Goal: Task Accomplishment & Management: Use online tool/utility

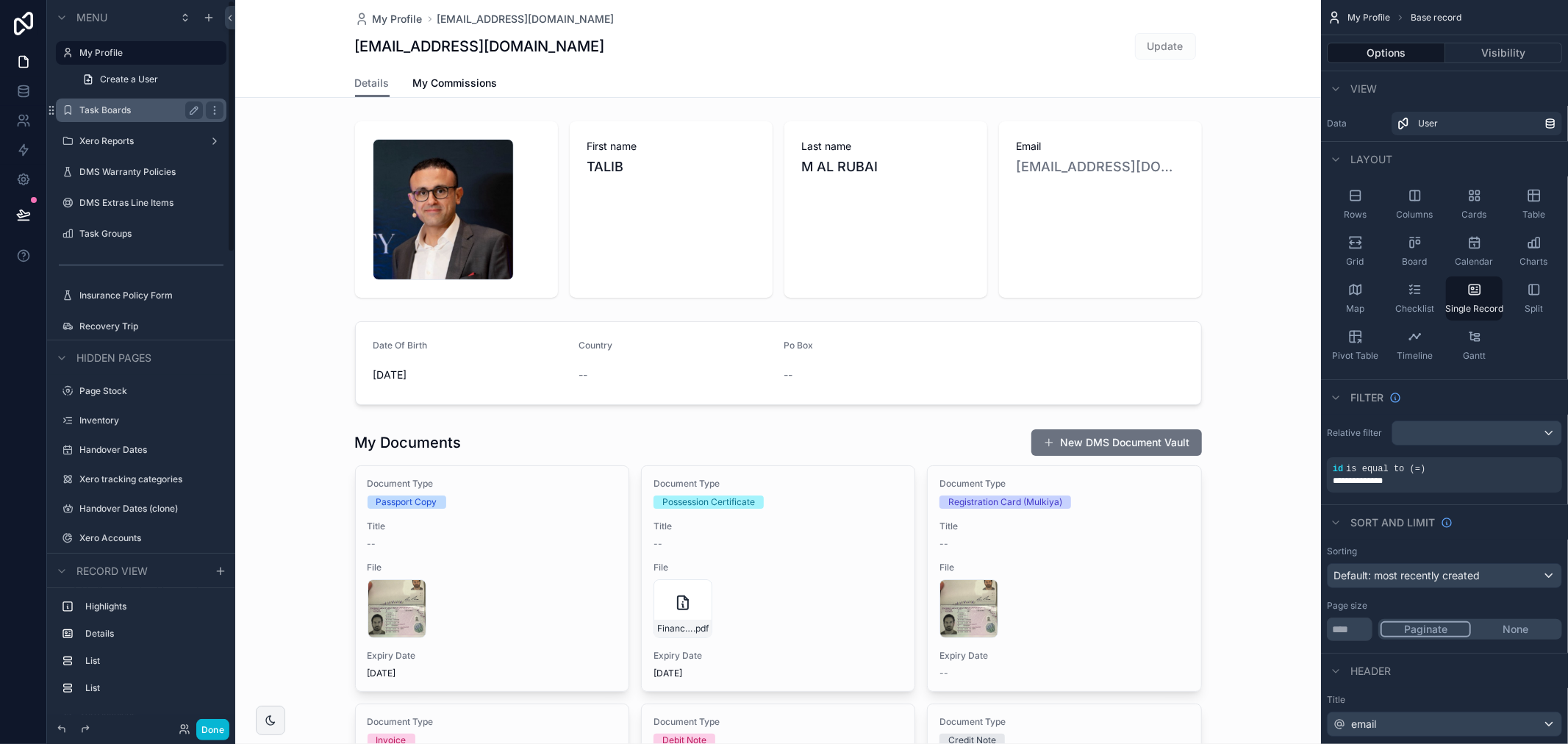
click at [128, 107] on label "Task Boards" at bounding box center [139, 110] width 118 height 12
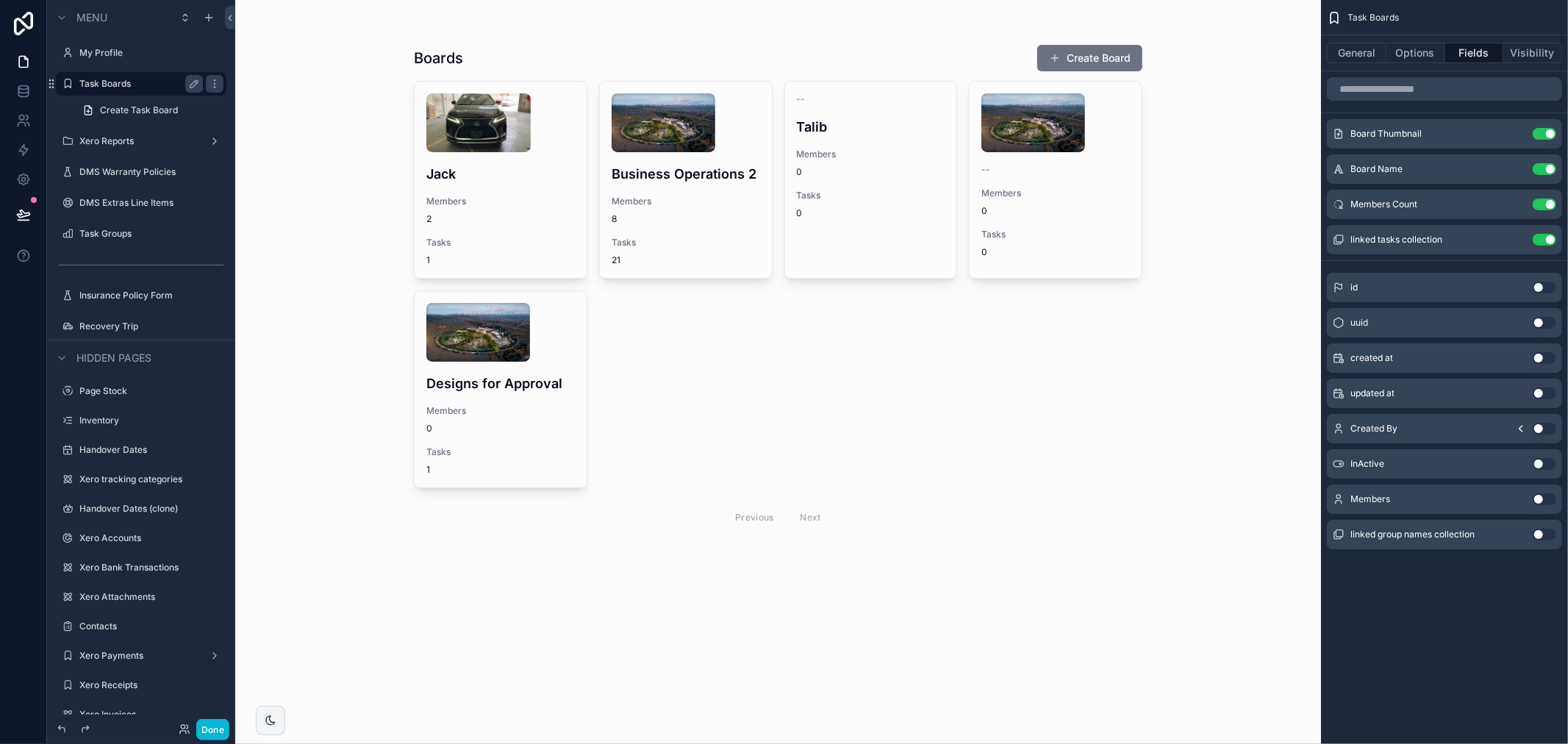
click at [693, 143] on div "scrollable content" at bounding box center [778, 291] width 752 height 581
click at [215, 730] on button "Done" at bounding box center [213, 730] width 33 height 22
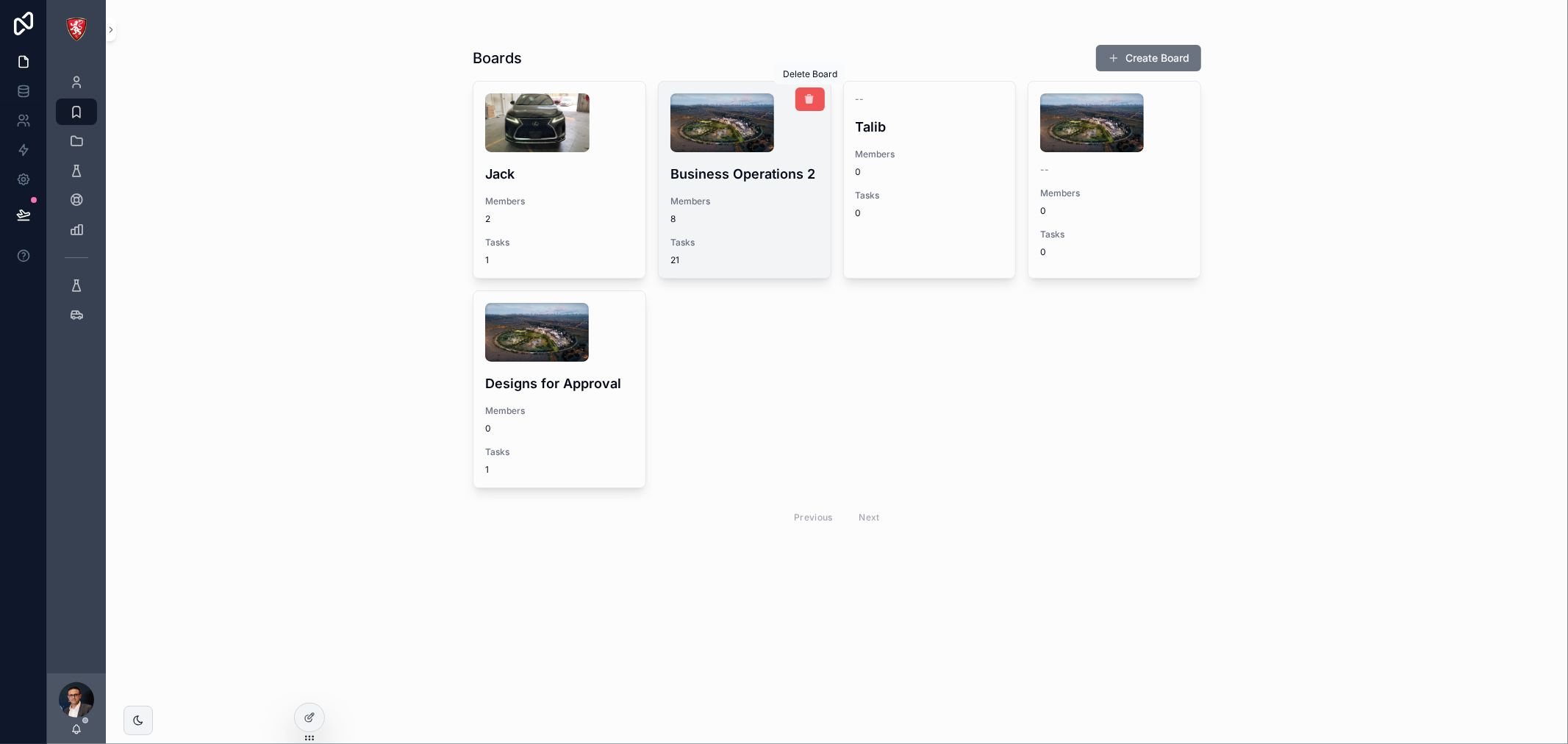
click at [804, 98] on icon "scrollable content" at bounding box center [810, 99] width 12 height 12
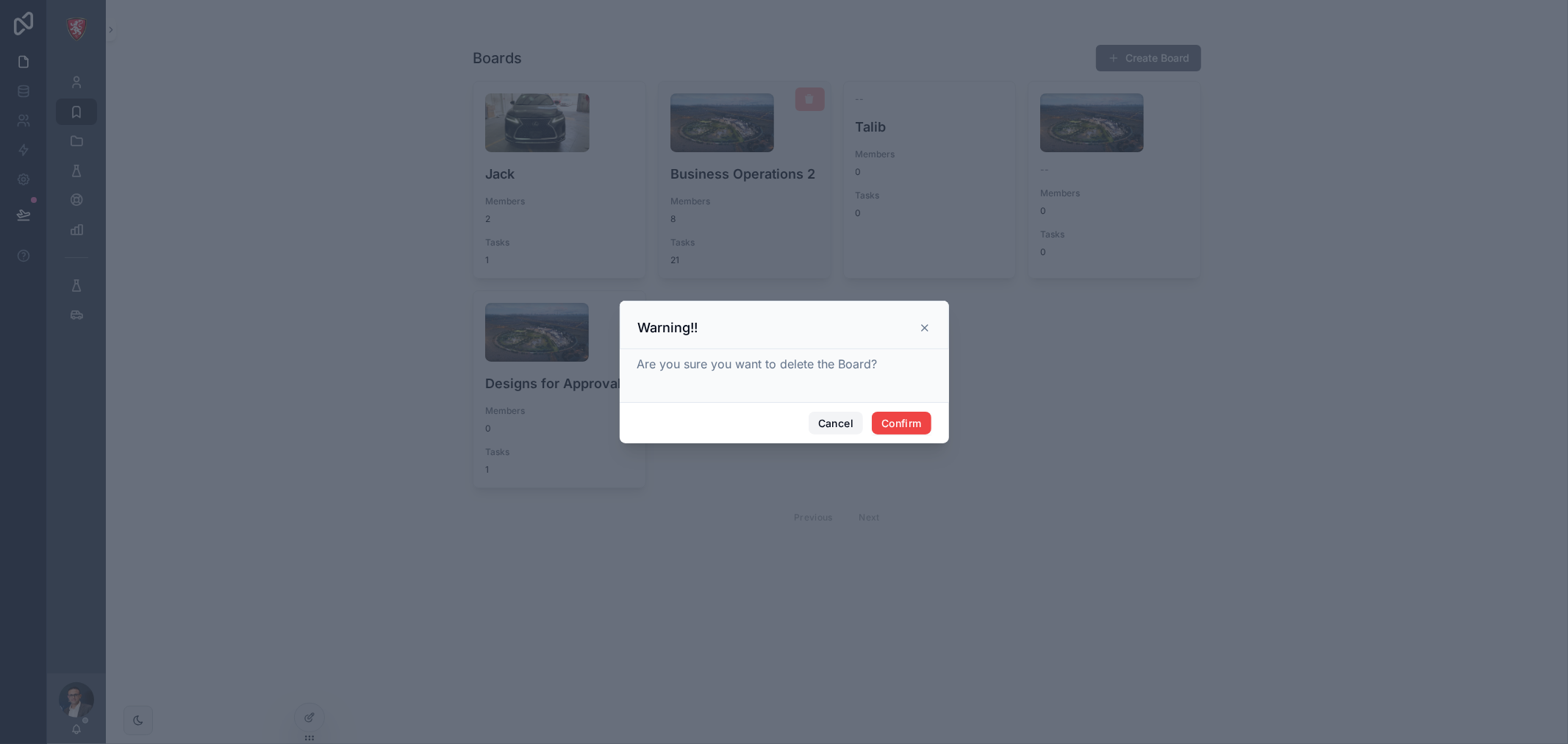
click at [836, 433] on button "Cancel" at bounding box center [835, 424] width 54 height 24
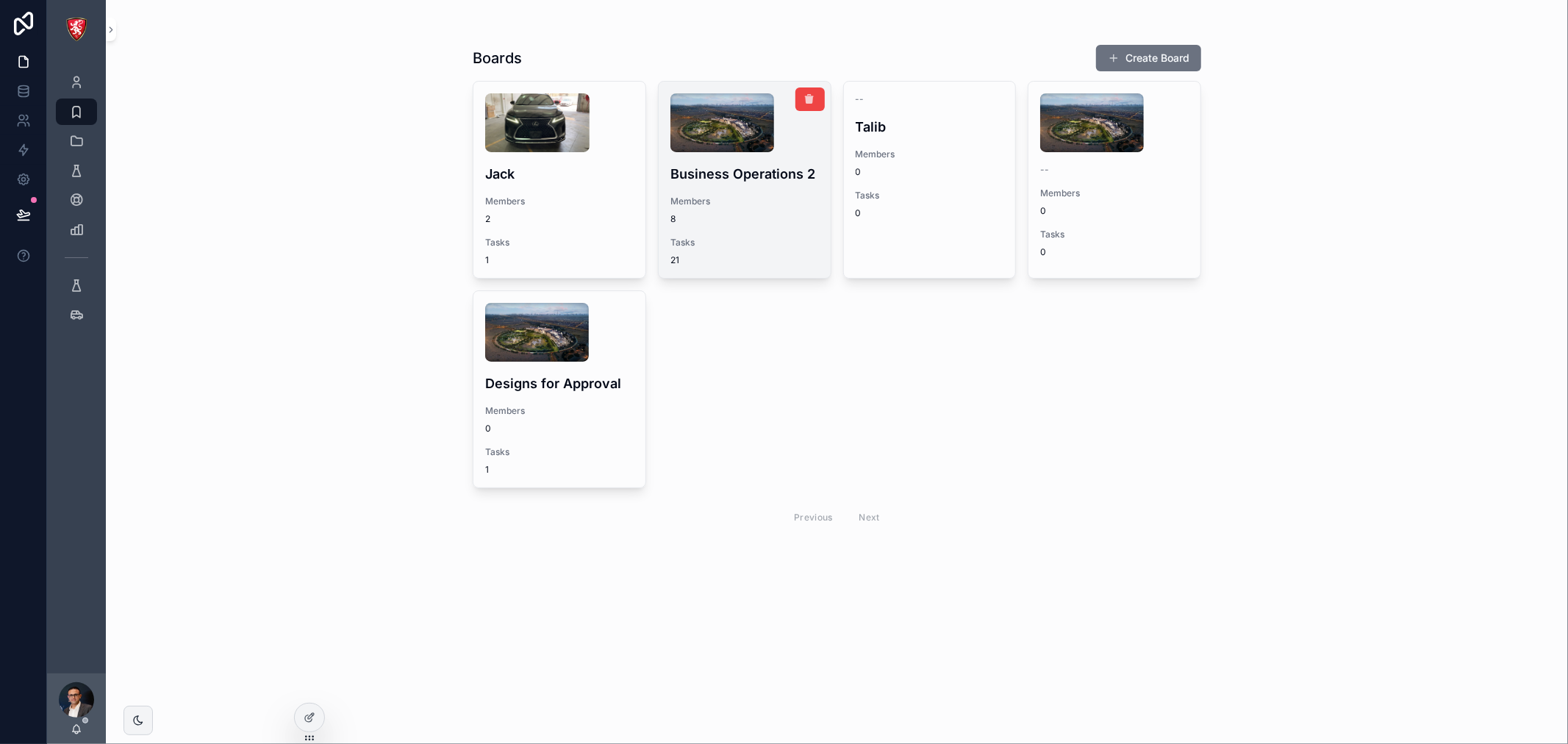
click at [739, 171] on h4 "Business Operations 2" at bounding box center [745, 174] width 148 height 20
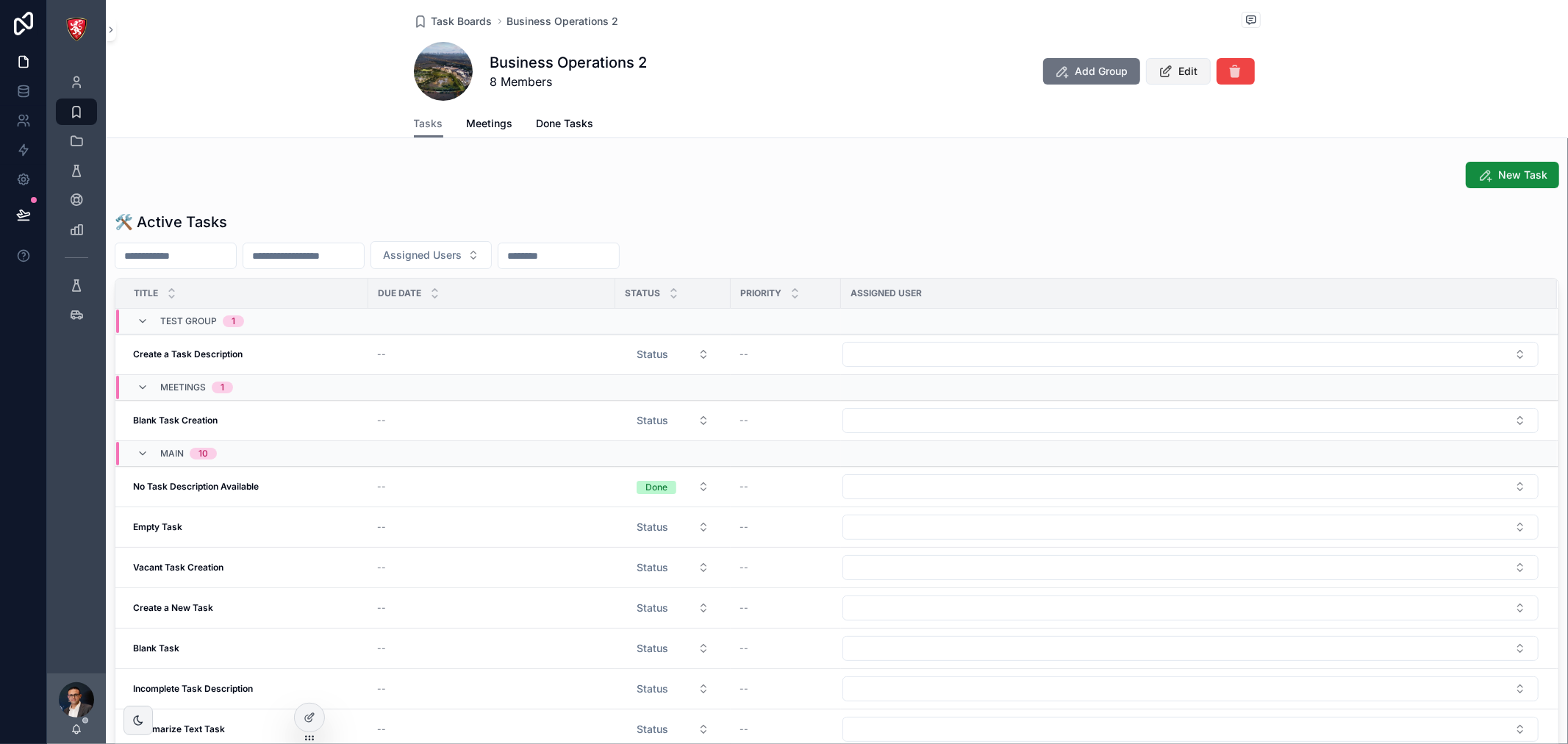
click at [1161, 66] on icon "scrollable content" at bounding box center [1166, 71] width 15 height 14
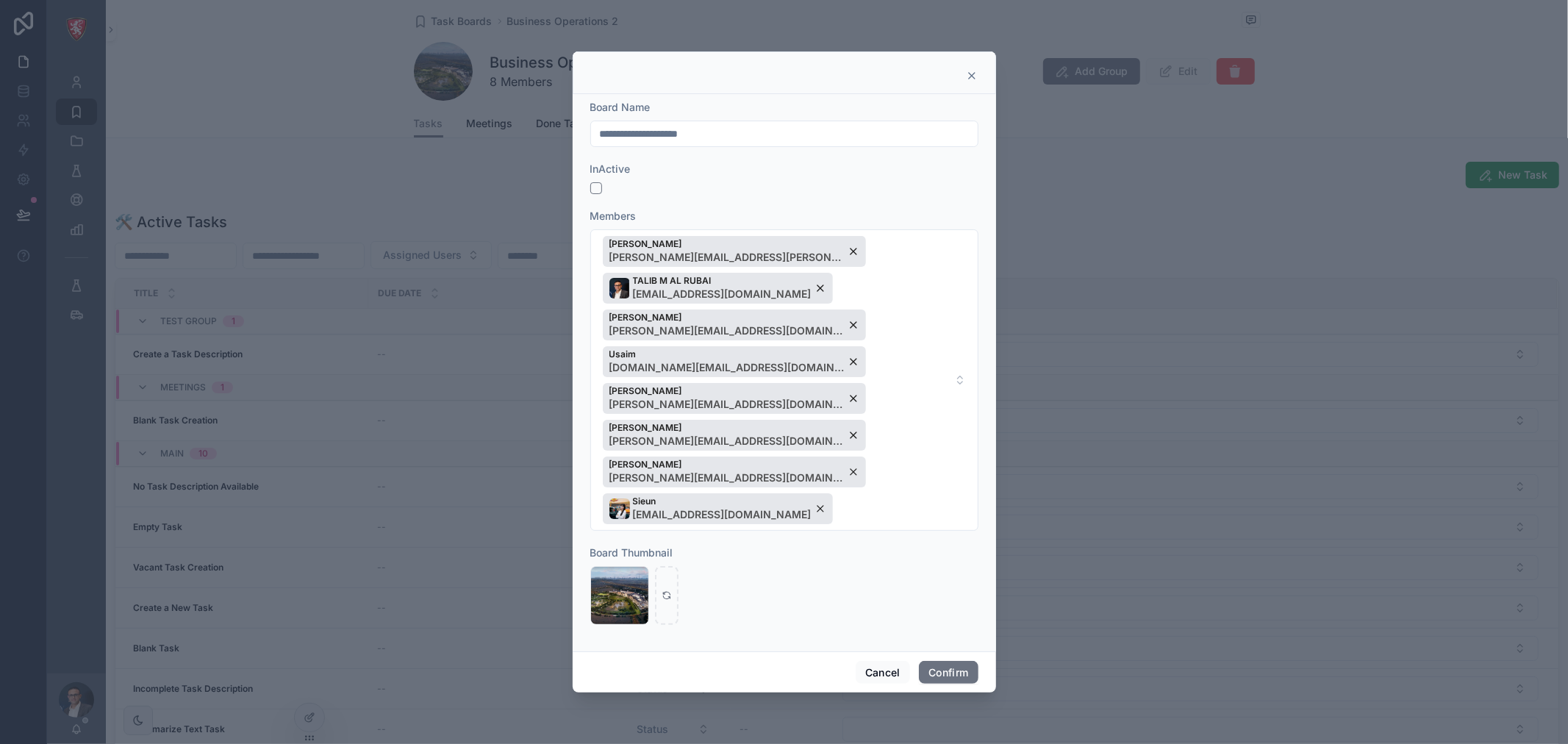
click at [972, 79] on icon at bounding box center [972, 75] width 6 height 6
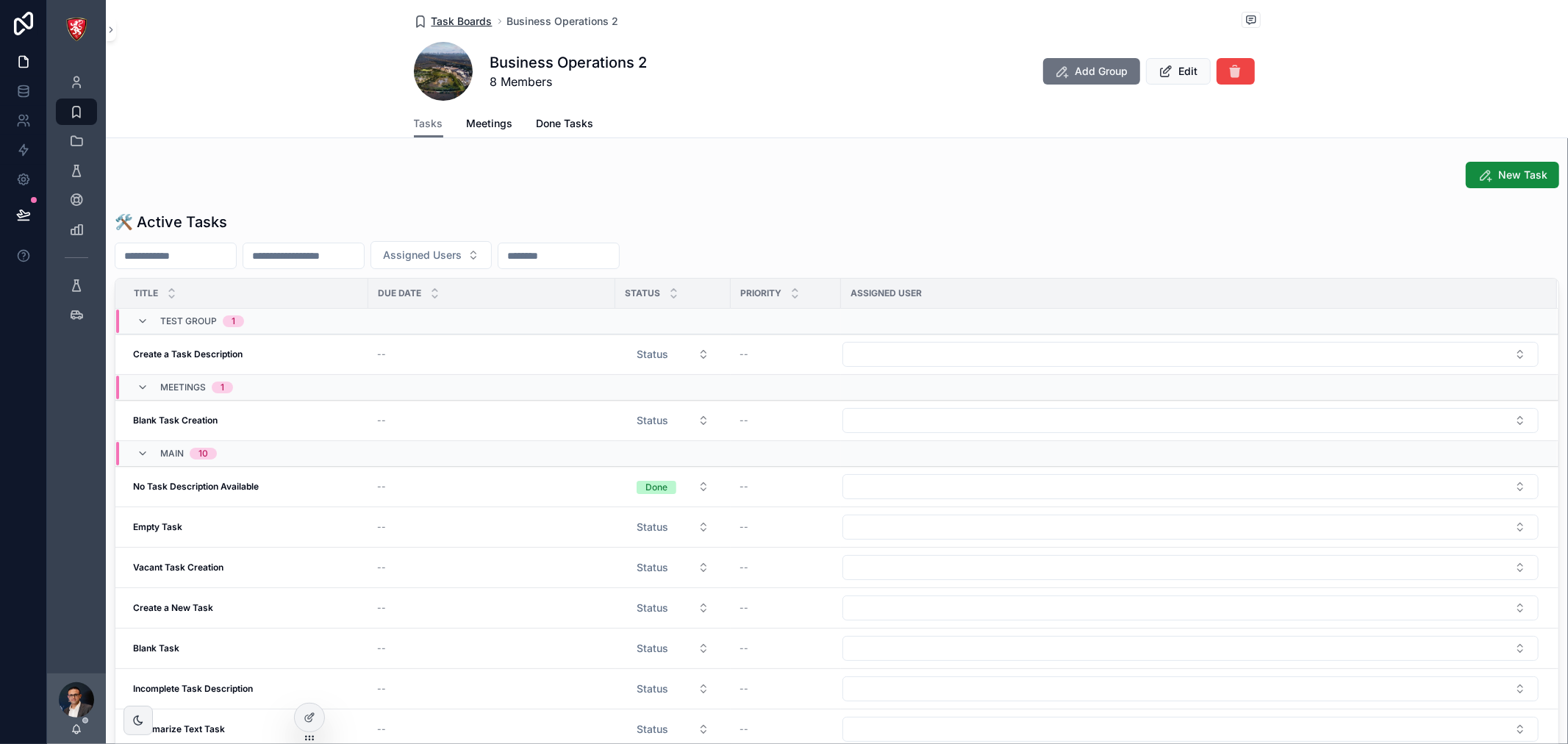
click at [463, 25] on span "Task Boards" at bounding box center [462, 22] width 61 height 14
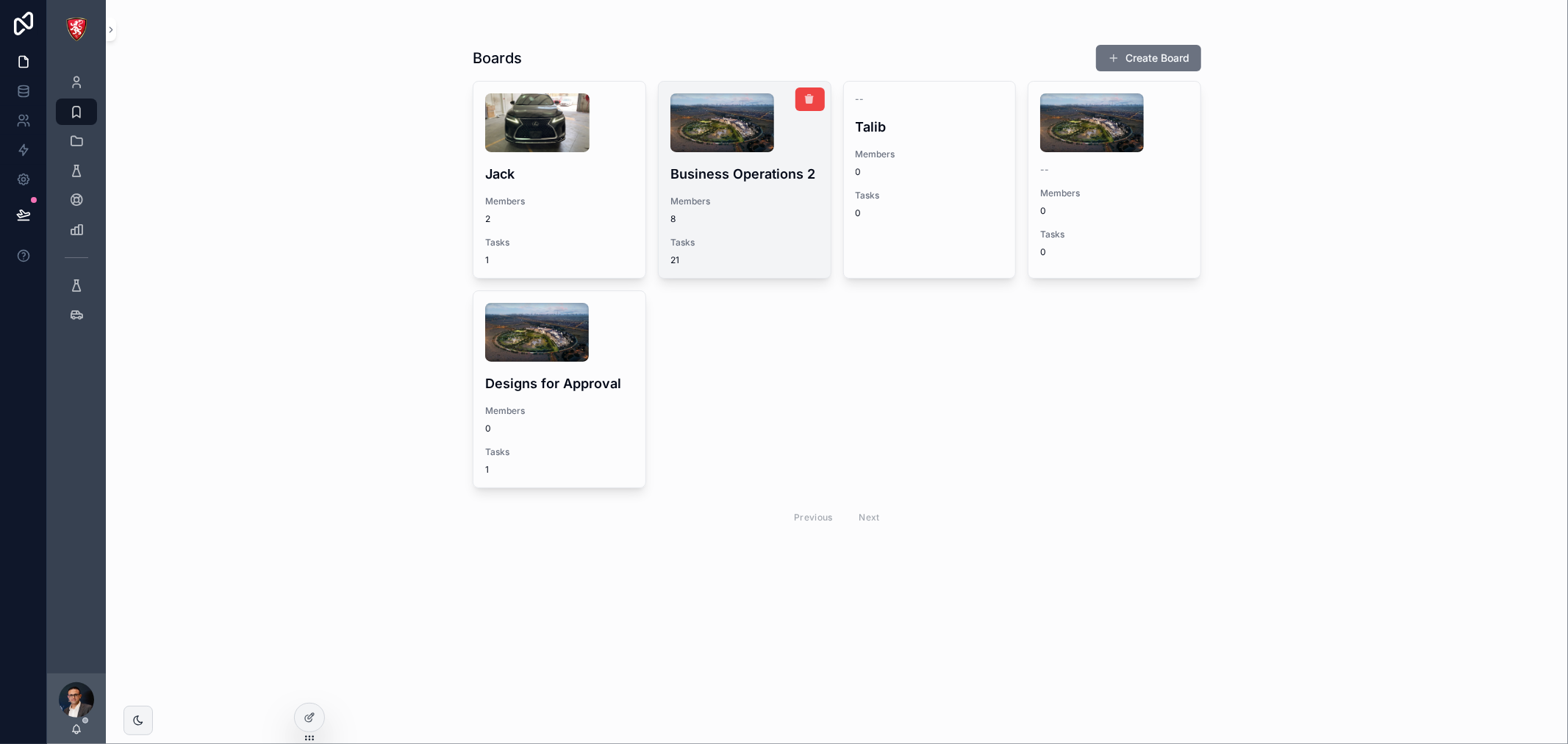
click at [767, 186] on div "Business Operations 2 Members 8 Tasks 21" at bounding box center [745, 179] width 172 height 196
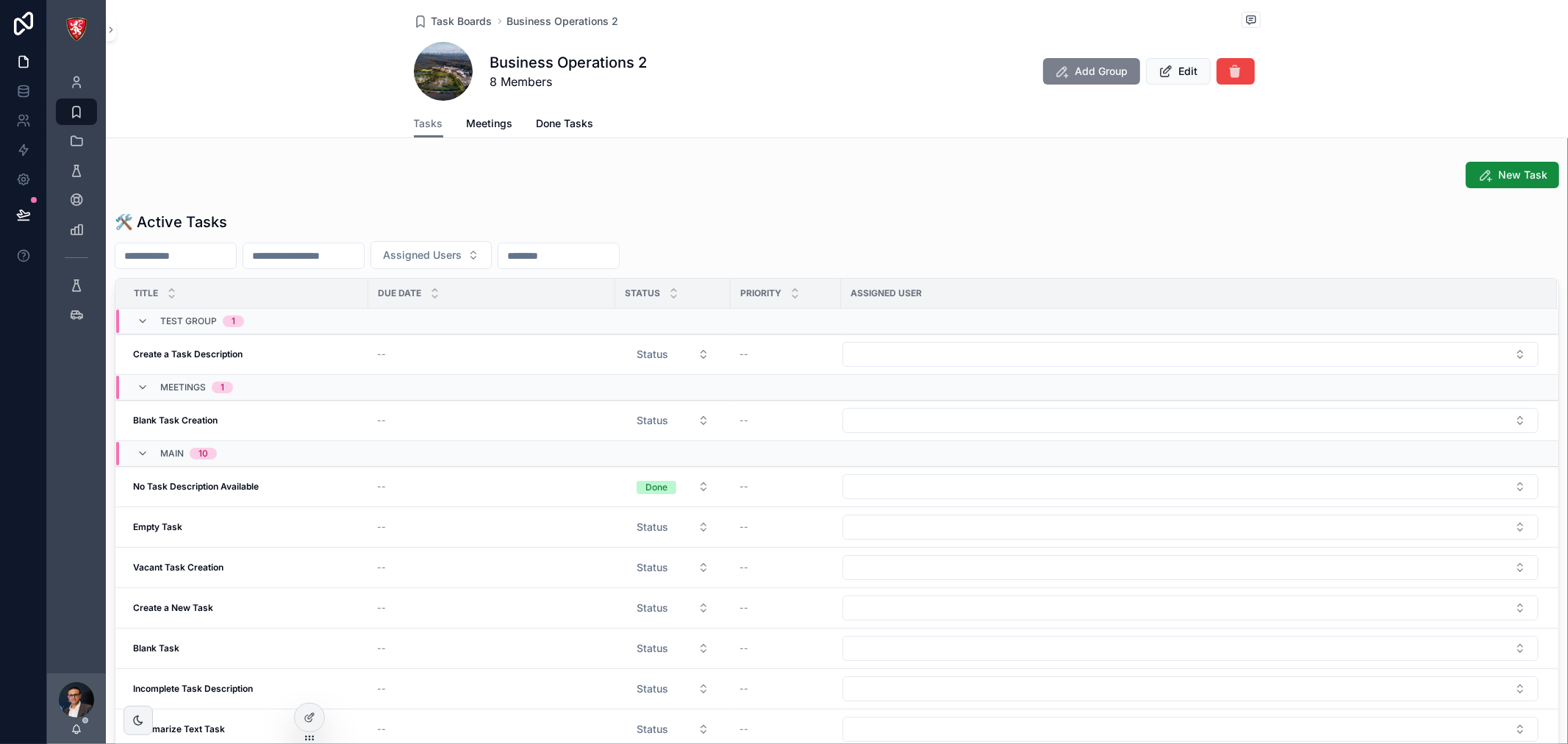
click at [1094, 77] on span "Add Group" at bounding box center [1101, 71] width 53 height 14
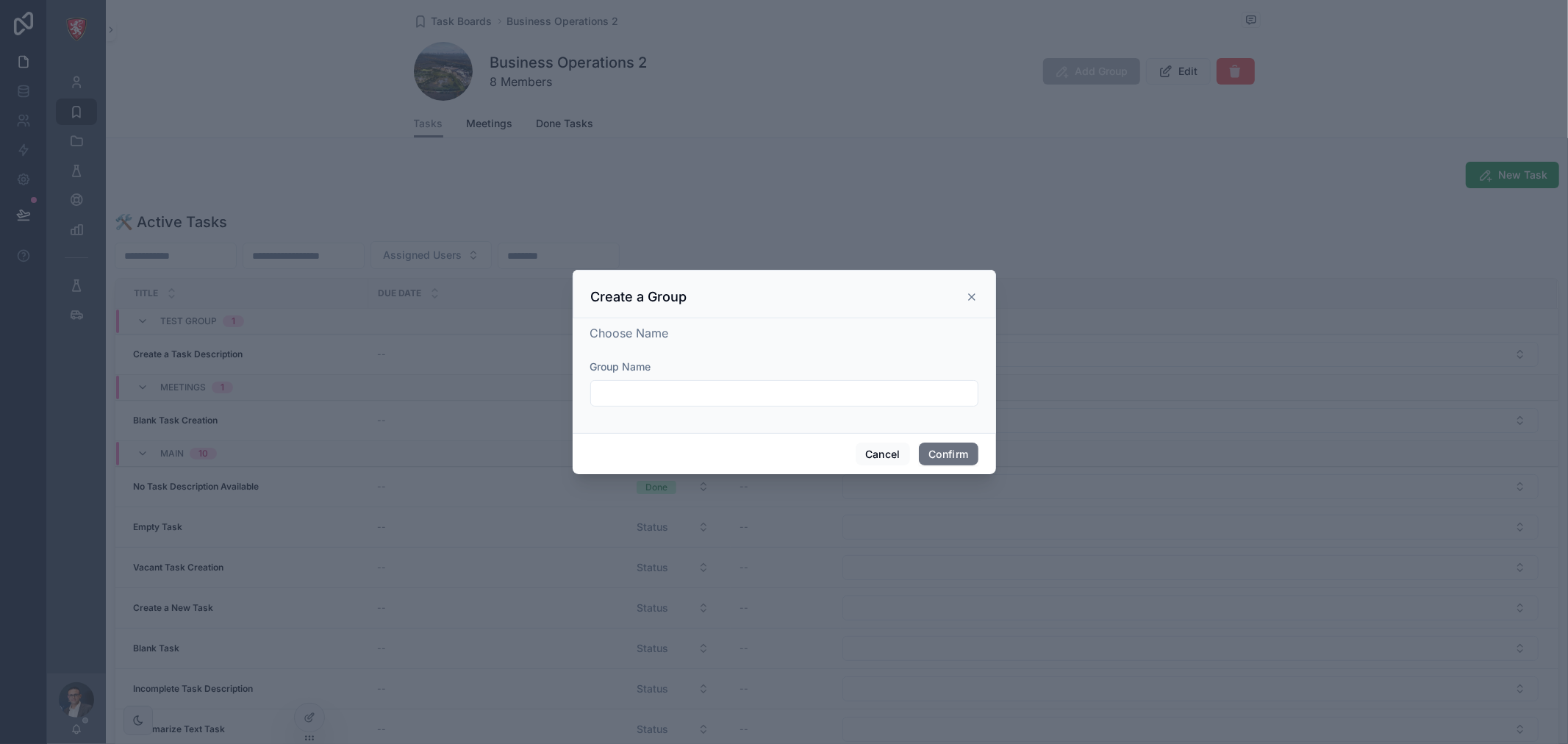
click at [846, 394] on input "text" at bounding box center [784, 394] width 387 height 21
click at [870, 460] on button "Cancel" at bounding box center [882, 455] width 54 height 24
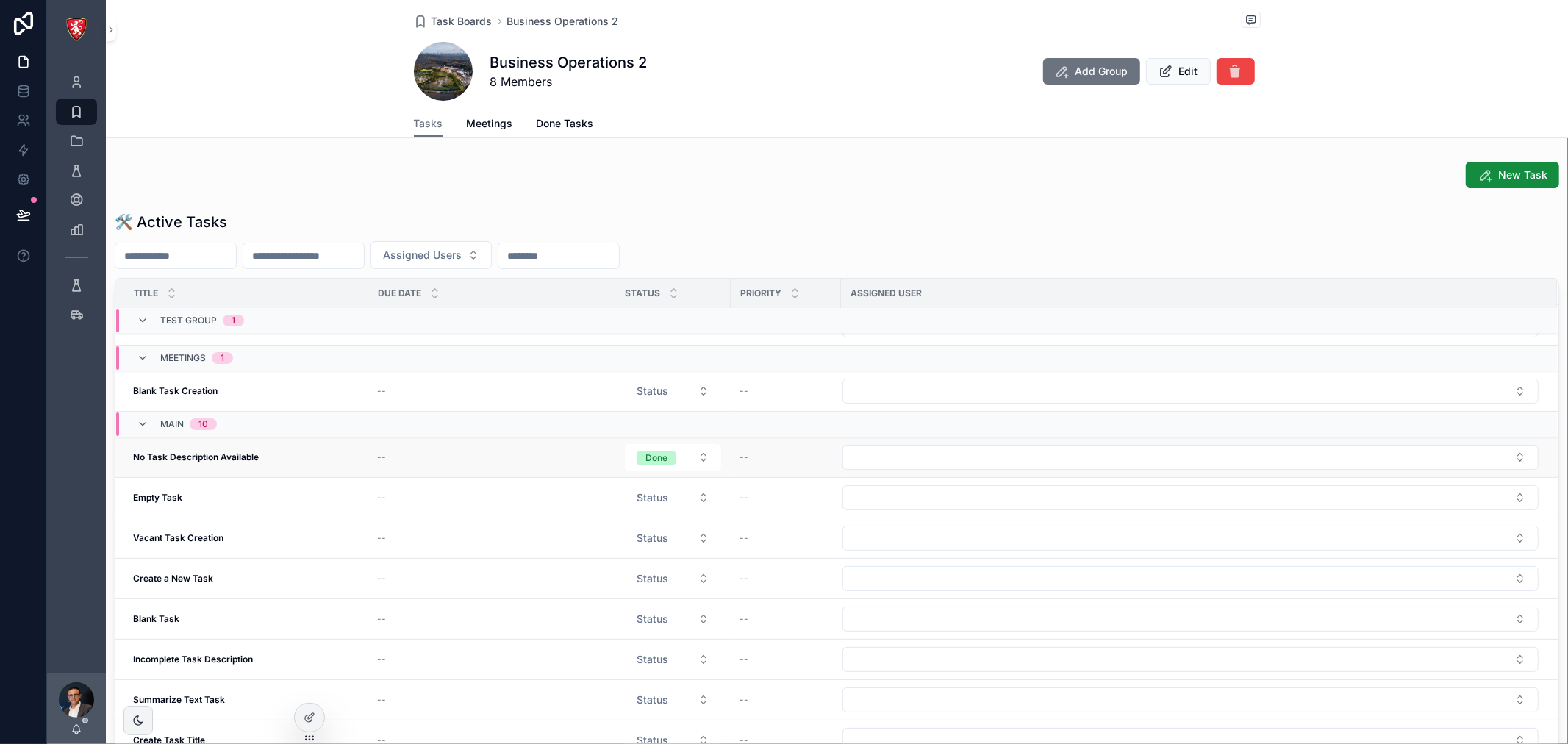
scroll to position [81, 0]
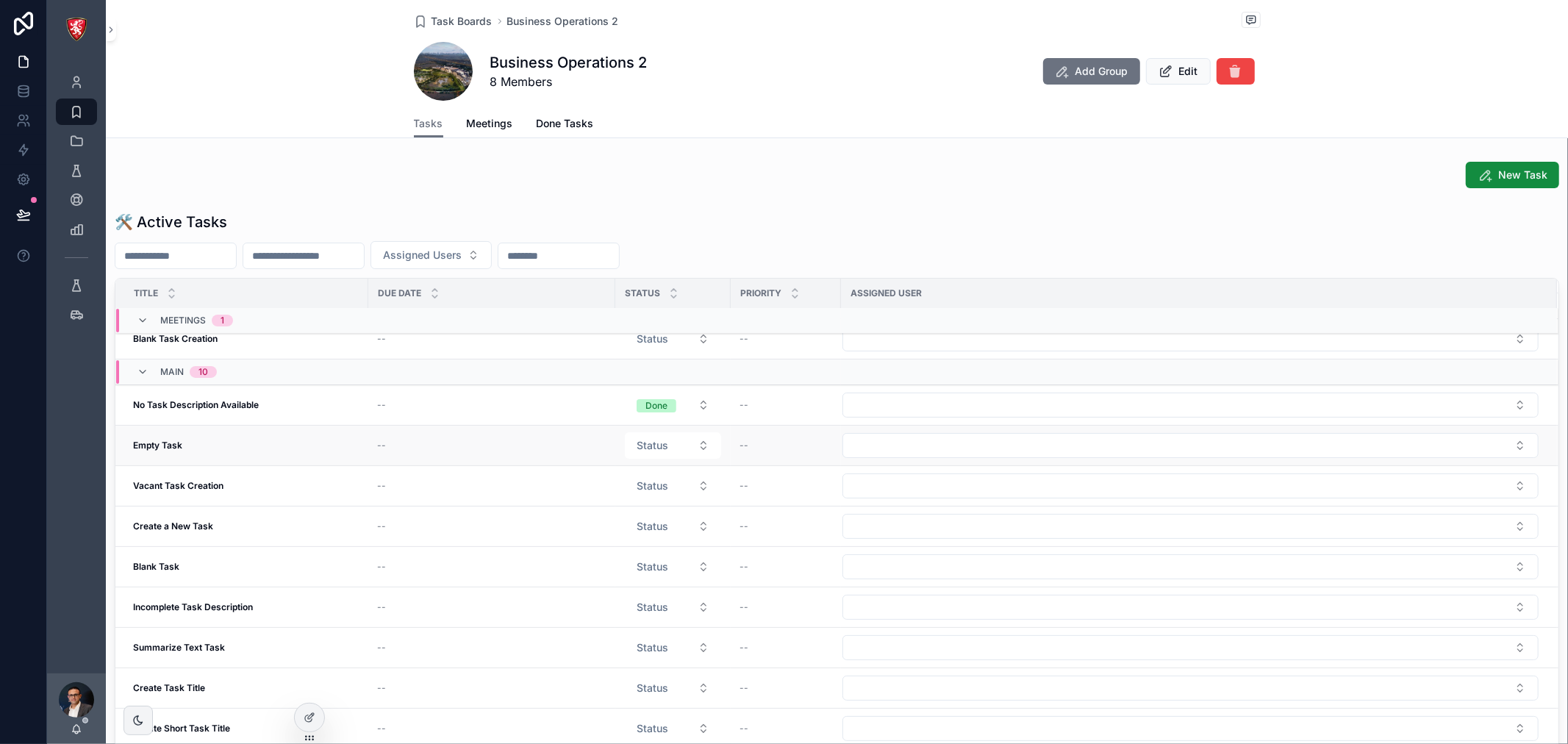
click at [385, 451] on div "--" at bounding box center [492, 445] width 229 height 12
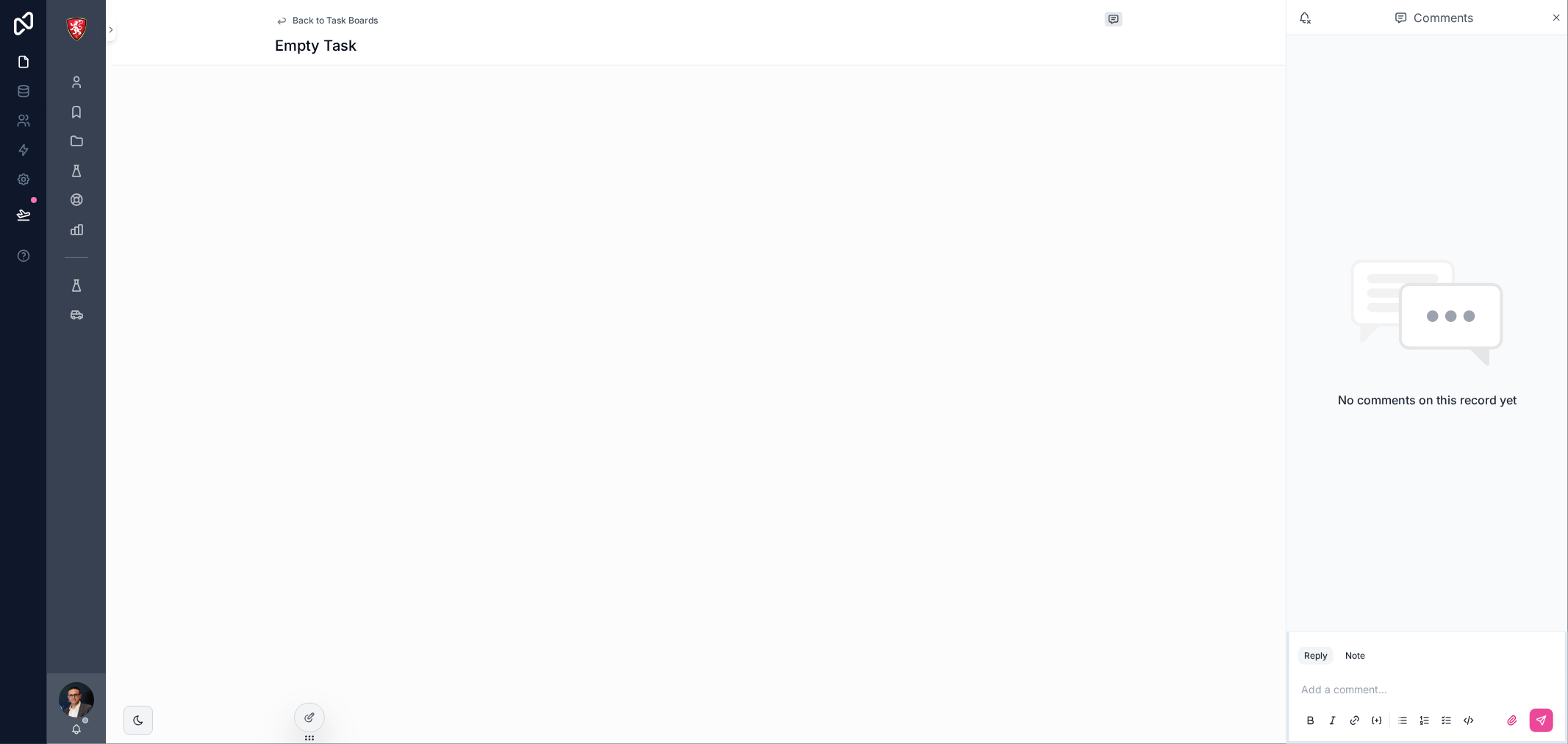
click at [316, 18] on span "Back to Task Boards" at bounding box center [335, 20] width 85 height 12
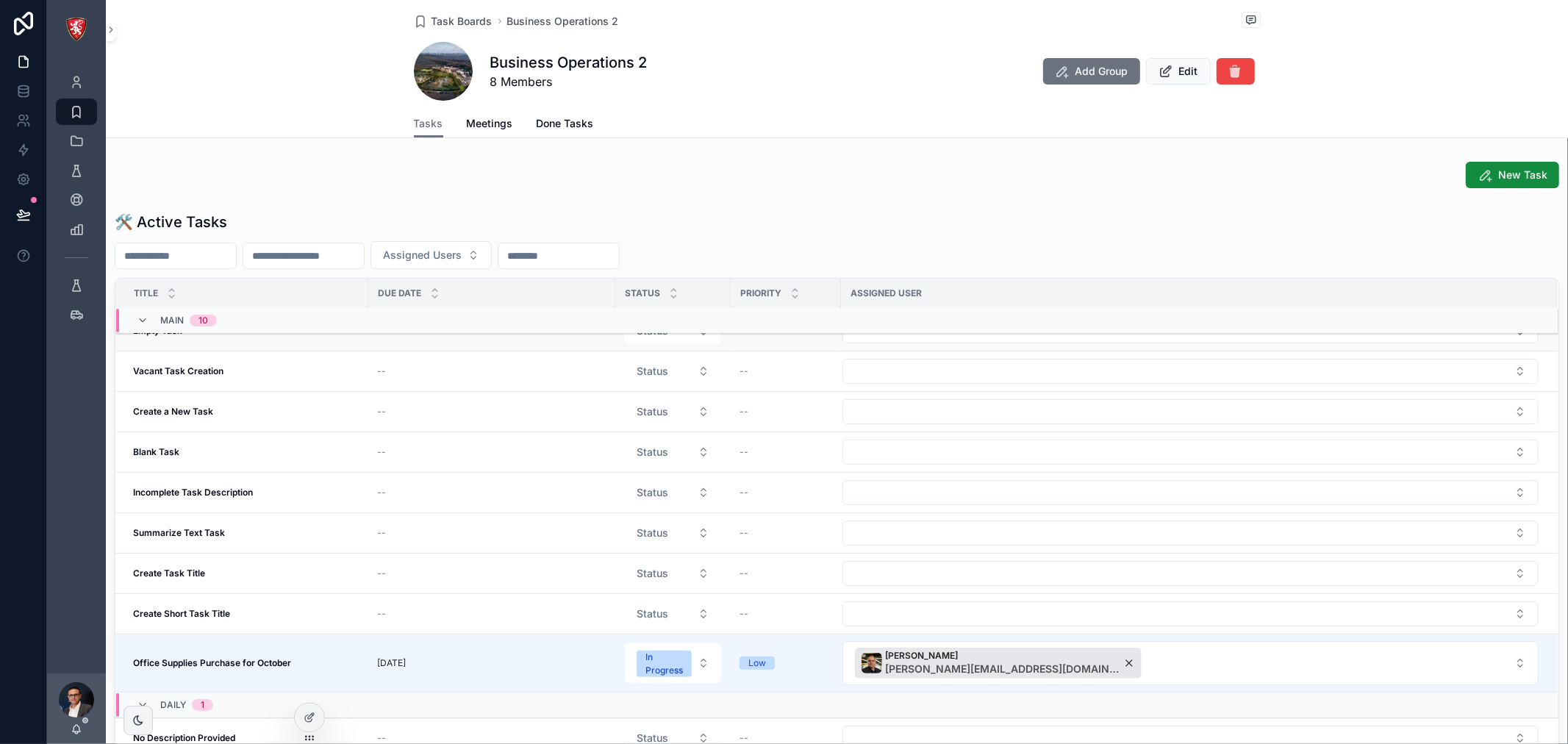
scroll to position [198, 0]
click at [271, 445] on div "Blank Task Blank Task" at bounding box center [246, 451] width 226 height 12
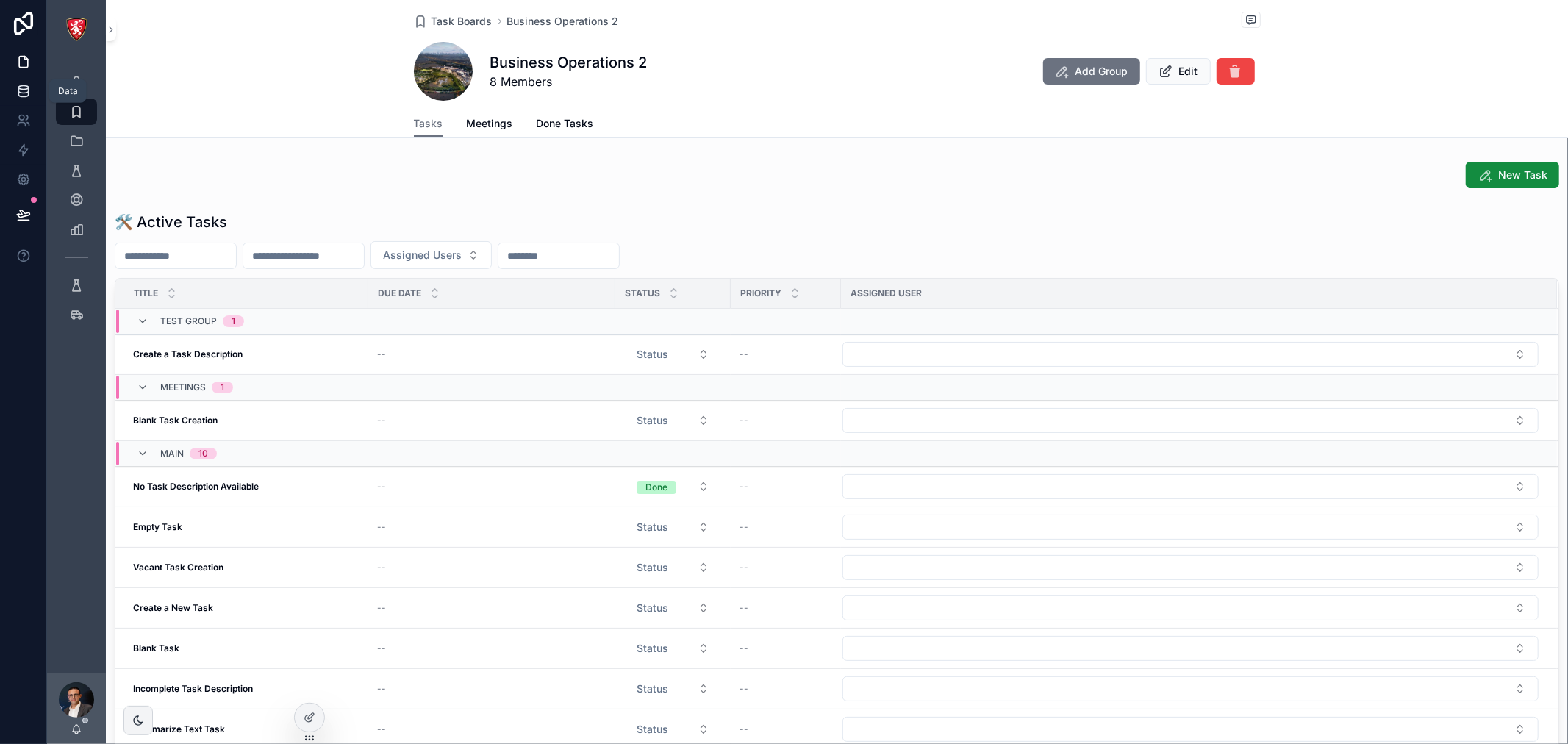
click at [18, 91] on icon at bounding box center [23, 93] width 10 height 6
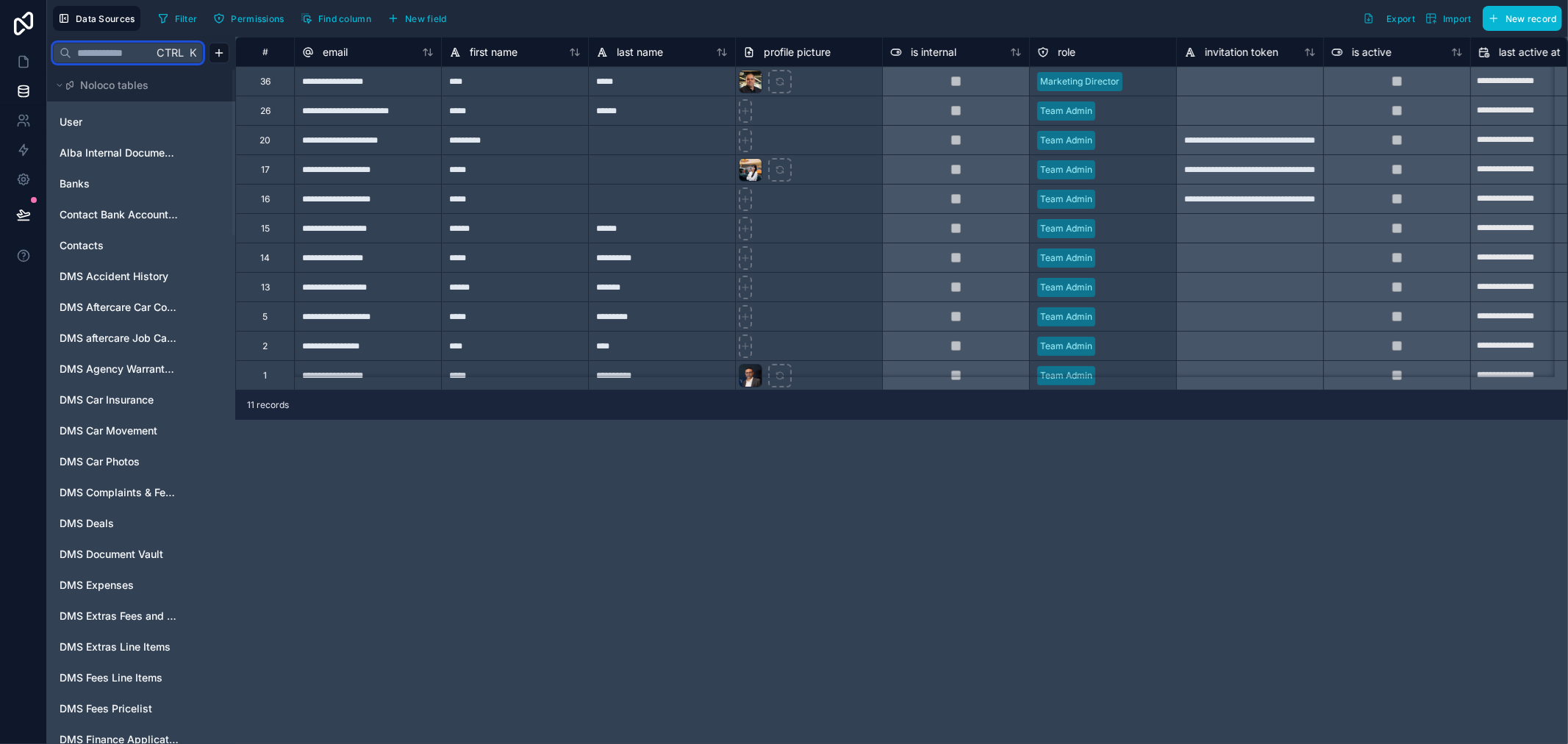
click at [143, 49] on input "text" at bounding box center [112, 53] width 81 height 26
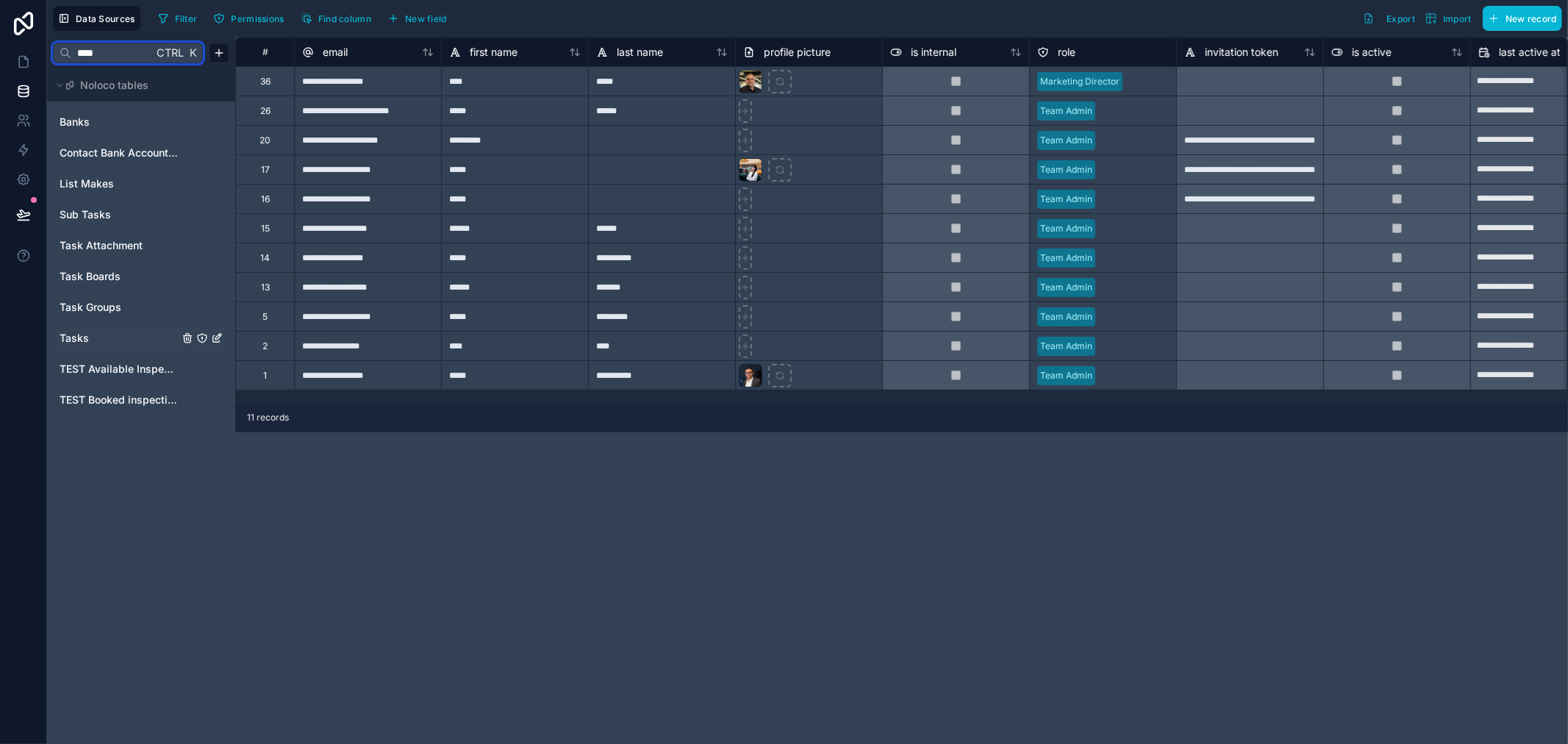
type input "****"
click at [88, 331] on span "Tasks" at bounding box center [74, 338] width 29 height 14
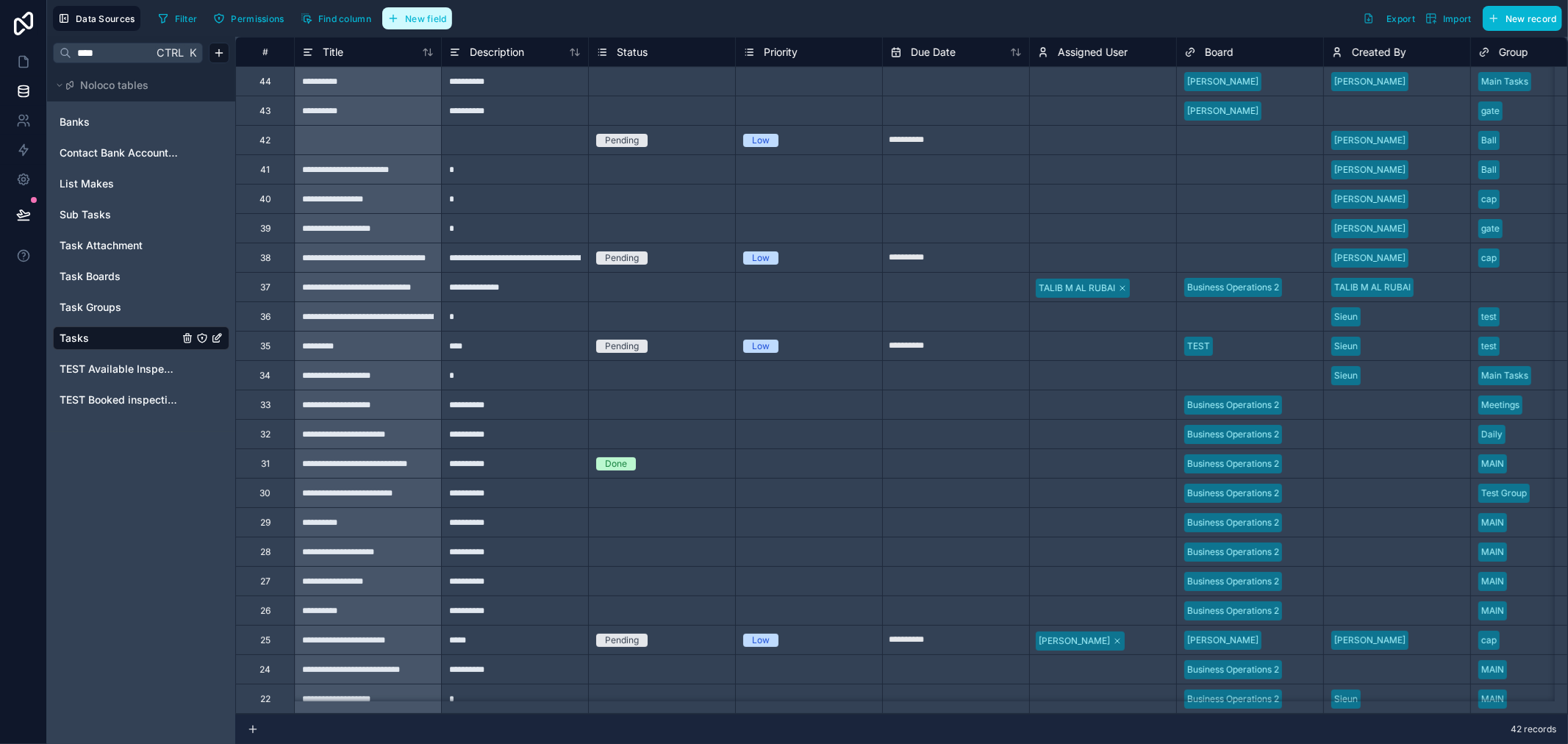
click at [439, 11] on button "New field" at bounding box center [417, 18] width 70 height 22
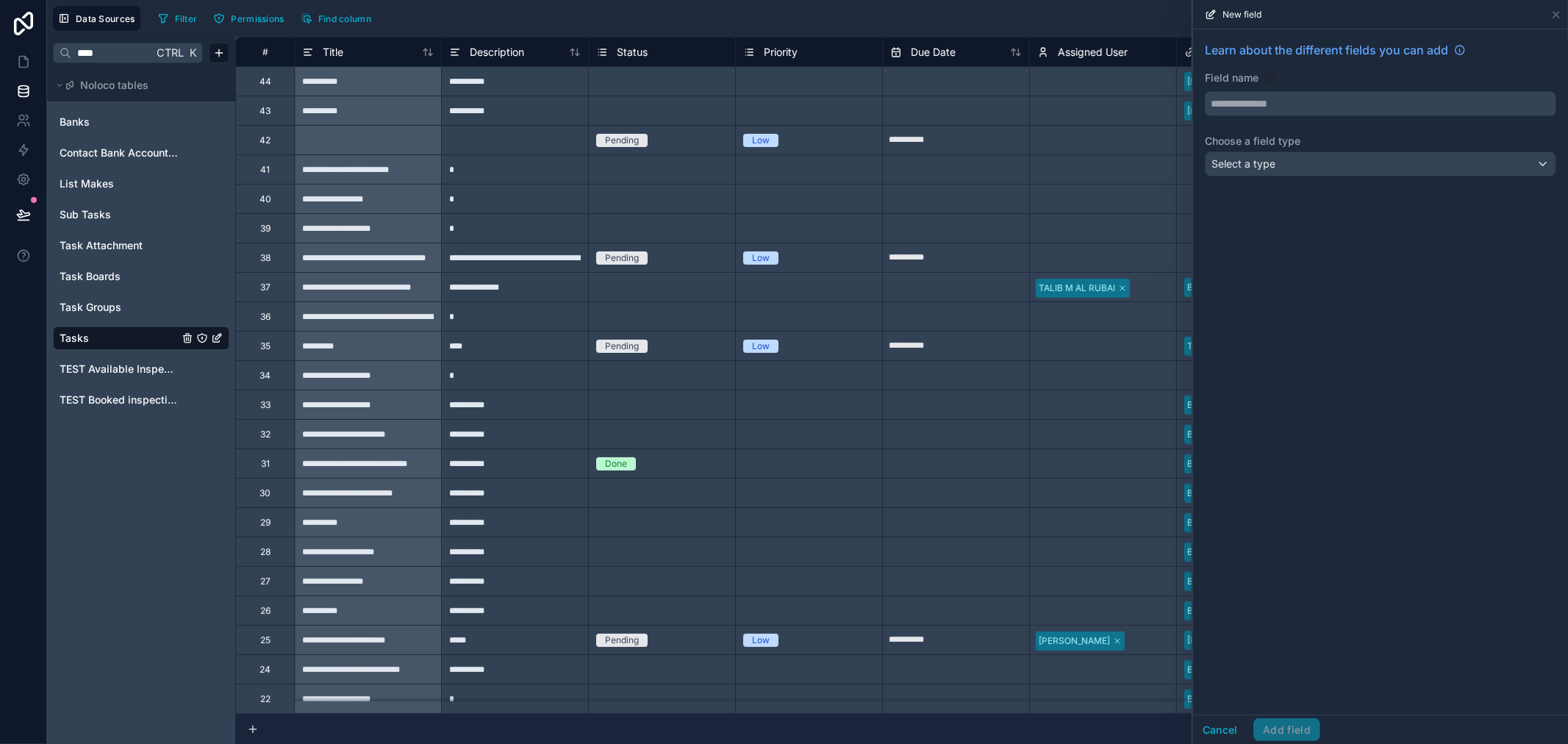
click at [1279, 100] on input "text" at bounding box center [1380, 104] width 350 height 24
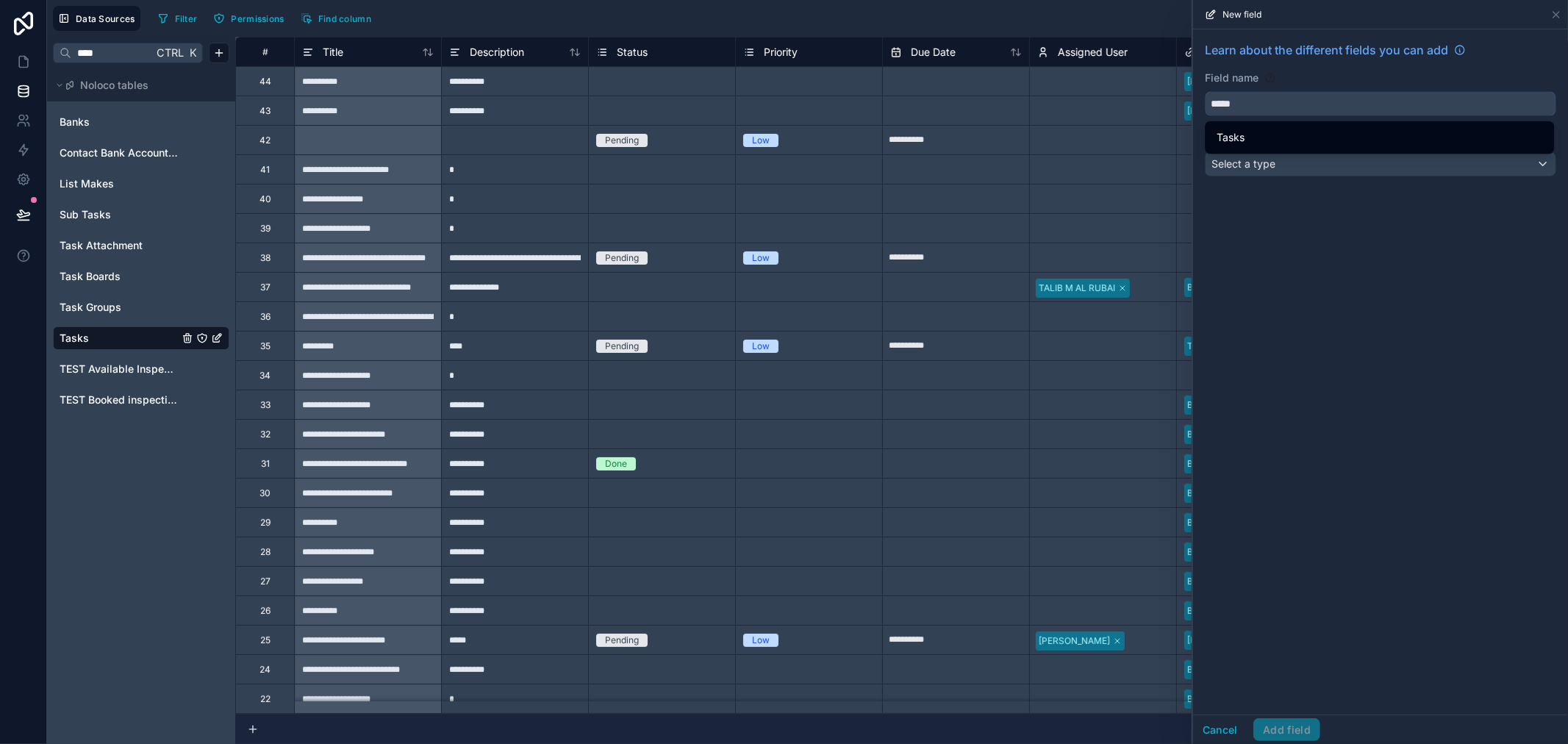
click at [1205, 91] on button "****" at bounding box center [1380, 103] width 351 height 25
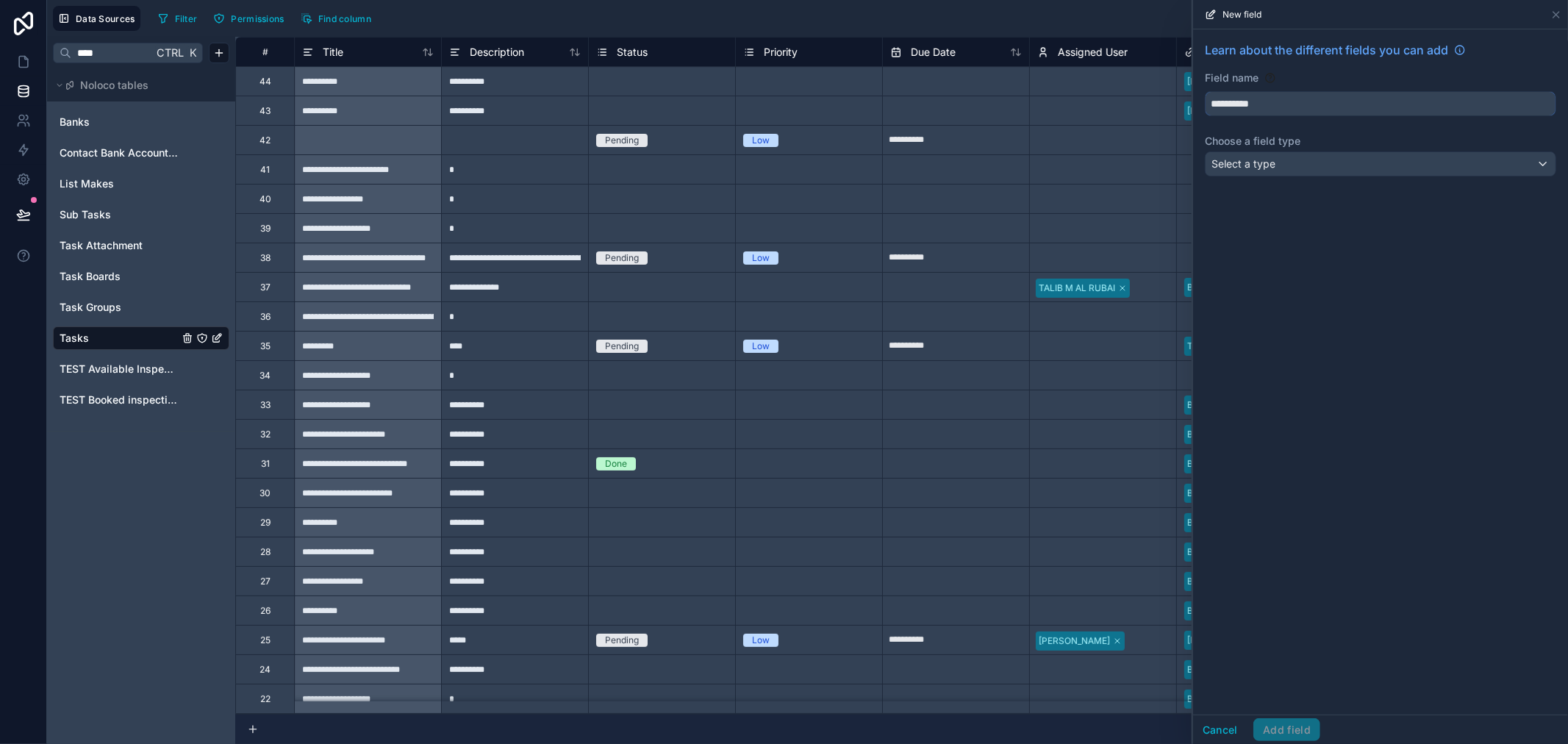
type input "**********"
click at [1266, 162] on span "Select a type" at bounding box center [1243, 164] width 64 height 13
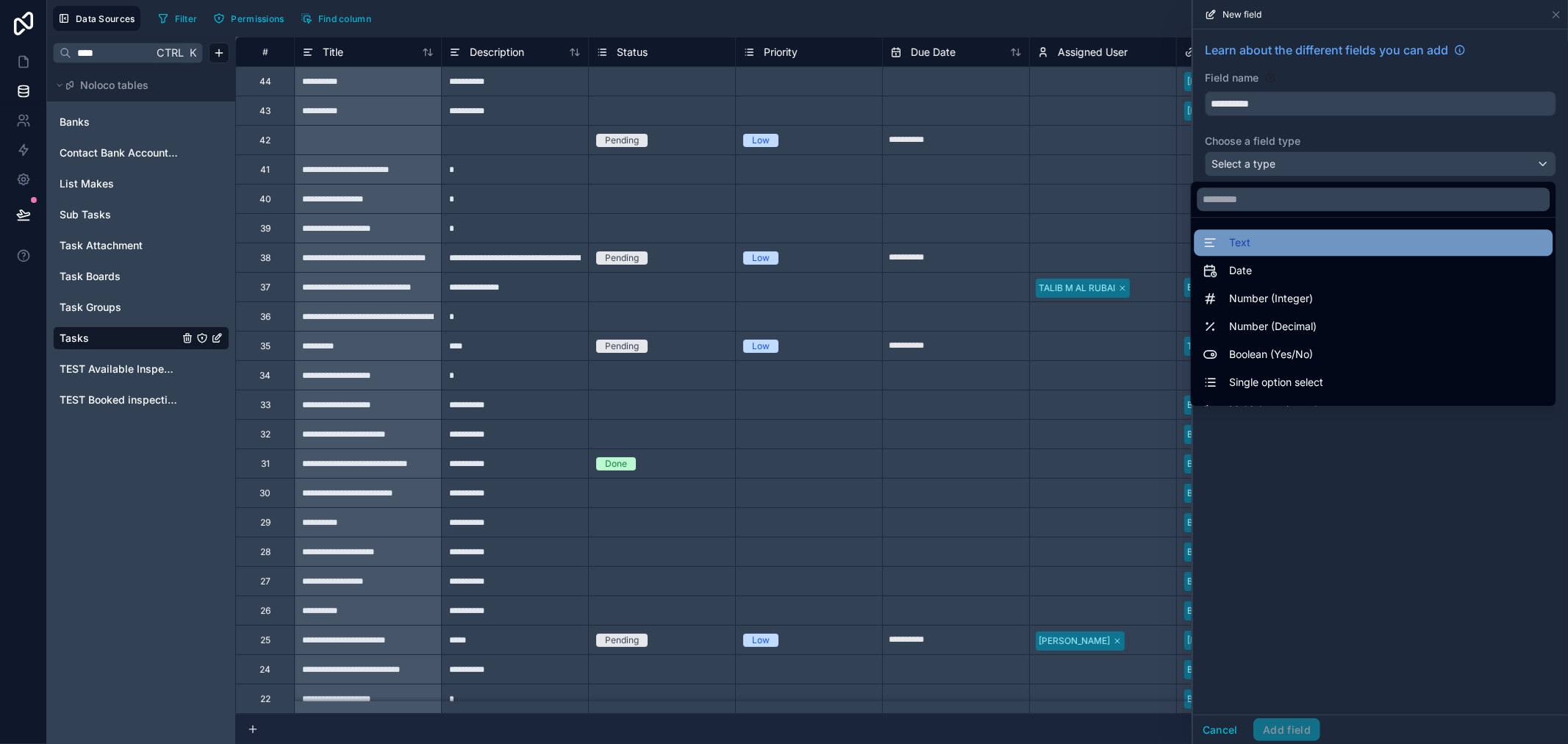
click at [1277, 249] on div "Text" at bounding box center [1373, 243] width 341 height 18
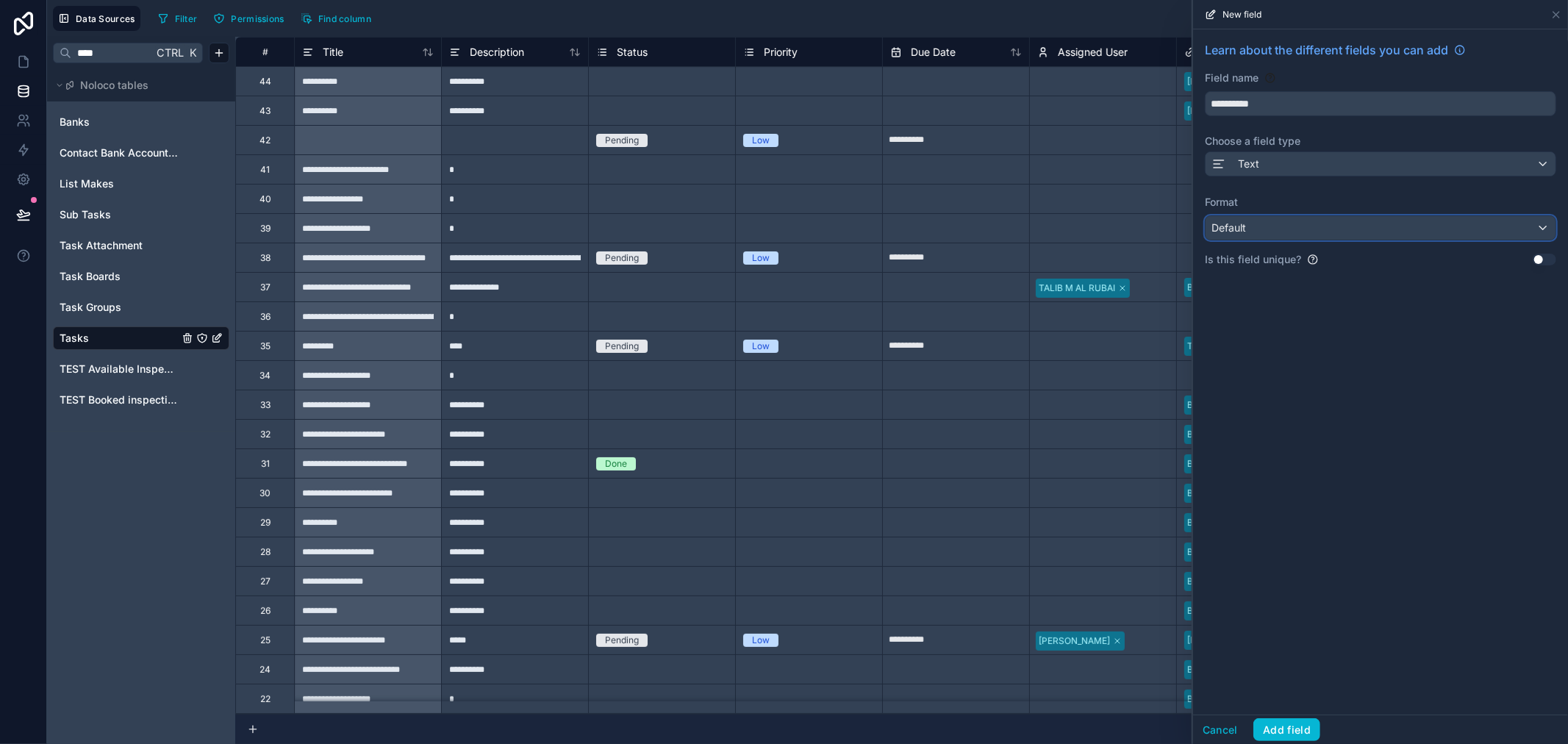
click at [1287, 222] on div "Default" at bounding box center [1380, 228] width 350 height 24
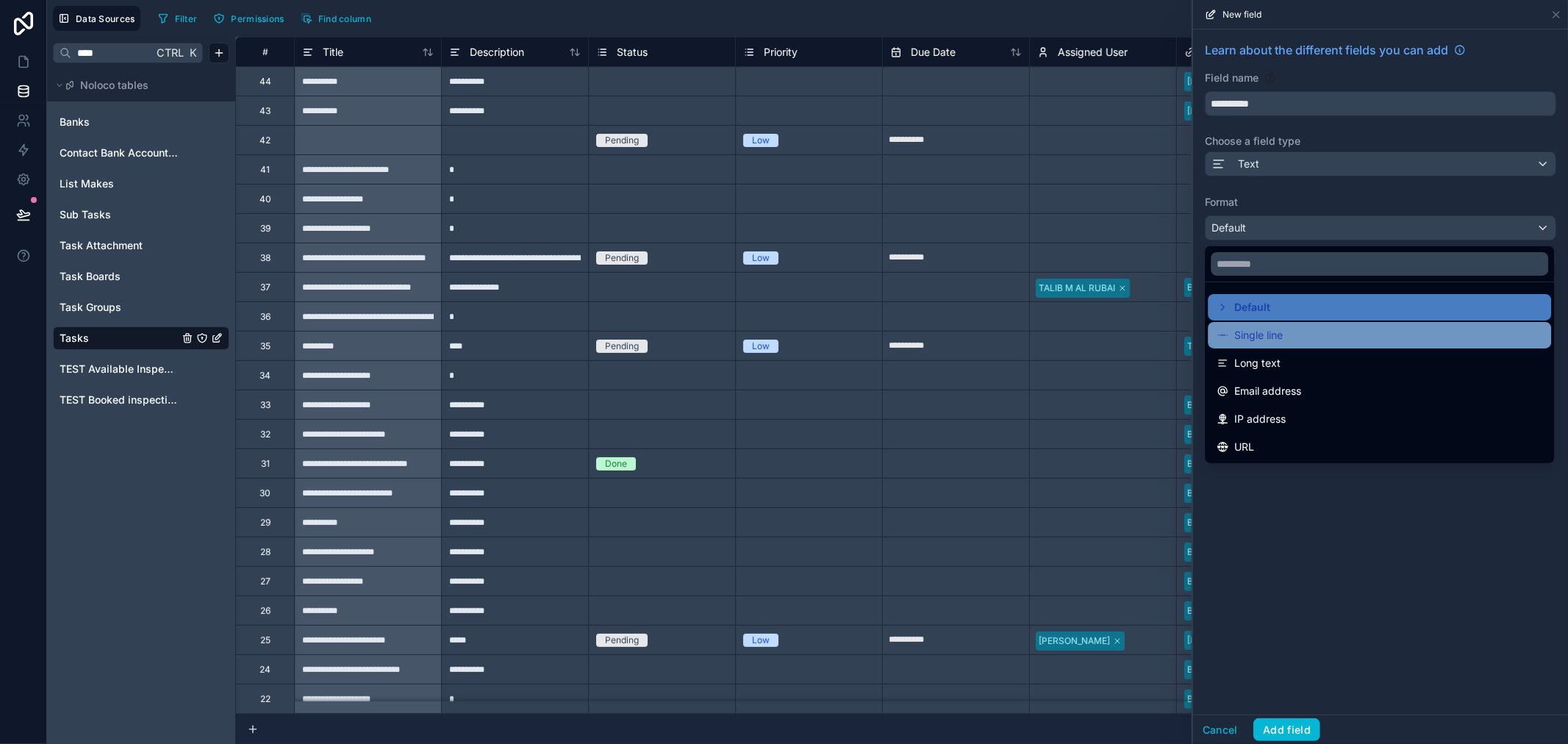
click at [1285, 335] on div "Single line" at bounding box center [1379, 335] width 326 height 18
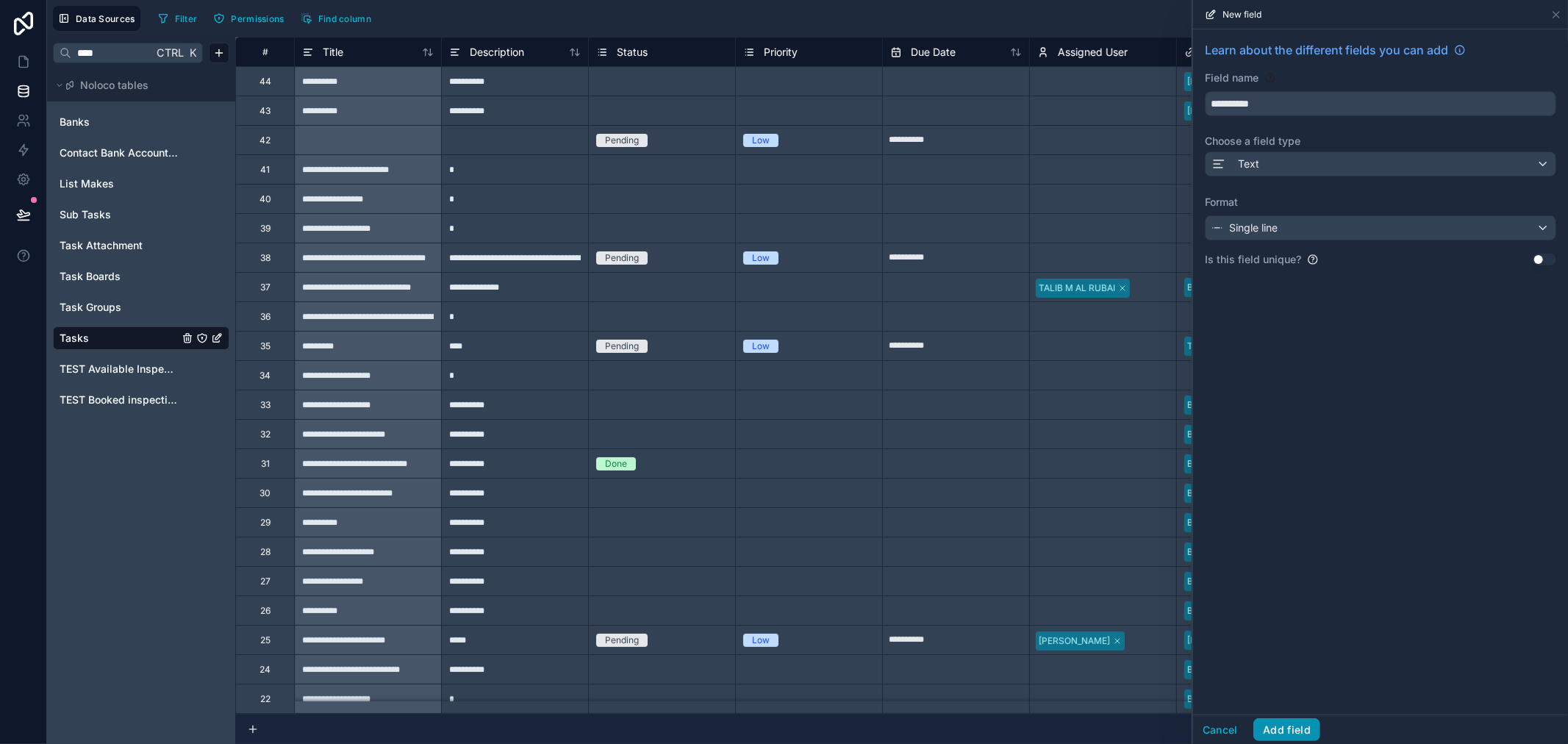
click at [1307, 733] on button "Add field" at bounding box center [1287, 730] width 67 height 24
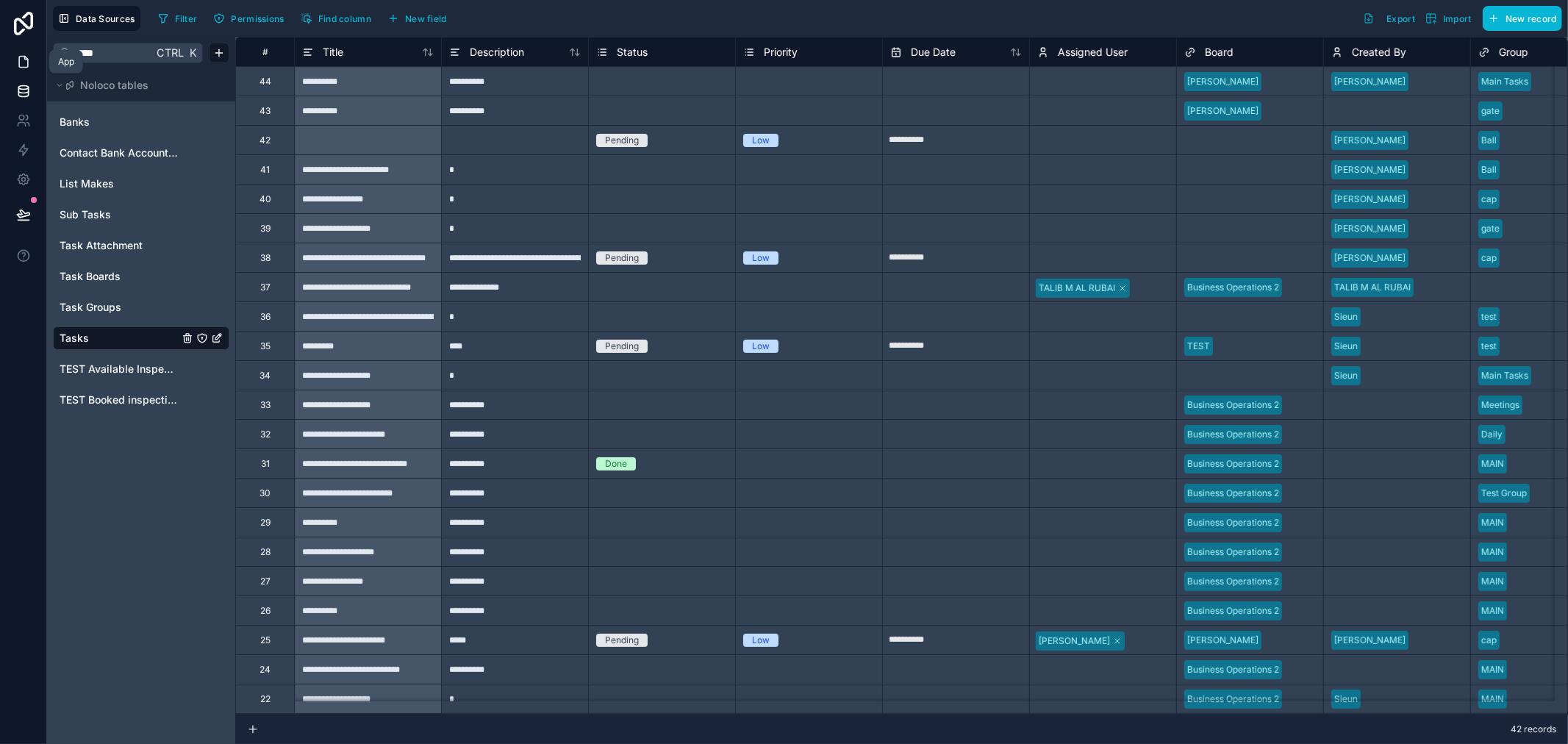
click at [23, 64] on icon at bounding box center [23, 61] width 14 height 14
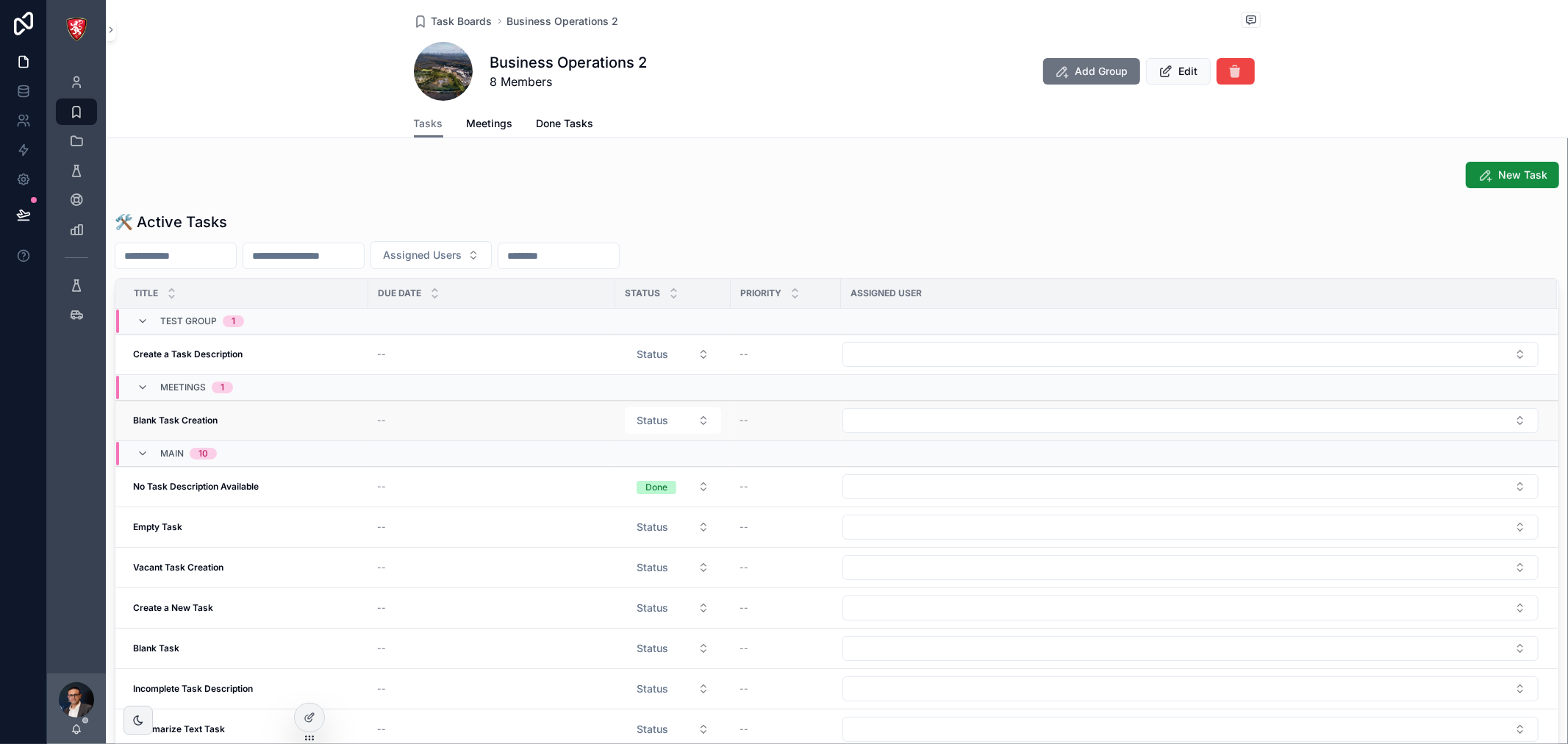
click at [253, 426] on div "Blank Task Creation Blank Task Creation" at bounding box center [246, 421] width 226 height 12
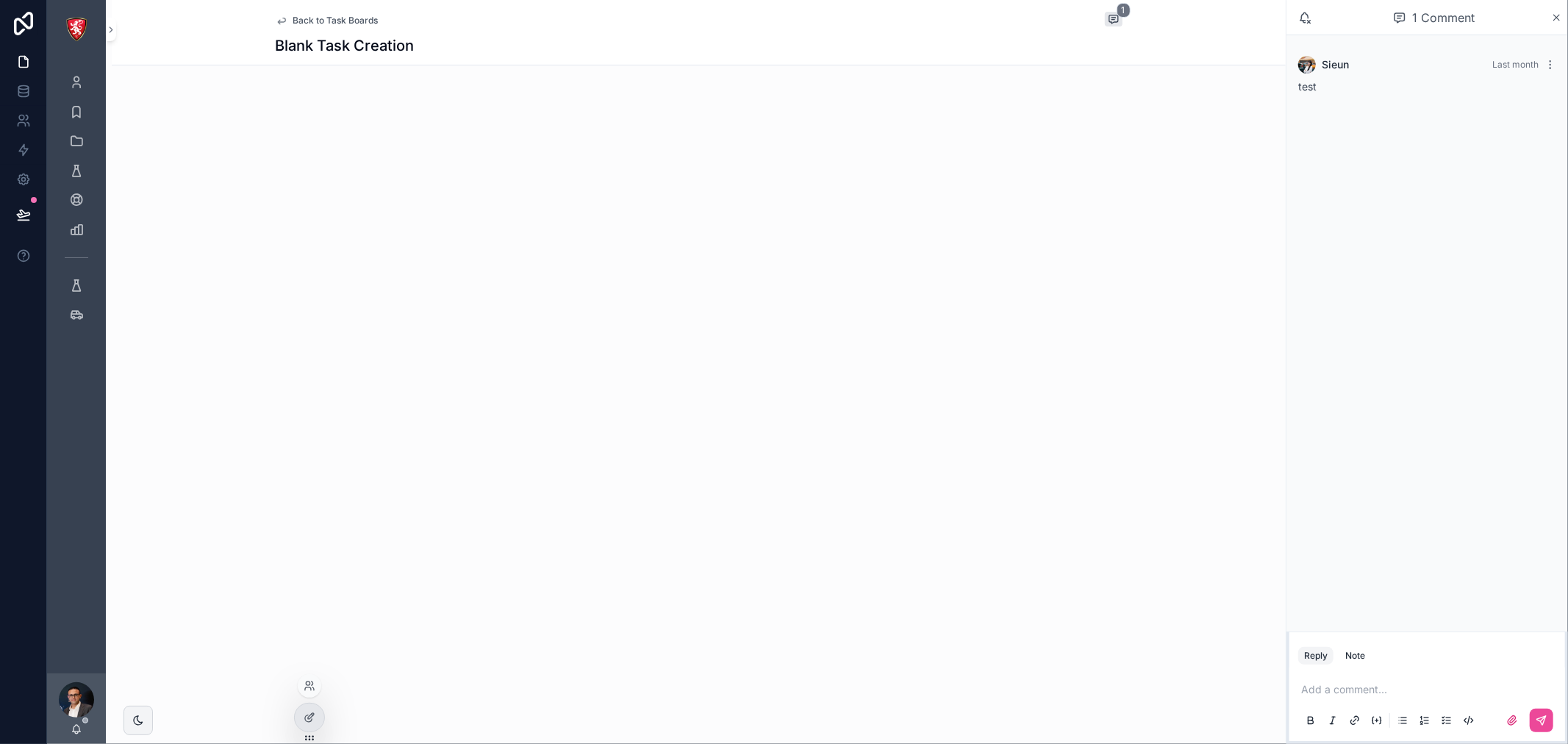
click at [314, 703] on div at bounding box center [310, 688] width 24 height 29
click at [312, 730] on div at bounding box center [309, 717] width 29 height 28
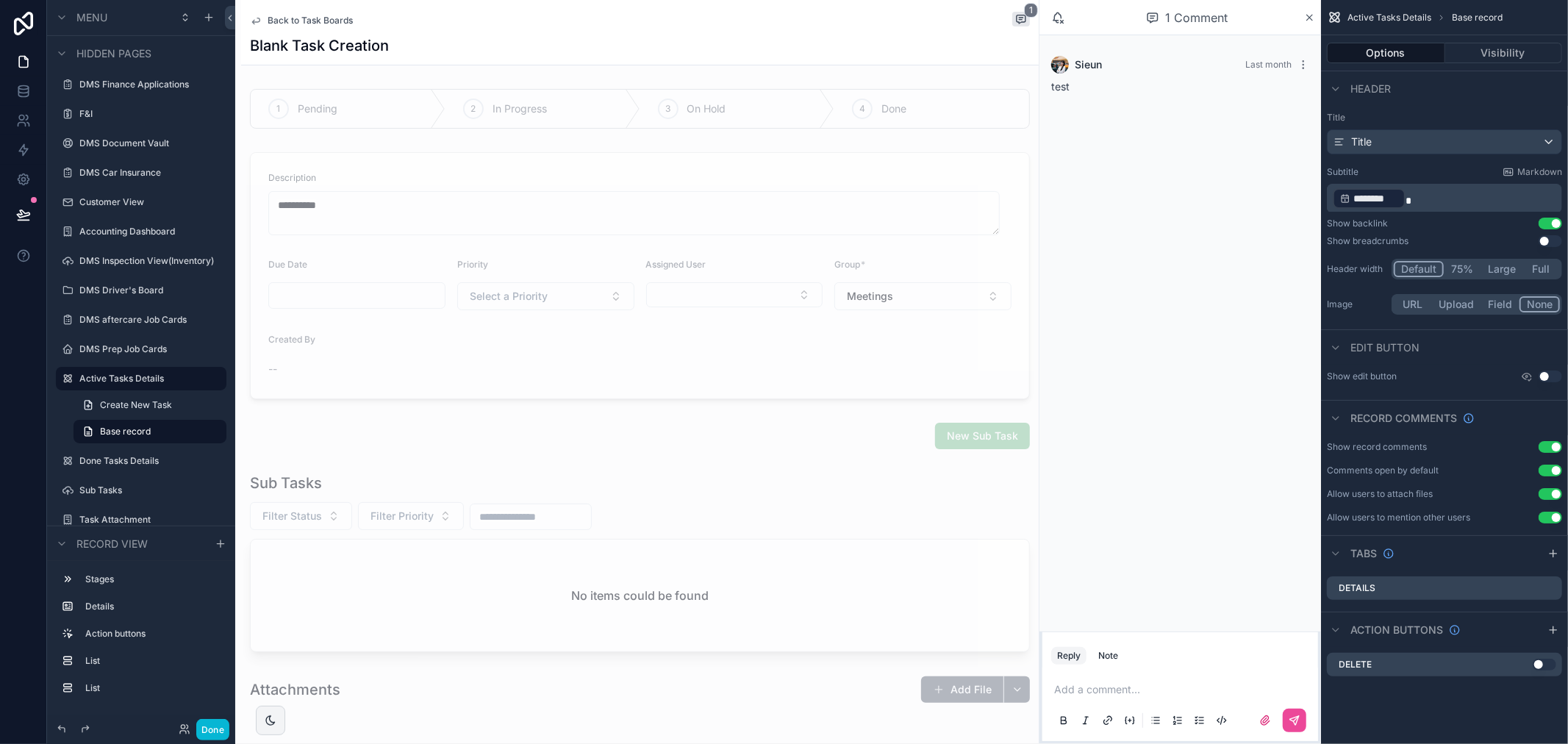
click at [311, 17] on span "Back to Task Boards" at bounding box center [310, 20] width 85 height 12
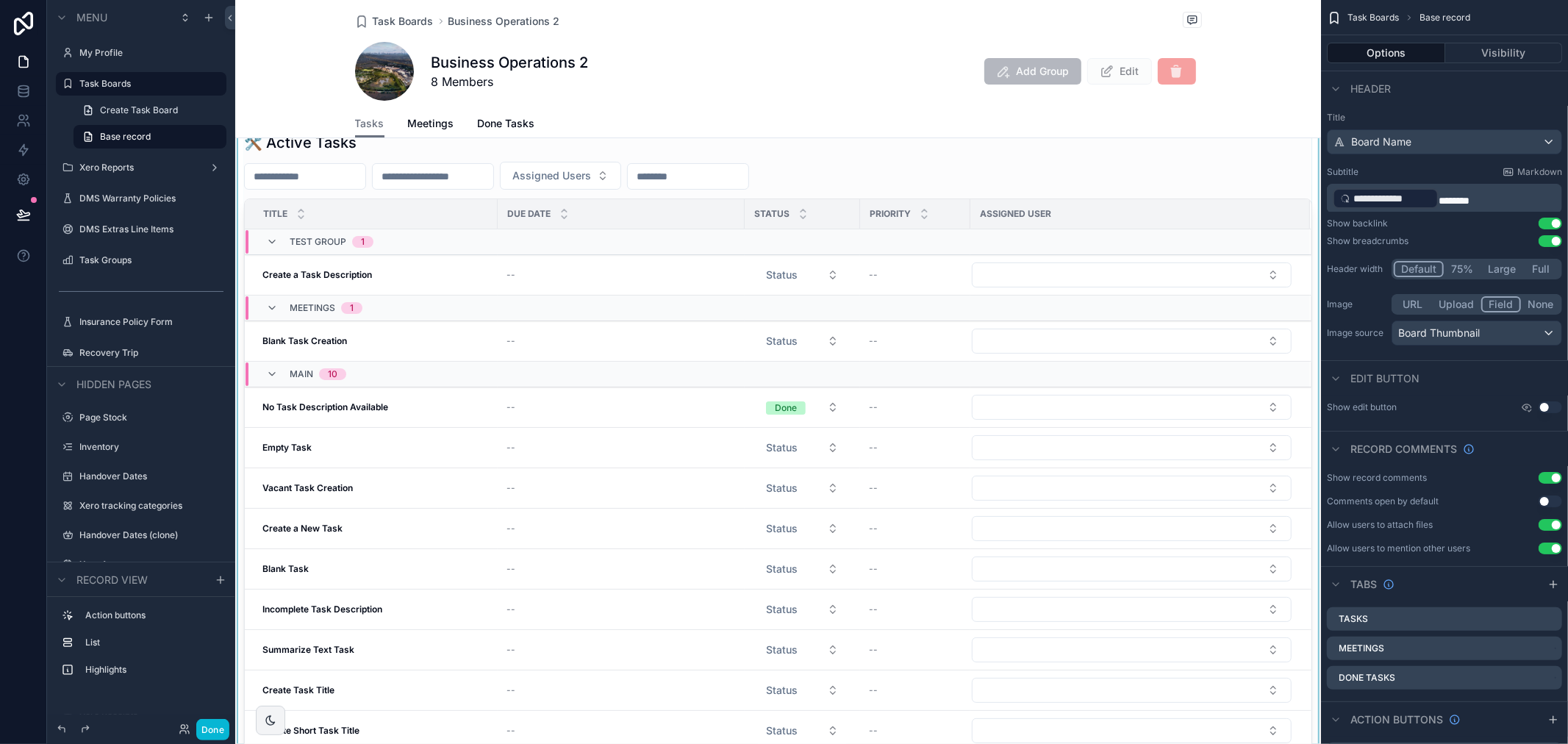
scroll to position [81, 0]
click at [377, 500] on div "scrollable content" at bounding box center [777, 443] width 1085 height 637
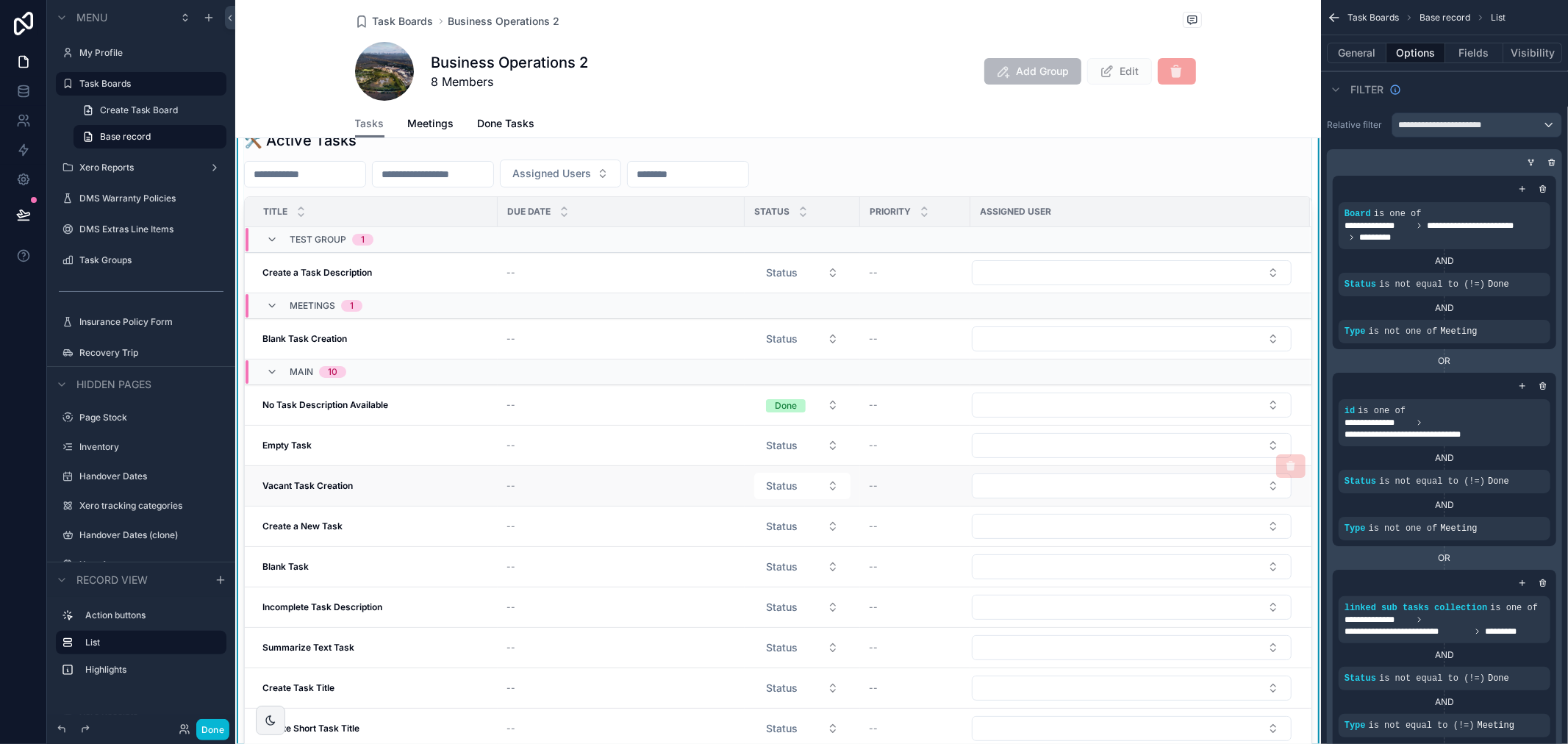
click at [338, 481] on strong "Vacant Task Creation" at bounding box center [308, 486] width 91 height 11
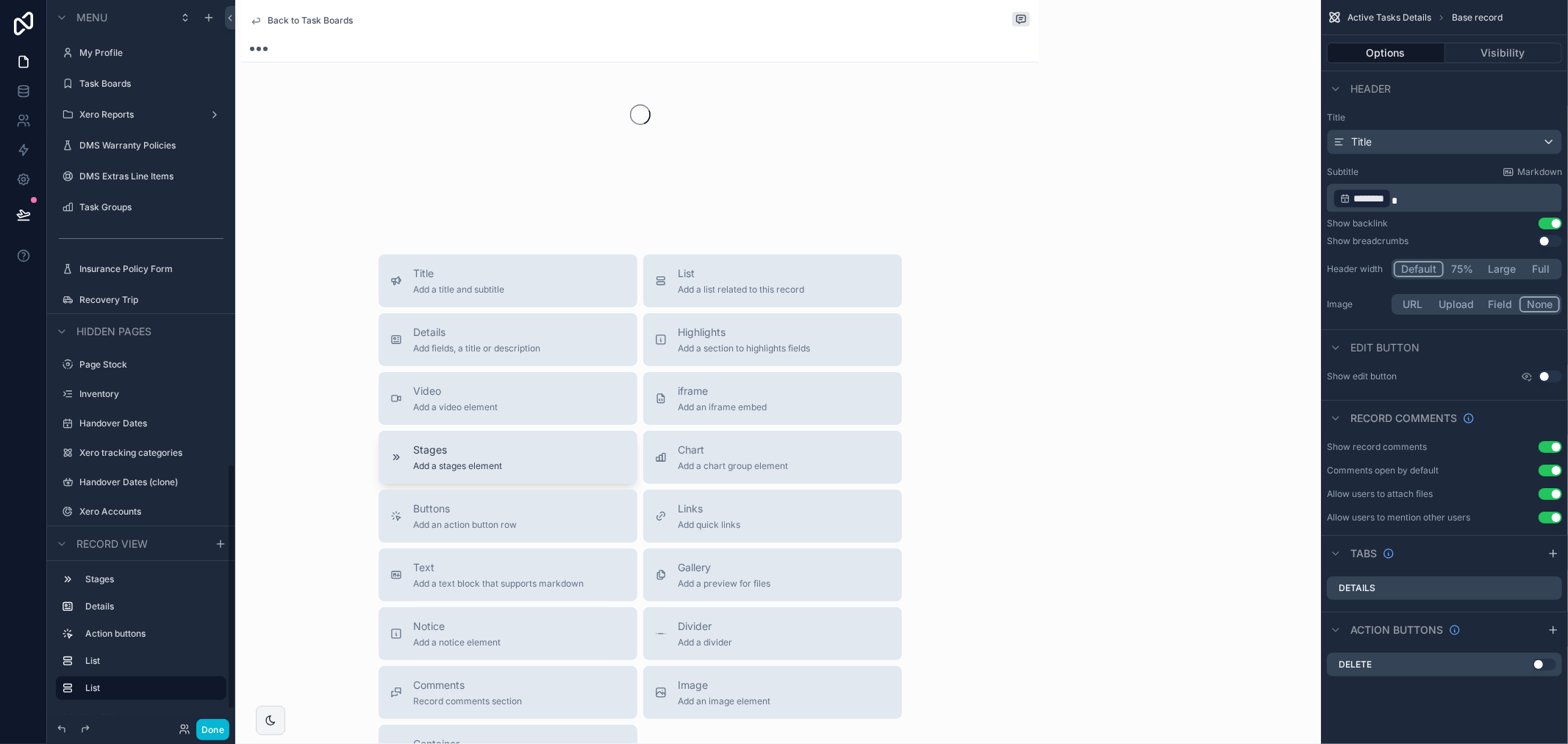
scroll to position [1369, 0]
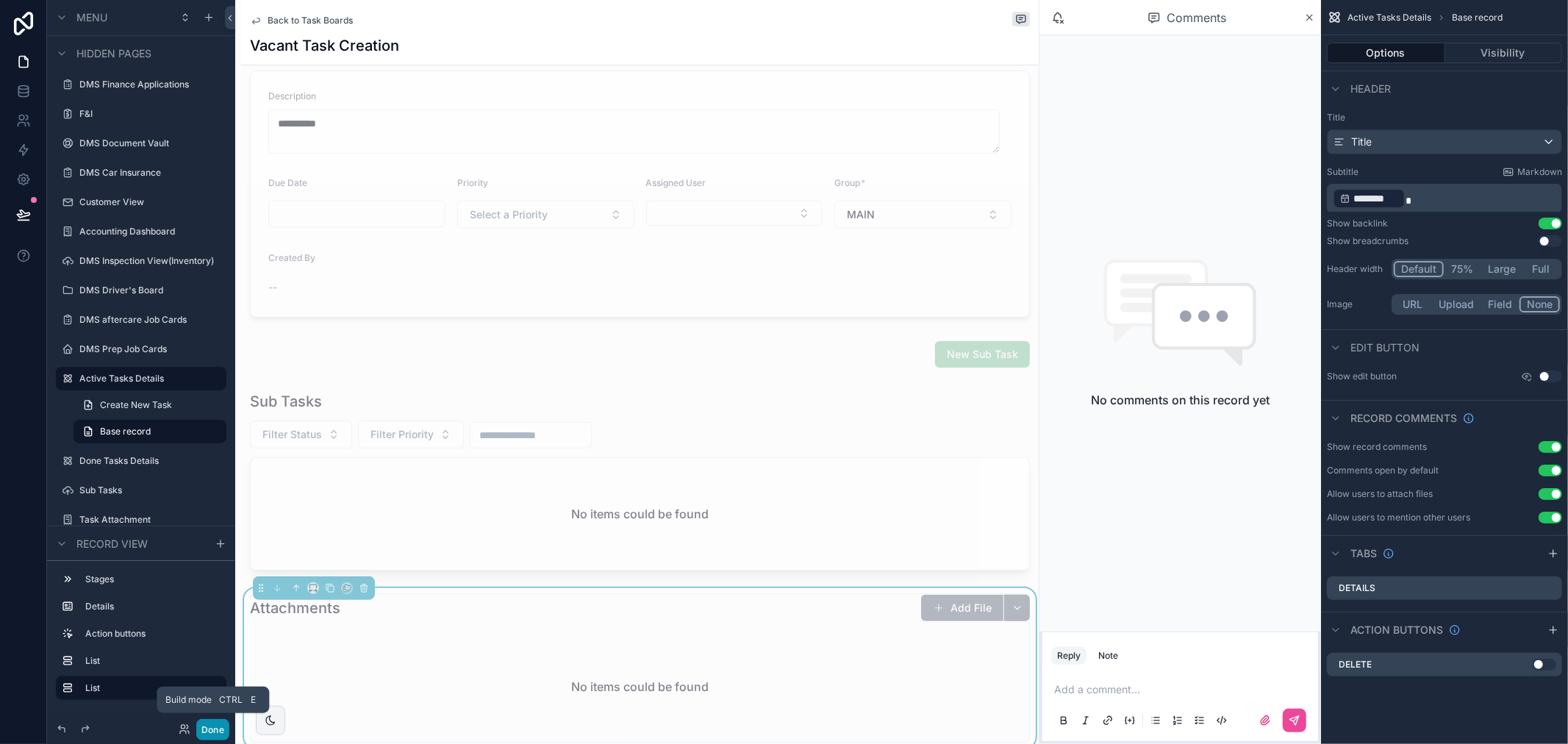
click at [225, 723] on button "Done" at bounding box center [213, 730] width 33 height 22
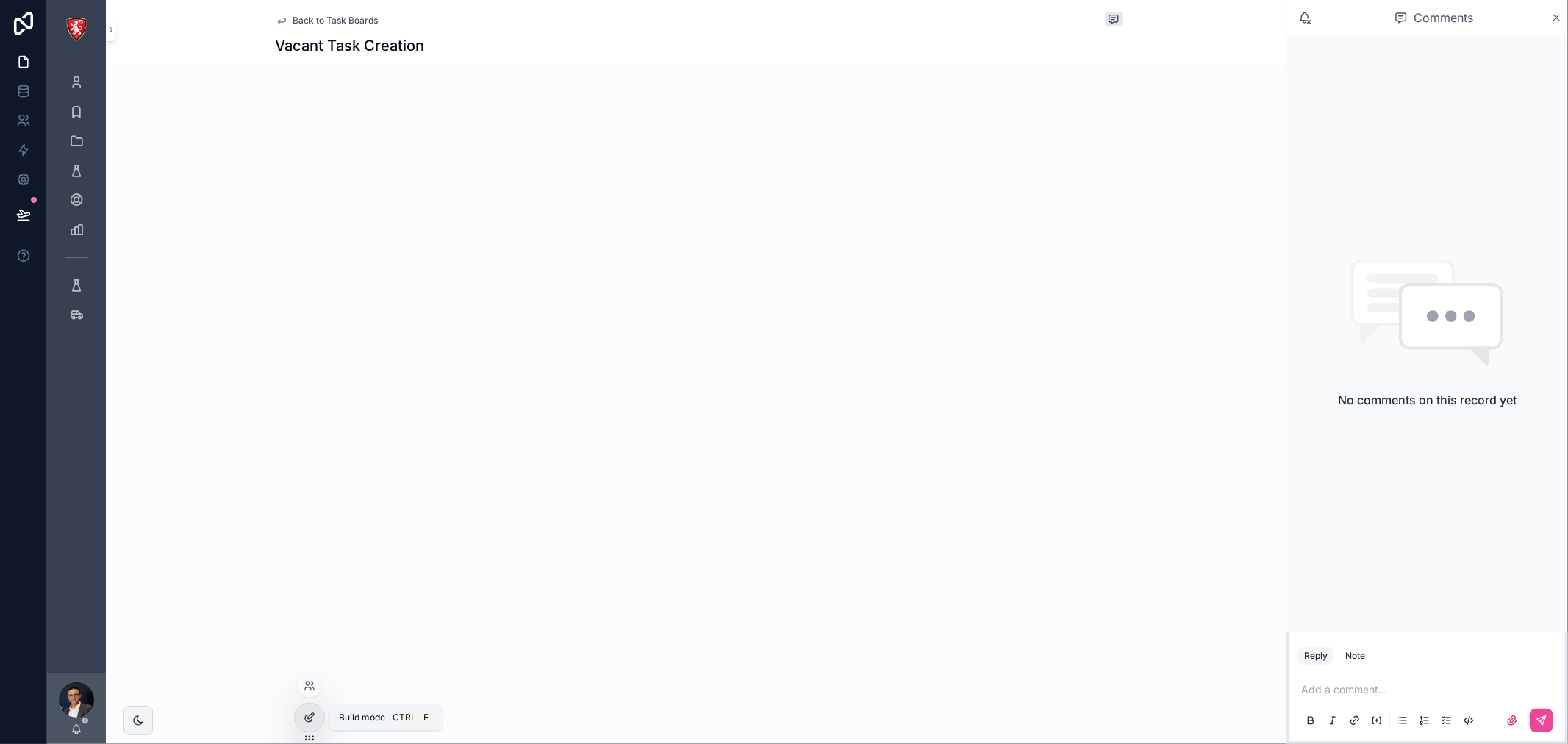
click at [311, 713] on icon at bounding box center [309, 718] width 12 height 12
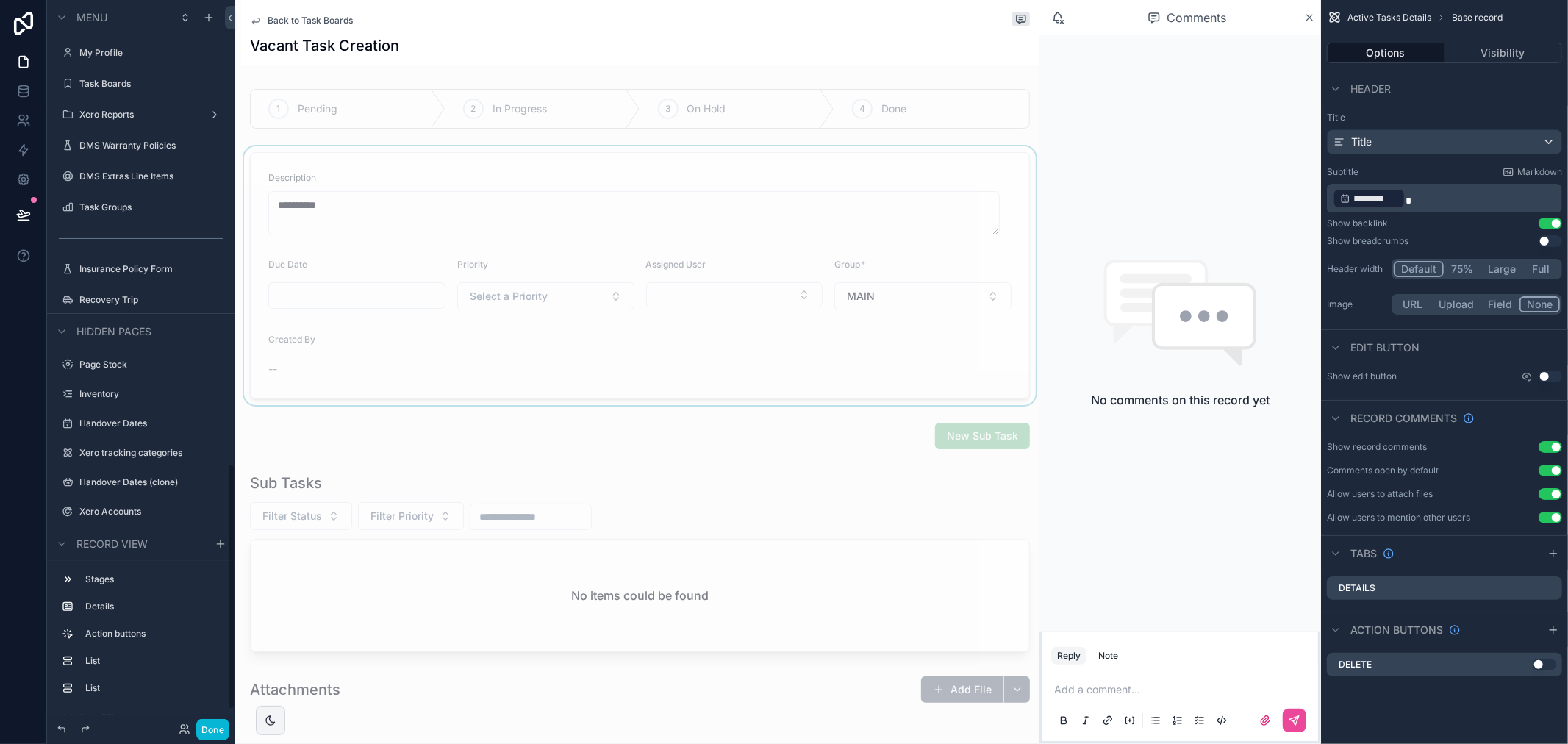
scroll to position [1369, 0]
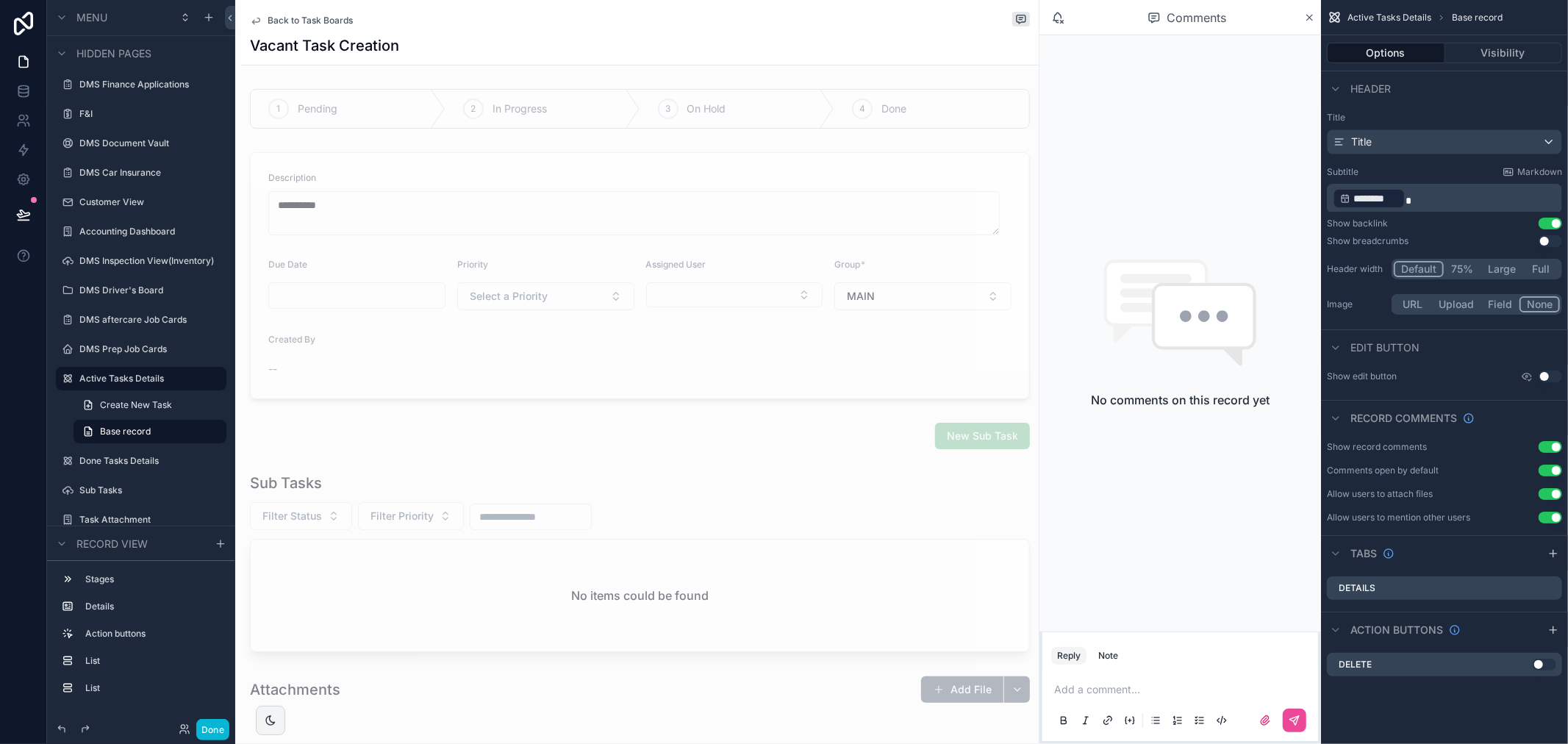
click at [328, 17] on span "Back to Task Boards" at bounding box center [310, 20] width 85 height 12
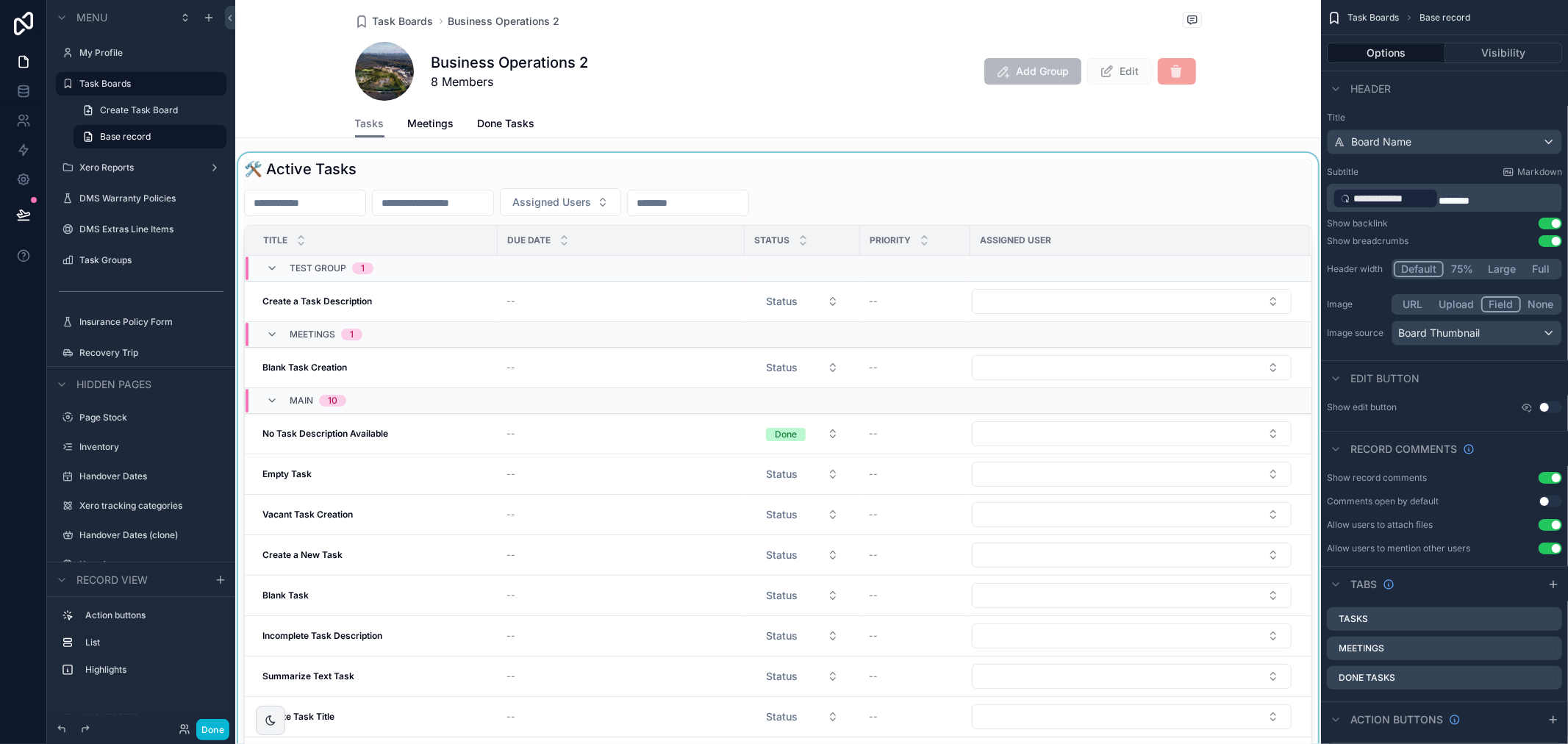
scroll to position [81, 0]
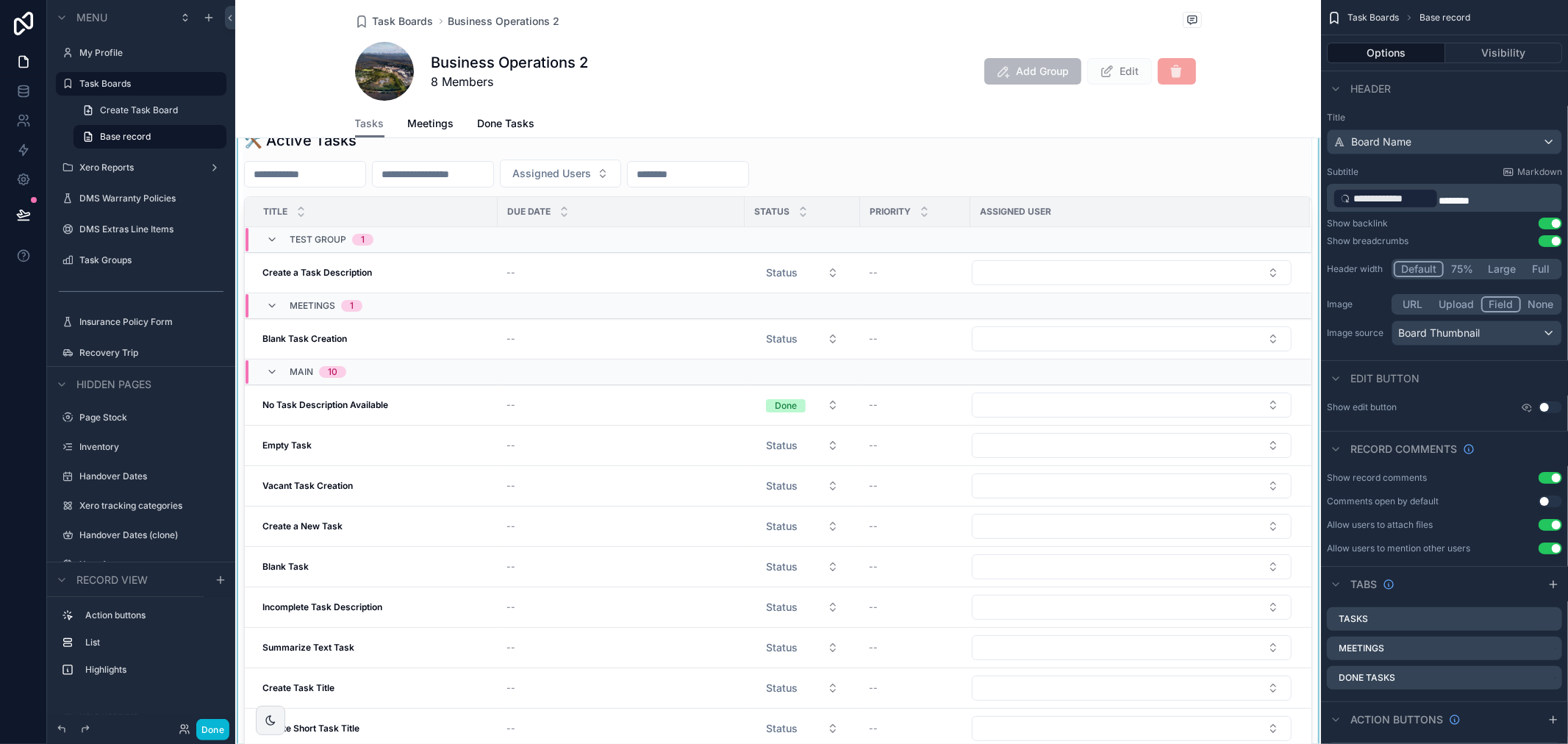
click at [295, 444] on div "scrollable content" at bounding box center [777, 443] width 1085 height 637
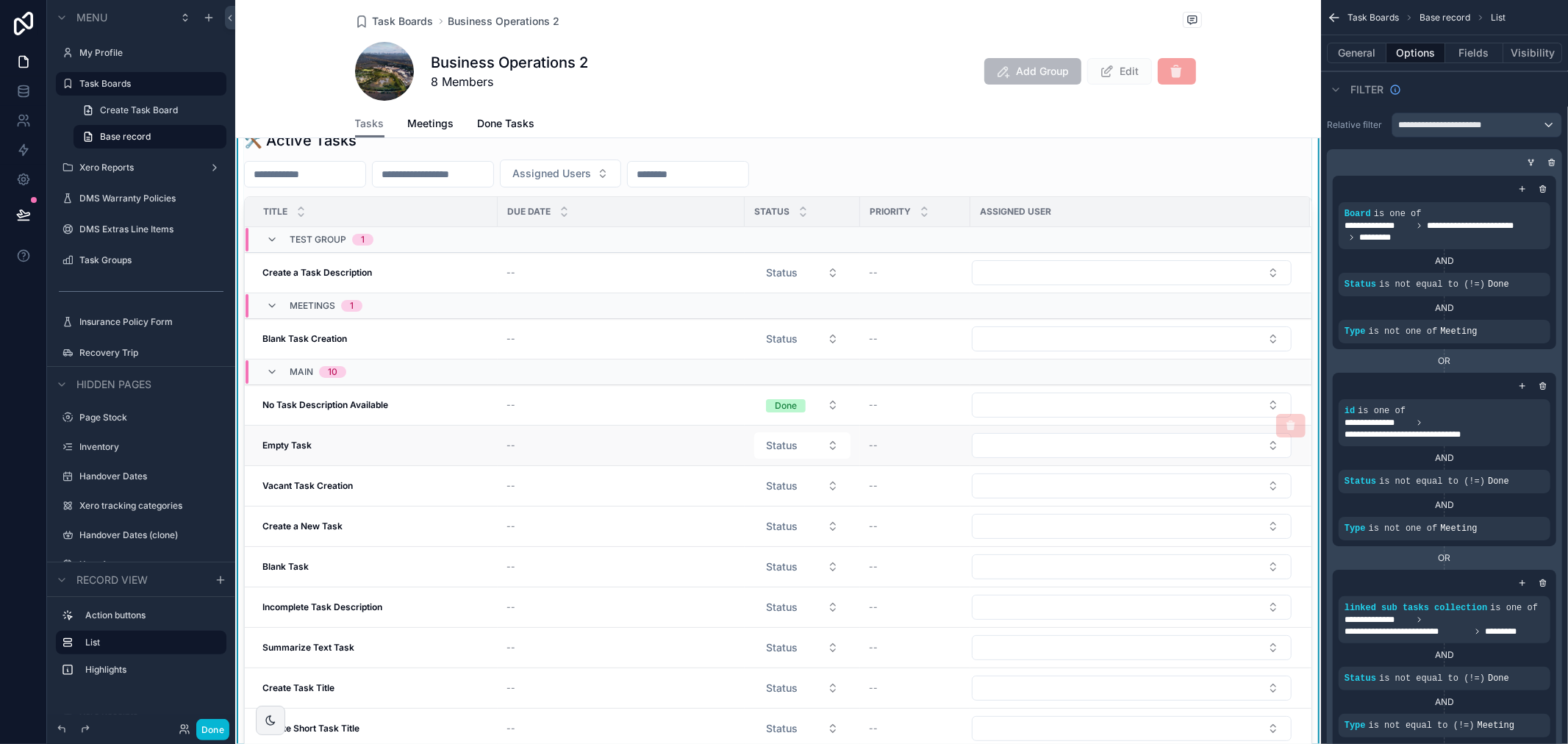
click at [309, 444] on strong "Empty Task" at bounding box center [287, 445] width 49 height 11
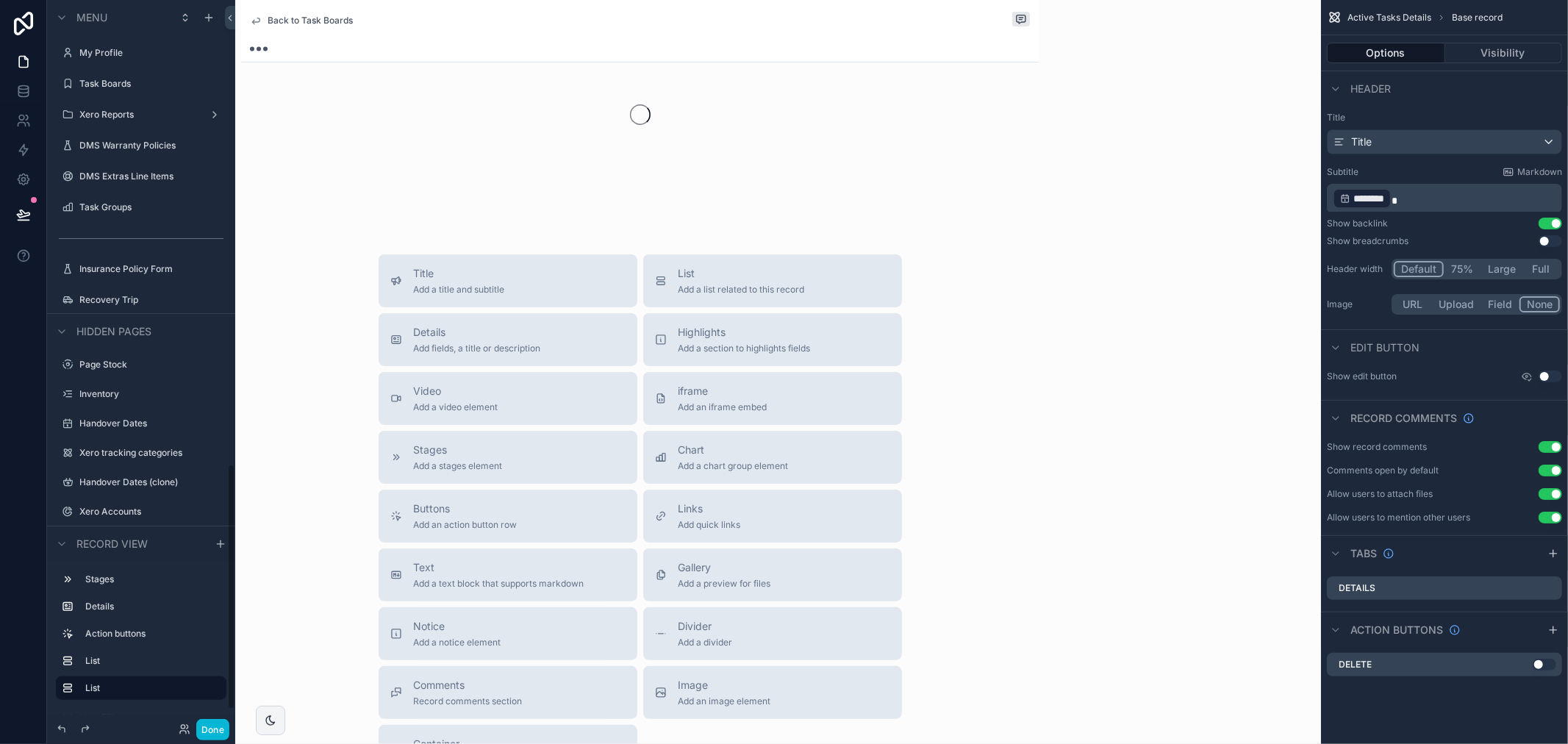
scroll to position [1369, 0]
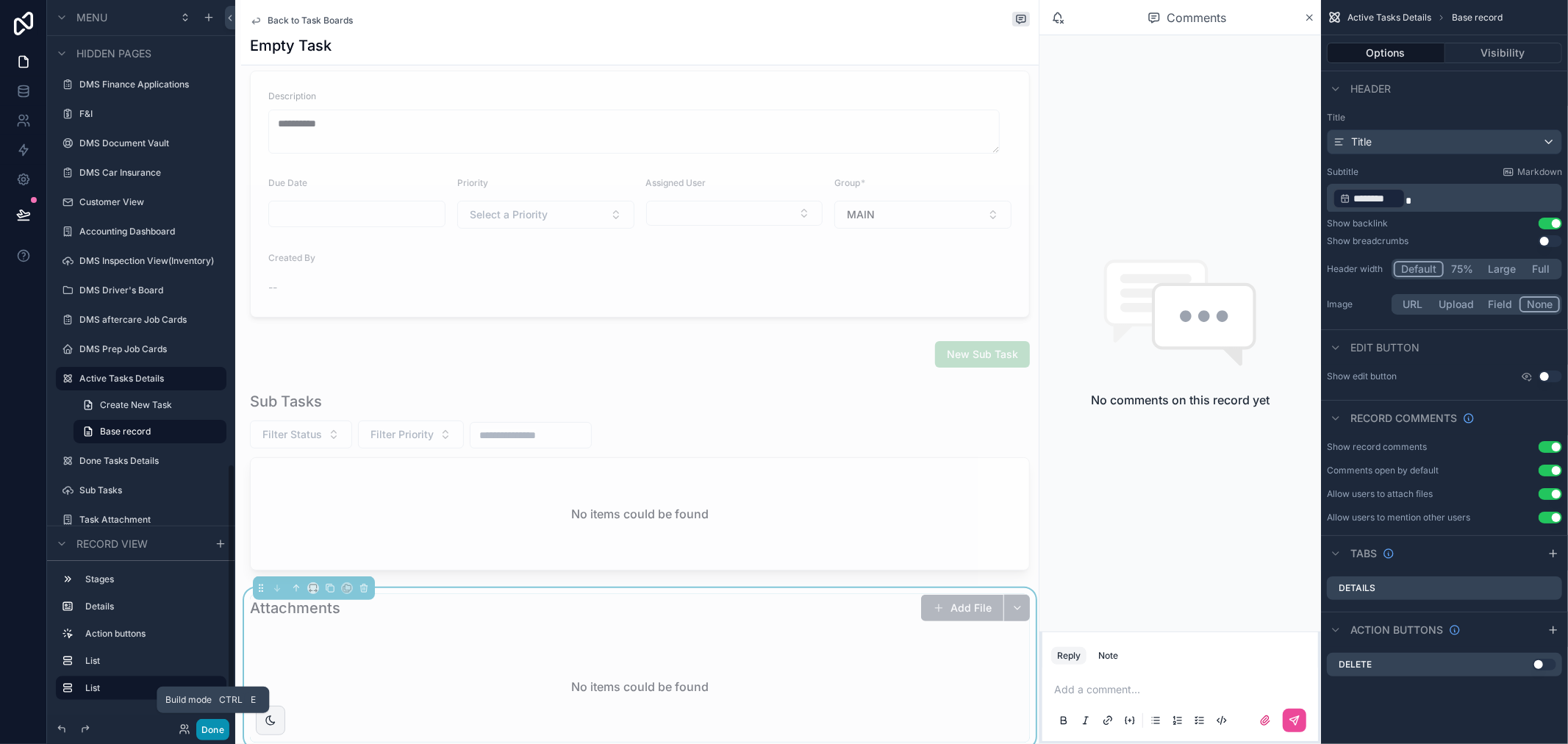
click at [201, 722] on button "Done" at bounding box center [213, 730] width 33 height 22
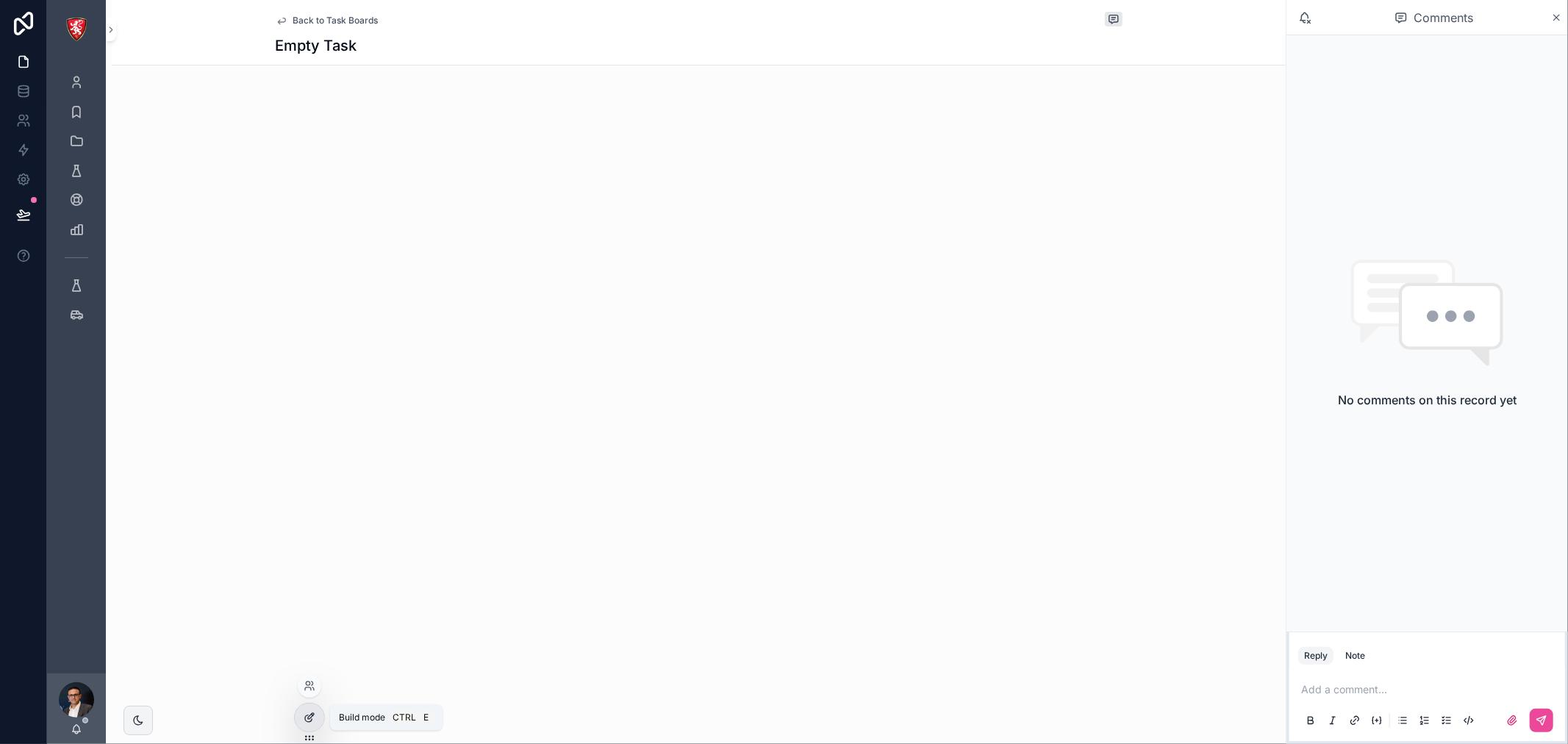
click at [305, 707] on div at bounding box center [309, 717] width 29 height 28
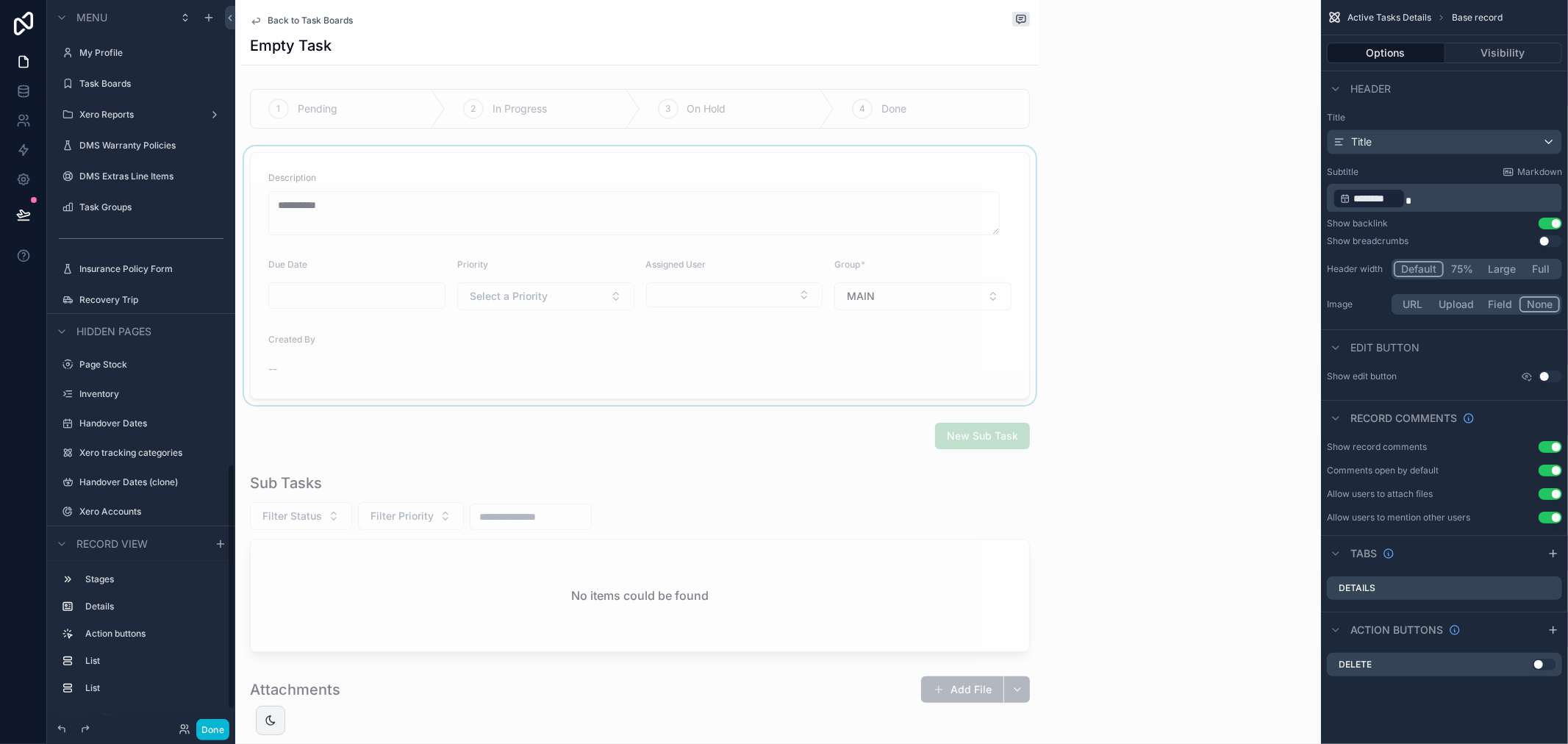
scroll to position [1369, 0]
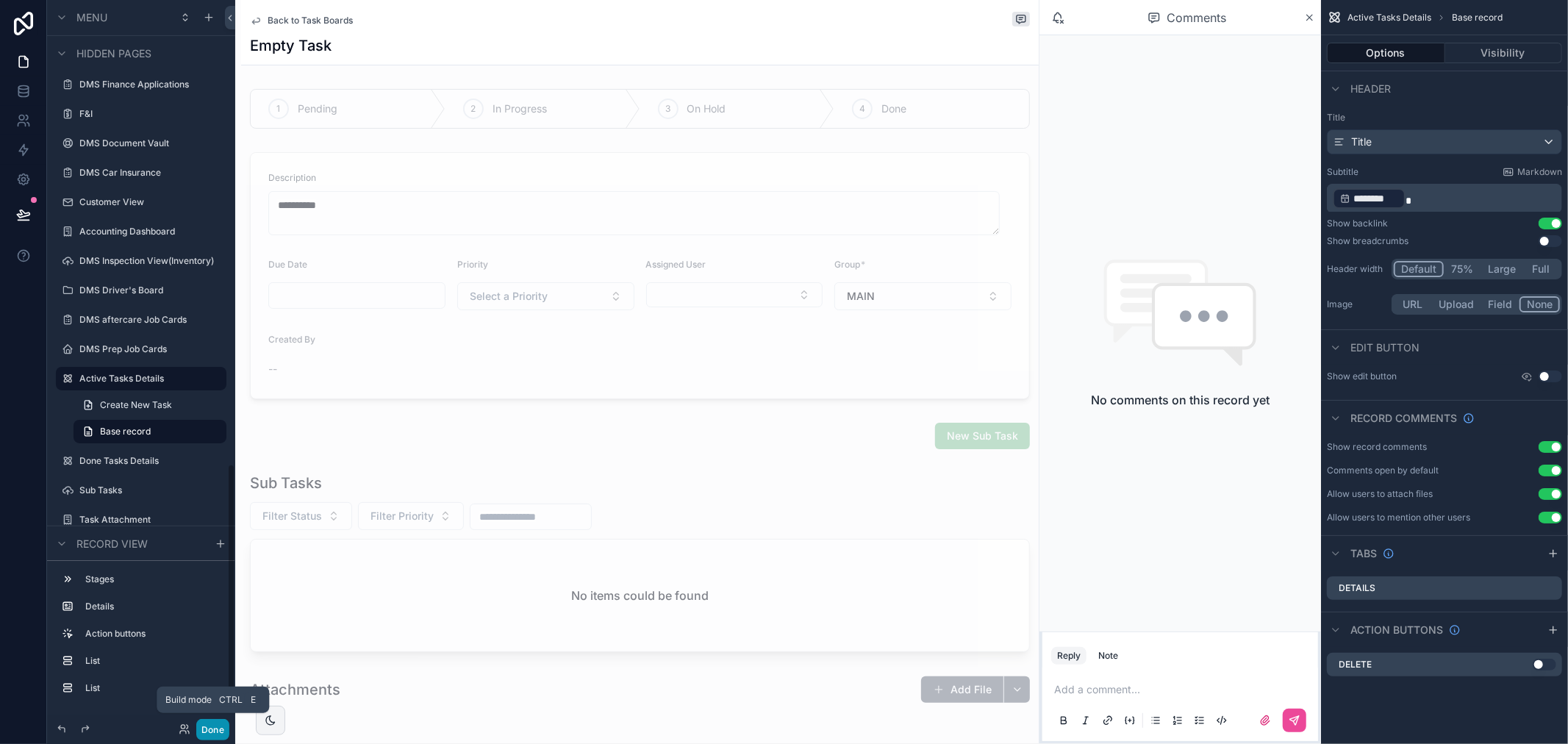
click at [214, 729] on button "Done" at bounding box center [213, 730] width 33 height 22
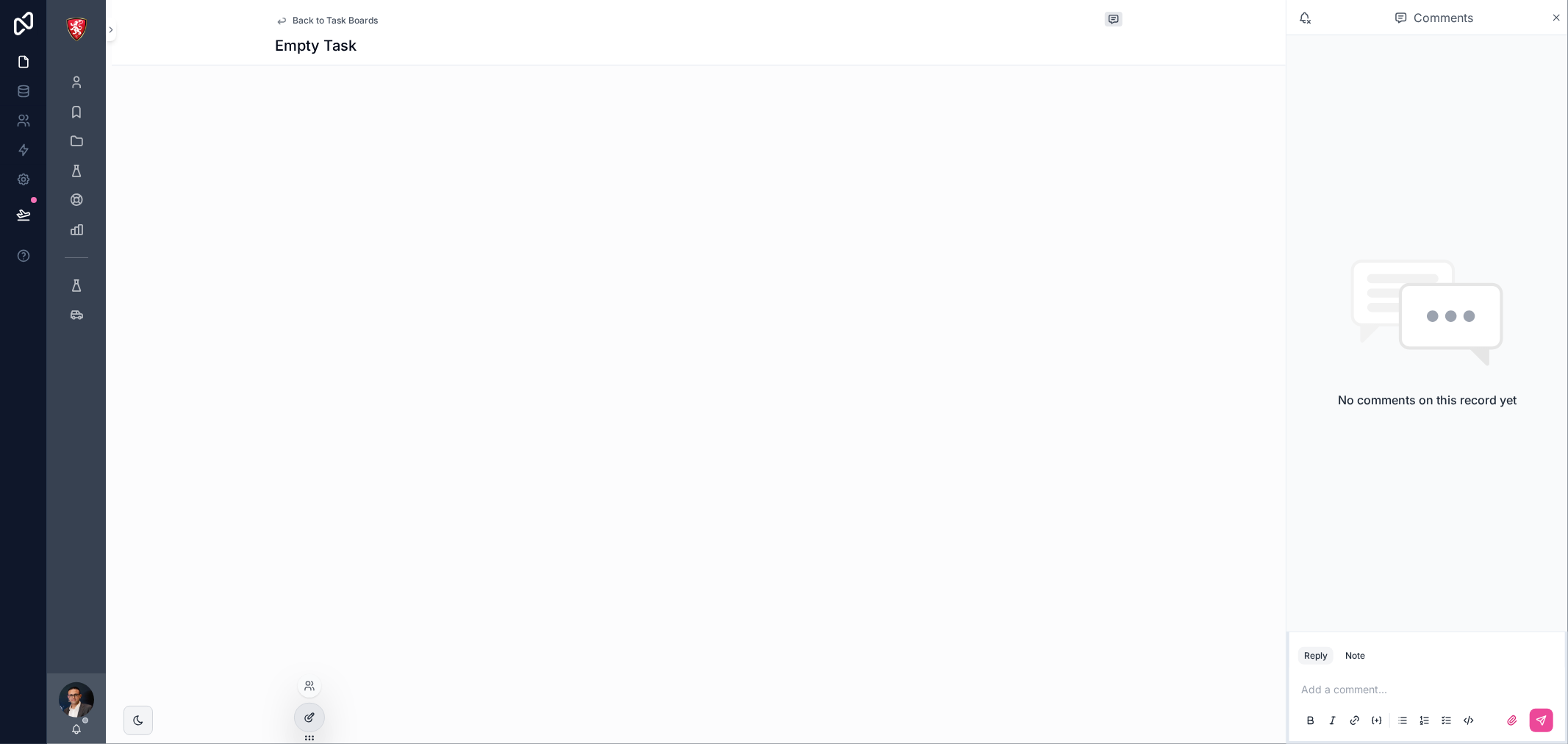
click at [311, 726] on div at bounding box center [309, 717] width 29 height 28
click at [346, 14] on span "Back to Task Boards" at bounding box center [335, 20] width 85 height 12
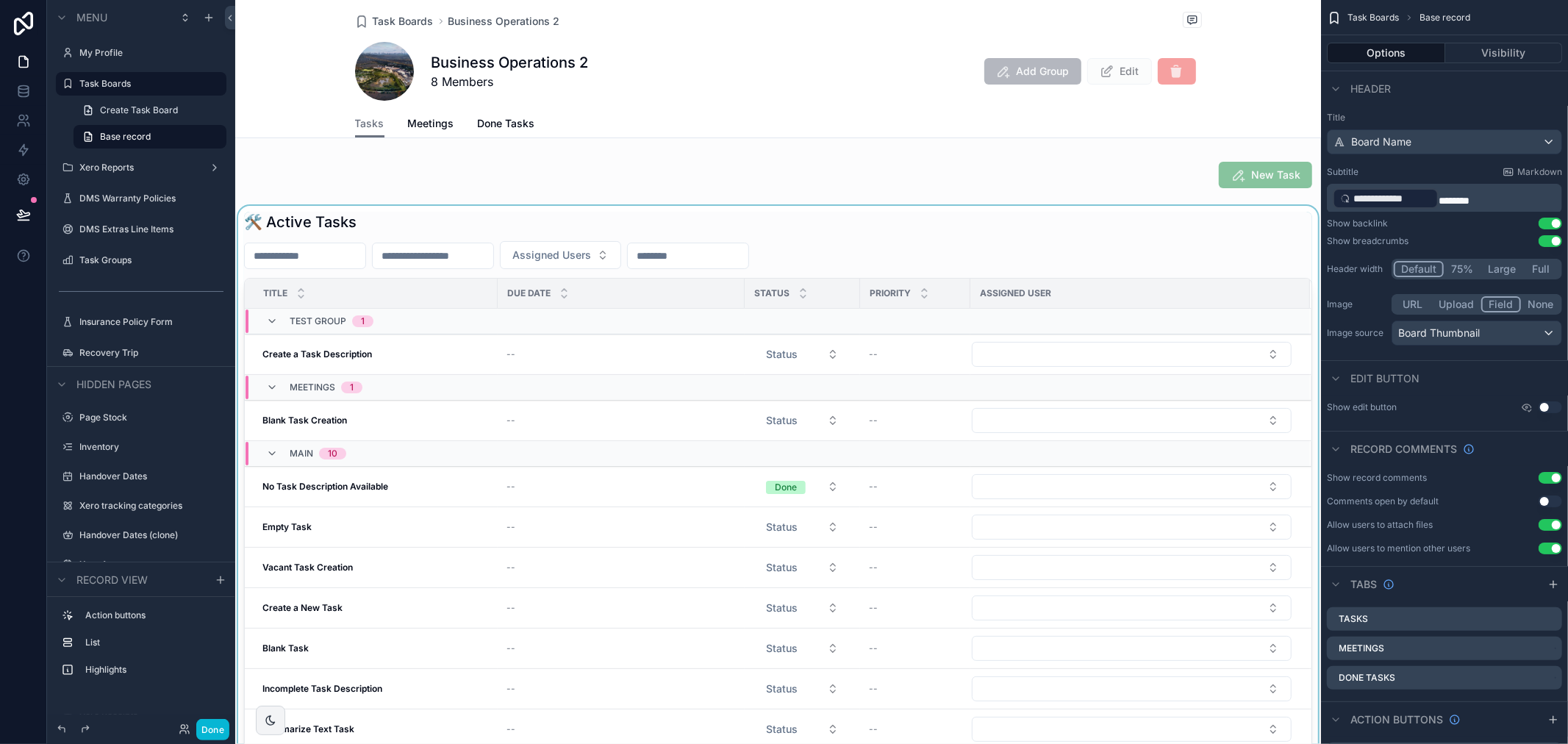
click at [412, 485] on div "scrollable content" at bounding box center [777, 524] width 1085 height 637
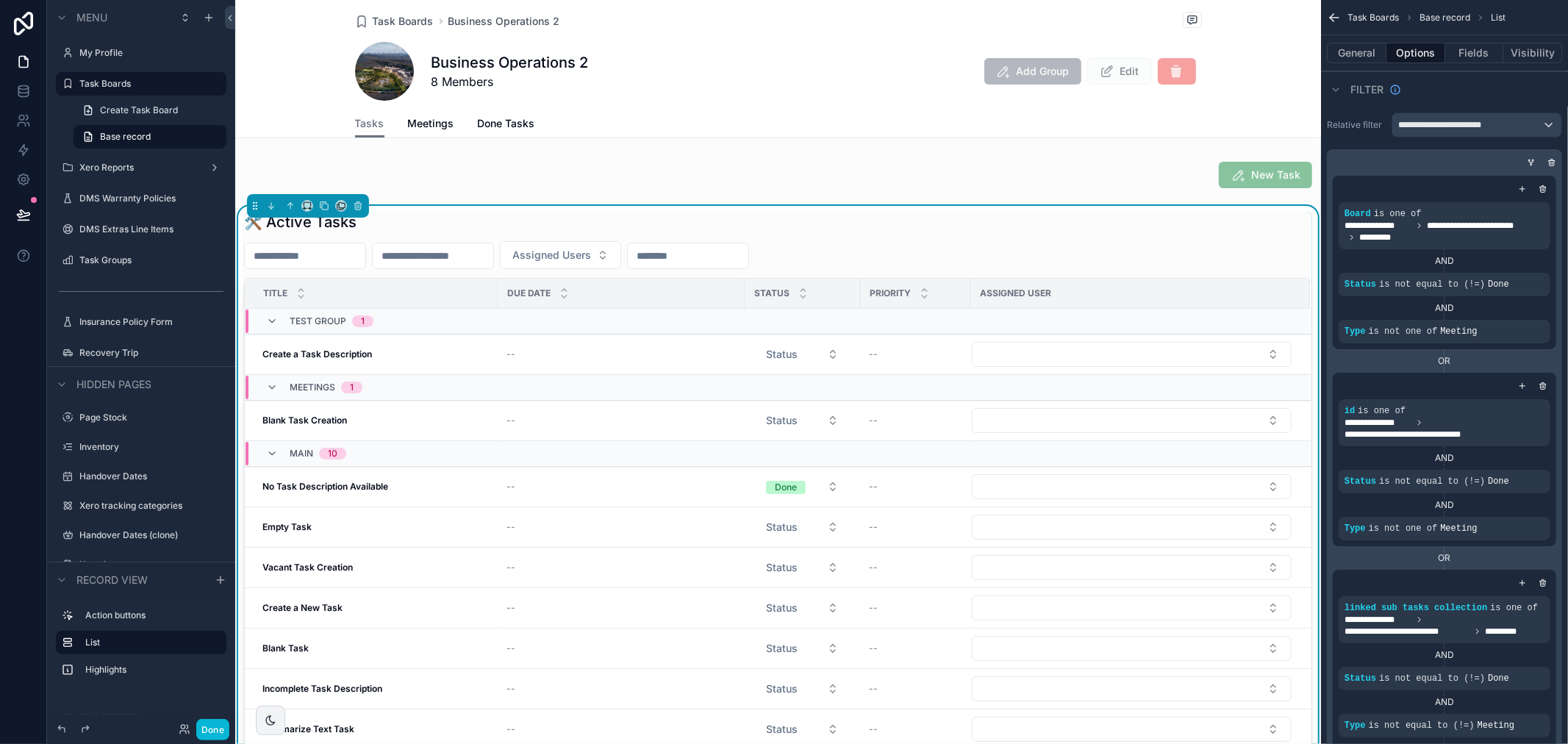
click at [366, 490] on strong "No Task Description Available" at bounding box center [326, 487] width 126 height 11
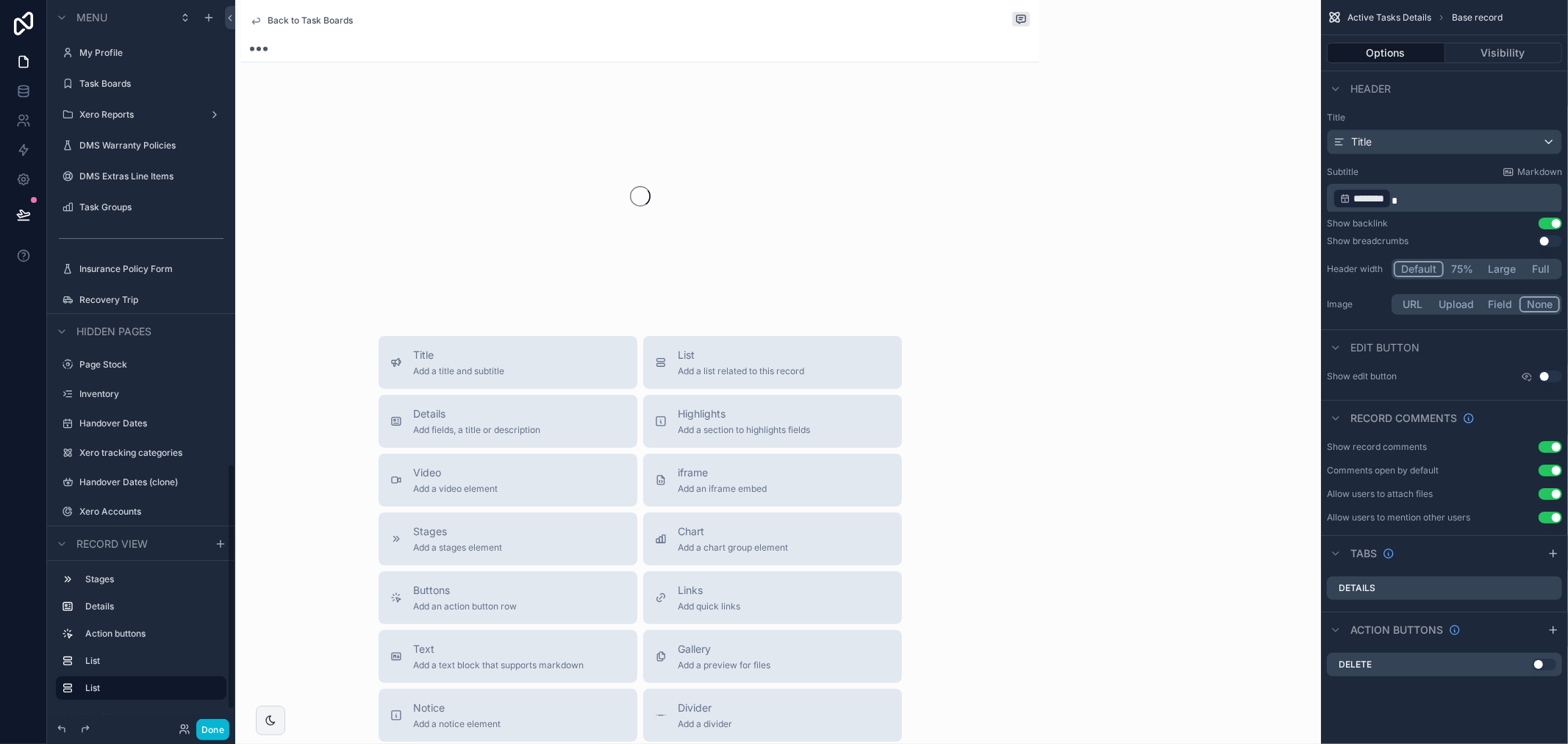
scroll to position [1369, 0]
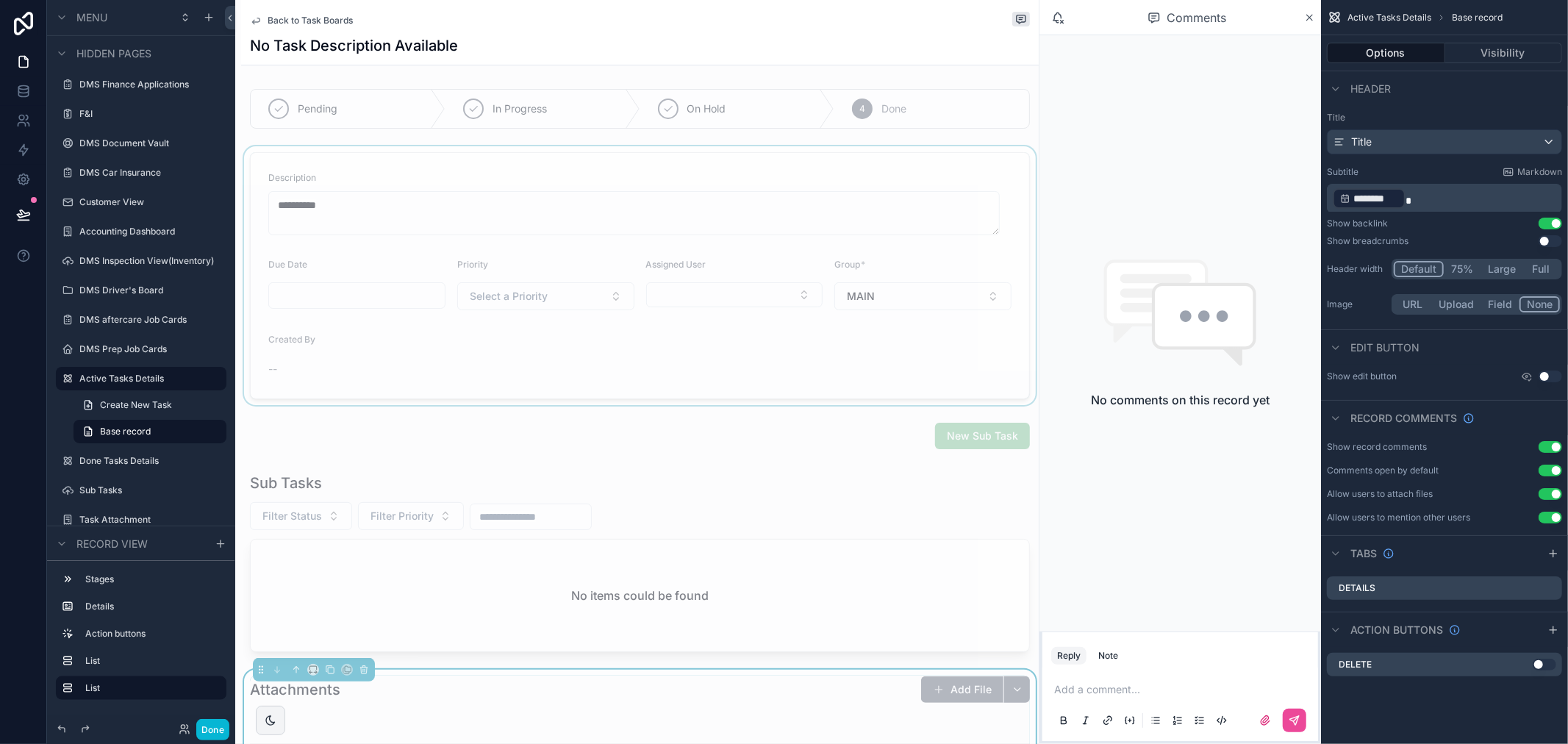
click at [594, 206] on div "scrollable content" at bounding box center [640, 276] width 798 height 259
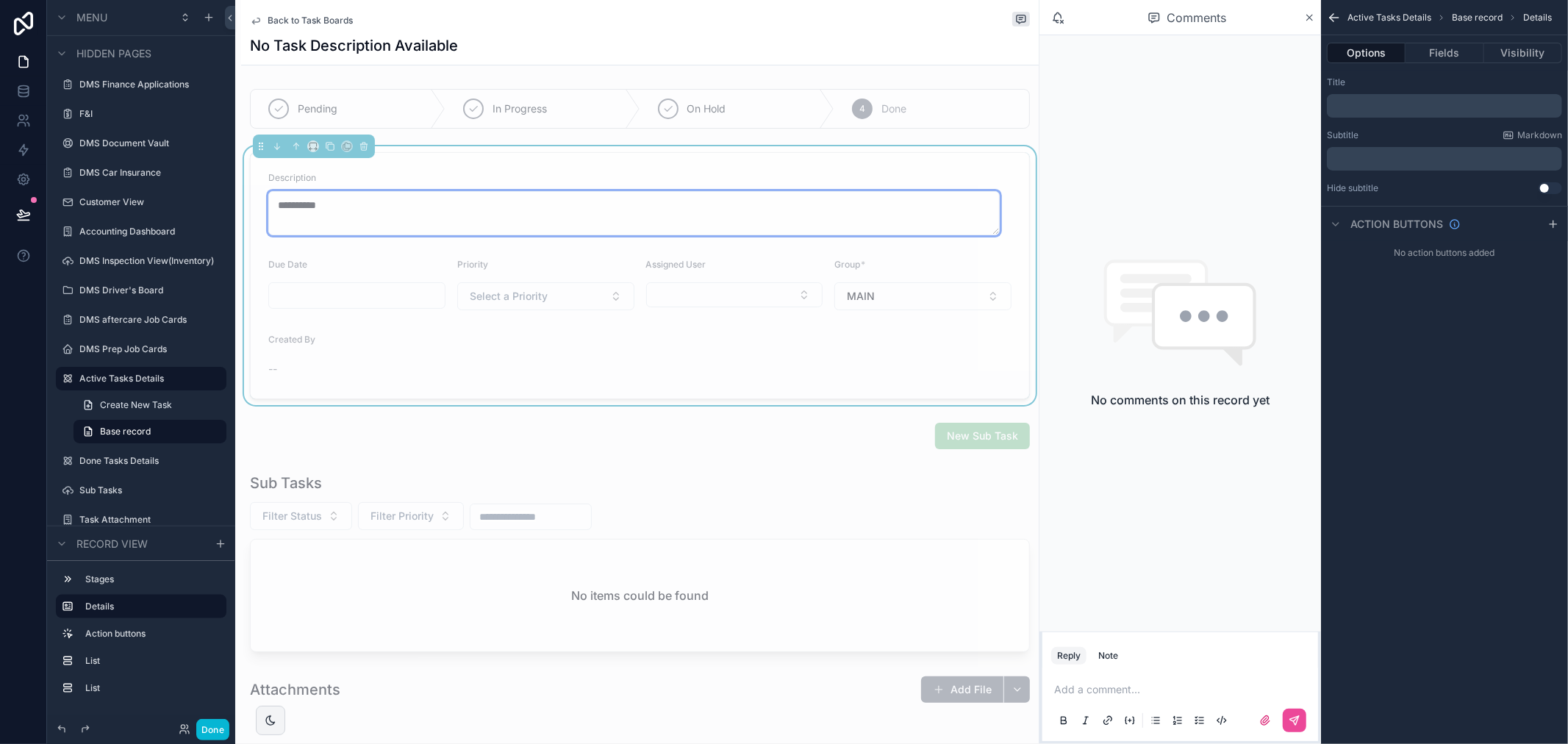
click at [509, 205] on textarea "**********" at bounding box center [634, 213] width 731 height 44
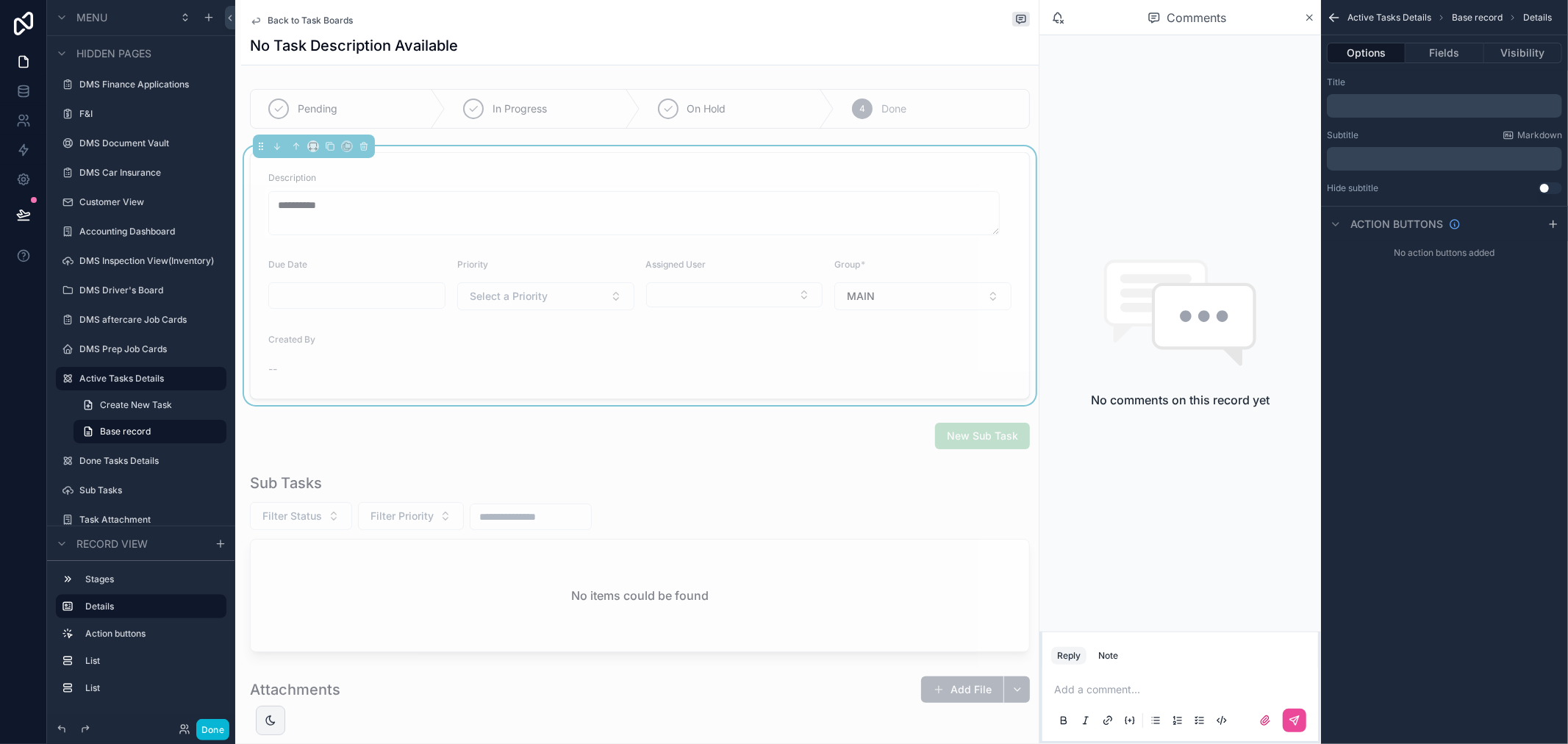
click at [475, 177] on div "Description" at bounding box center [639, 178] width 743 height 14
click at [429, 40] on h1 "No Task Description Available" at bounding box center [354, 45] width 208 height 21
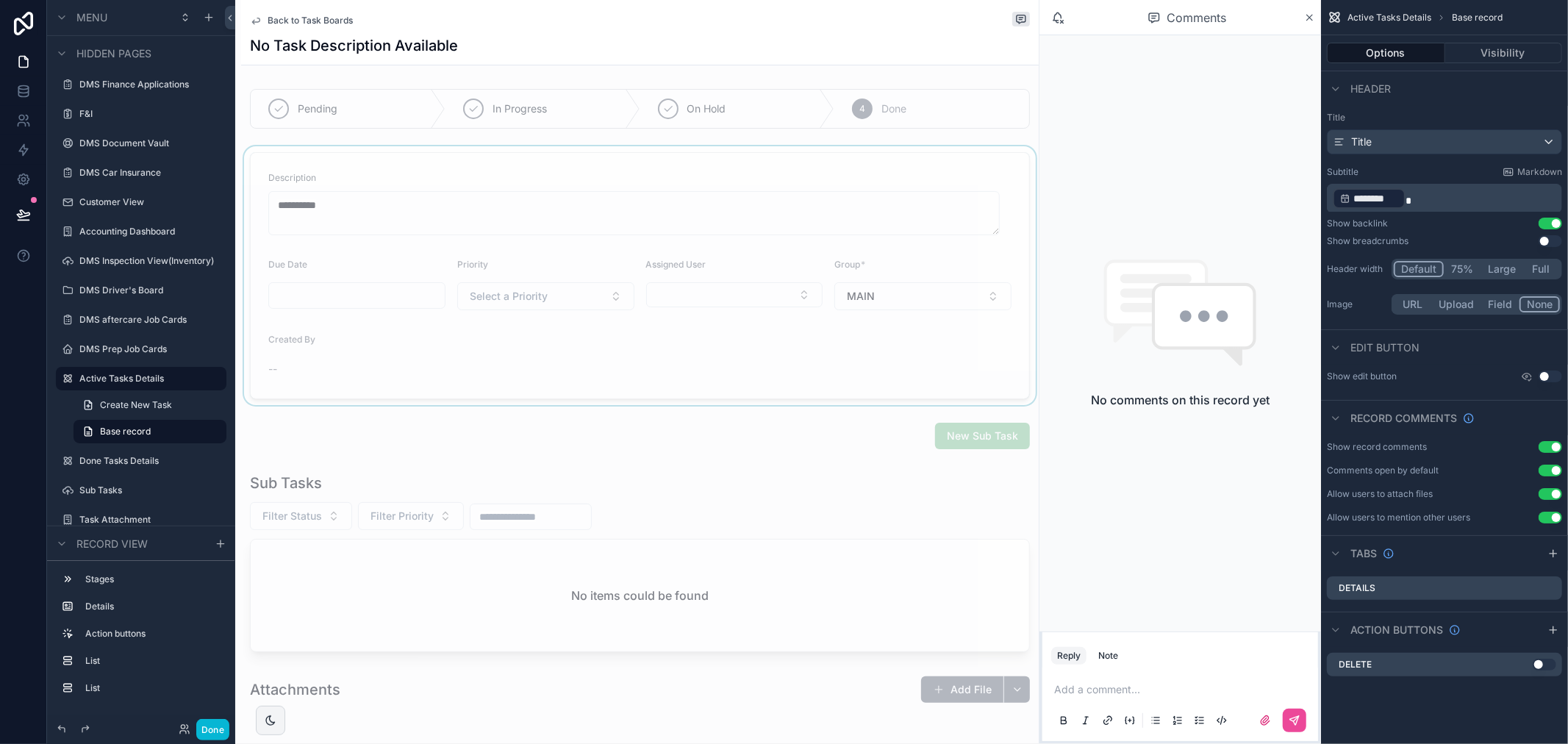
click at [388, 188] on div "scrollable content" at bounding box center [640, 276] width 798 height 259
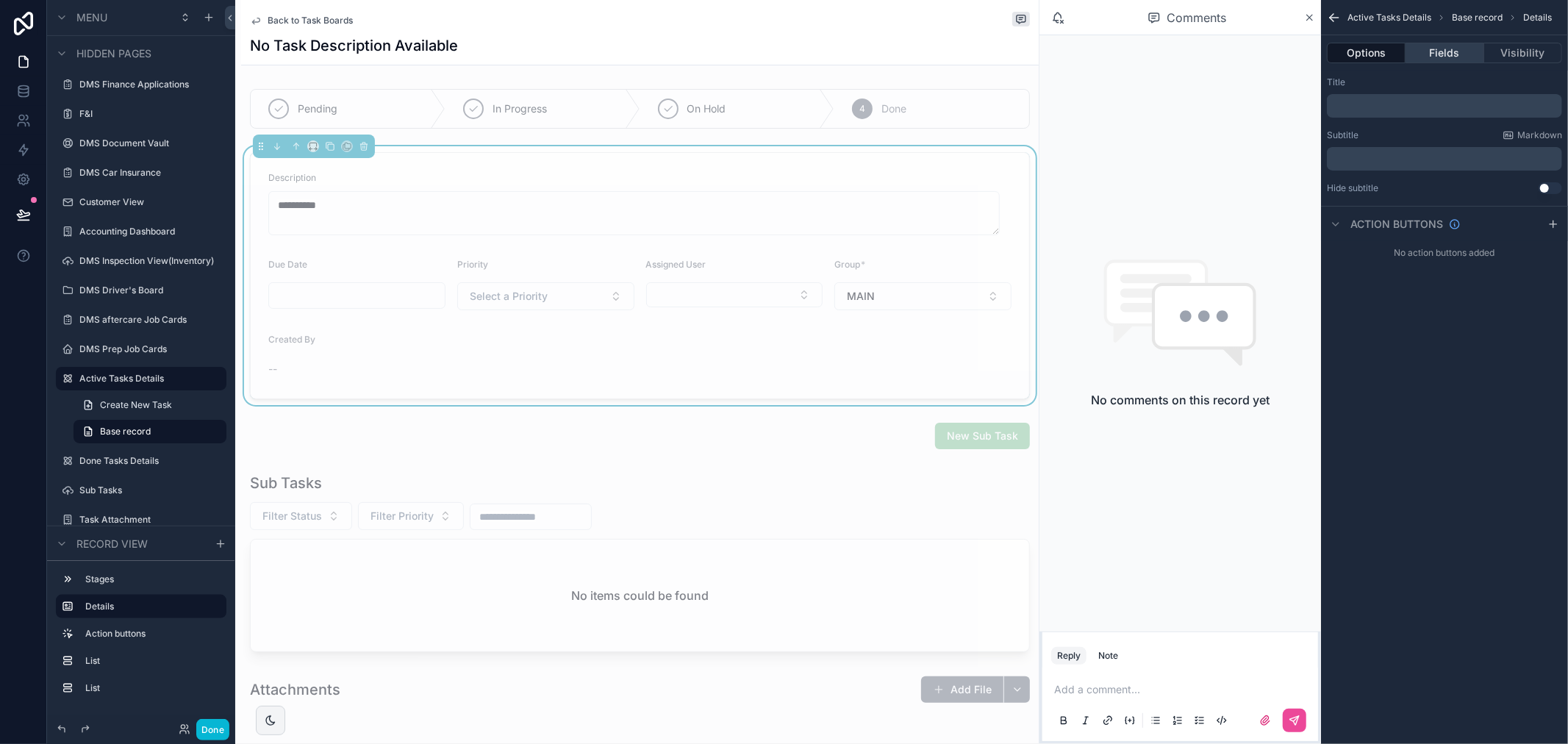
click at [1438, 52] on button "Fields" at bounding box center [1445, 53] width 78 height 21
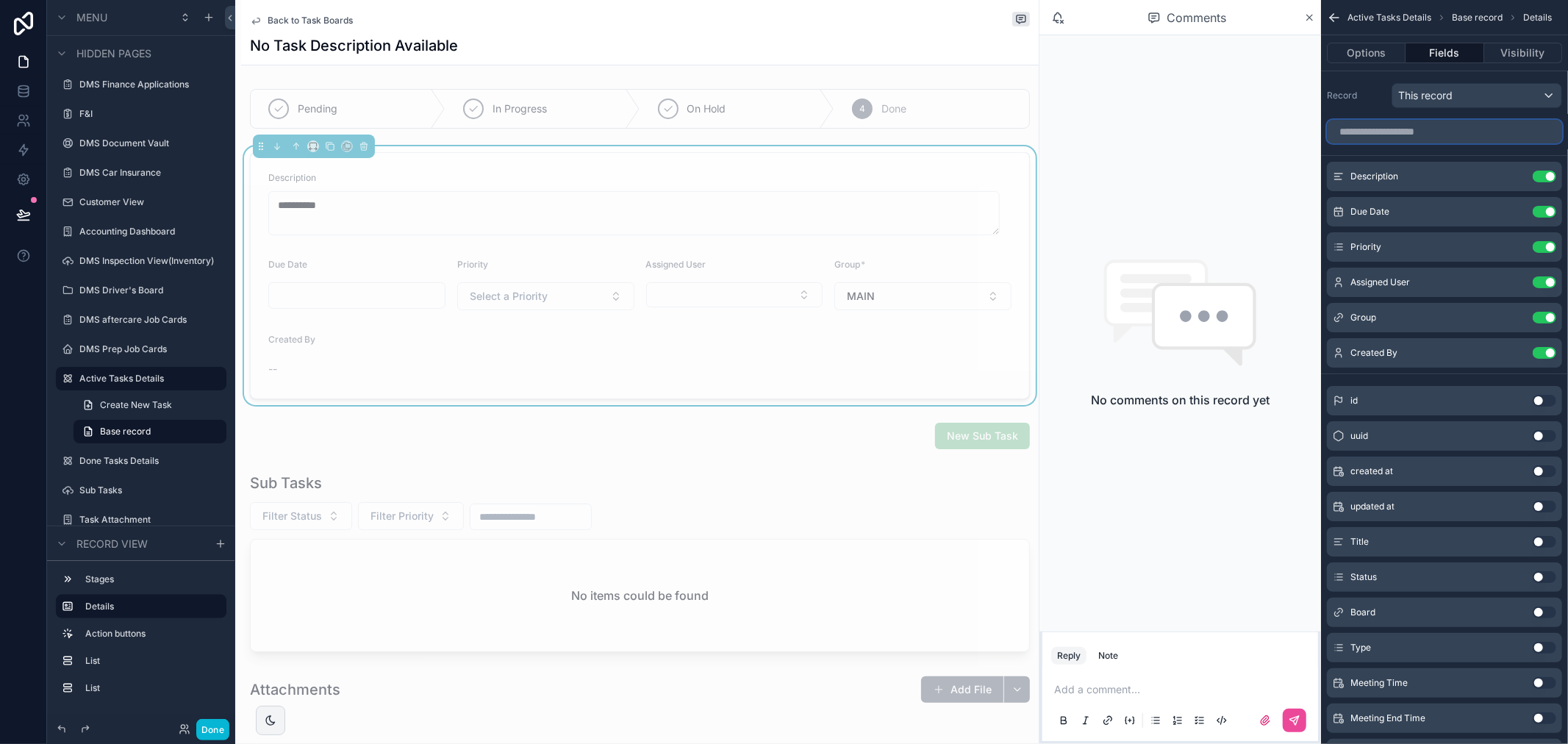
click at [1429, 136] on input "scrollable content" at bounding box center [1444, 131] width 235 height 24
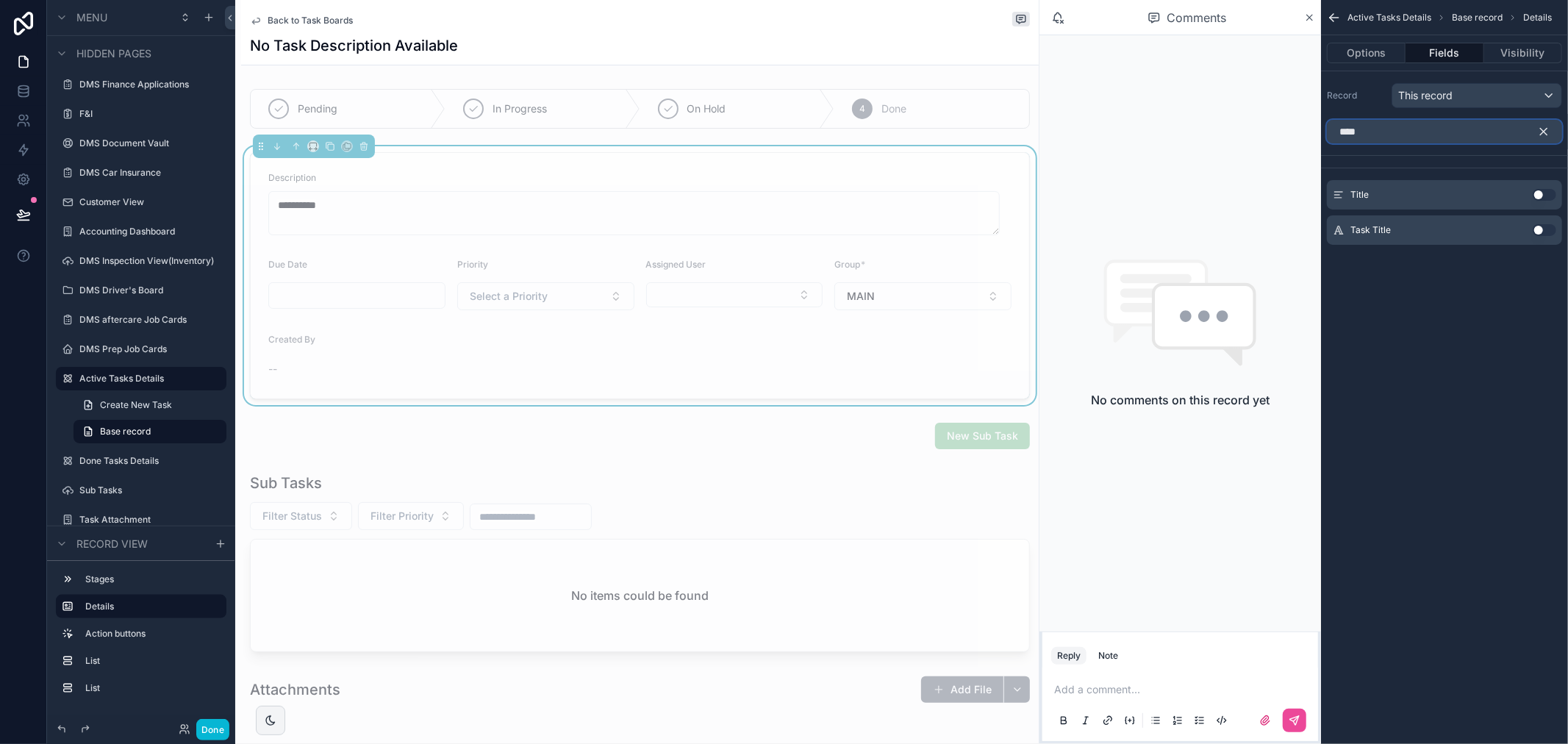
type input "****"
click at [1542, 231] on button "Use setting" at bounding box center [1545, 230] width 24 height 12
click at [1519, 180] on icon "scrollable content" at bounding box center [1515, 176] width 12 height 12
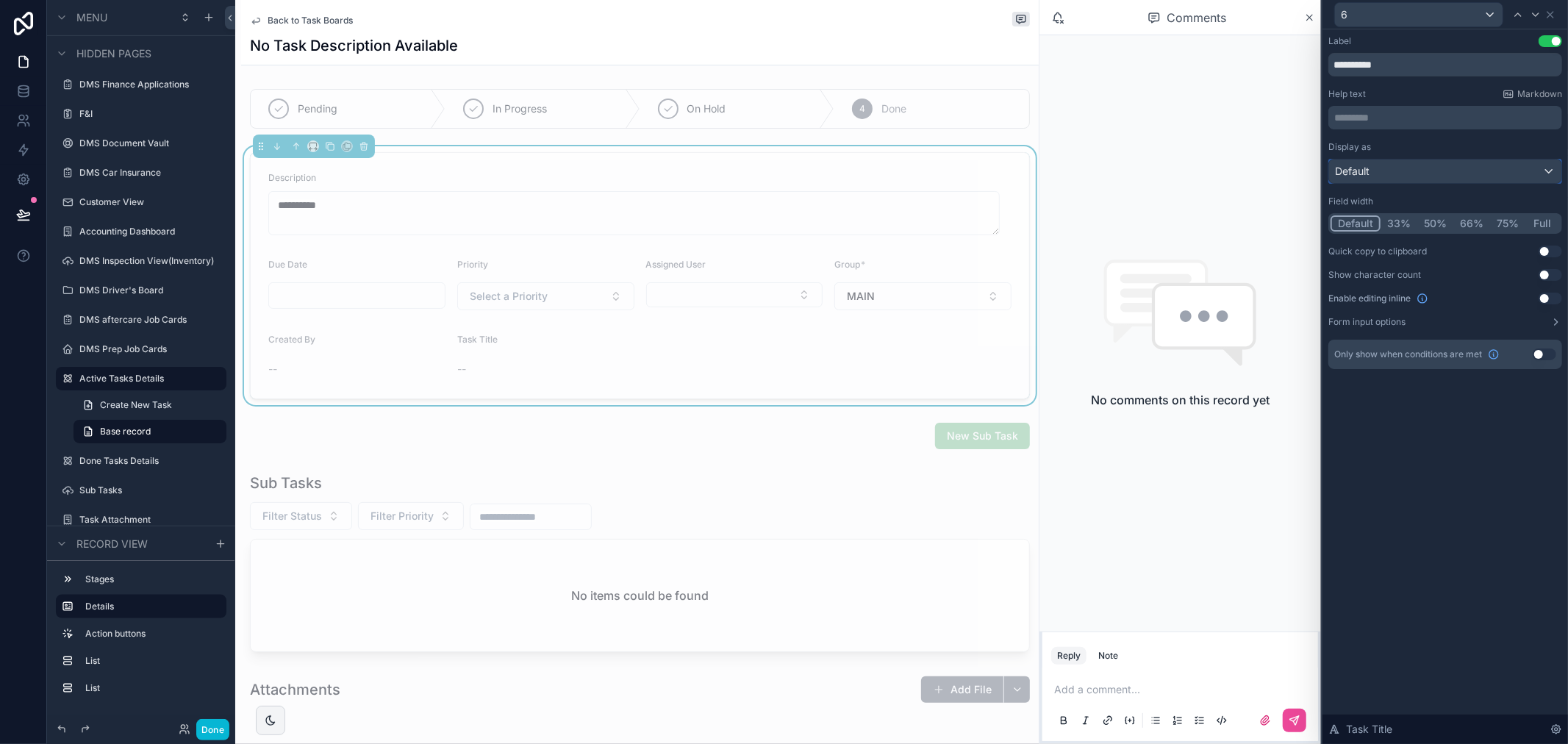
click at [1414, 170] on div "Default" at bounding box center [1445, 171] width 233 height 24
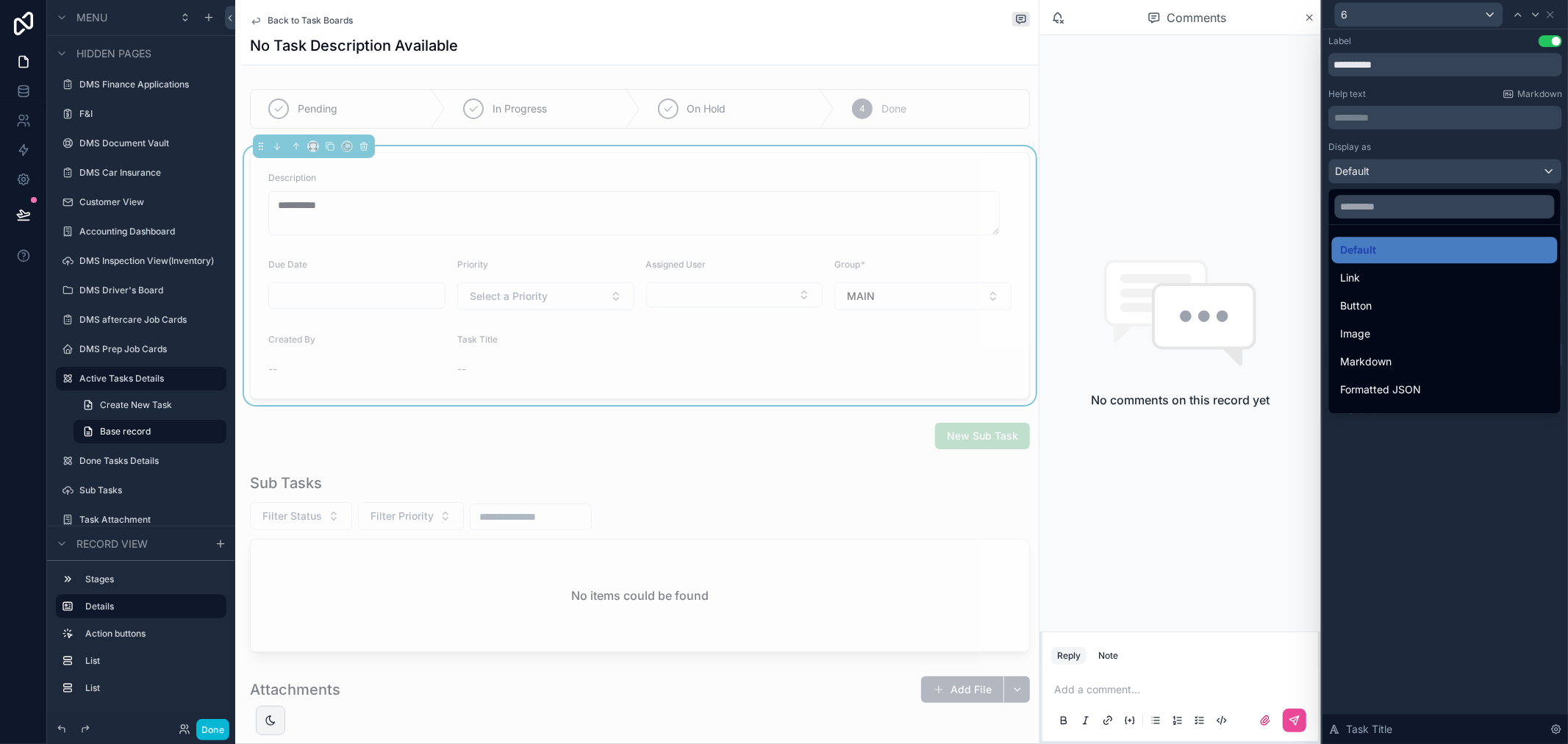
click at [1414, 170] on div at bounding box center [1445, 372] width 245 height 744
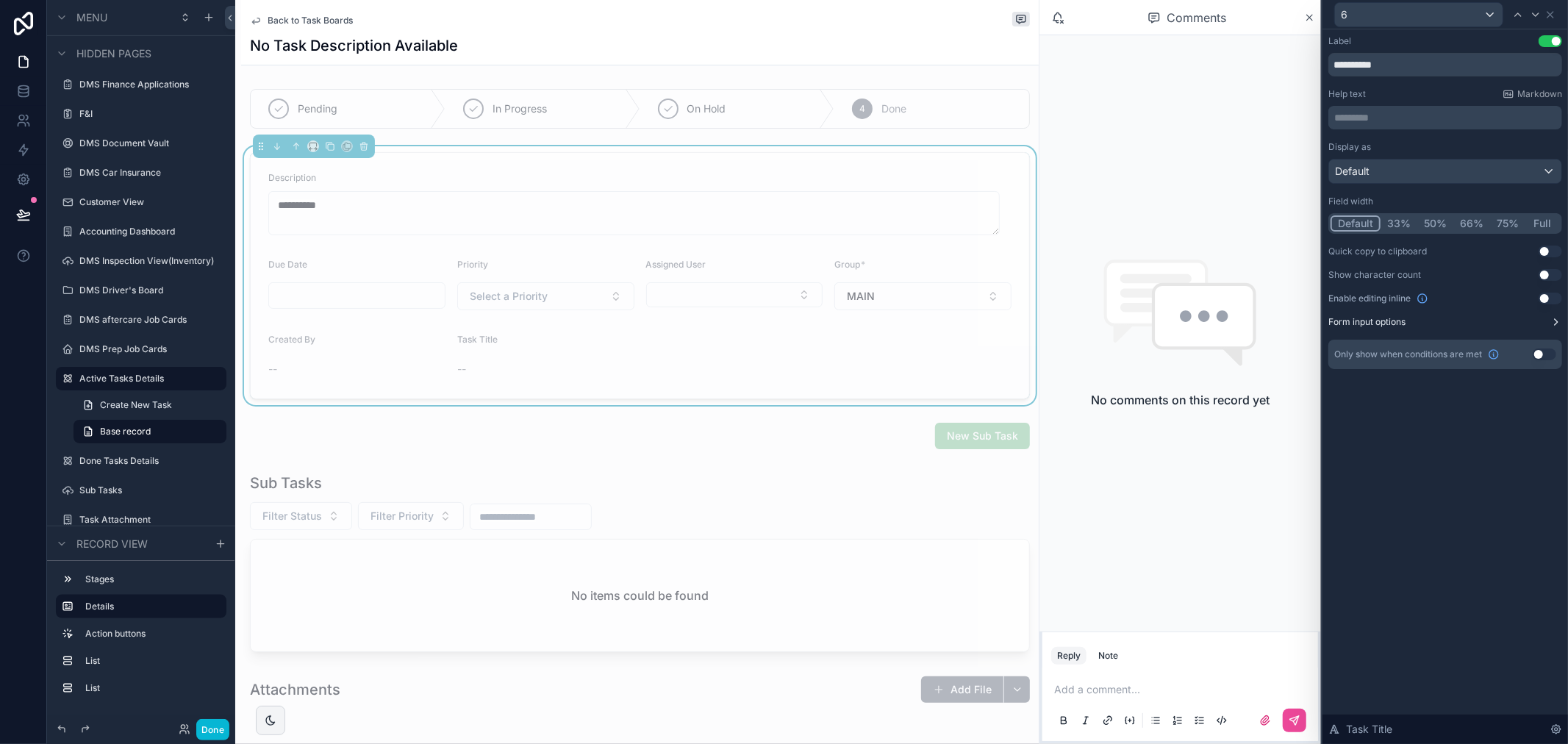
click at [1557, 323] on icon at bounding box center [1556, 322] width 12 height 12
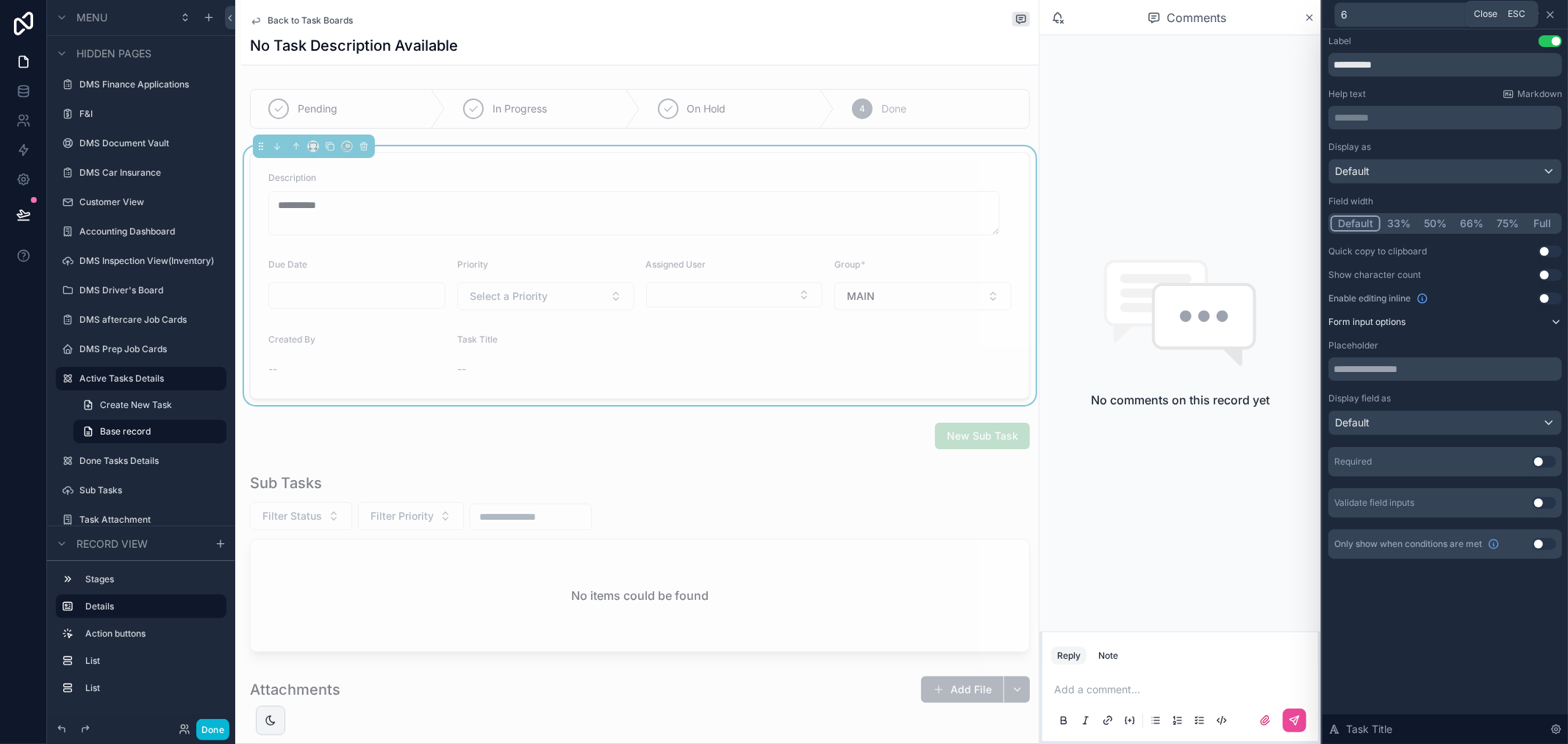
click at [1552, 11] on icon at bounding box center [1550, 14] width 12 height 12
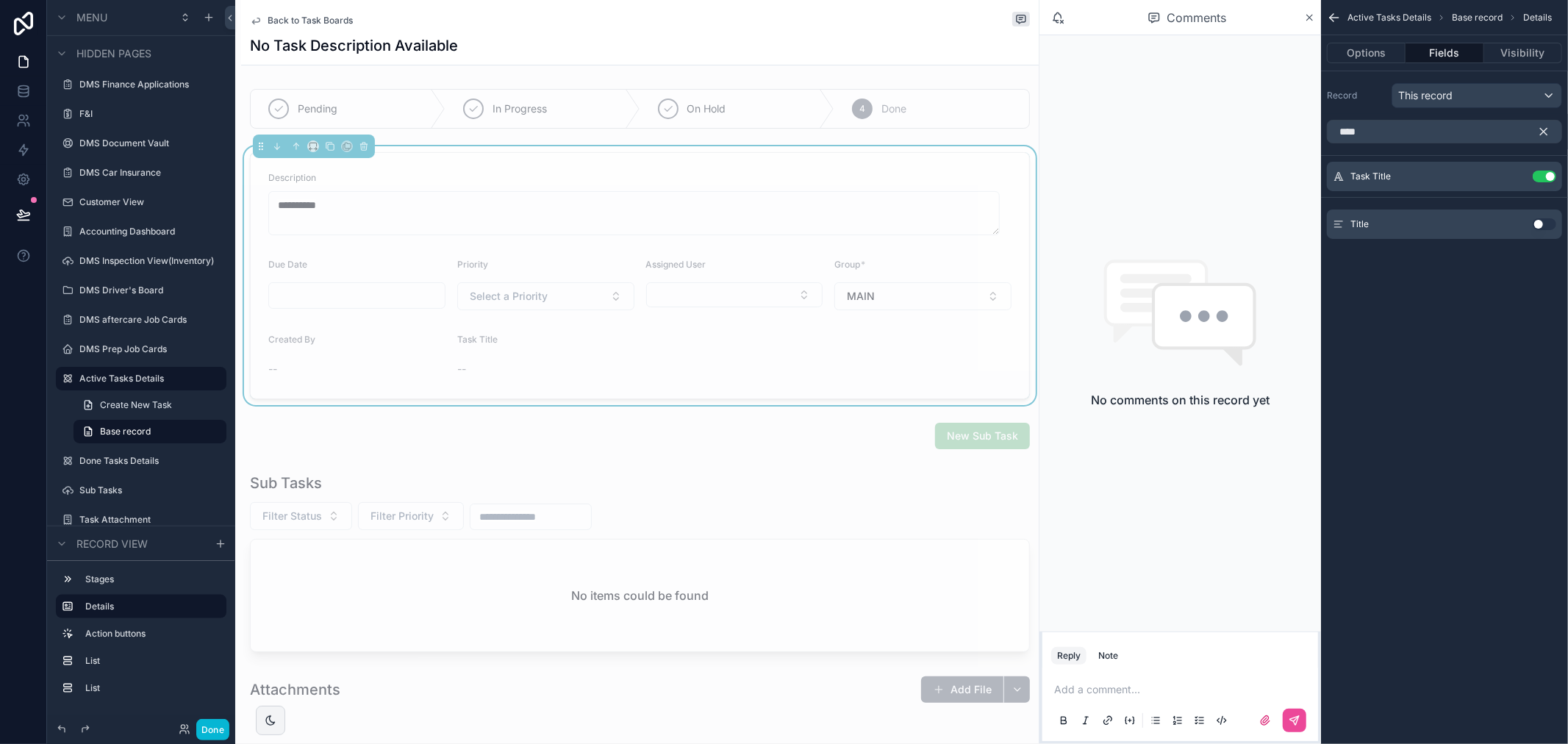
click at [1547, 129] on icon "scrollable content" at bounding box center [1543, 131] width 14 height 14
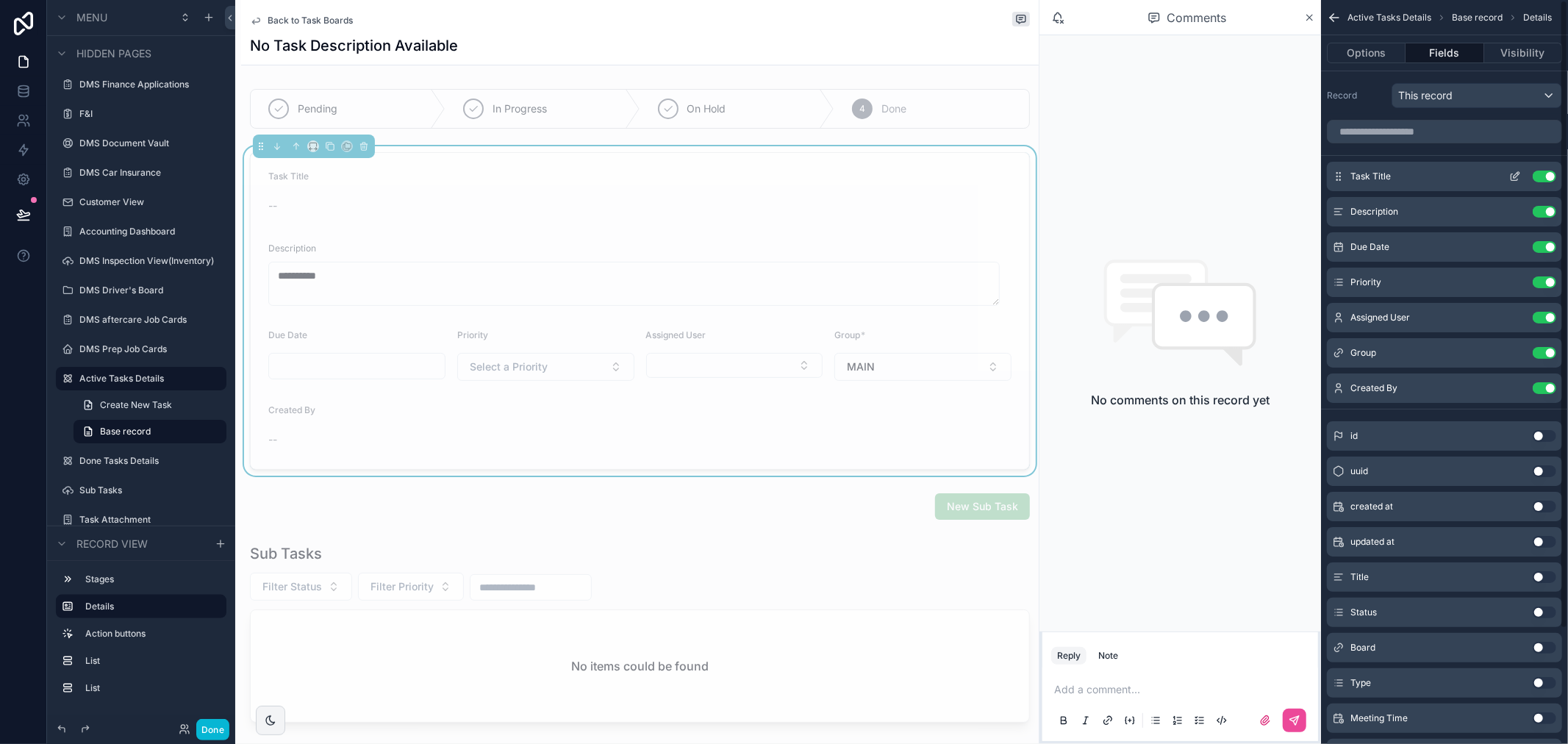
click at [1522, 178] on button "scrollable content" at bounding box center [1515, 176] width 24 height 12
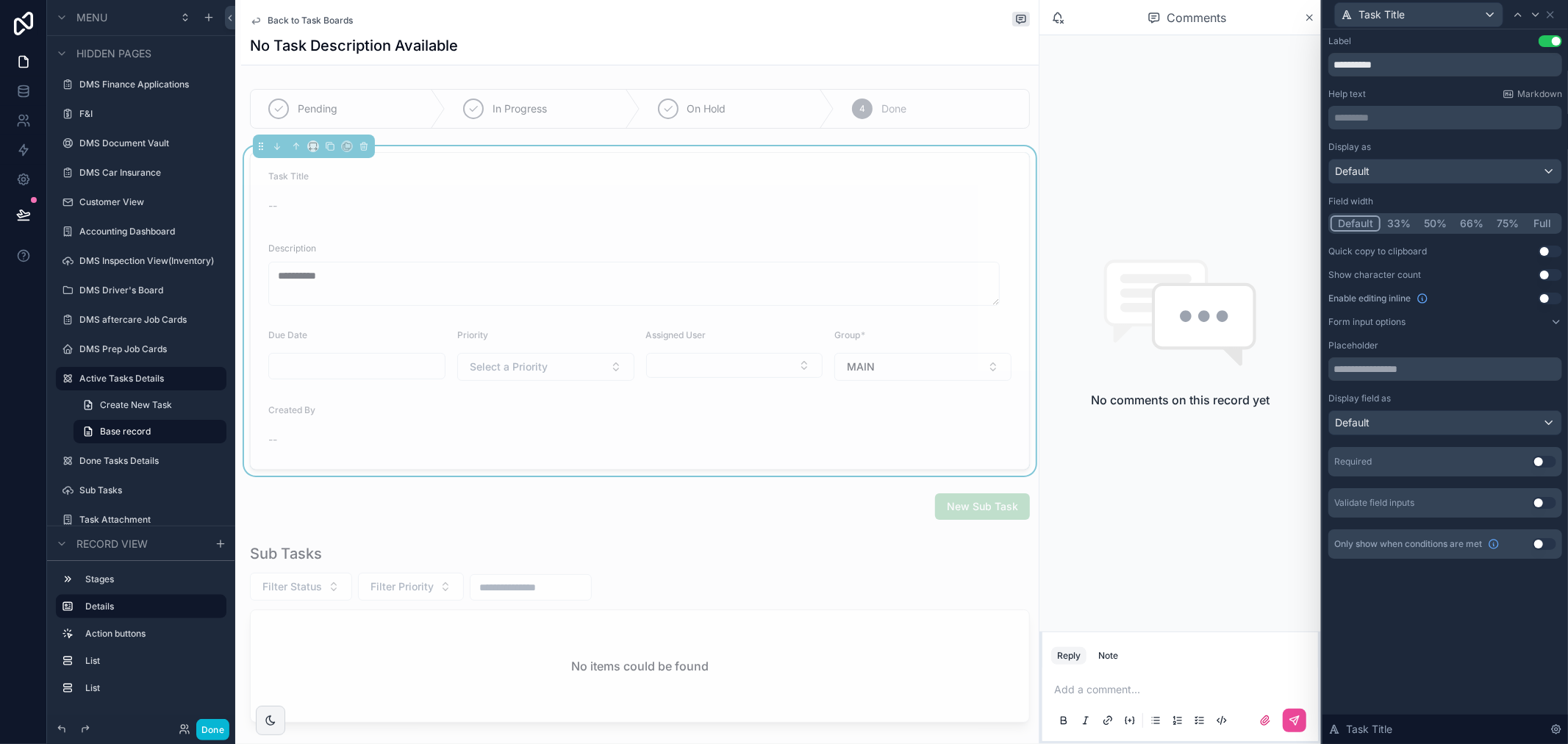
click at [1546, 296] on button "Use setting" at bounding box center [1550, 298] width 24 height 12
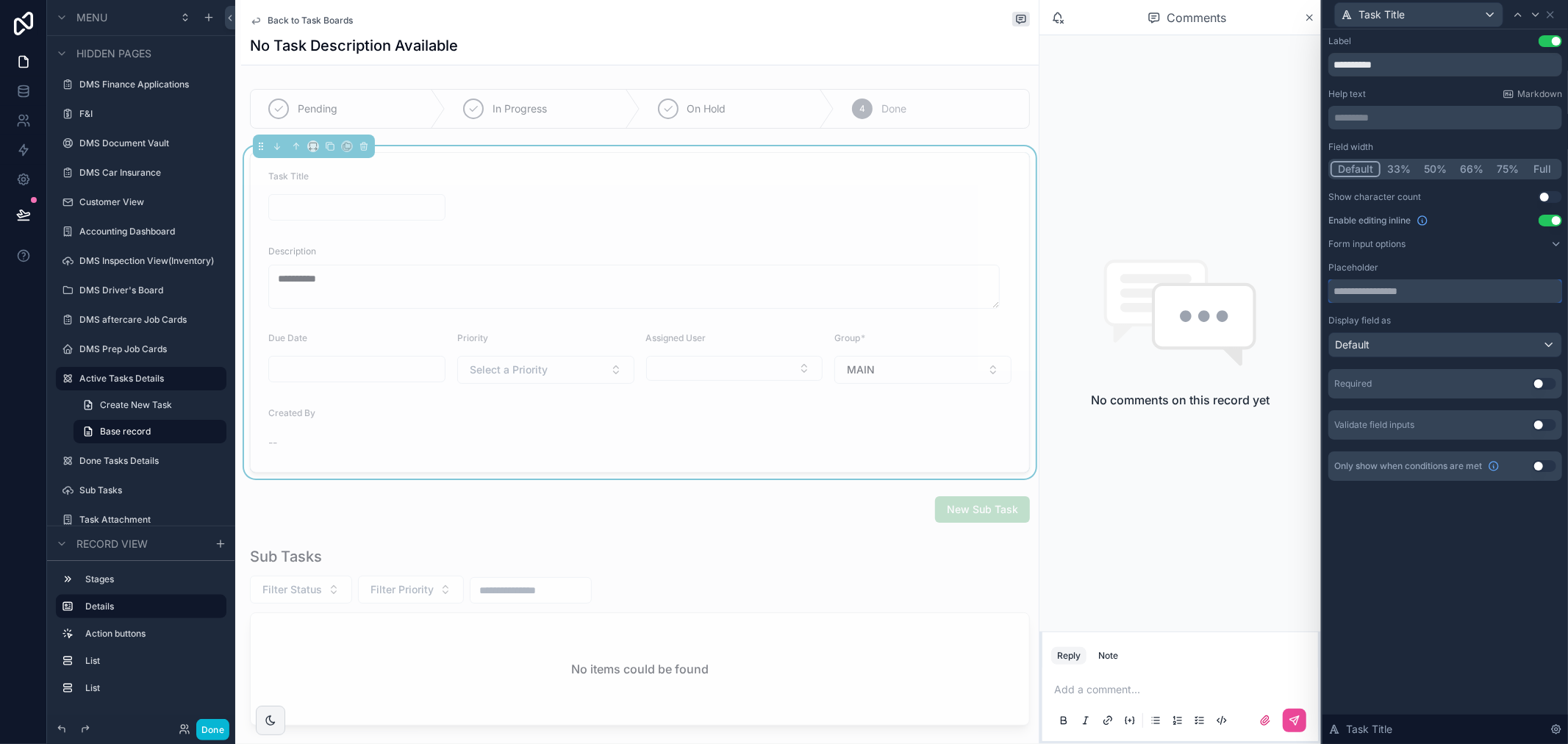
click at [1416, 294] on input "text" at bounding box center [1445, 292] width 234 height 24
click at [1553, 15] on icon at bounding box center [1550, 14] width 12 height 12
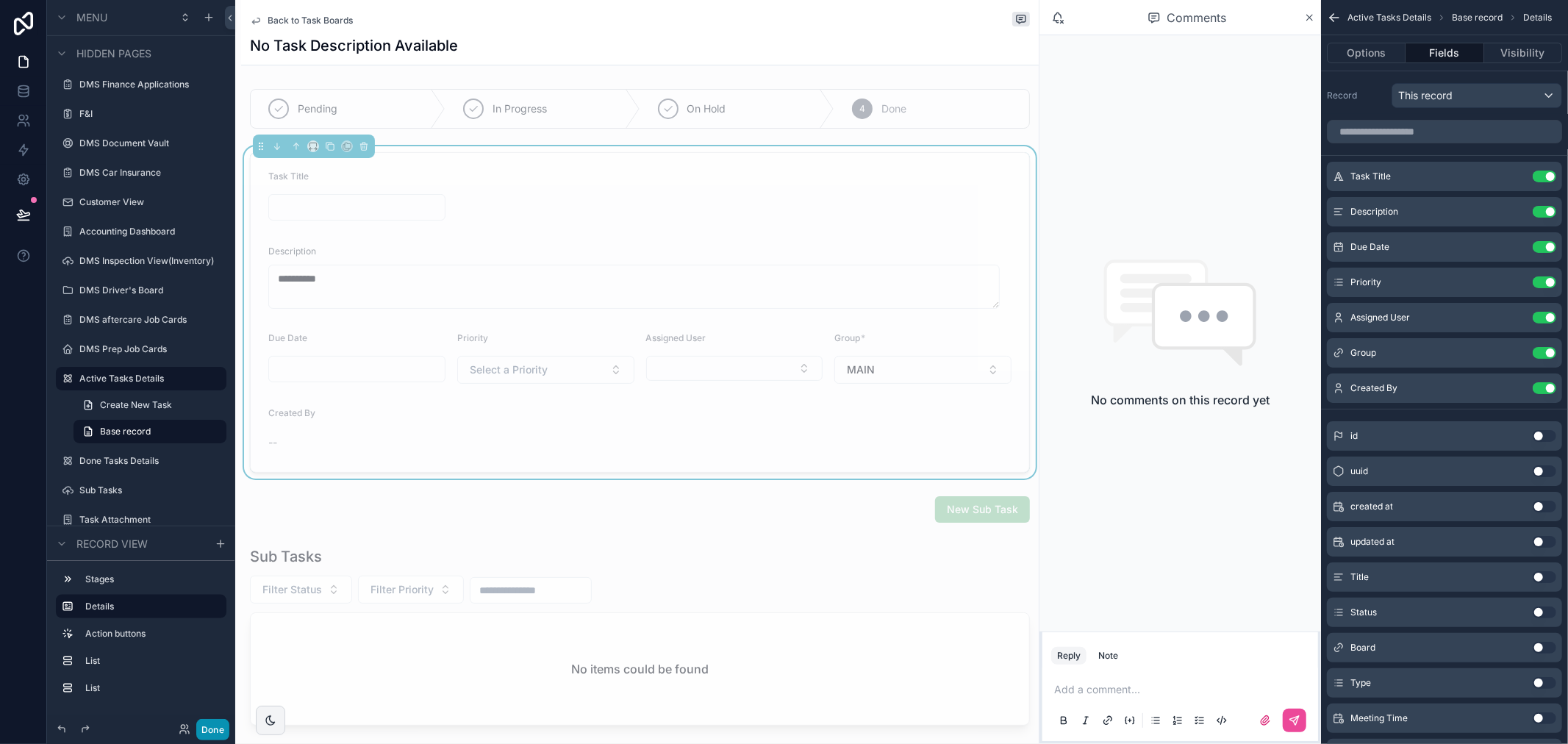
click at [216, 730] on button "Done" at bounding box center [213, 730] width 33 height 22
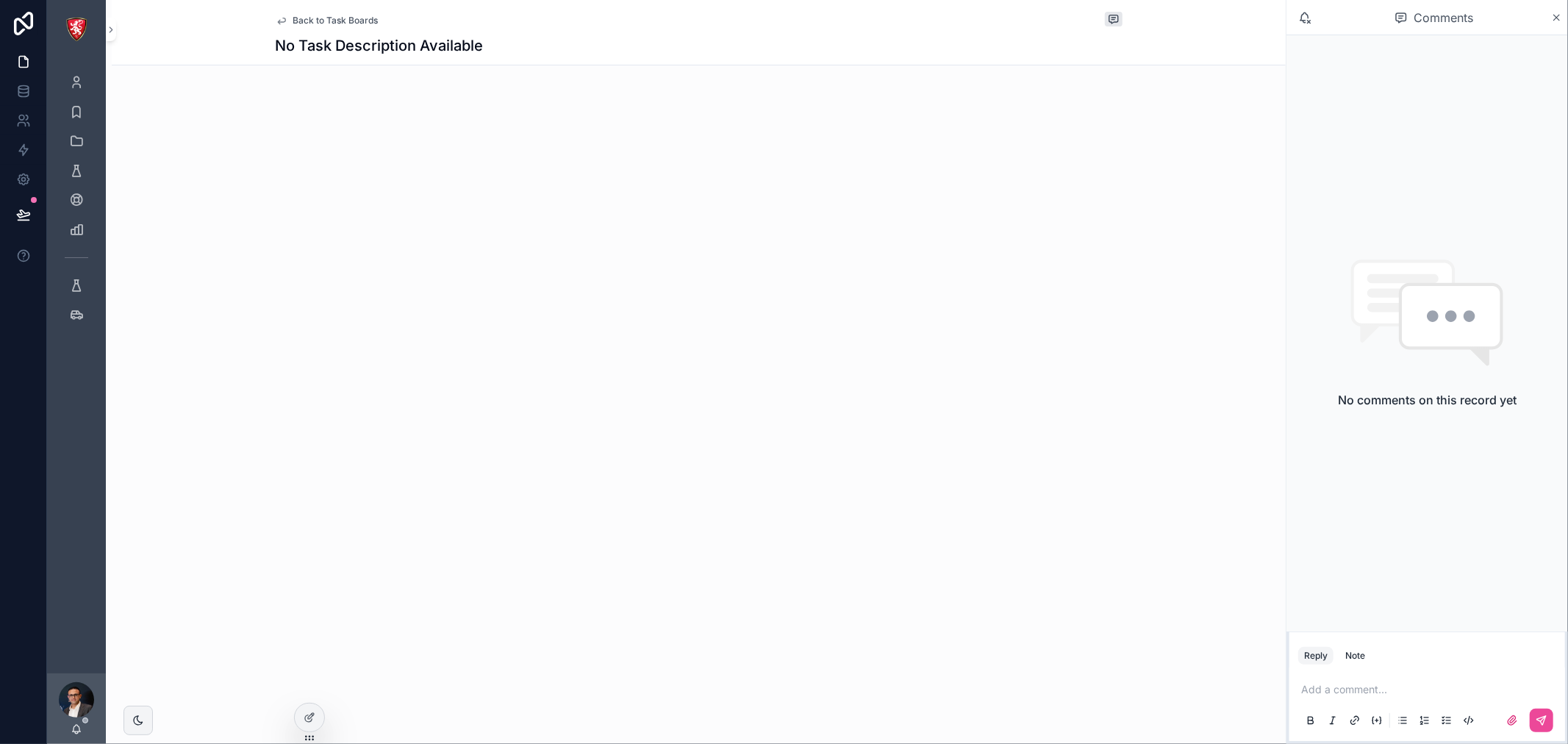
click at [305, 16] on span "Back to Task Boards" at bounding box center [335, 20] width 85 height 12
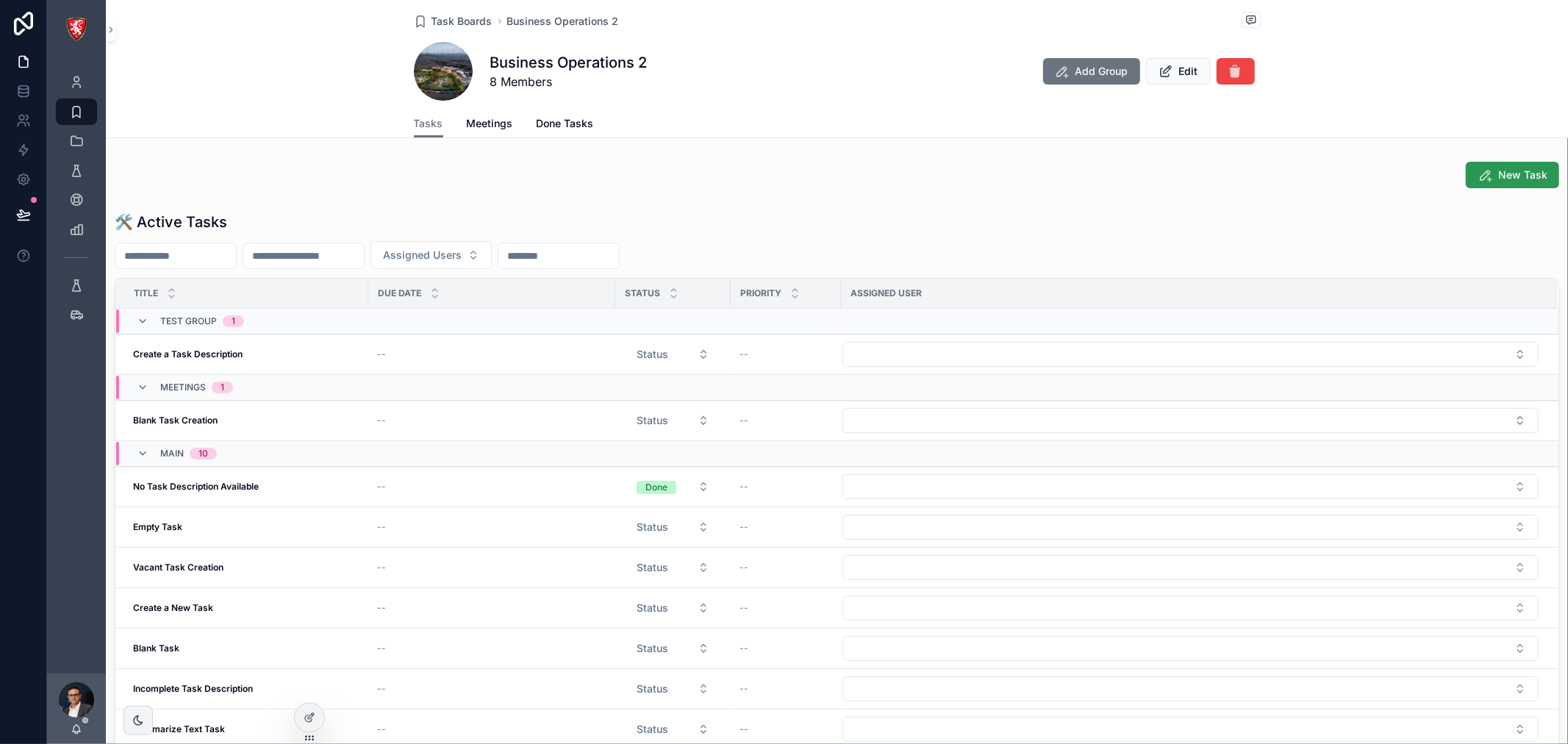
click at [1522, 174] on span "New Task" at bounding box center [1523, 174] width 49 height 14
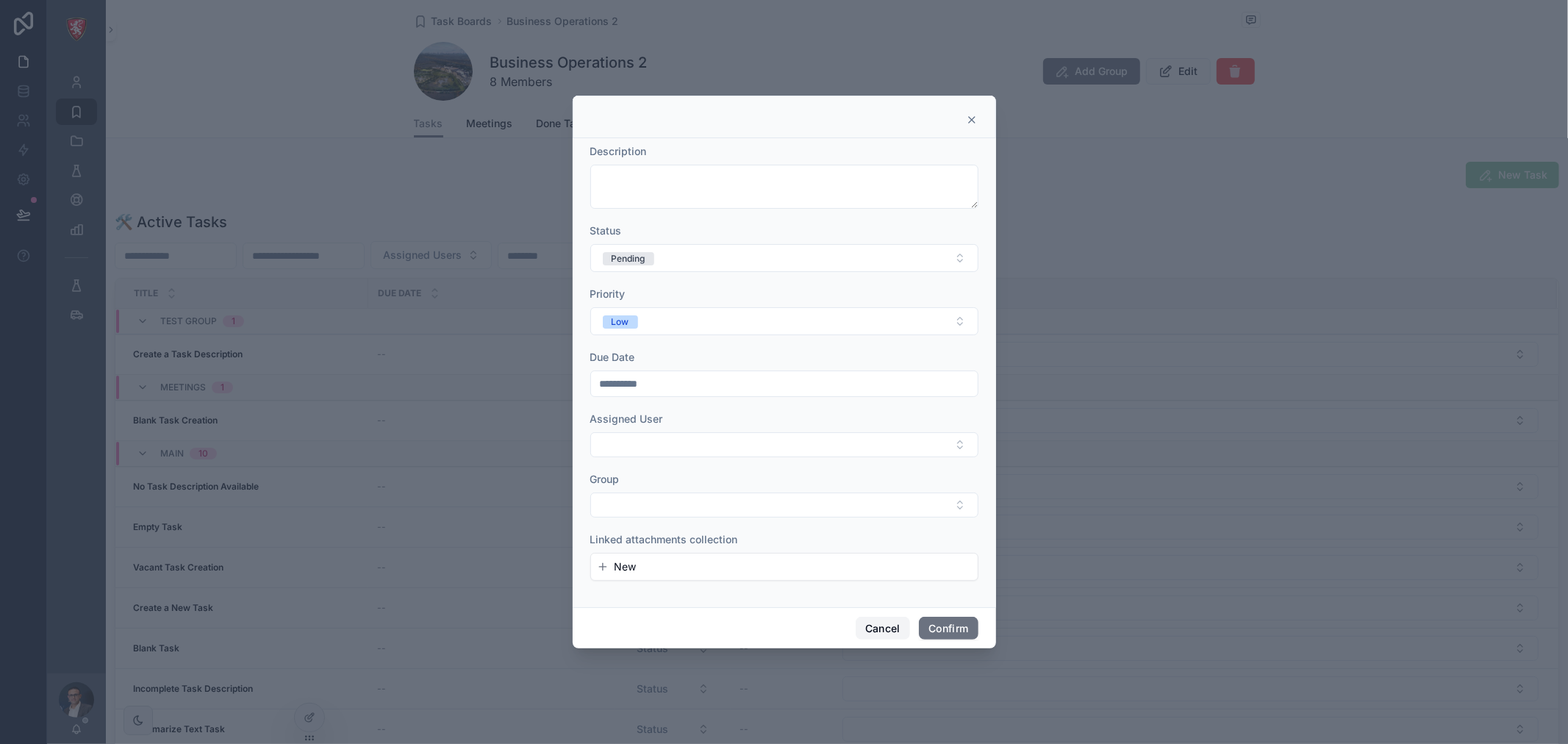
click at [870, 629] on button "Cancel" at bounding box center [882, 628] width 54 height 24
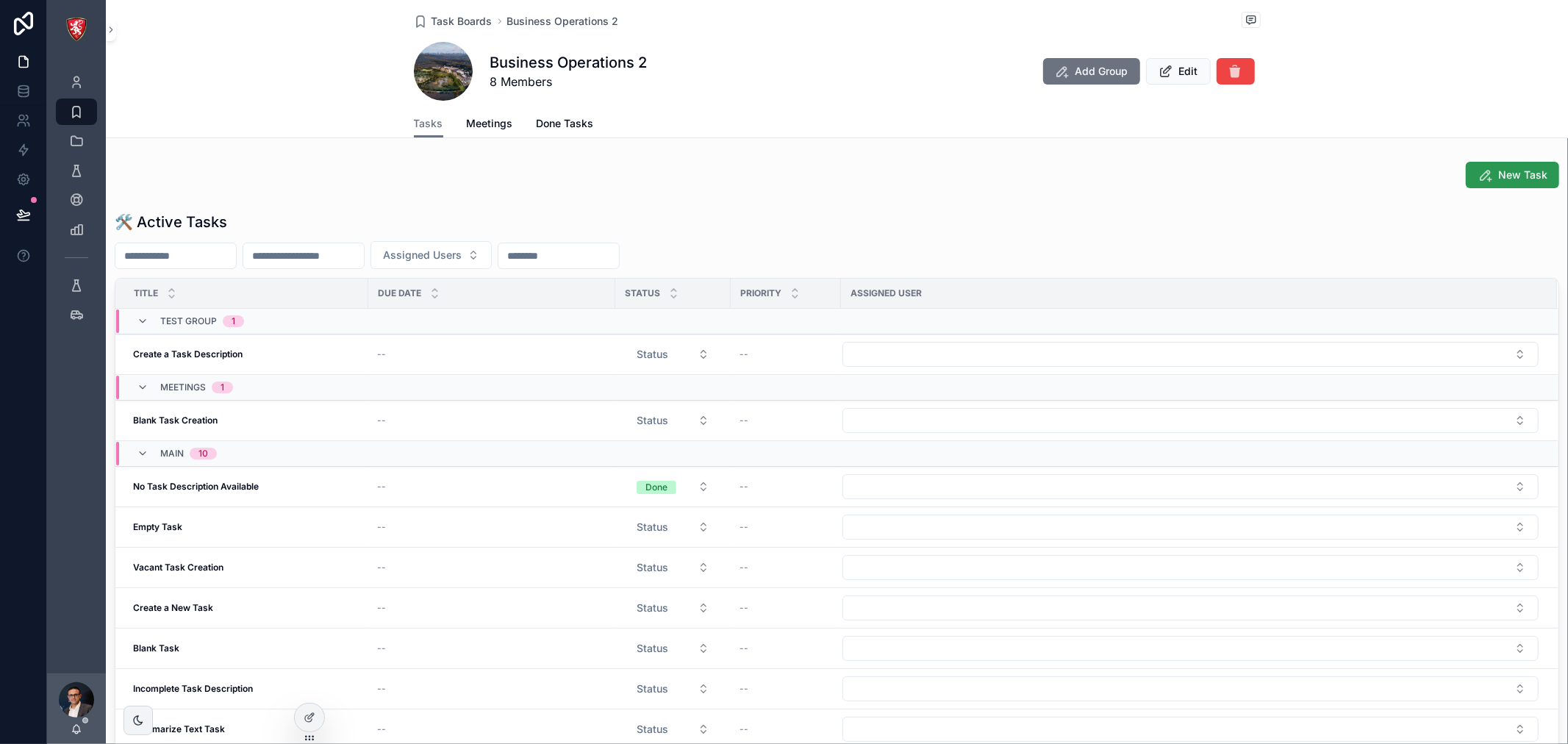
click at [1477, 178] on icon "scrollable content" at bounding box center [1484, 174] width 14 height 14
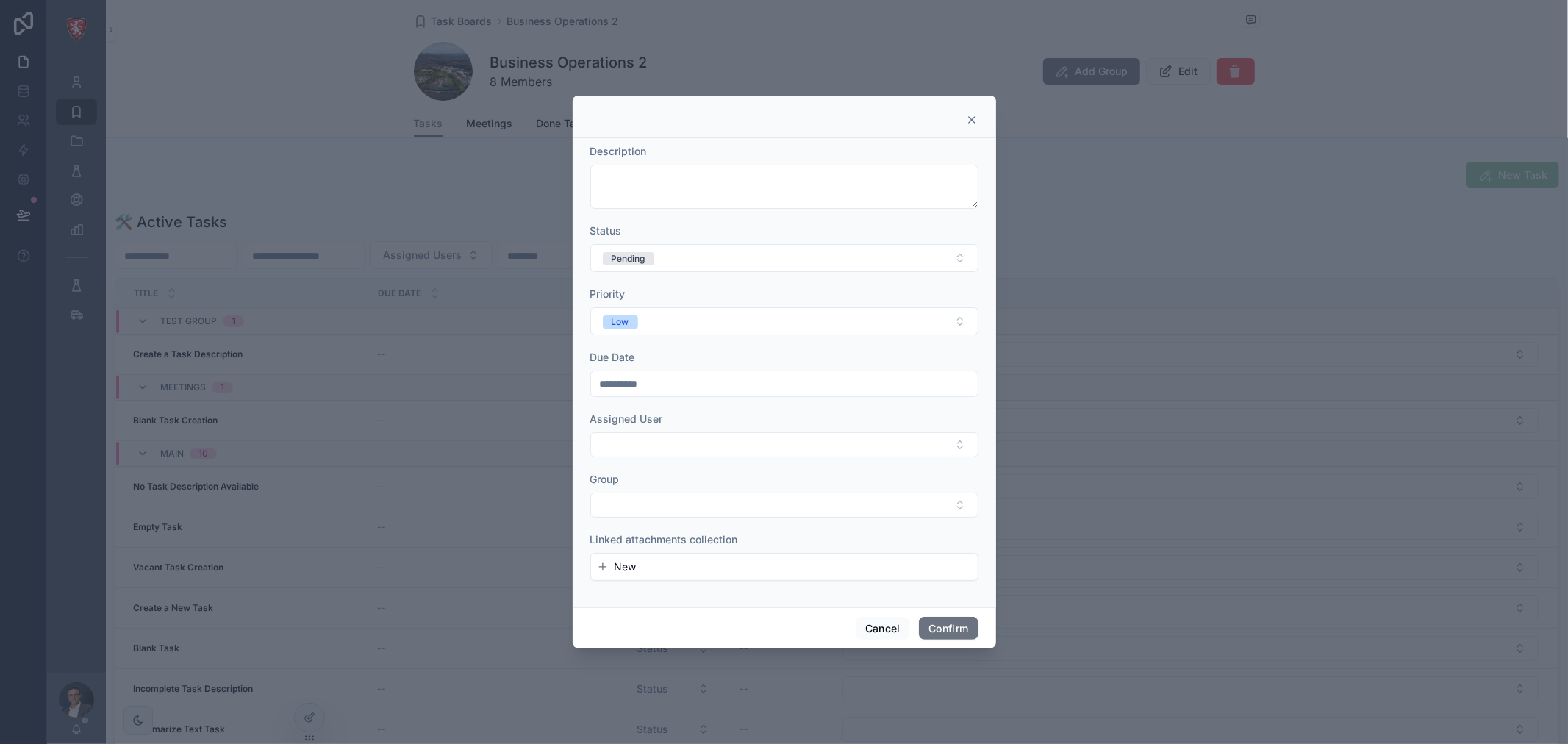
click at [979, 119] on div at bounding box center [784, 117] width 424 height 43
click at [975, 120] on icon at bounding box center [972, 119] width 12 height 12
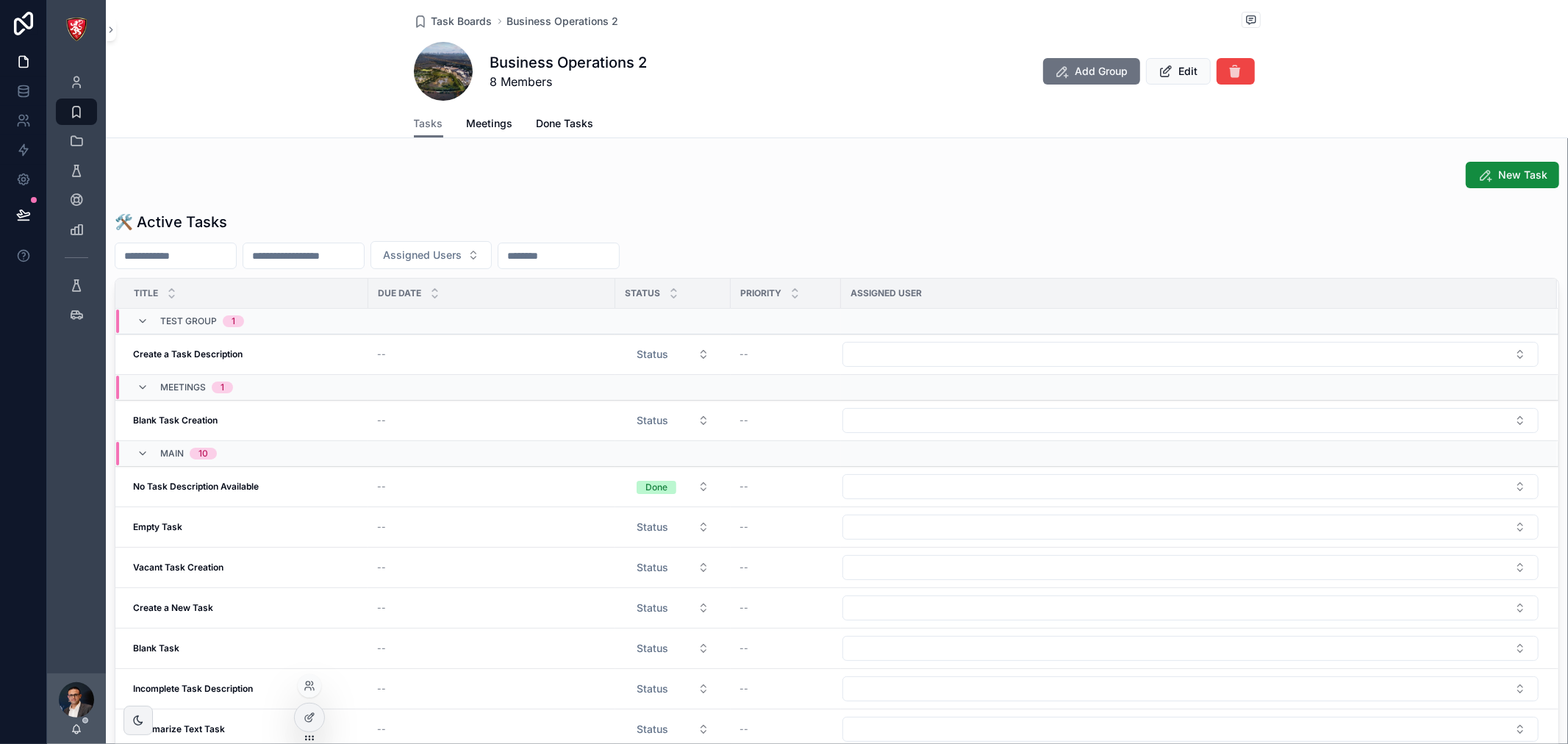
click at [320, 733] on div at bounding box center [309, 723] width 31 height 41
click at [316, 722] on div at bounding box center [309, 717] width 29 height 28
click at [1480, 172] on icon "scrollable content" at bounding box center [1484, 174] width 14 height 14
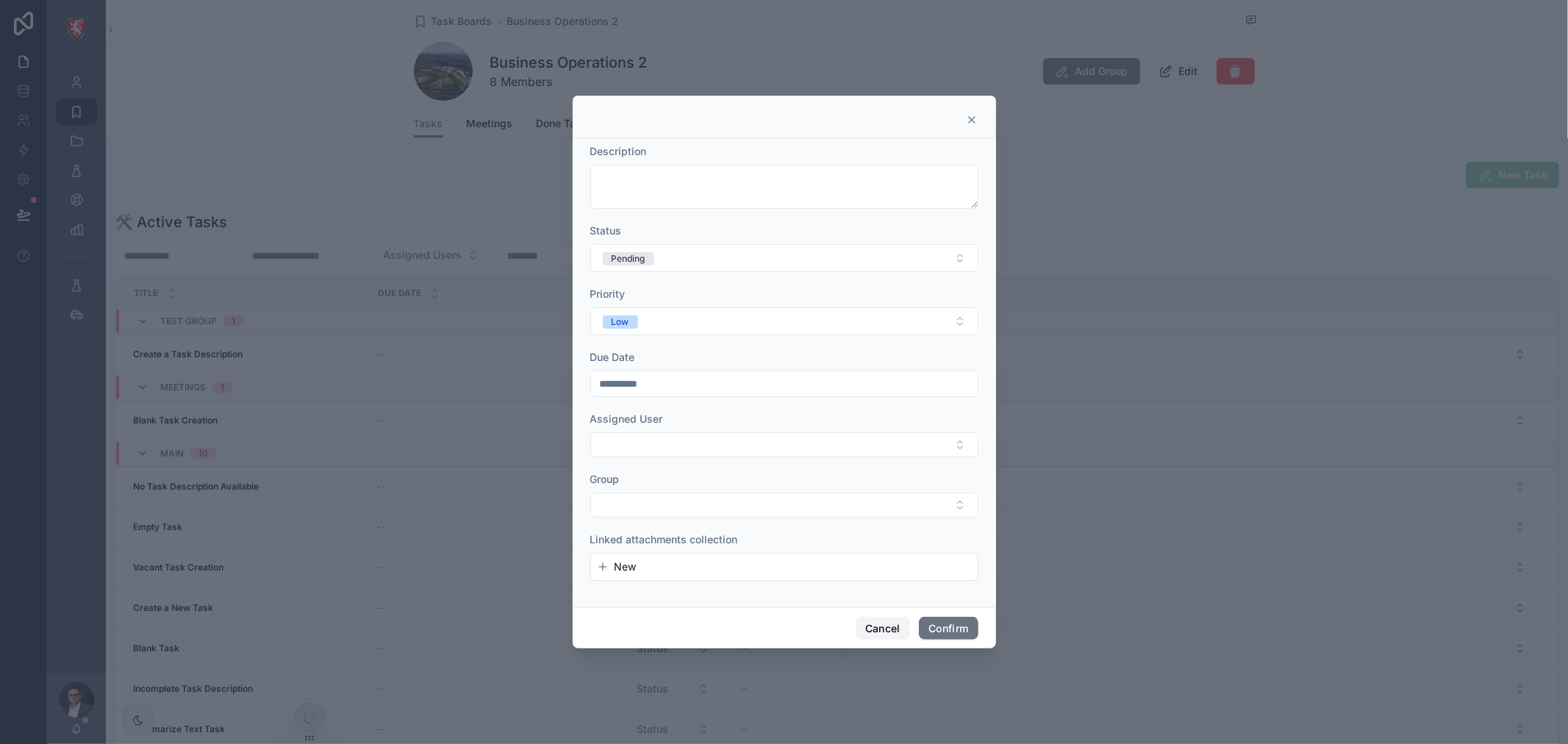
click at [878, 628] on button "Cancel" at bounding box center [882, 628] width 54 height 24
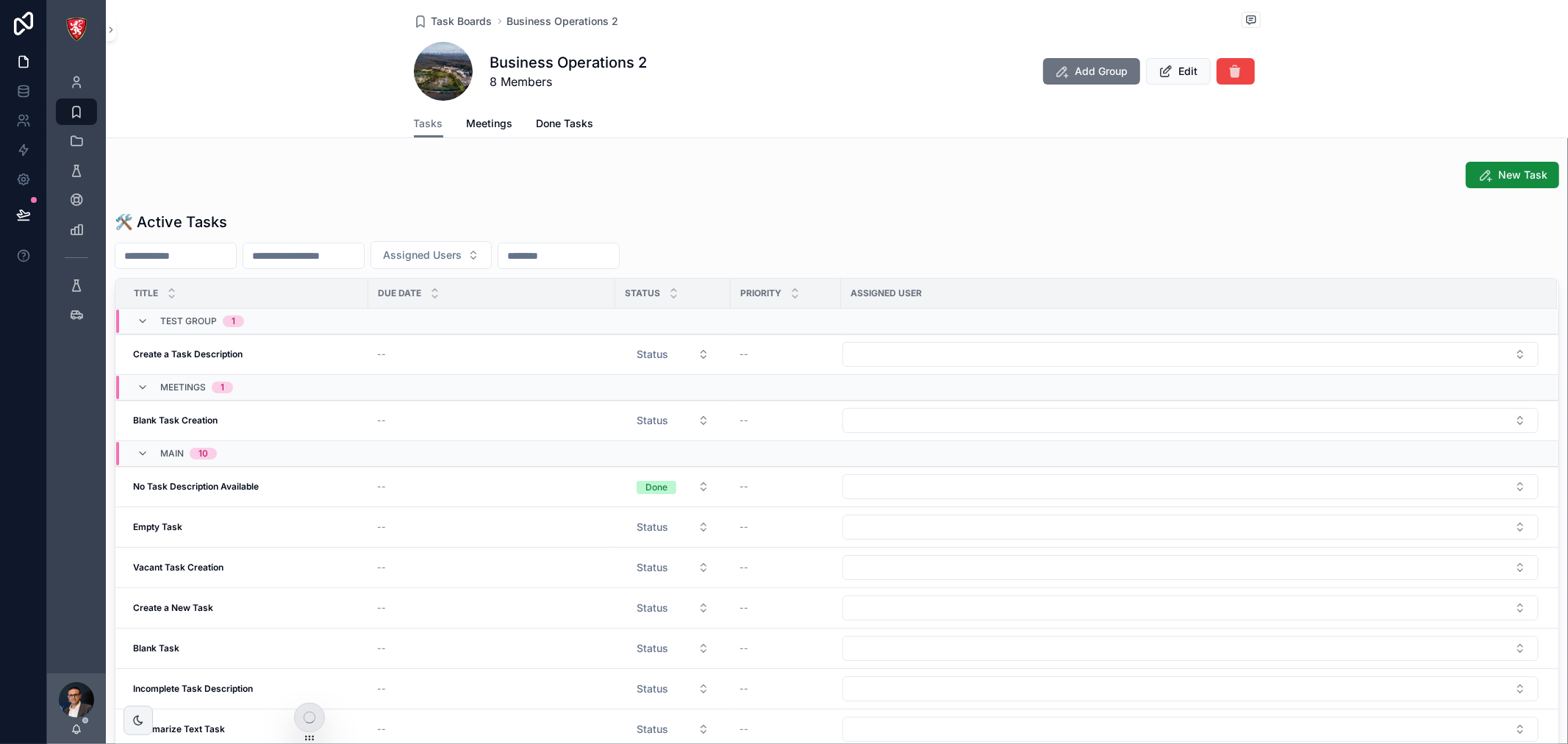
click at [1007, 199] on div "New Task 🛠 Active Tasks Assigned Users Title Due Date Status Priority Assigned …" at bounding box center [837, 511] width 1462 height 711
click at [1256, 178] on div "New Task" at bounding box center [837, 174] width 1445 height 26
click at [1295, 169] on div "New Task" at bounding box center [837, 174] width 1445 height 26
click at [651, 181] on div "New Task" at bounding box center [837, 174] width 1445 height 26
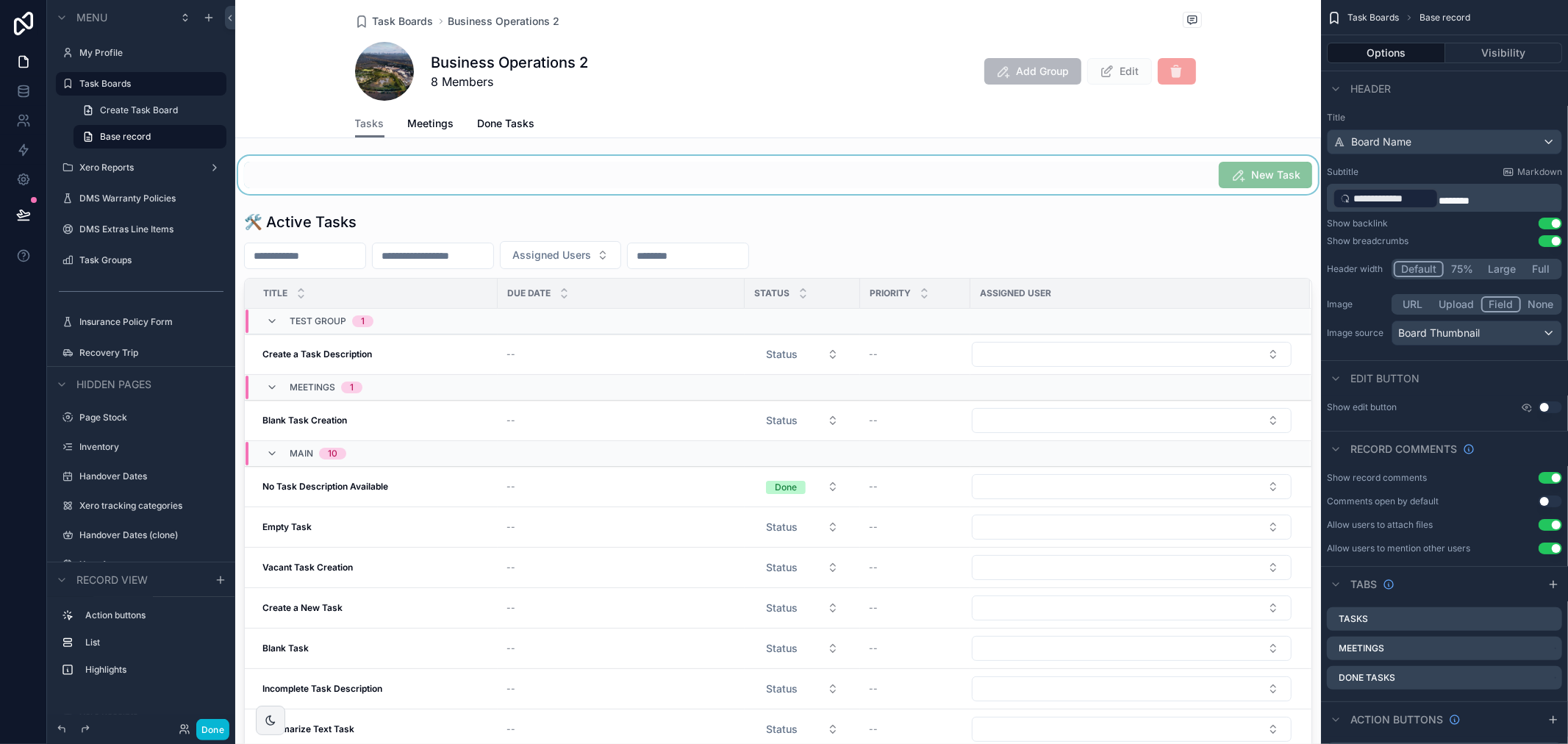
click at [1167, 179] on div "scrollable content" at bounding box center [777, 175] width 1085 height 38
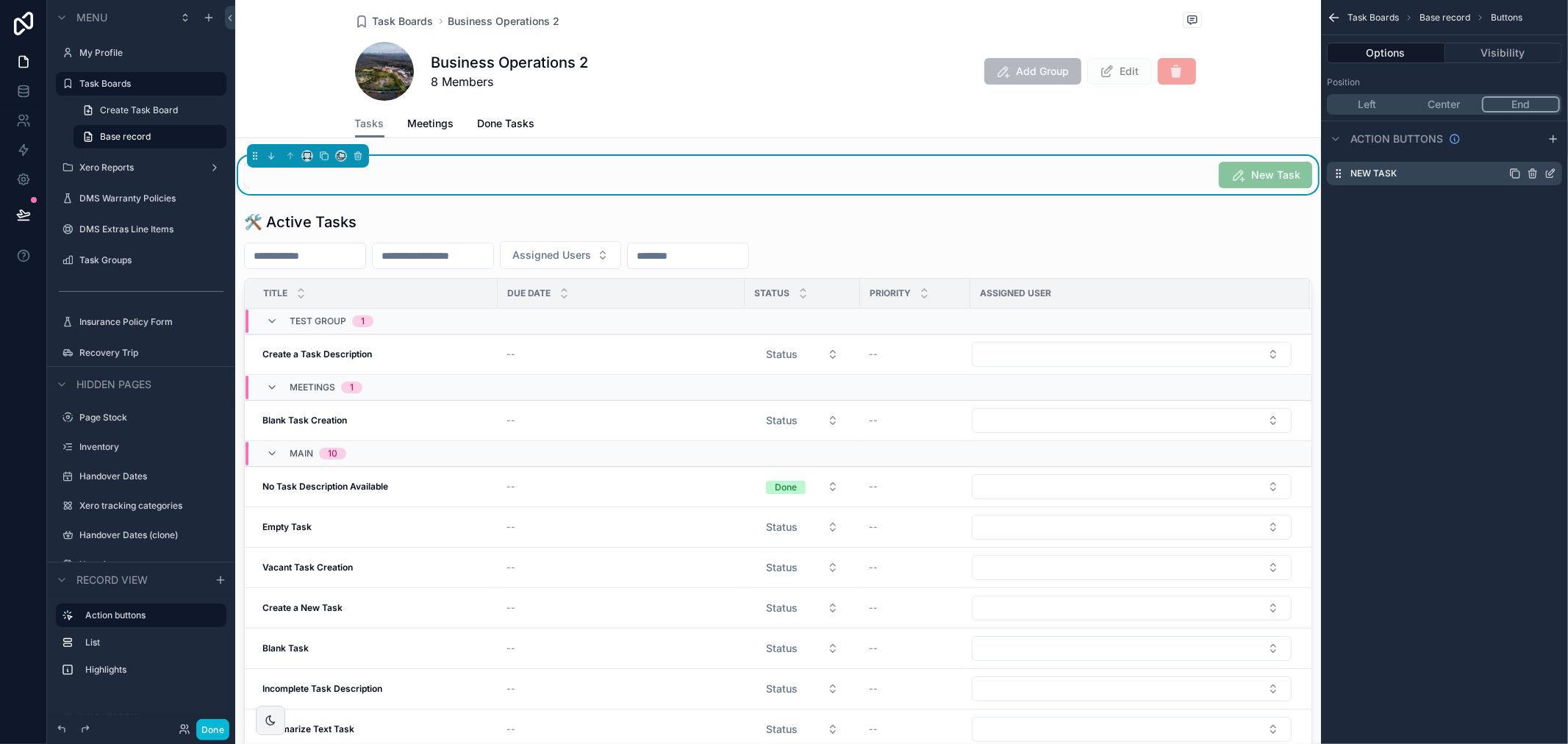
click at [1548, 177] on icon "scrollable content" at bounding box center [1550, 173] width 12 height 12
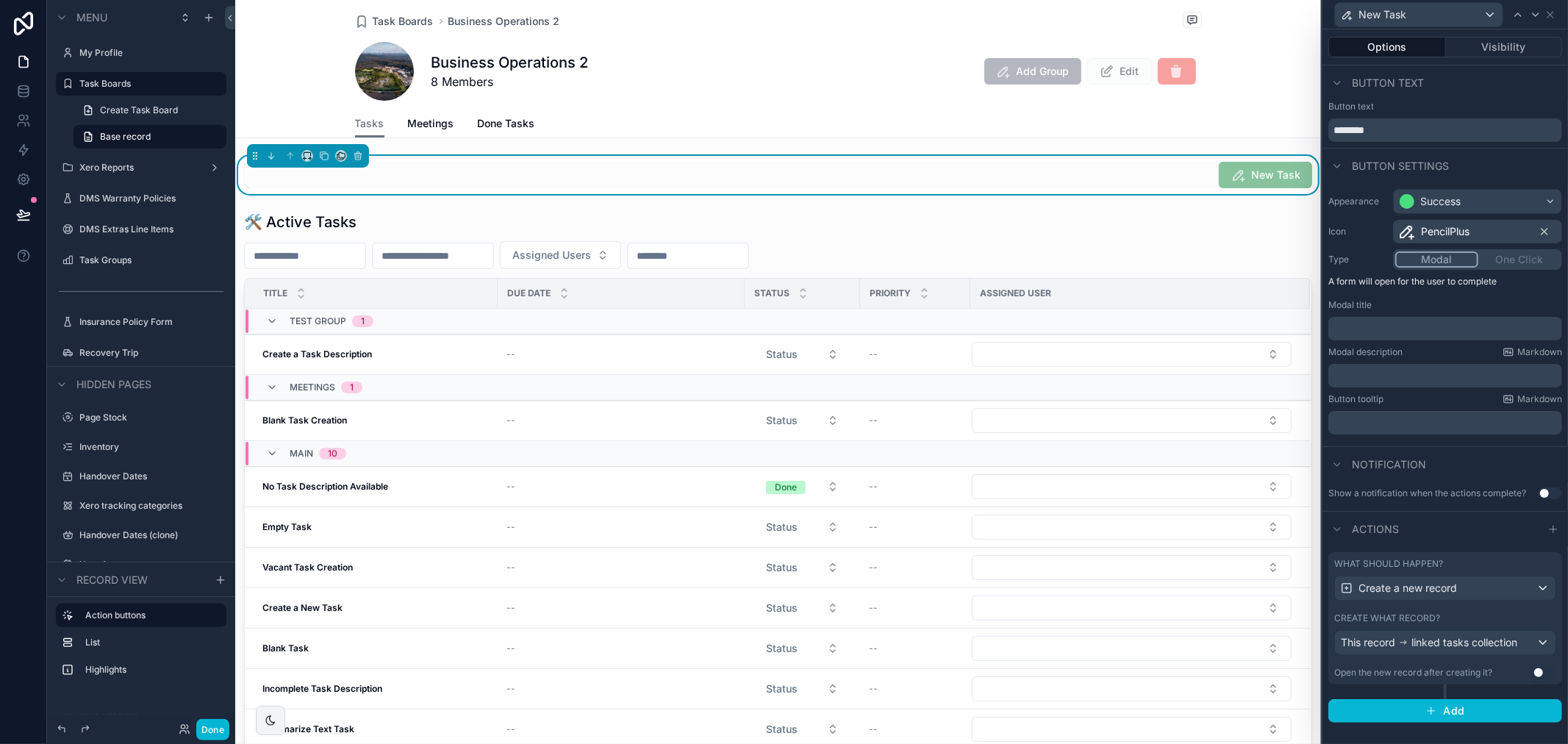
click at [1456, 618] on div "Create what record?" at bounding box center [1445, 618] width 222 height 12
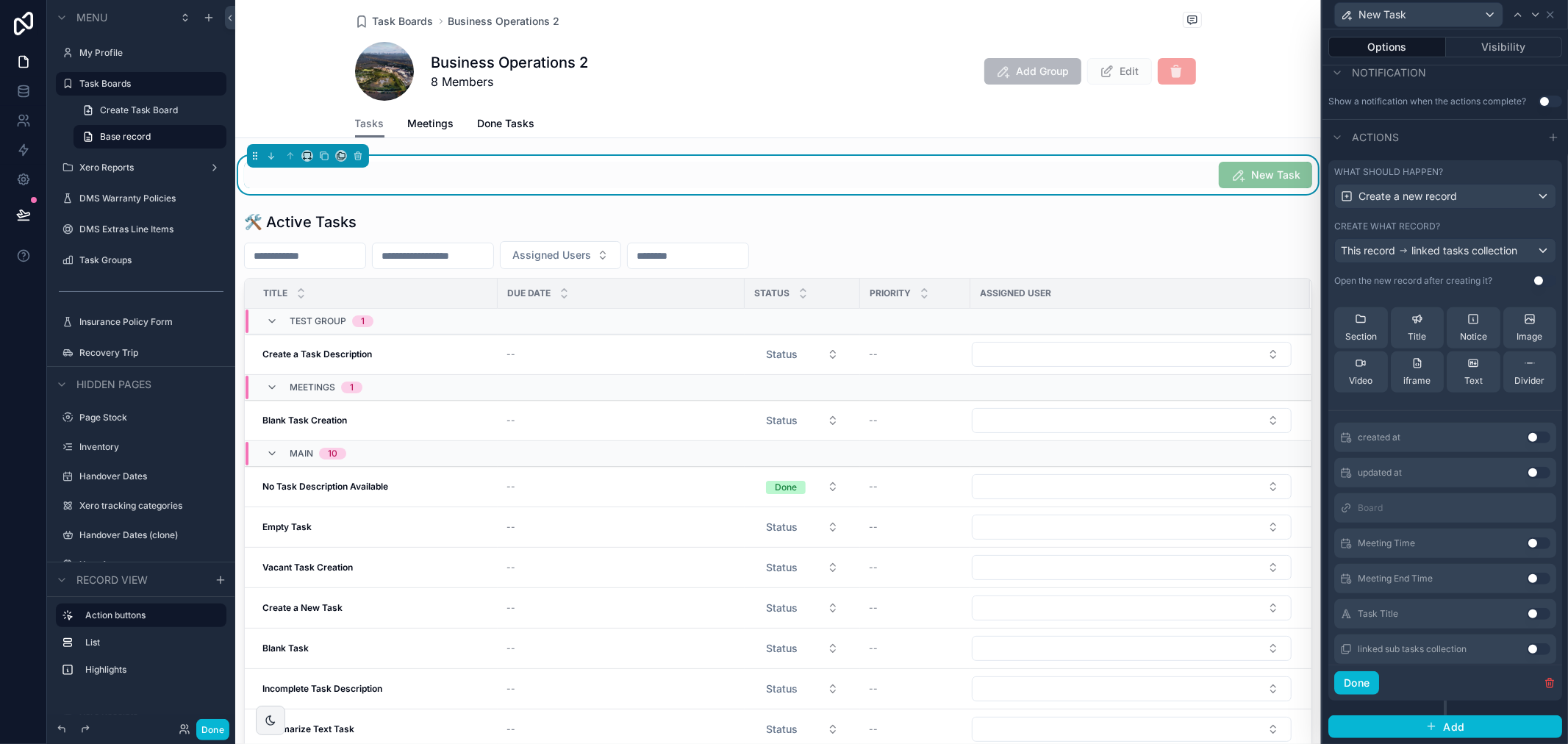
scroll to position [372, 0]
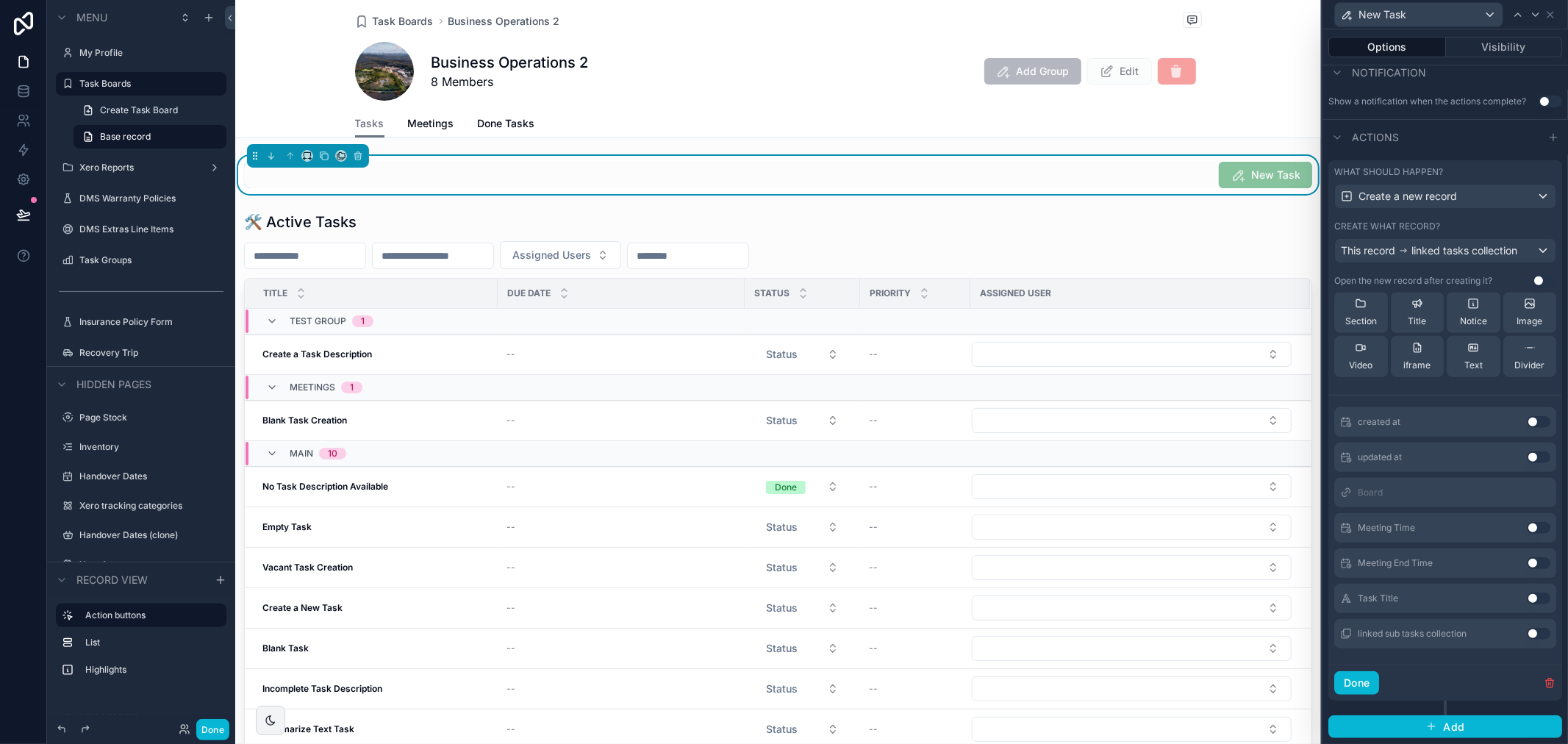
click at [1527, 598] on button "Use setting" at bounding box center [1539, 598] width 24 height 12
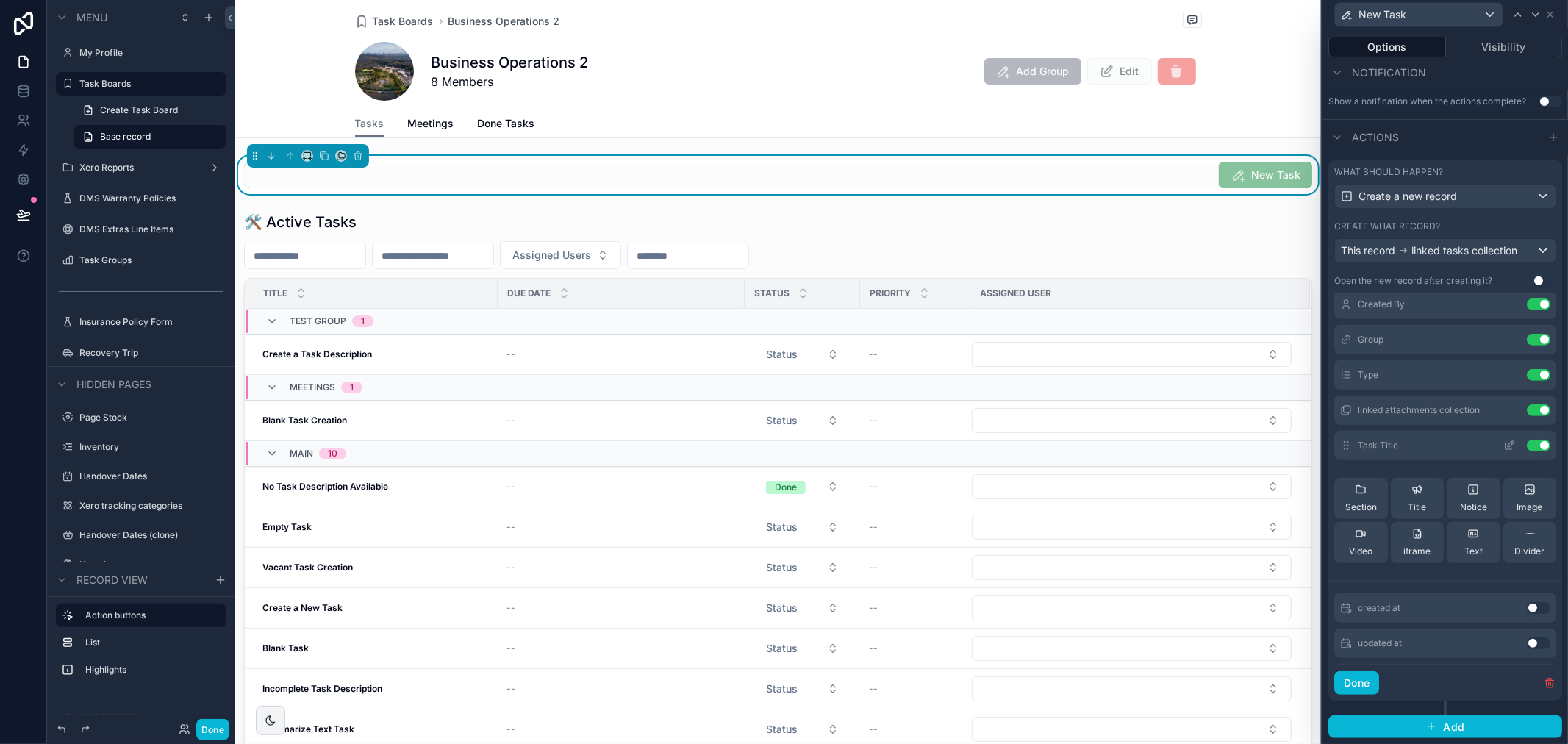
scroll to position [209, 0]
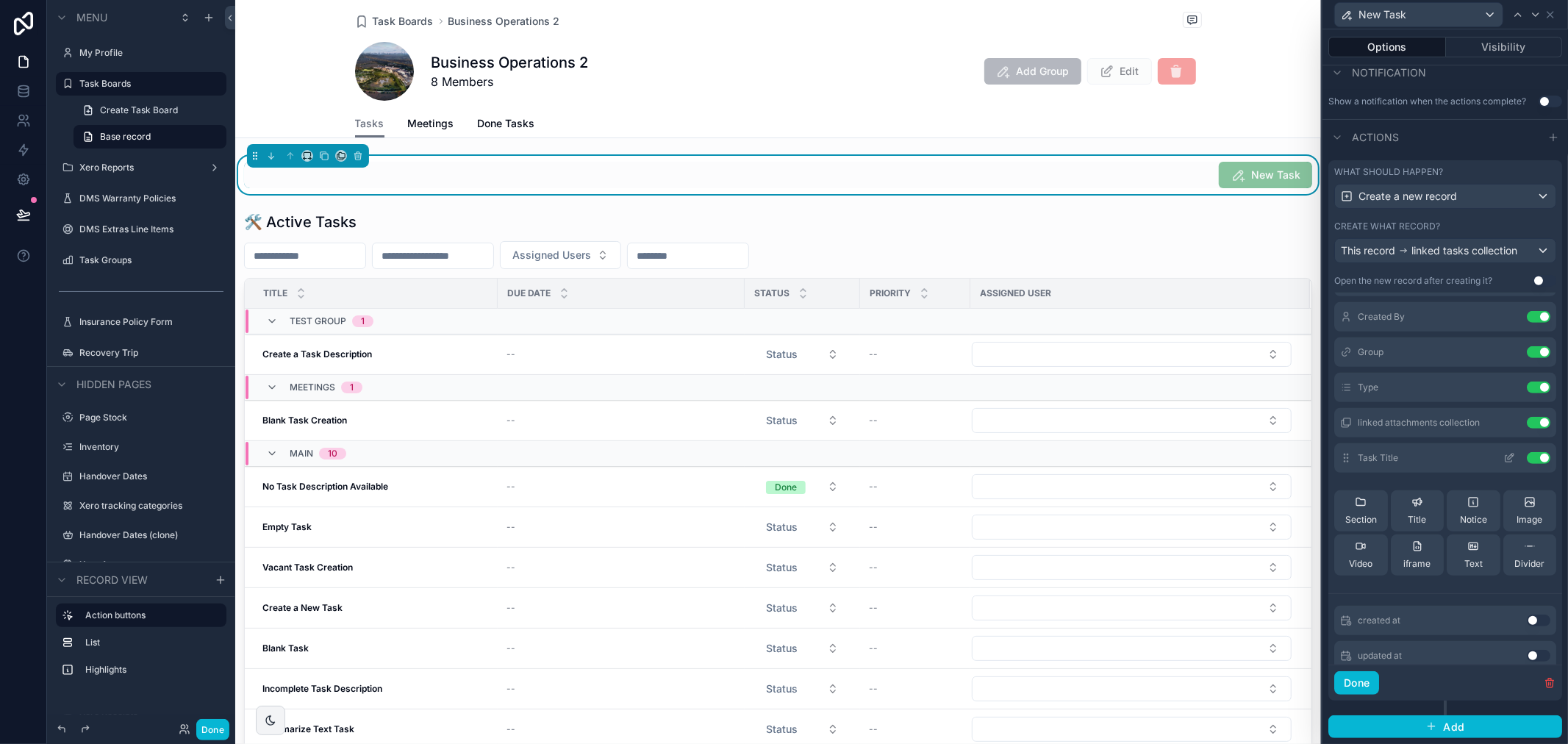
click at [1507, 457] on icon at bounding box center [1510, 456] width 6 height 6
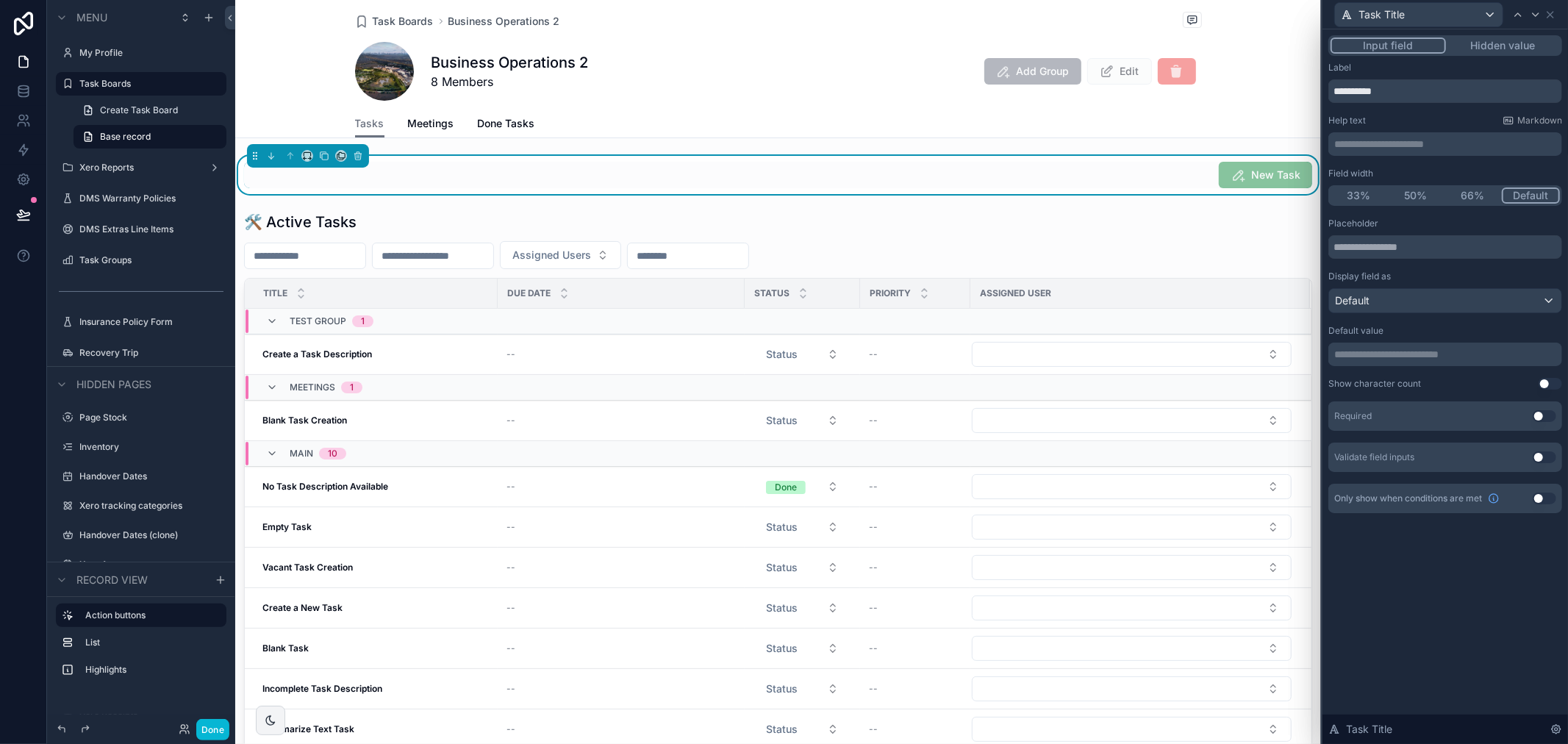
click at [1405, 349] on p "**********" at bounding box center [1446, 354] width 225 height 14
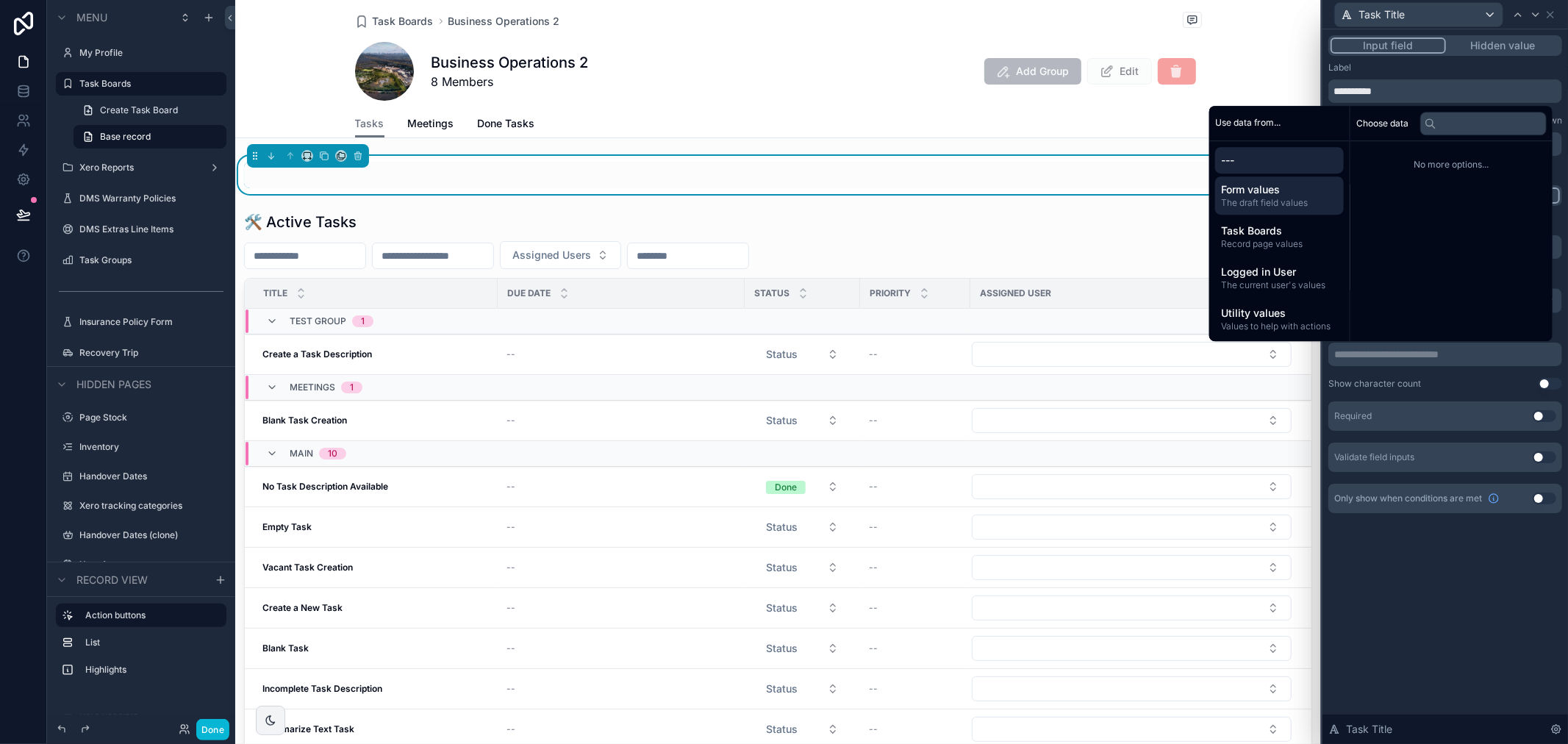
click at [1277, 194] on span "Form values" at bounding box center [1279, 190] width 117 height 14
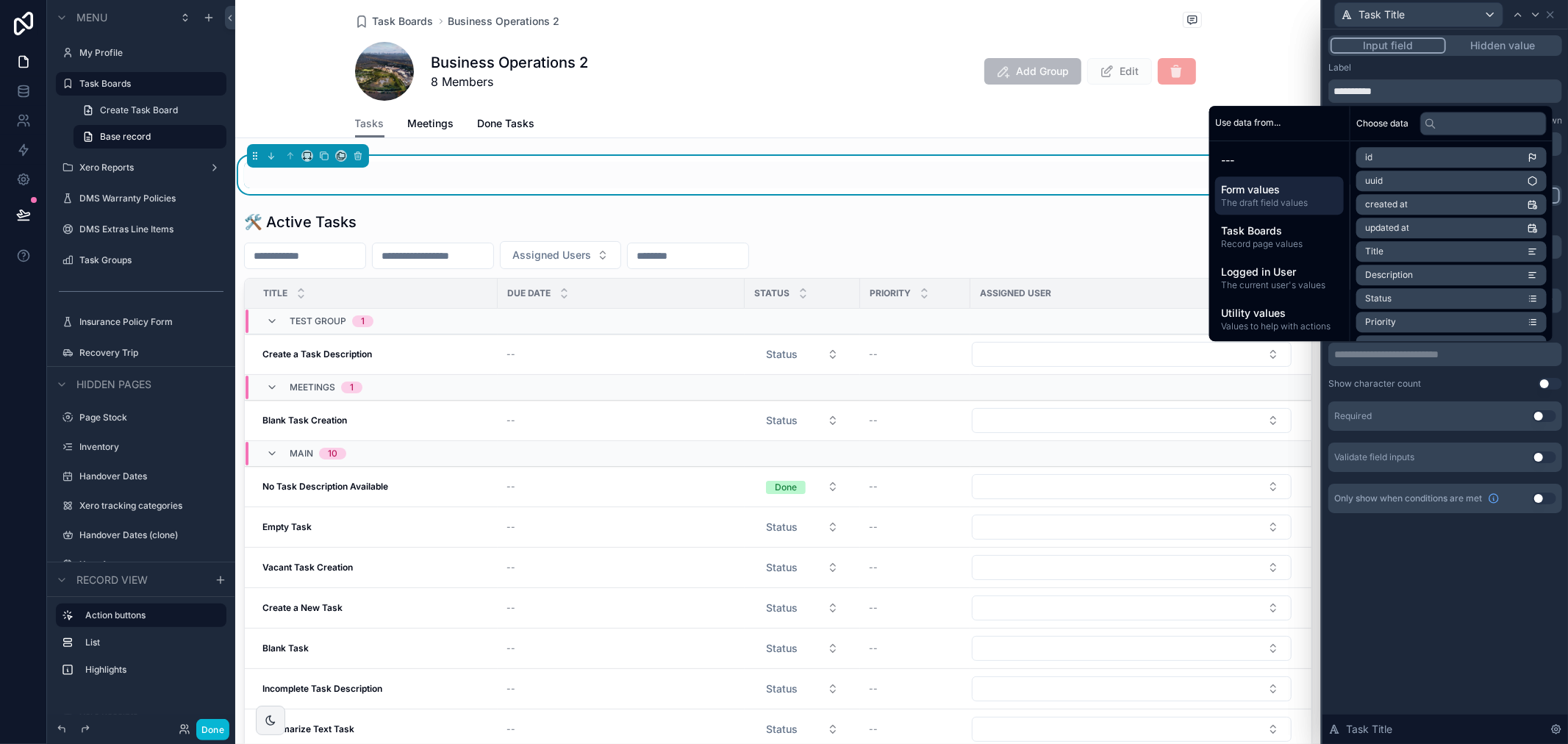
click at [1390, 253] on li "Title" at bounding box center [1451, 252] width 190 height 21
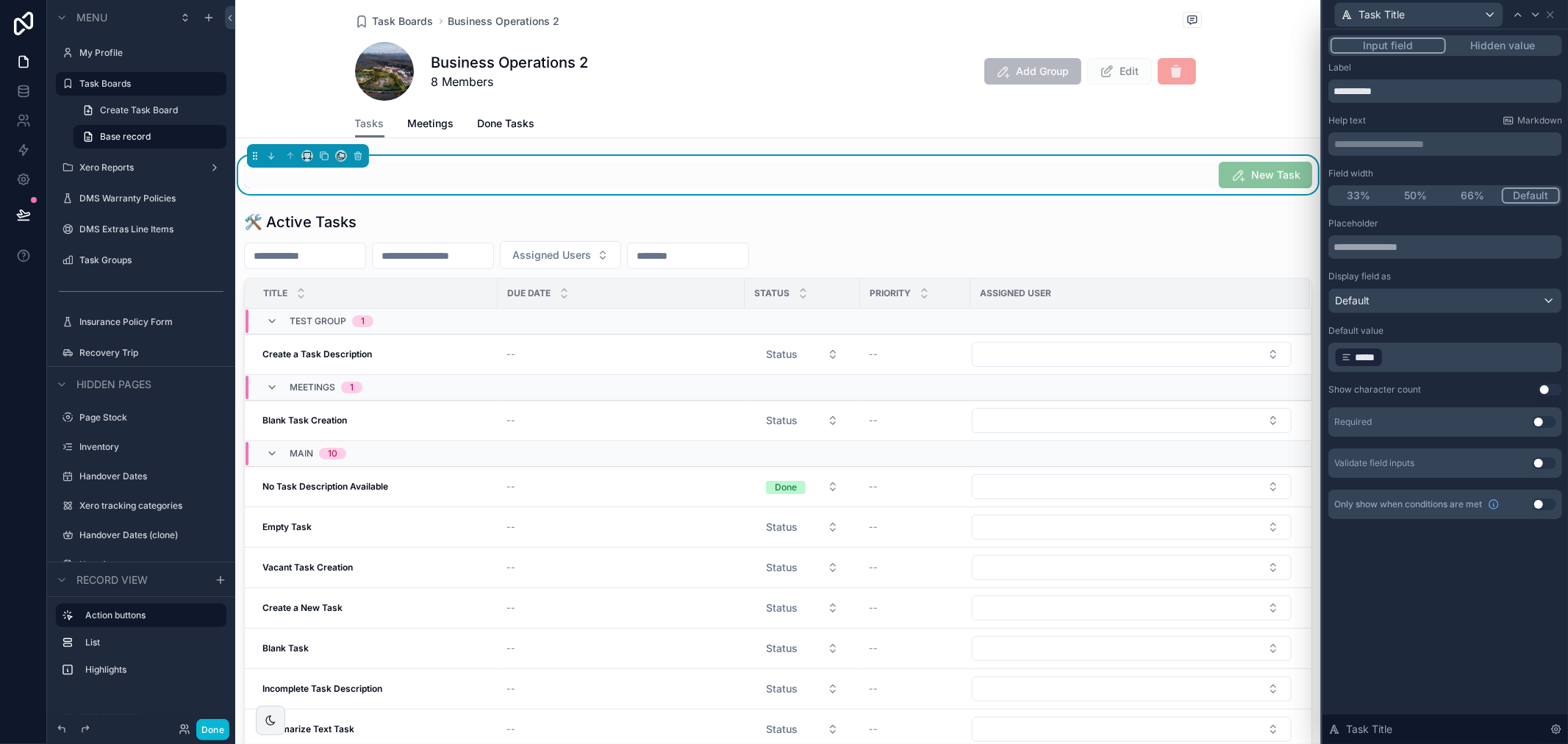
click at [1414, 584] on div "**********" at bounding box center [1445, 386] width 245 height 715
click at [1434, 331] on div "Default value" at bounding box center [1445, 331] width 234 height 12
click at [1550, 17] on icon at bounding box center [1550, 14] width 12 height 12
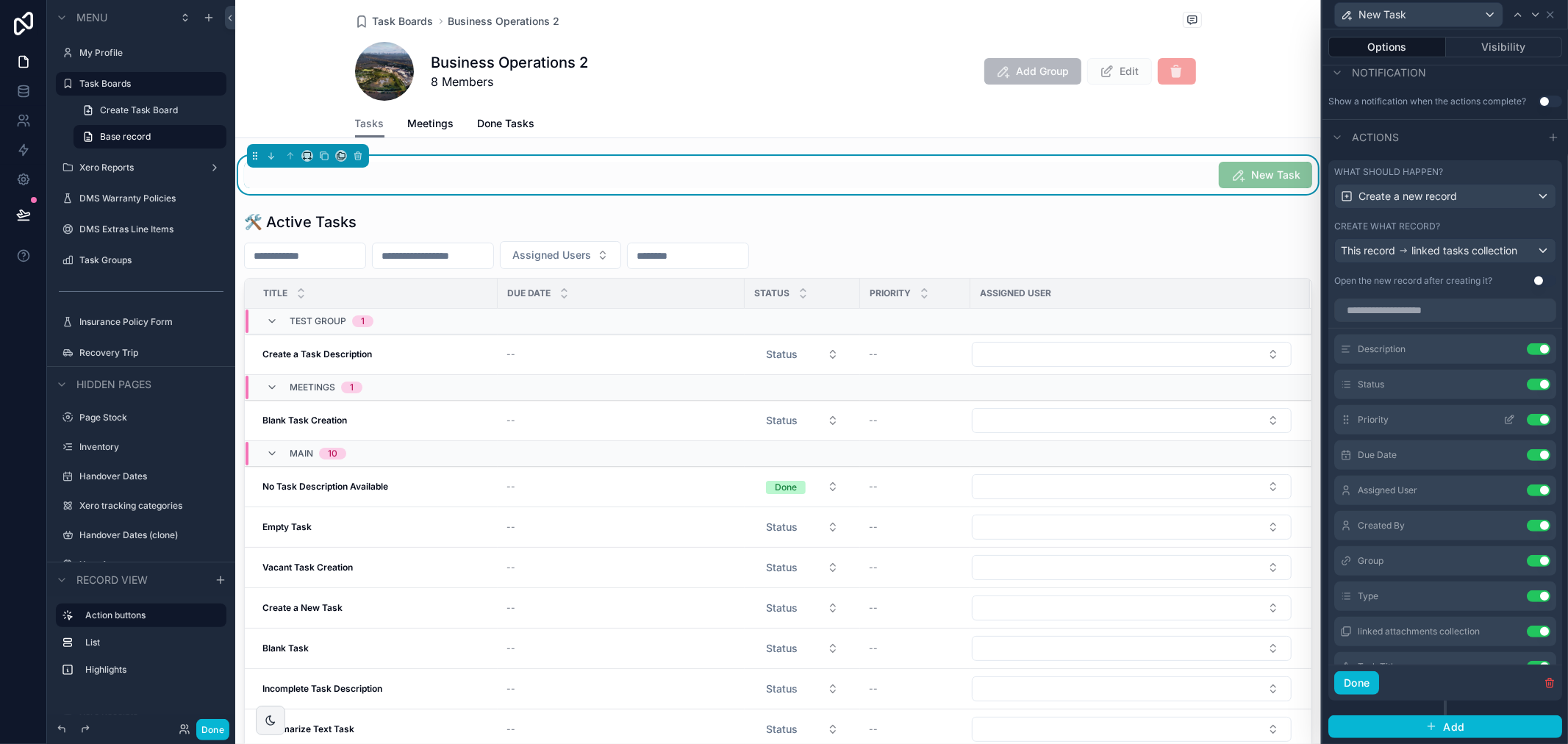
scroll to position [81, 0]
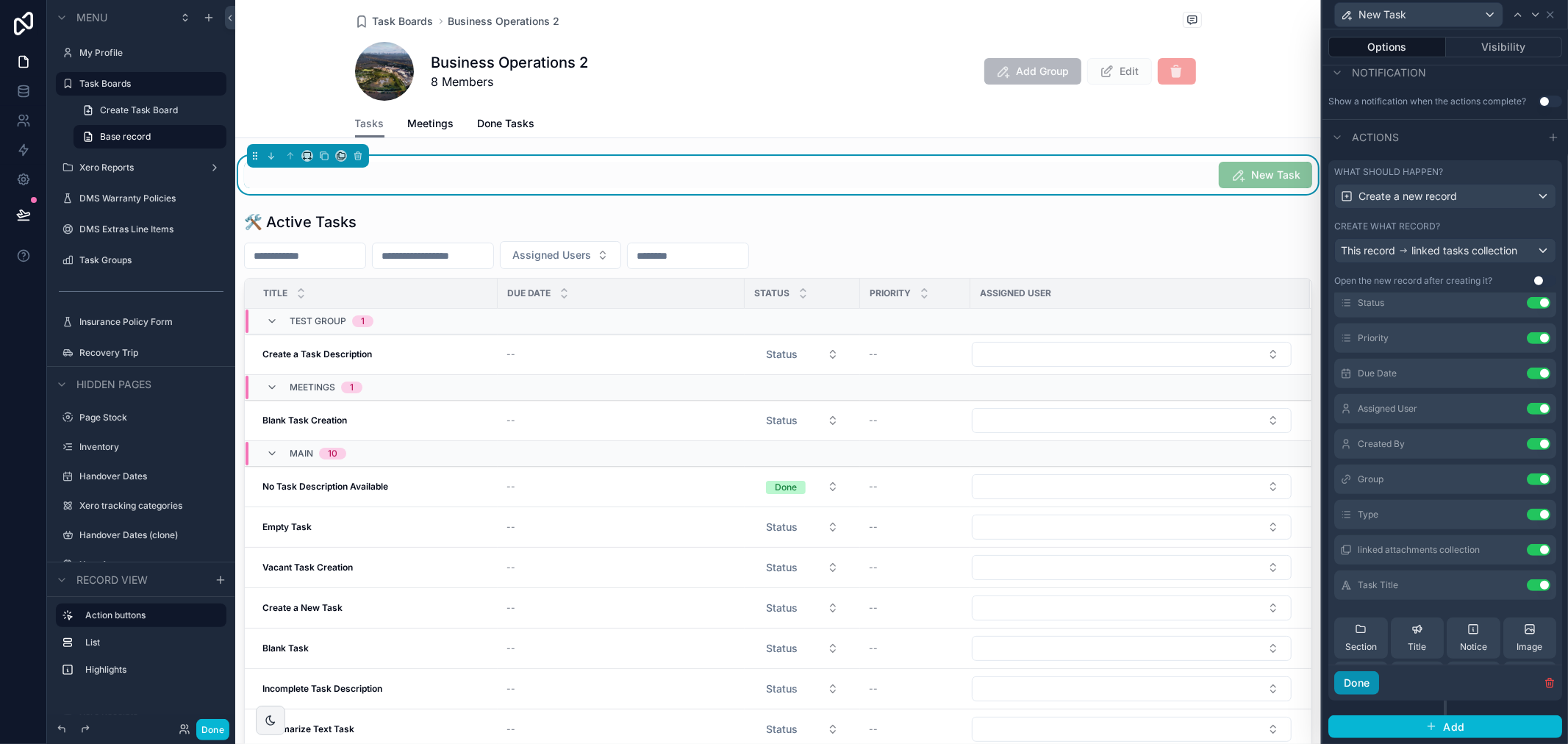
click at [1364, 674] on button "Done" at bounding box center [1356, 683] width 45 height 24
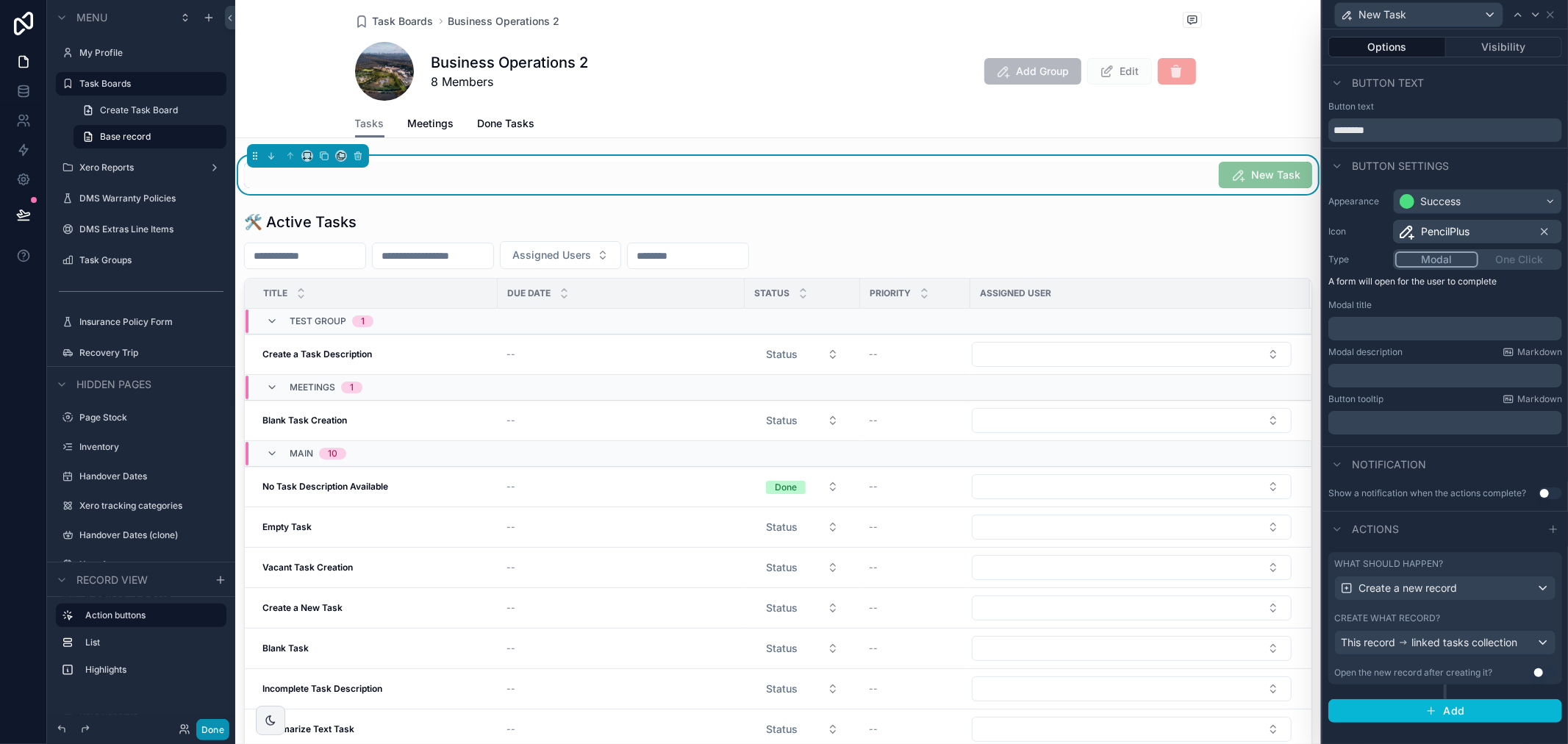
click at [219, 731] on button "Done" at bounding box center [213, 730] width 33 height 22
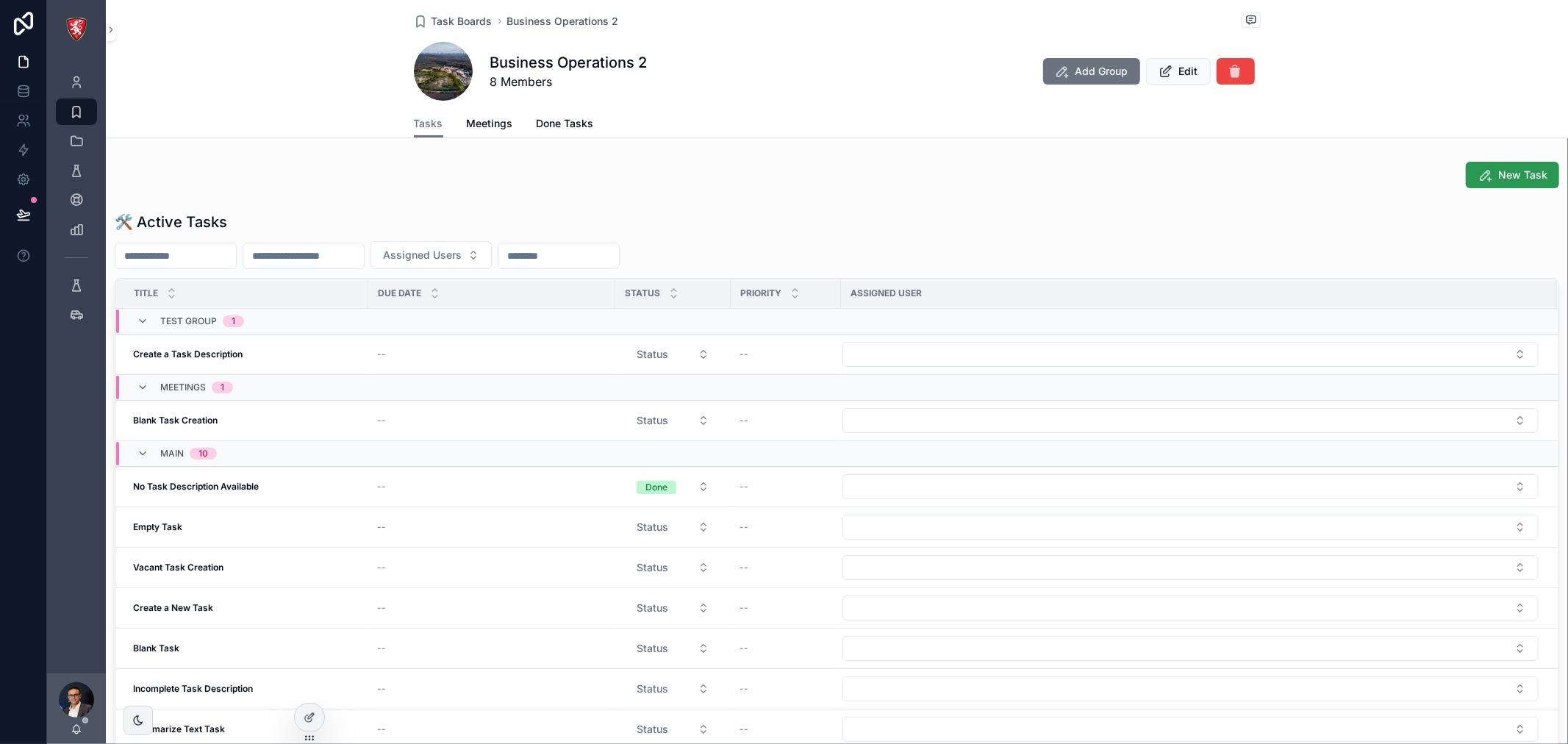
click at [1507, 174] on span "New Task" at bounding box center [1523, 174] width 49 height 14
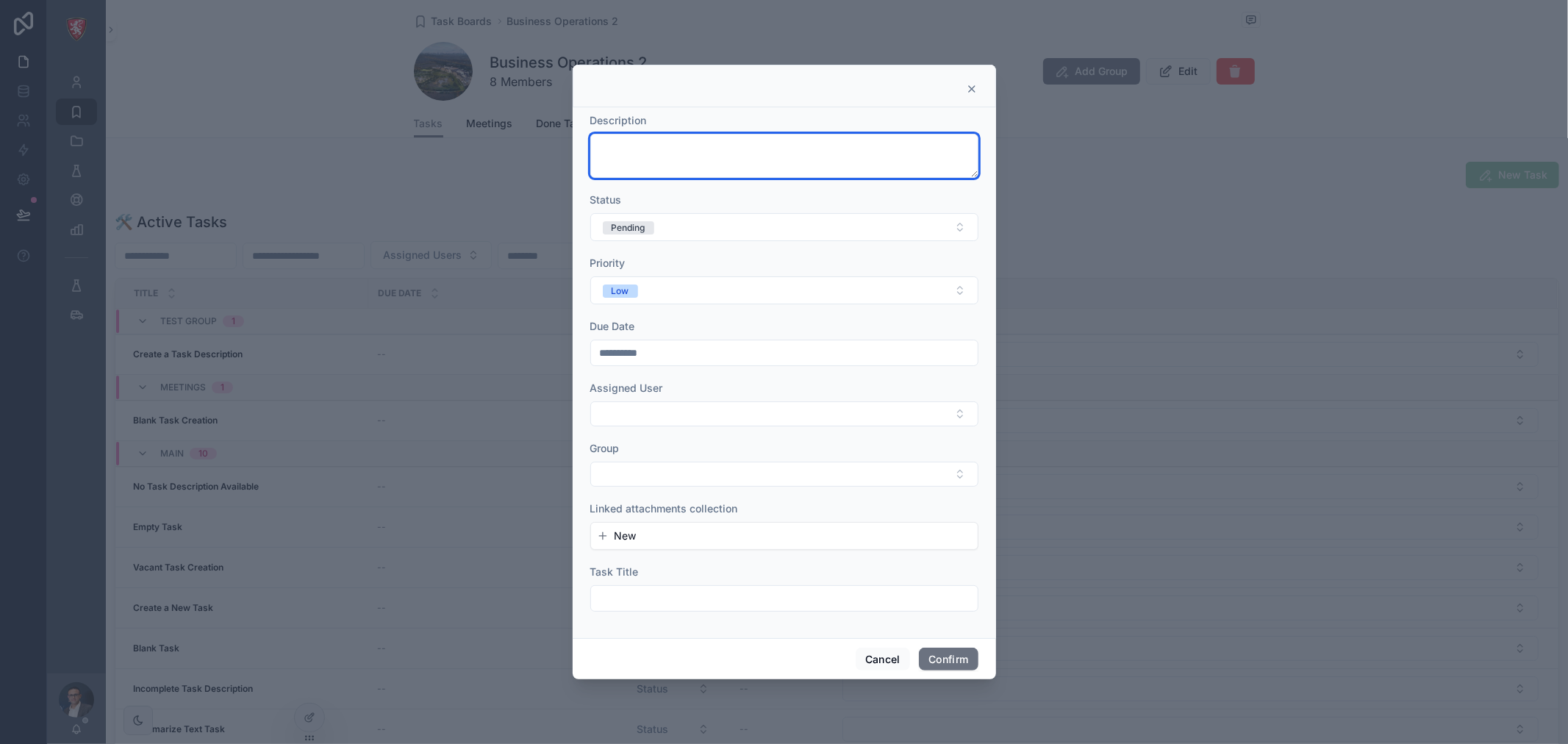
click at [721, 175] on textarea at bounding box center [784, 155] width 388 height 44
type textarea "**********"
click at [739, 186] on form "**********" at bounding box center [784, 370] width 388 height 513
click at [675, 597] on input "text" at bounding box center [784, 598] width 387 height 21
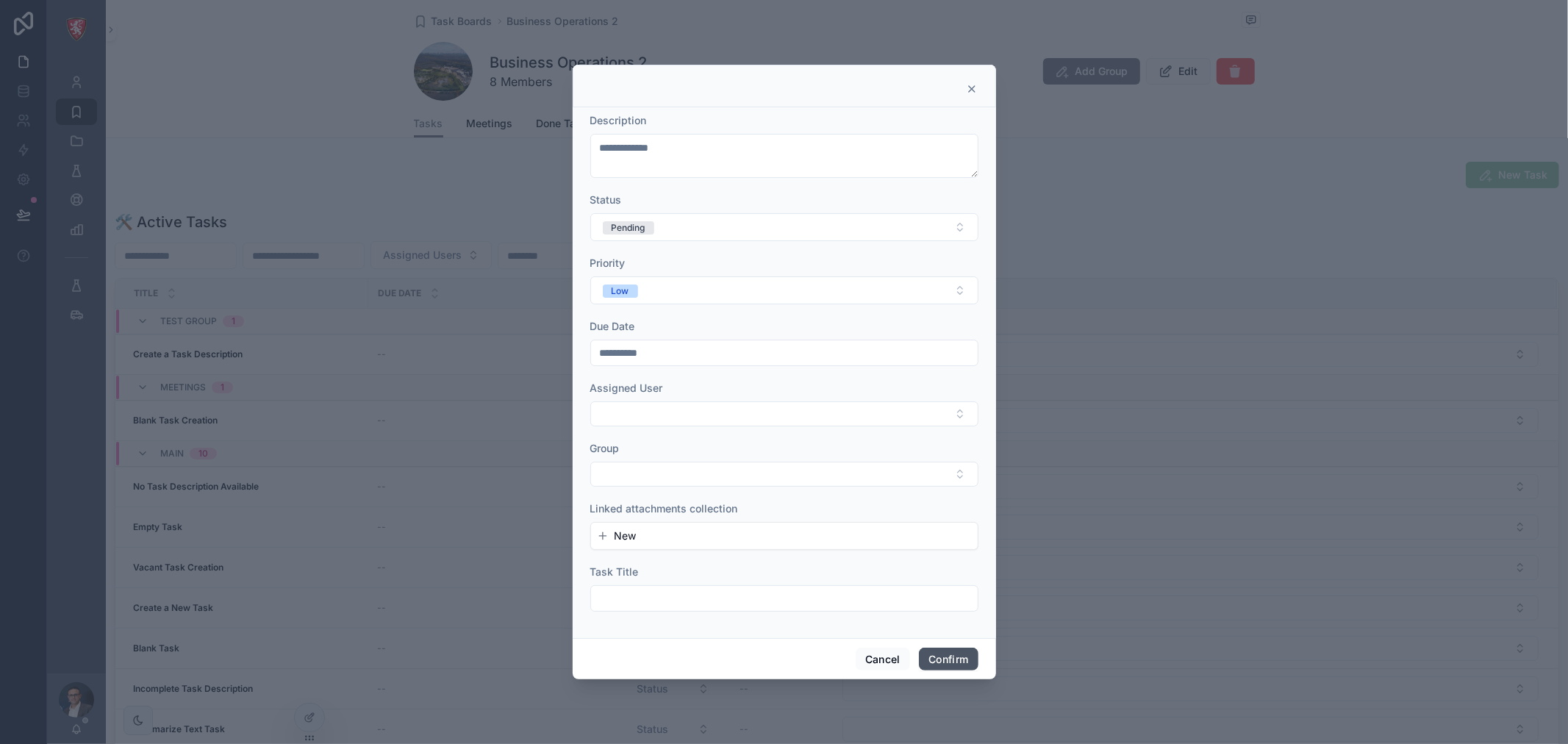
click at [944, 660] on button "Confirm" at bounding box center [948, 660] width 59 height 24
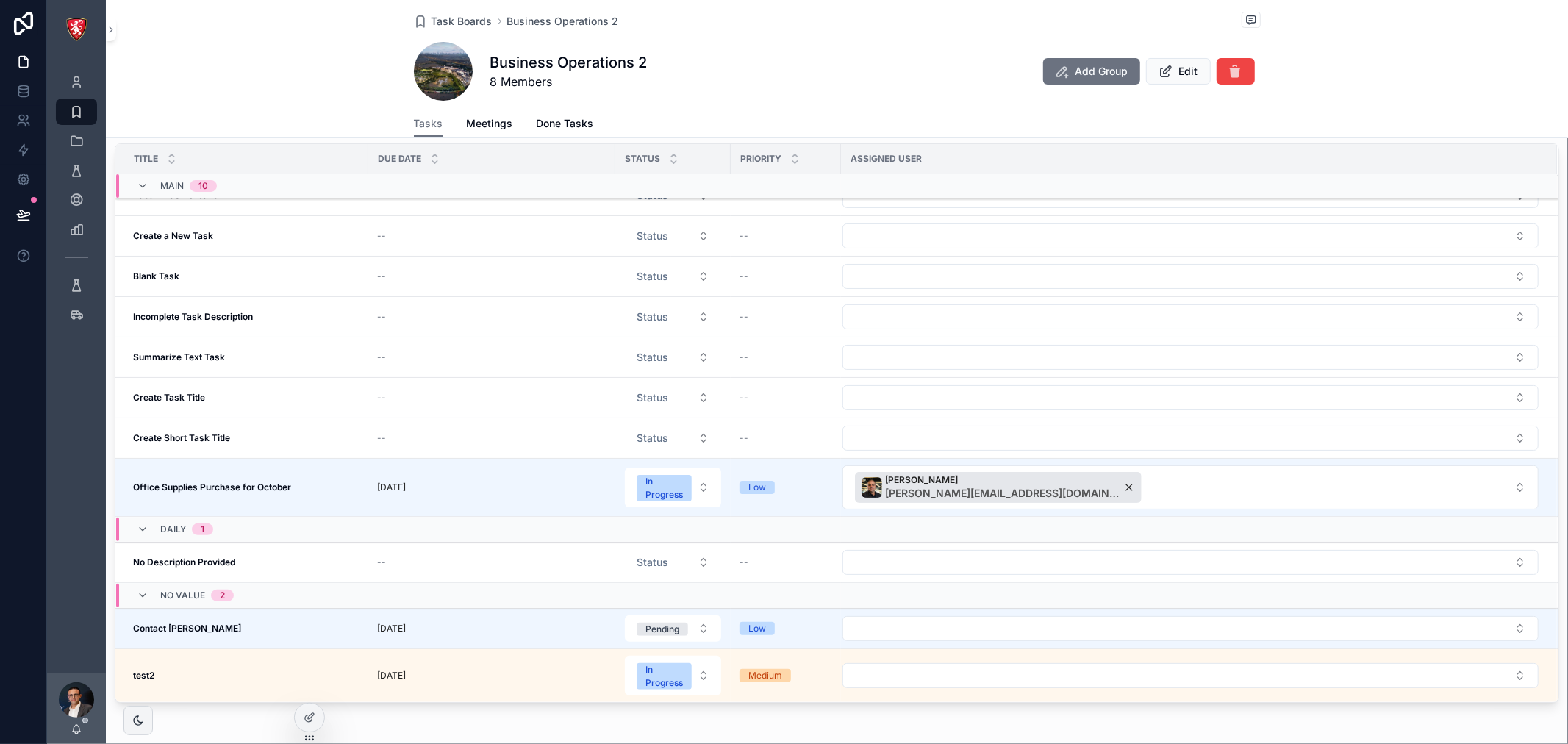
scroll to position [163, 0]
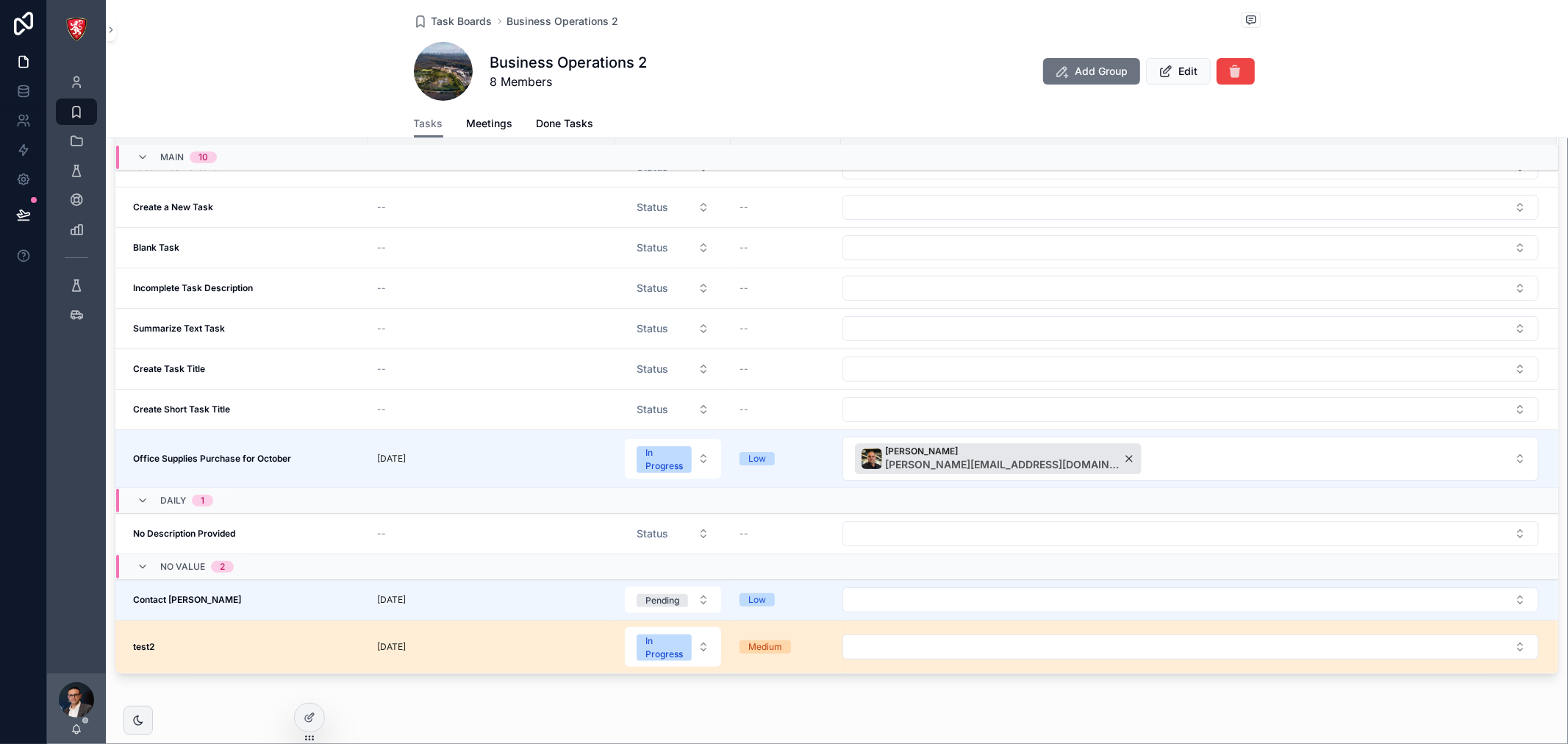
click at [276, 650] on div "test2 test2" at bounding box center [246, 647] width 226 height 12
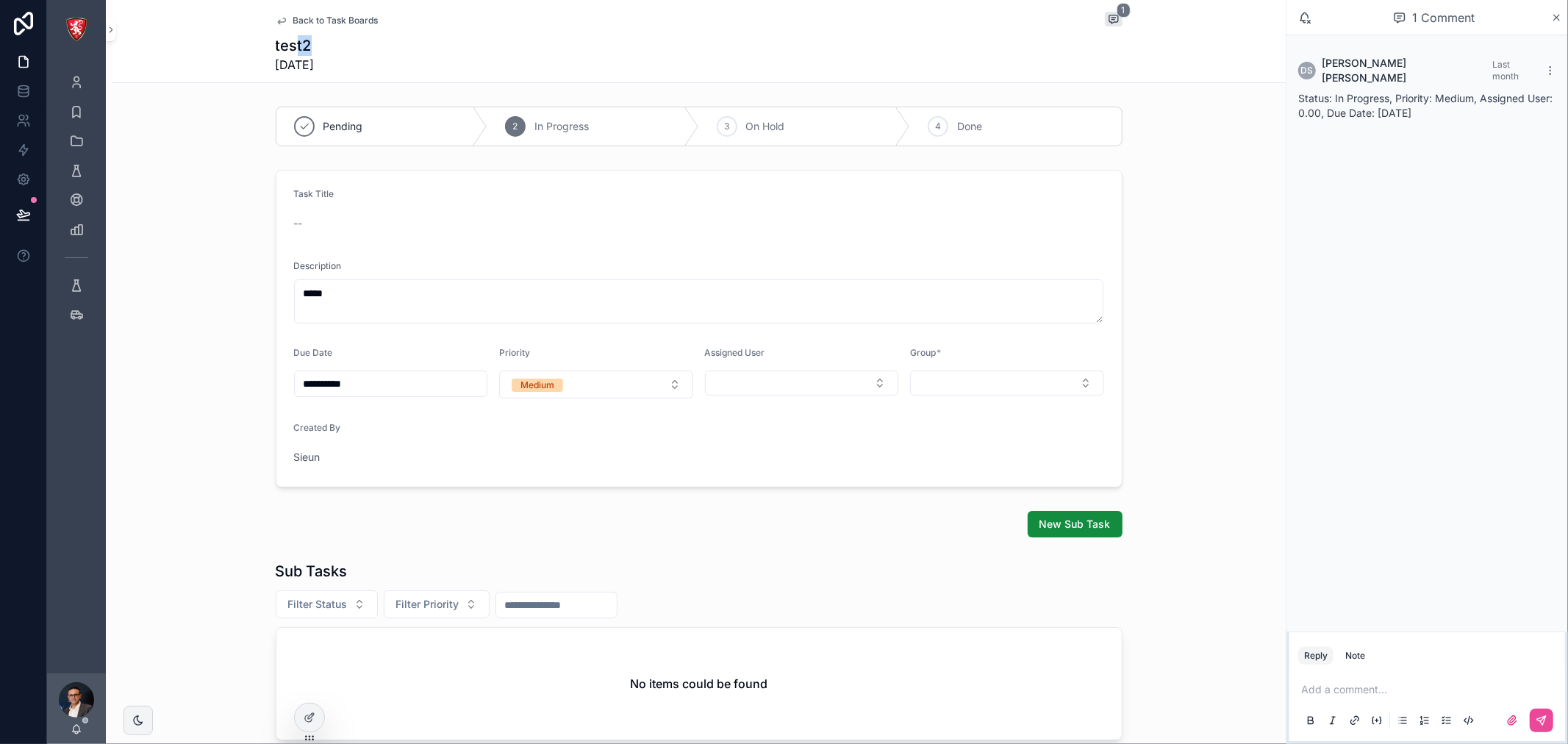
drag, startPoint x: 287, startPoint y: 45, endPoint x: 320, endPoint y: 44, distance: 33.0
click at [315, 44] on h1 "test2" at bounding box center [295, 45] width 39 height 21
drag, startPoint x: 320, startPoint y: 44, endPoint x: 311, endPoint y: 45, distance: 9.1
click at [315, 43] on h1 "test2" at bounding box center [295, 45] width 39 height 21
click at [287, 48] on h1 "test2" at bounding box center [295, 45] width 39 height 21
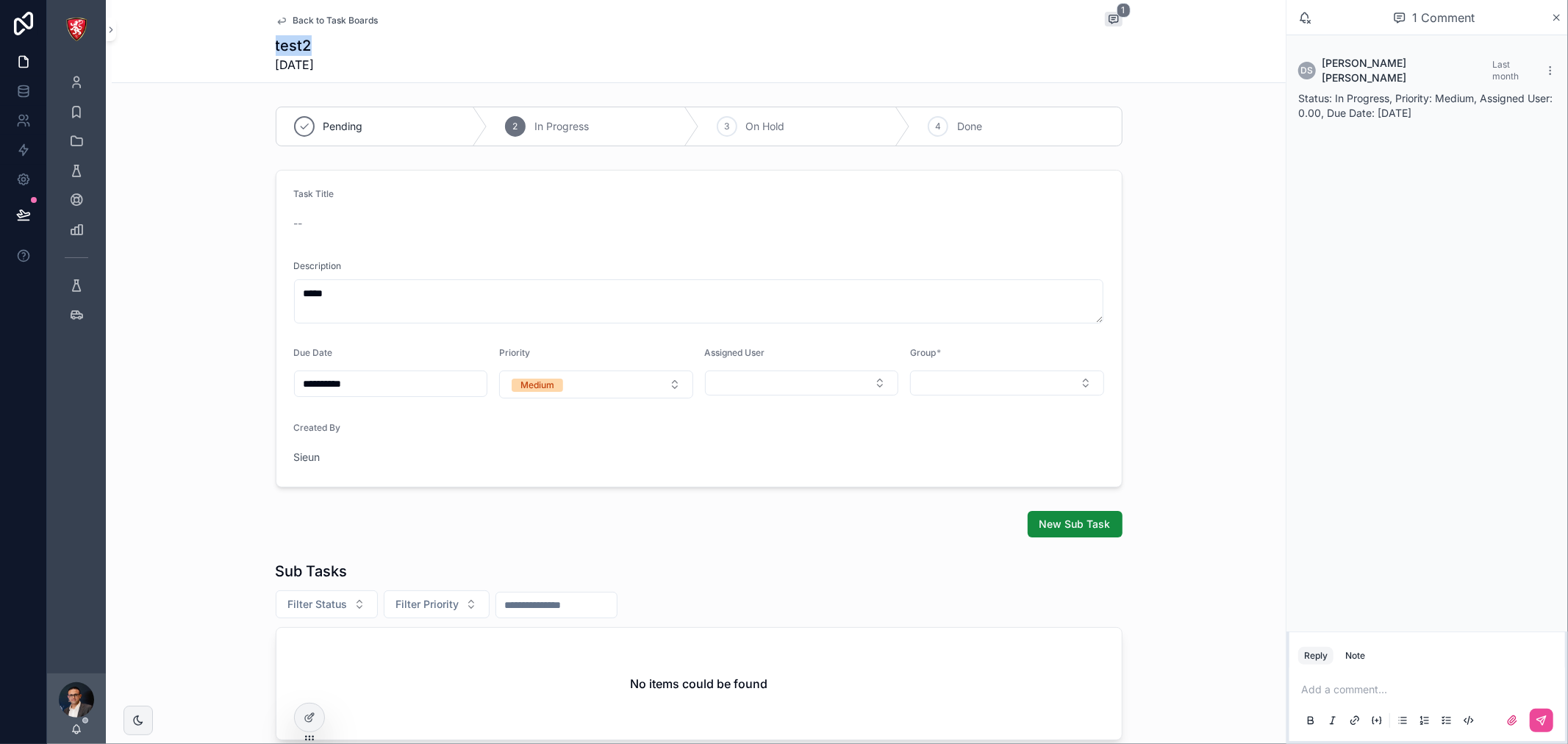
click at [287, 48] on h1 "test2" at bounding box center [295, 45] width 39 height 21
click at [311, 709] on div at bounding box center [309, 717] width 29 height 28
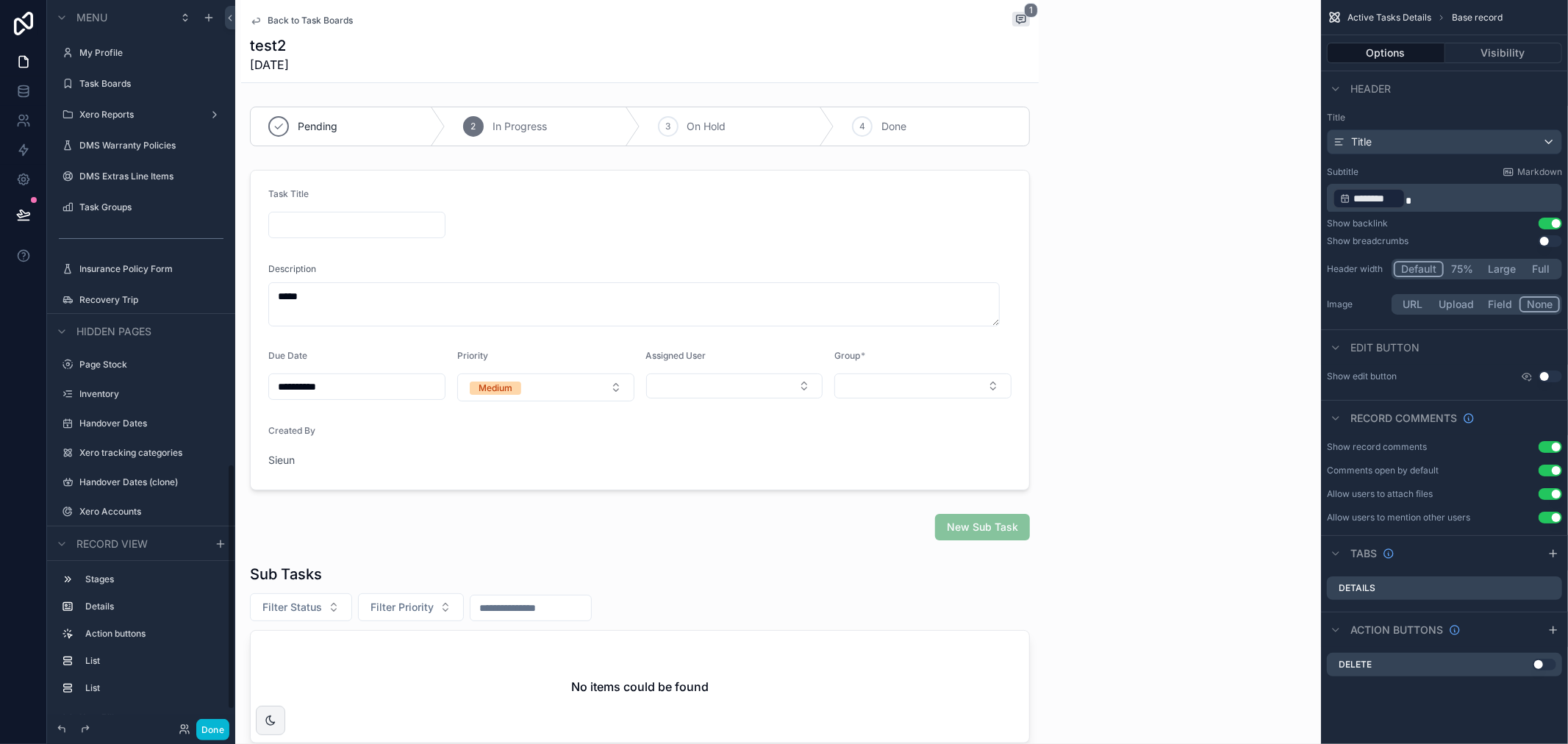
scroll to position [1369, 0]
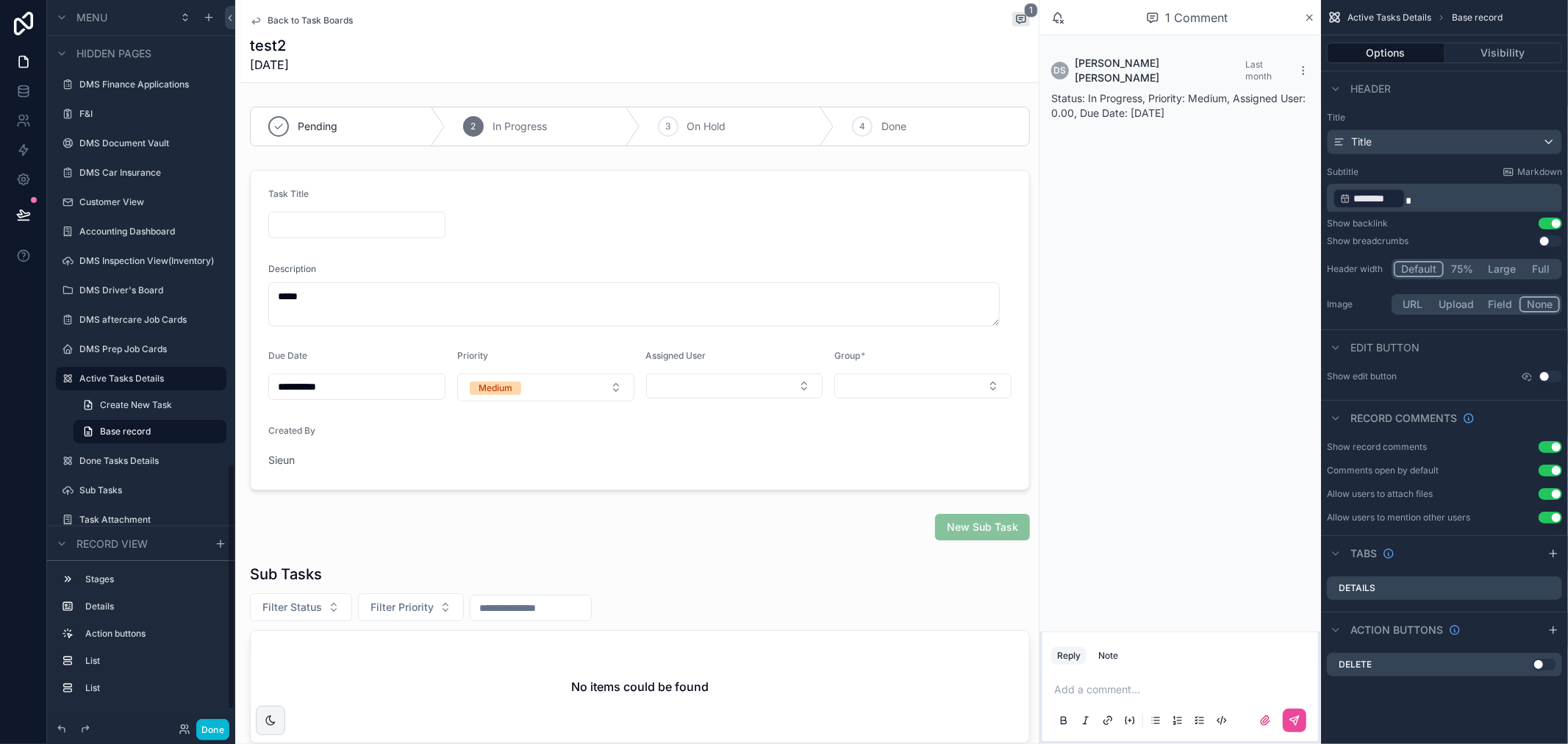
click at [452, 48] on div "test2 25/09/2025" at bounding box center [639, 54] width 780 height 38
click at [1472, 140] on div "Title" at bounding box center [1445, 142] width 234 height 24
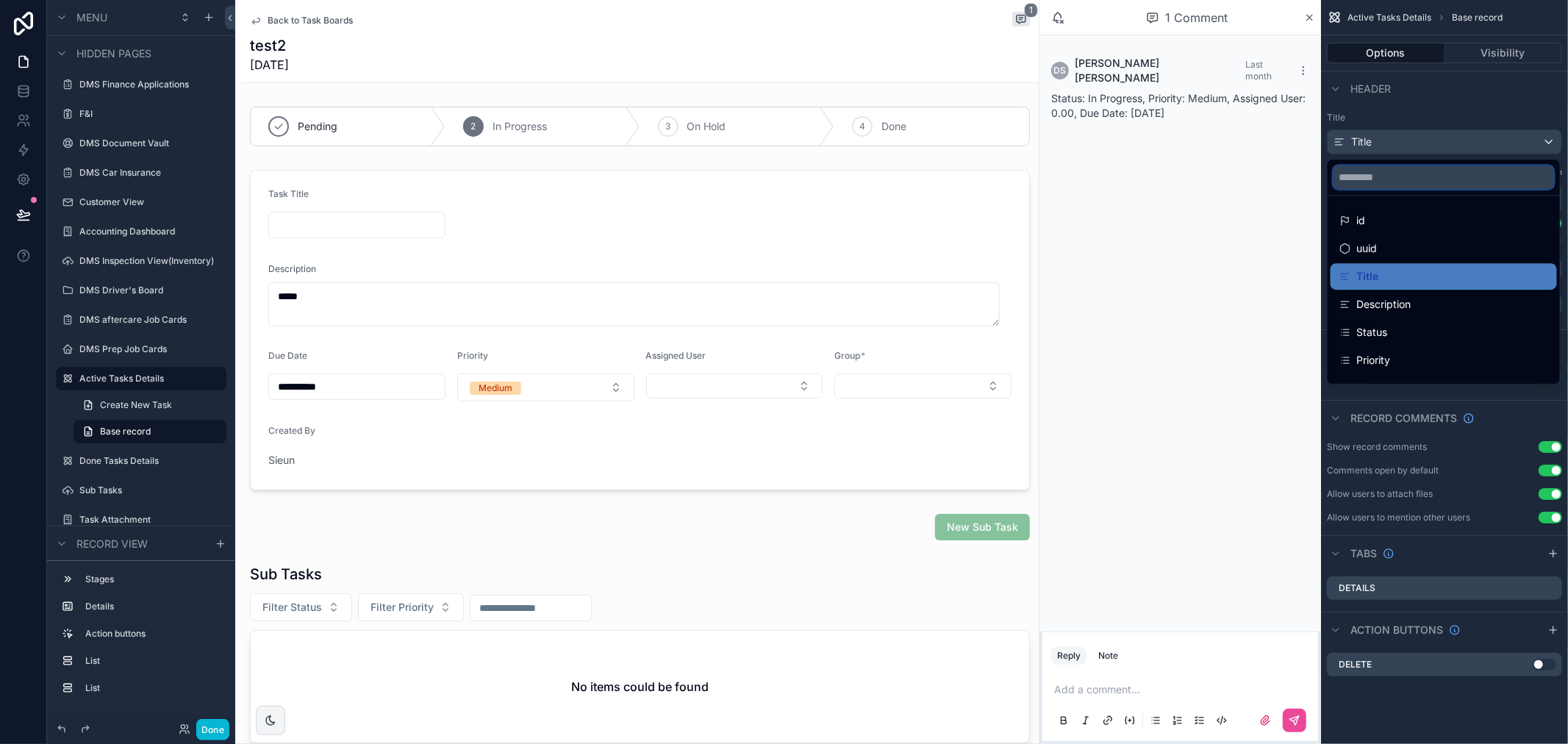
click at [1446, 175] on input "scrollable content" at bounding box center [1443, 178] width 221 height 24
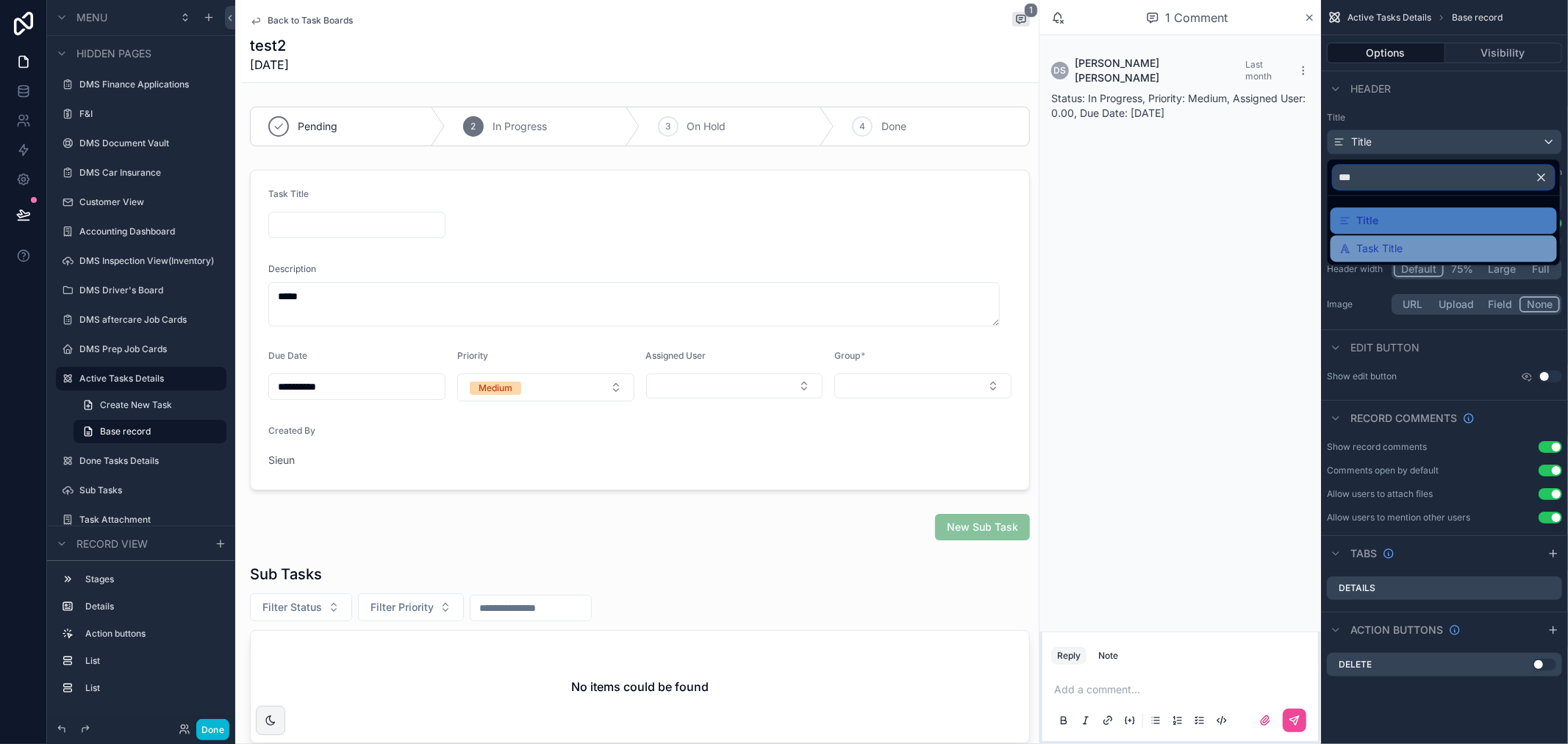
type input "***"
click at [1400, 250] on span "Task Title" at bounding box center [1380, 249] width 46 height 18
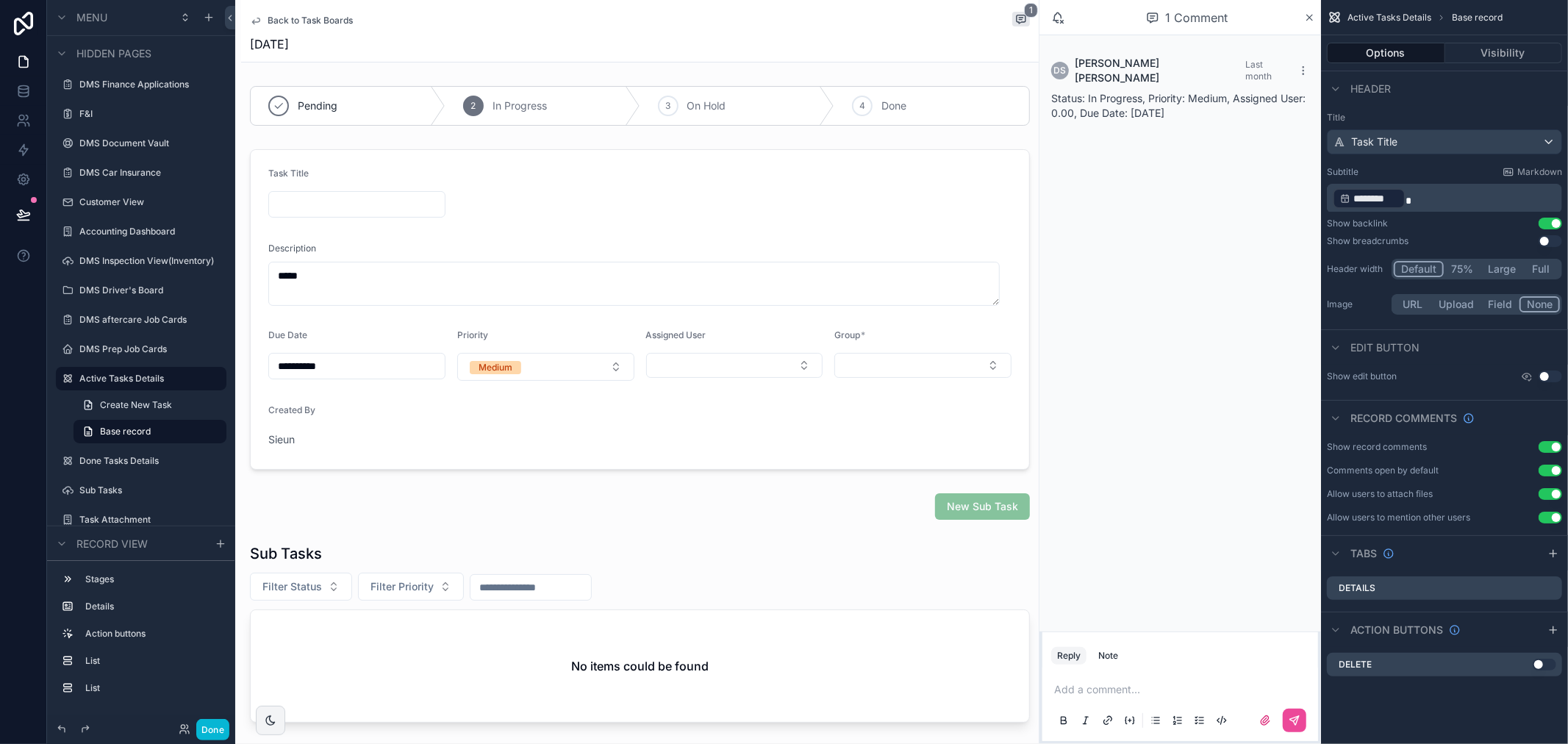
click at [936, 53] on div "[DATE]" at bounding box center [639, 44] width 780 height 18
click at [306, 23] on span "Back to Task Boards" at bounding box center [310, 20] width 85 height 12
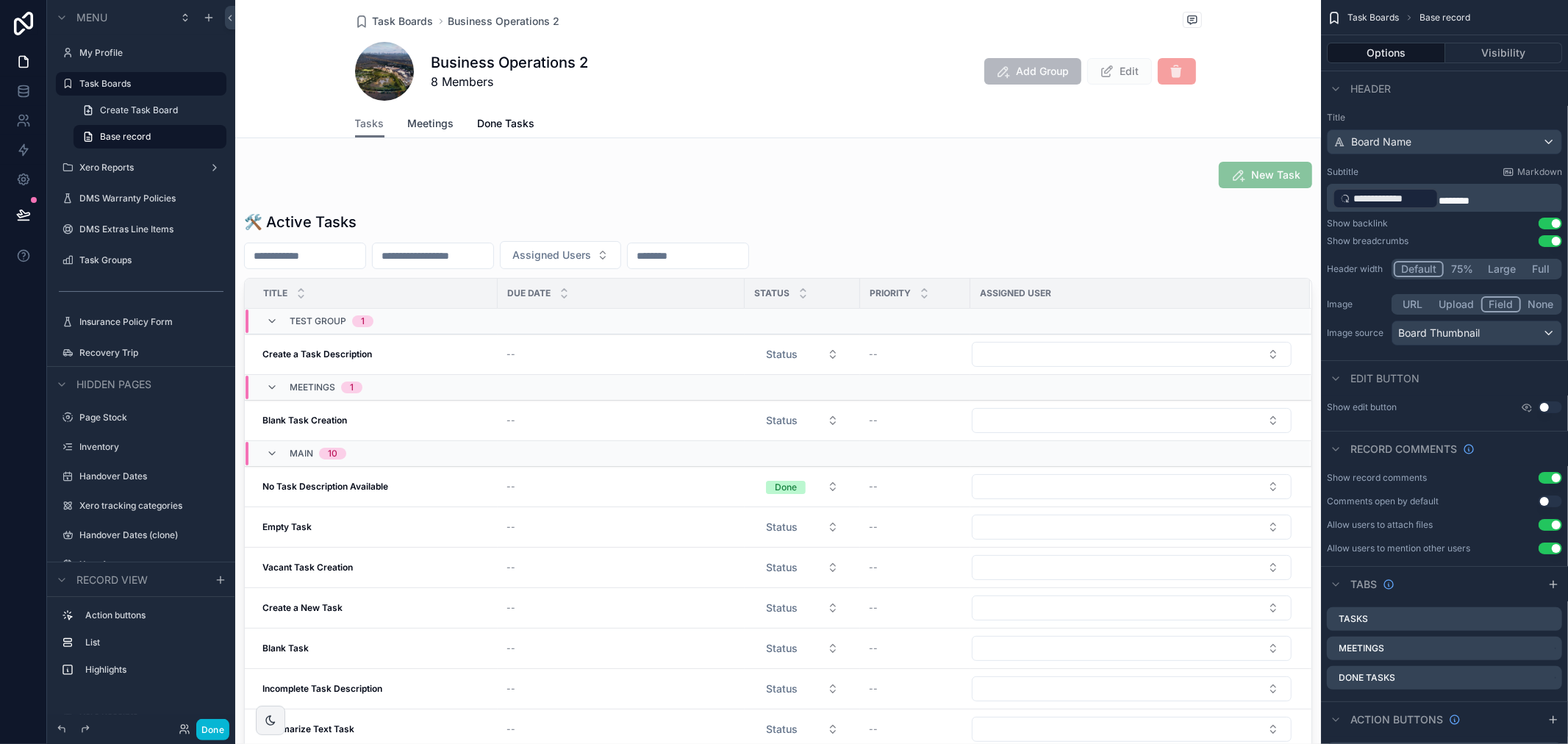
click at [416, 133] on link "Meetings" at bounding box center [431, 124] width 46 height 29
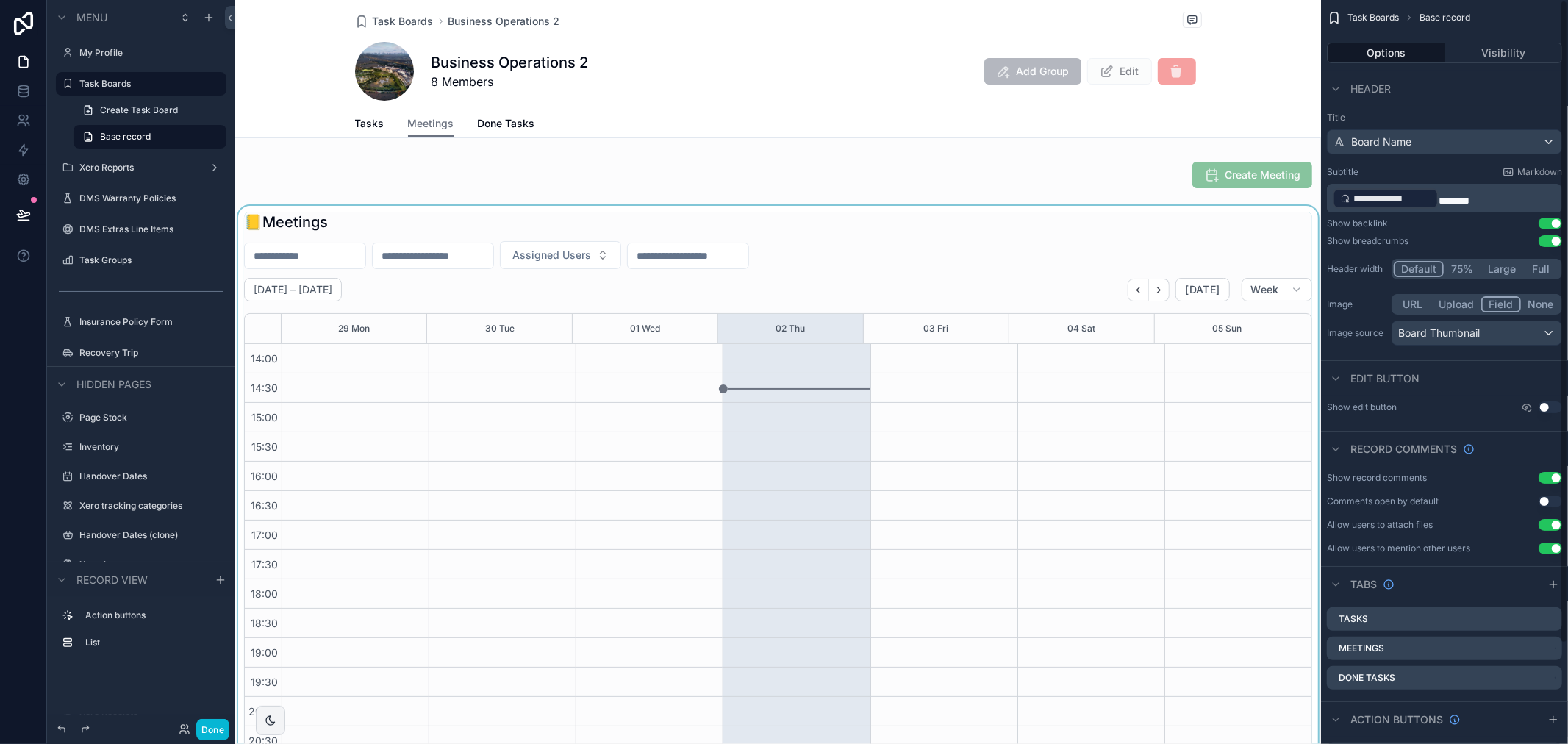
click at [1045, 217] on div "scrollable content" at bounding box center [777, 490] width 1085 height 570
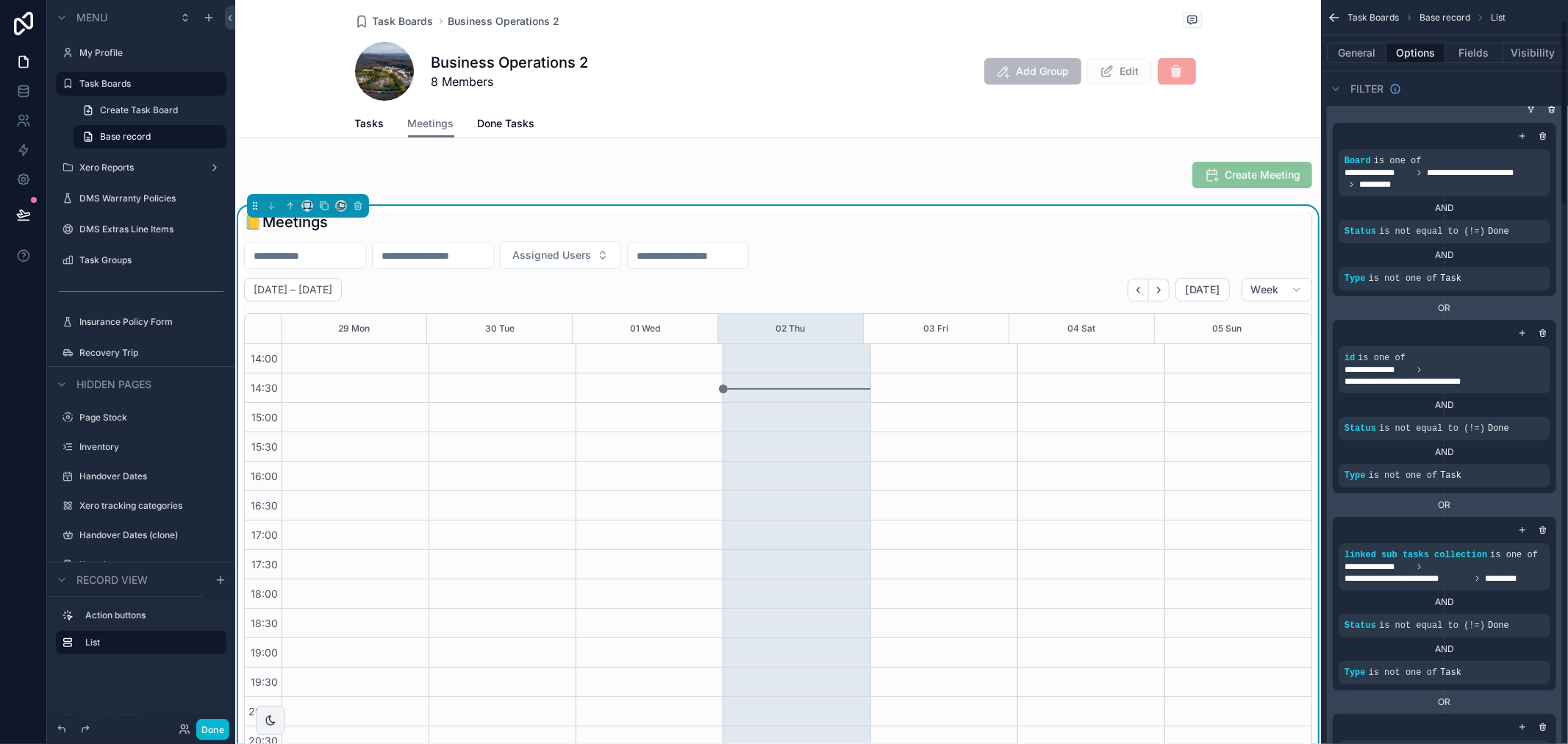
scroll to position [81, 0]
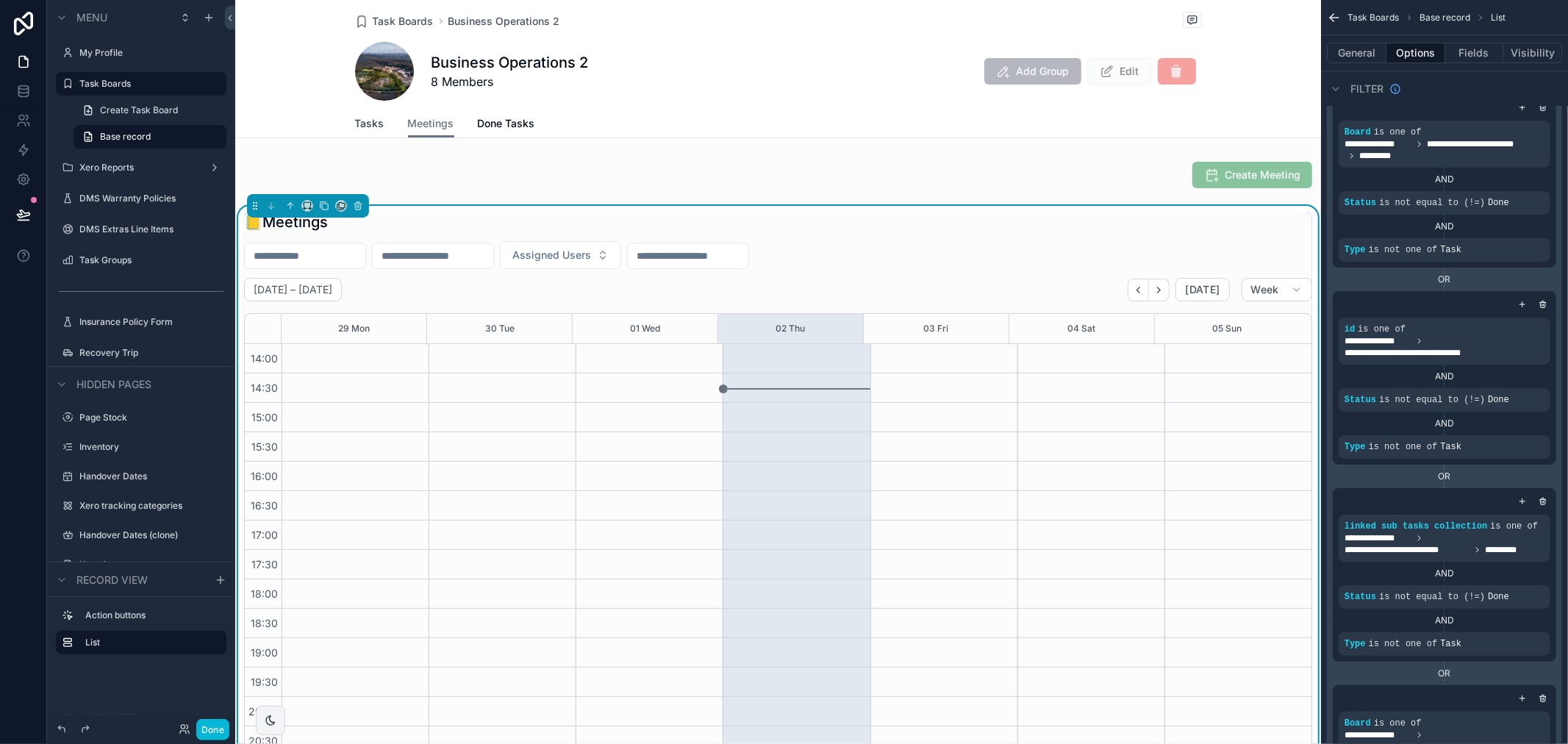
click at [360, 122] on span "Tasks" at bounding box center [370, 123] width 29 height 14
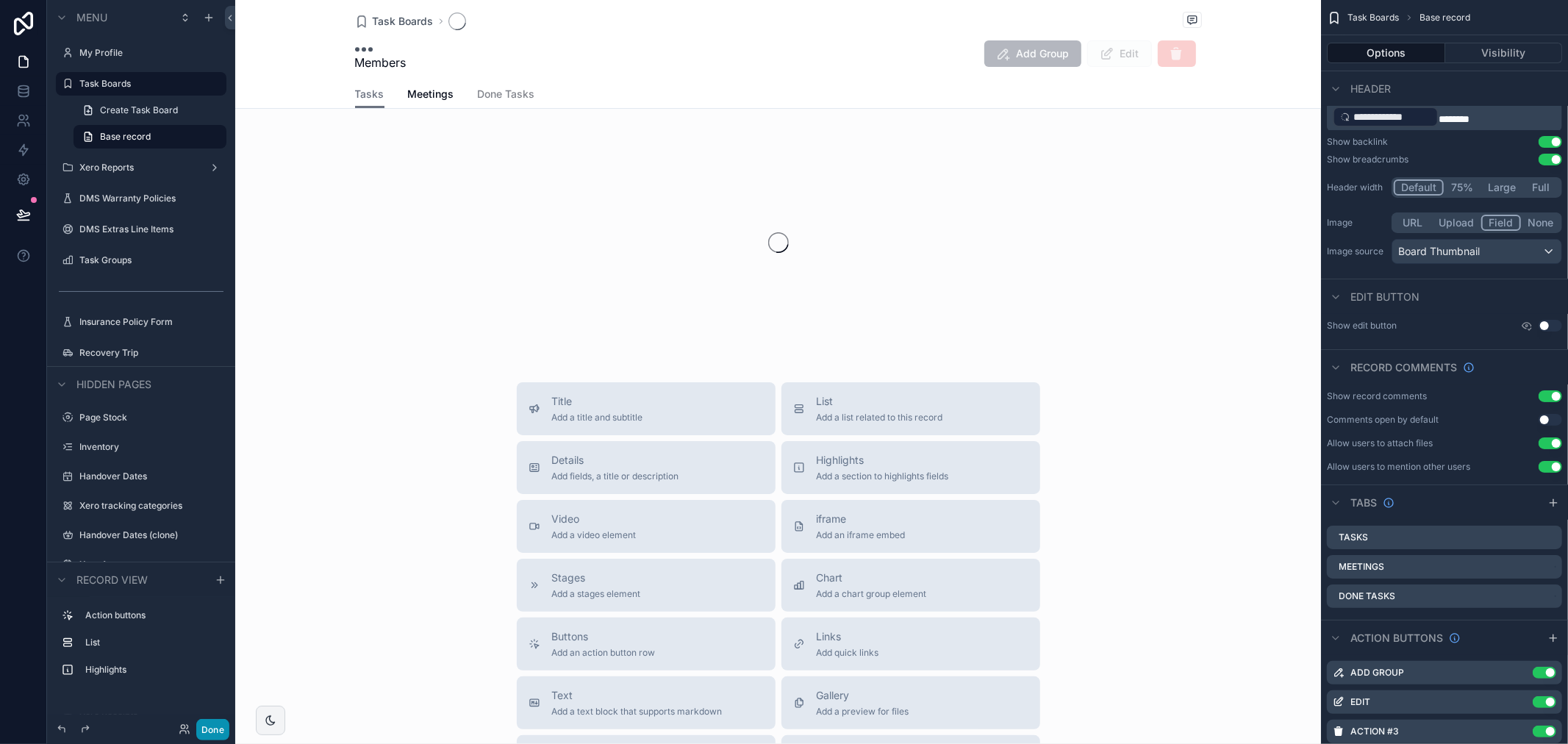
click at [208, 731] on button "Done" at bounding box center [213, 730] width 33 height 22
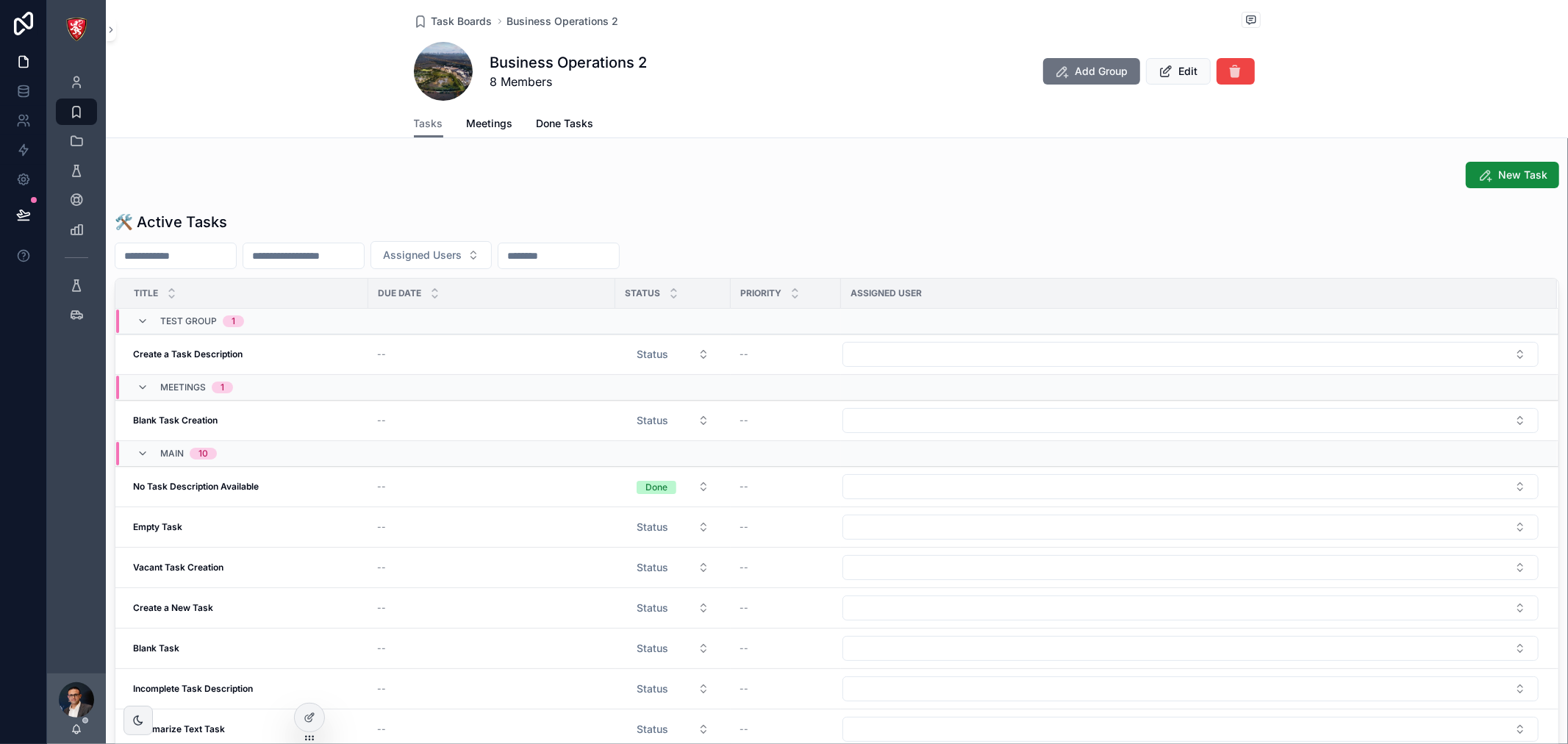
click at [1225, 253] on div "Assigned Users" at bounding box center [837, 255] width 1445 height 28
click at [1507, 170] on span "New Task" at bounding box center [1523, 174] width 49 height 14
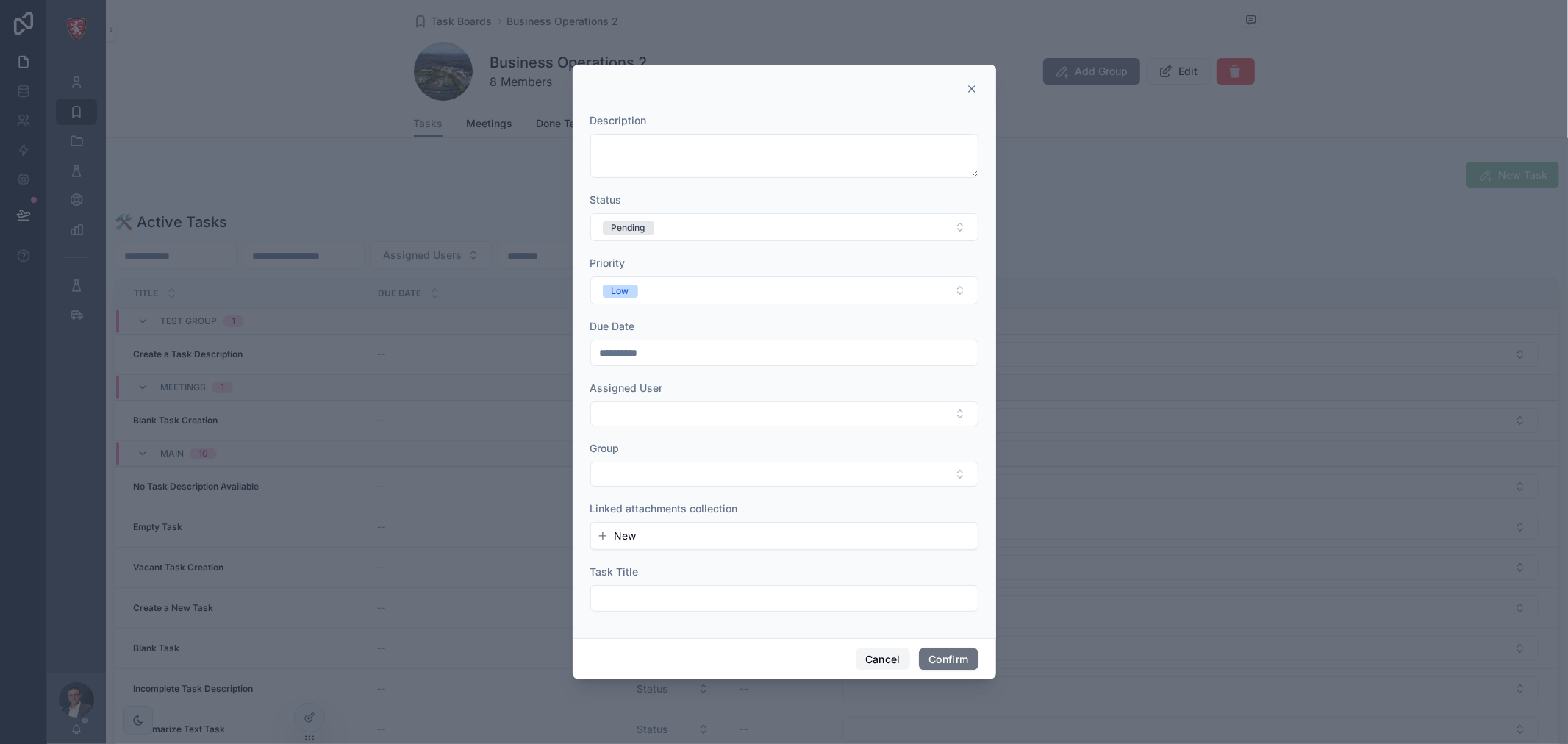
click at [886, 659] on button "Cancel" at bounding box center [882, 660] width 54 height 24
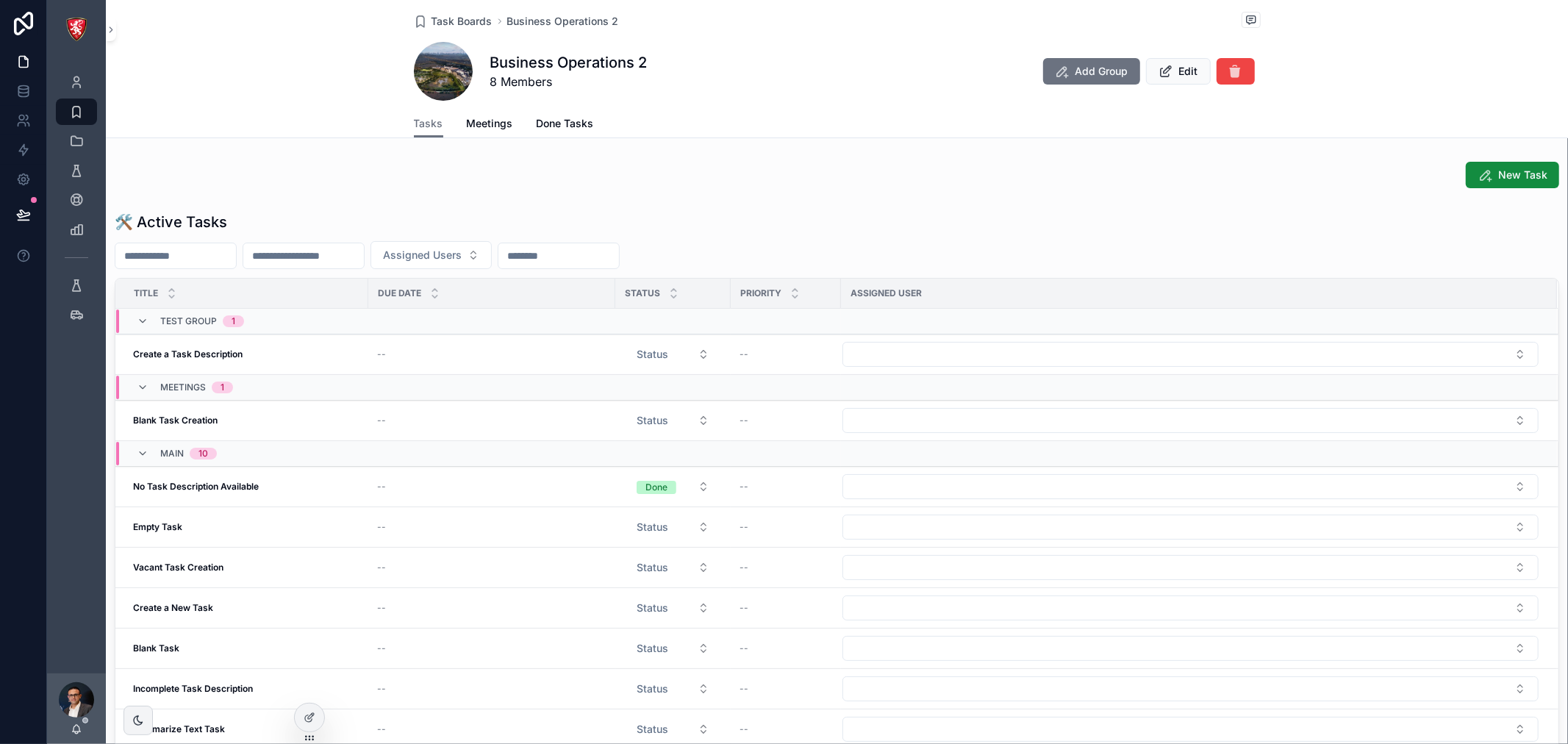
click at [737, 209] on div "🛠 Active Tasks Assigned Users Title Due Date Status Priority Assigned User Test…" at bounding box center [837, 524] width 1462 height 637
click at [1427, 253] on div "Assigned Users" at bounding box center [837, 255] width 1445 height 28
click at [1484, 174] on button "New Task" at bounding box center [1512, 174] width 93 height 26
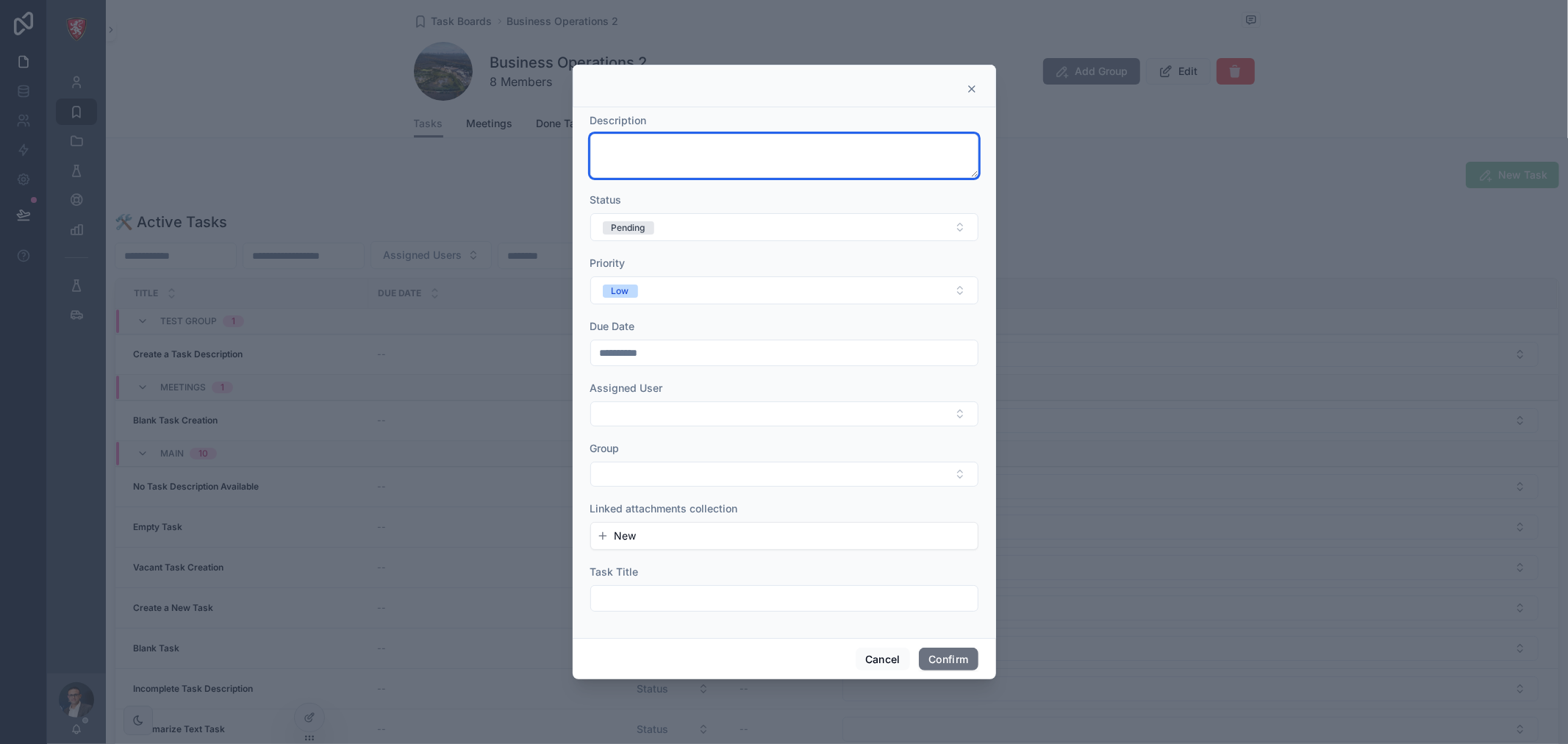
click at [741, 166] on textarea at bounding box center [784, 155] width 388 height 44
click at [878, 658] on button "Cancel" at bounding box center [882, 660] width 54 height 24
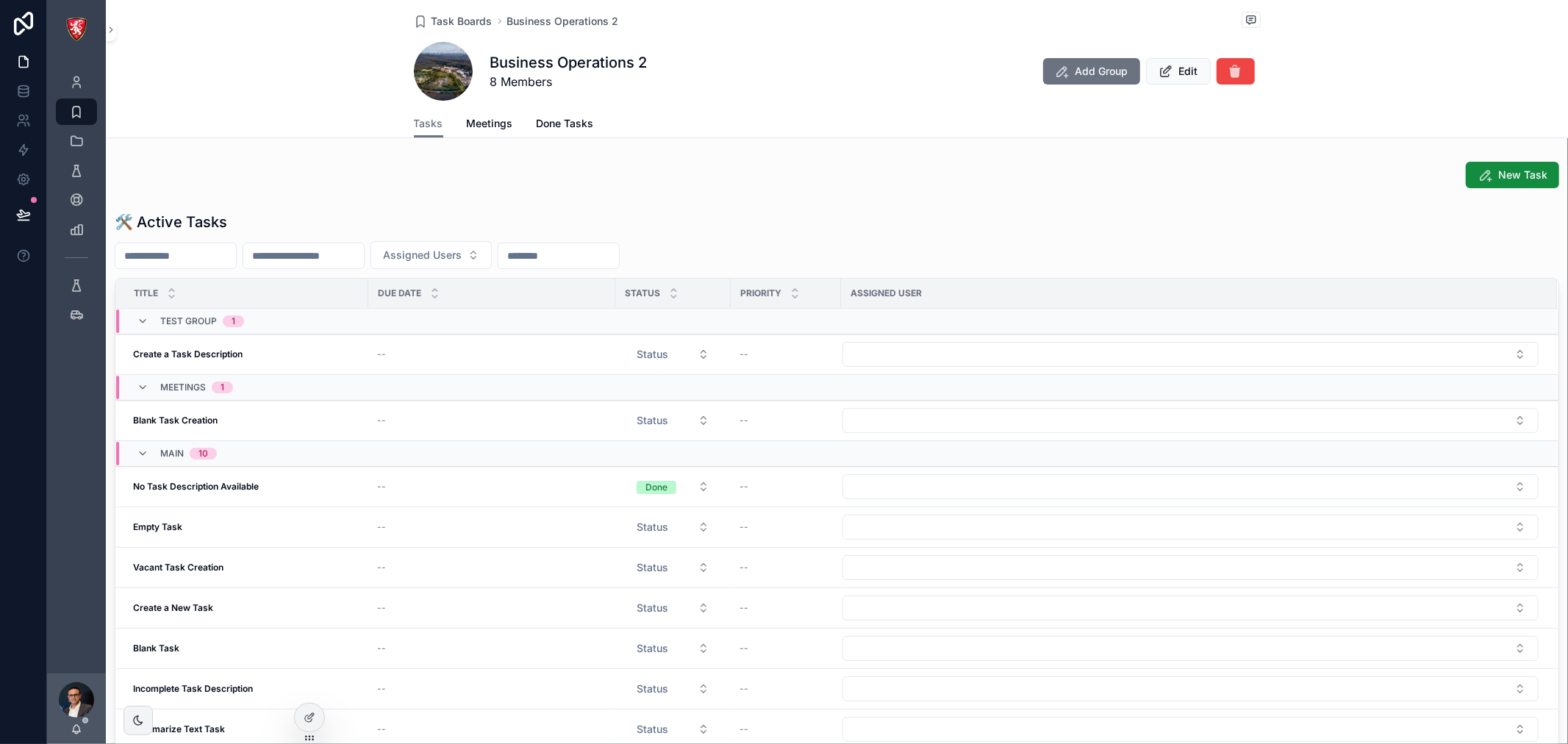
click at [827, 212] on div "🛠 Active Tasks" at bounding box center [837, 222] width 1445 height 21
click at [307, 722] on icon at bounding box center [309, 718] width 12 height 12
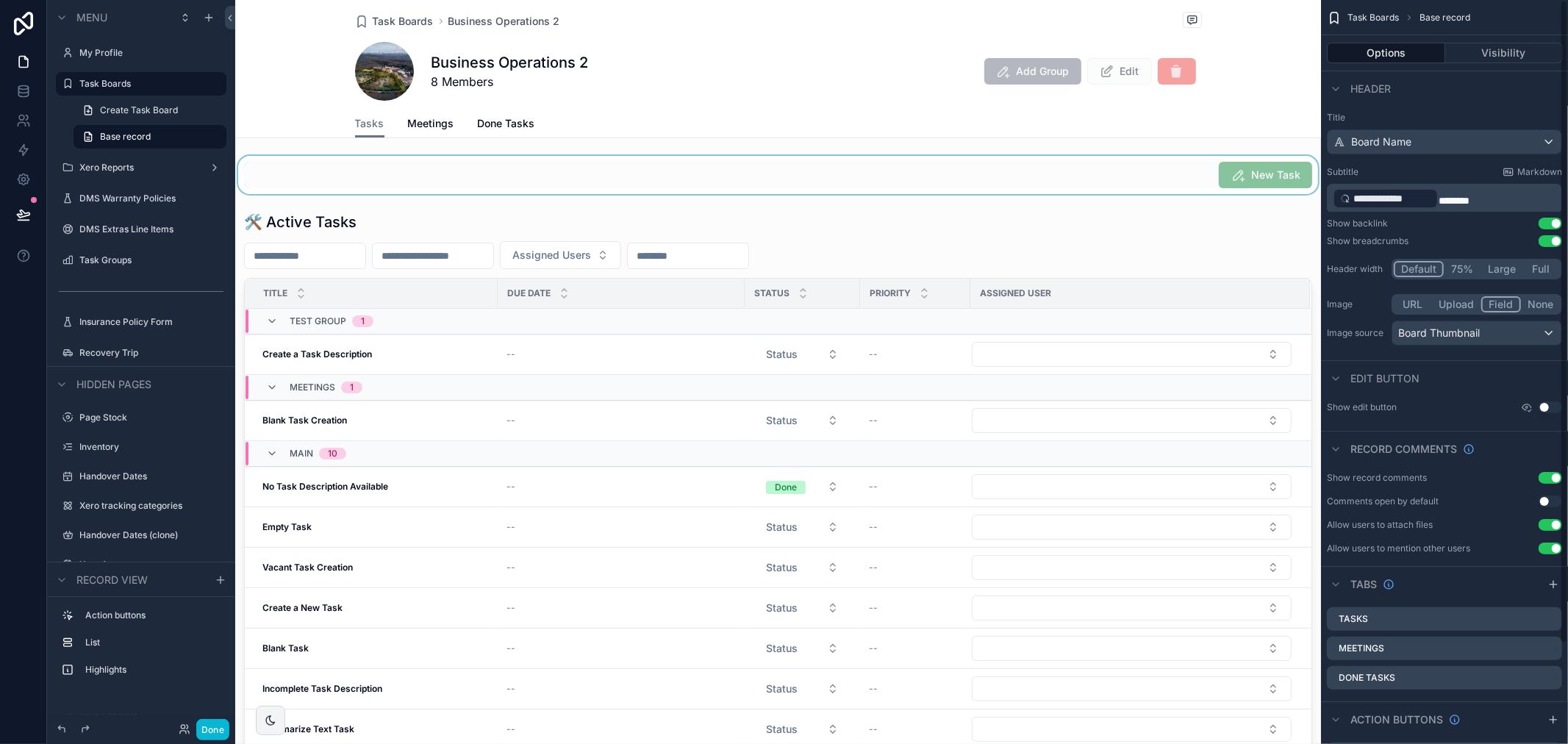
click at [1161, 178] on div "scrollable content" at bounding box center [777, 175] width 1085 height 38
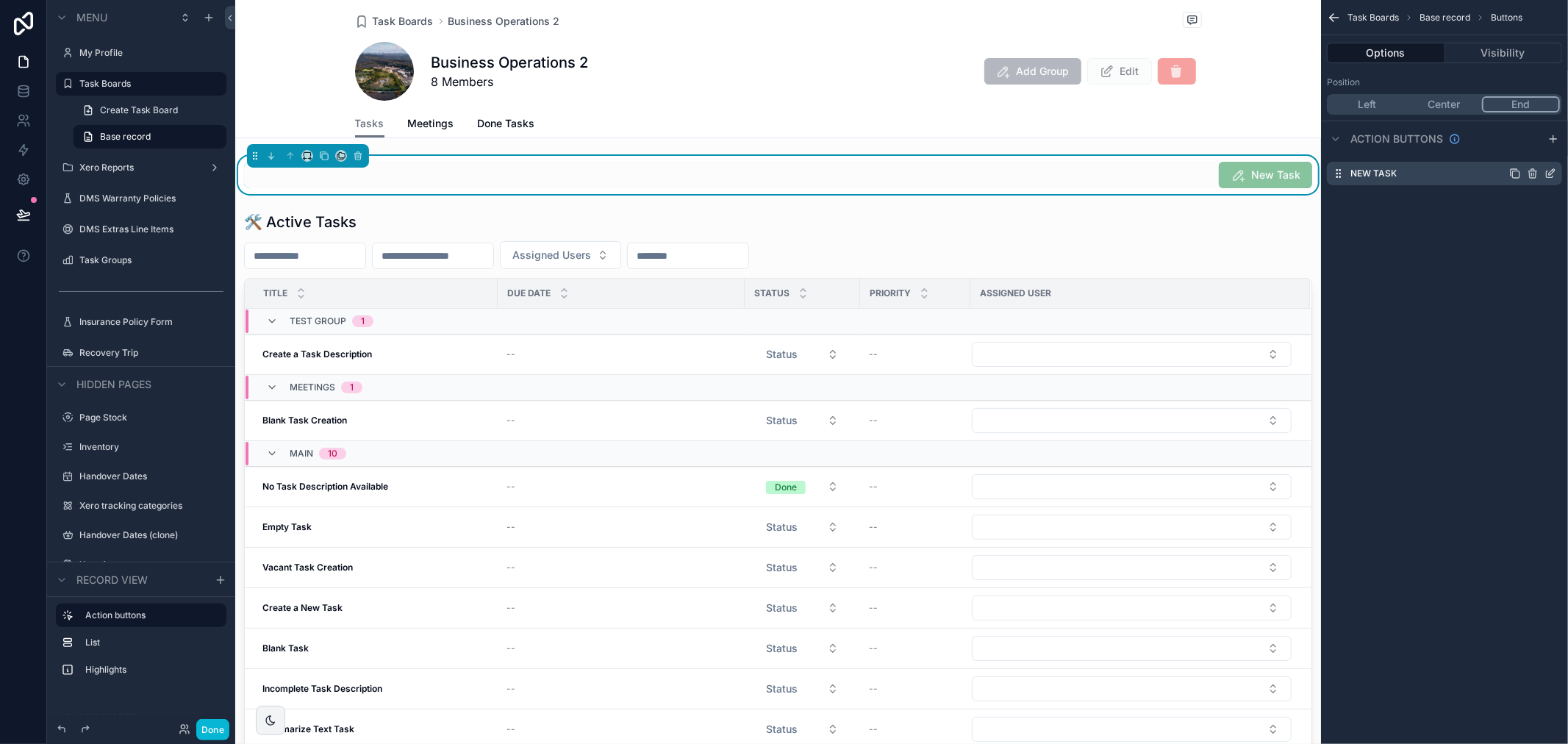
click at [1549, 175] on icon "scrollable content" at bounding box center [1550, 173] width 12 height 12
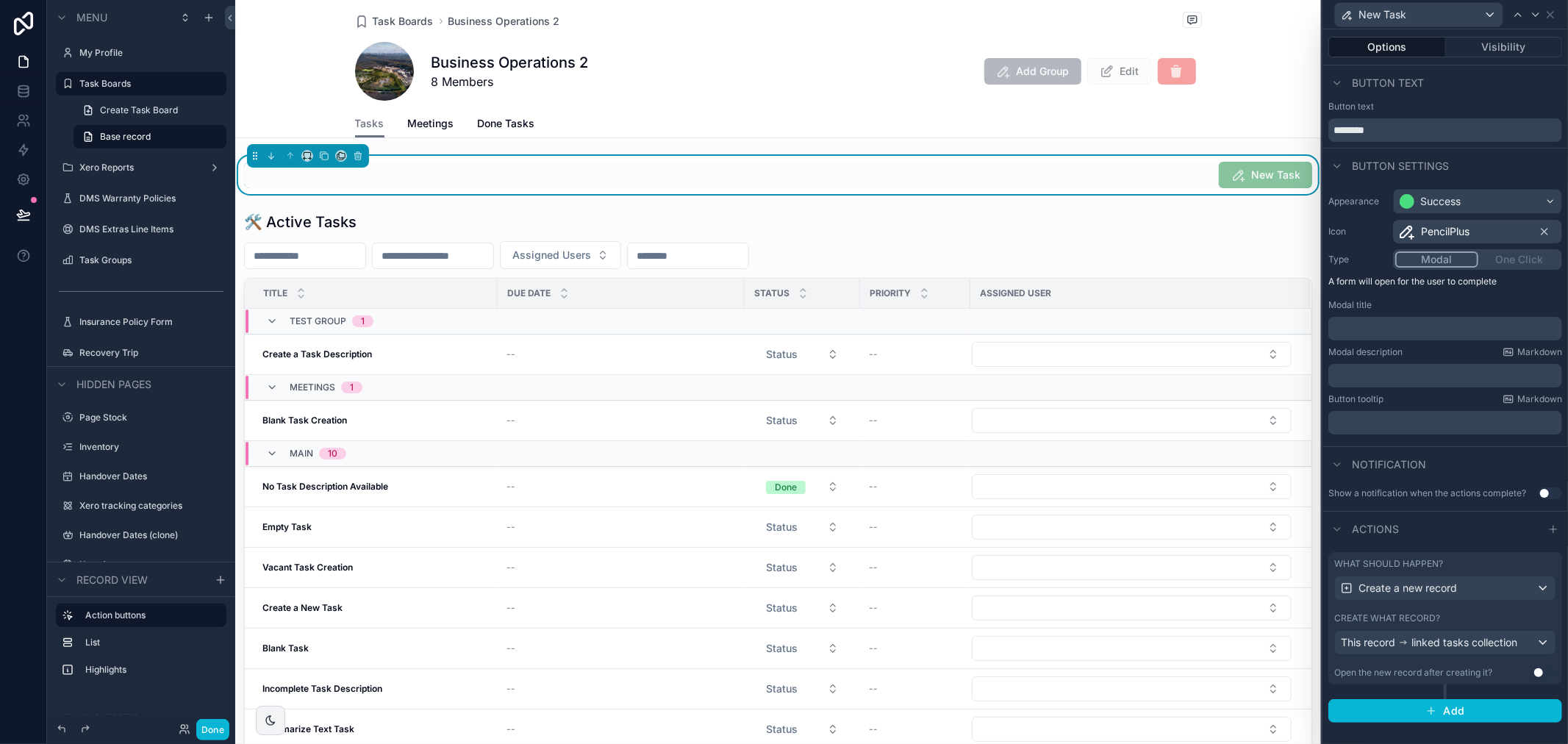
click at [1411, 615] on label "Create what record?" at bounding box center [1386, 618] width 106 height 12
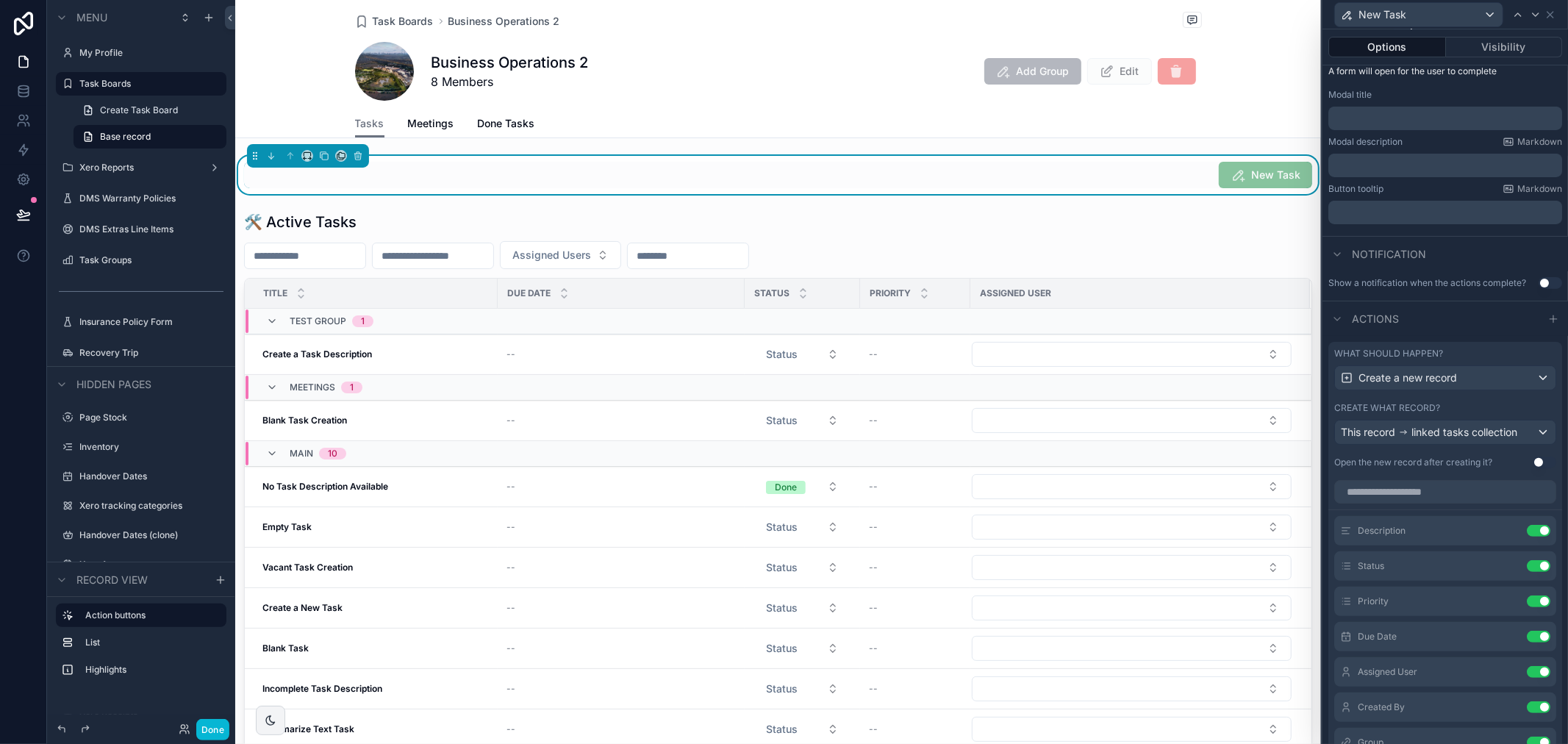
scroll to position [405, 0]
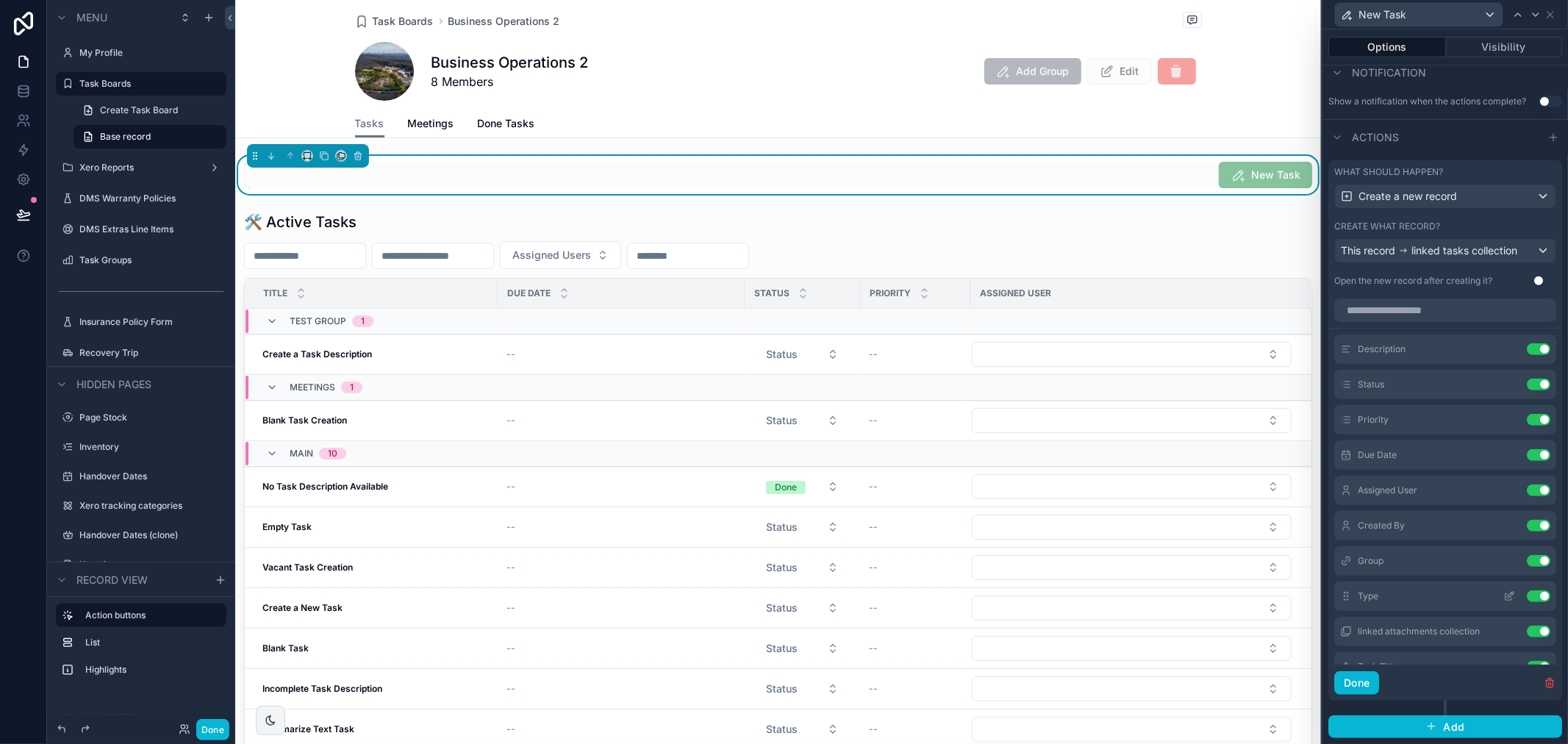
click at [1503, 600] on icon at bounding box center [1509, 596] width 12 height 12
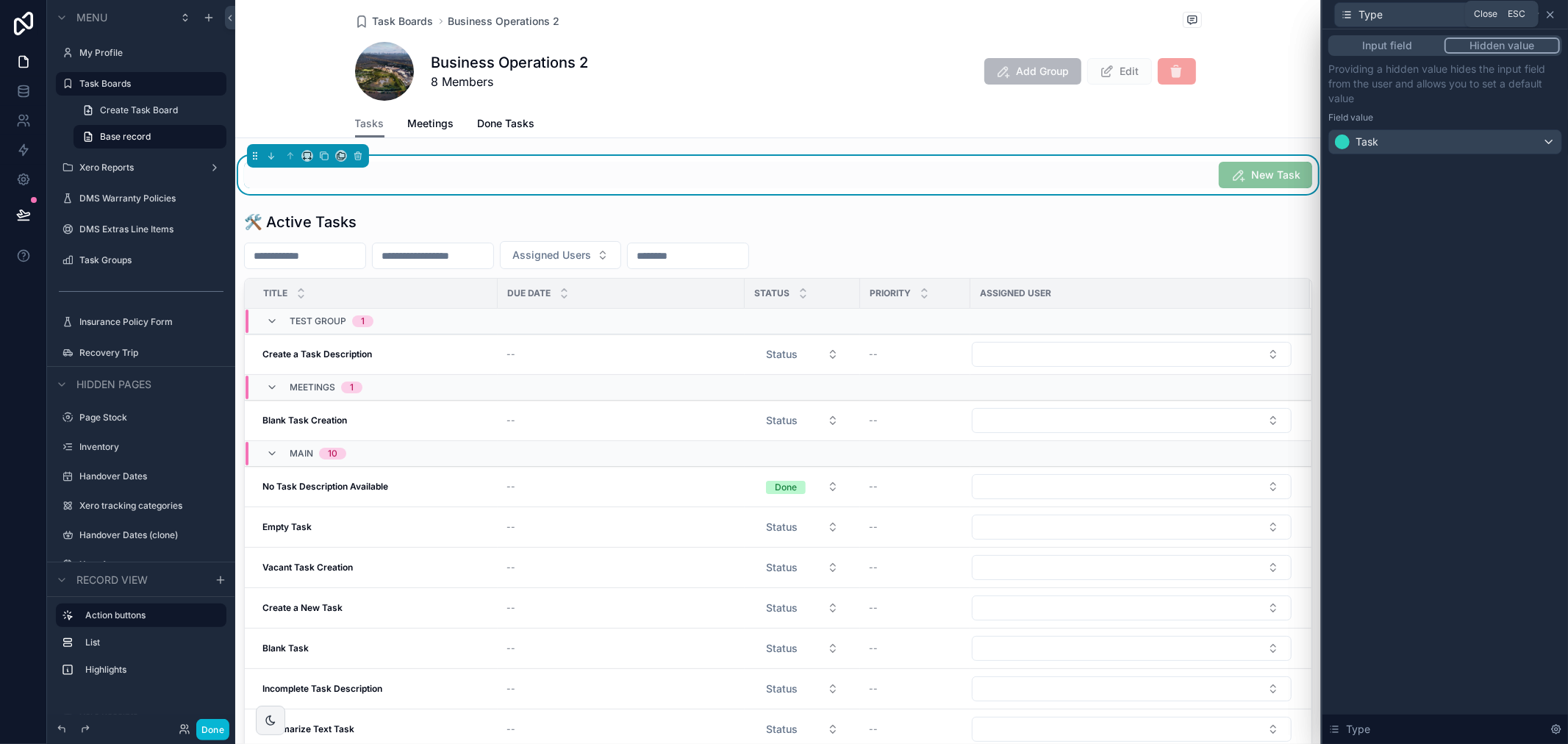
click at [1554, 15] on icon at bounding box center [1550, 14] width 12 height 12
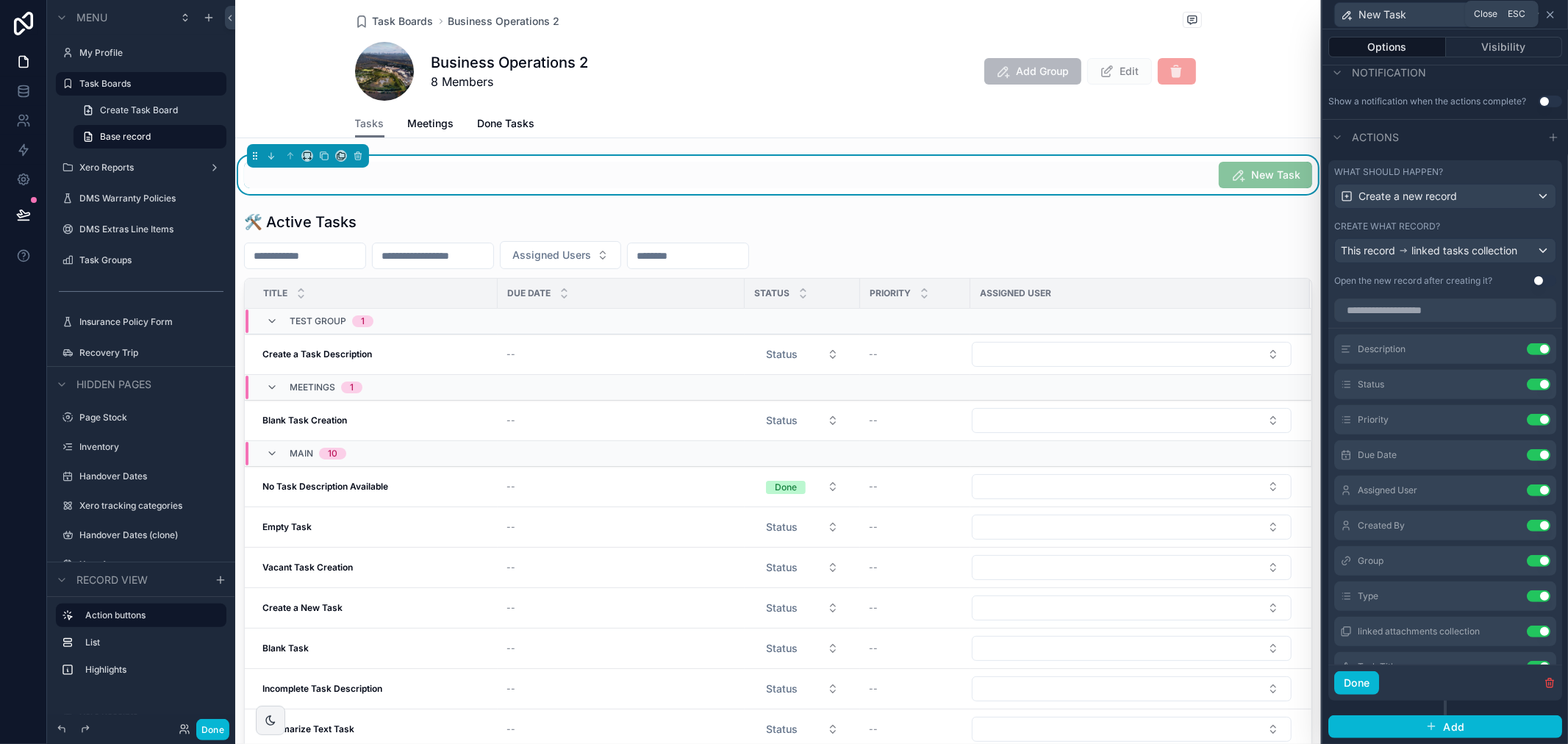
click at [1551, 15] on icon at bounding box center [1550, 14] width 12 height 12
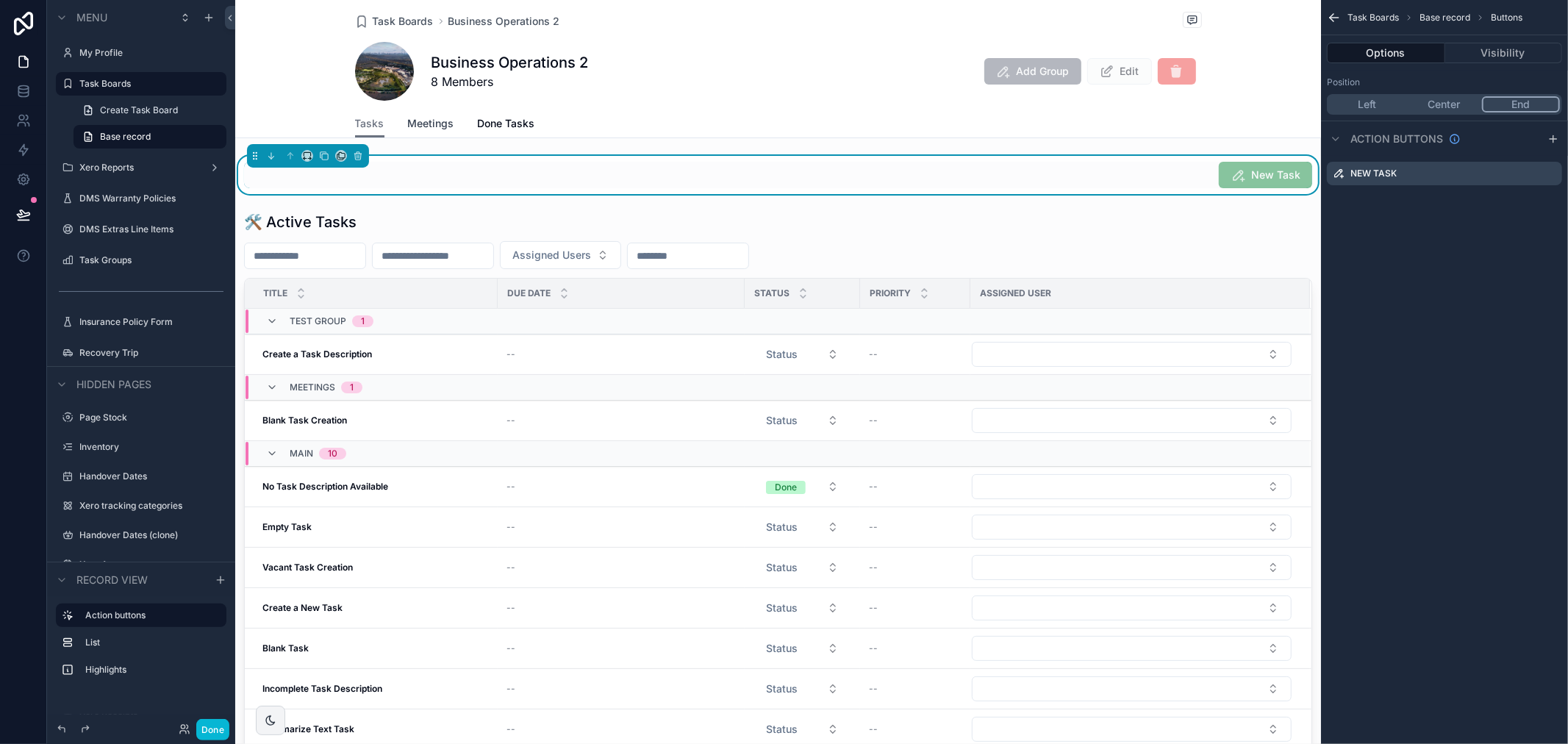
click at [423, 128] on span "Meetings" at bounding box center [431, 123] width 46 height 14
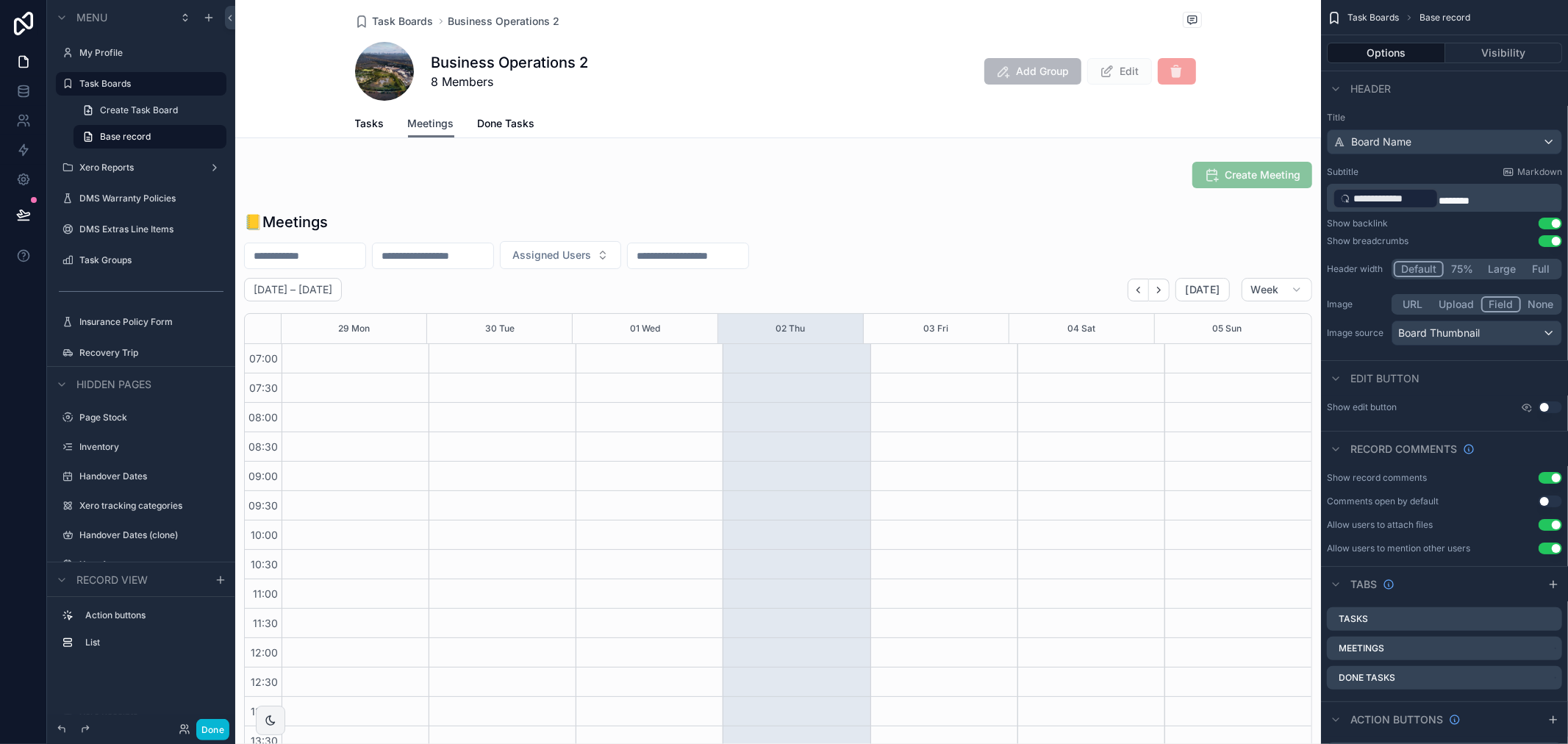
scroll to position [412, 0]
click at [1165, 170] on div "scrollable content" at bounding box center [777, 175] width 1085 height 38
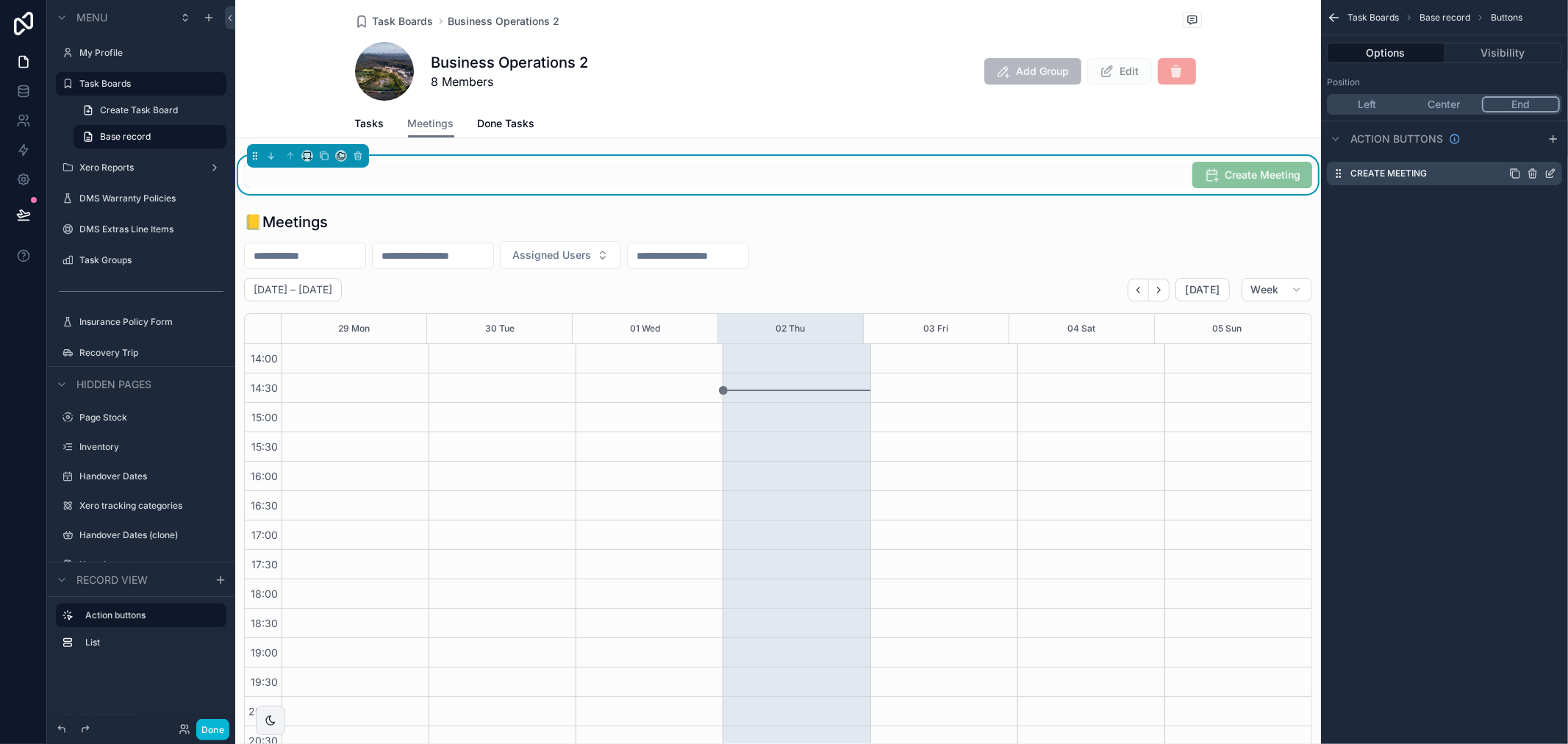
click at [1548, 175] on icon "scrollable content" at bounding box center [1550, 173] width 12 height 12
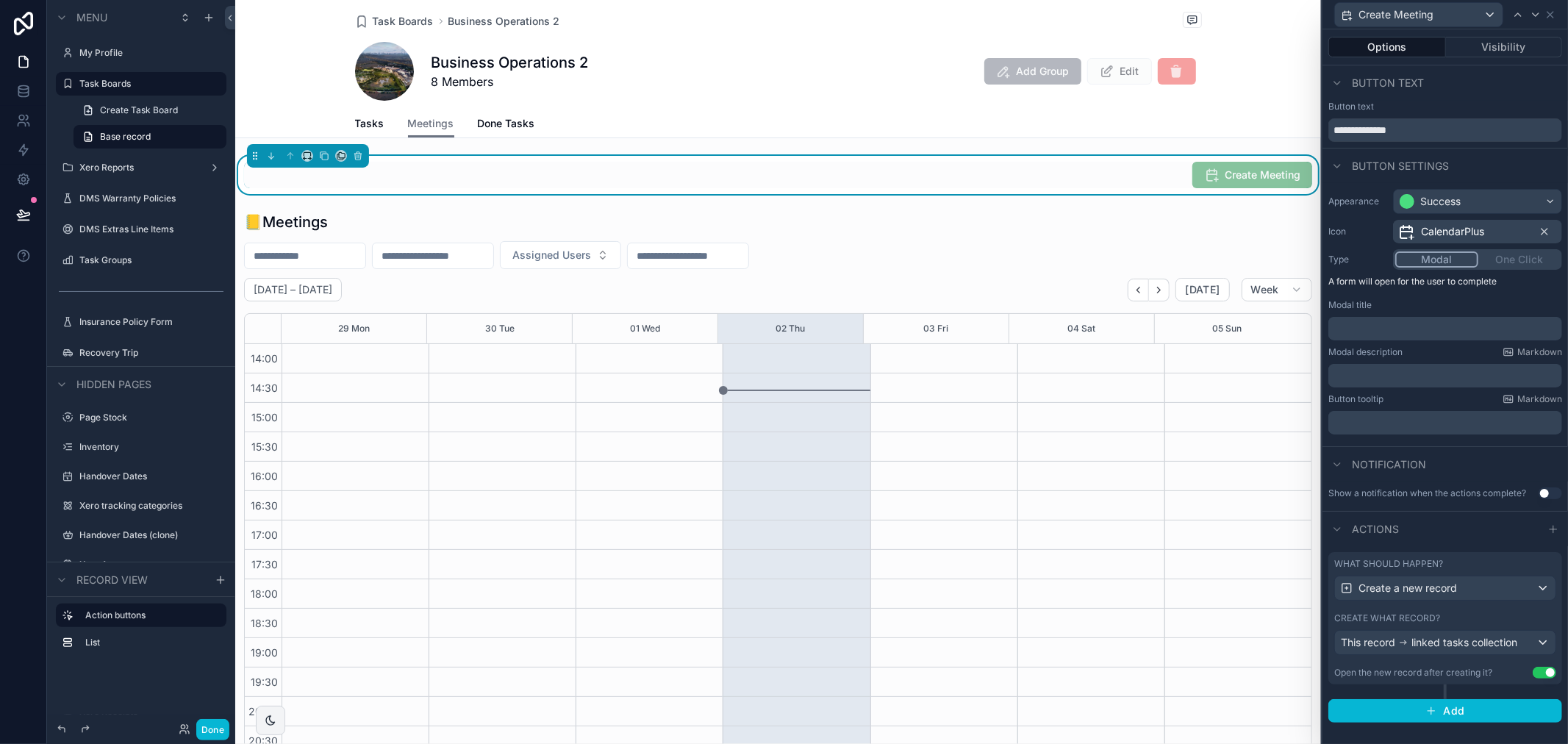
click at [1433, 668] on div "Open the new record after creating it?" at bounding box center [1413, 672] width 158 height 12
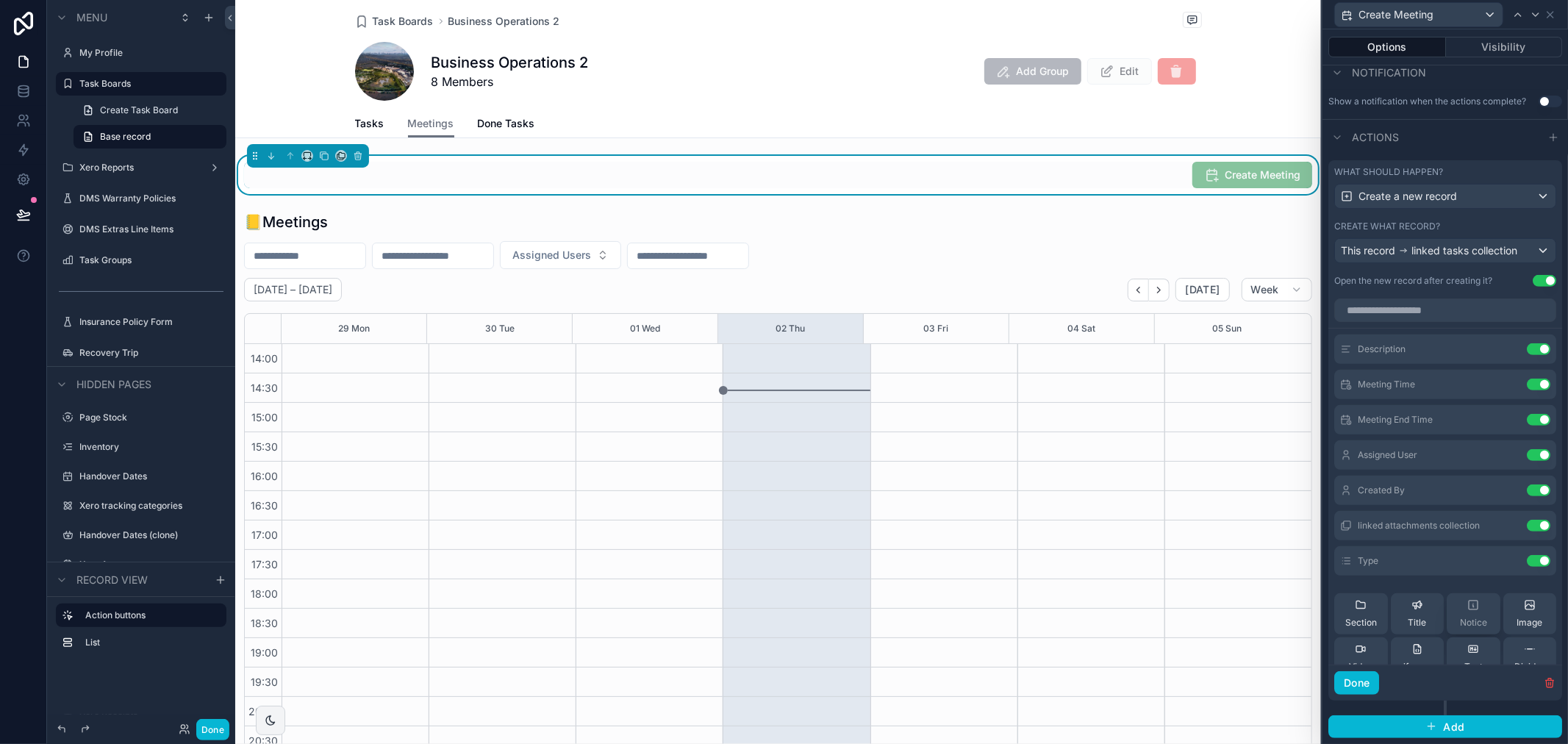
scroll to position [405, 0]
click at [1503, 565] on icon at bounding box center [1509, 561] width 12 height 12
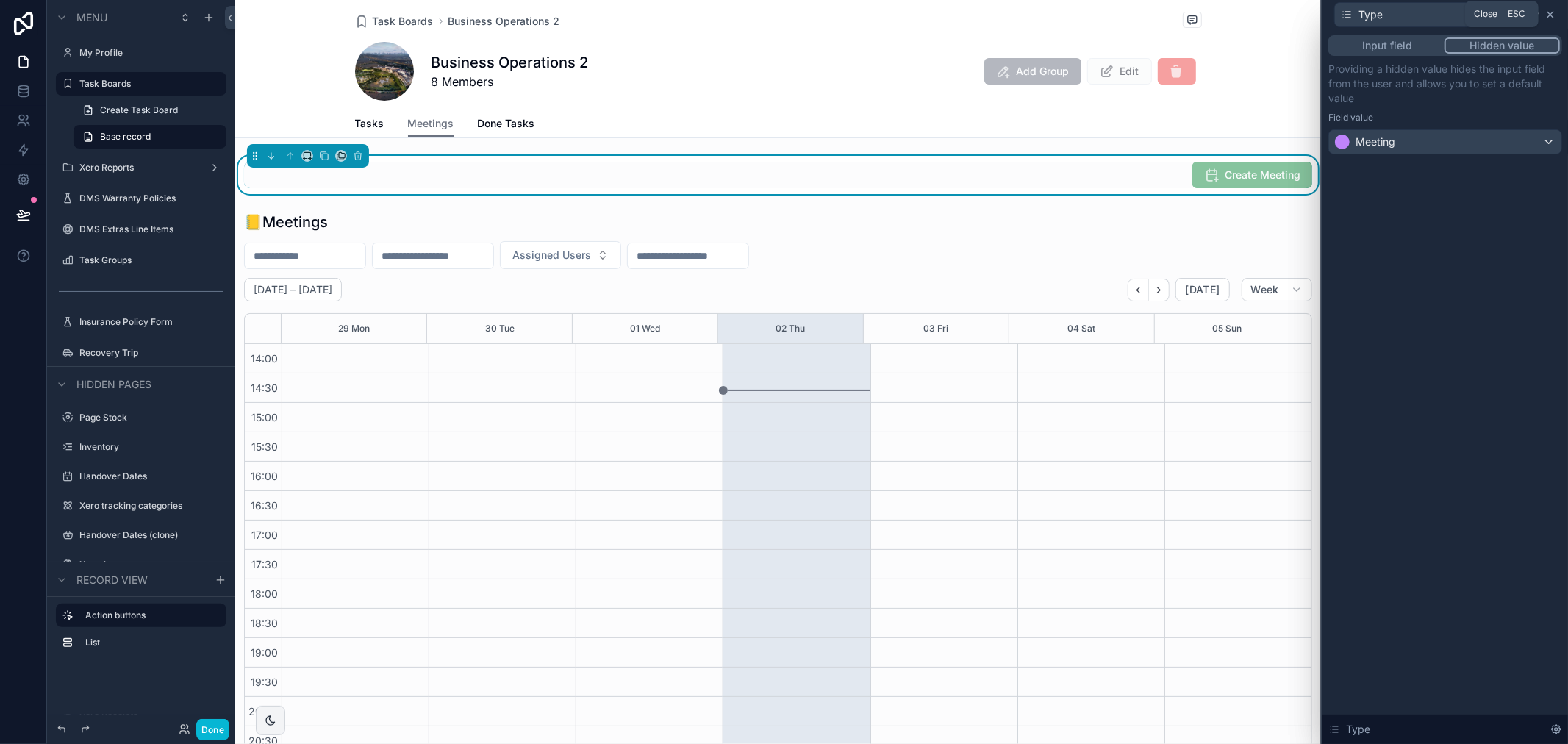
click at [1550, 15] on icon at bounding box center [1550, 14] width 12 height 12
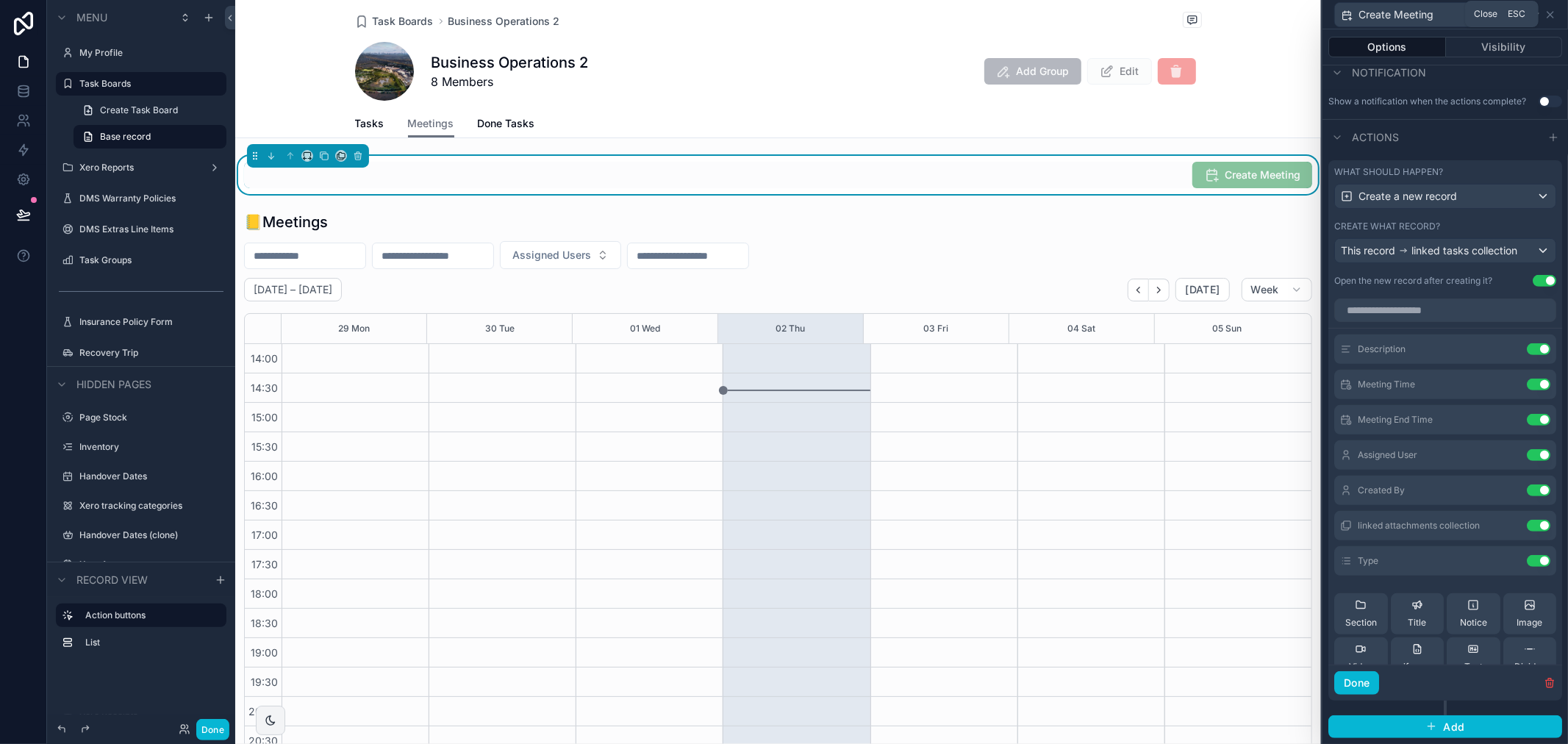
click at [1550, 15] on icon at bounding box center [1550, 14] width 12 height 12
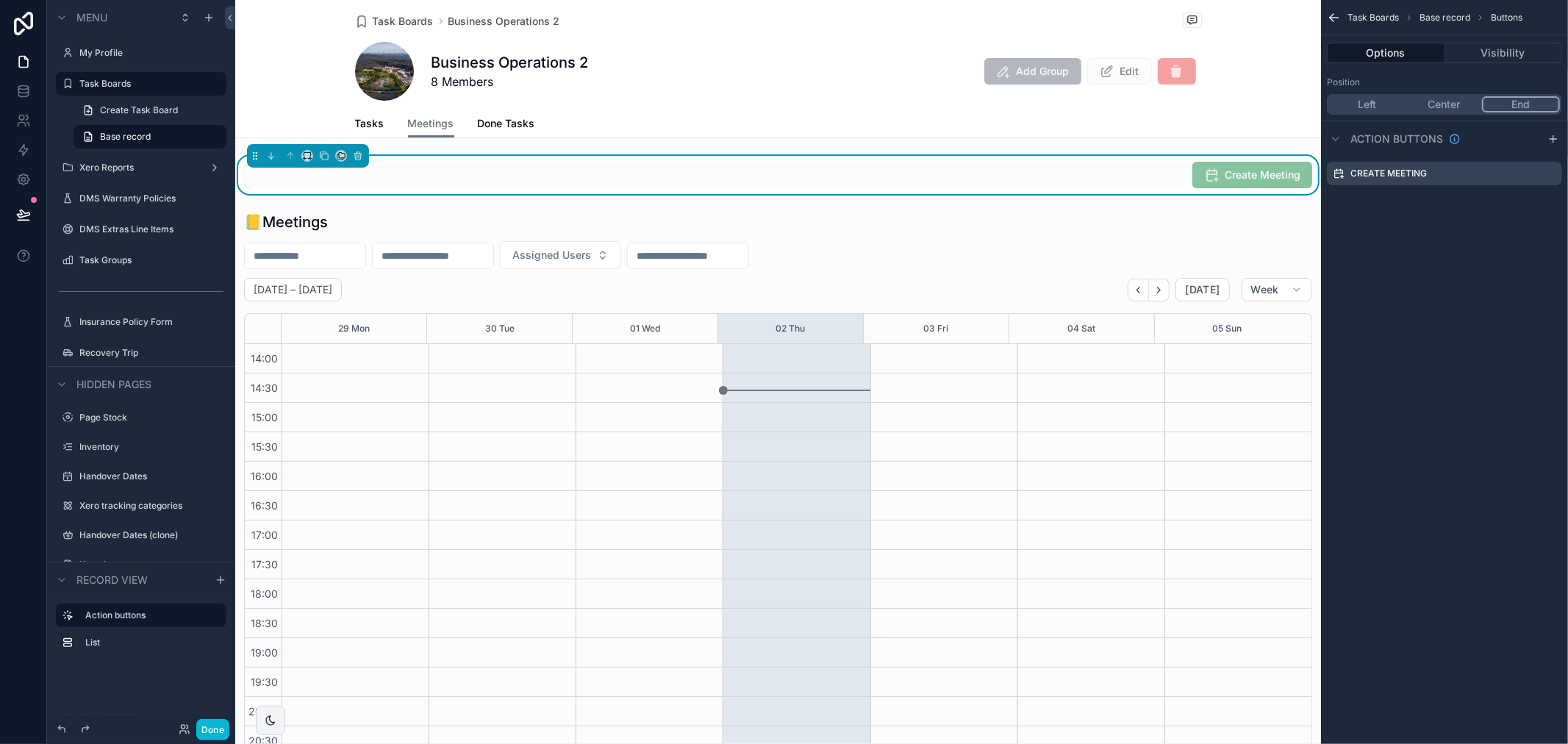
click at [378, 118] on div "Tasks Meetings Done Tasks" at bounding box center [778, 123] width 847 height 28
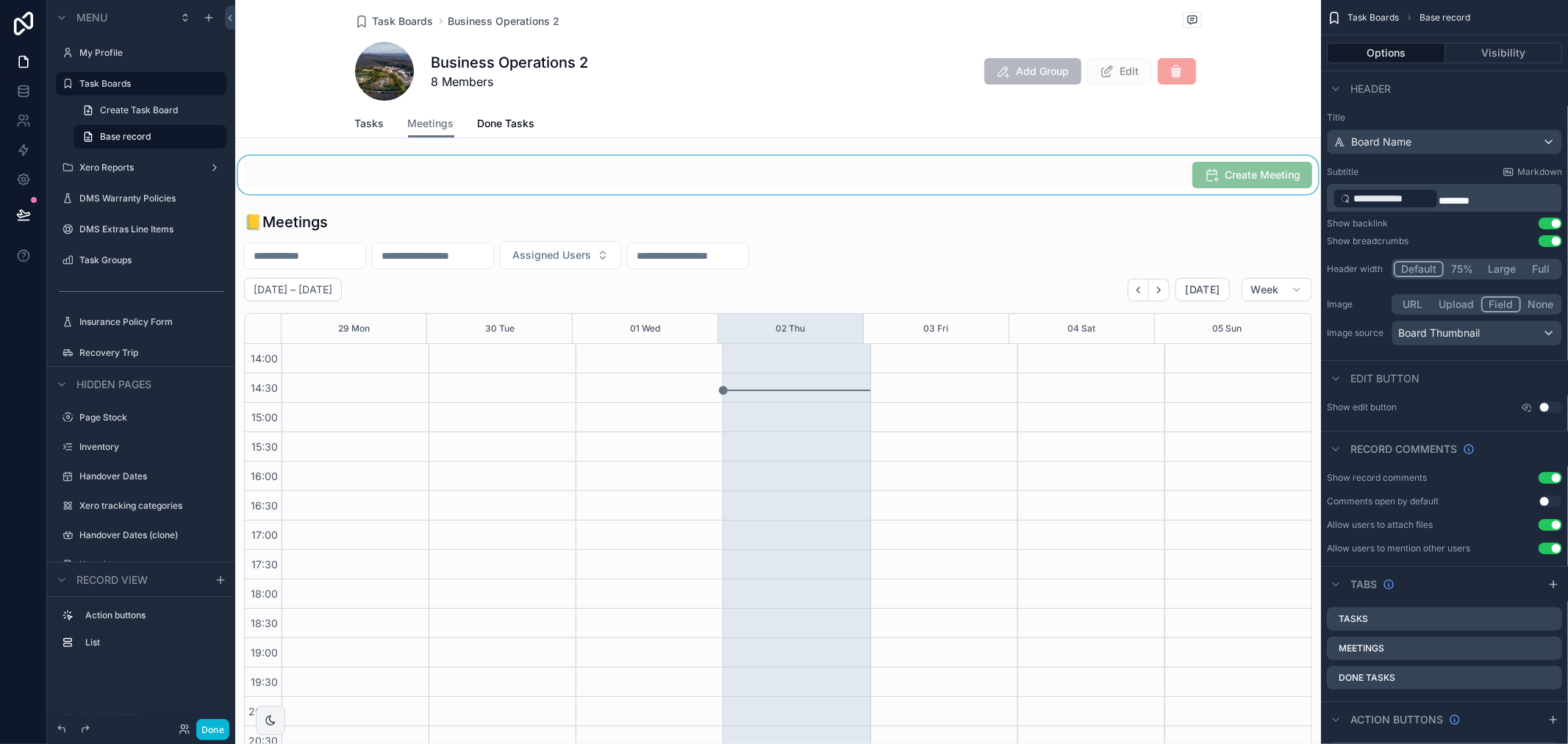
click at [372, 122] on span "Tasks" at bounding box center [370, 123] width 29 height 14
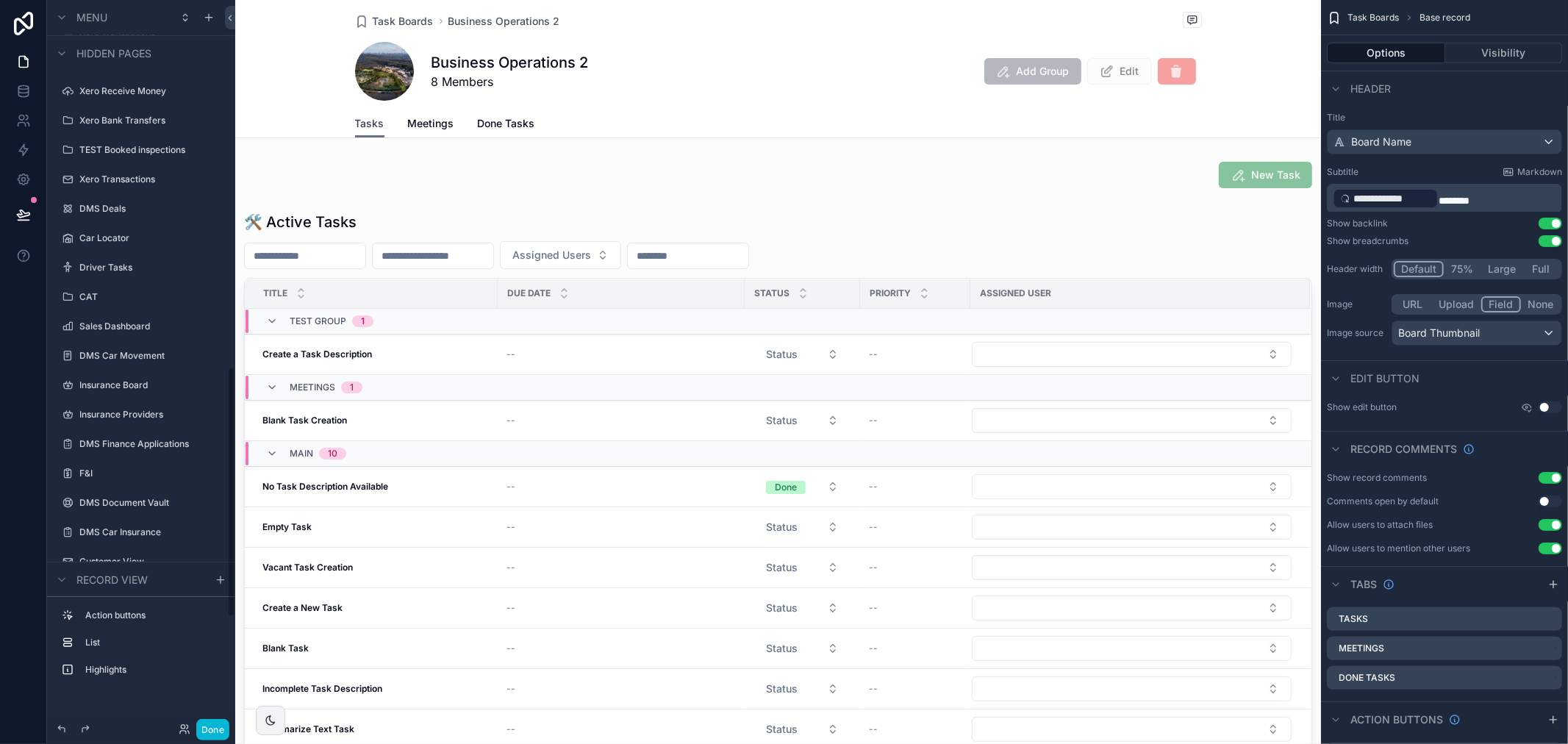
scroll to position [1380, 0]
click at [125, 537] on label "Recovery Trip" at bounding box center [139, 538] width 118 height 12
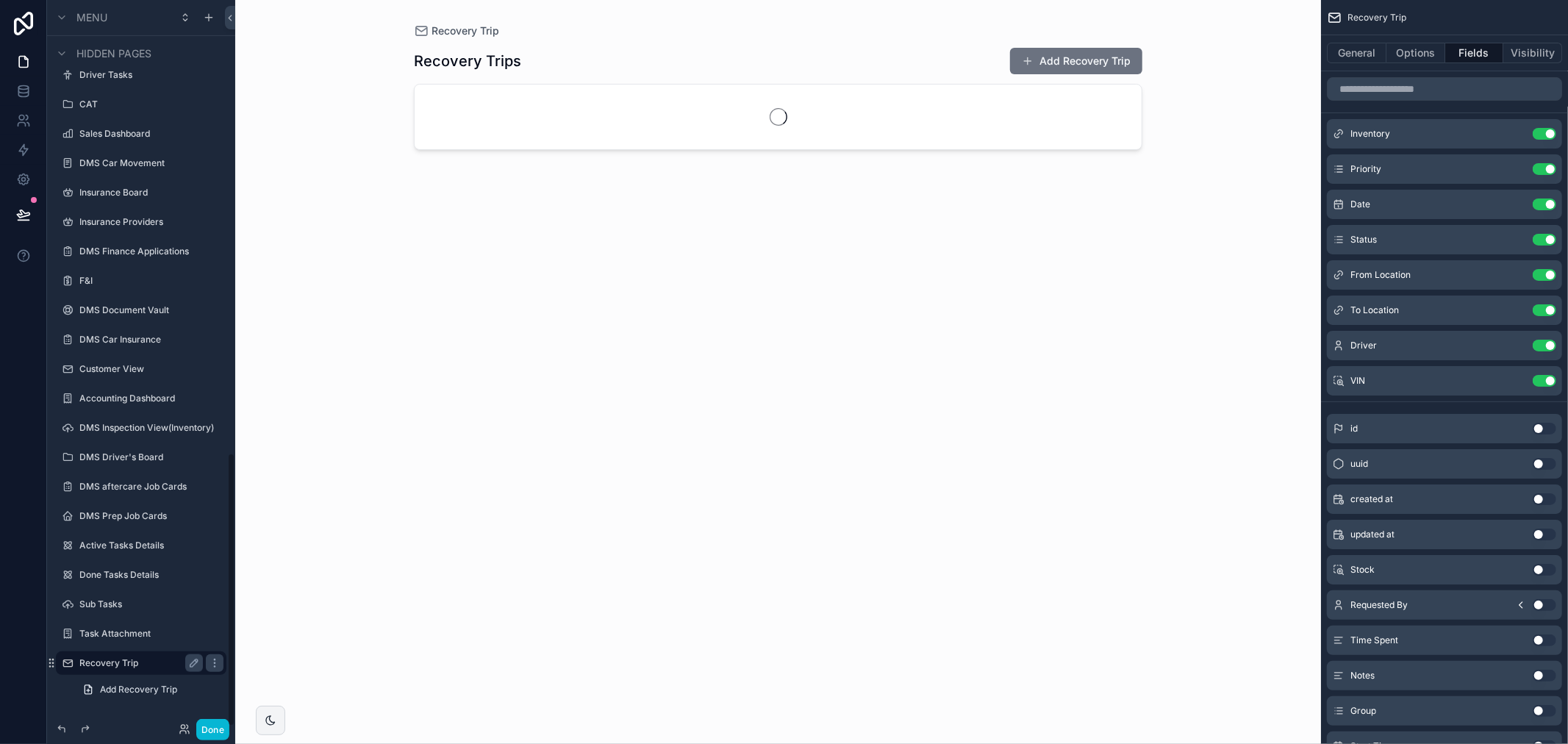
scroll to position [1200, 0]
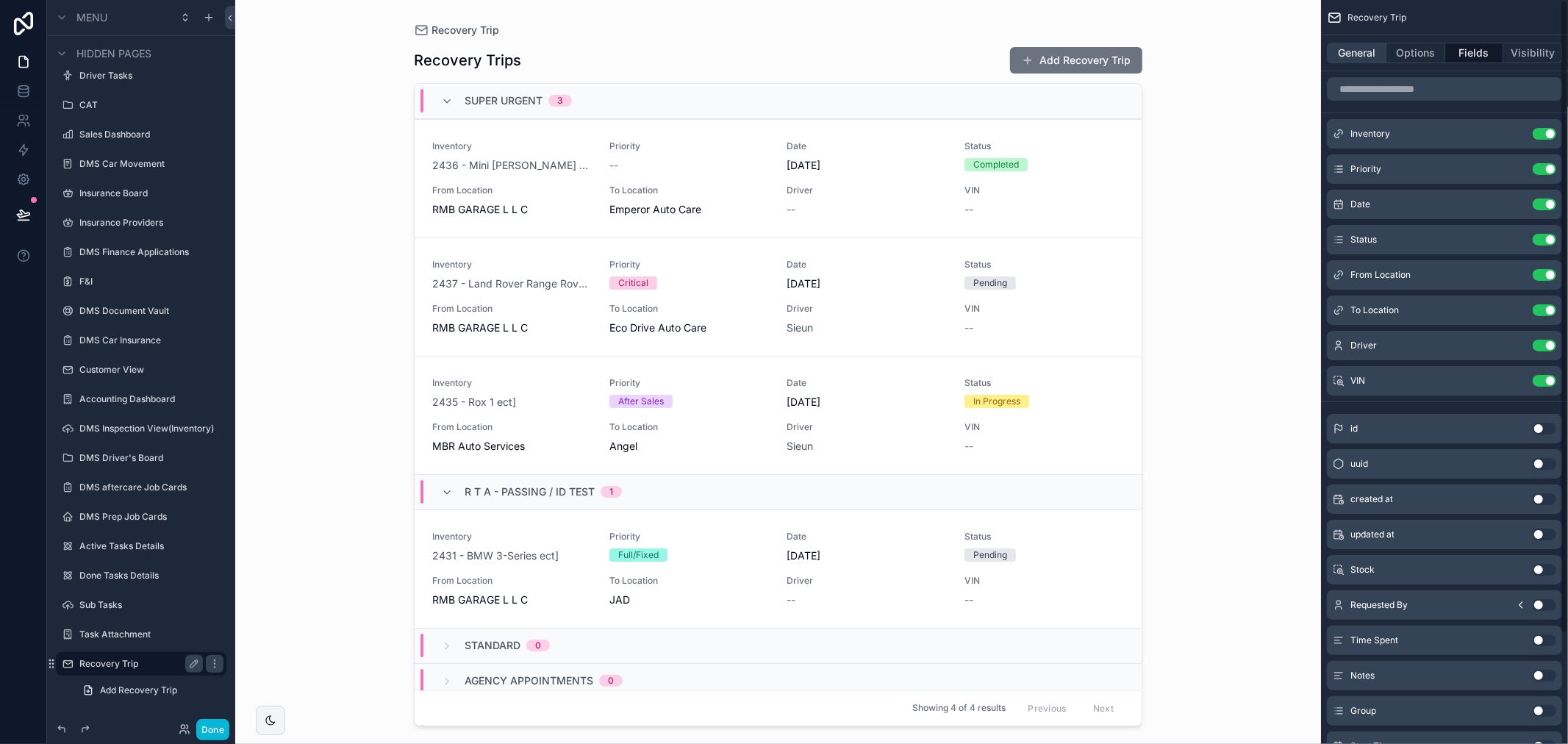
click at [1360, 60] on button "General" at bounding box center [1356, 53] width 60 height 21
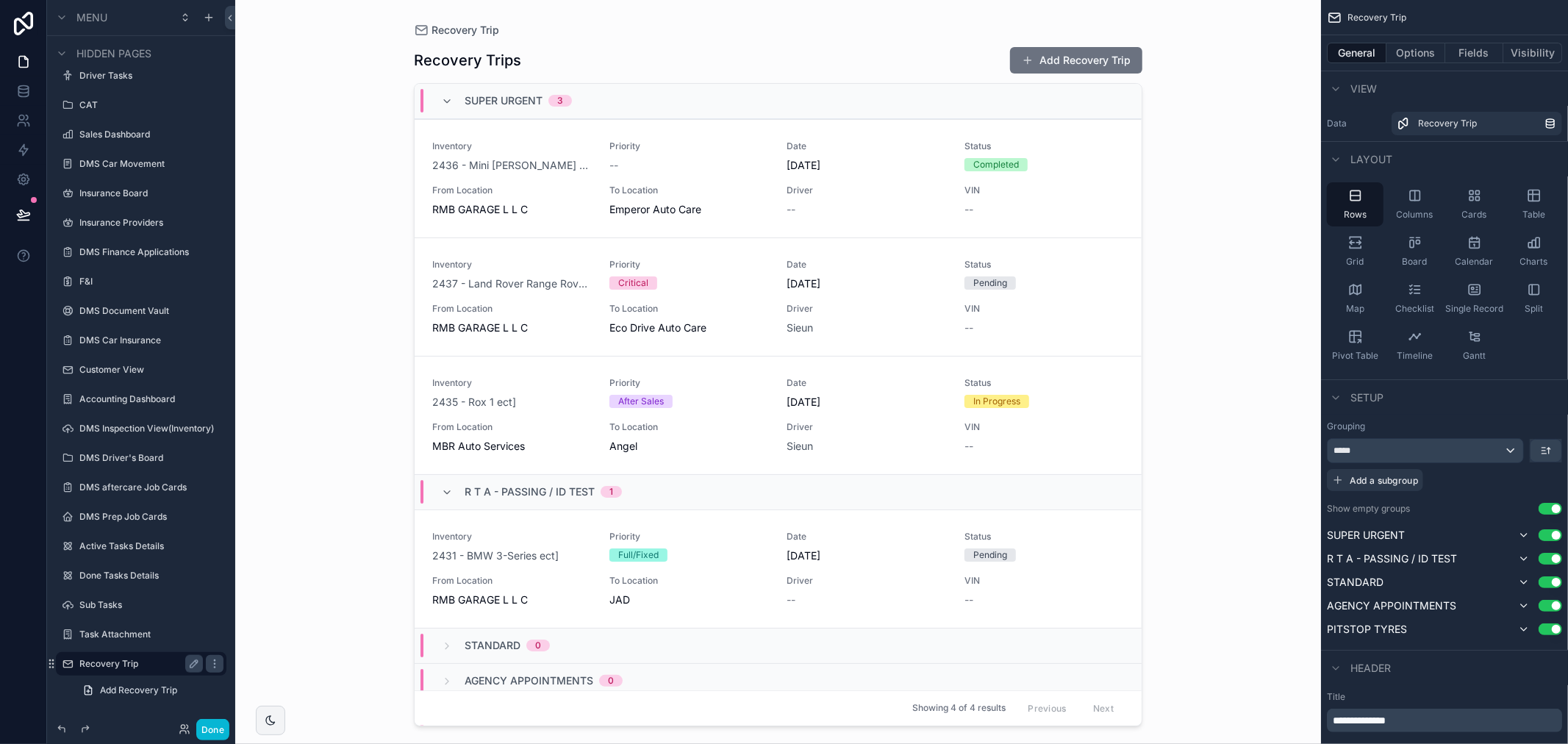
click at [898, 57] on div "scrollable content" at bounding box center [778, 363] width 752 height 726
click at [564, 163] on div "2436 - Mini Cooper ect]" at bounding box center [512, 165] width 159 height 14
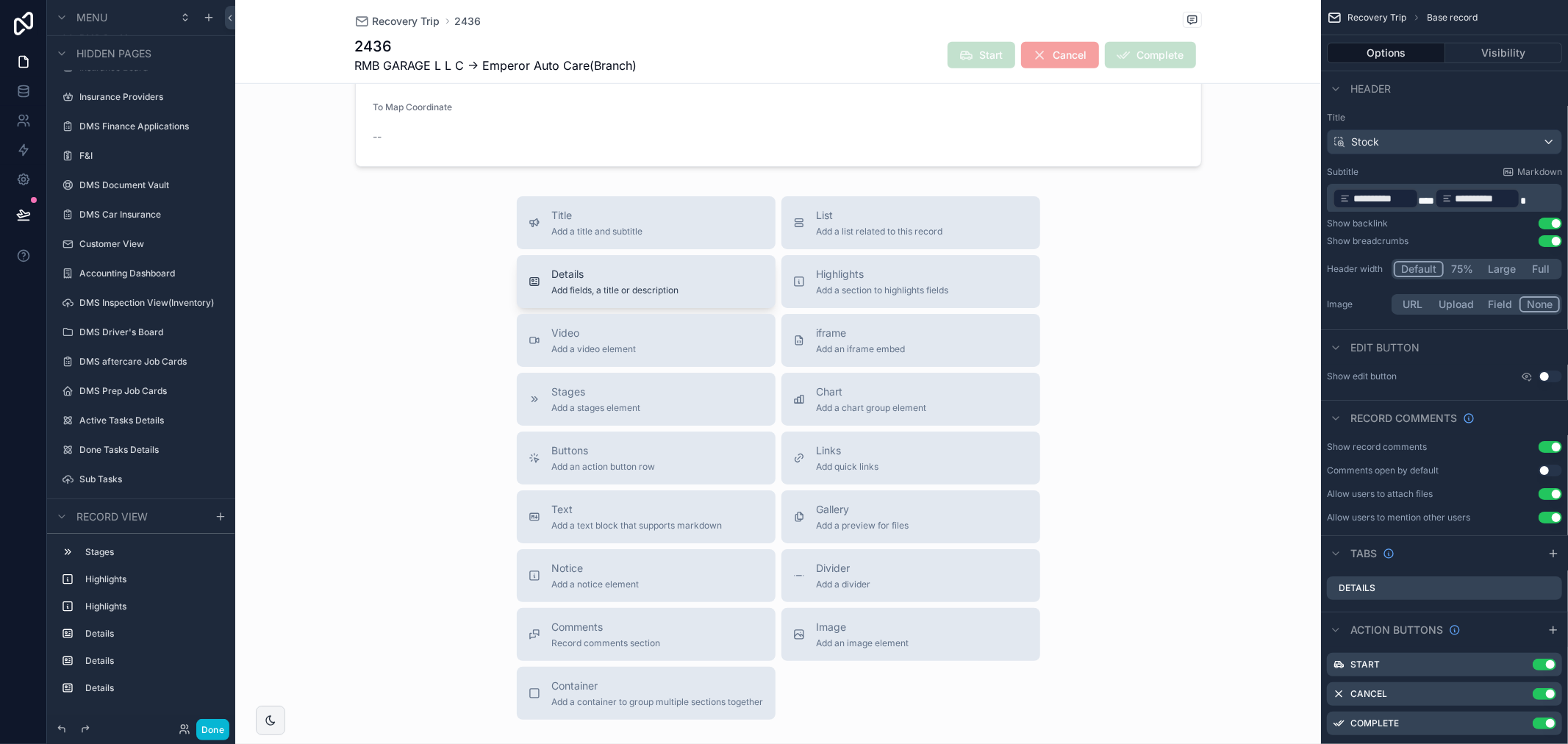
scroll to position [817, 0]
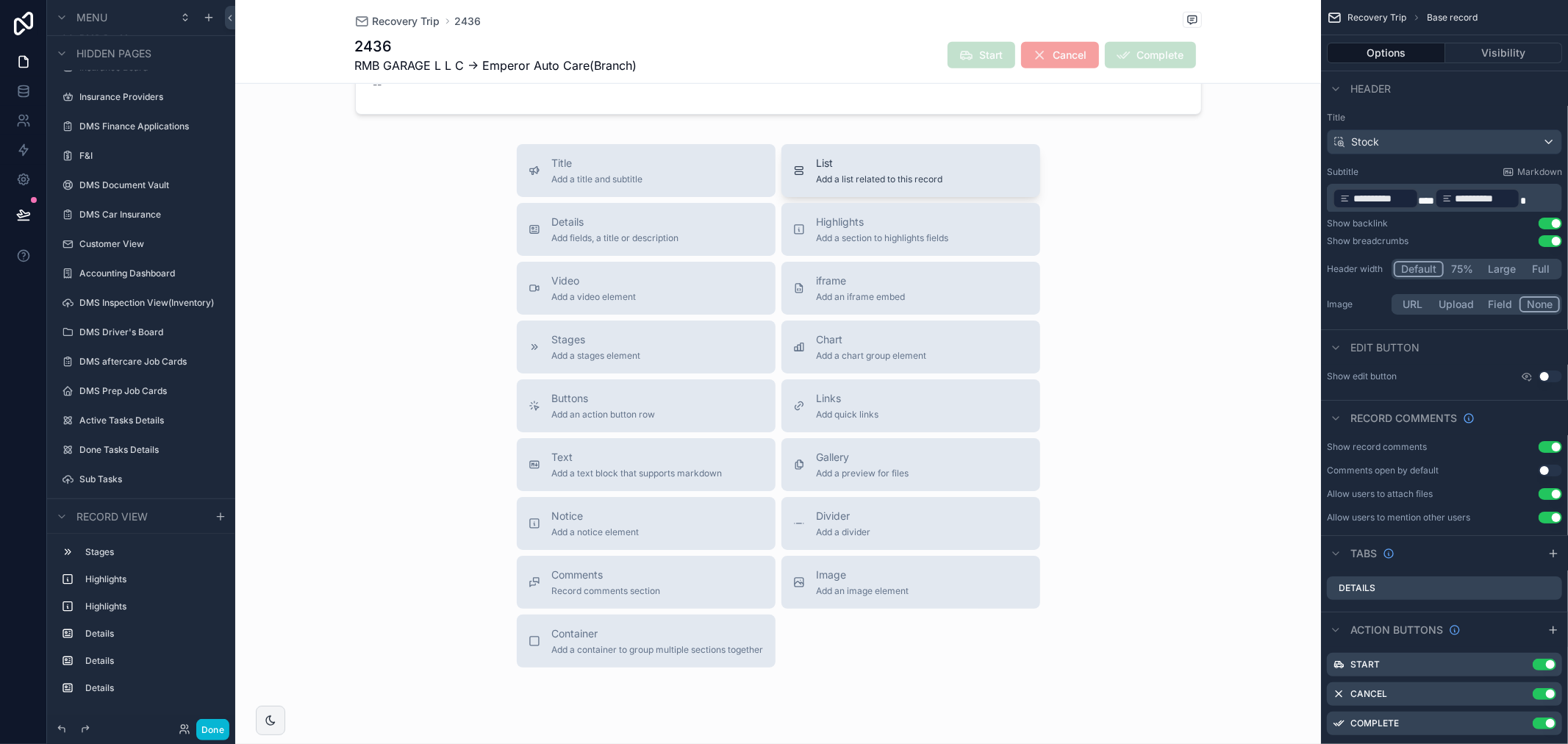
click at [819, 165] on span "List" at bounding box center [880, 163] width 127 height 14
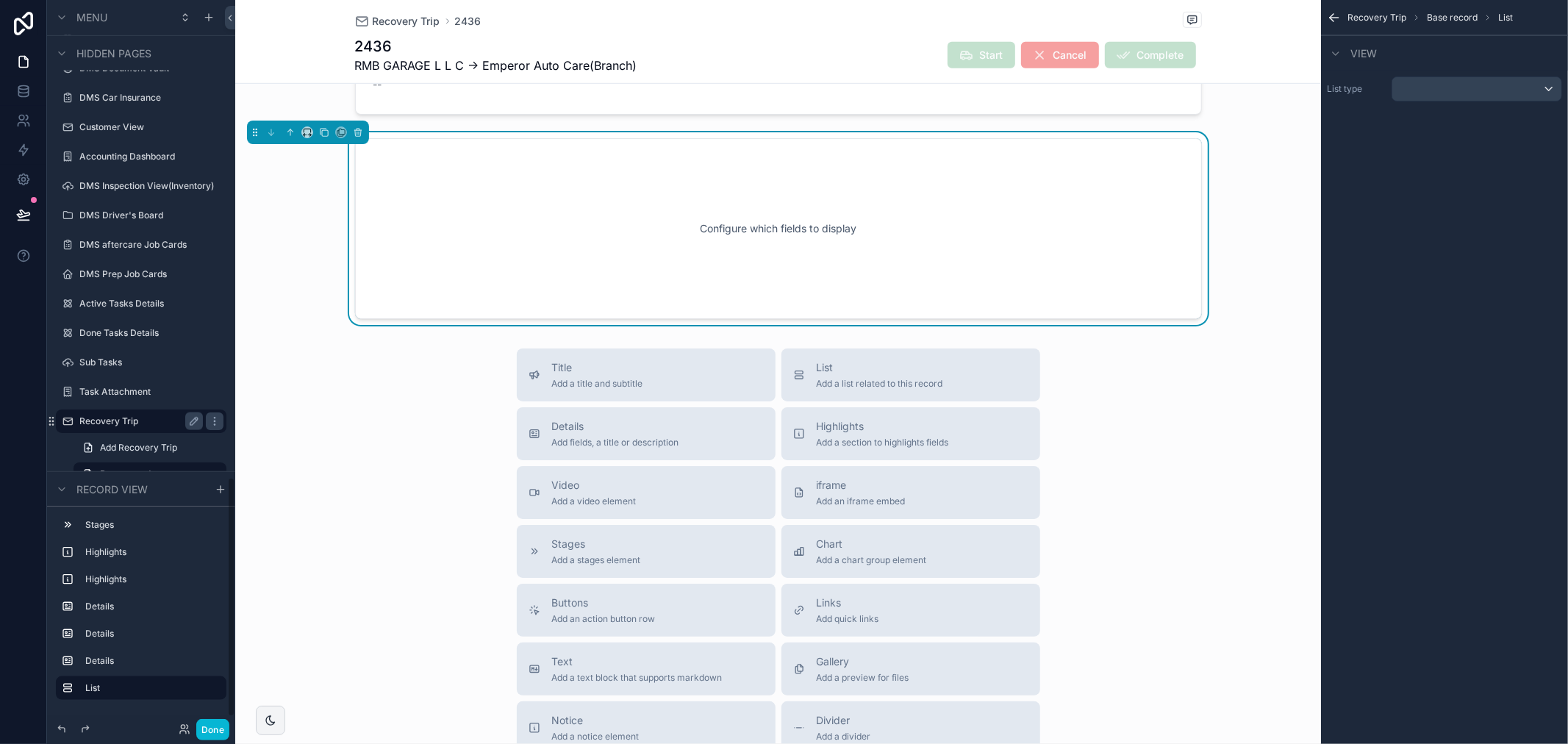
scroll to position [674, 0]
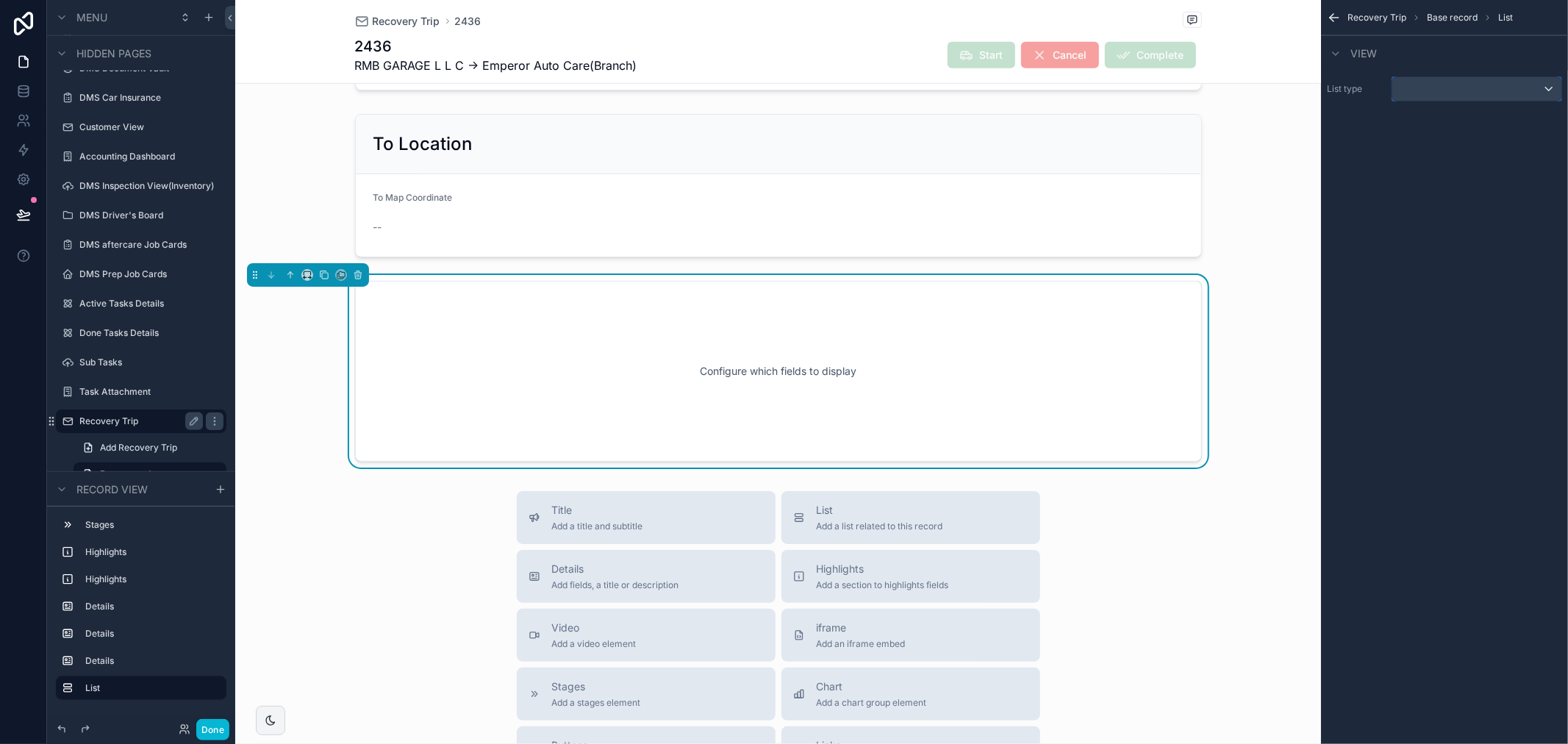
click at [1451, 86] on div "scrollable content" at bounding box center [1476, 89] width 169 height 24
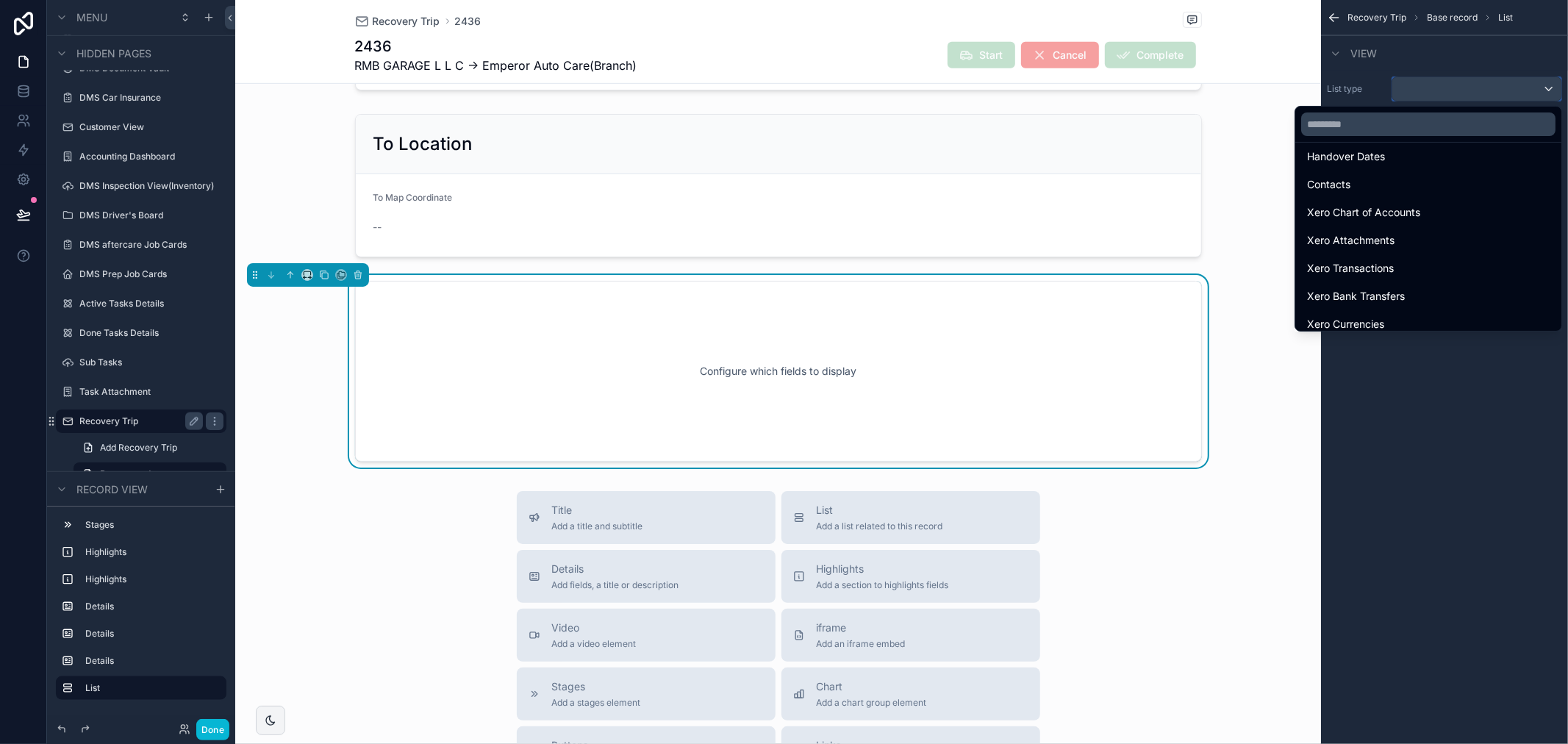
scroll to position [163, 0]
click at [1404, 127] on input "text" at bounding box center [1428, 124] width 254 height 24
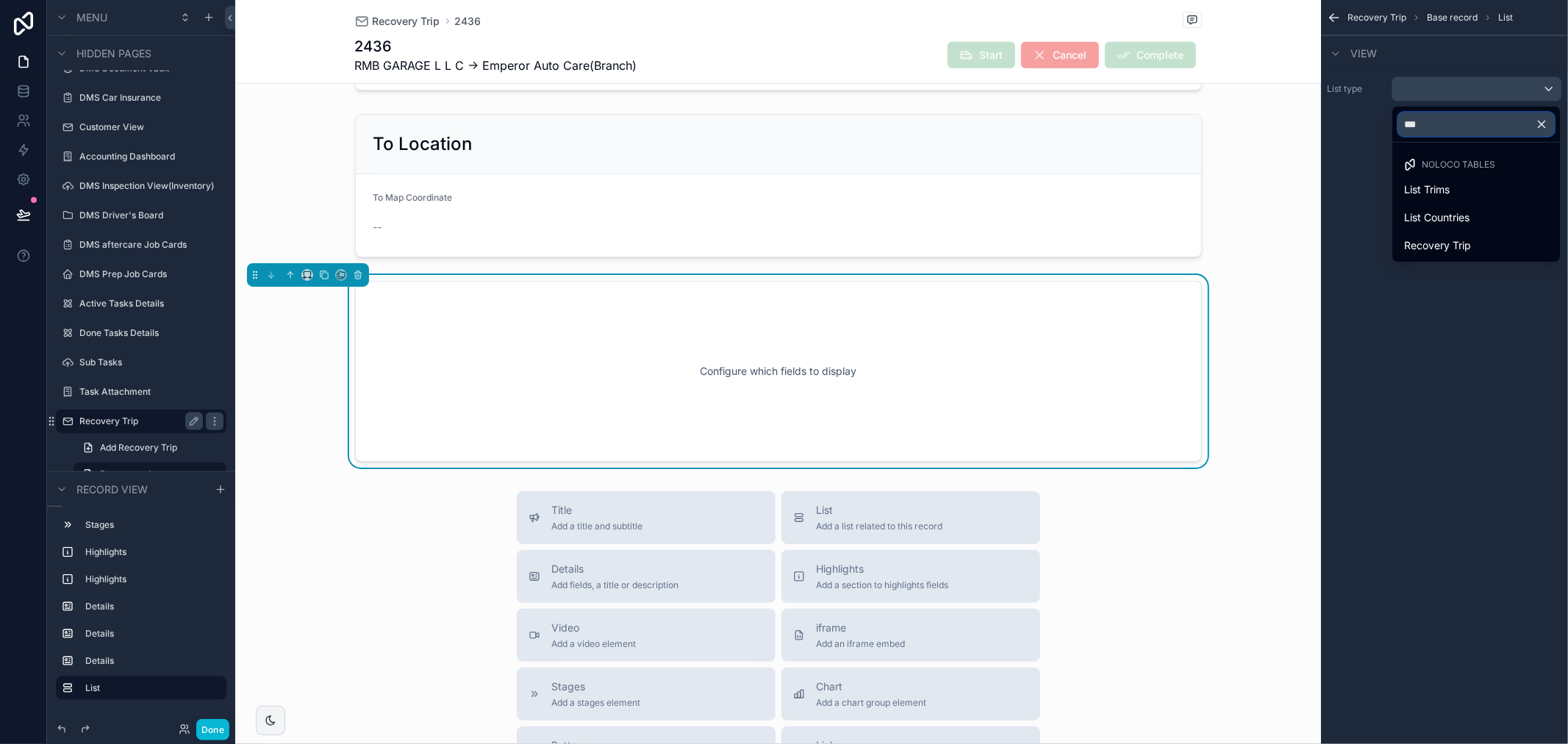
scroll to position [0, 0]
type input "***"
click at [1445, 245] on span "Recovery Trip" at bounding box center [1437, 245] width 67 height 18
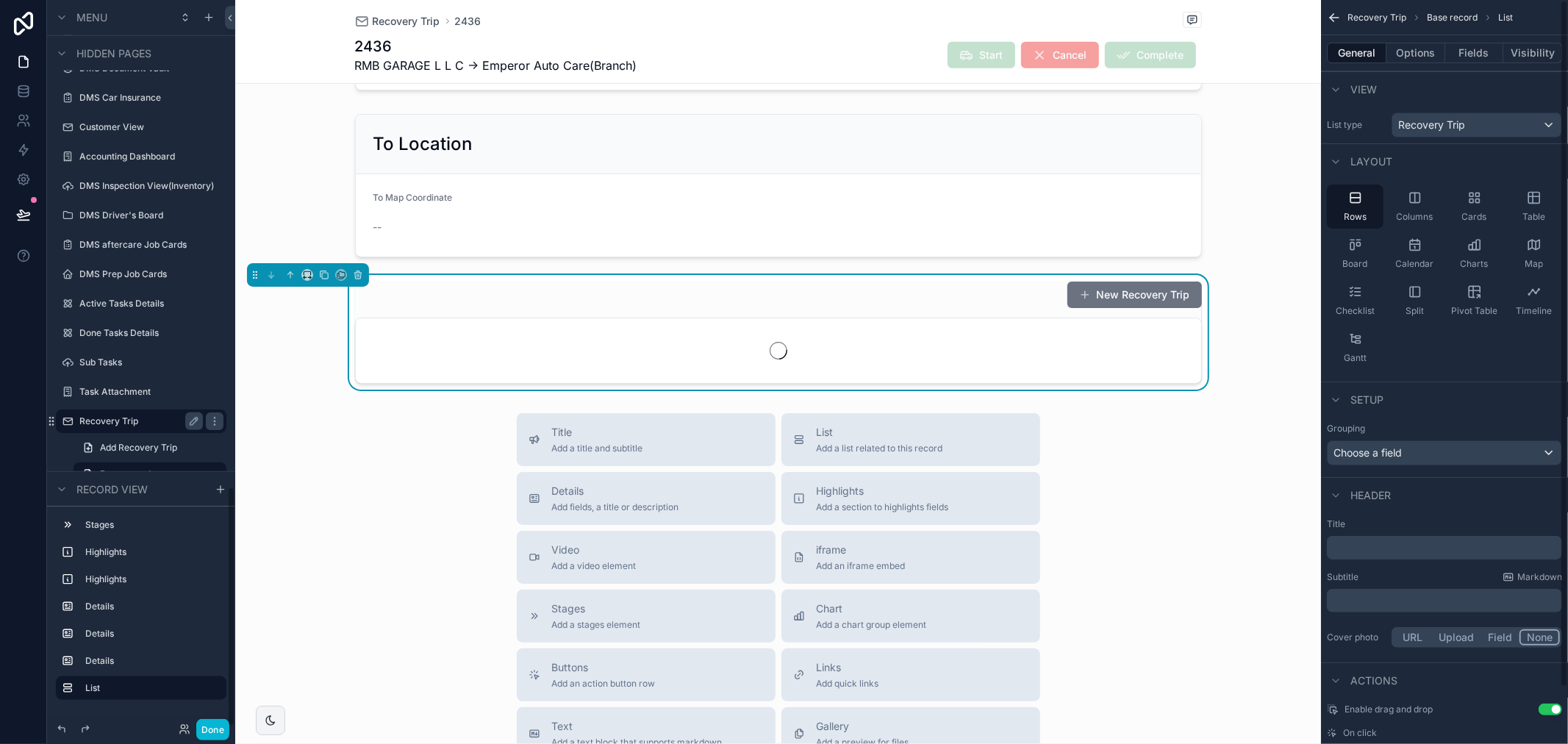
scroll to position [1470, 0]
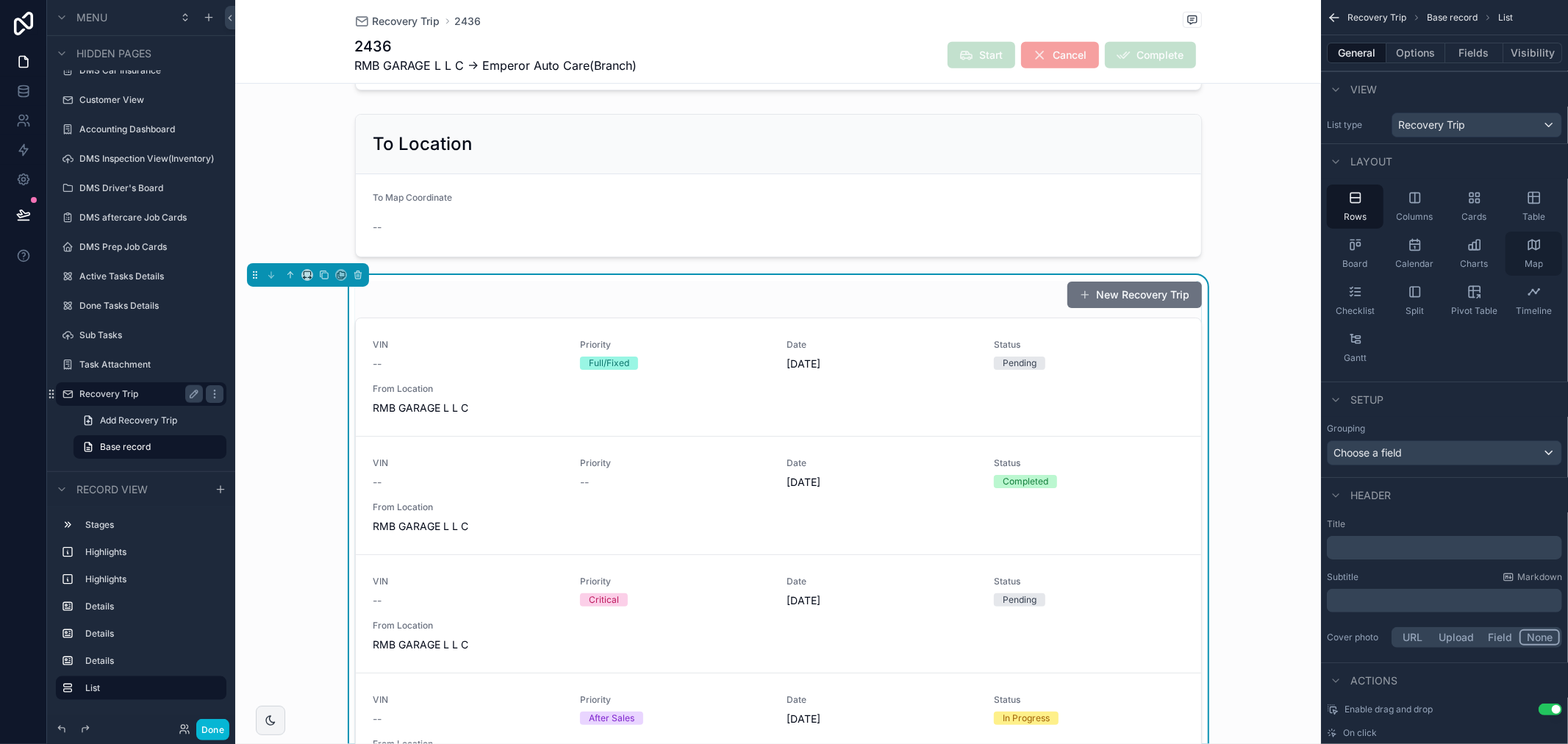
click at [1537, 243] on icon "scrollable content" at bounding box center [1534, 245] width 14 height 14
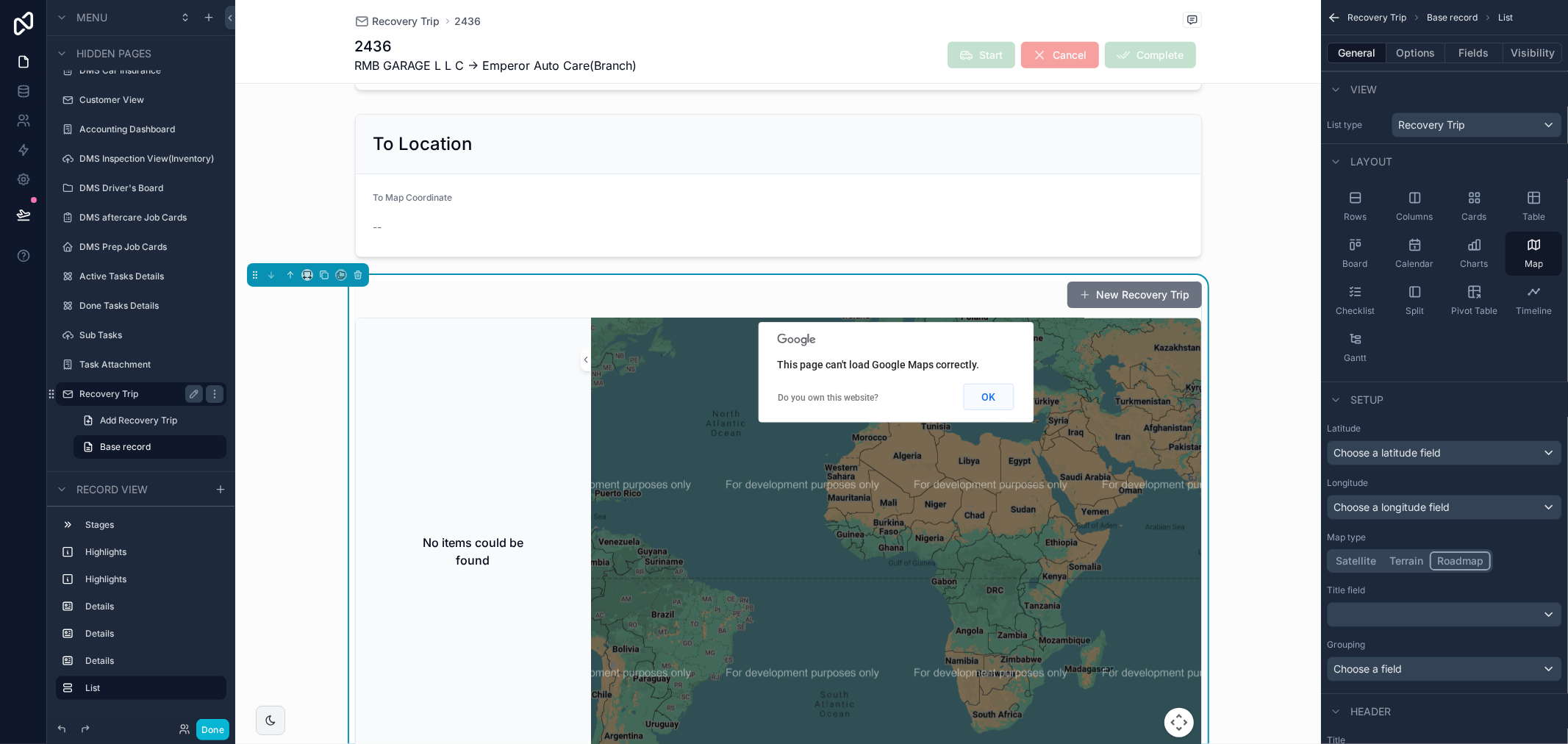
click at [997, 407] on button "OK" at bounding box center [988, 397] width 51 height 26
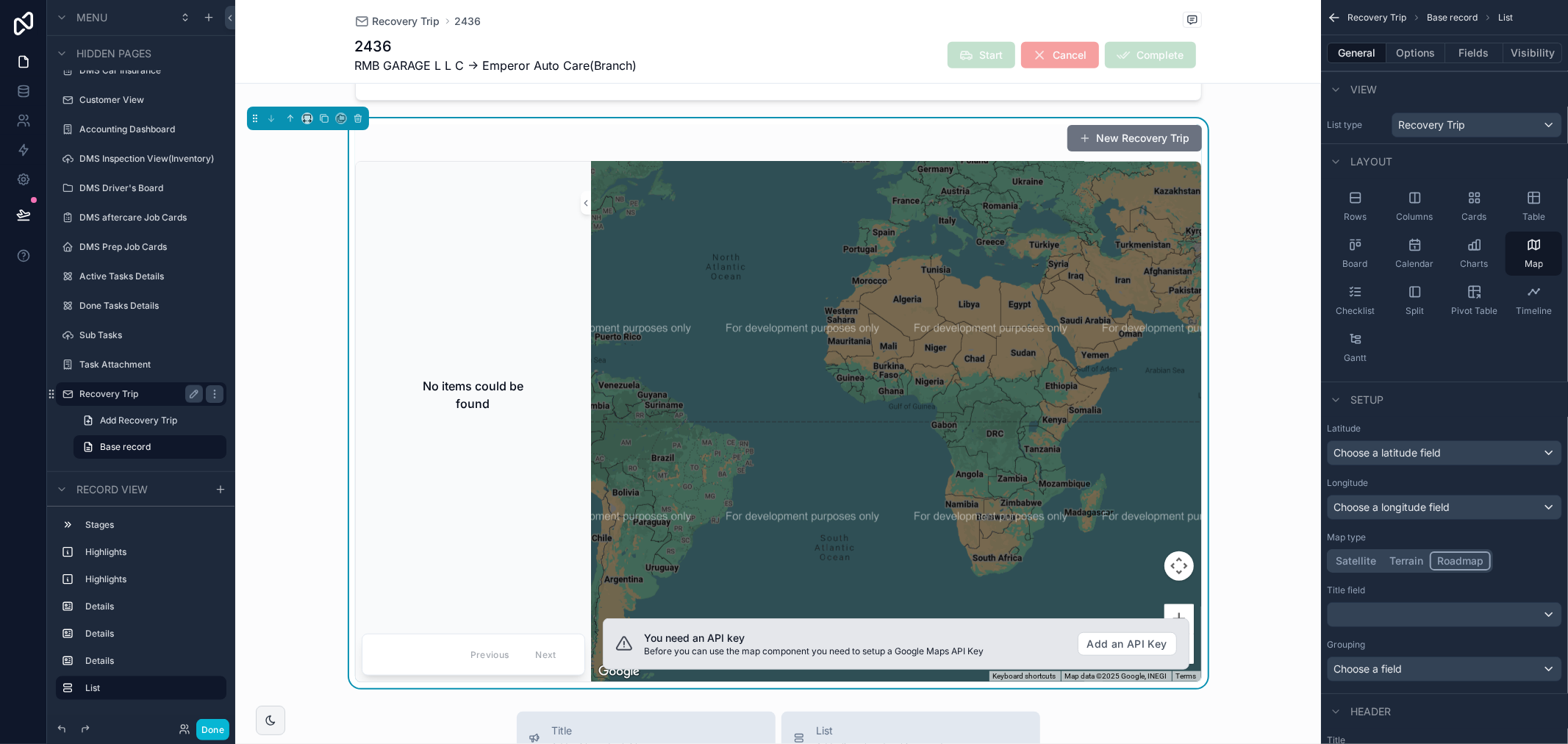
scroll to position [838, 0]
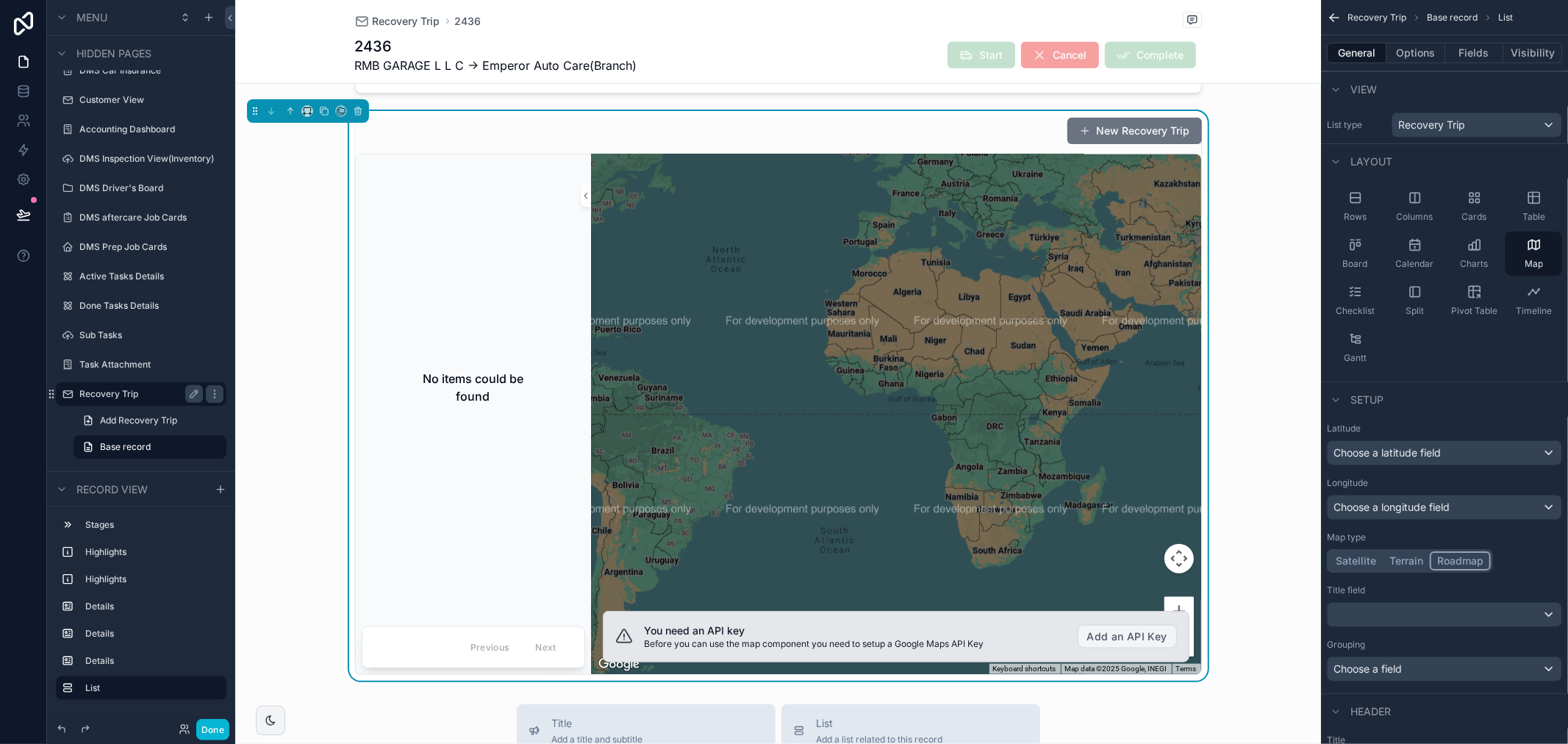
click at [1101, 637] on button "Add an API Key" at bounding box center [1127, 637] width 100 height 24
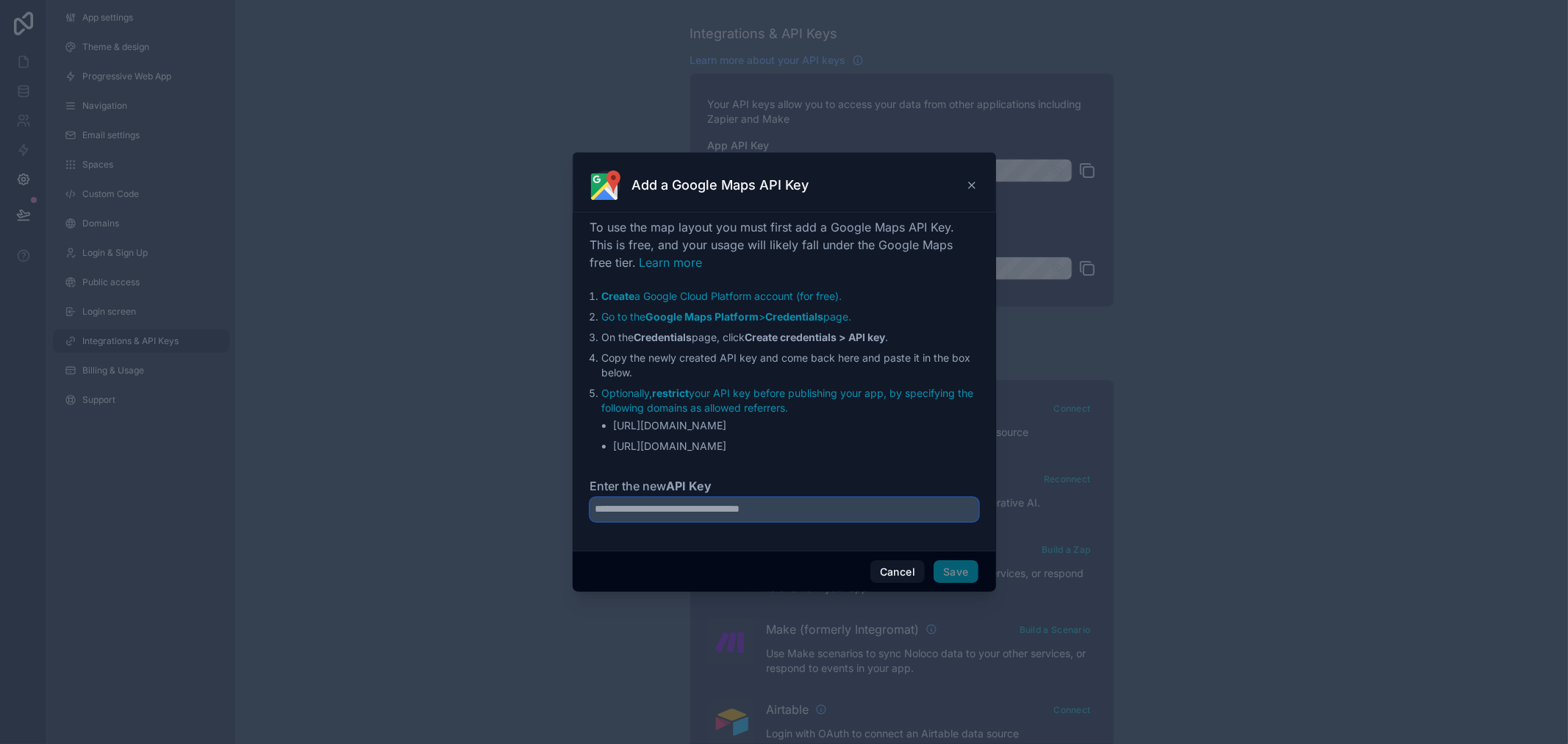
click at [790, 515] on input "Enter the new API Key" at bounding box center [784, 510] width 388 height 24
drag, startPoint x: 891, startPoint y: 245, endPoint x: 967, endPoint y: 257, distance: 76.9
click at [967, 257] on p "To use the map layout you must first add a Google Maps API Key. This is free, a…" at bounding box center [784, 245] width 388 height 53
click at [947, 253] on p "To use the map layout you must first add a Google Maps API Key. This is free, a…" at bounding box center [784, 245] width 388 height 53
drag, startPoint x: 696, startPoint y: 248, endPoint x: 739, endPoint y: 253, distance: 43.3
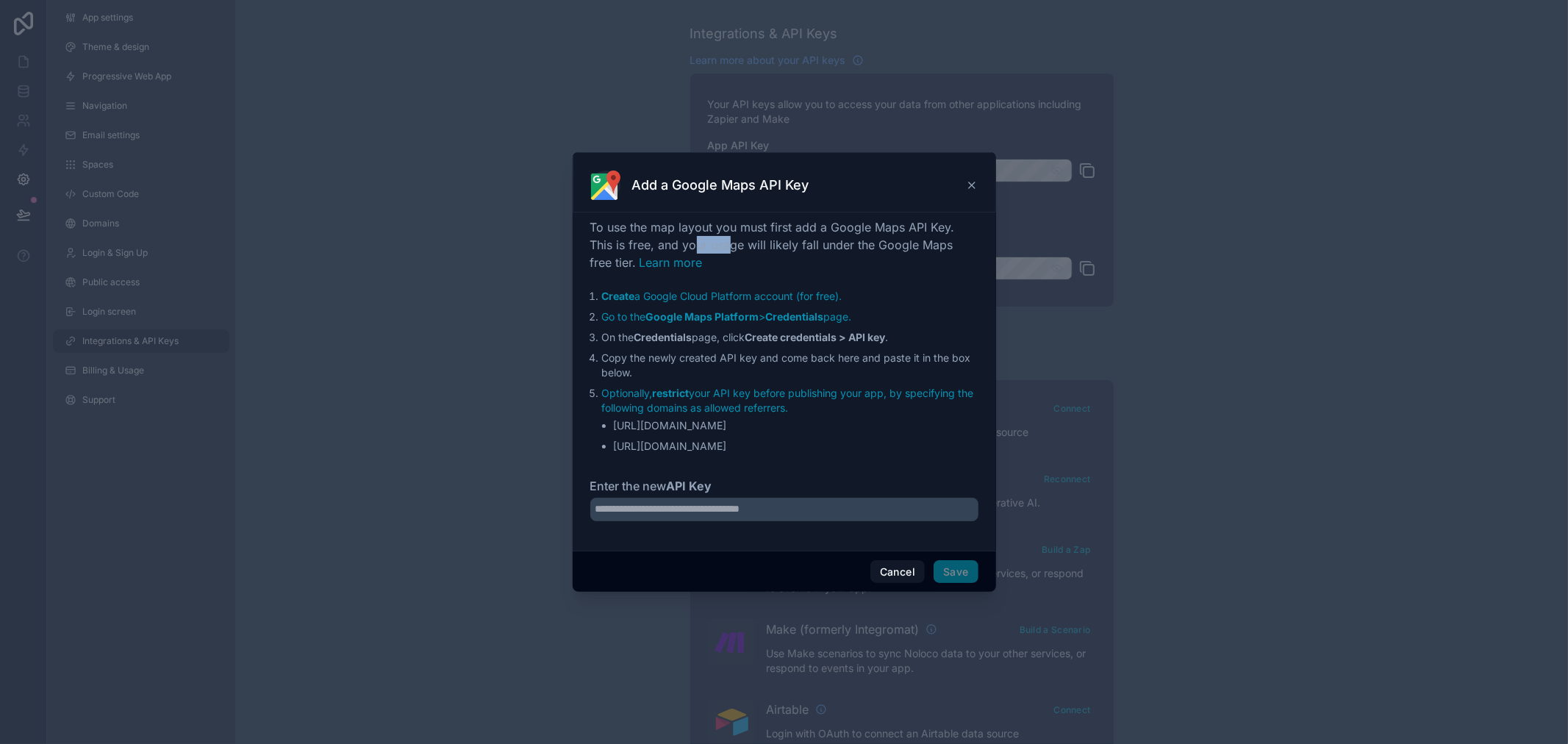
click at [733, 251] on span "To use the map layout you must first add a Google Maps API Key. This is free, a…" at bounding box center [772, 245] width 365 height 50
click at [746, 256] on p "To use the map layout you must first add a Google Maps API Key. This is free, a…" at bounding box center [784, 245] width 388 height 53
drag, startPoint x: 761, startPoint y: 247, endPoint x: 846, endPoint y: 249, distance: 85.0
click at [846, 249] on span "To use the map layout you must first add a Google Maps API Key. This is free, a…" at bounding box center [772, 245] width 365 height 50
click at [851, 249] on span "To use the map layout you must first add a Google Maps API Key. This is free, a…" at bounding box center [772, 245] width 365 height 50
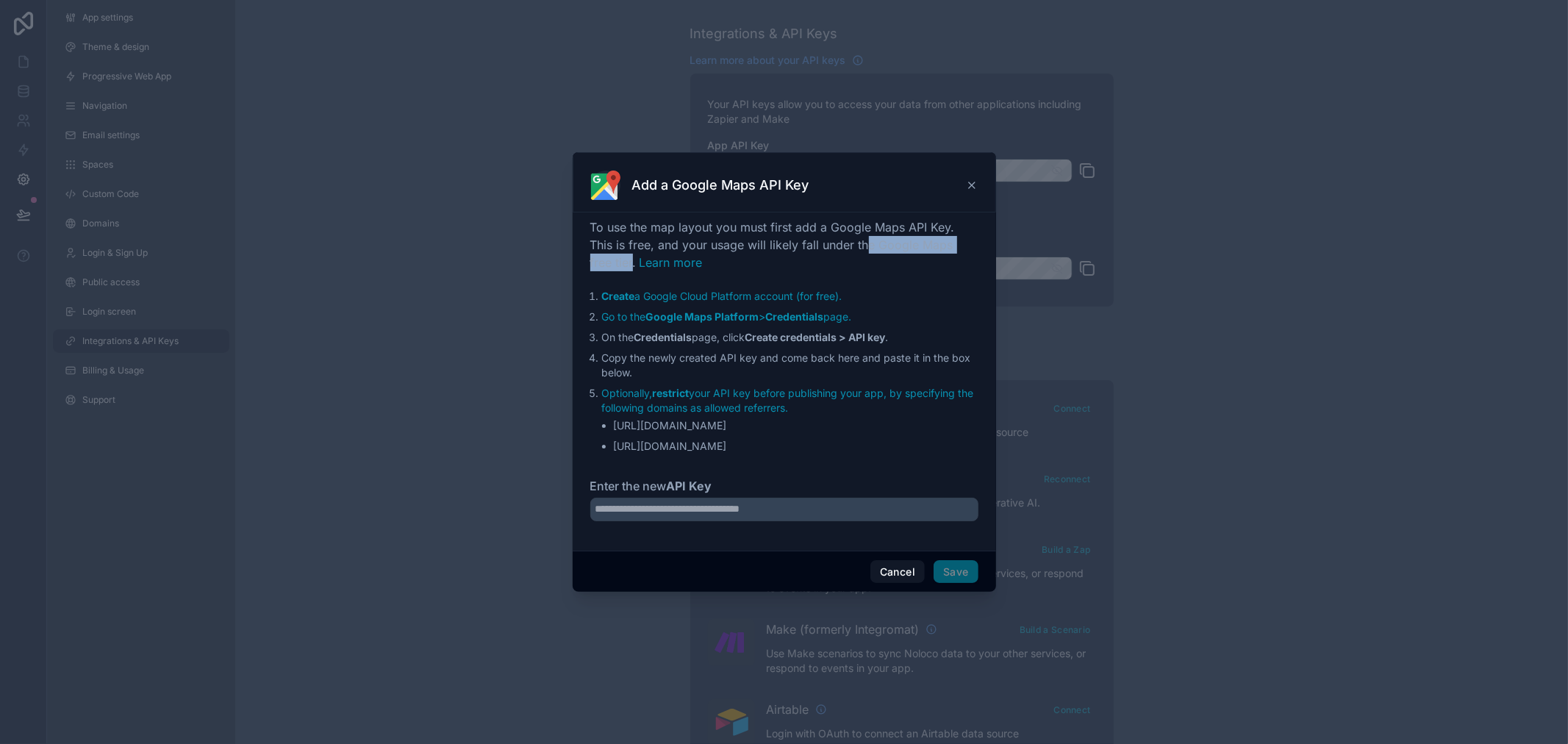
drag, startPoint x: 868, startPoint y: 250, endPoint x: 607, endPoint y: 258, distance: 261.1
click at [607, 258] on span "To use the map layout you must first add a Google Maps API Key. This is free, a…" at bounding box center [772, 245] width 365 height 50
click at [968, 179] on icon at bounding box center [972, 185] width 12 height 12
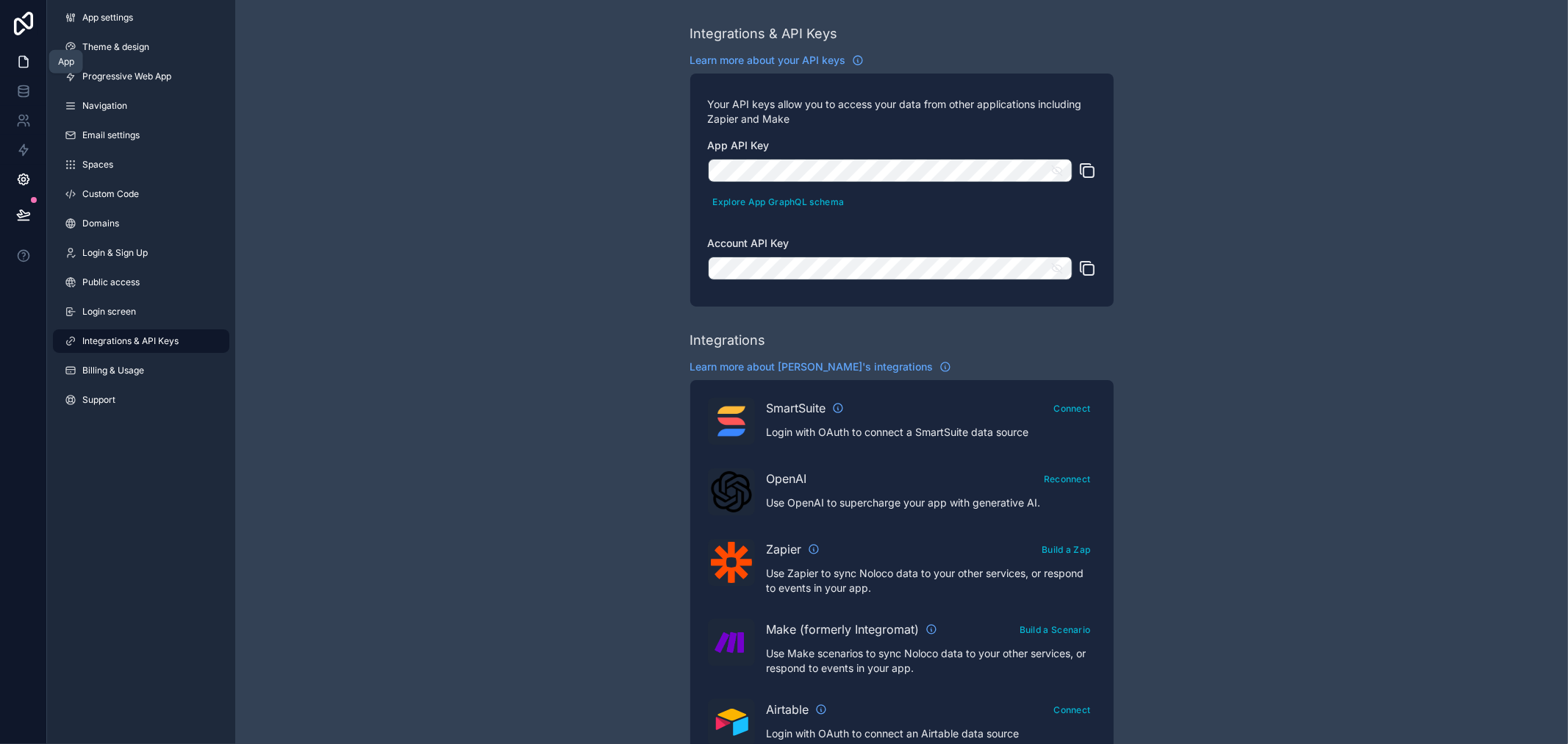
click at [33, 61] on link at bounding box center [23, 61] width 46 height 29
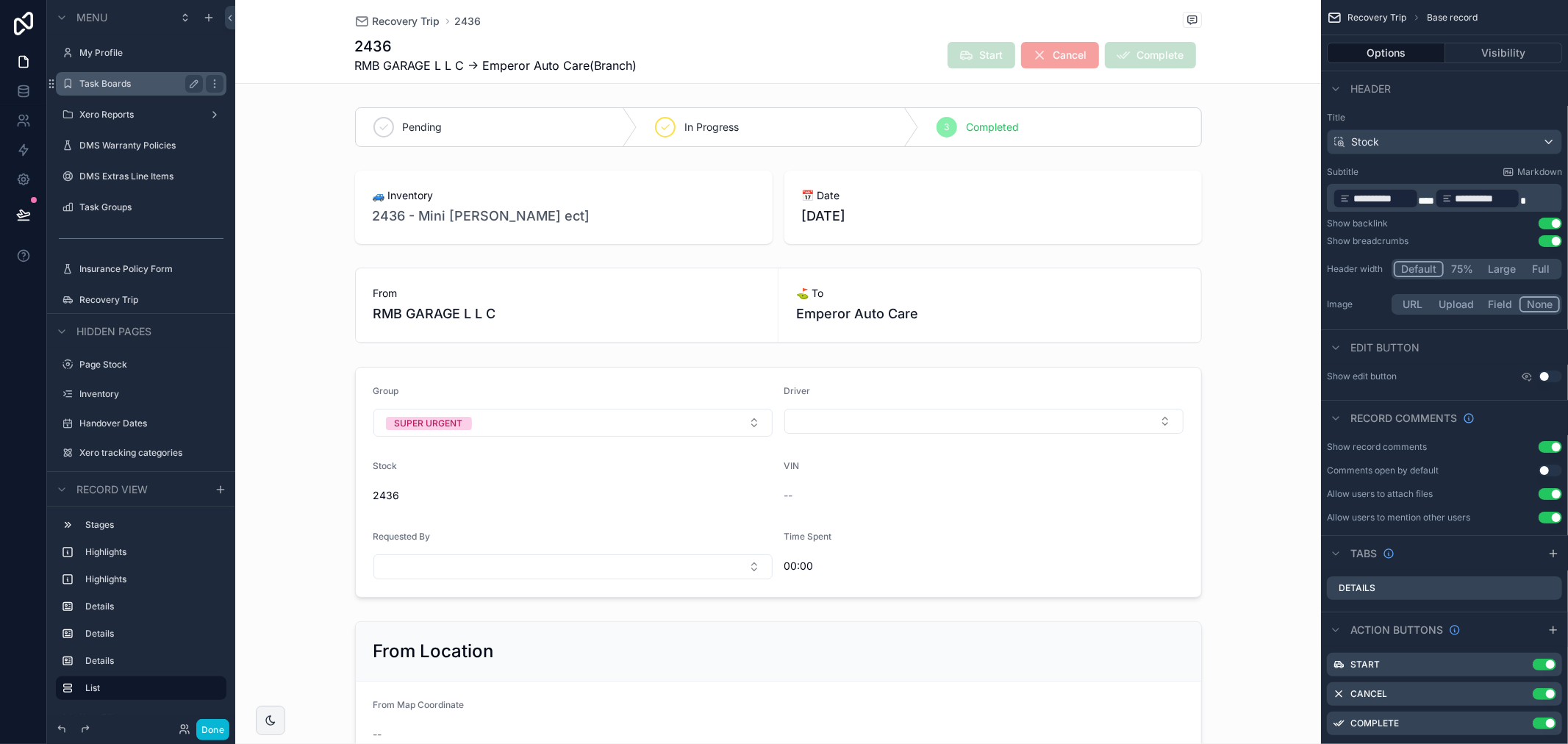
click at [130, 91] on div "Task Boards" at bounding box center [141, 84] width 123 height 18
click at [91, 78] on label "Task Boards" at bounding box center [139, 84] width 118 height 12
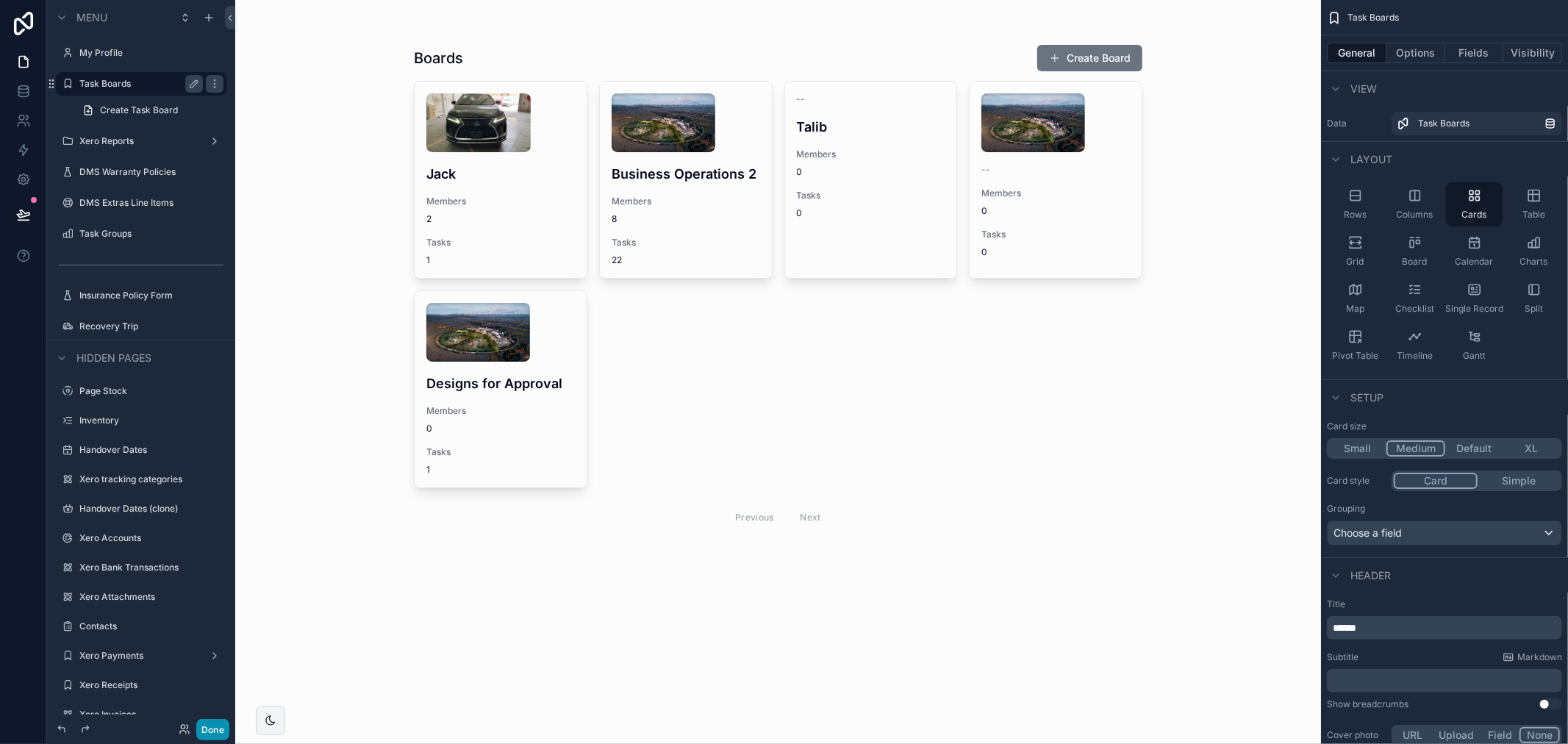
click at [202, 729] on button "Done" at bounding box center [213, 730] width 33 height 22
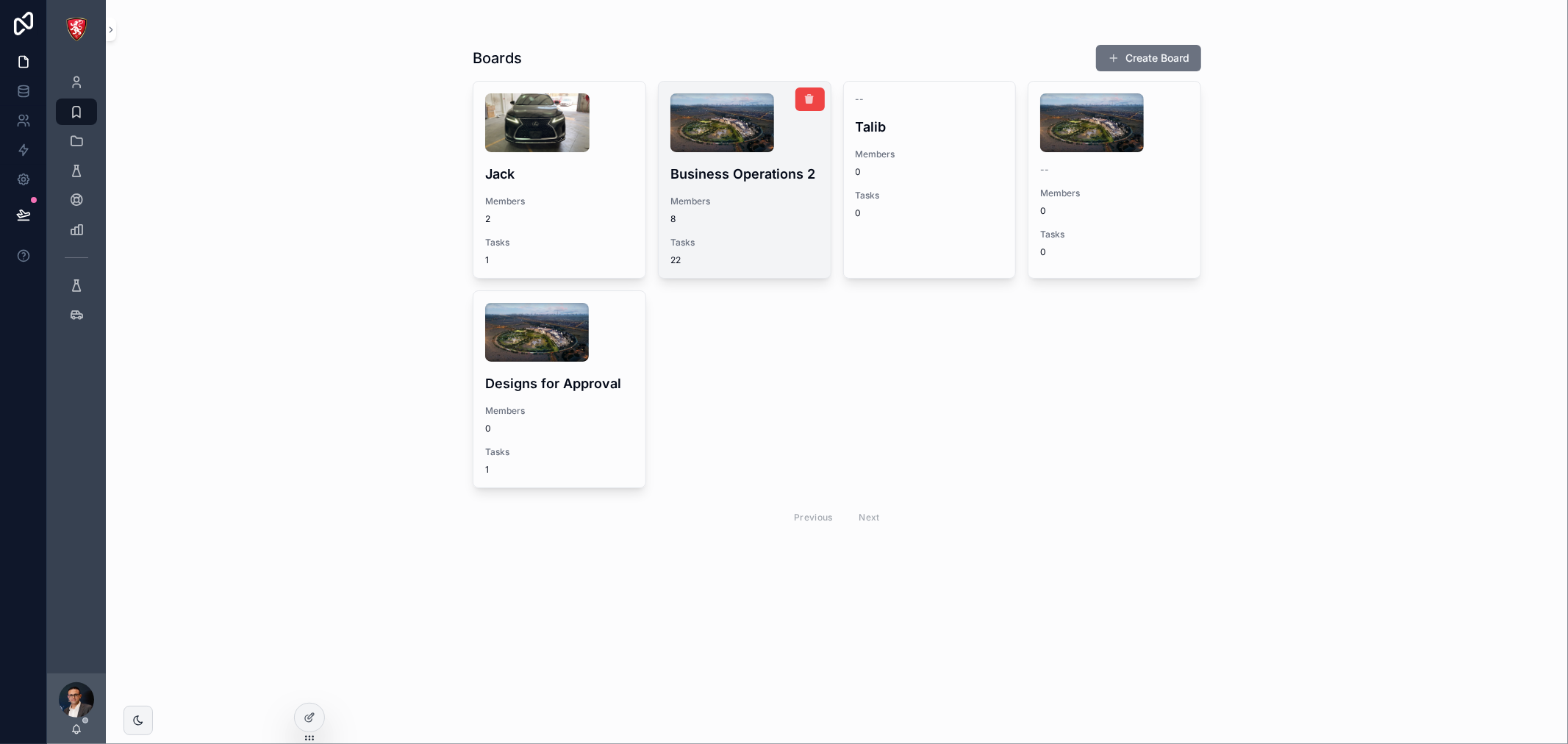
click at [742, 214] on span "8" at bounding box center [745, 219] width 148 height 12
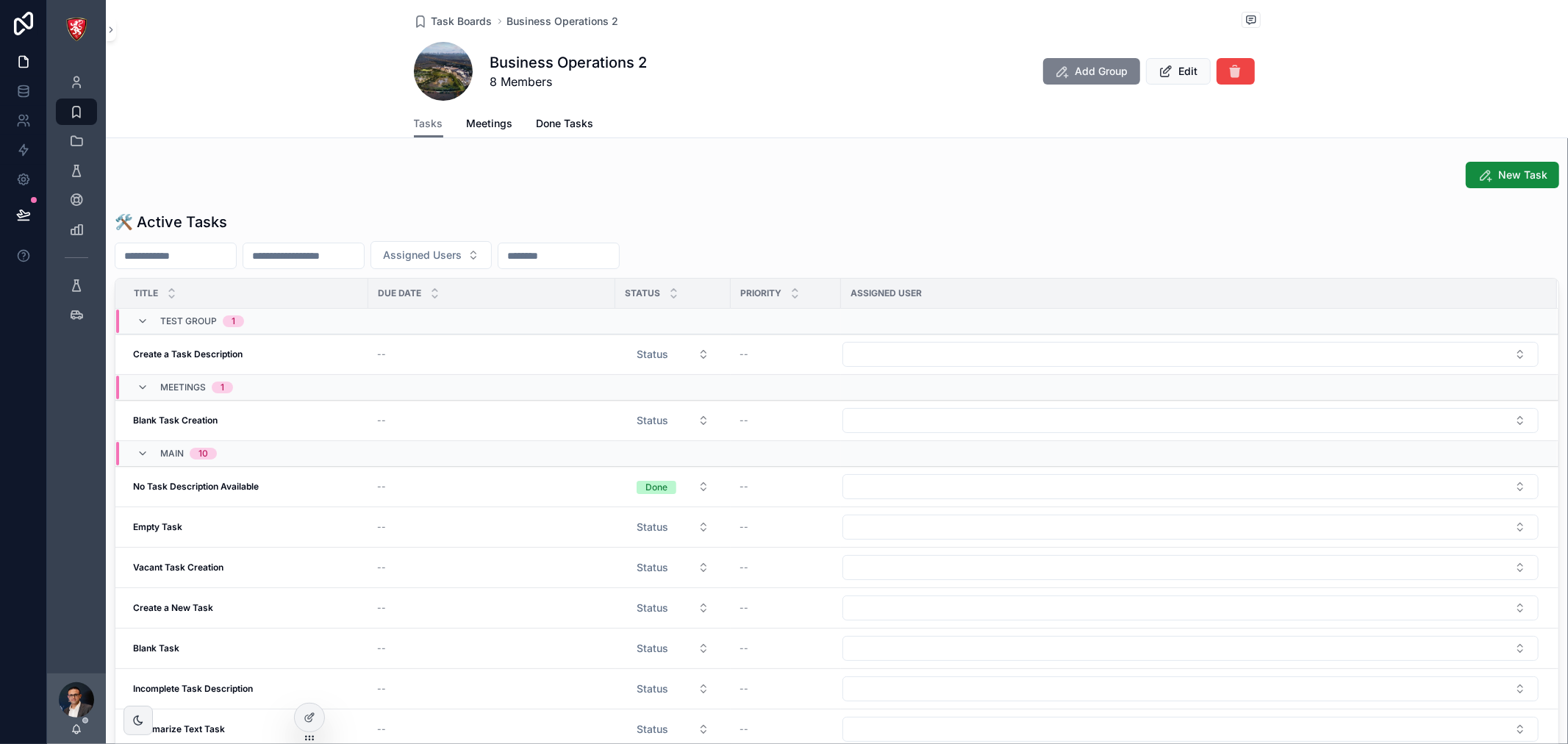
click at [1089, 58] on button "Add Group" at bounding box center [1092, 71] width 97 height 26
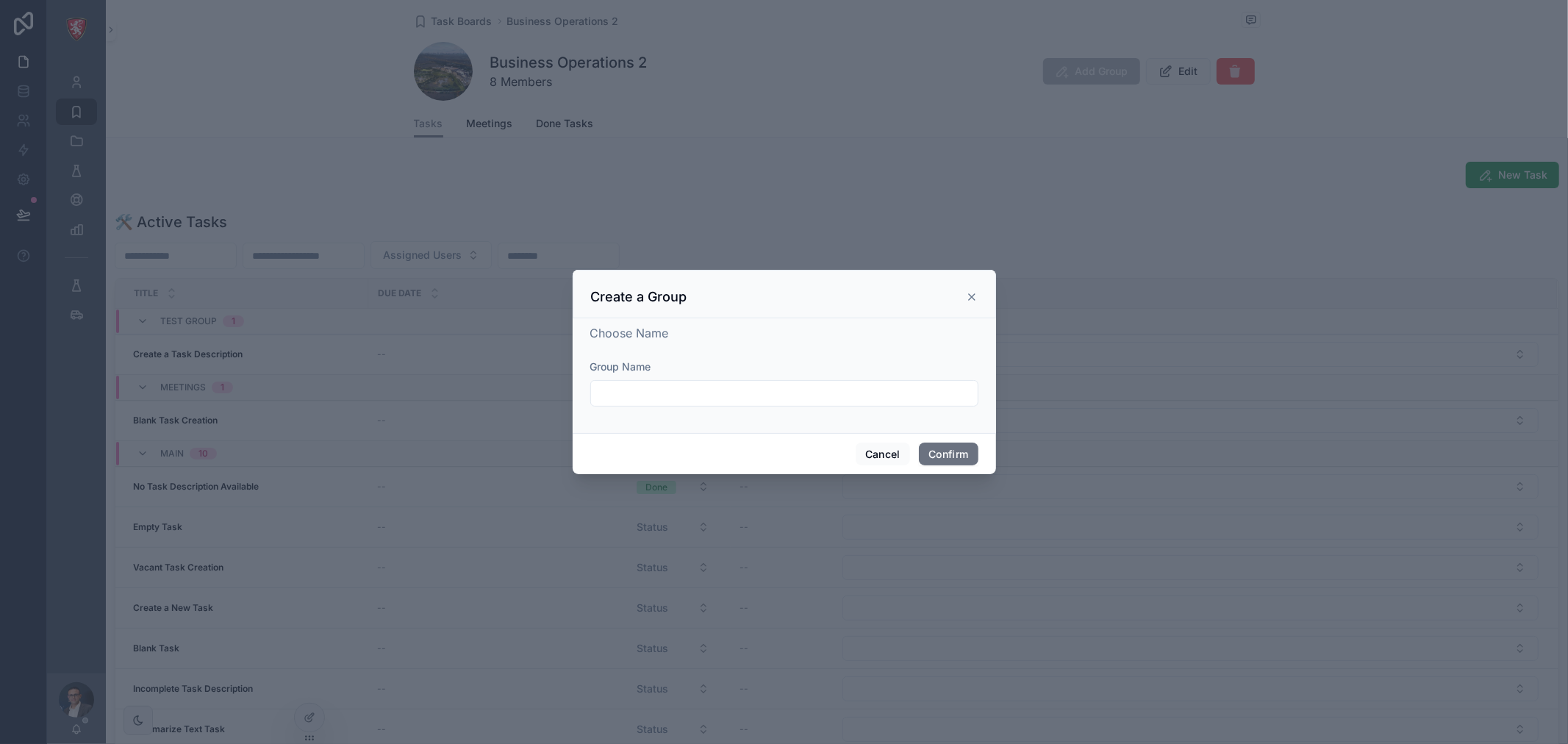
click at [823, 397] on input "text" at bounding box center [784, 394] width 387 height 21
type input "****"
click at [954, 452] on button "Confirm" at bounding box center [948, 455] width 59 height 24
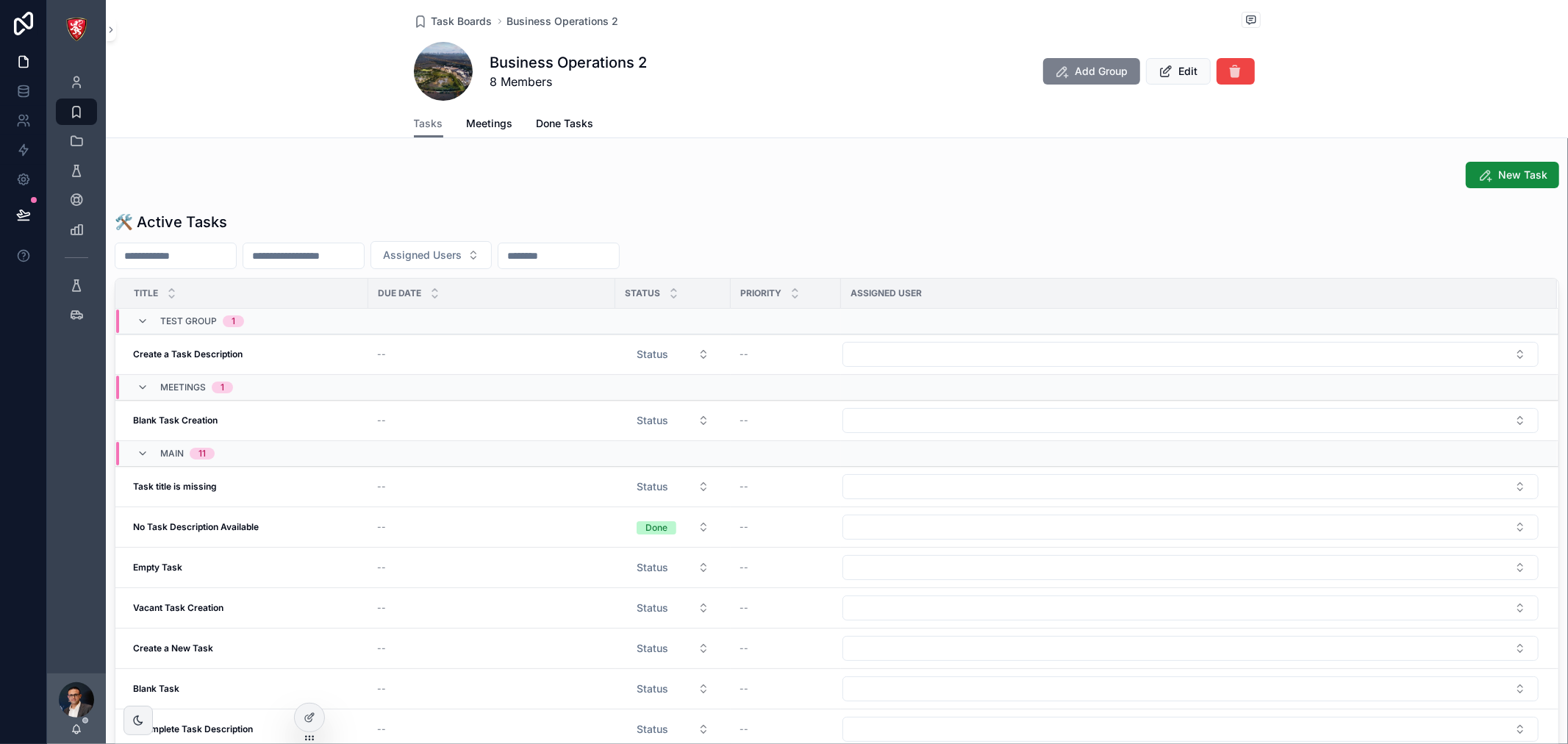
click at [1055, 74] on icon "scrollable content" at bounding box center [1062, 71] width 14 height 14
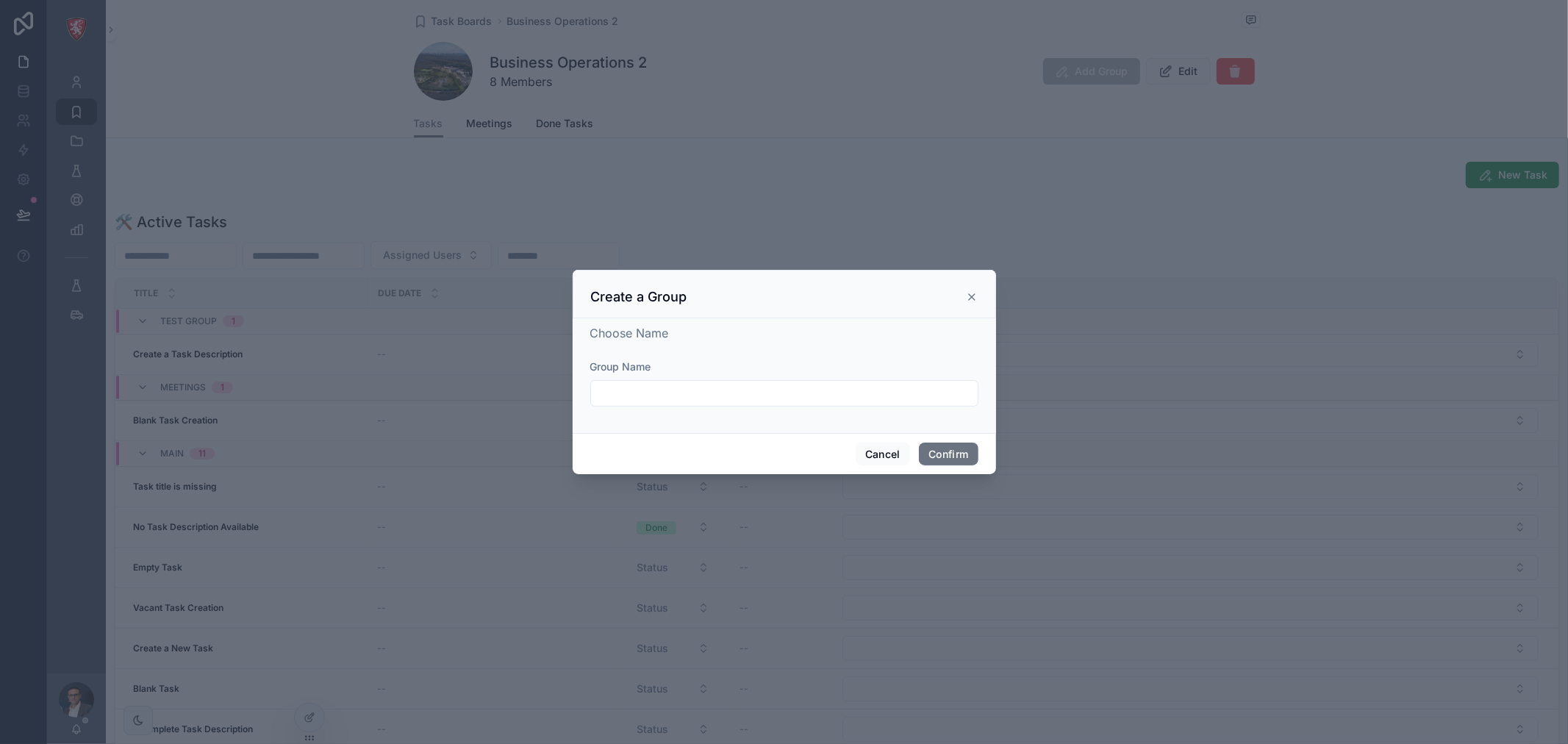
click at [799, 395] on input "text" at bounding box center [784, 394] width 387 height 21
click at [850, 346] on div "Choose Name Group Name" at bounding box center [784, 373] width 388 height 97
click at [880, 453] on button "Cancel" at bounding box center [882, 455] width 54 height 24
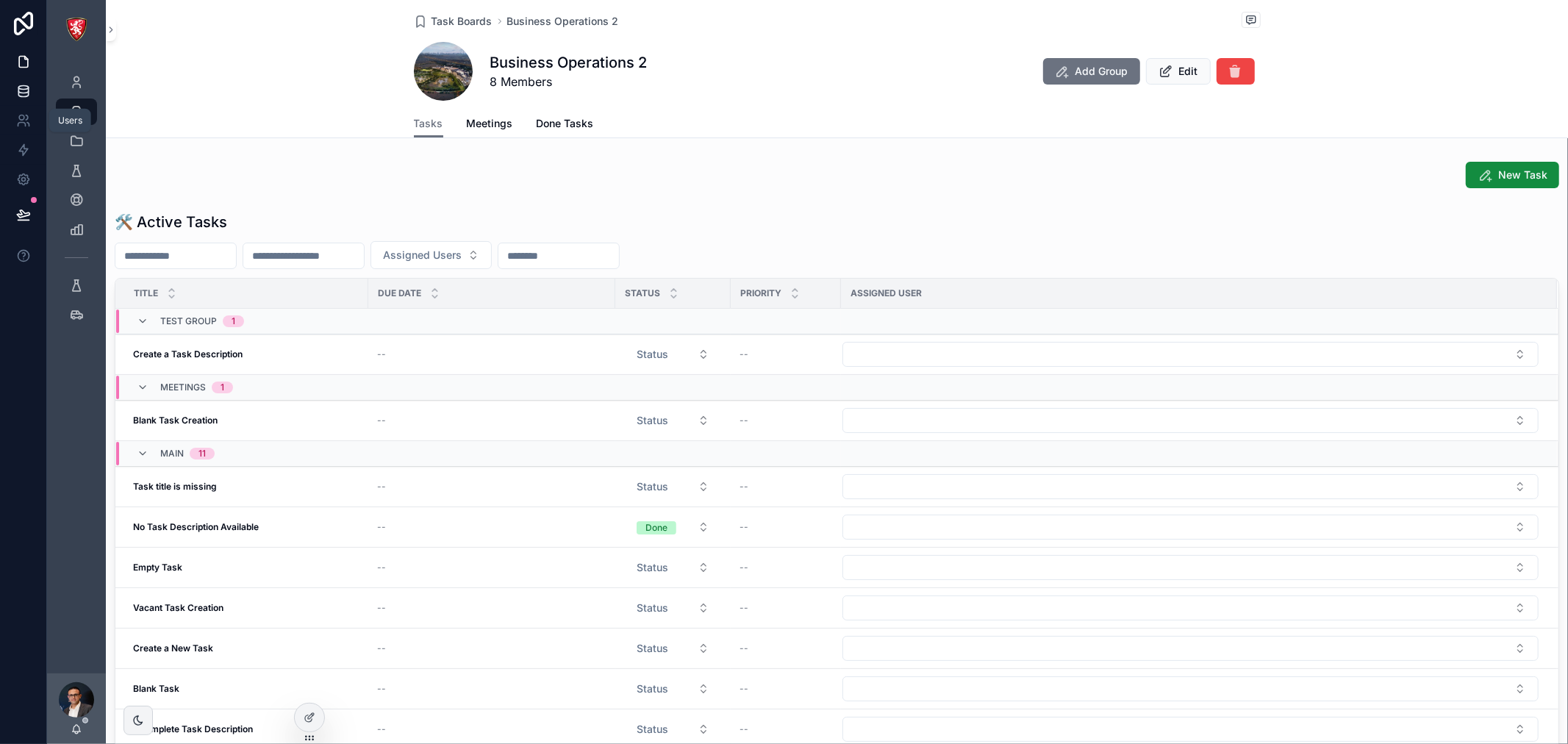
click at [28, 88] on icon at bounding box center [23, 90] width 10 height 6
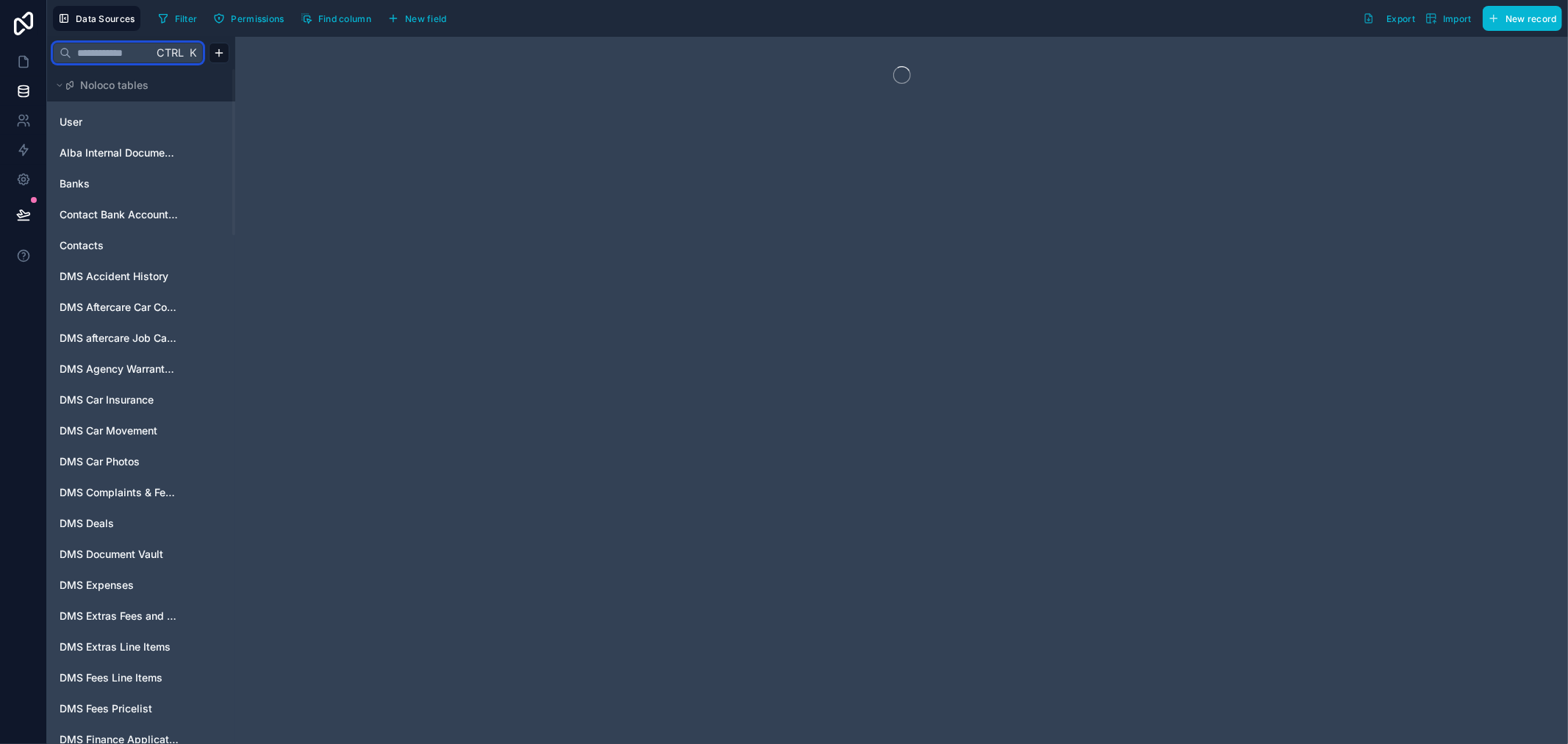
click at [114, 45] on input "text" at bounding box center [112, 53] width 81 height 26
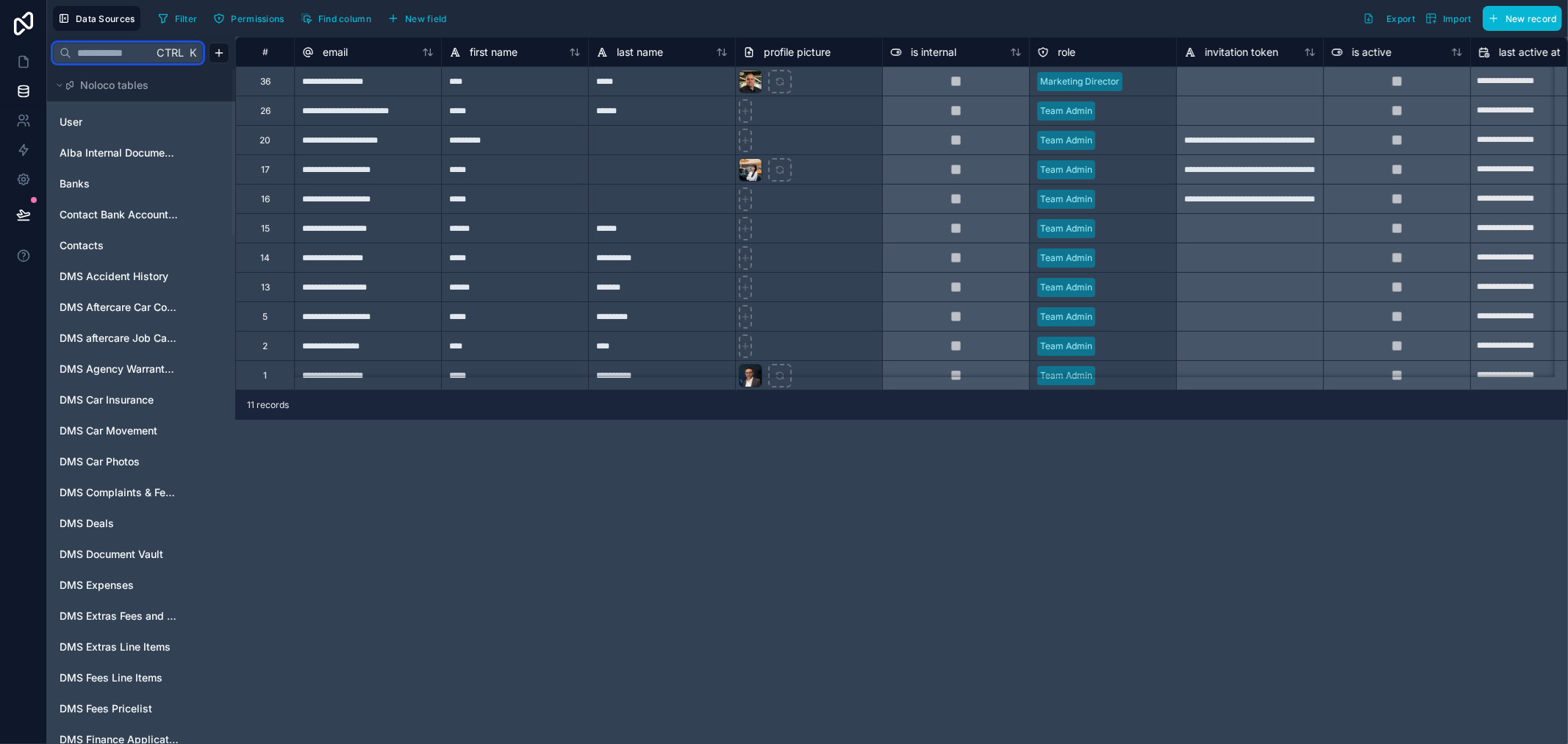
click at [116, 49] on input "text" at bounding box center [112, 53] width 81 height 26
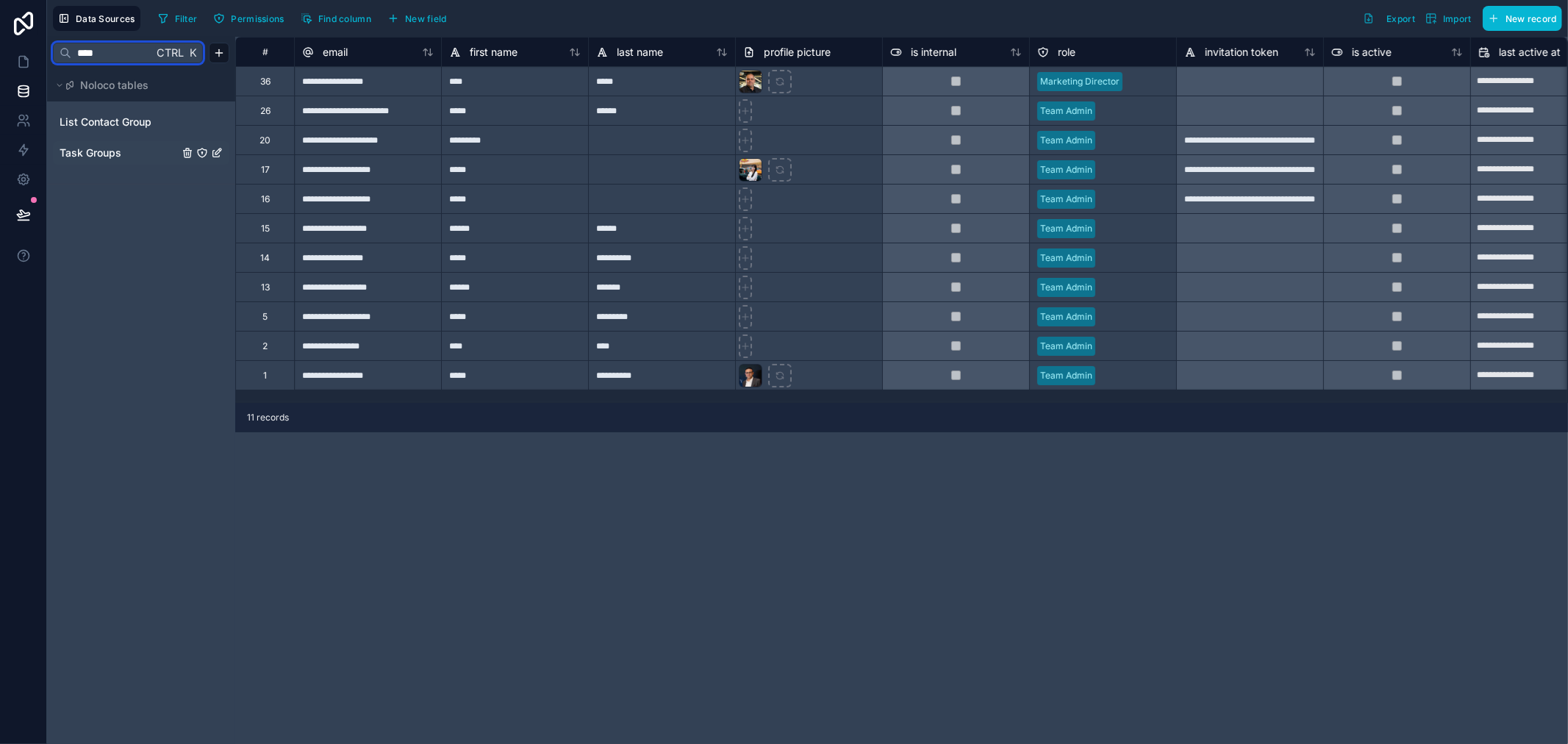
type input "****"
click at [119, 141] on div "Task Groups" at bounding box center [141, 153] width 177 height 24
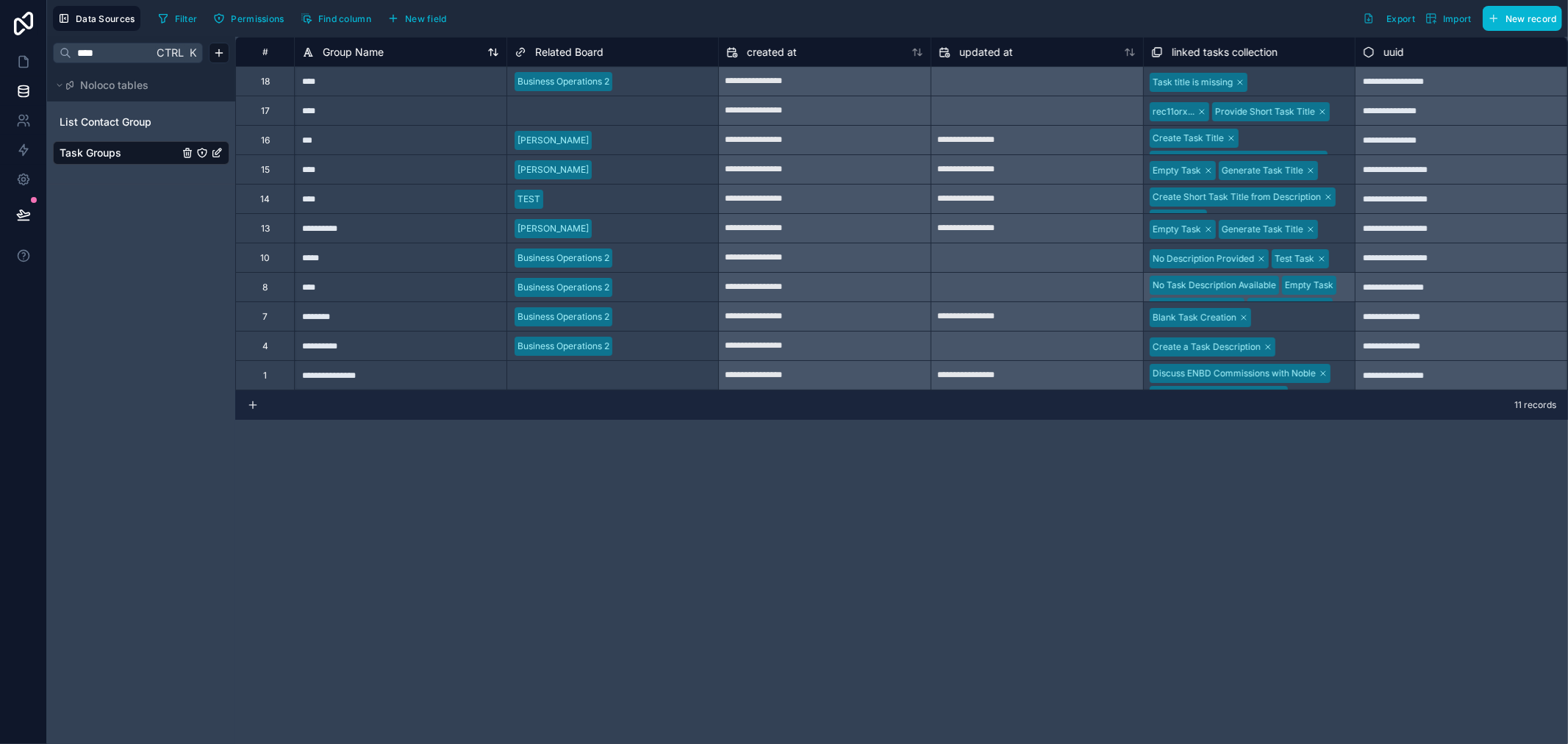
click at [340, 59] on div "Group Name" at bounding box center [342, 52] width 81 height 18
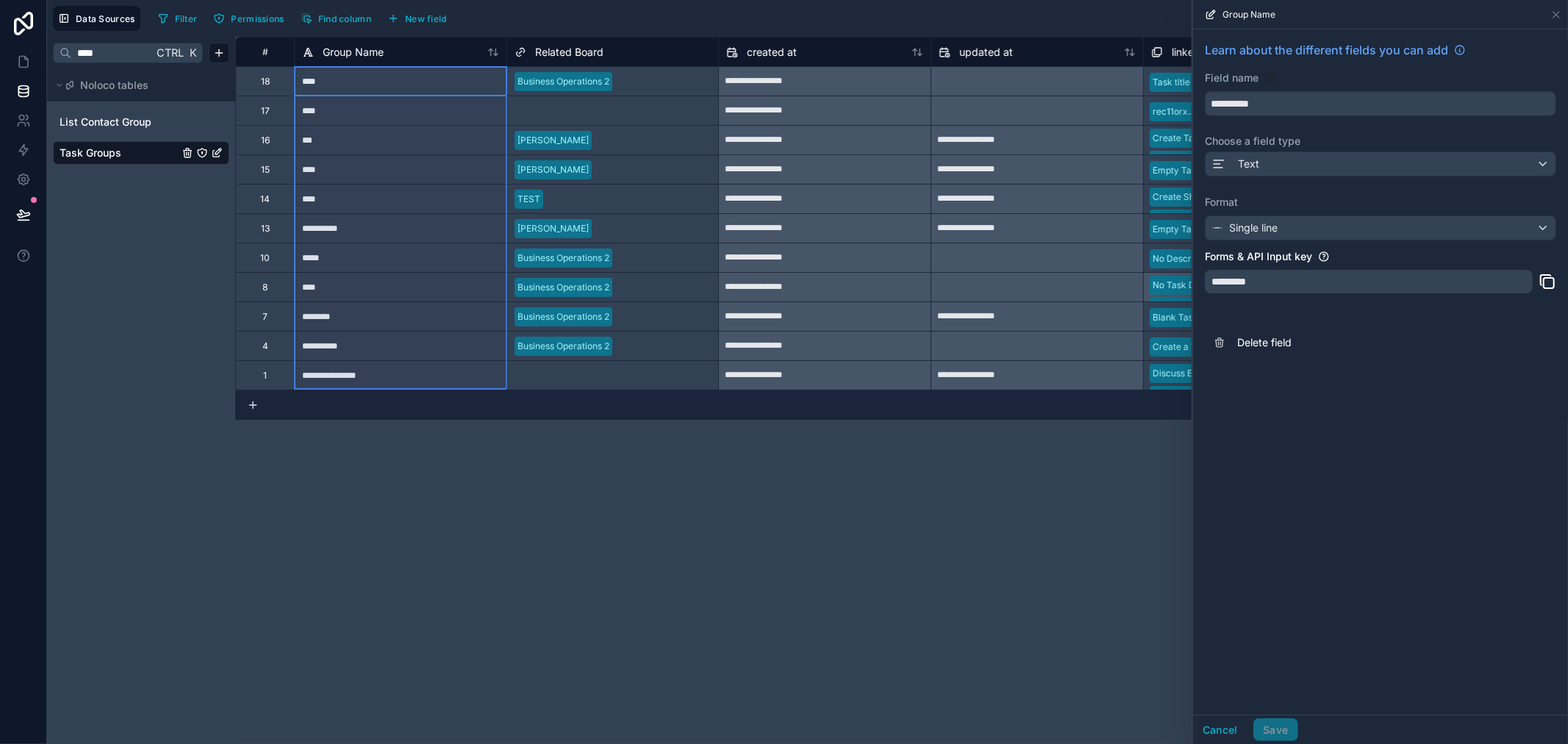
click at [362, 295] on div "****" at bounding box center [400, 287] width 213 height 29
click at [373, 71] on div "**********" at bounding box center [901, 390] width 1333 height 707
click at [953, 438] on div "**********" at bounding box center [901, 390] width 1333 height 707
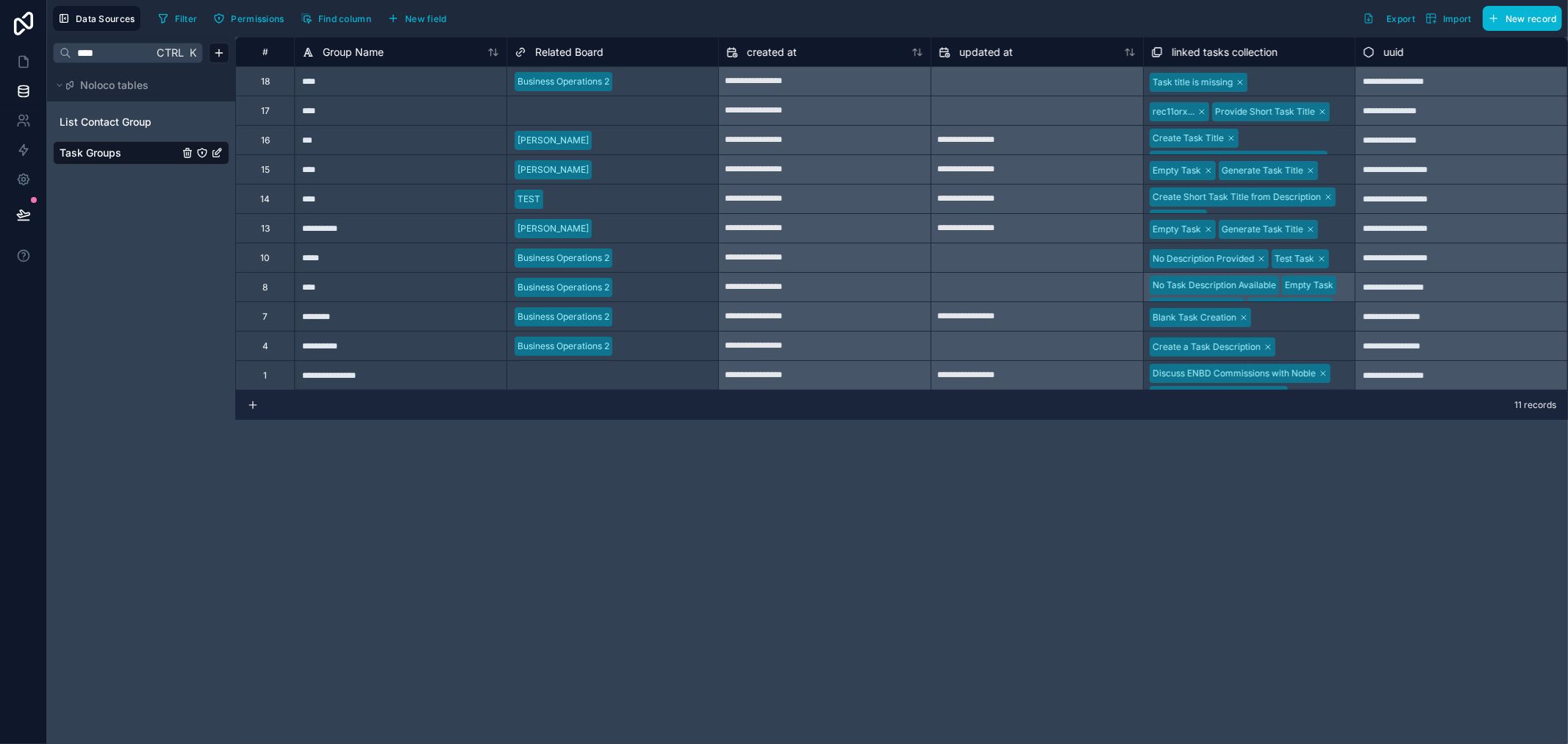
click at [1266, 77] on div at bounding box center [1300, 82] width 96 height 14
click at [490, 295] on div "****" at bounding box center [400, 287] width 213 height 29
click at [25, 66] on icon at bounding box center [23, 61] width 14 height 14
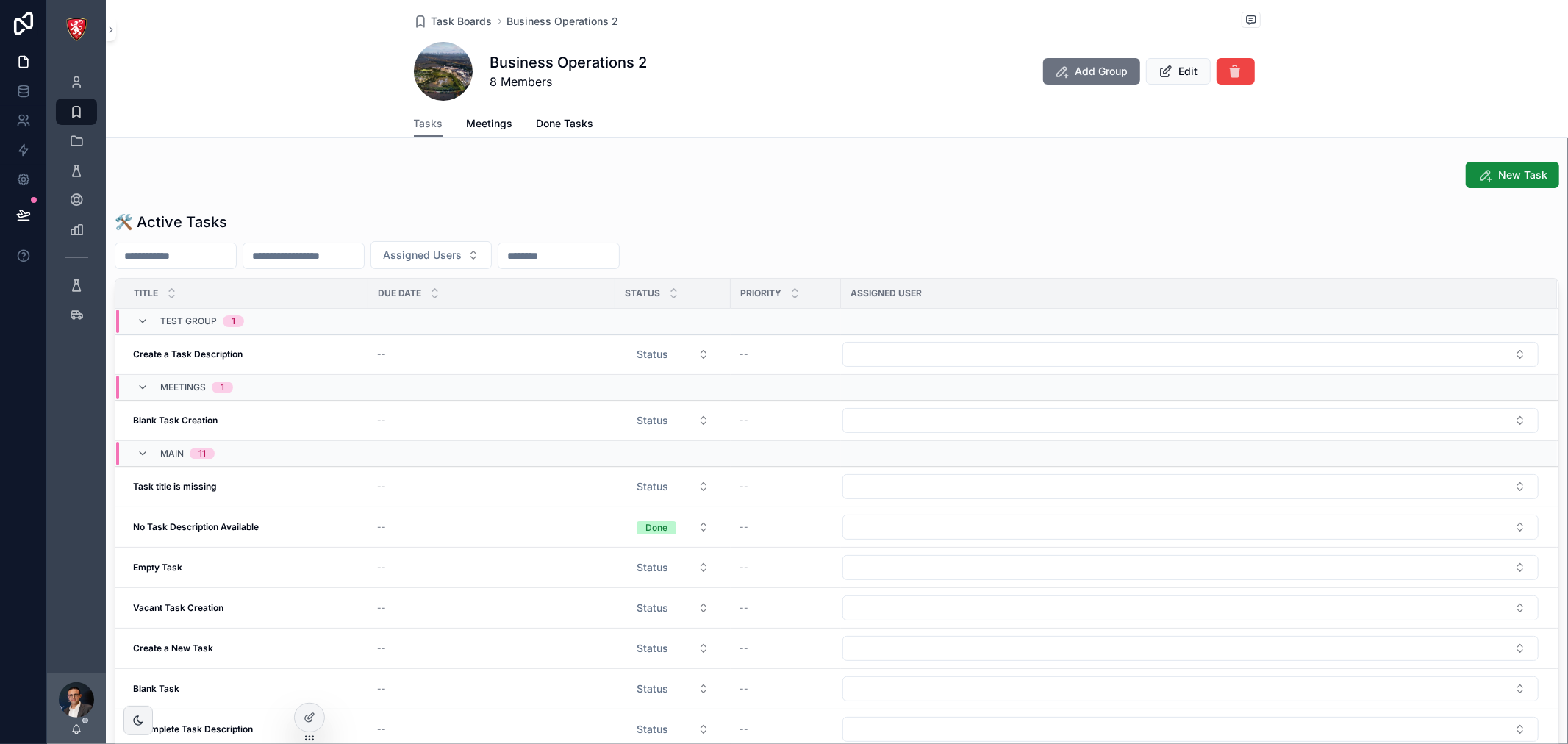
click at [272, 454] on div "MAIN 11" at bounding box center [423, 454] width 614 height 24
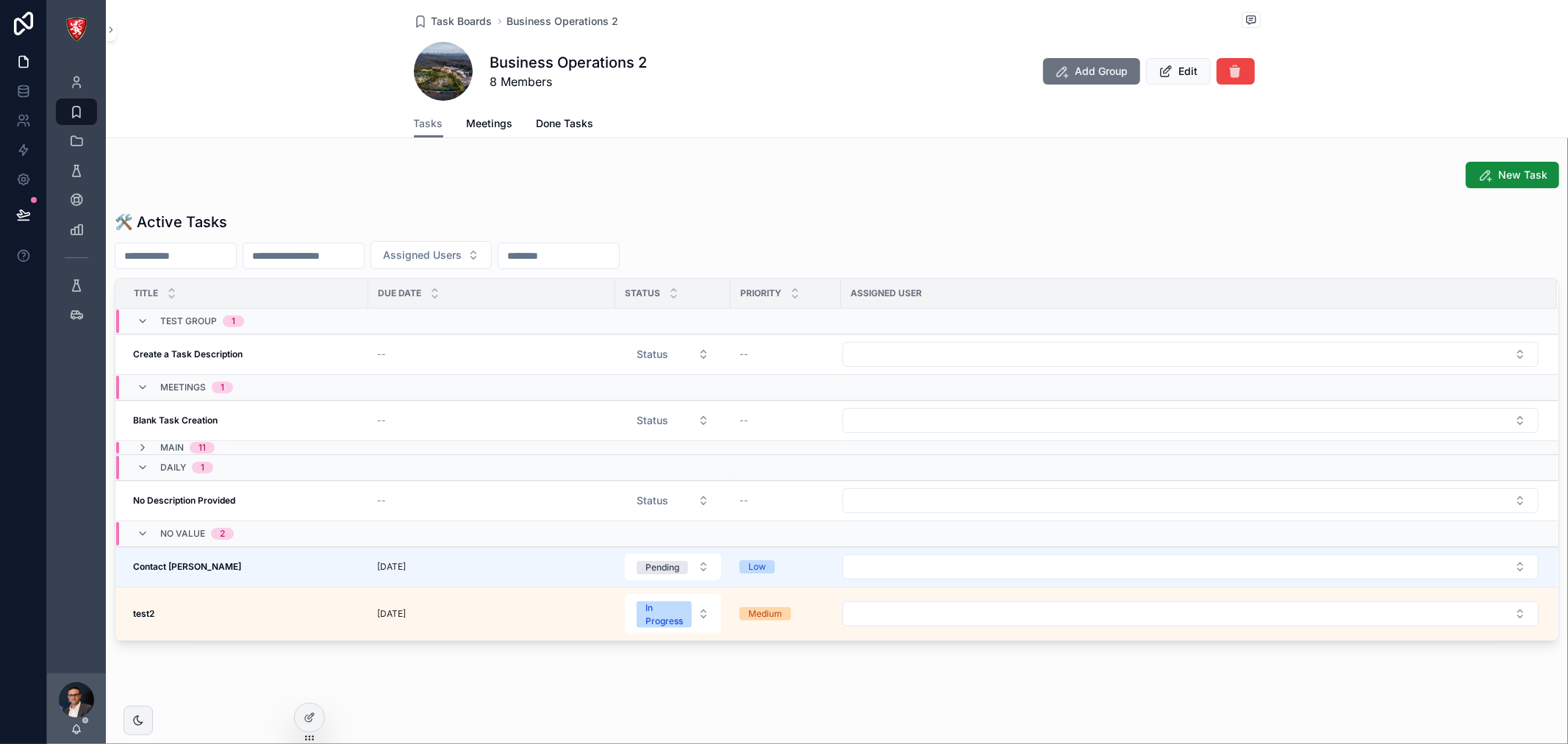
click at [272, 455] on td "Daily 1" at bounding box center [423, 468] width 616 height 25
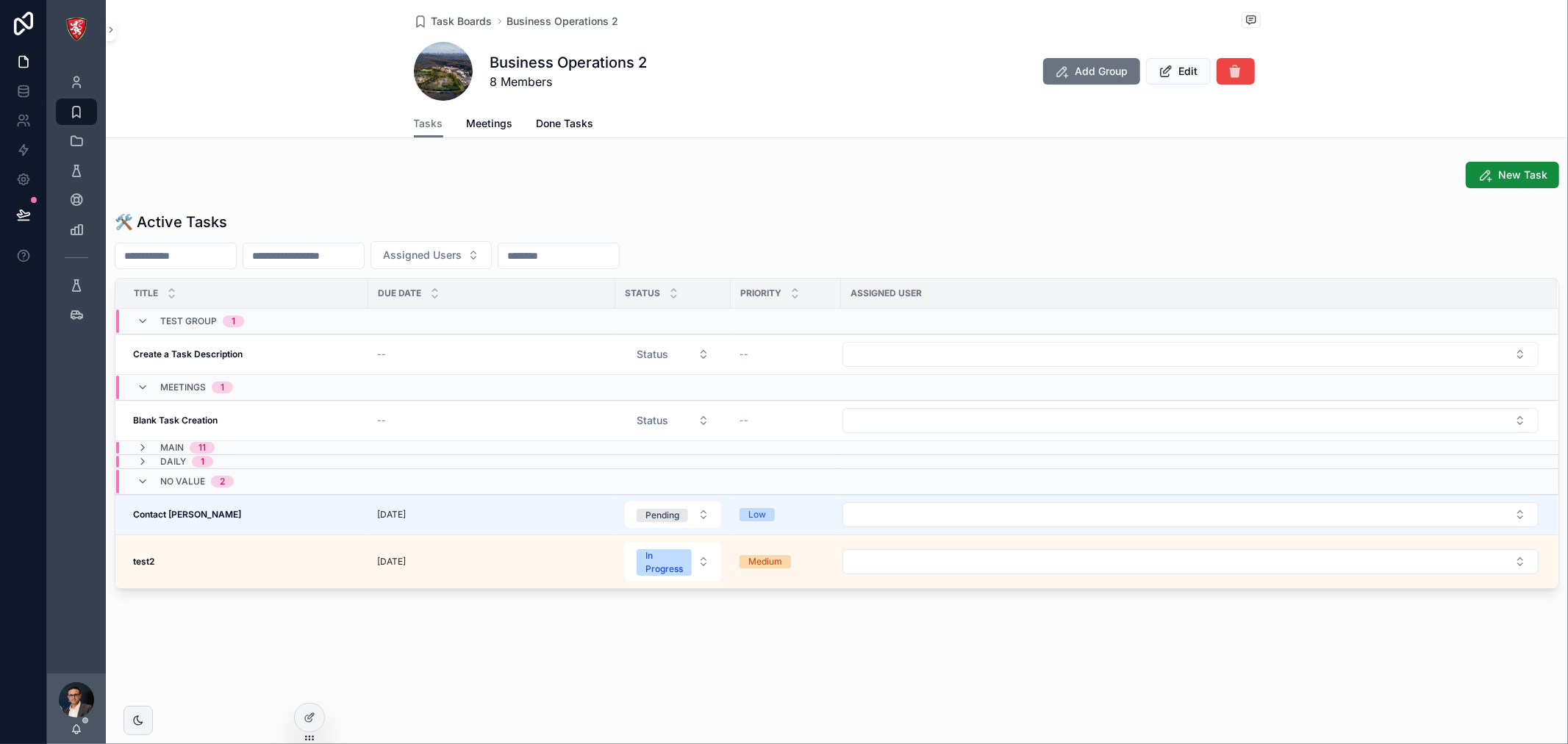
click at [162, 446] on span "MAIN" at bounding box center [172, 448] width 24 height 12
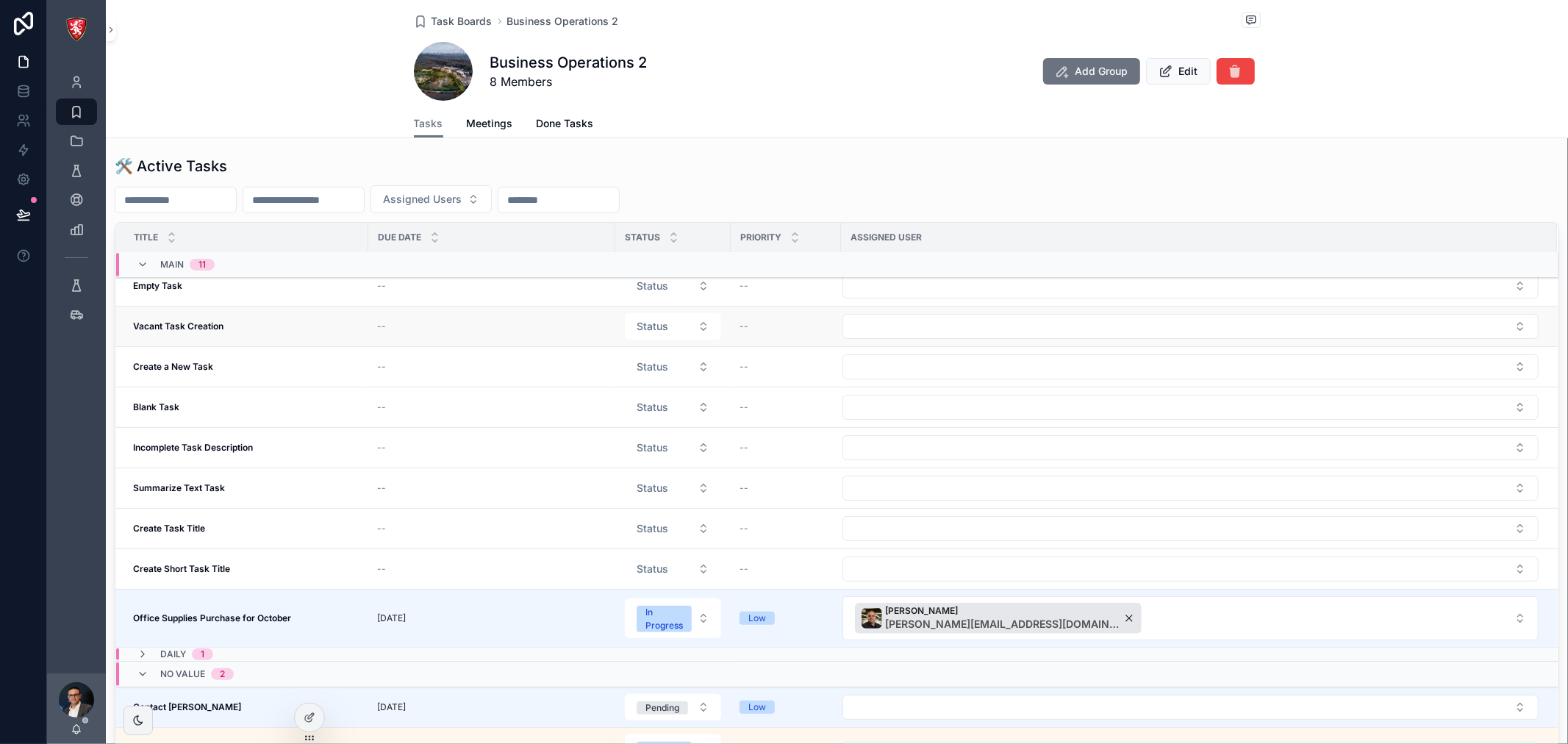
scroll to position [81, 0]
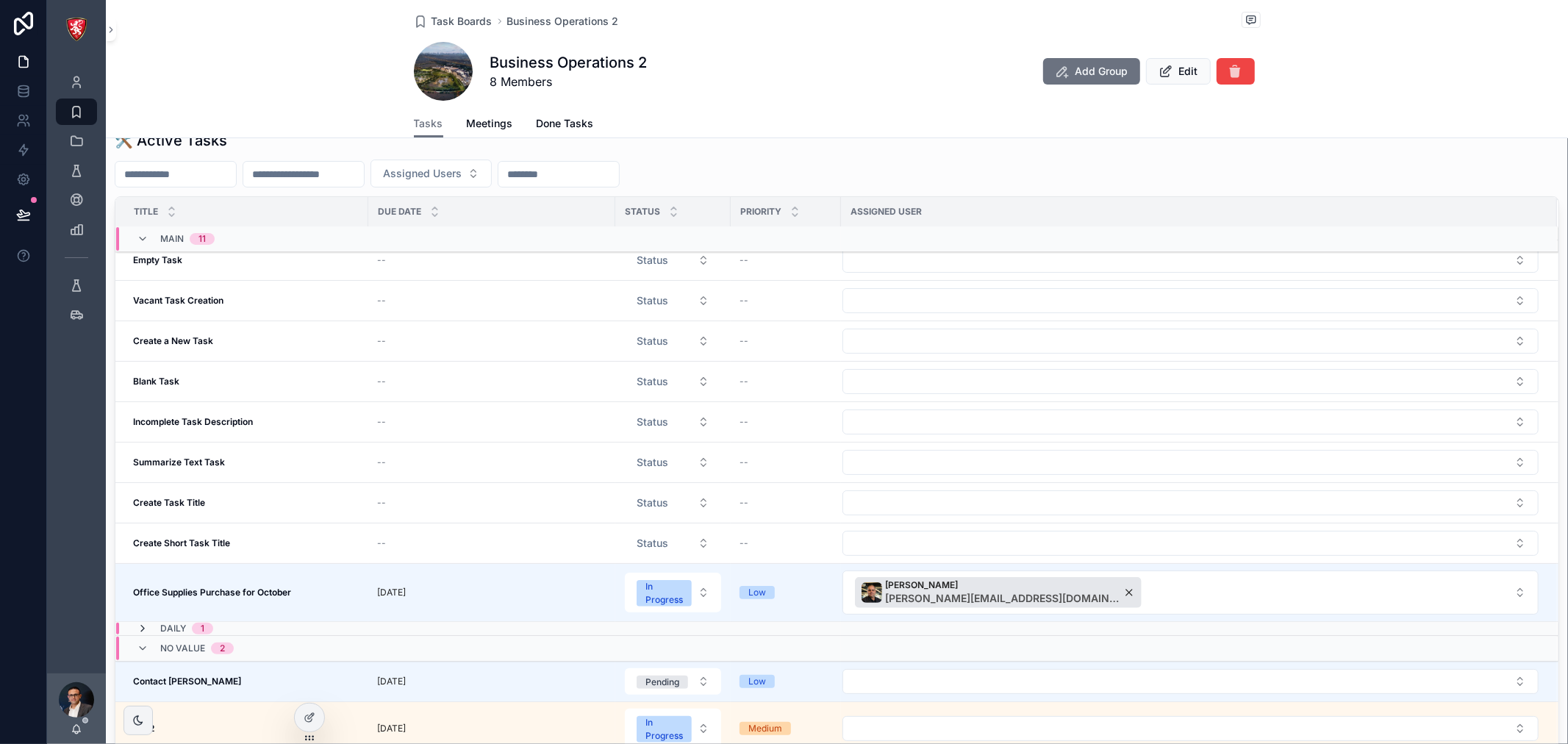
click at [144, 629] on icon "scrollable content" at bounding box center [143, 628] width 12 height 12
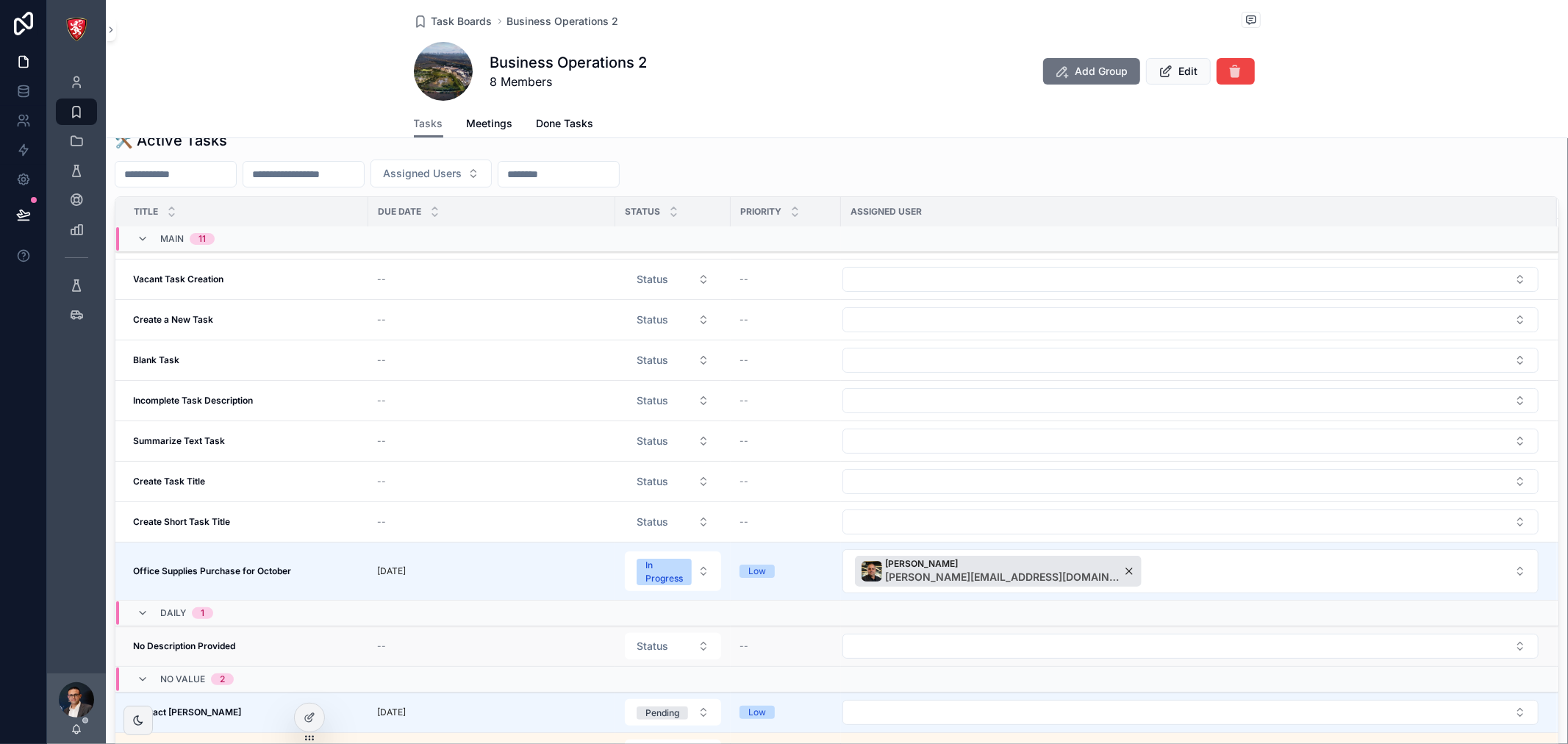
scroll to position [280, 0]
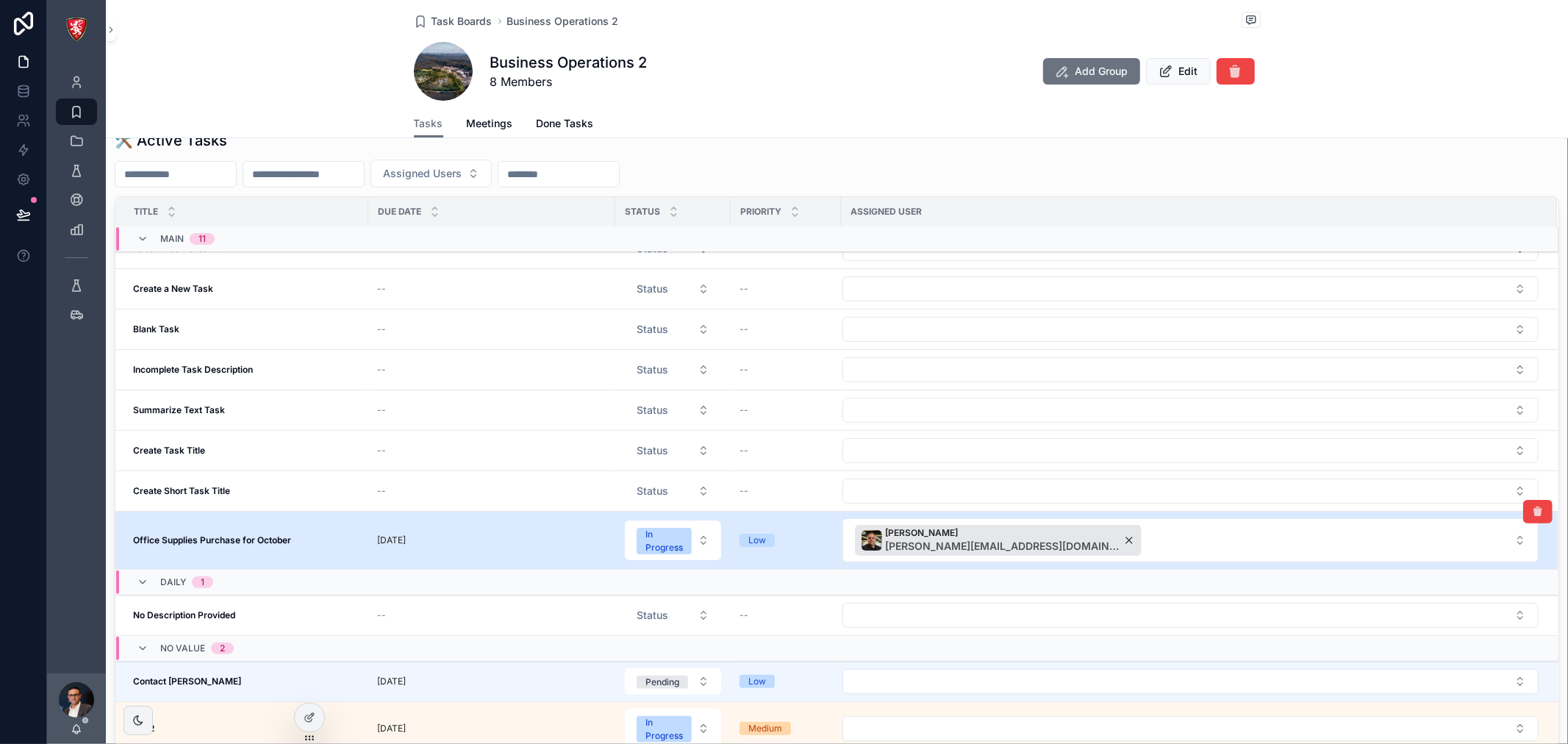
click at [305, 535] on div "Office Supplies Purchase for October Office Supplies Purchase for October" at bounding box center [246, 540] width 226 height 12
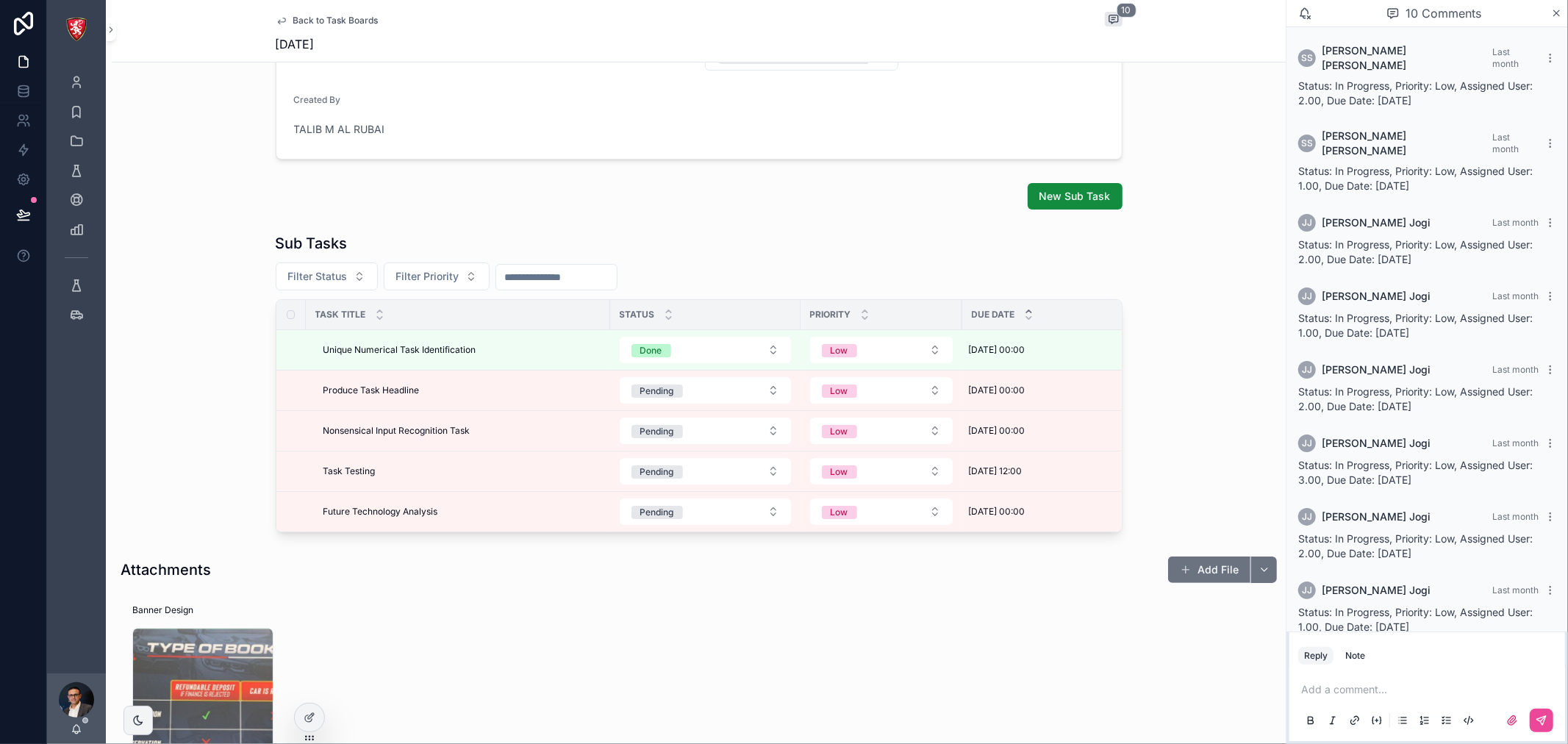
click at [630, 538] on div "Sub Tasks Filter Status Filter Priority Task Title Status Priority Due Date Uni…" at bounding box center [698, 382] width 1174 height 311
click at [303, 710] on div at bounding box center [309, 717] width 29 height 28
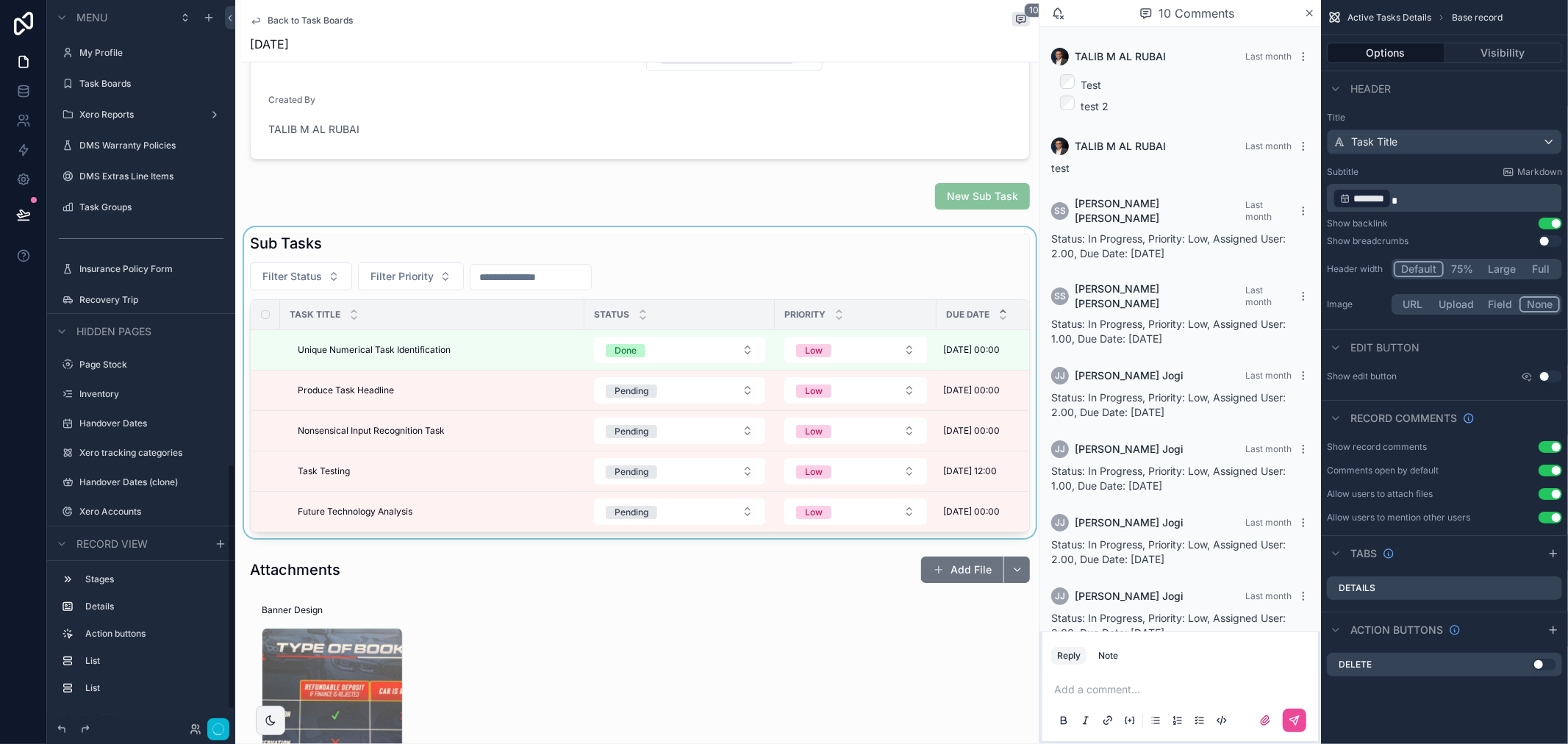
scroll to position [153, 0]
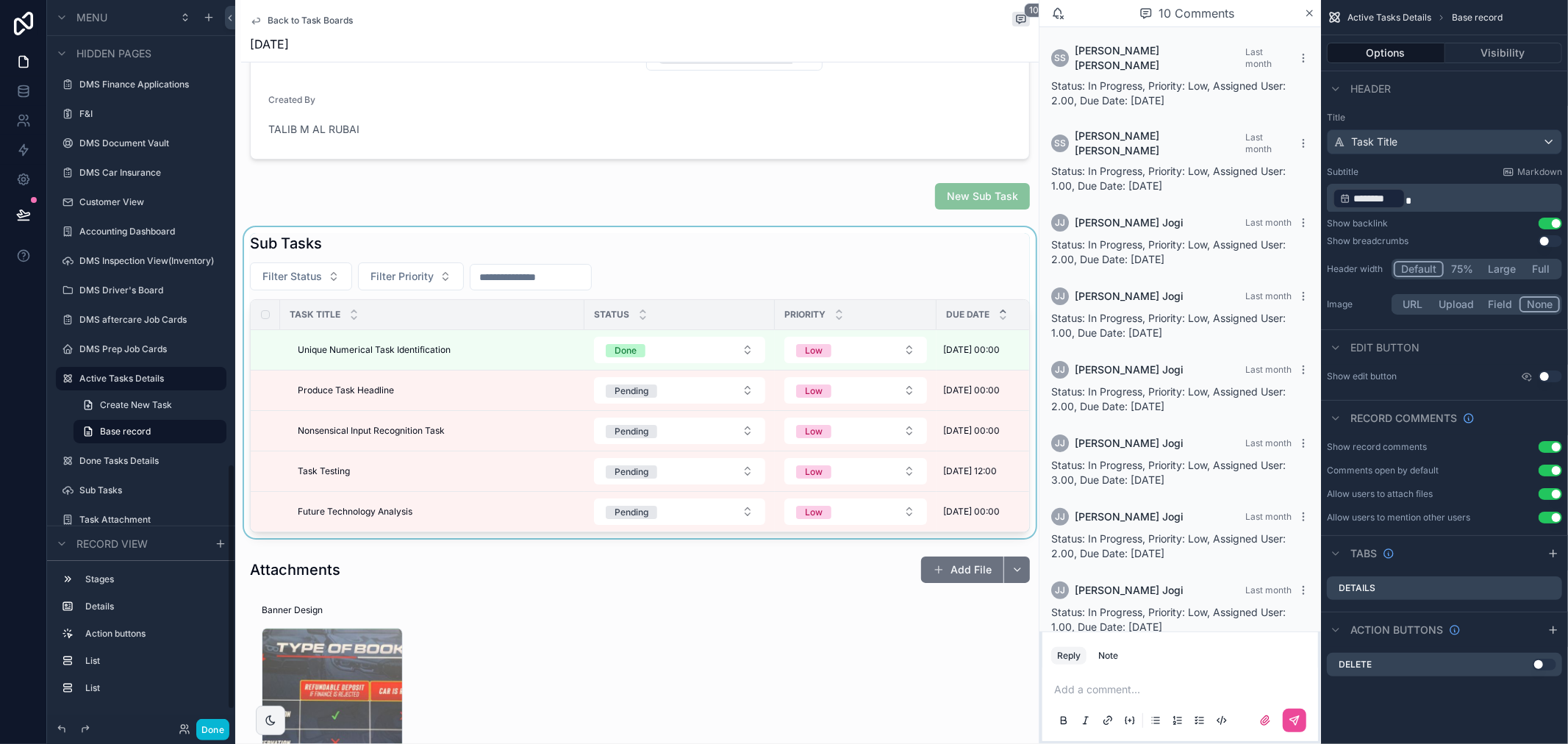
click at [688, 258] on div "scrollable content" at bounding box center [640, 382] width 798 height 311
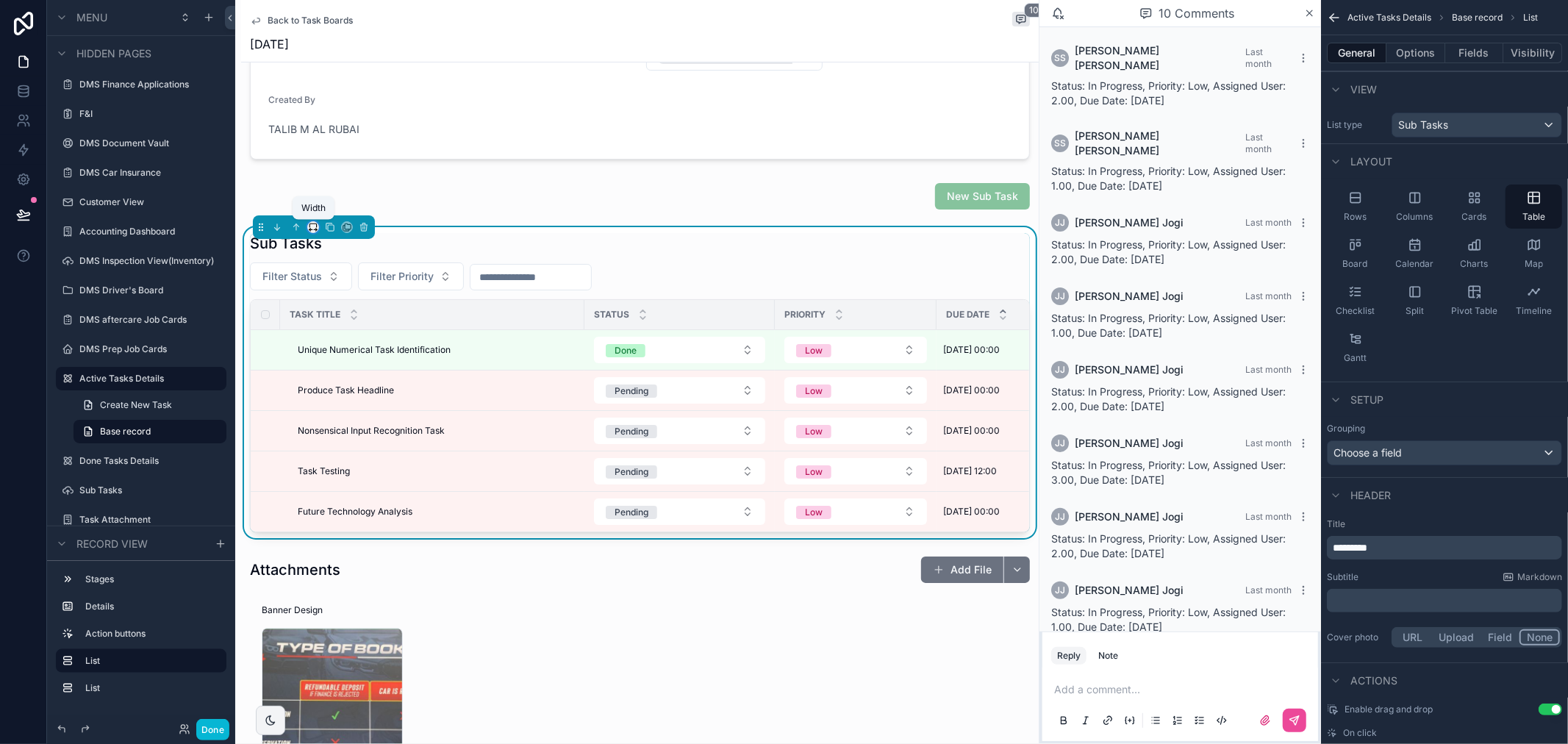
click at [313, 228] on icon "scrollable content" at bounding box center [313, 227] width 10 height 10
click at [353, 387] on span "Full width" at bounding box center [342, 384] width 45 height 18
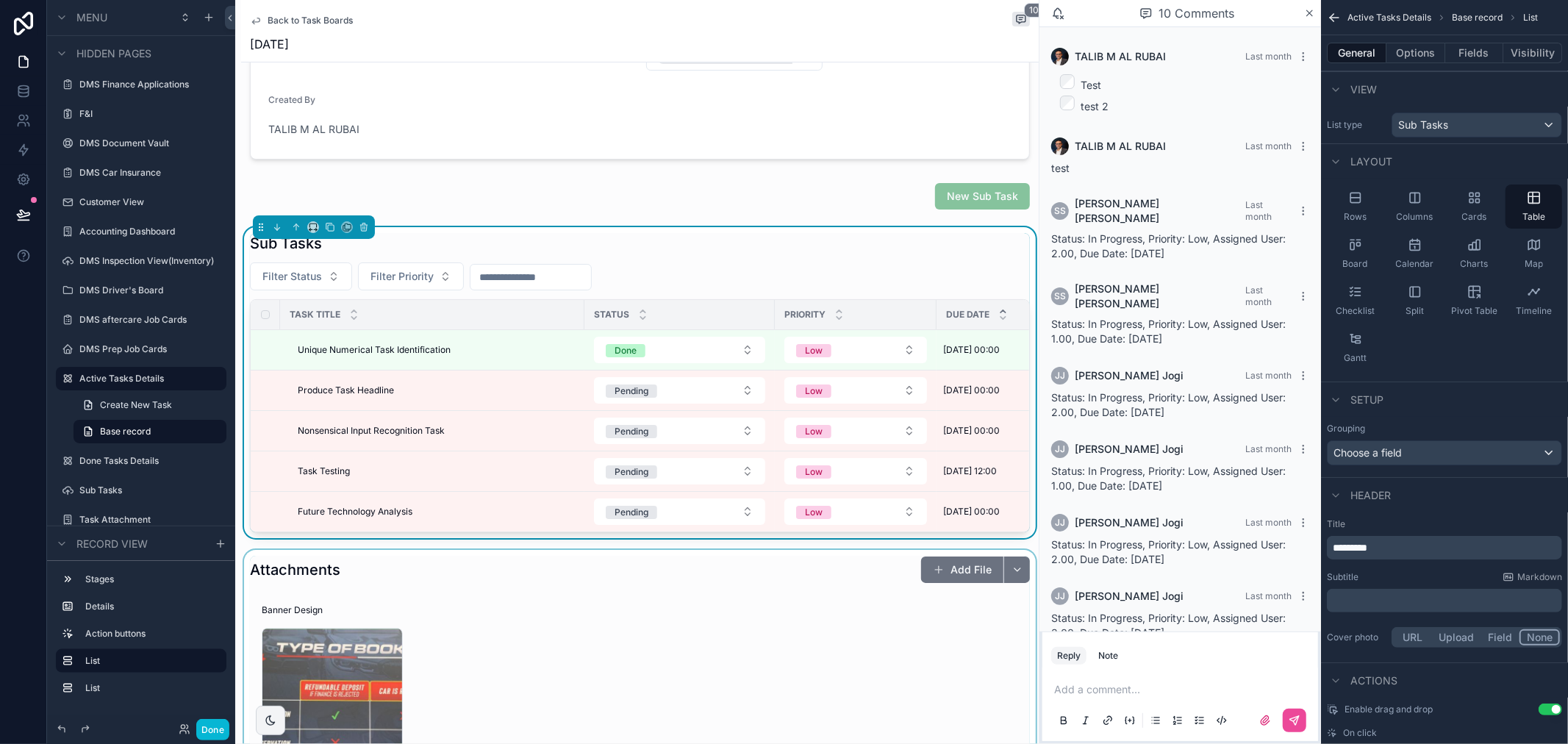
scroll to position [153, 0]
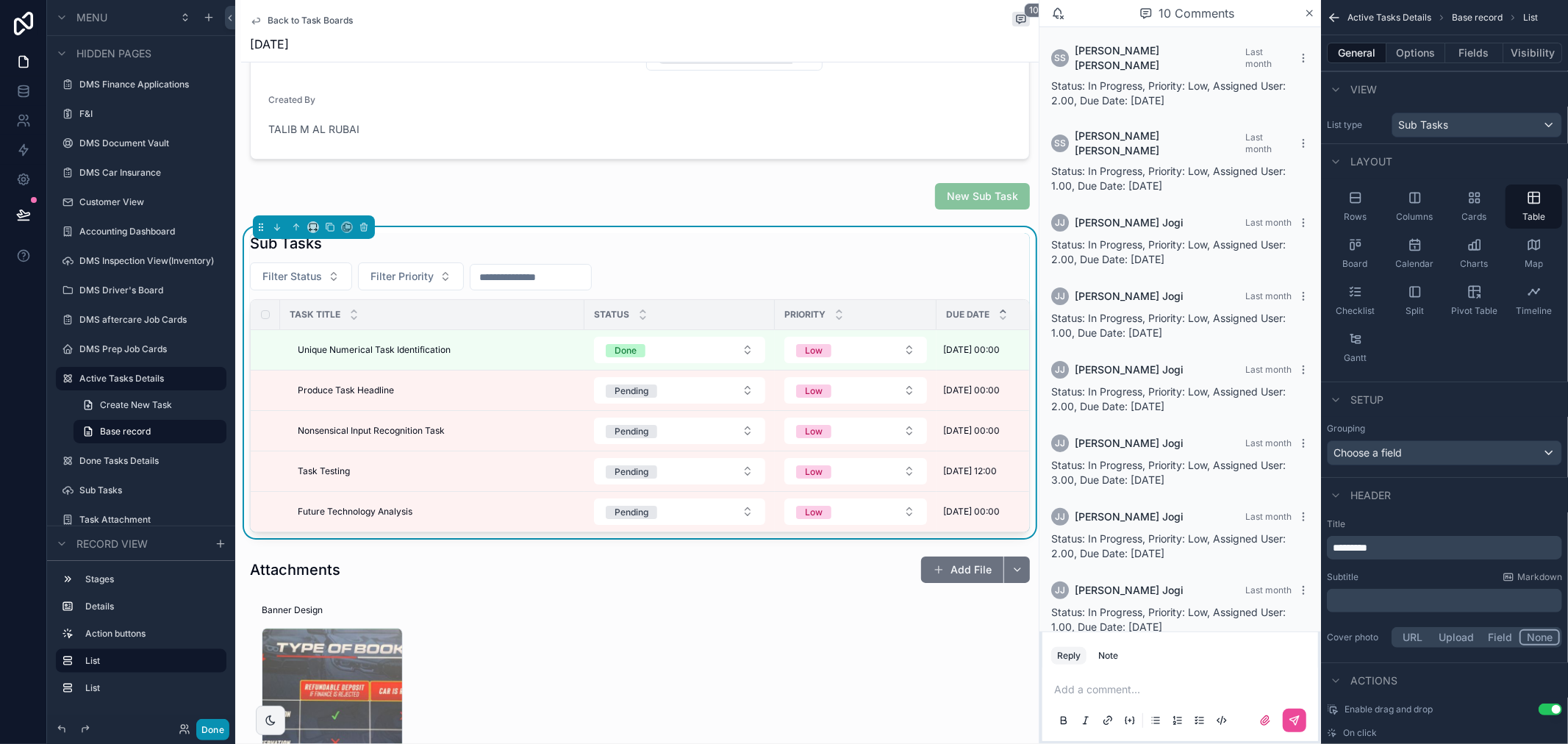
click at [209, 728] on button "Done" at bounding box center [213, 730] width 33 height 22
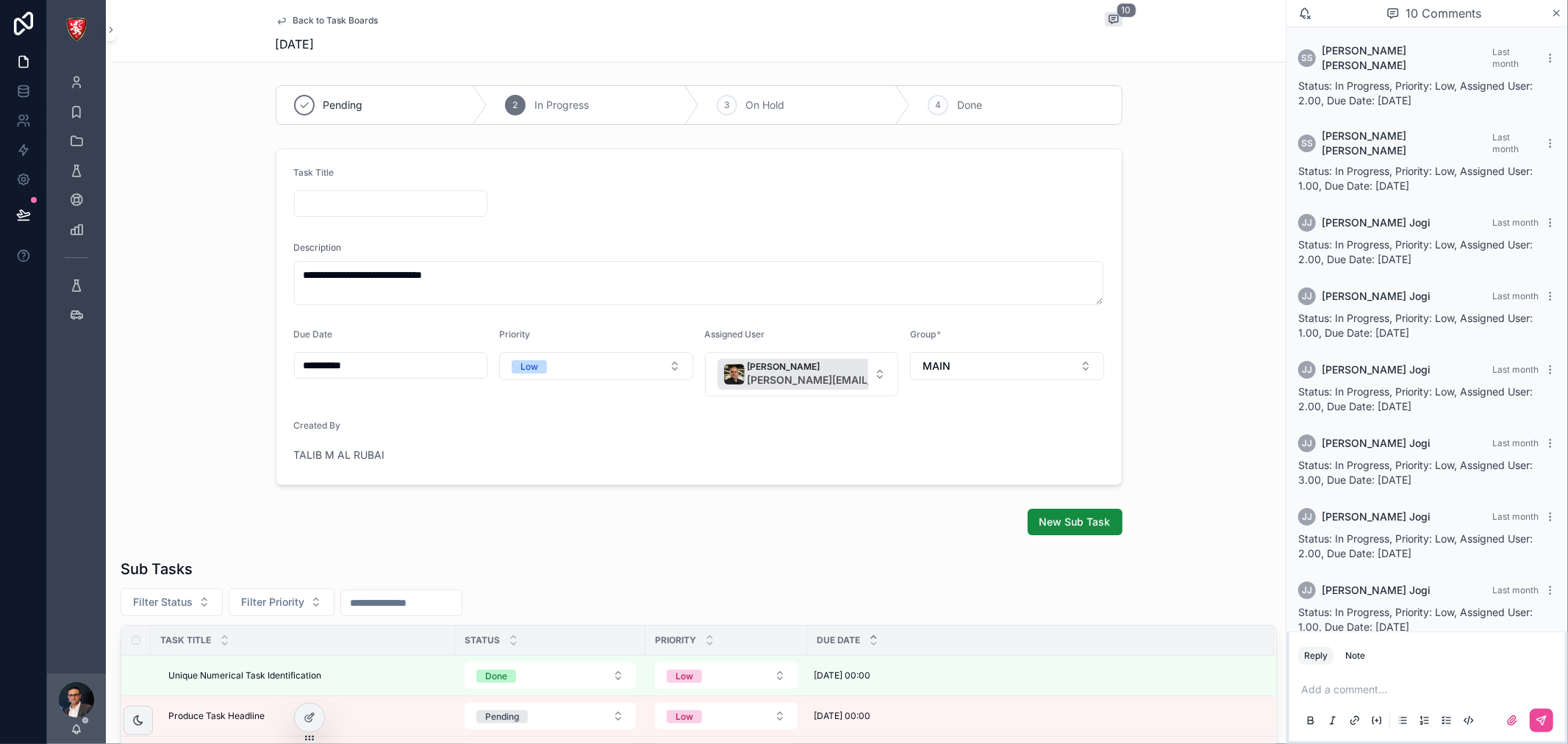
scroll to position [0, 0]
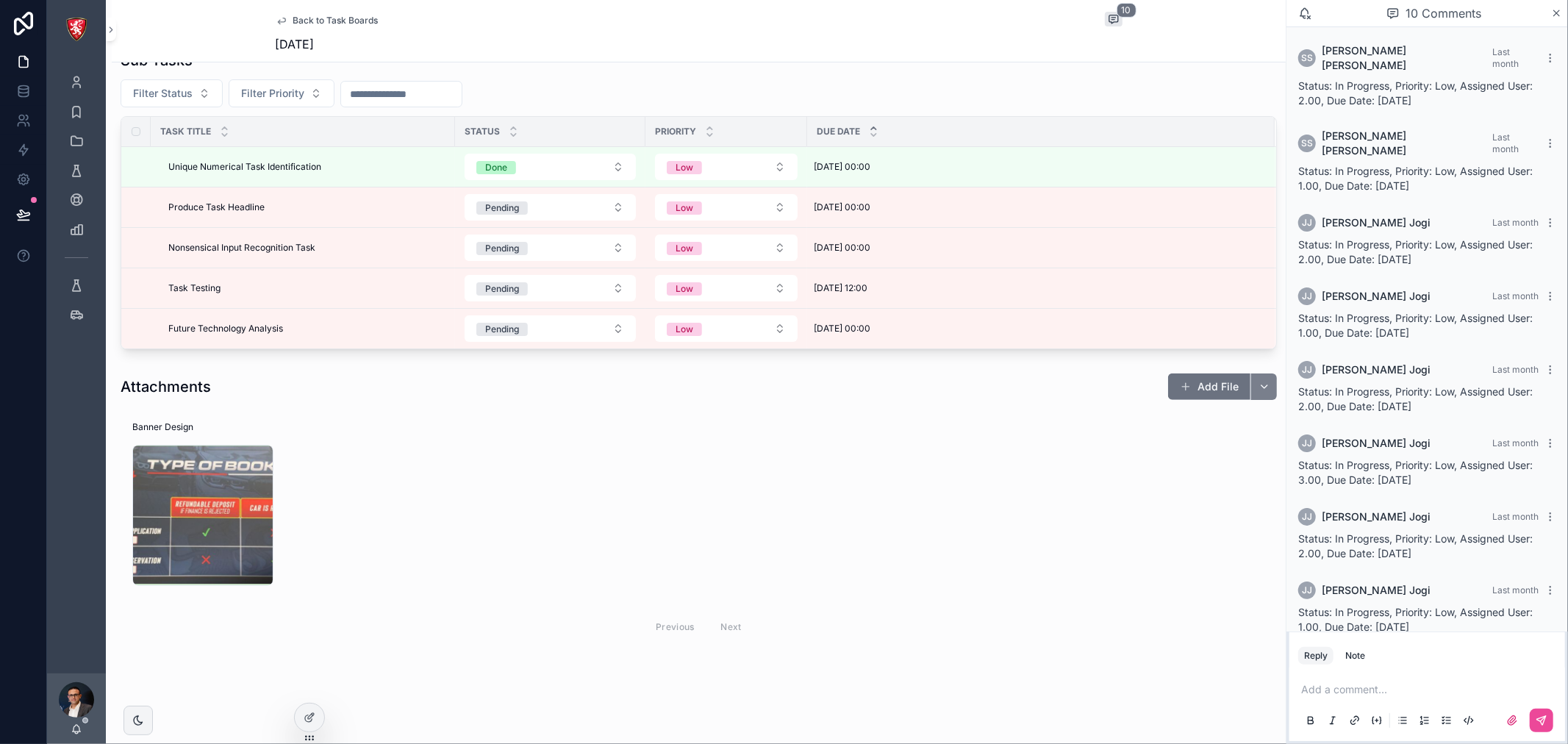
click at [1253, 386] on button "scrollable content" at bounding box center [1263, 386] width 26 height 26
click at [1192, 390] on button "Add File" at bounding box center [1209, 386] width 82 height 26
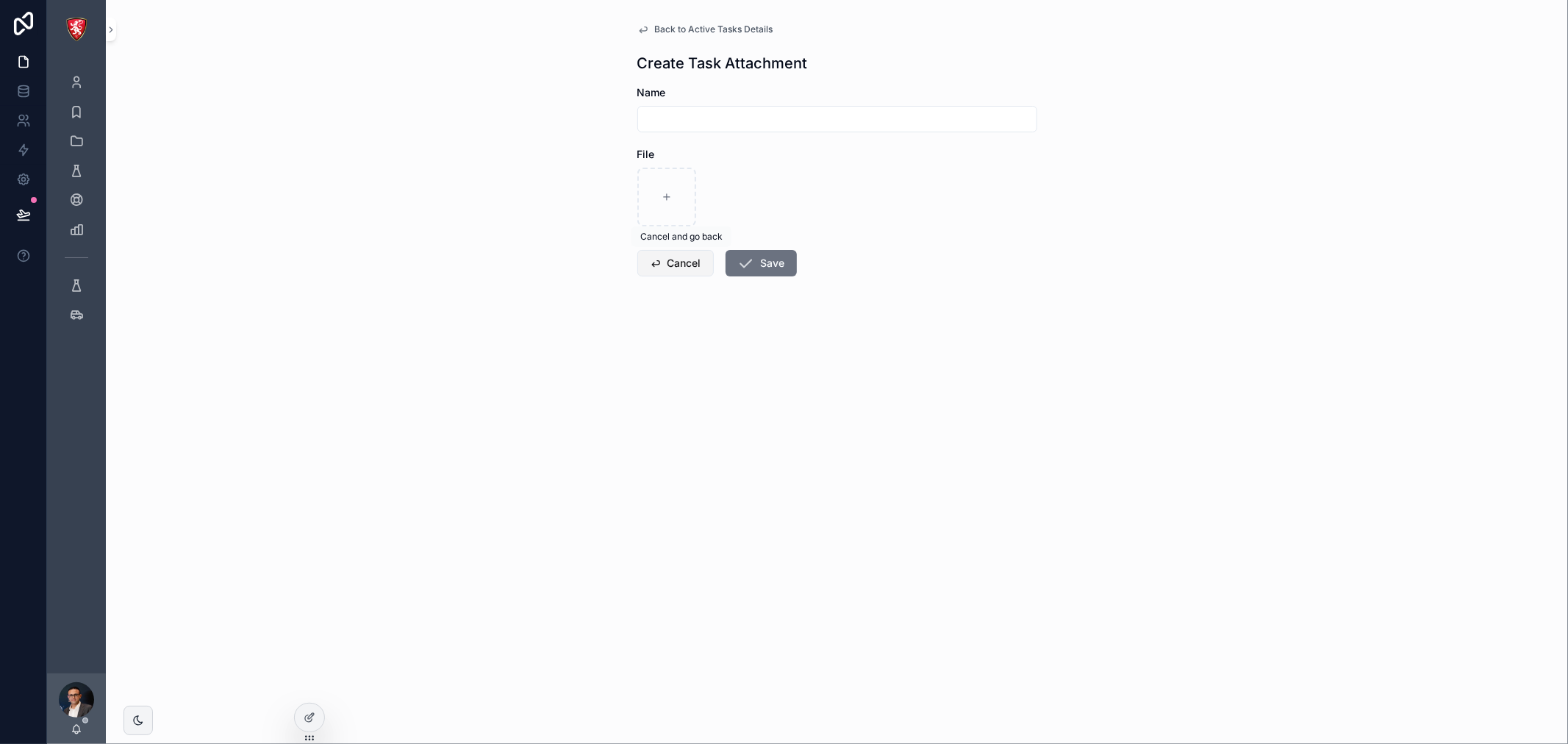
click at [684, 261] on button "Cancel" at bounding box center [675, 263] width 76 height 26
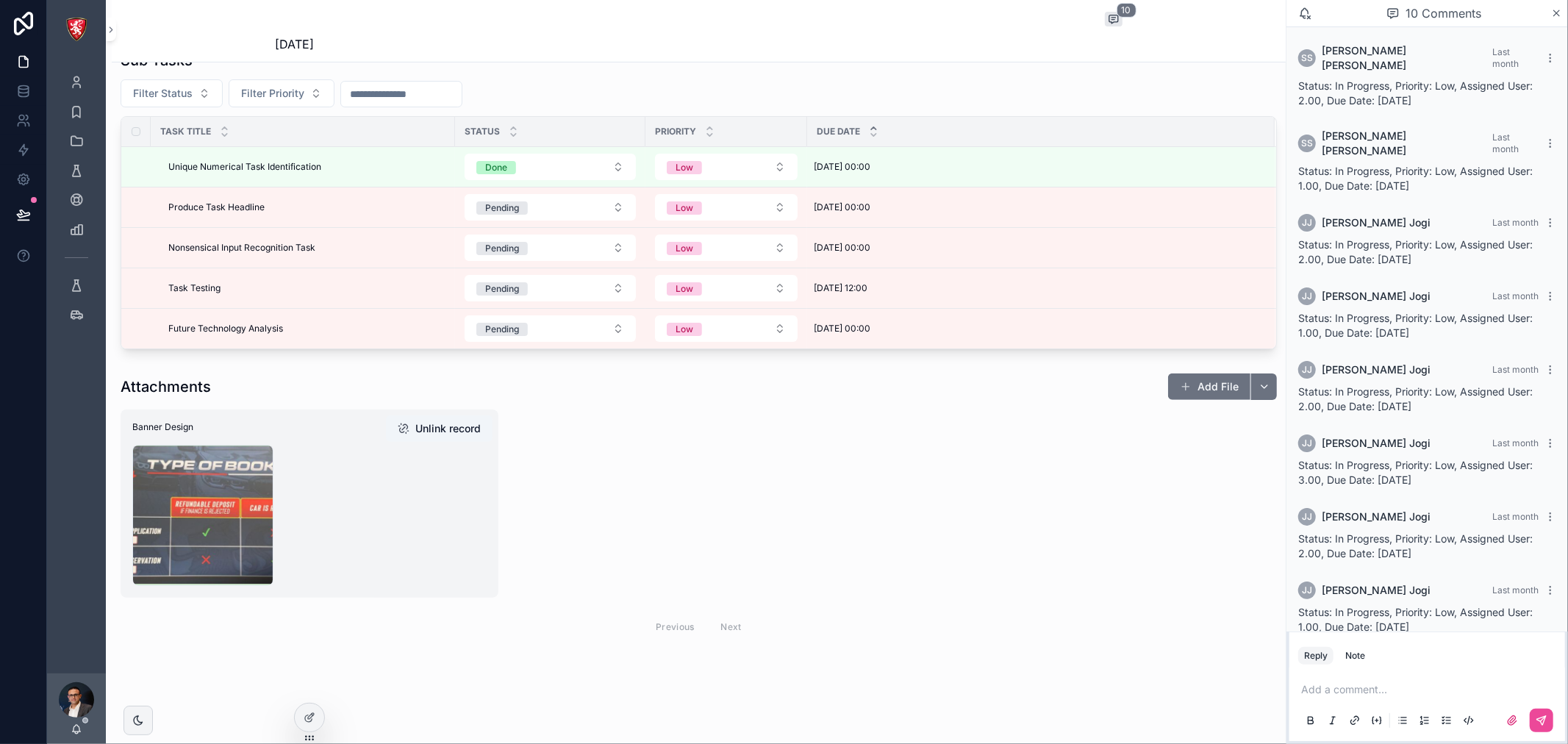
click at [371, 512] on div "AB-pdf .png" at bounding box center [309, 515] width 354 height 141
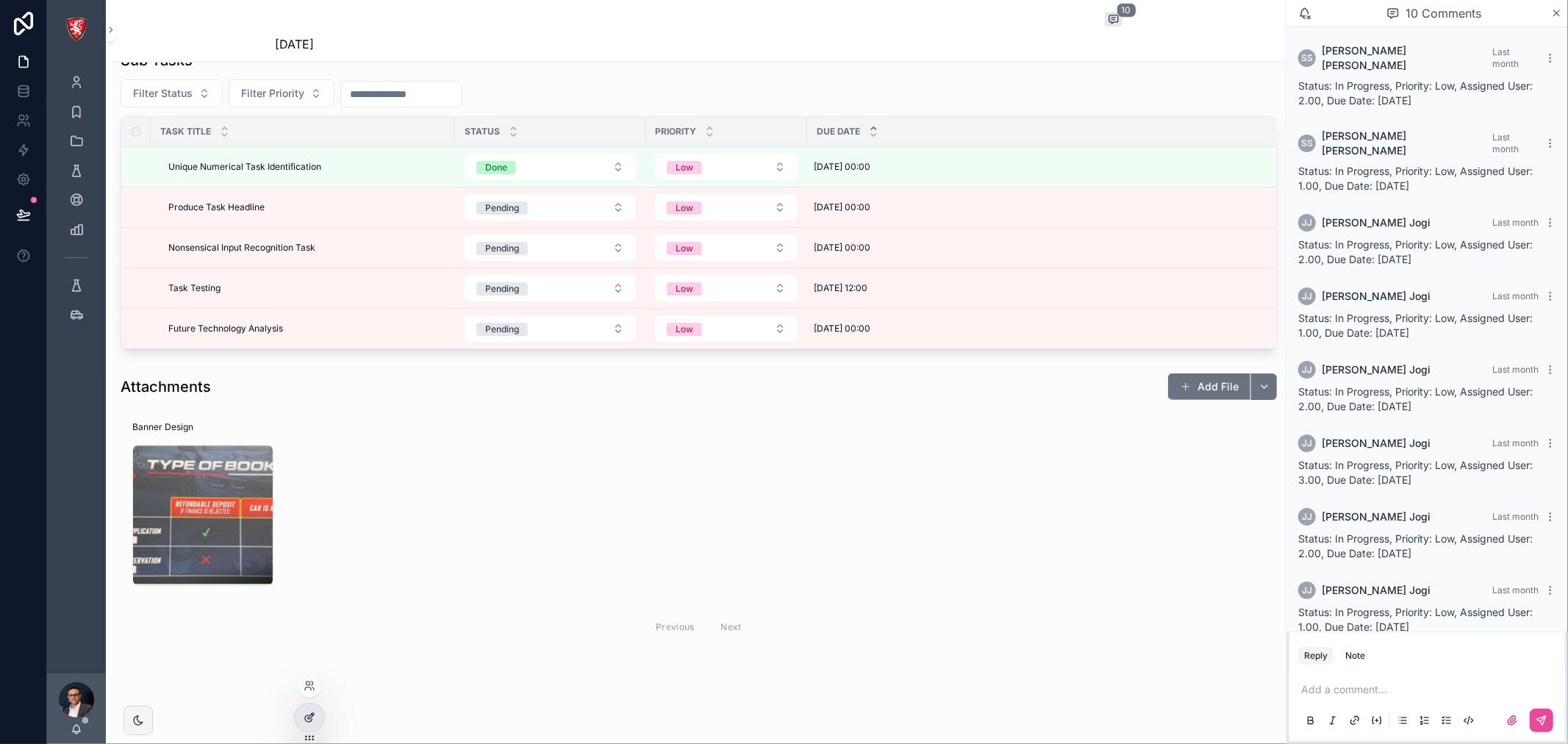
click at [307, 712] on icon at bounding box center [309, 718] width 12 height 12
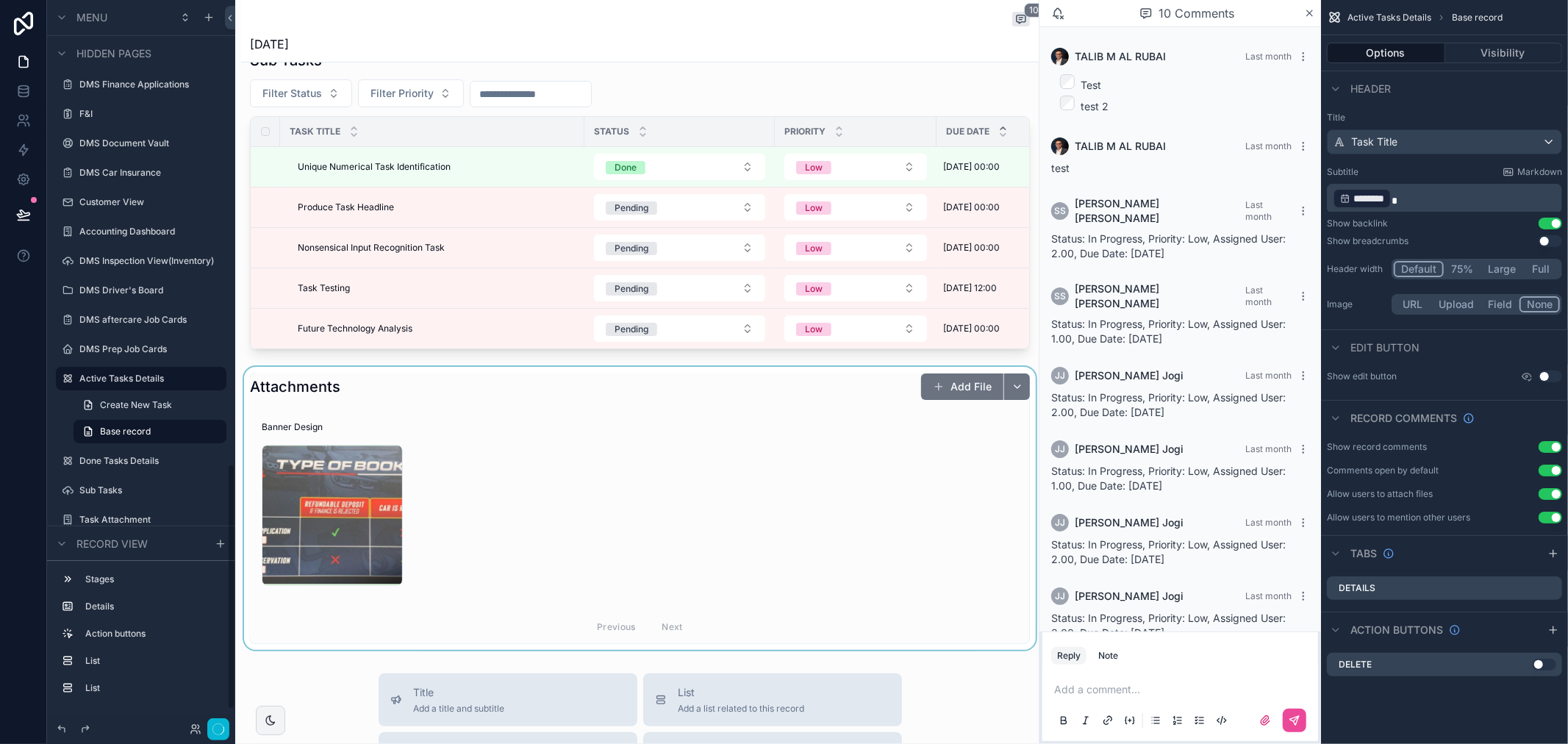
scroll to position [153, 0]
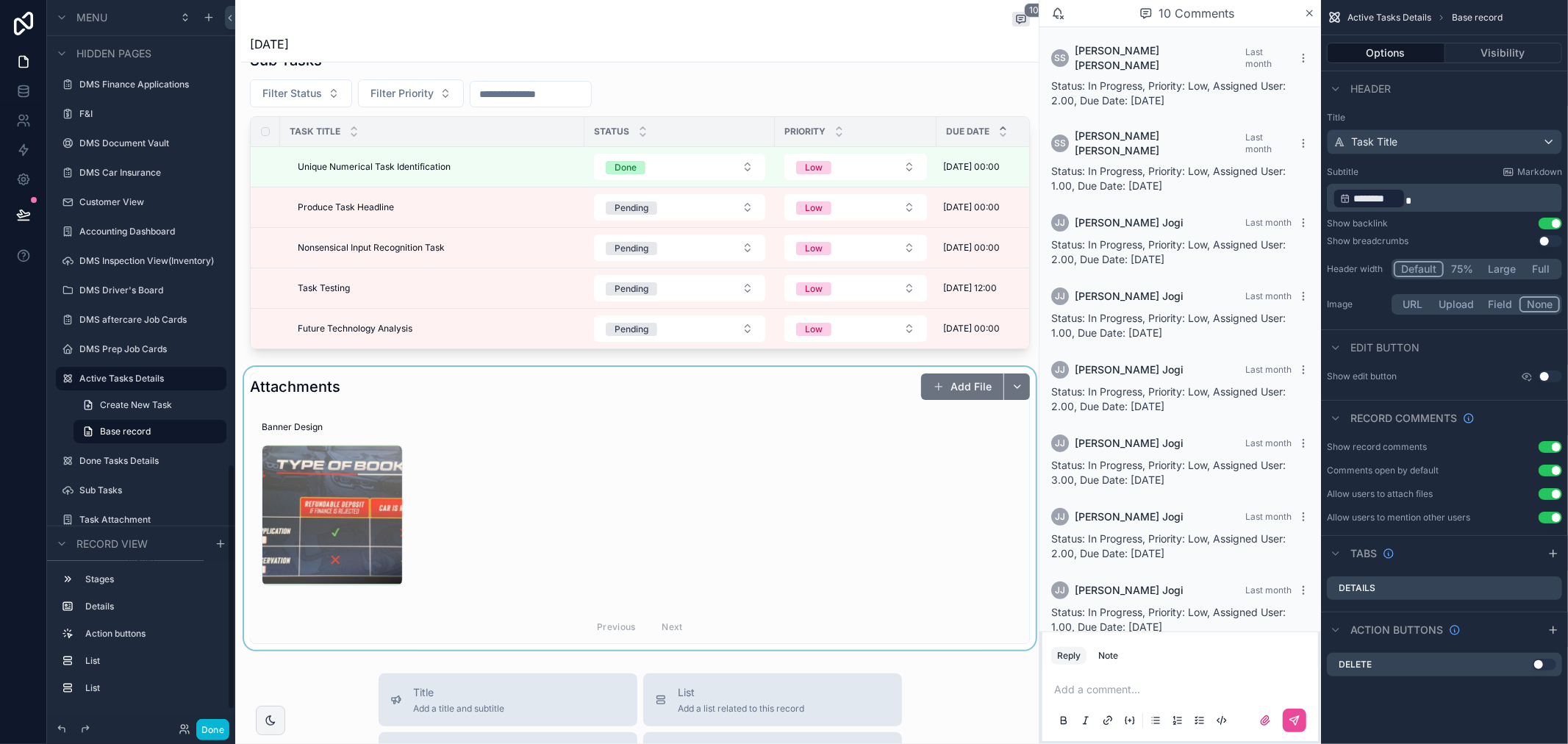
click at [547, 509] on div "scrollable content" at bounding box center [640, 508] width 798 height 283
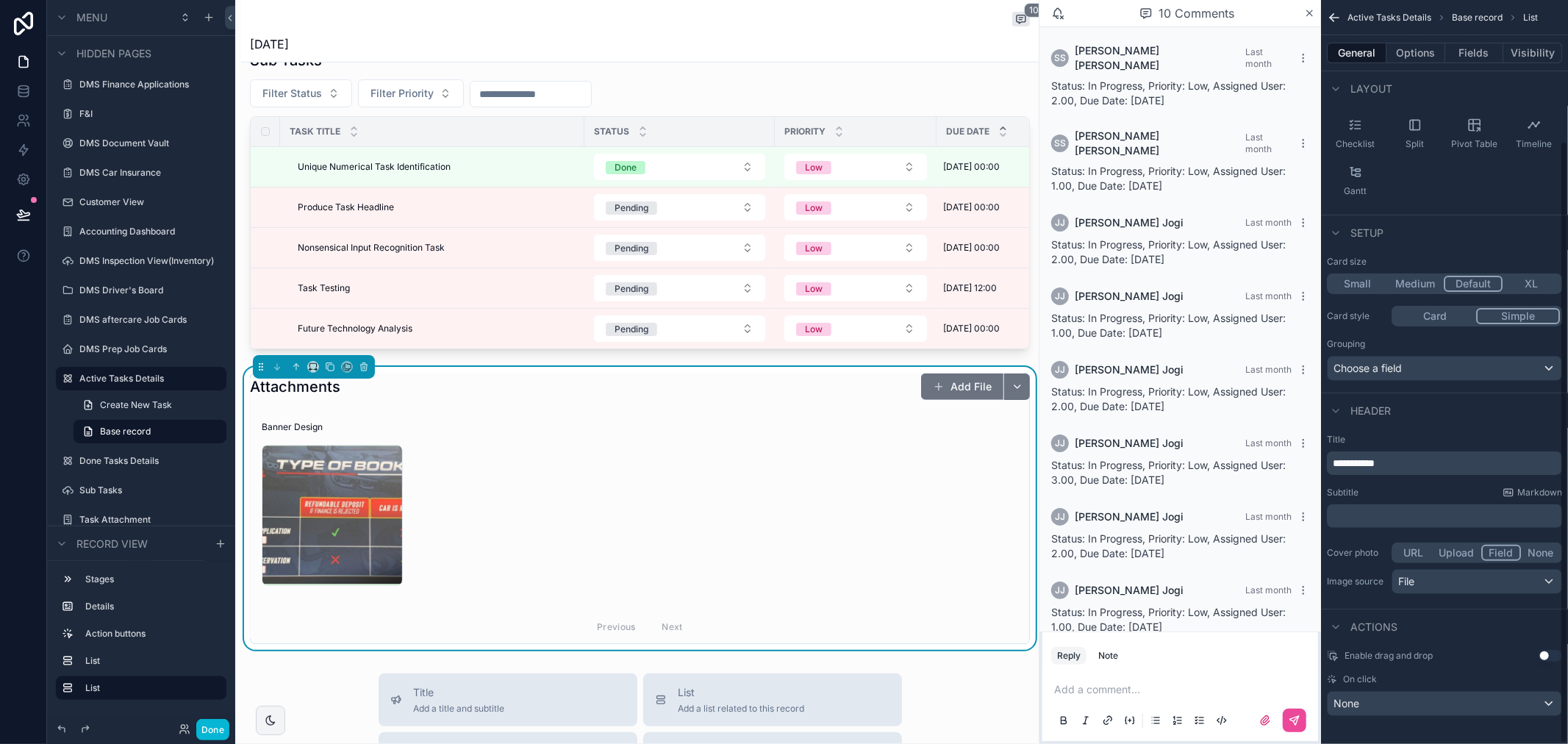
scroll to position [174, 0]
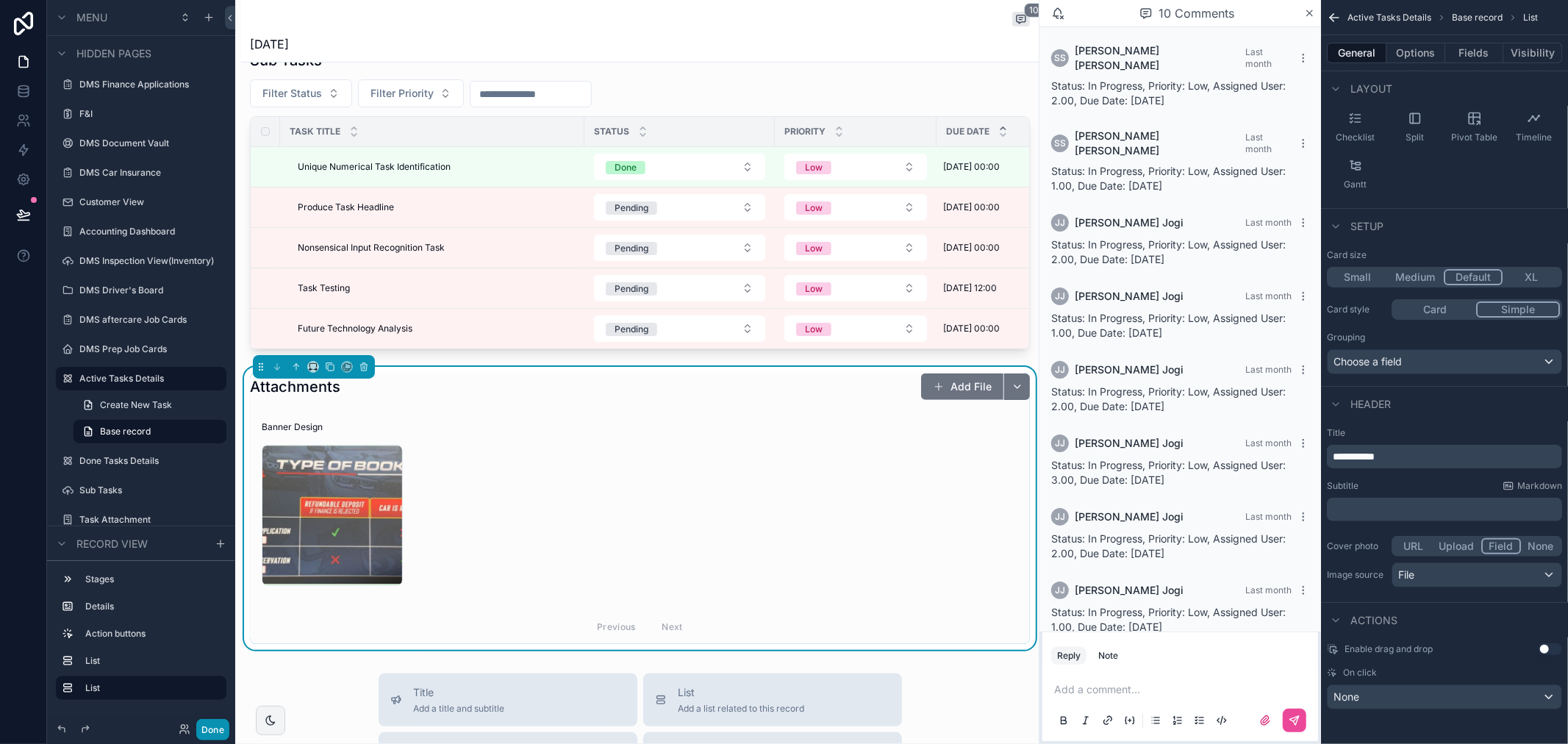
click at [204, 730] on button "Done" at bounding box center [213, 730] width 33 height 22
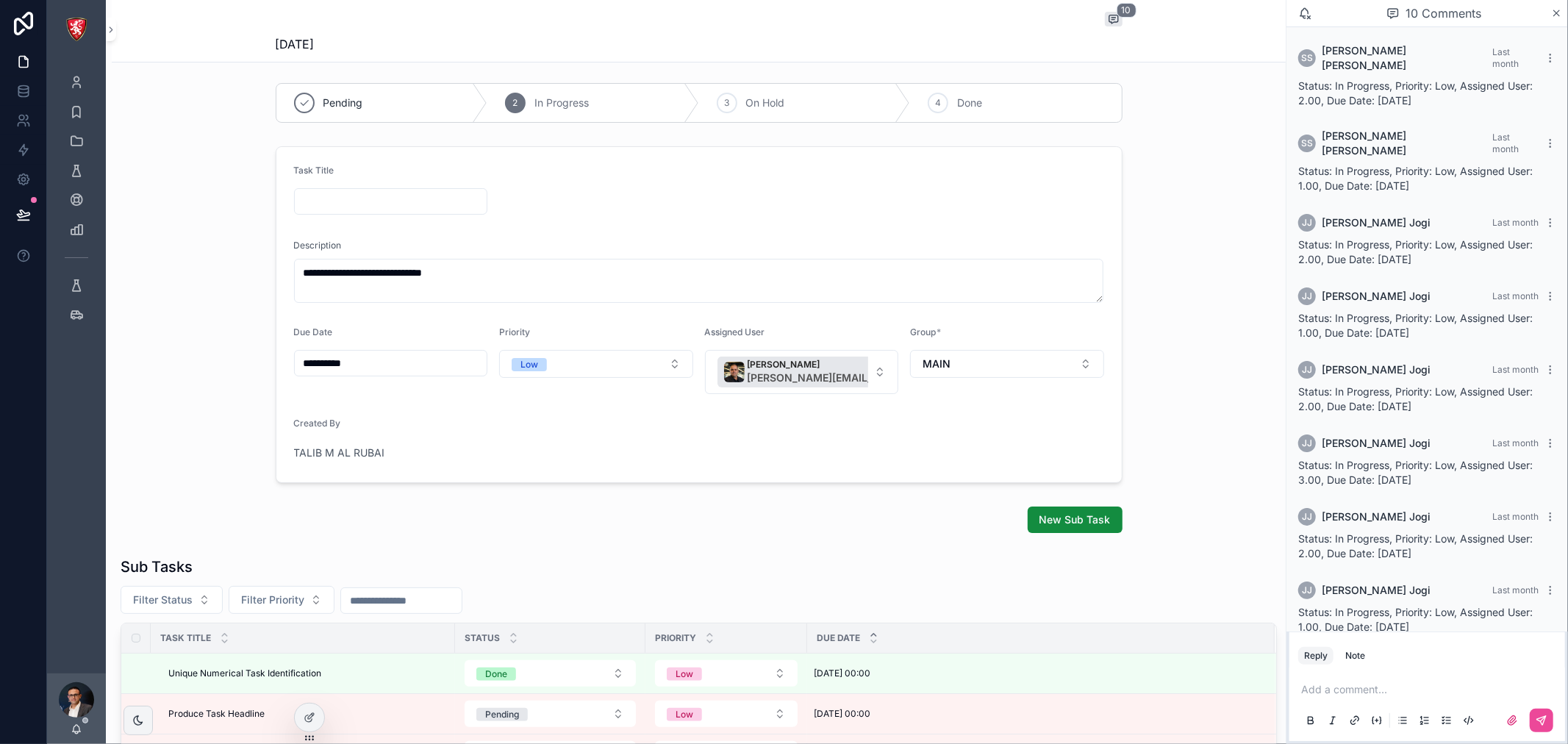
scroll to position [0, 0]
click at [603, 210] on form "**********" at bounding box center [699, 317] width 846 height 335
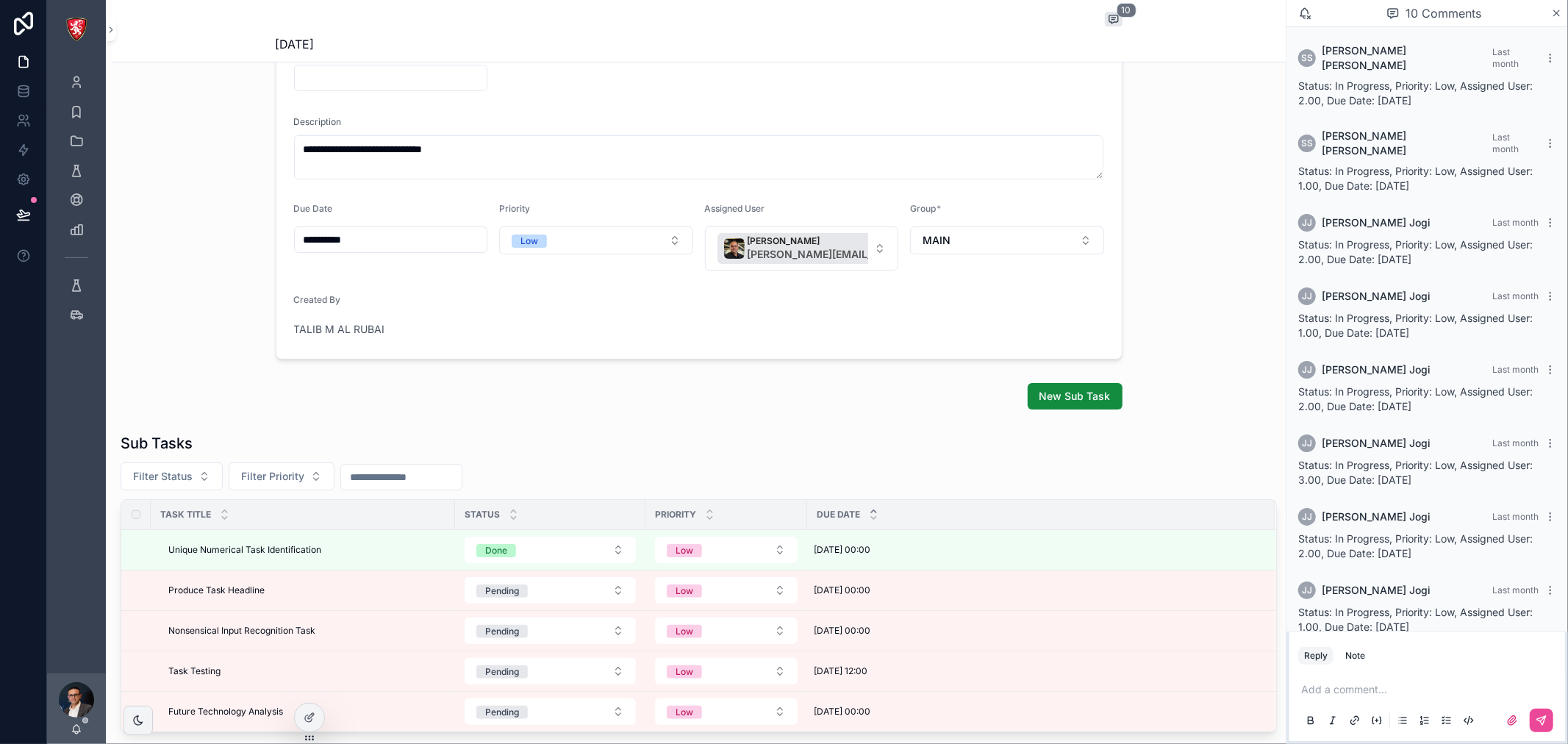
scroll to position [327, 0]
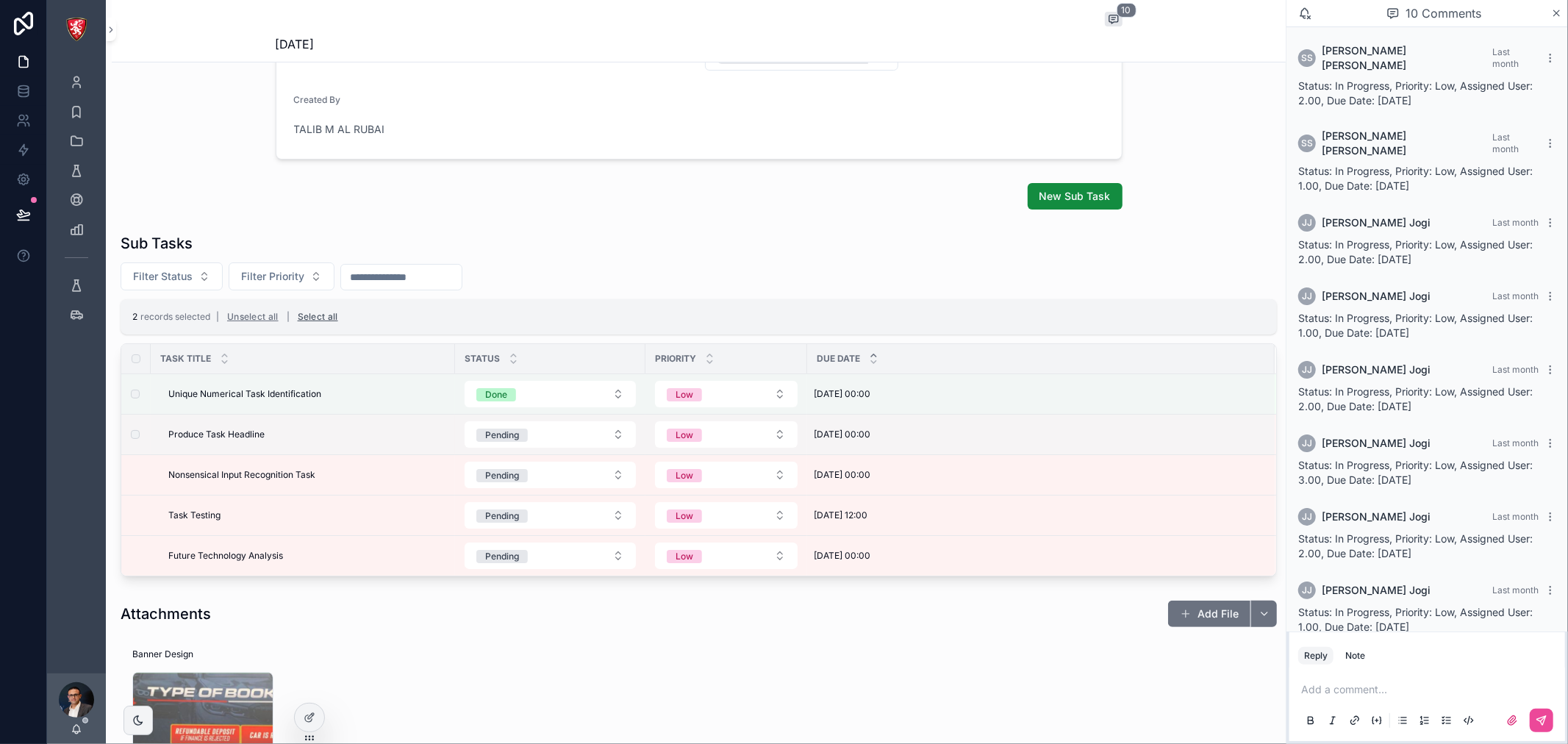
click at [316, 315] on button "Select all" at bounding box center [318, 317] width 51 height 24
click at [273, 320] on button "Unselect all" at bounding box center [253, 317] width 62 height 24
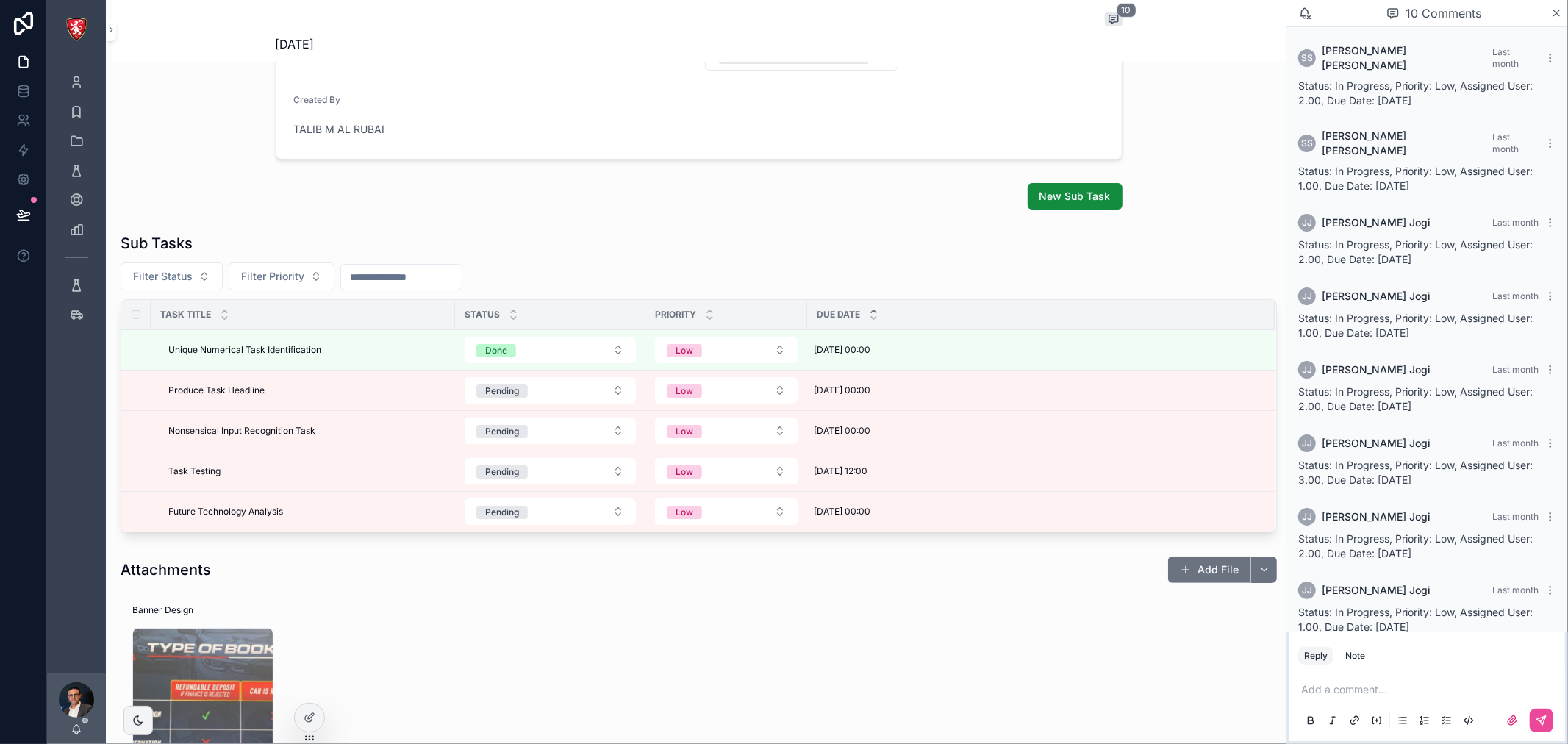
scroll to position [0, 0]
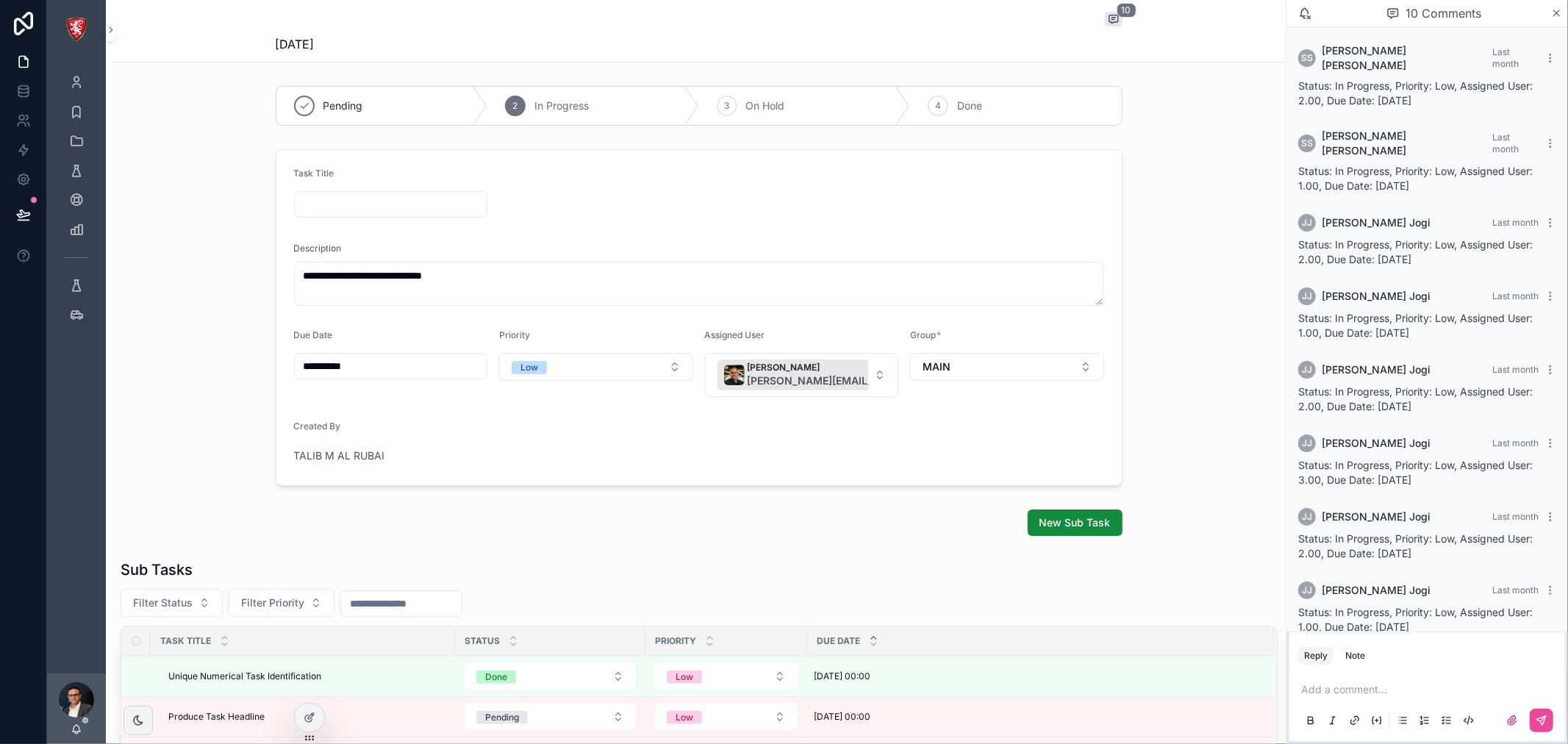
click at [211, 20] on div "10 [DATE]" at bounding box center [698, 31] width 1174 height 62
click at [221, 25] on div "10 [DATE]" at bounding box center [698, 31] width 1174 height 62
click at [313, 718] on icon at bounding box center [309, 718] width 12 height 12
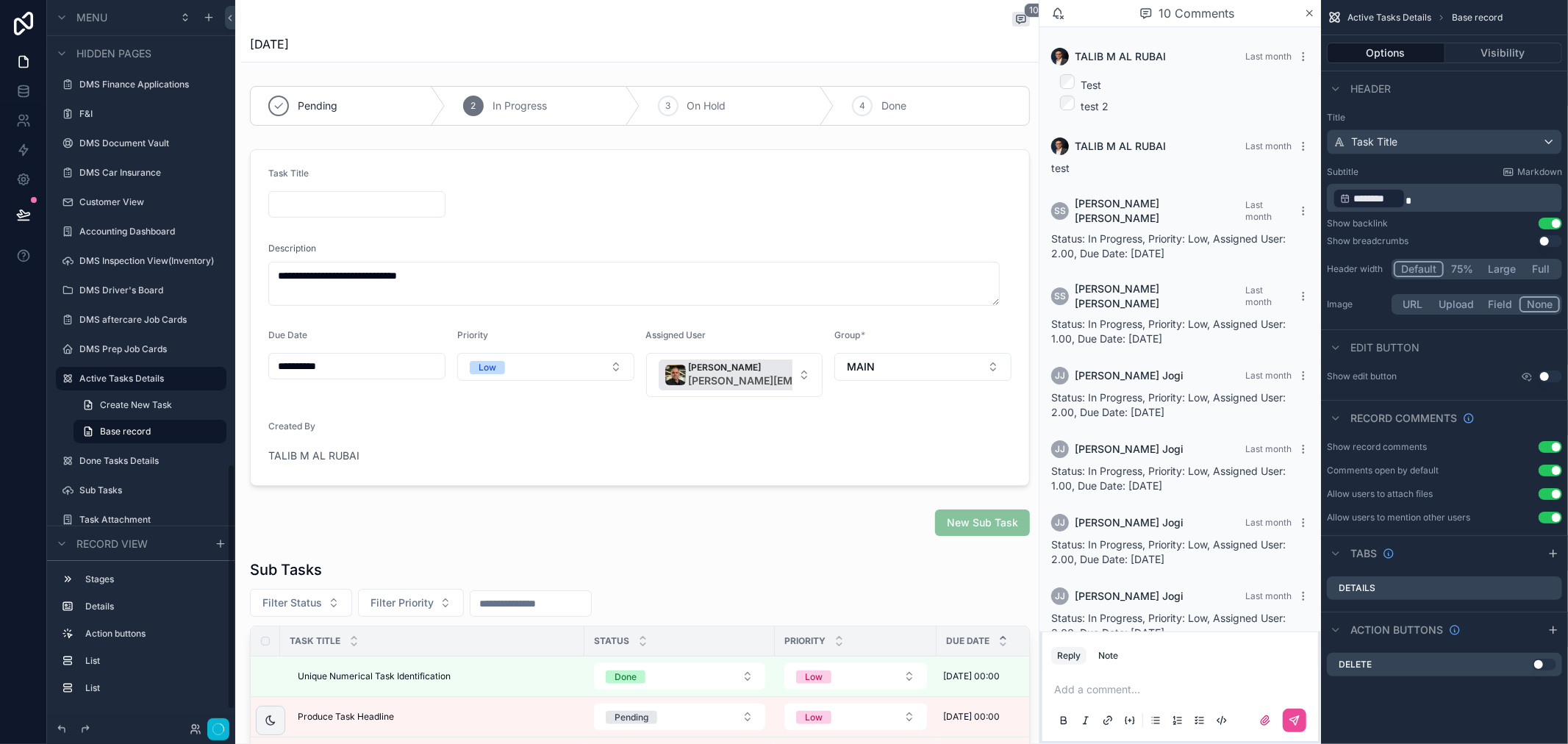
scroll to position [153, 0]
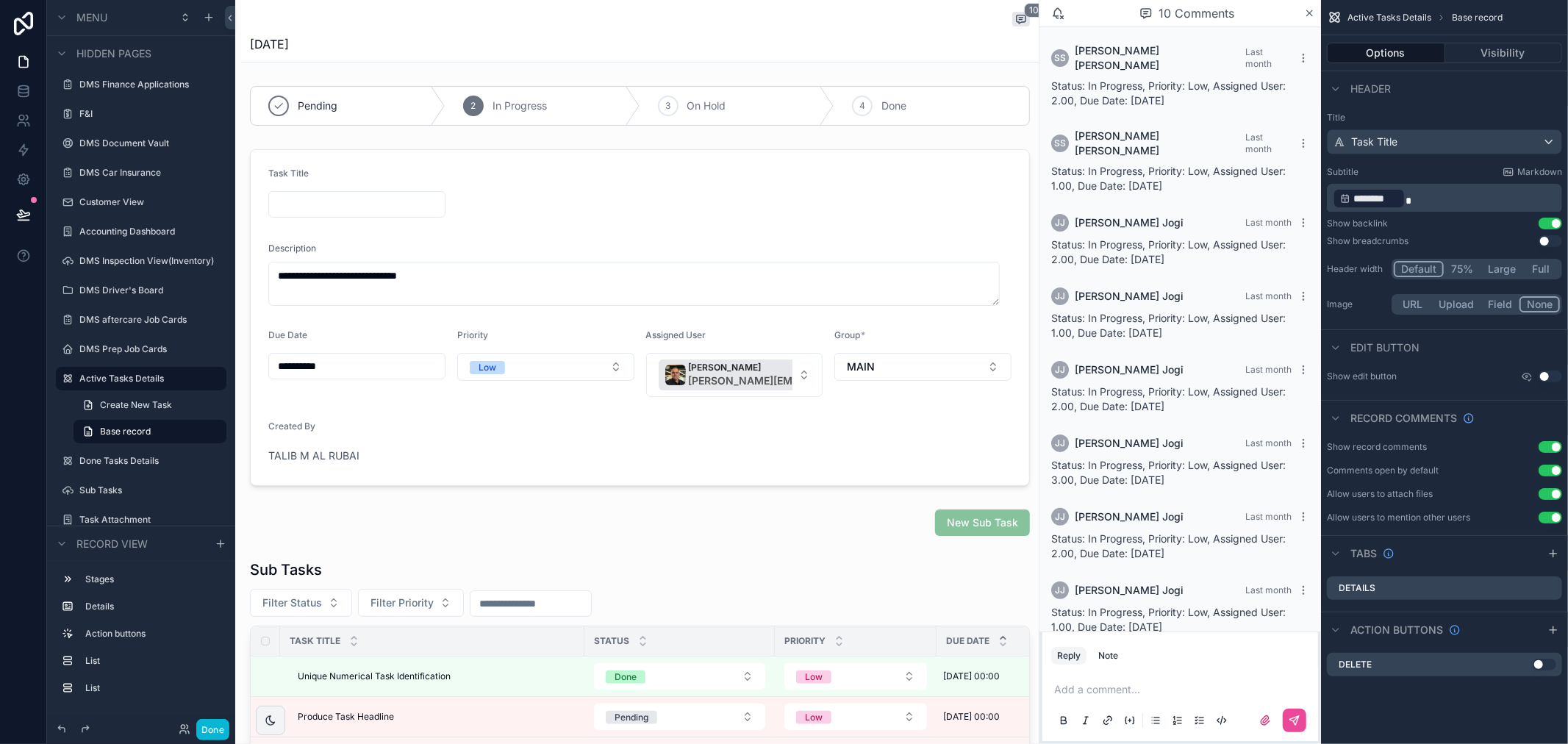
click at [534, 35] on div "[DATE]" at bounding box center [639, 44] width 780 height 18
click at [798, 30] on div "10 [DATE]" at bounding box center [639, 31] width 780 height 62
click at [127, 382] on label "Active Tasks Details" at bounding box center [139, 378] width 118 height 12
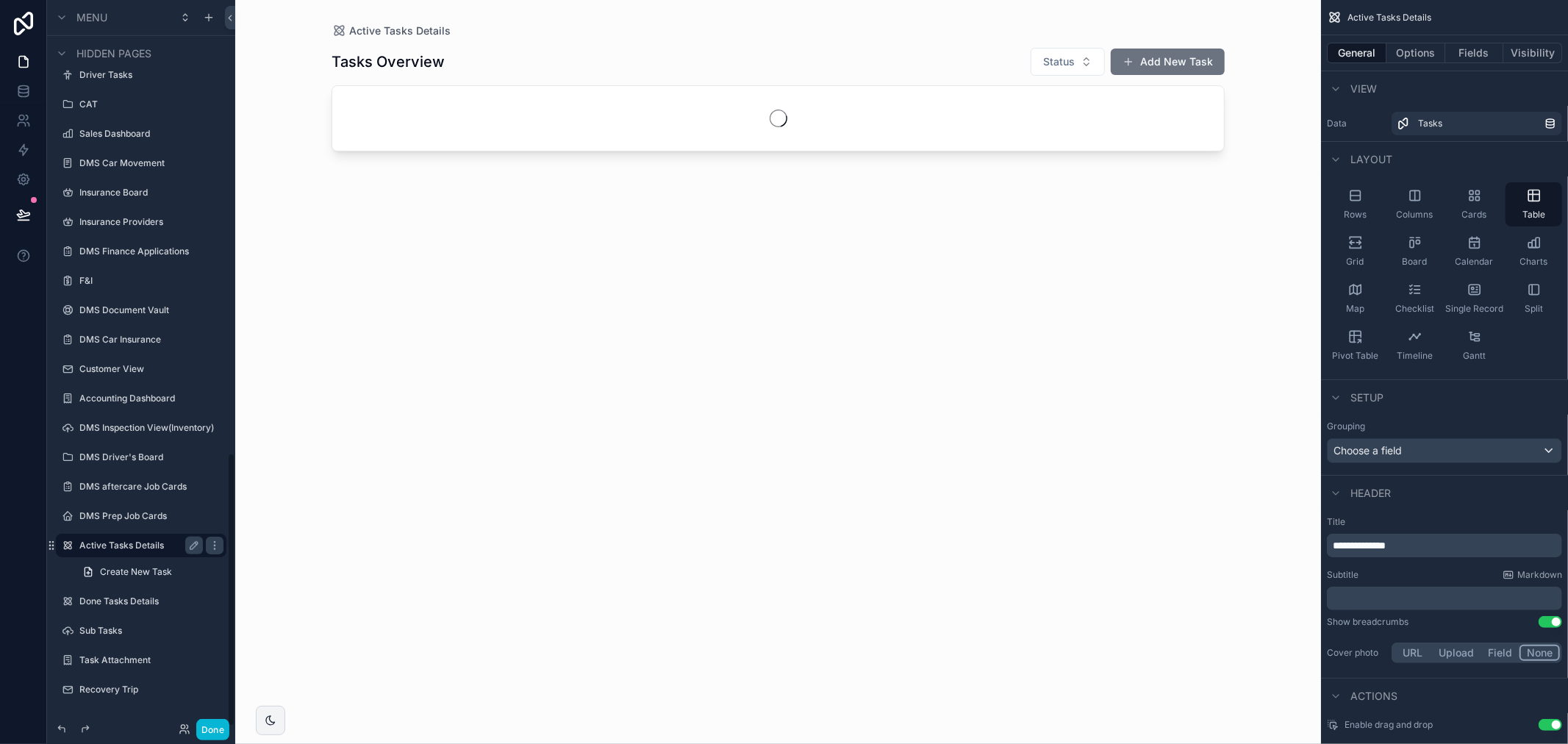
scroll to position [1200, 0]
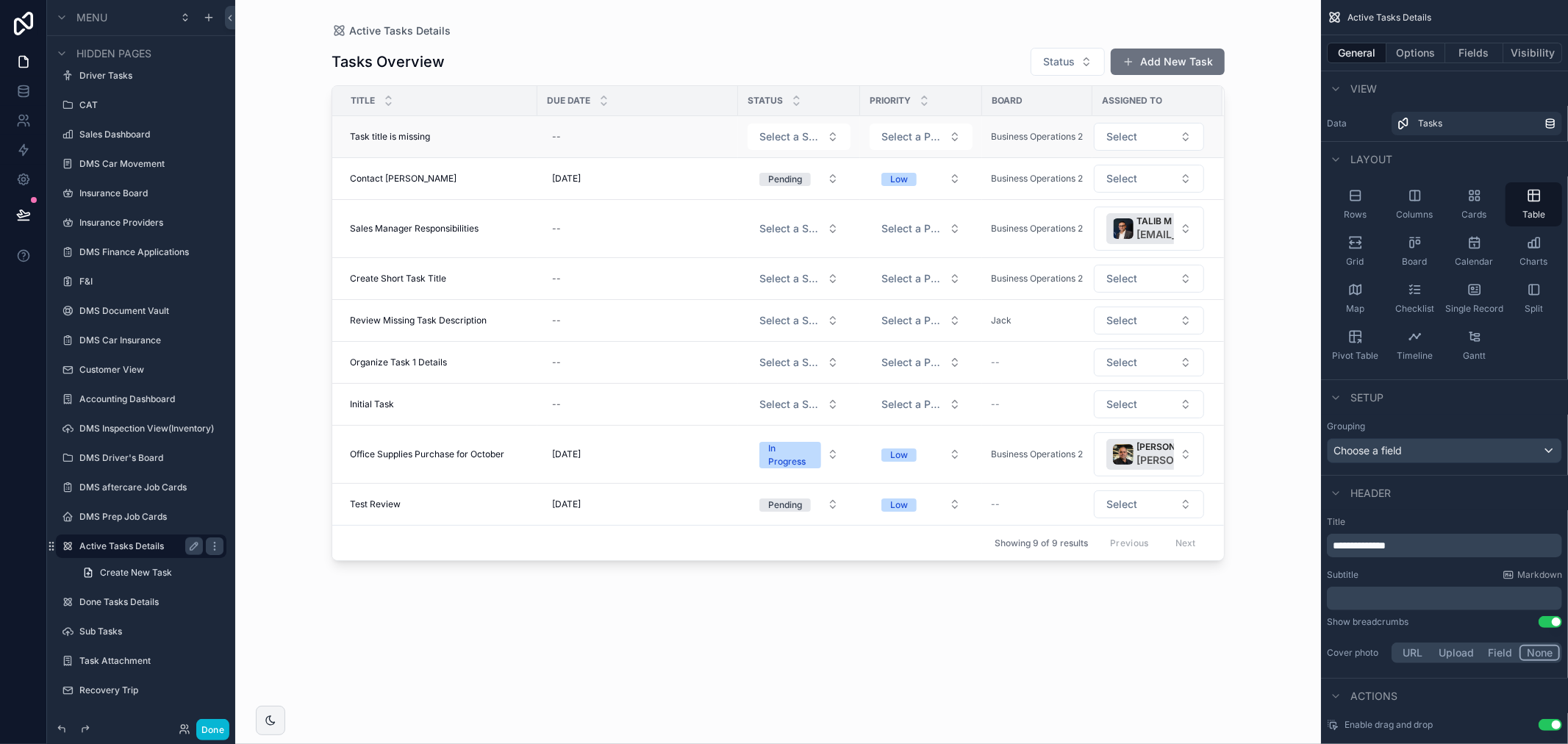
click at [464, 139] on div "Task title is missing Task title is missing" at bounding box center [439, 136] width 178 height 12
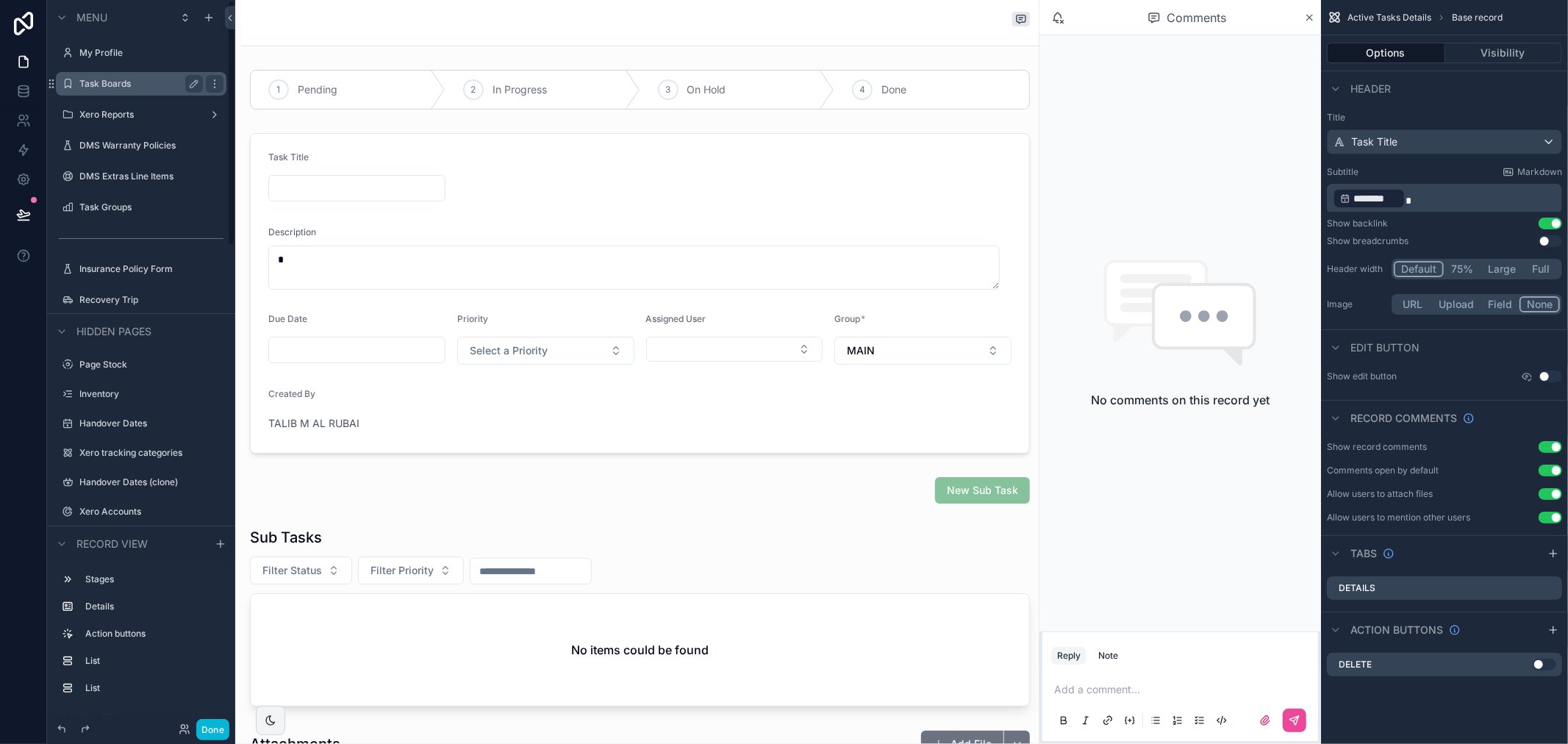
click at [129, 87] on label "Task Boards" at bounding box center [139, 84] width 118 height 12
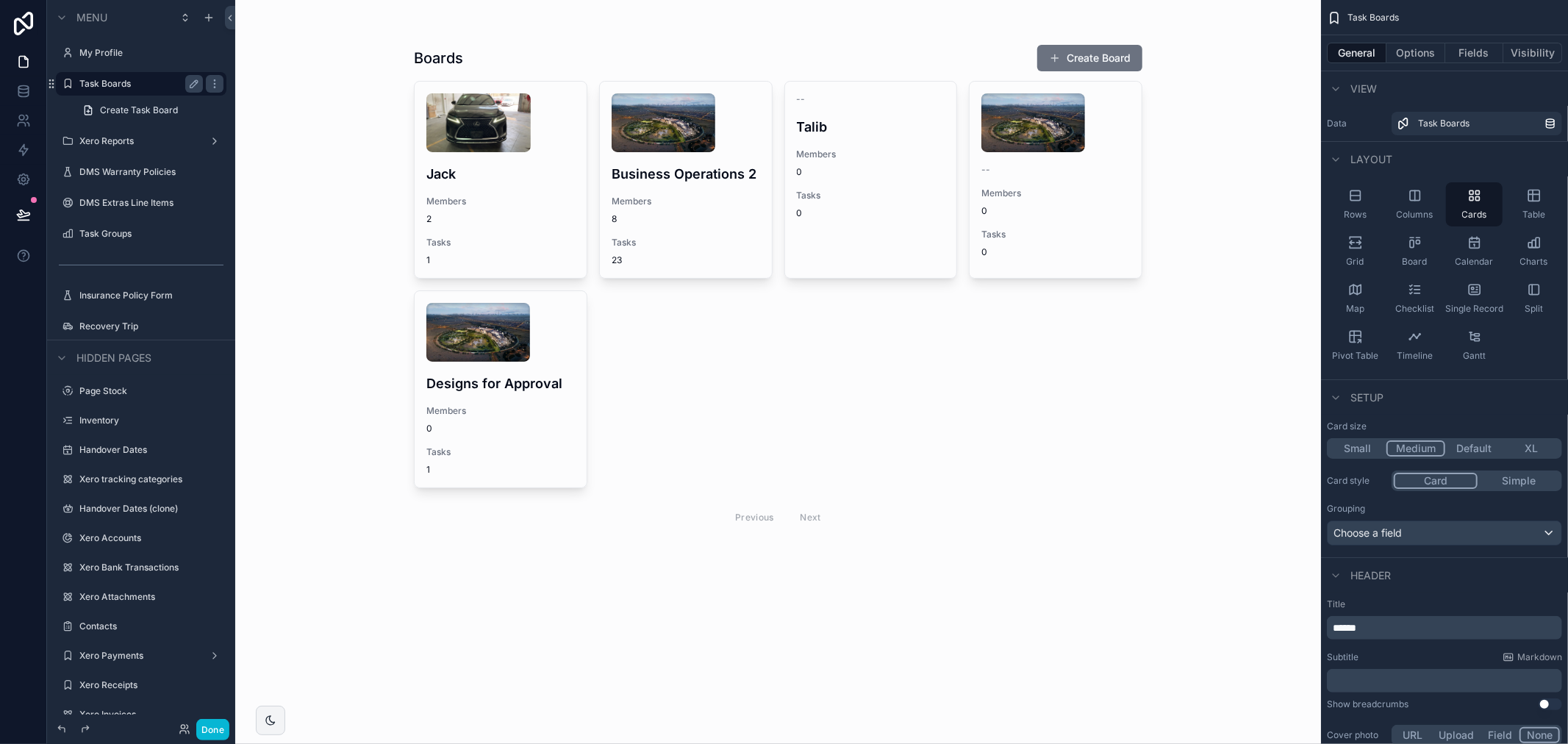
click at [670, 136] on div "scrollable content" at bounding box center [778, 291] width 752 height 581
click at [675, 139] on img "scrollable content" at bounding box center [663, 123] width 104 height 59
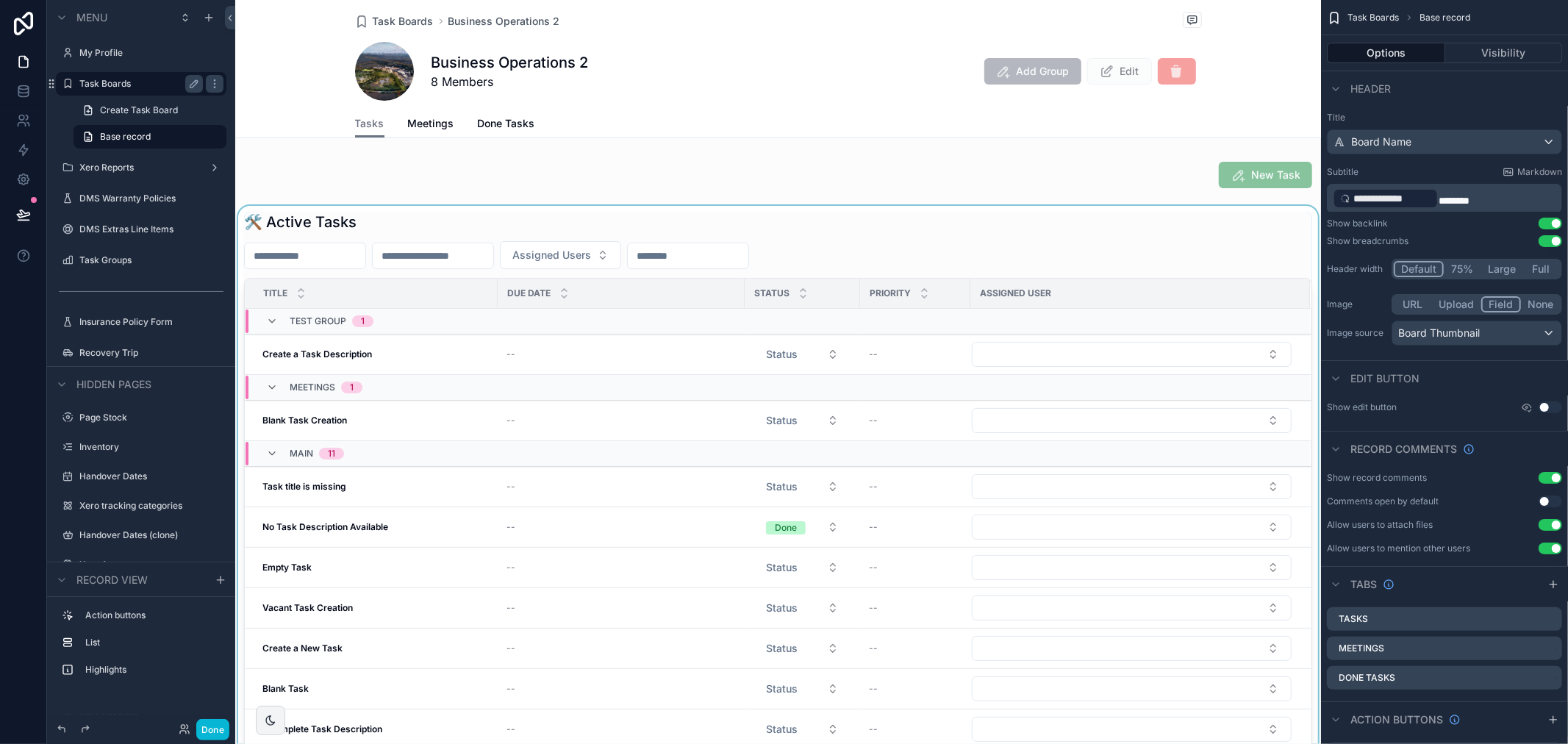
click at [858, 236] on div "scrollable content" at bounding box center [777, 524] width 1085 height 637
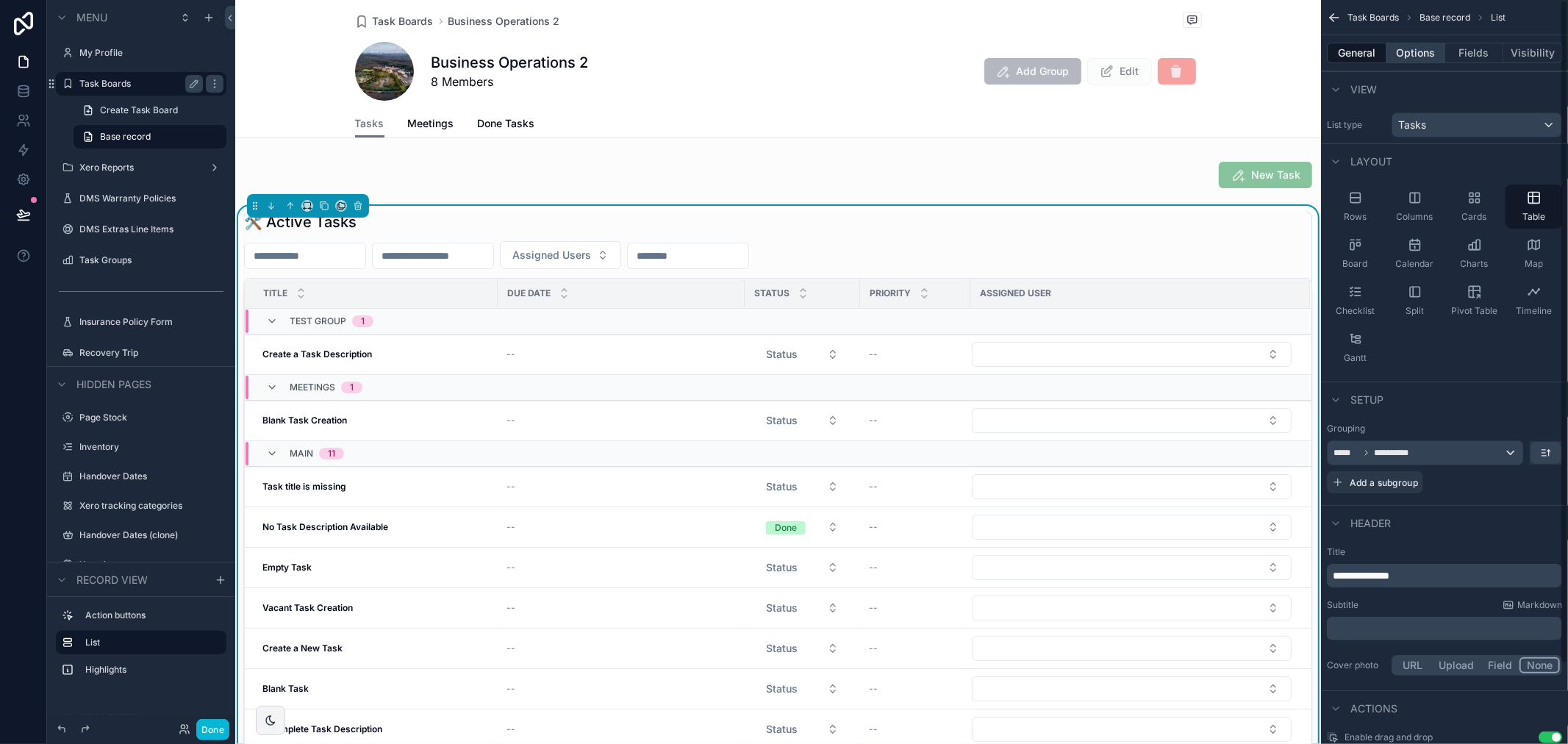
click at [1415, 49] on button "Options" at bounding box center [1416, 53] width 59 height 21
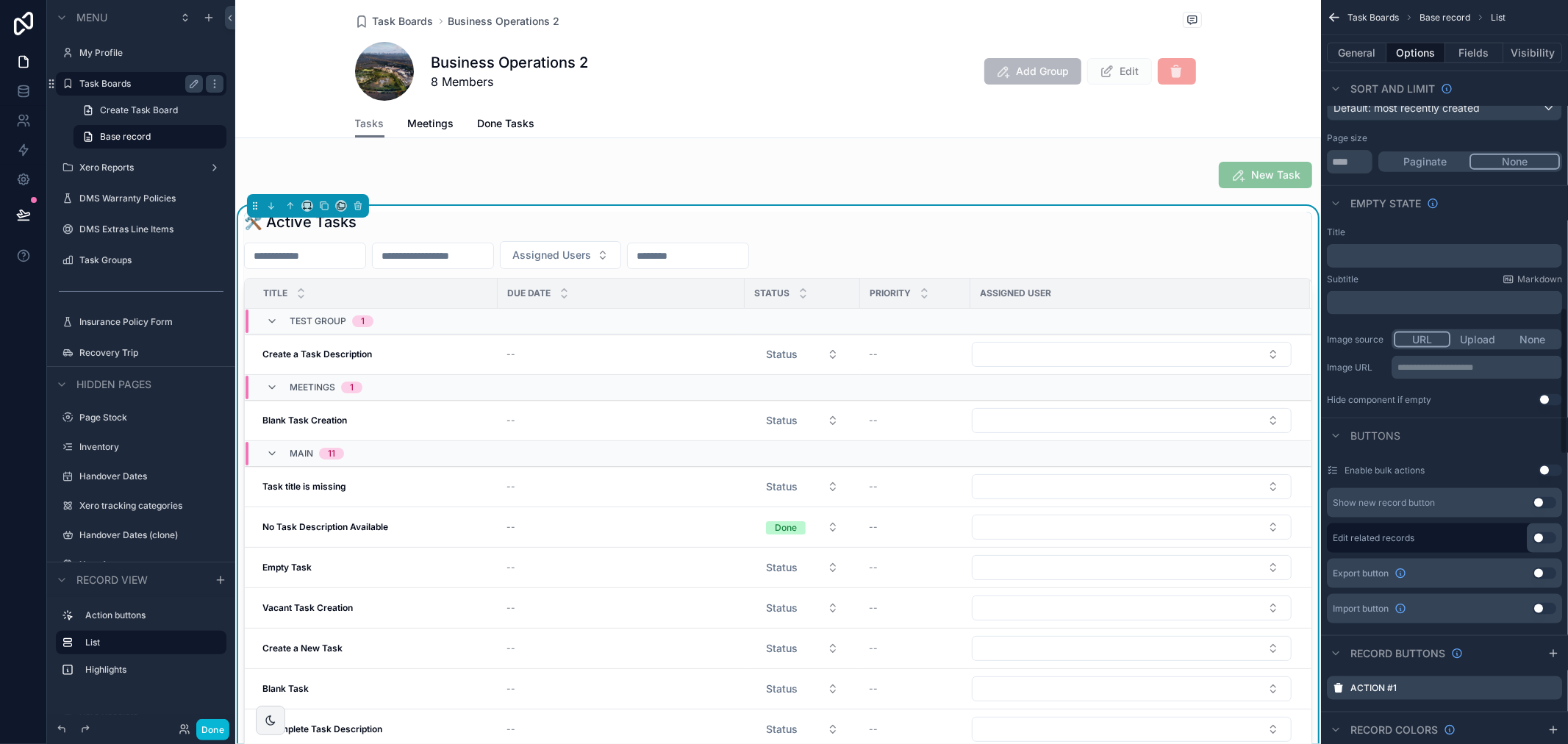
scroll to position [1553, 0]
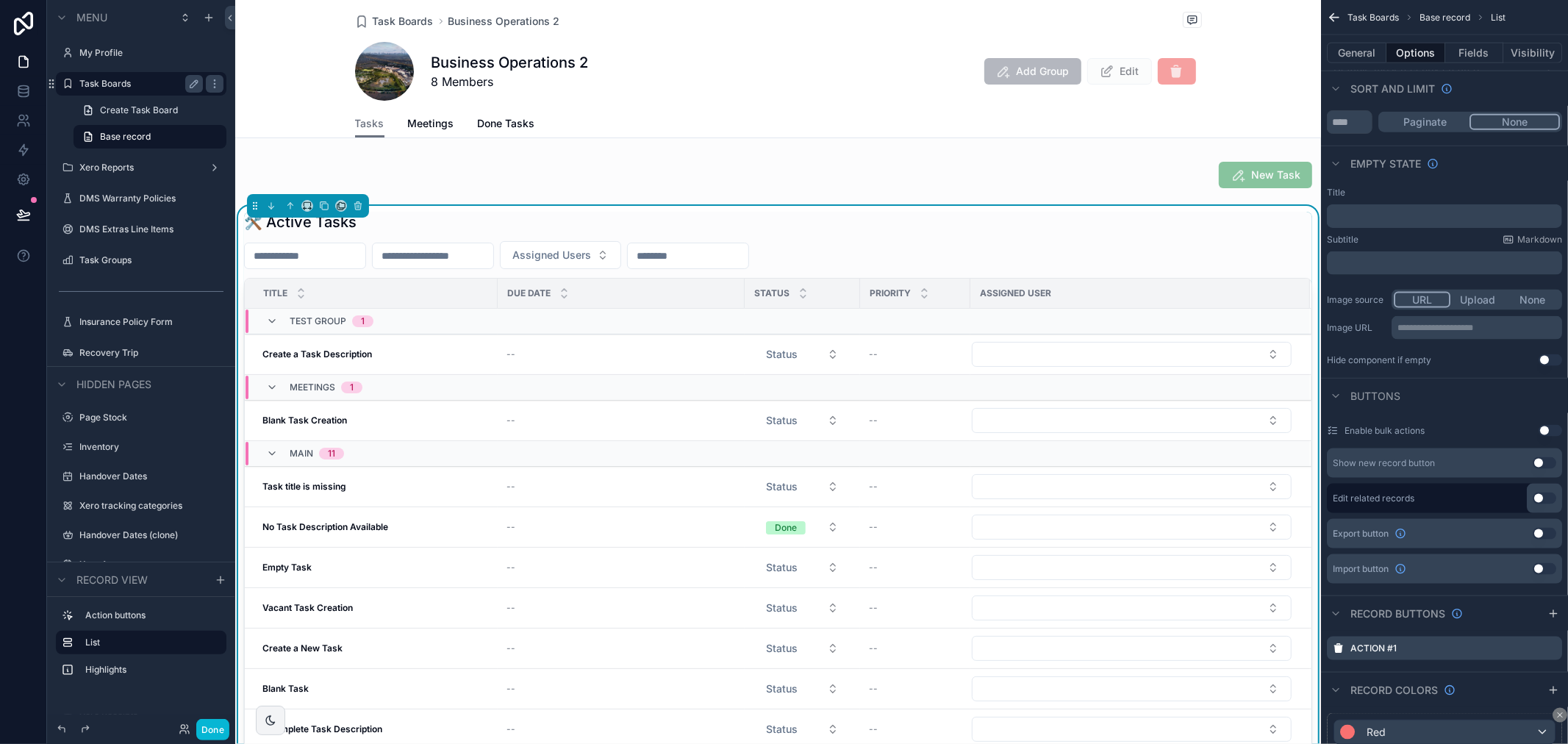
click at [1544, 425] on button "Use setting" at bounding box center [1550, 431] width 24 height 12
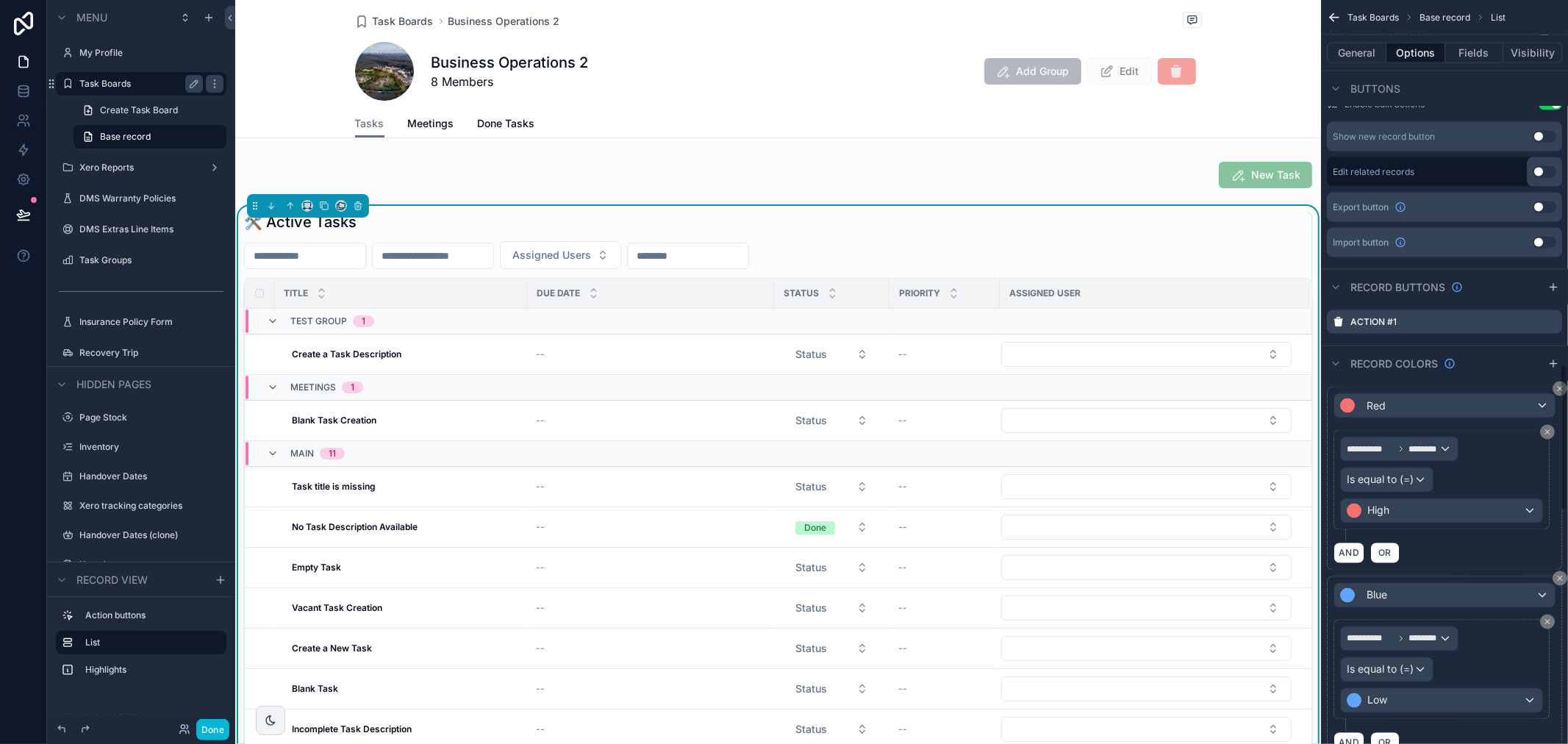
scroll to position [1797, 0]
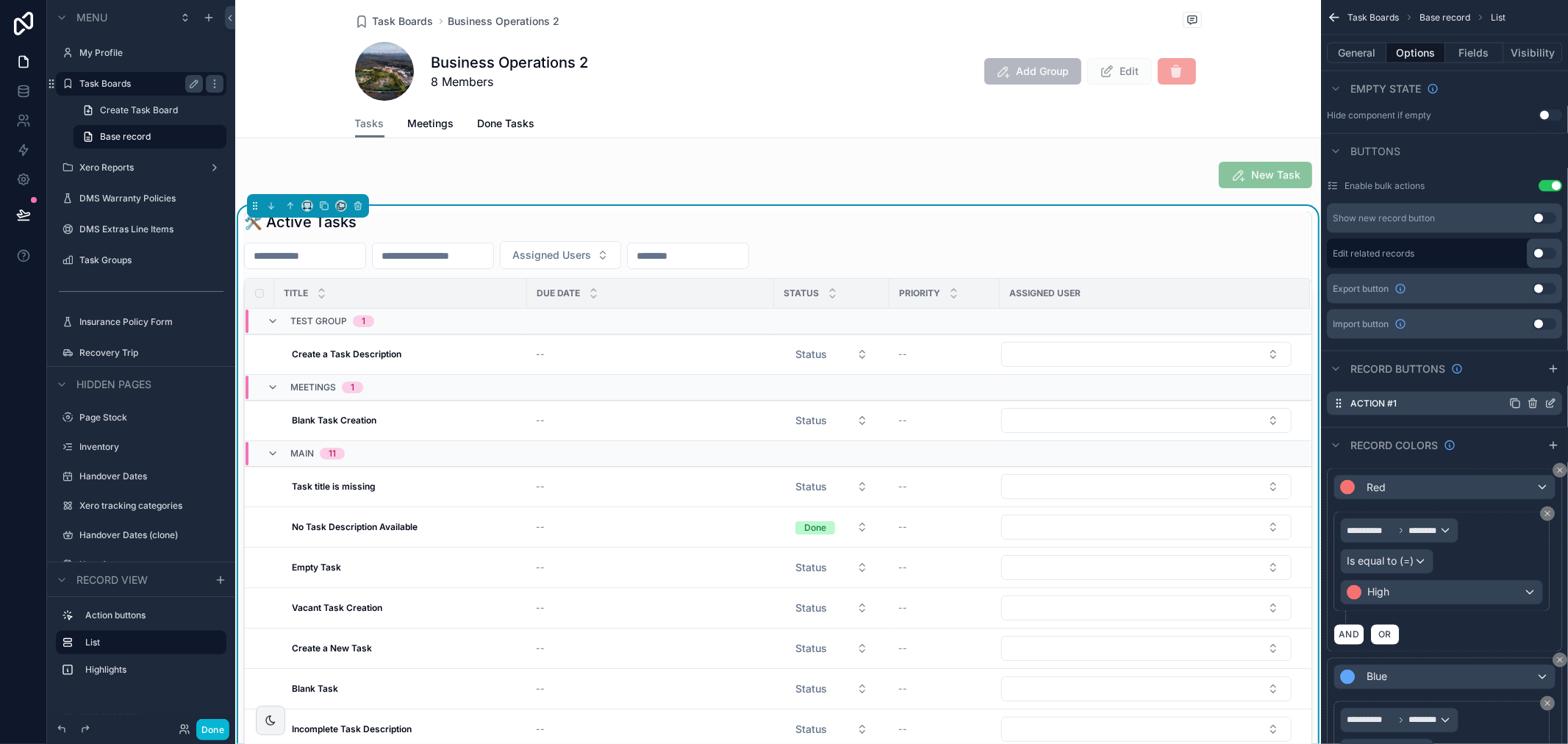
click at [1548, 397] on icon "scrollable content" at bounding box center [1550, 403] width 12 height 12
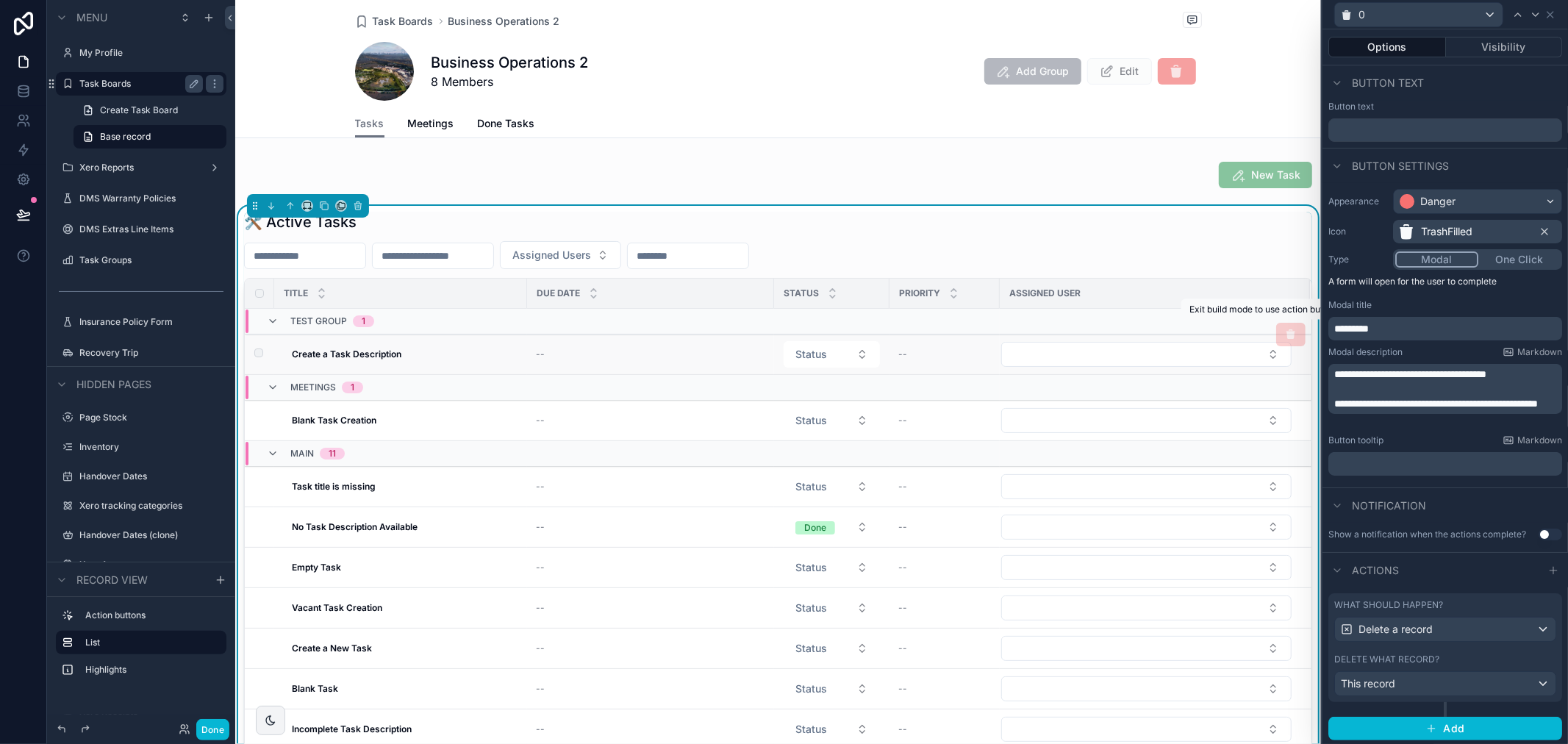
click at [1276, 334] on span "scrollable content" at bounding box center [1290, 335] width 29 height 24
click at [1502, 262] on button "One Click" at bounding box center [1518, 260] width 83 height 16
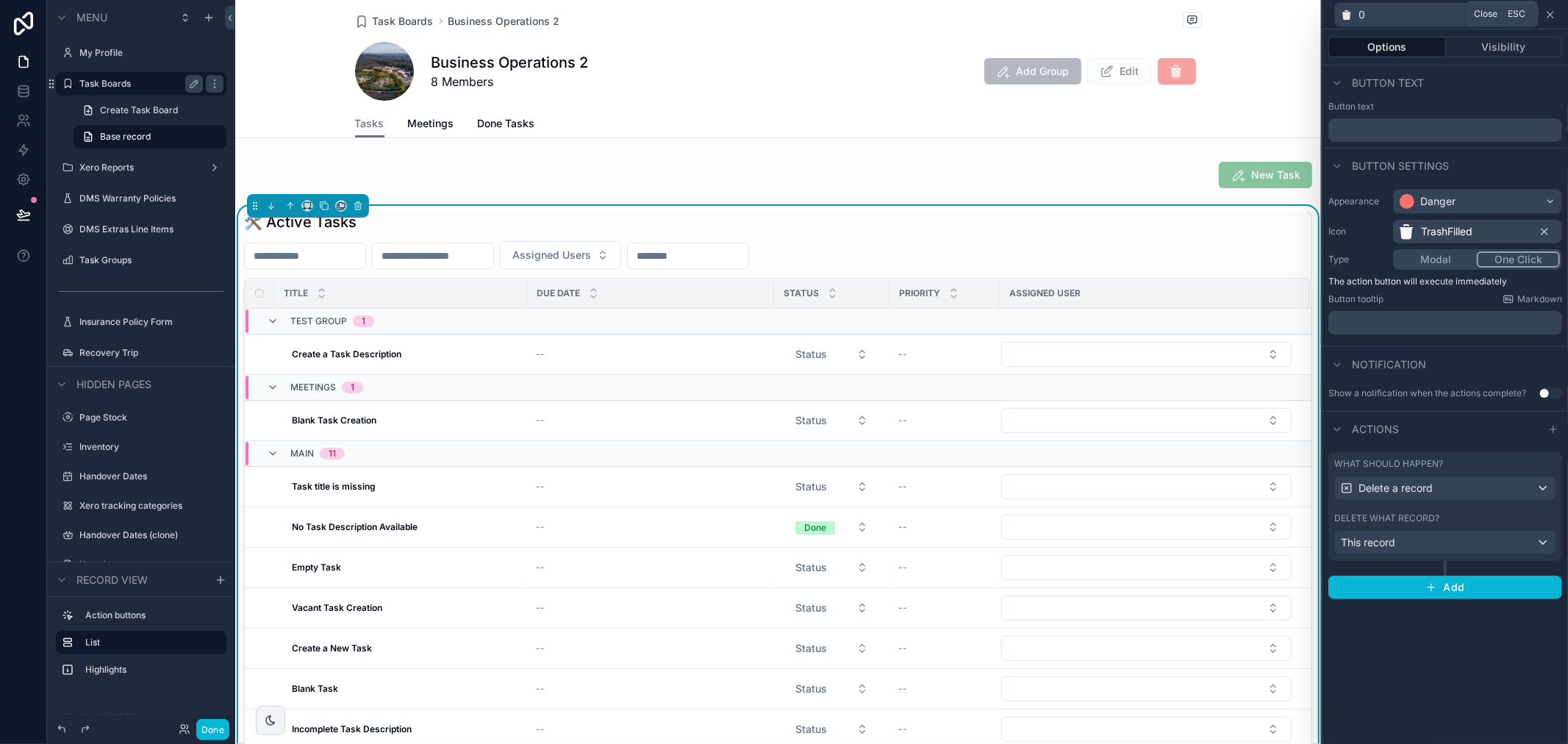
click at [1548, 15] on icon at bounding box center [1550, 14] width 12 height 12
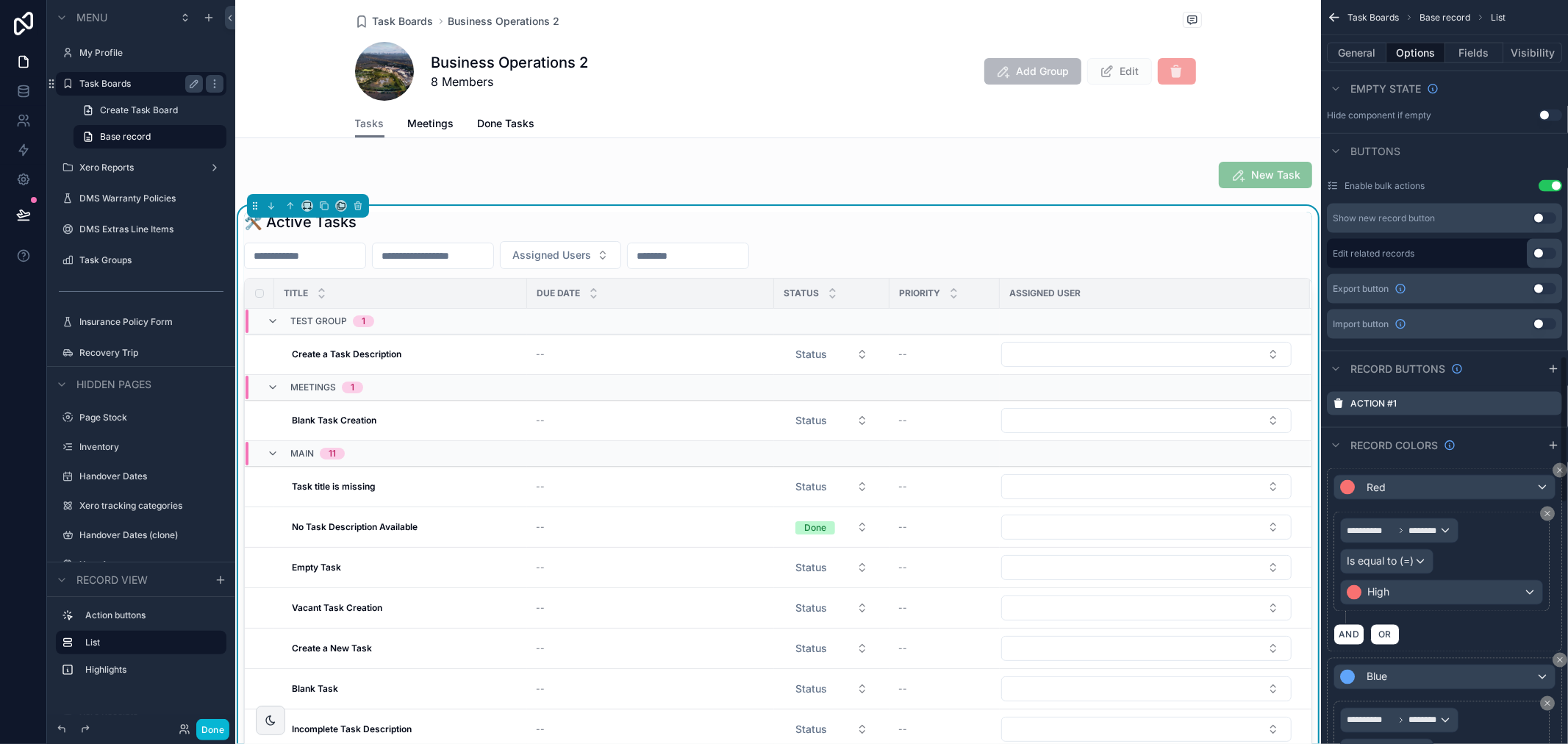
click at [1339, 15] on icon "scrollable content" at bounding box center [1334, 18] width 14 height 14
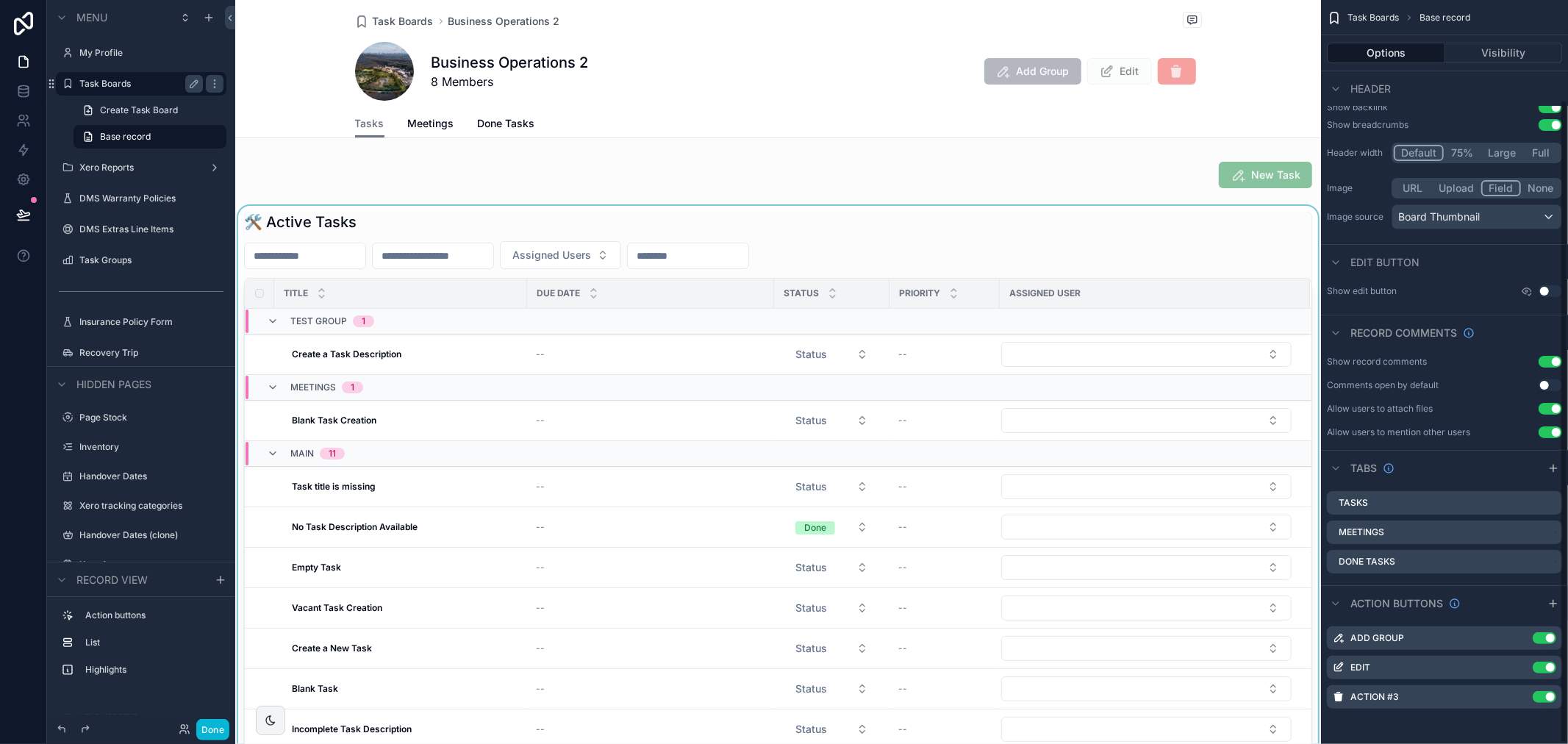
scroll to position [116, 0]
click at [1203, 103] on div "Task Boards Business Operations 2 Business Operations 2 8 Members Add Group Edi…" at bounding box center [777, 69] width 1085 height 139
click at [201, 723] on button "Done" at bounding box center [213, 730] width 33 height 22
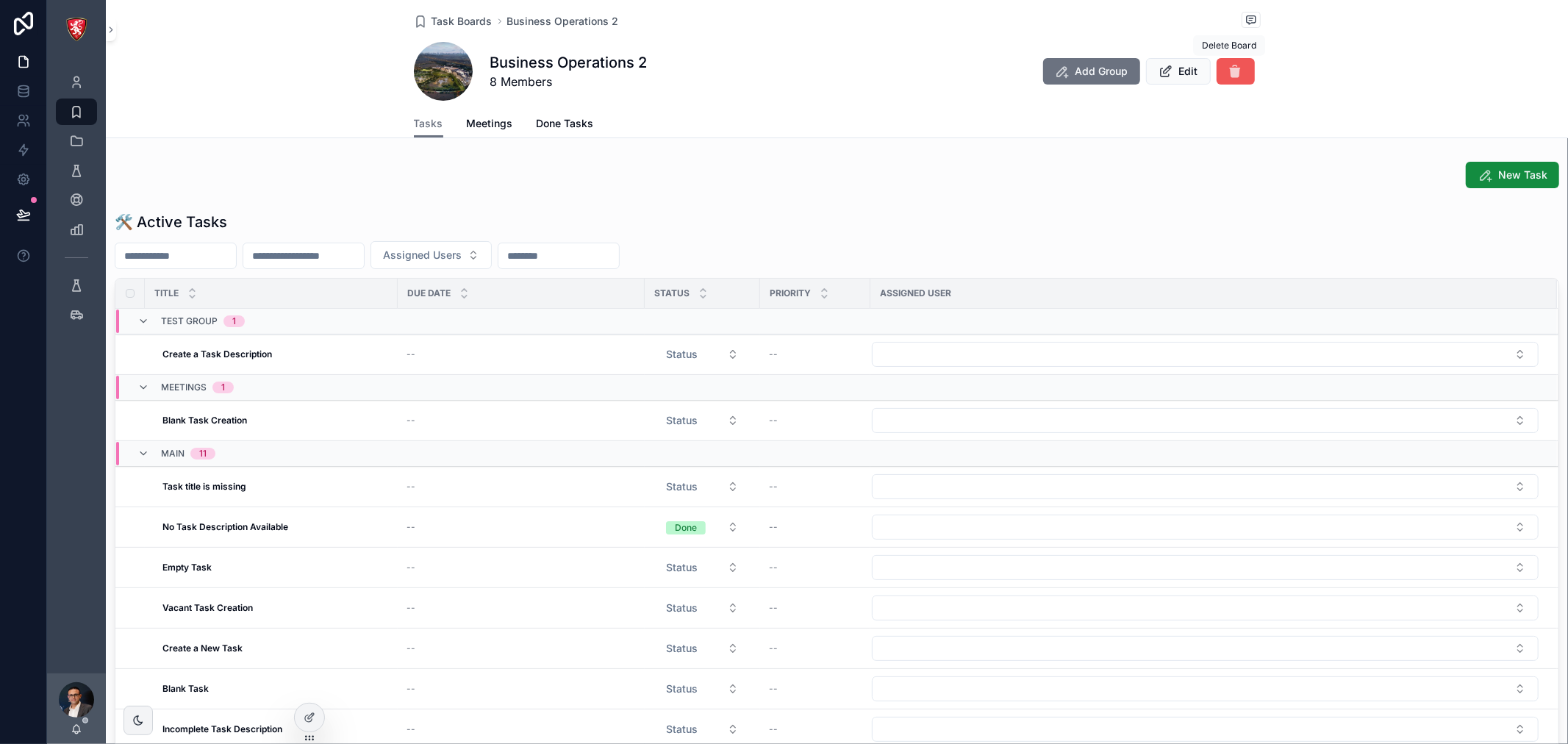
click at [1230, 73] on icon "scrollable content" at bounding box center [1235, 71] width 14 height 14
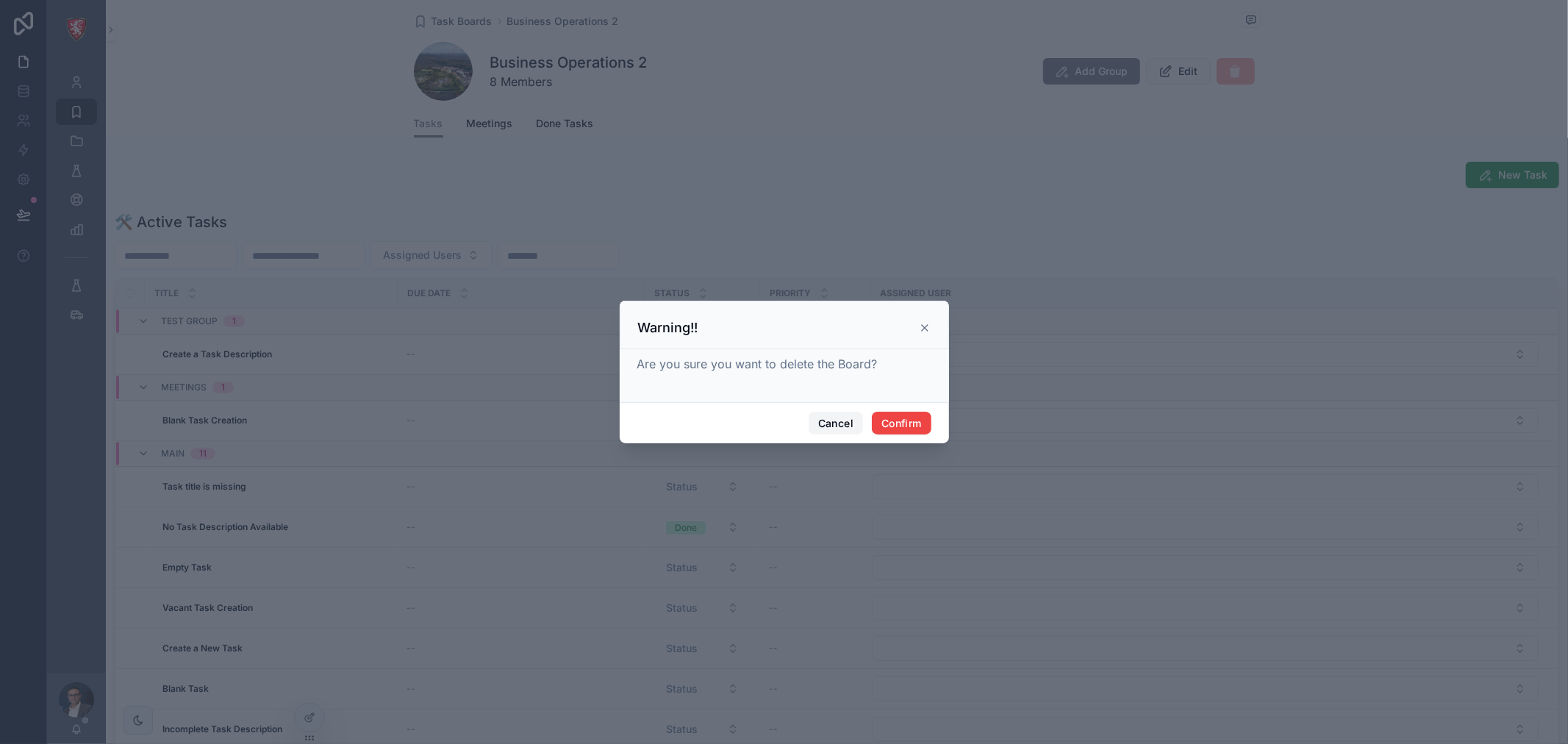
click at [825, 421] on button "Cancel" at bounding box center [835, 424] width 54 height 24
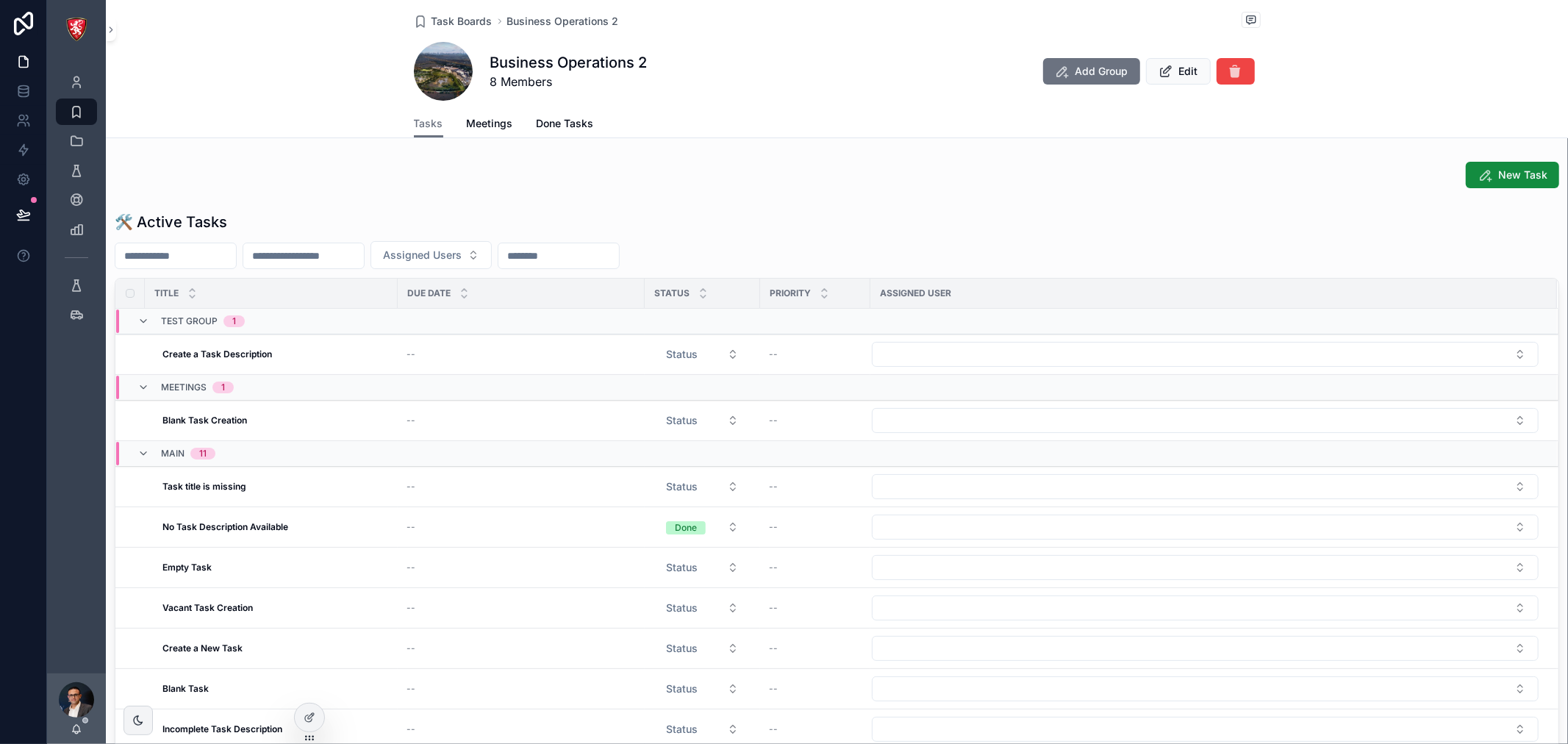
click at [989, 97] on div "Business Operations 2 8 Members Add Group Edit" at bounding box center [837, 72] width 847 height 59
click at [310, 711] on div at bounding box center [309, 717] width 29 height 28
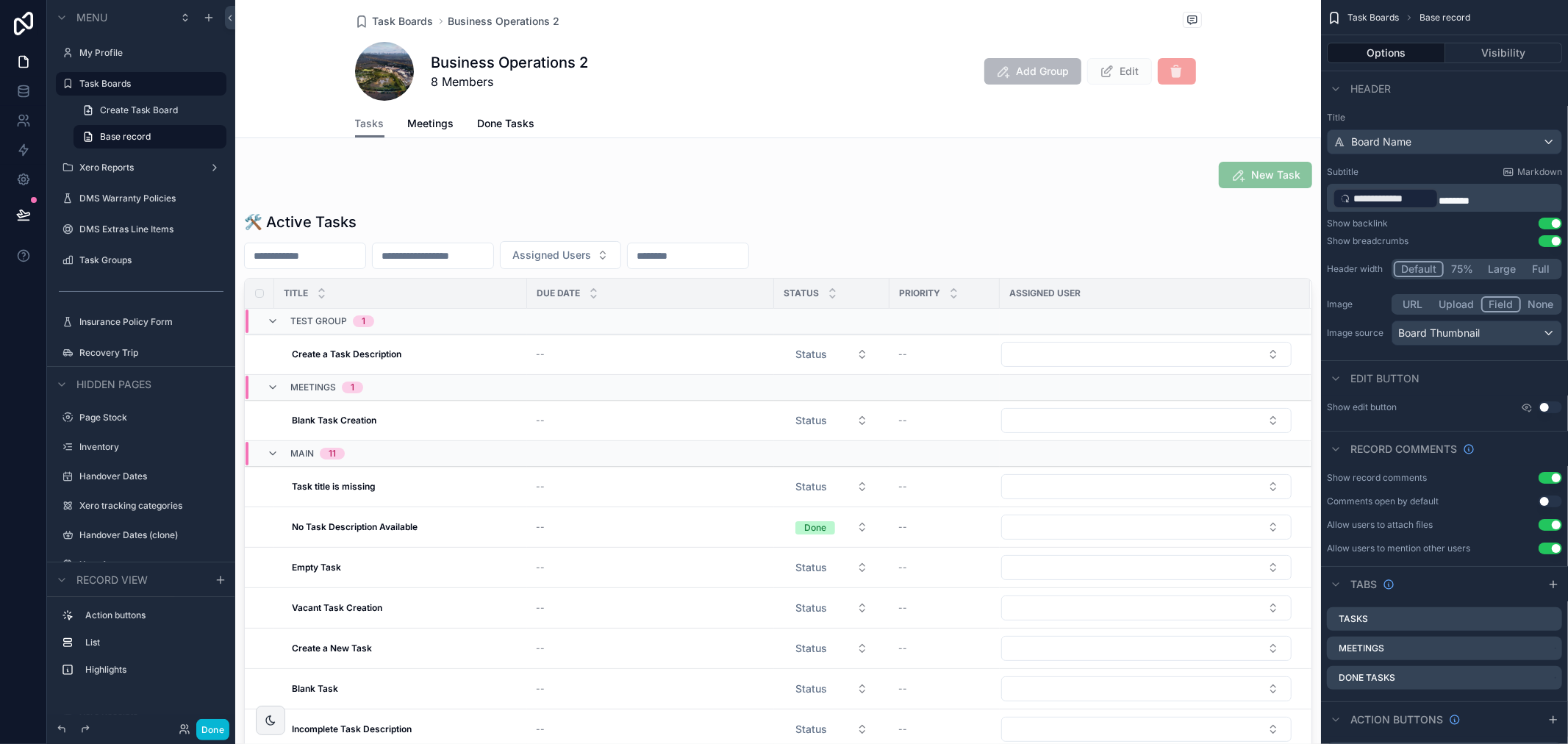
click at [925, 47] on div "Business Operations 2 8 Members Add Group Edit" at bounding box center [778, 72] width 847 height 59
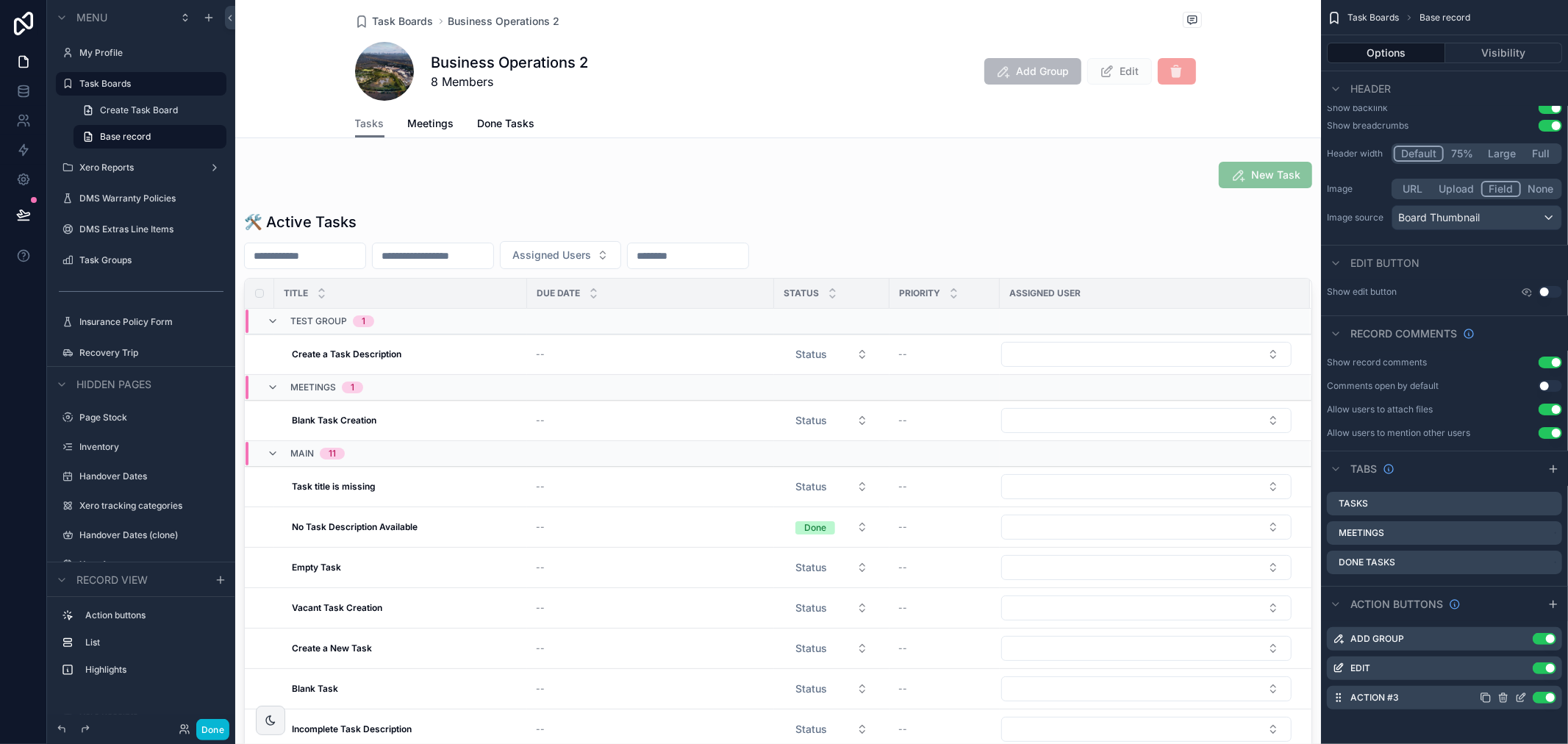
click at [1523, 697] on icon "scrollable content" at bounding box center [1520, 698] width 12 height 12
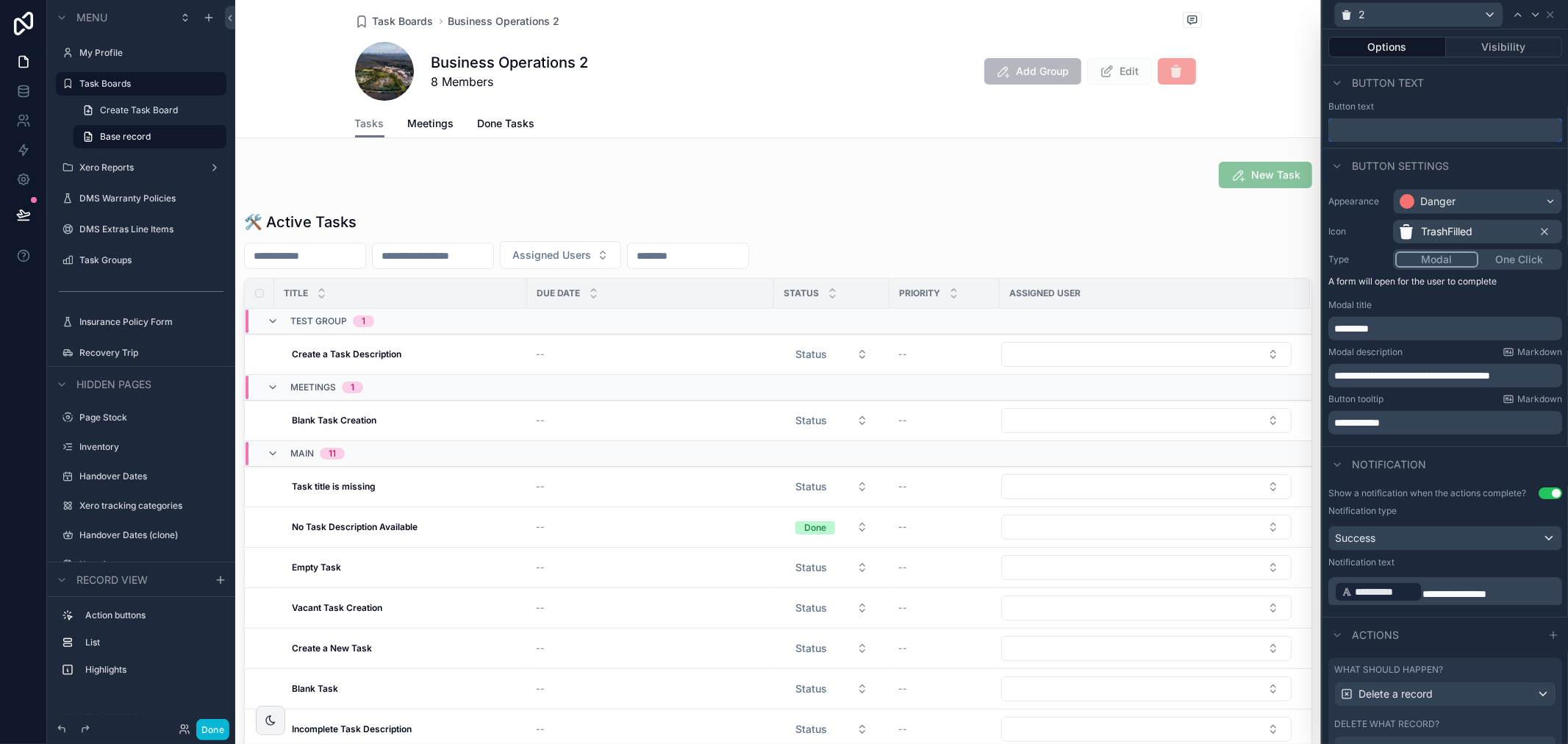
click at [1401, 129] on input "text" at bounding box center [1445, 131] width 234 height 24
type input "**********"
click at [1534, 100] on div "Button text" at bounding box center [1445, 106] width 234 height 12
click at [1552, 14] on icon at bounding box center [1550, 14] width 12 height 12
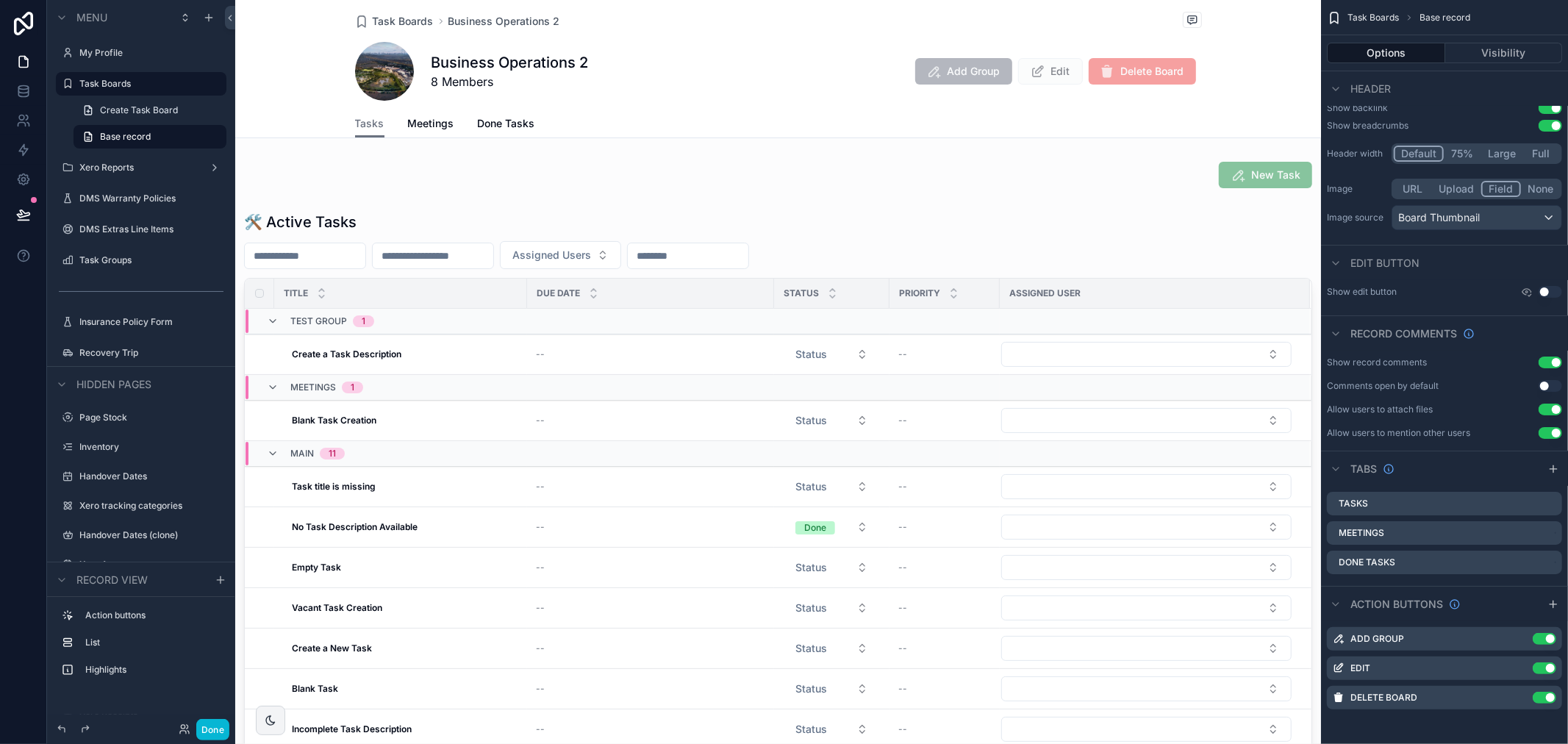
click at [426, 129] on span "Meetings" at bounding box center [431, 123] width 46 height 14
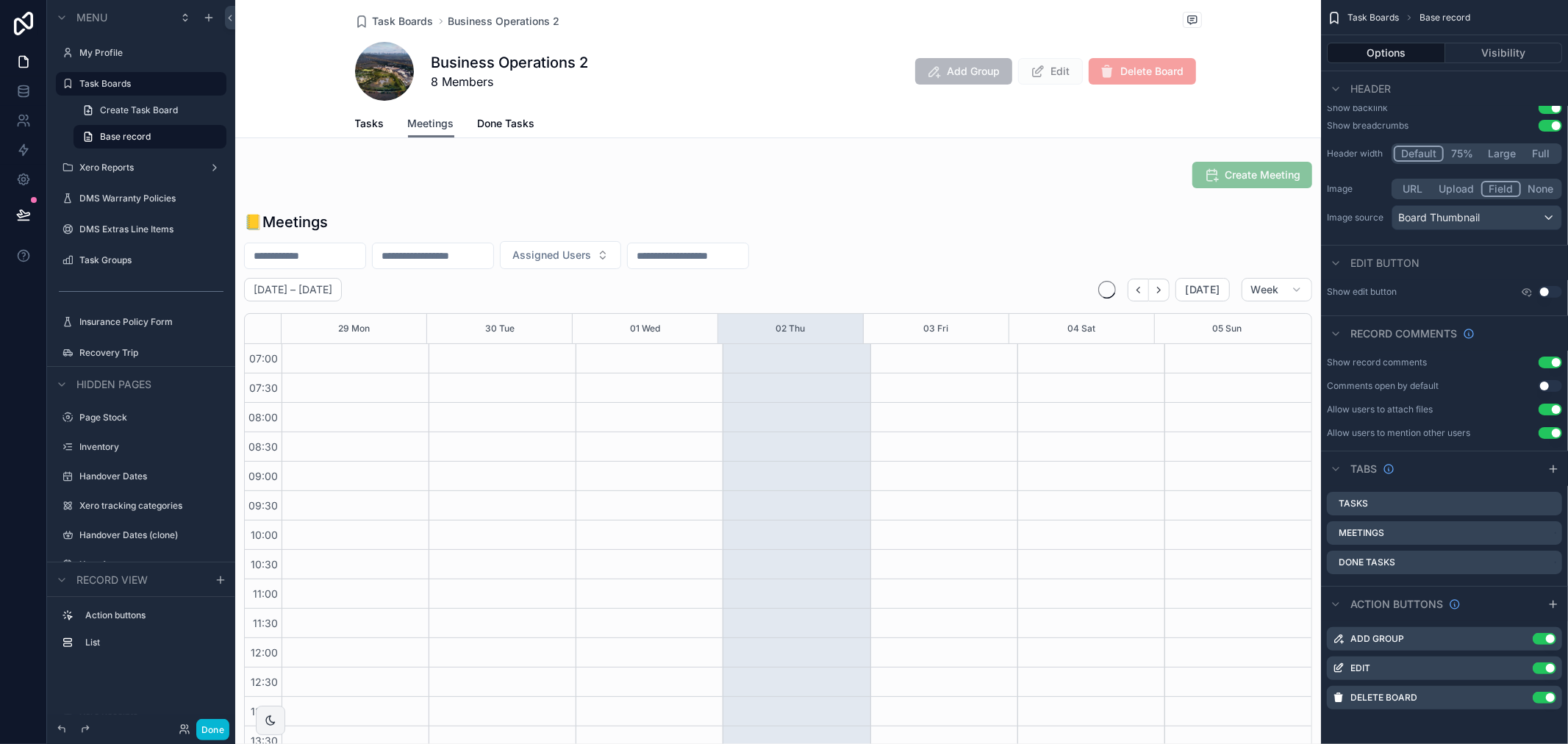
scroll to position [412, 0]
click at [397, 217] on div "scrollable content" at bounding box center [777, 490] width 1085 height 570
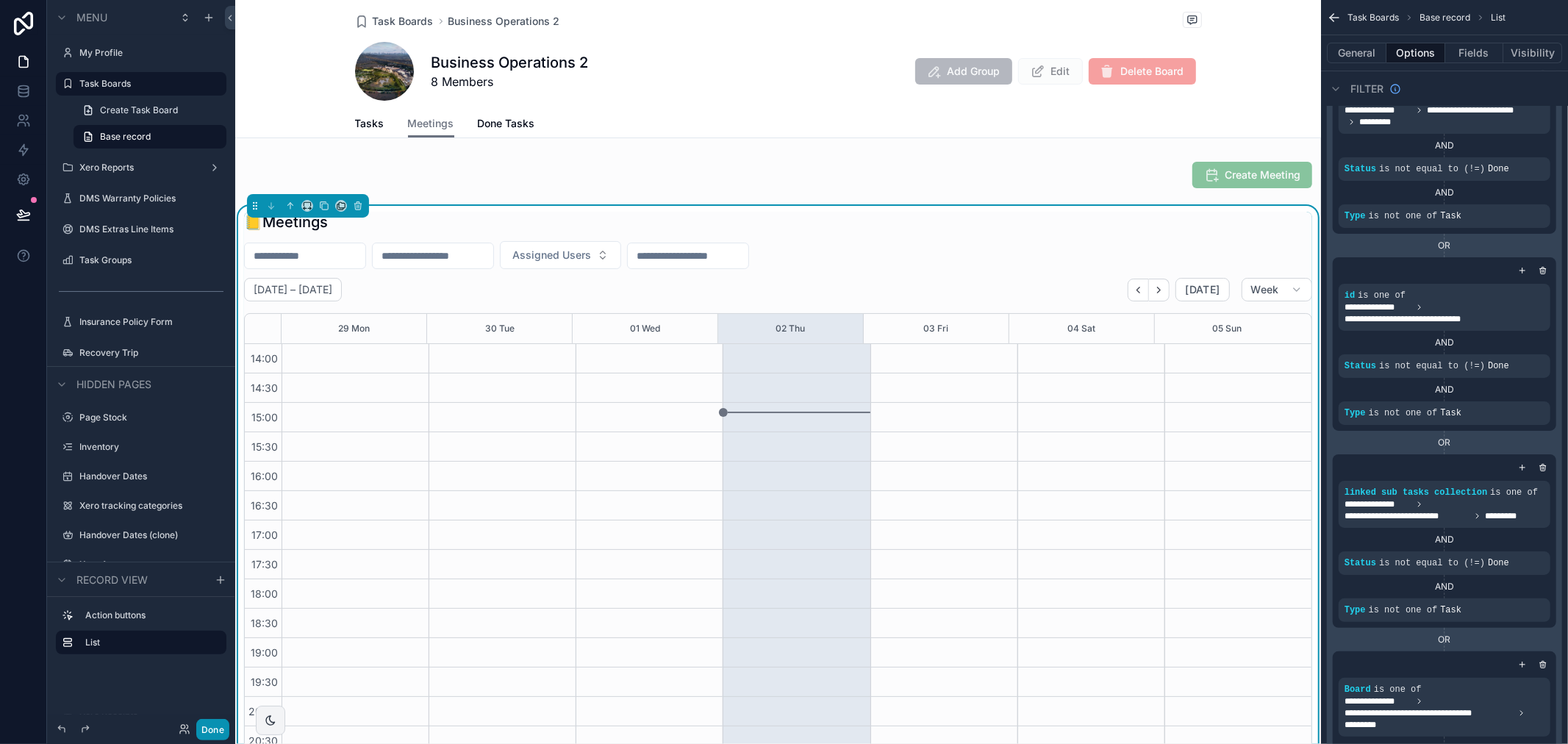
click at [224, 724] on button "Done" at bounding box center [213, 730] width 33 height 22
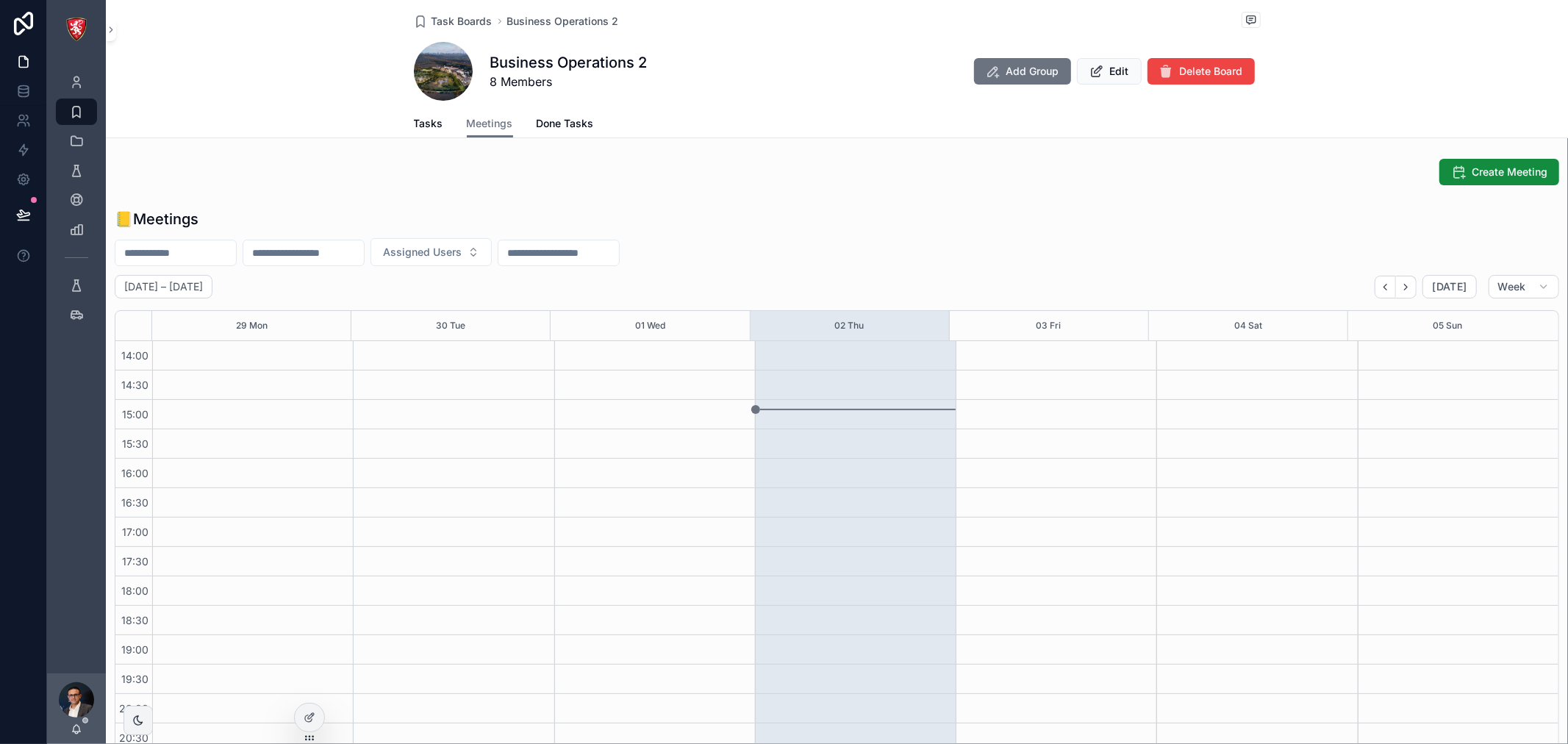
scroll to position [0, 0]
click at [807, 451] on div "scrollable content" at bounding box center [855, 403] width 201 height 942
click at [816, 406] on div "scrollable content" at bounding box center [855, 403] width 201 height 942
click at [812, 408] on div "scrollable content" at bounding box center [855, 403] width 201 height 942
drag, startPoint x: 806, startPoint y: 410, endPoint x: 778, endPoint y: 417, distance: 28.9
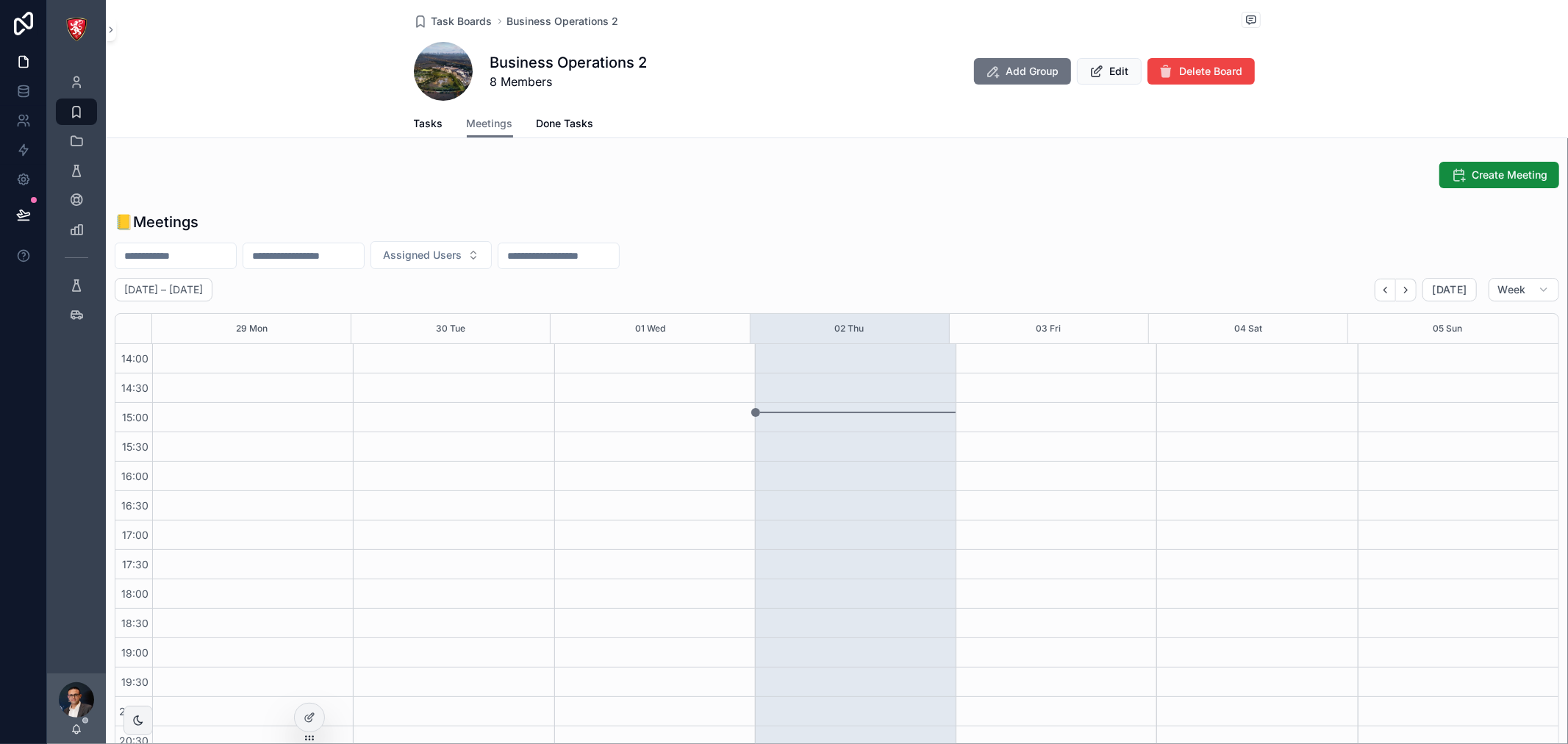
click at [801, 414] on div "scrollable content" at bounding box center [855, 403] width 201 height 942
click at [755, 427] on div "scrollable content" at bounding box center [855, 403] width 201 height 942
click at [1492, 178] on span "Create Meeting" at bounding box center [1509, 174] width 76 height 14
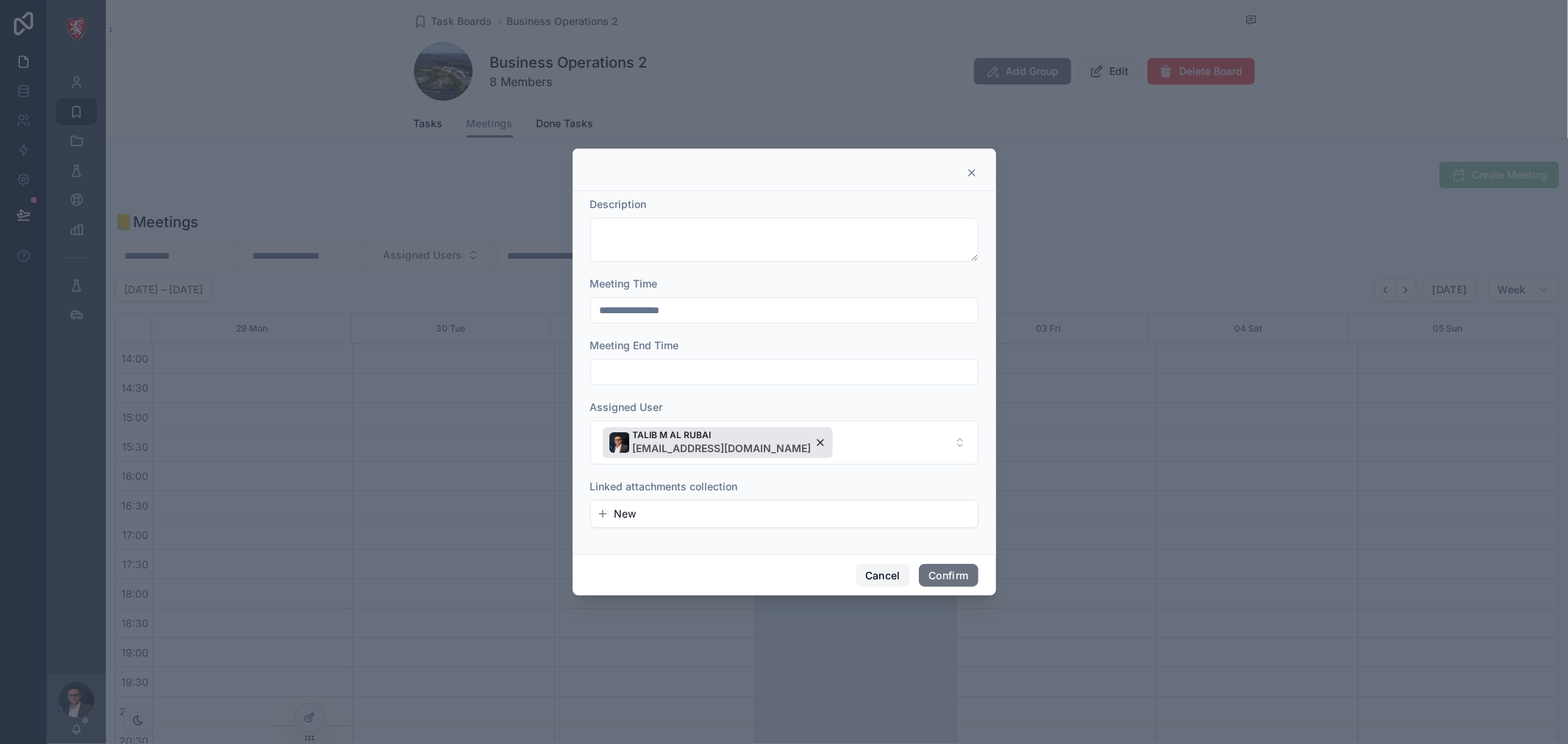
click at [880, 578] on button "Cancel" at bounding box center [882, 576] width 54 height 24
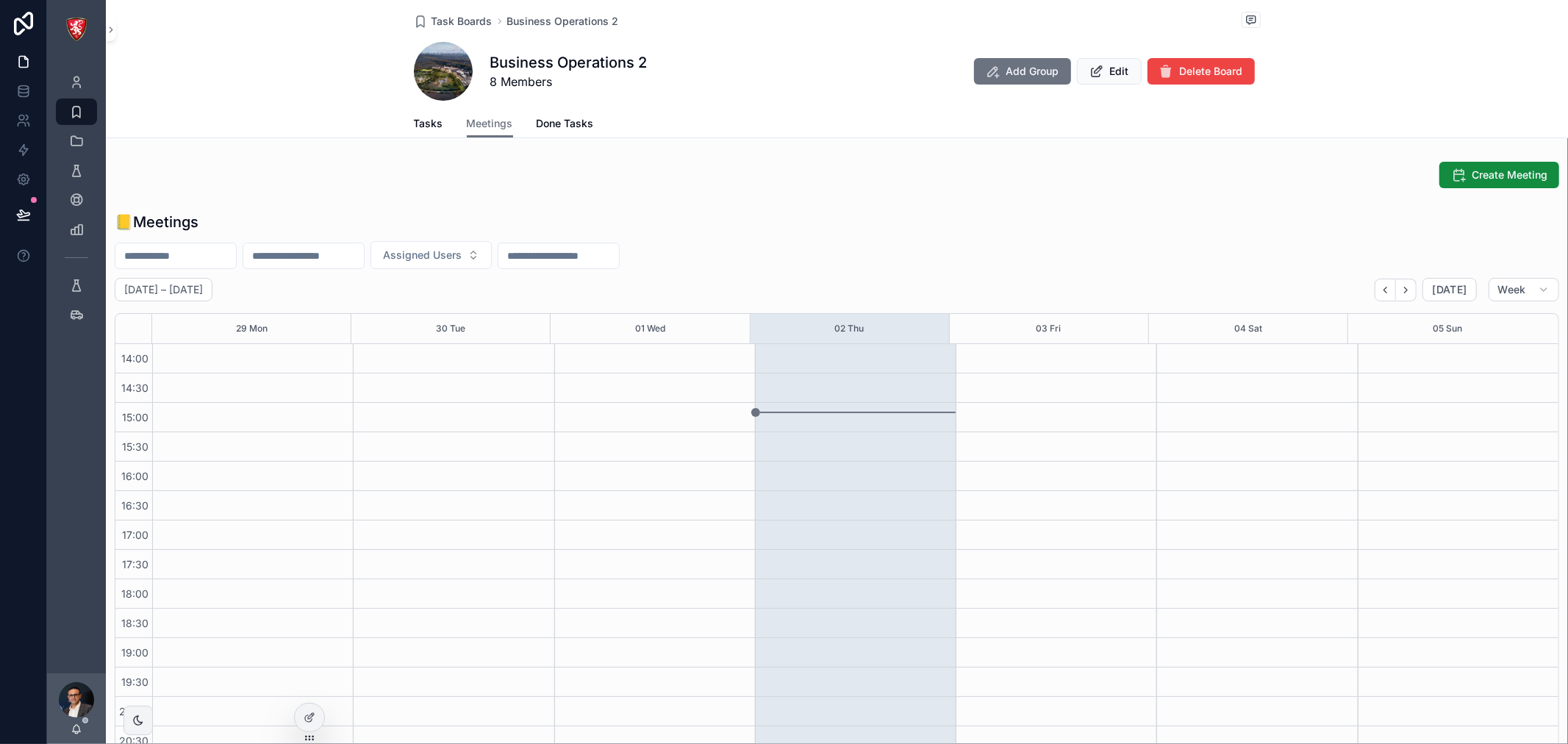
click at [658, 444] on div "scrollable content" at bounding box center [655, 403] width 201 height 942
click at [849, 452] on div "scrollable content" at bounding box center [855, 403] width 201 height 942
click at [843, 475] on div "scrollable content" at bounding box center [855, 322] width 201 height 942
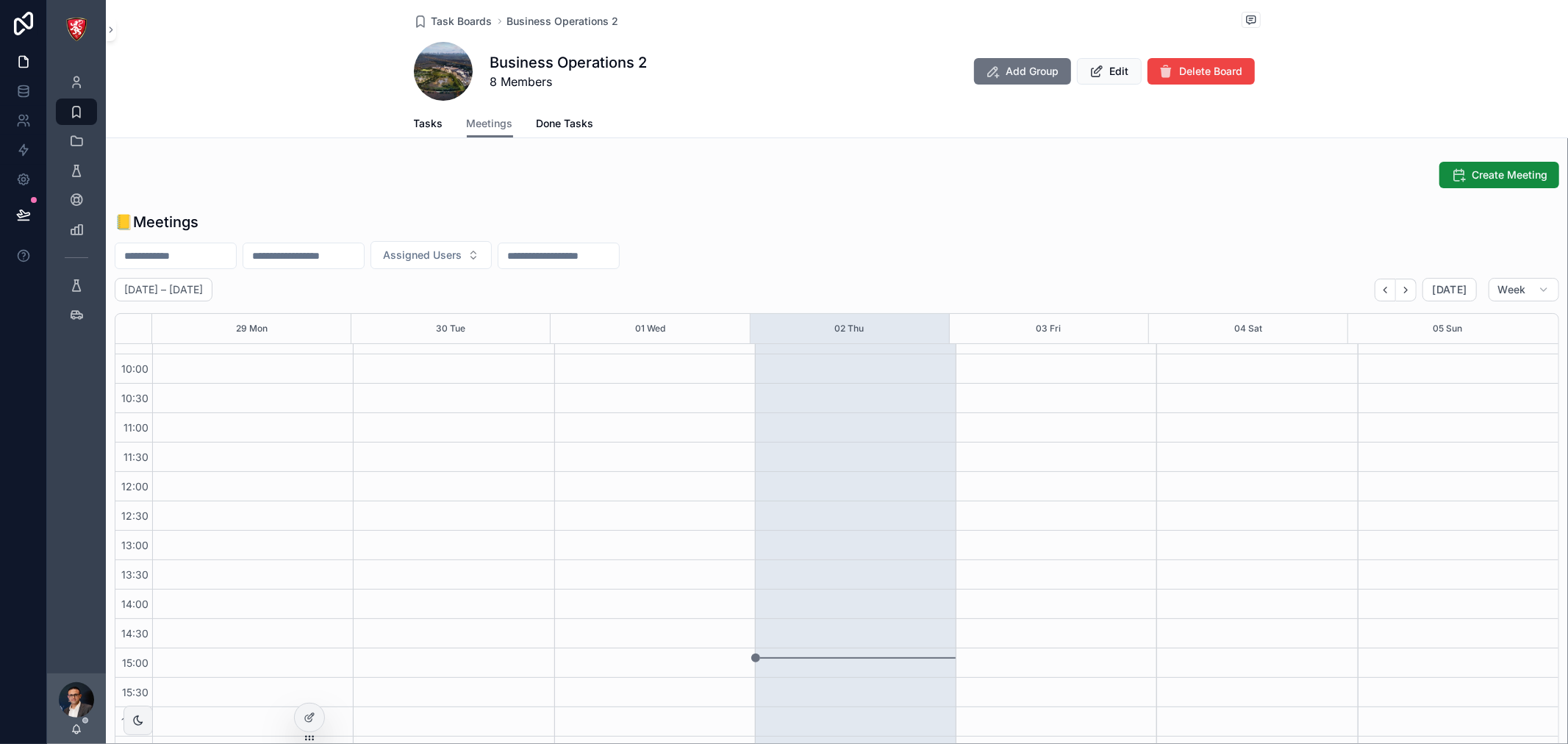
click at [840, 416] on div "scrollable content" at bounding box center [855, 648] width 201 height 942
click at [789, 451] on div "scrollable content" at bounding box center [855, 648] width 201 height 942
click at [802, 422] on div "scrollable content" at bounding box center [855, 648] width 201 height 942
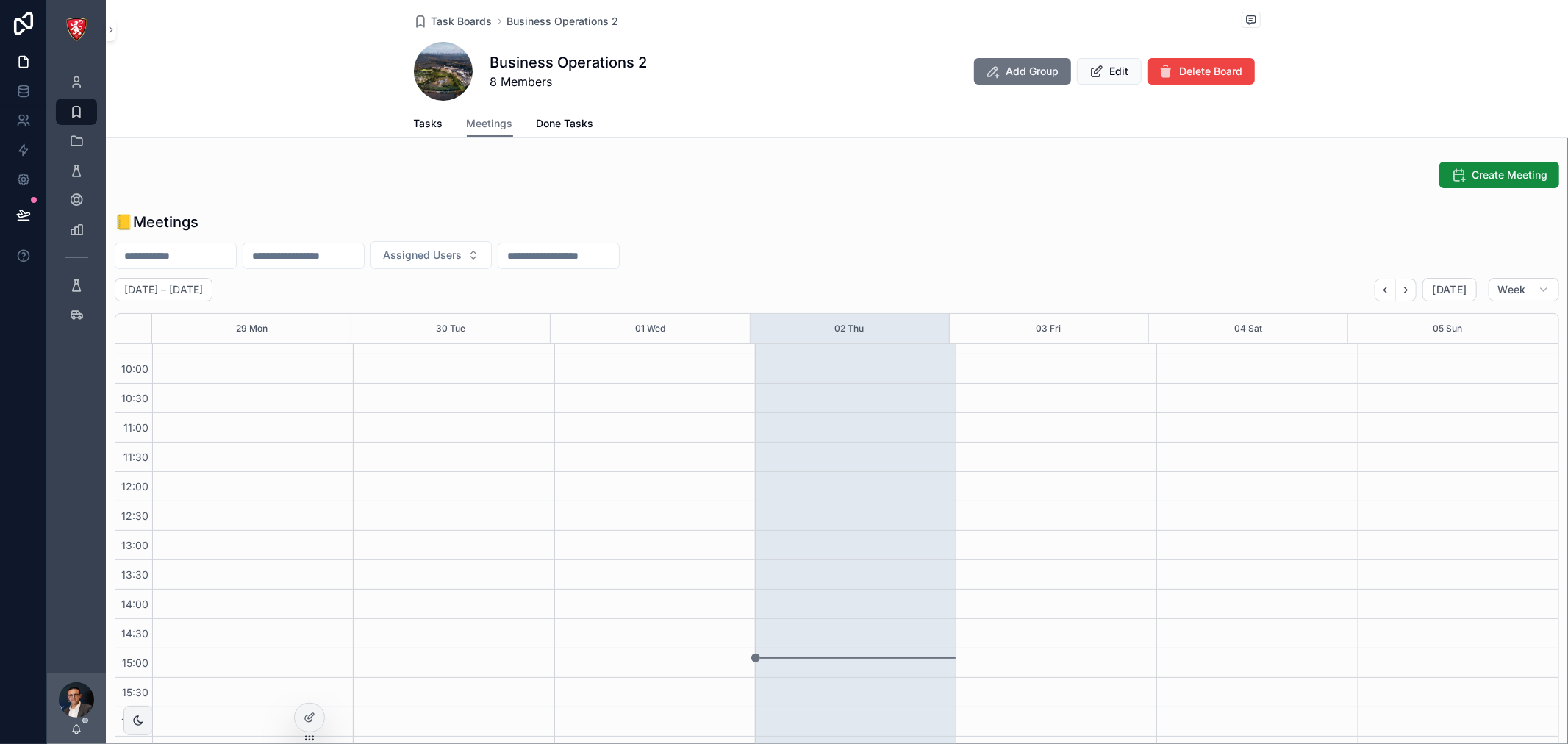
click at [802, 422] on div "scrollable content" at bounding box center [855, 648] width 201 height 942
click at [768, 429] on div "scrollable content" at bounding box center [855, 648] width 201 height 942
drag, startPoint x: 159, startPoint y: 422, endPoint x: 402, endPoint y: 454, distance: 245.1
click at [214, 427] on div "scrollable content" at bounding box center [252, 648] width 201 height 942
click at [823, 448] on div "scrollable content" at bounding box center [855, 648] width 201 height 942
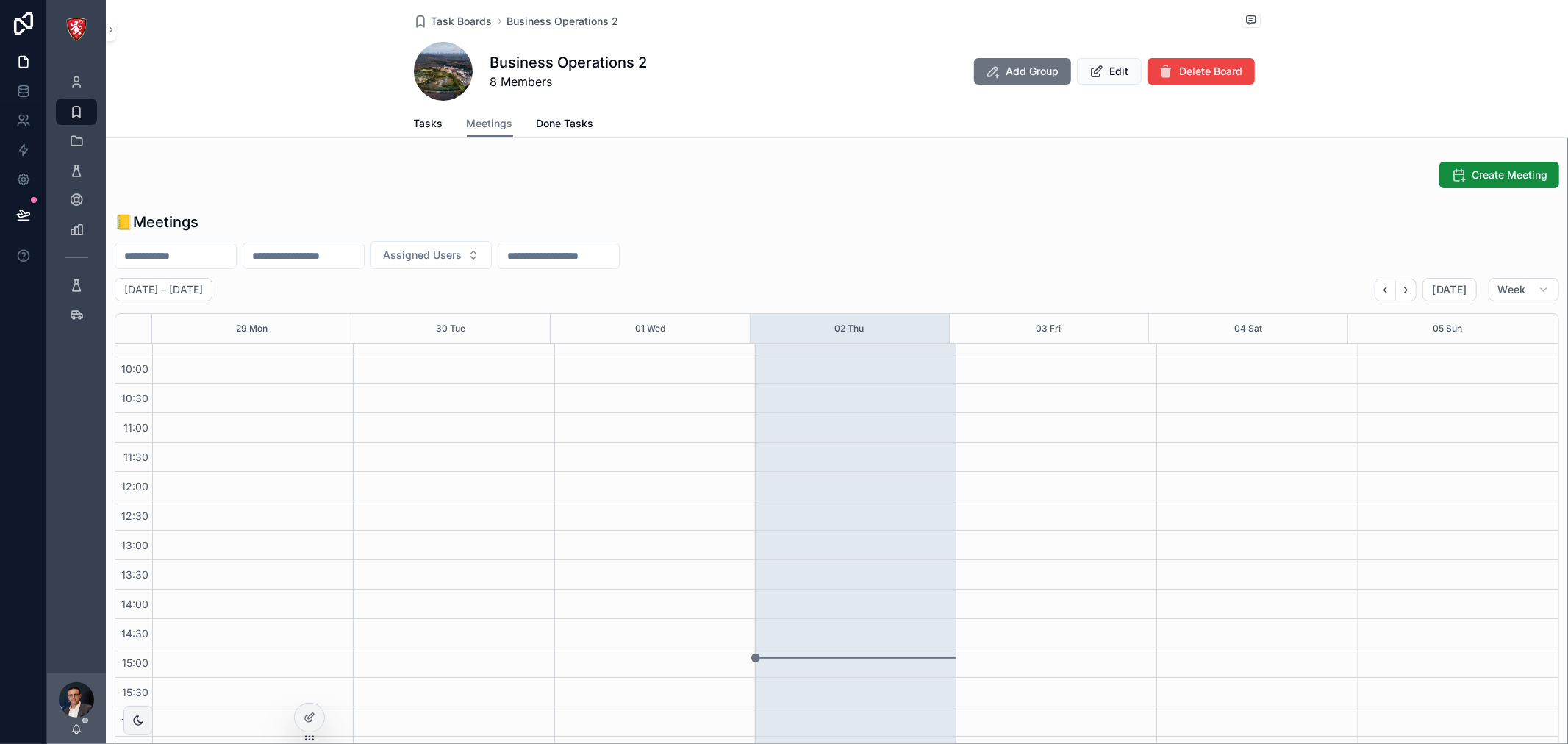
click at [808, 656] on div "scrollable content" at bounding box center [855, 648] width 201 height 942
click at [1456, 174] on button "Create Meeting" at bounding box center [1499, 174] width 119 height 26
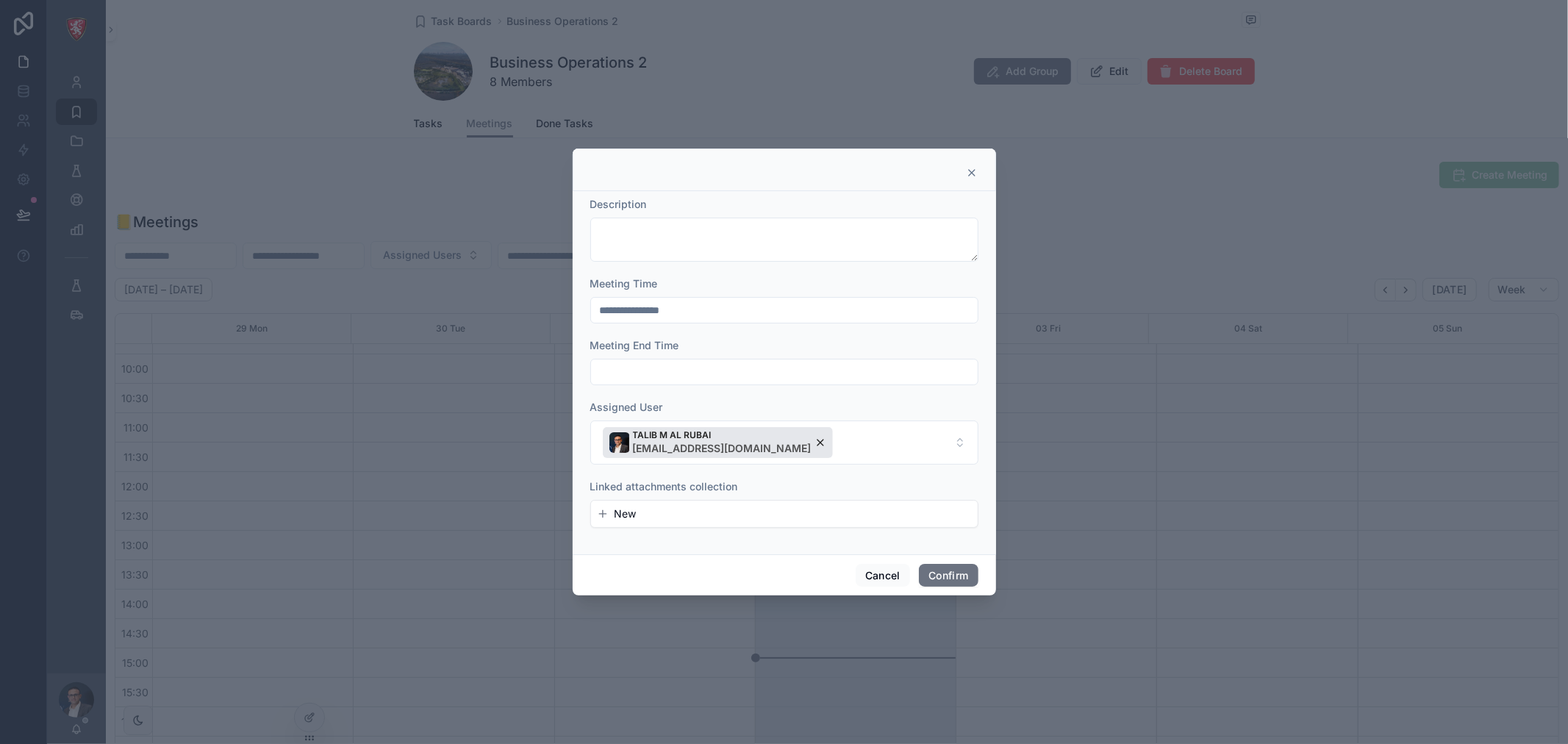
click at [733, 376] on input "text" at bounding box center [784, 372] width 387 height 21
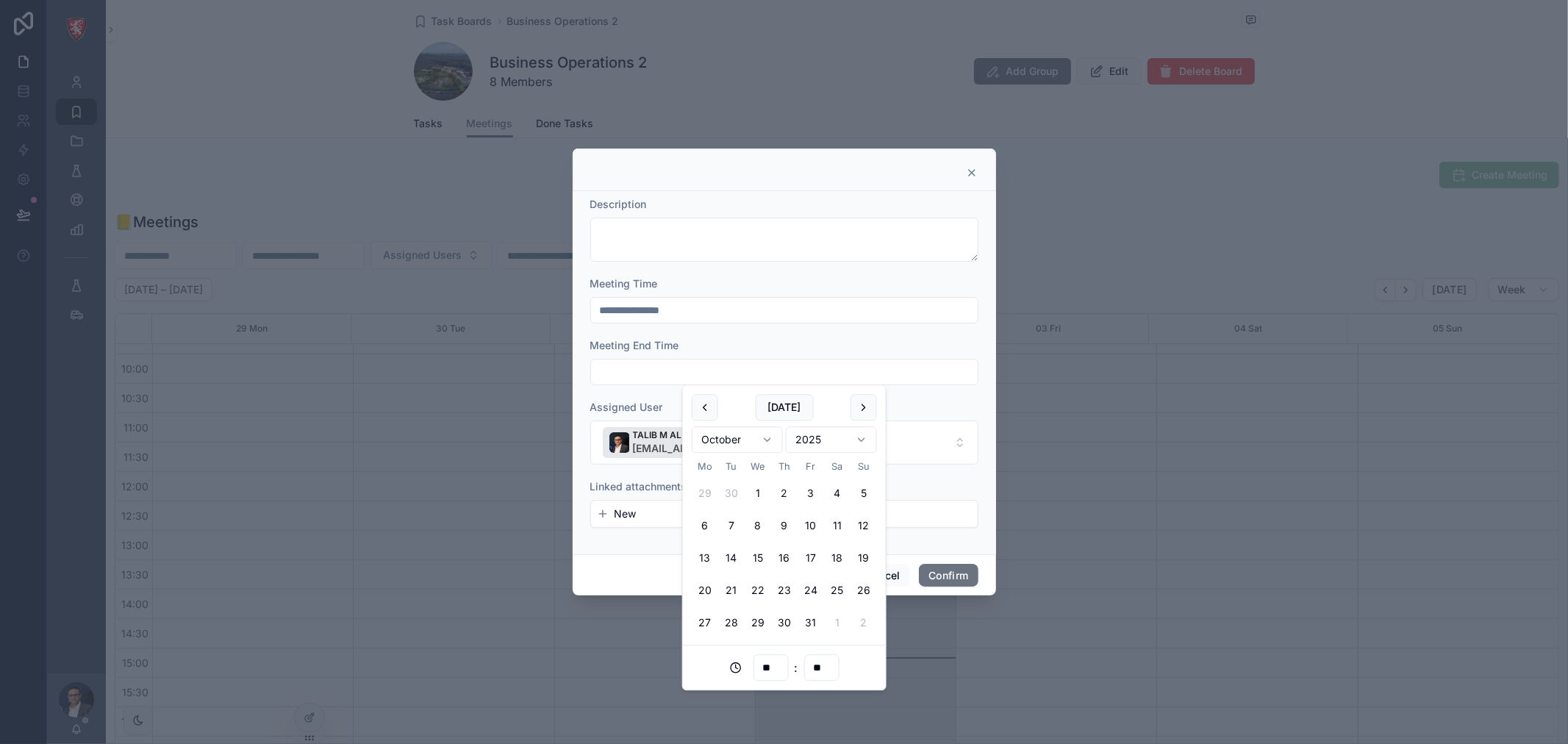
click at [856, 312] on input "**********" at bounding box center [784, 311] width 387 height 21
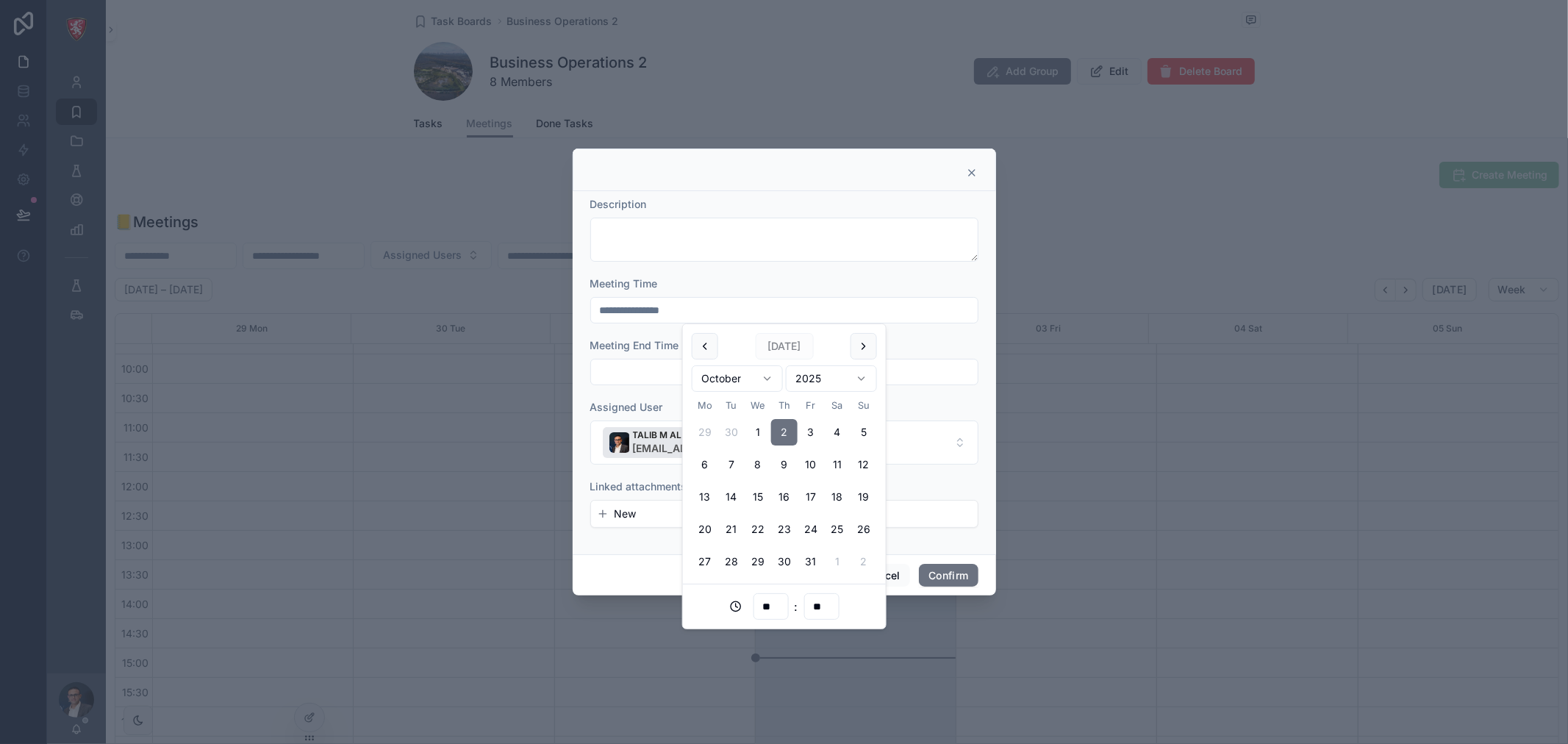
click at [862, 280] on div "Meeting Time" at bounding box center [784, 284] width 388 height 14
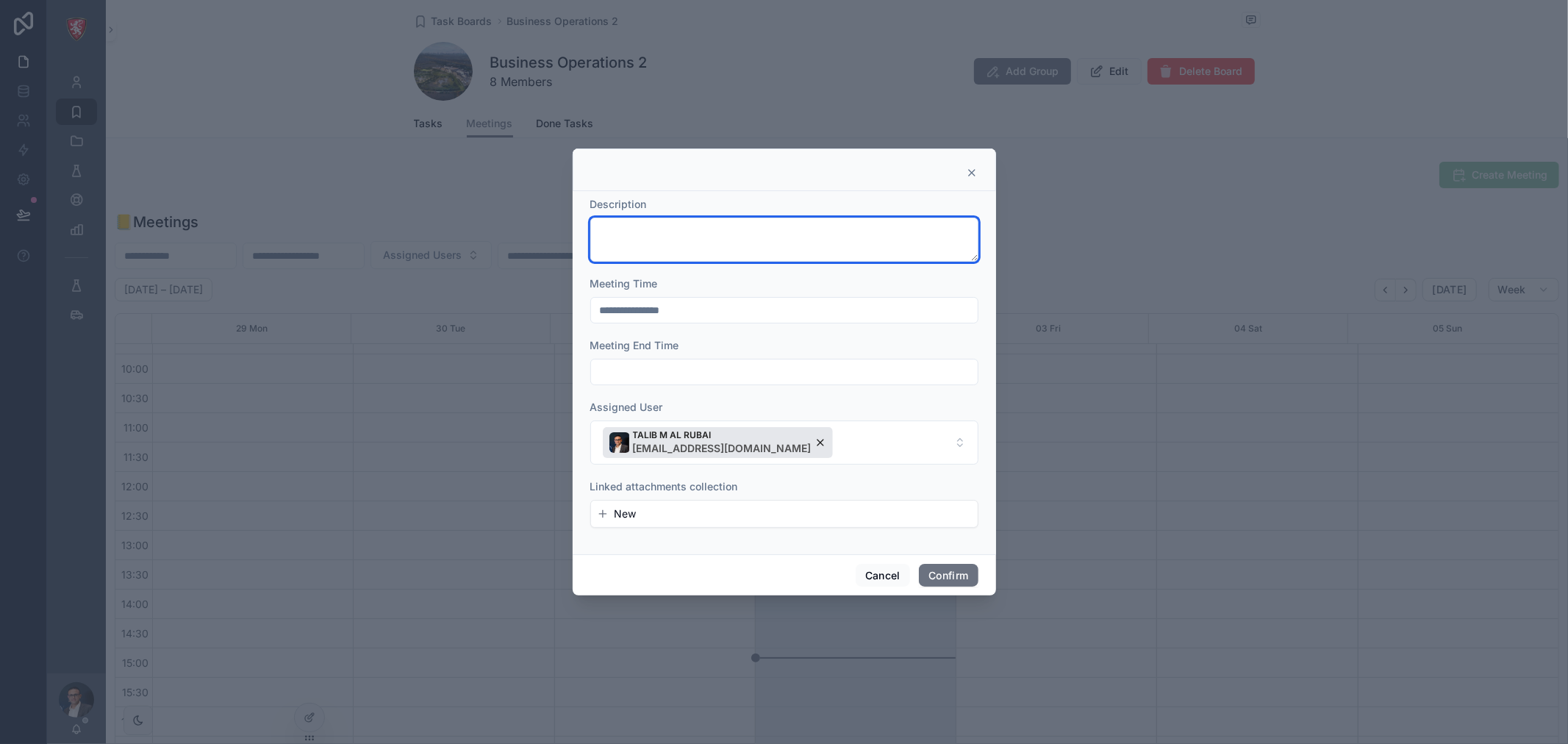
click at [867, 241] on textarea at bounding box center [784, 239] width 388 height 44
type textarea "****"
click at [947, 574] on button "Confirm" at bounding box center [948, 576] width 59 height 24
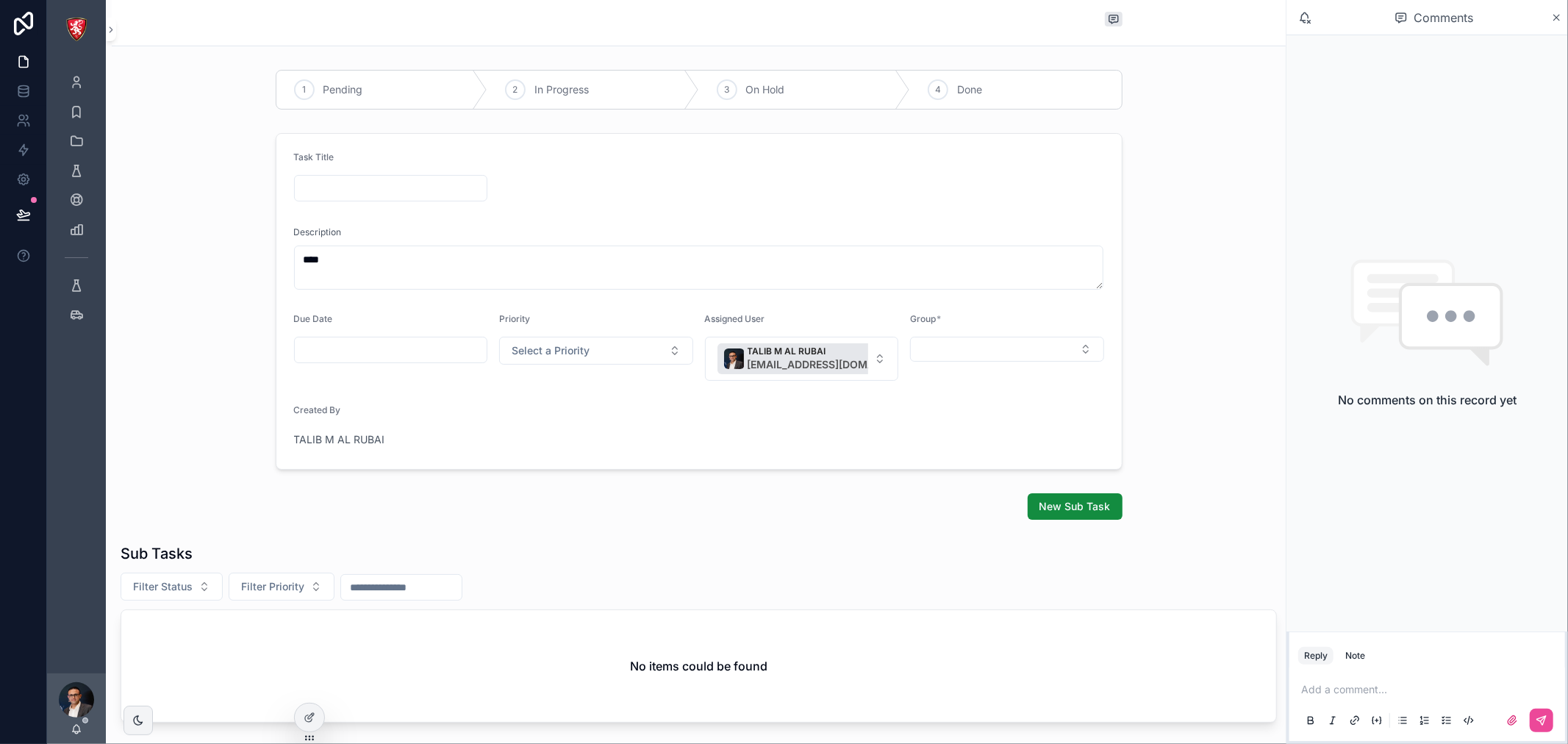
click at [382, 181] on input "scrollable content" at bounding box center [391, 188] width 193 height 21
click at [1053, 343] on button "Select Button" at bounding box center [1007, 349] width 194 height 25
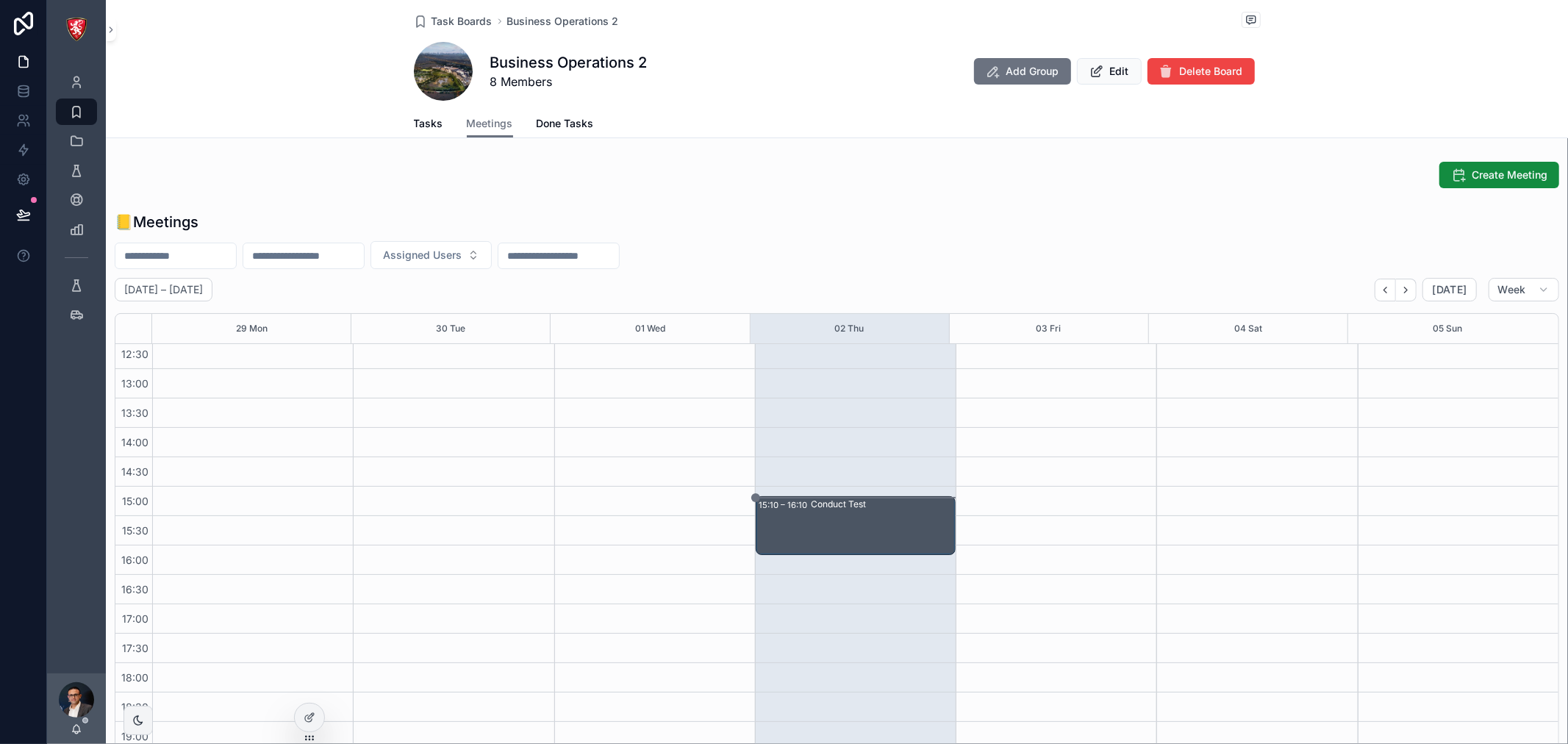
scroll to position [327, 0]
click at [813, 523] on div "Conduct Test" at bounding box center [882, 527] width 143 height 56
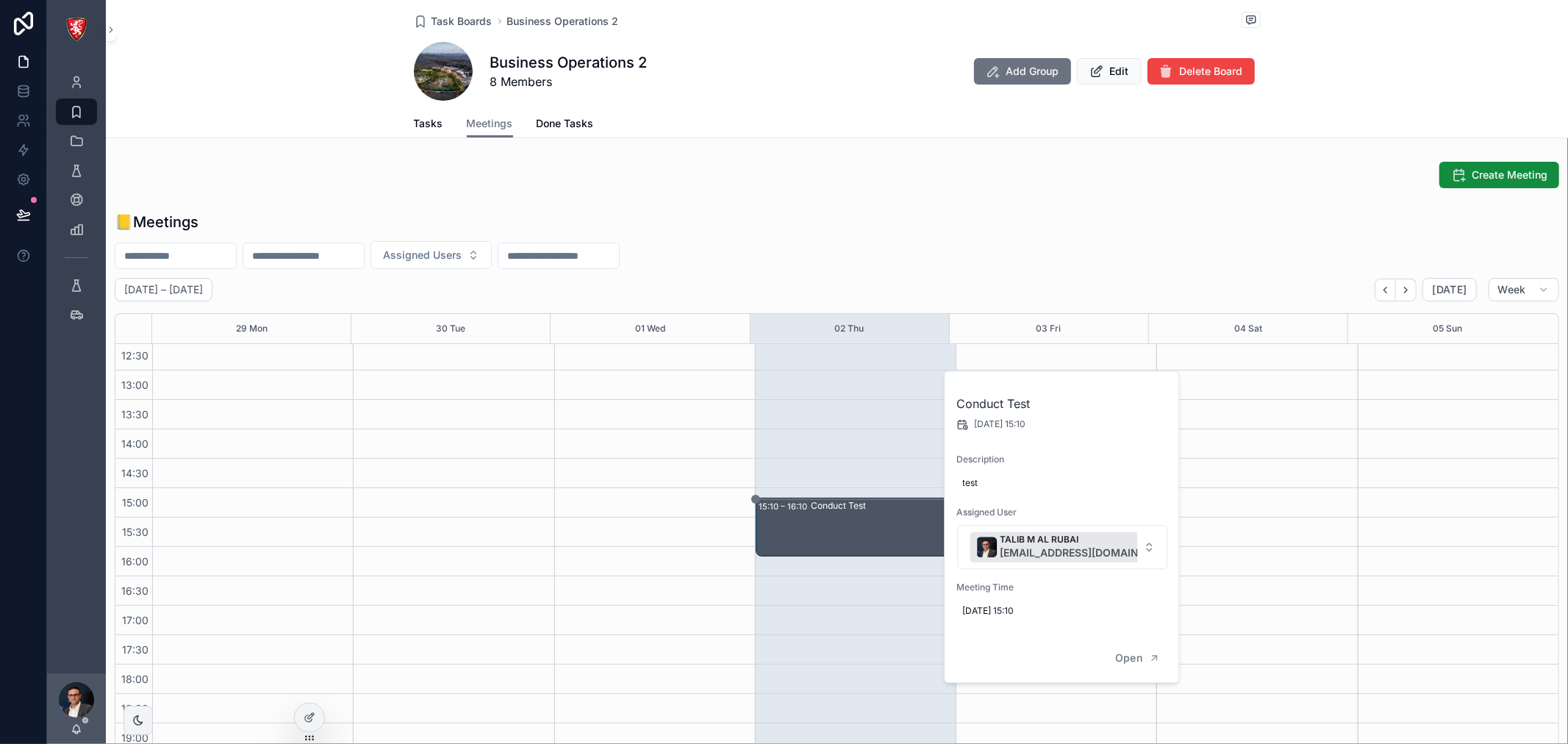
click at [868, 513] on div "Conduct Test" at bounding box center [882, 527] width 143 height 56
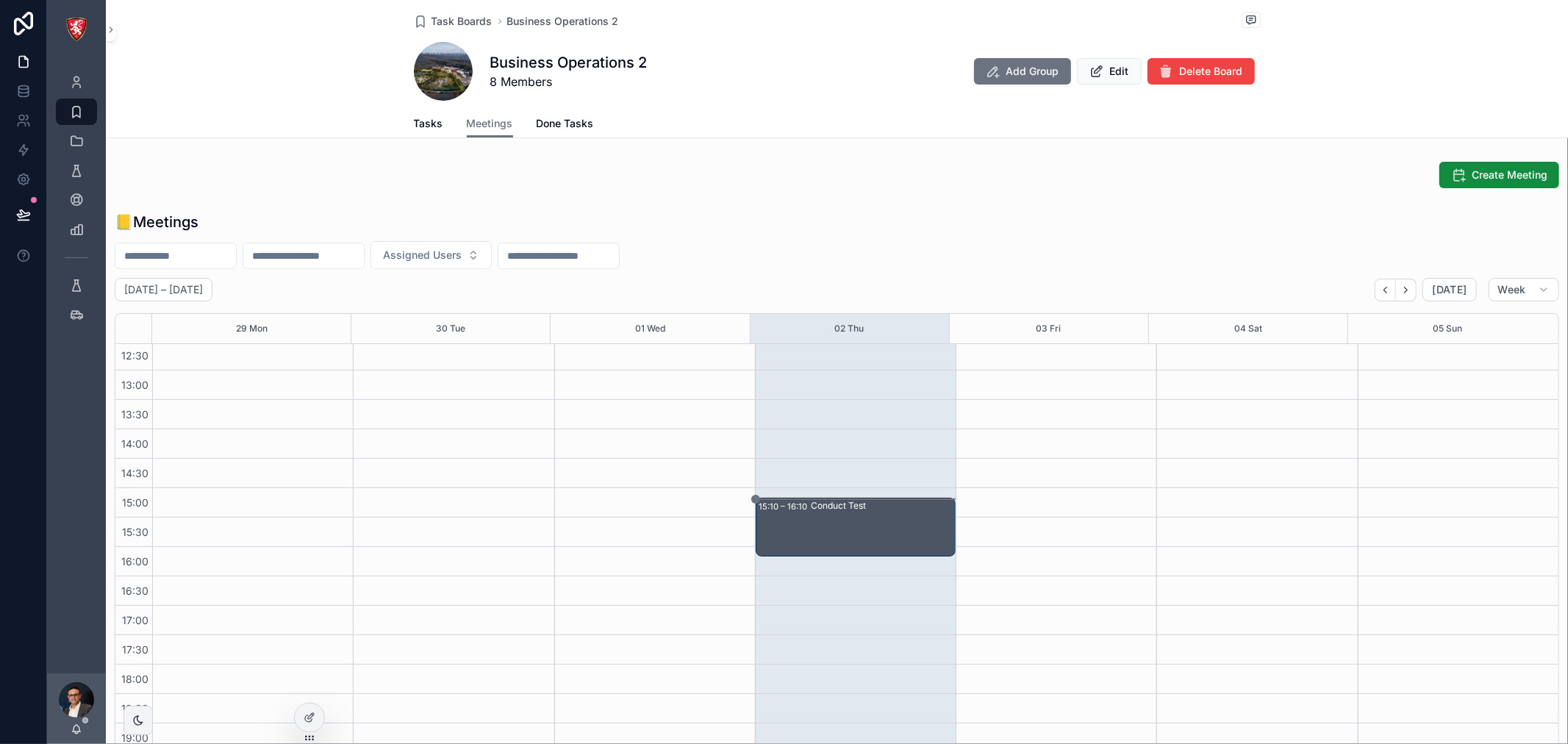
click at [874, 537] on div "Conduct Test" at bounding box center [882, 527] width 143 height 56
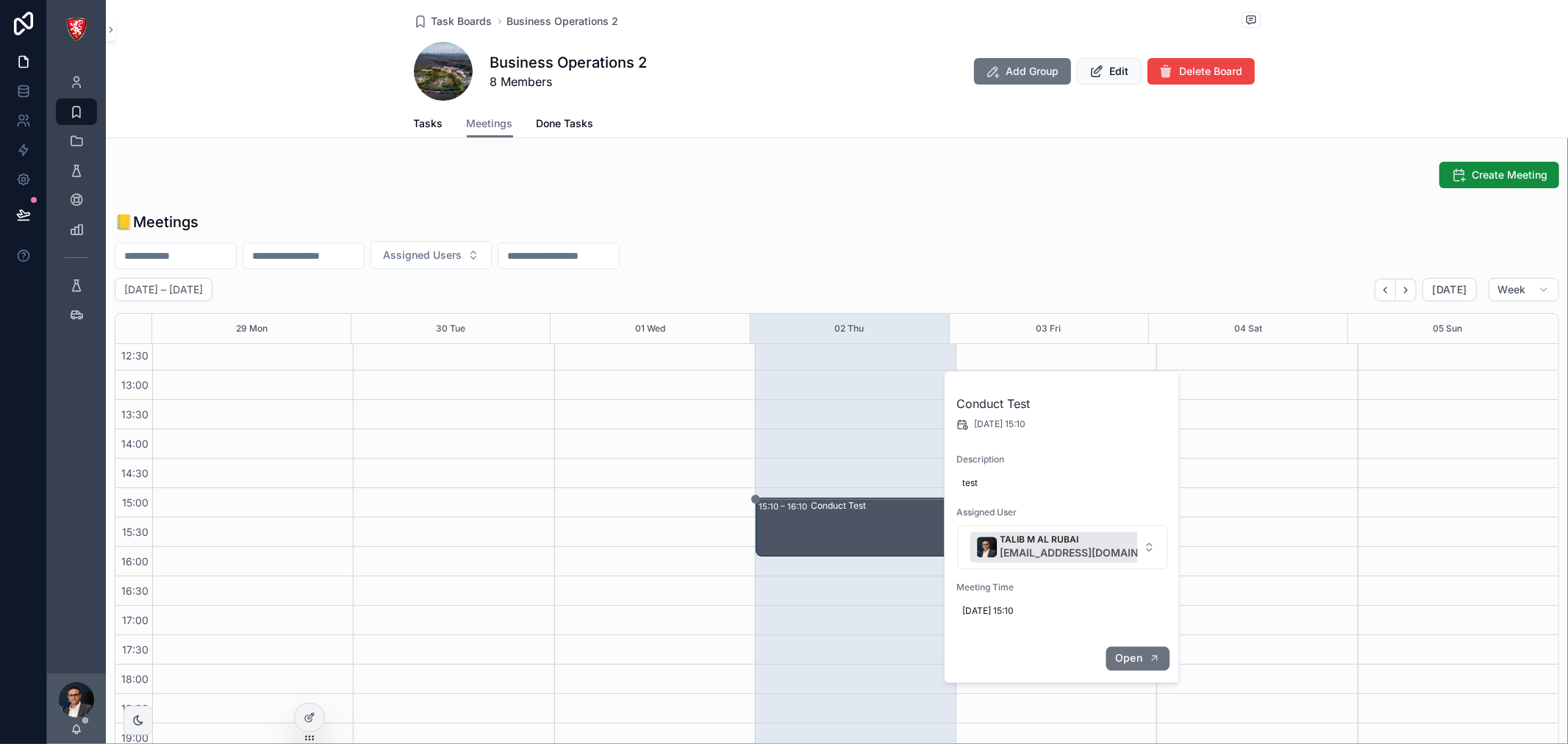
click at [1126, 664] on span "Open" at bounding box center [1128, 658] width 27 height 14
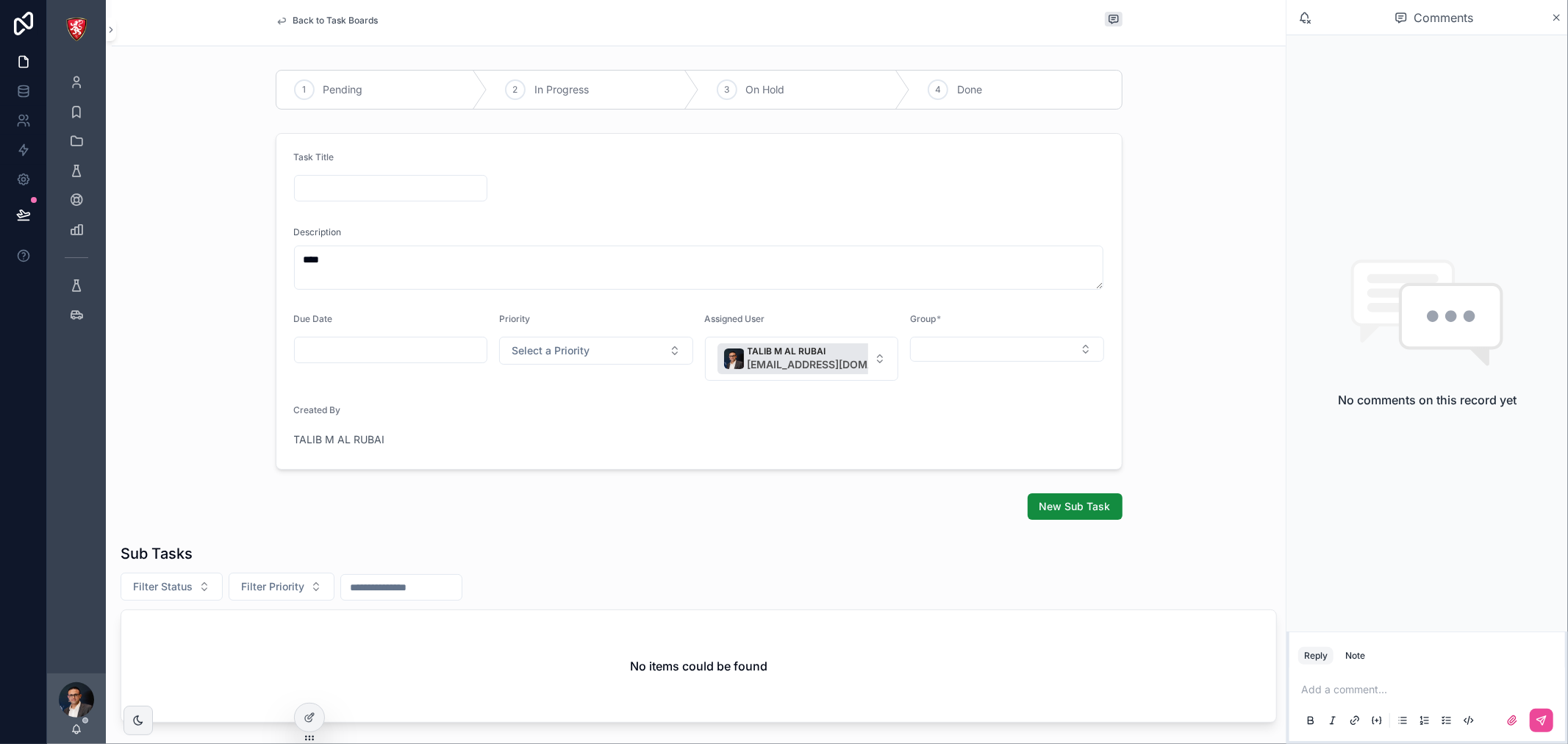
click at [1376, 679] on div "Add a comment..." at bounding box center [1427, 705] width 258 height 62
click at [1377, 684] on p "scrollable content" at bounding box center [1430, 690] width 258 height 14
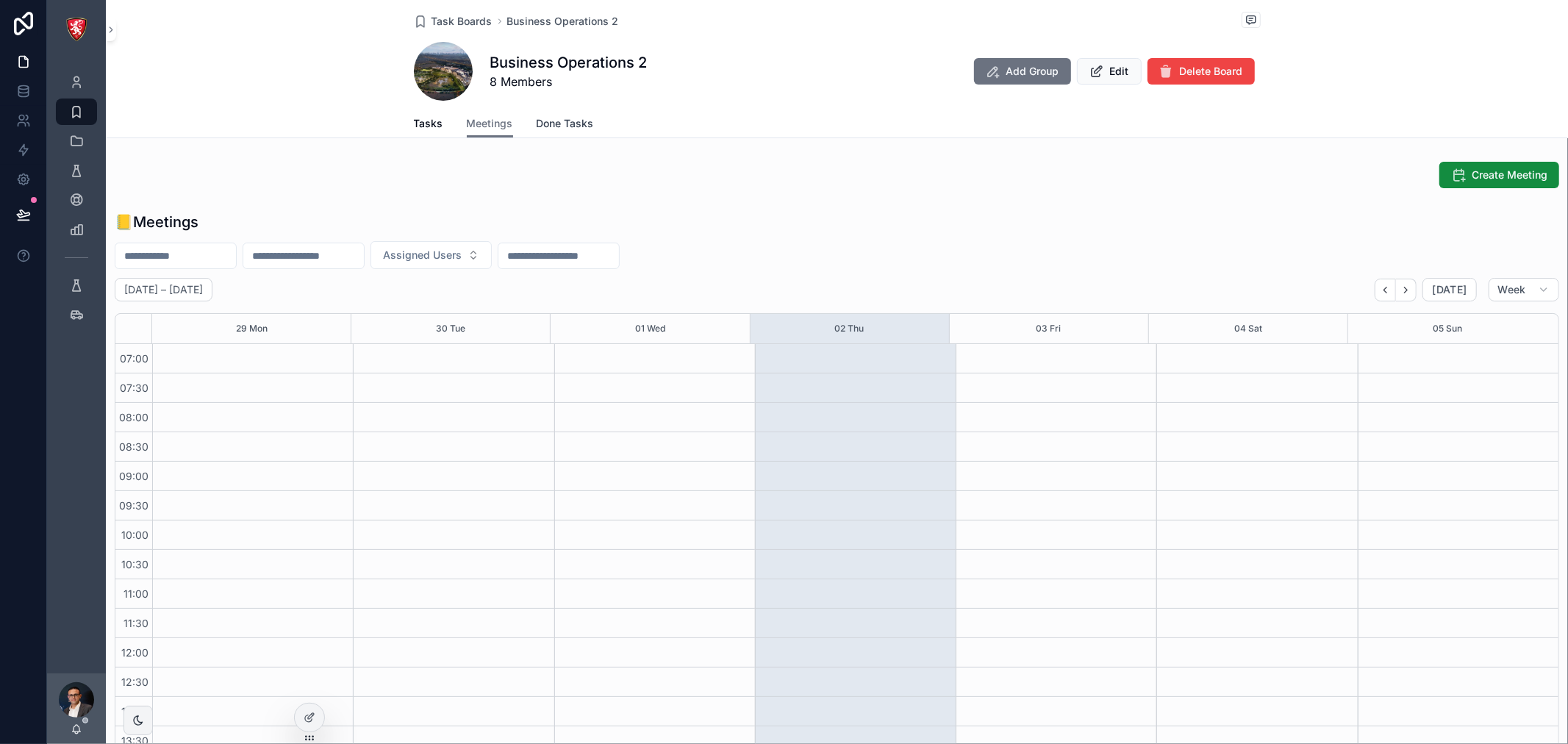
scroll to position [412, 0]
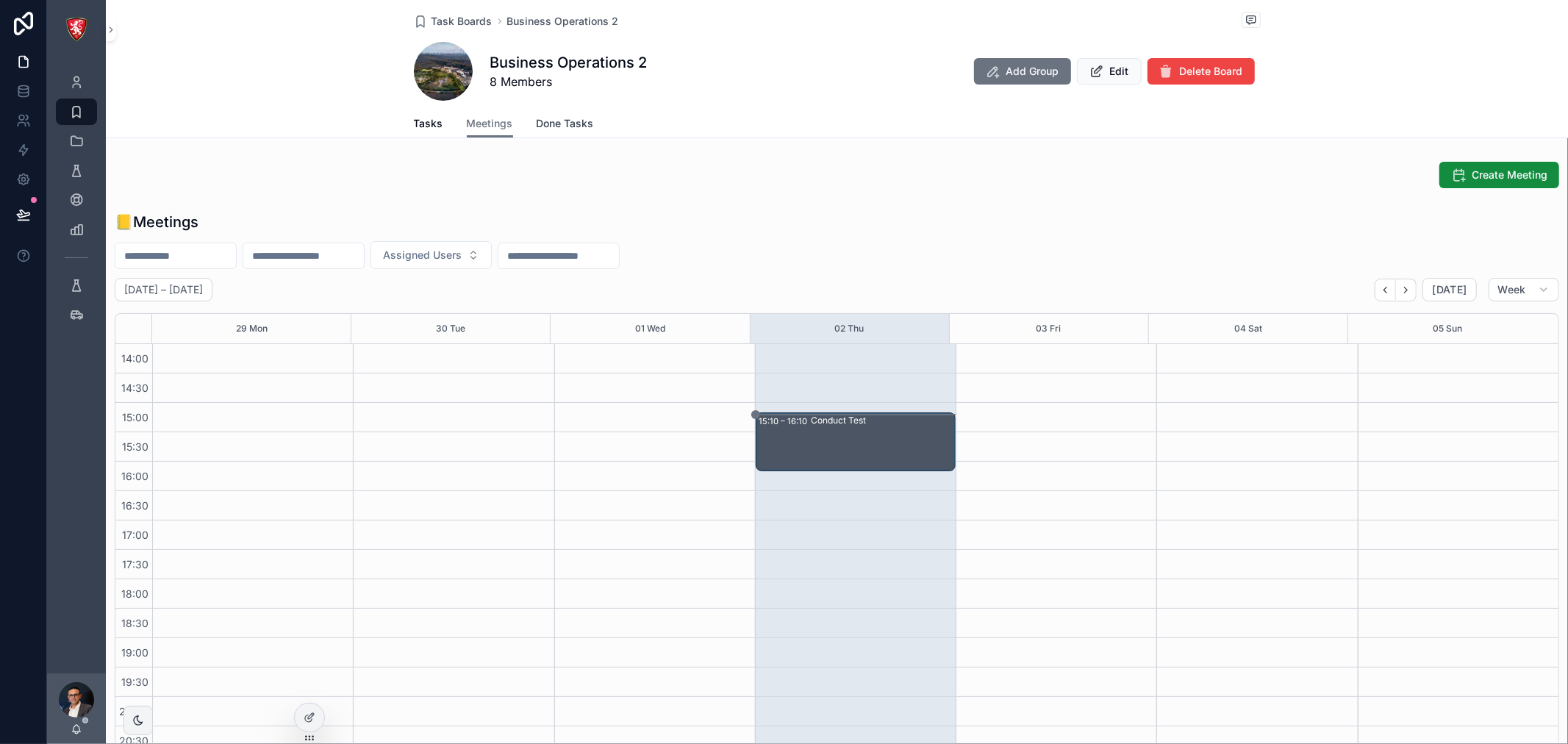
click at [563, 129] on span "Done Tasks" at bounding box center [565, 123] width 57 height 14
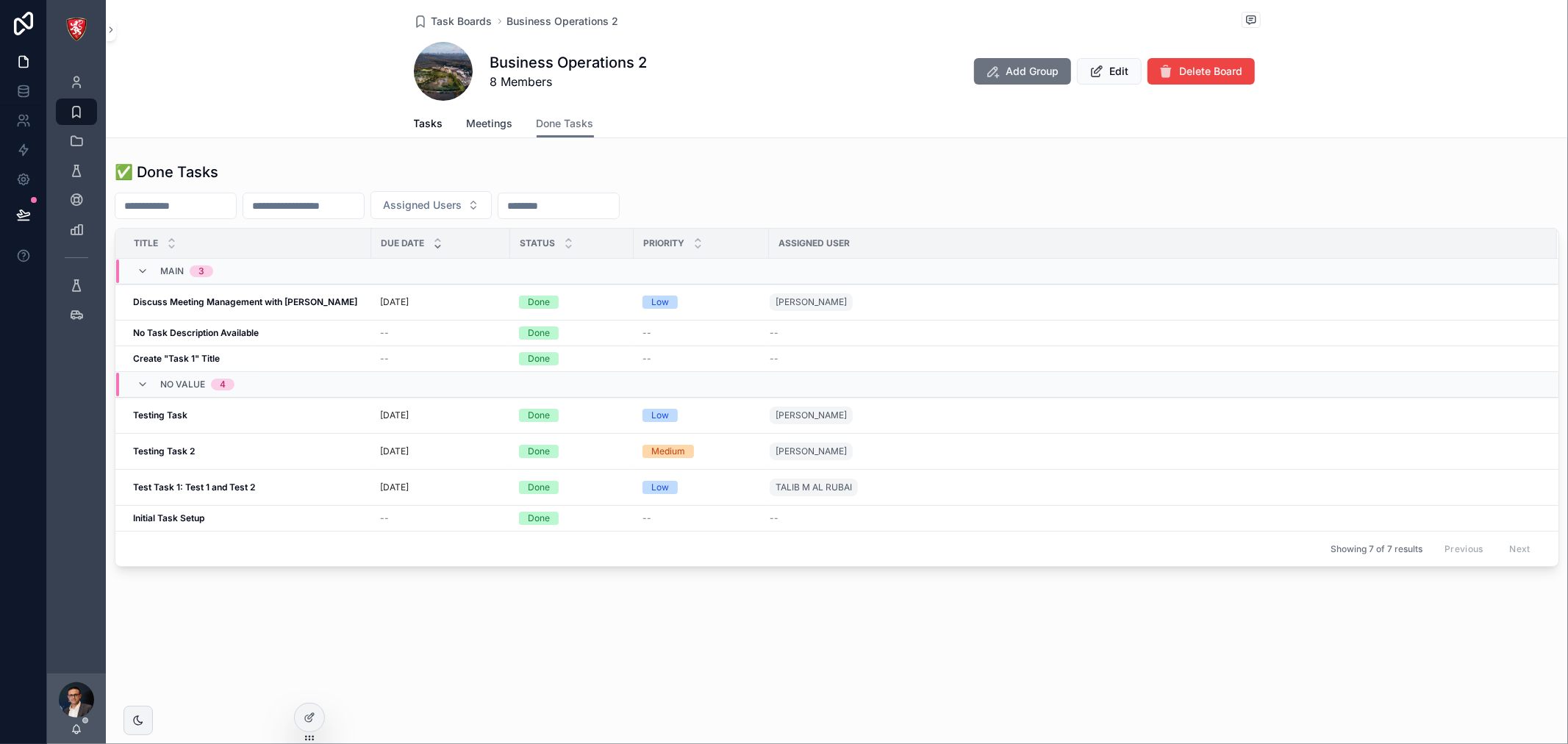
click at [495, 123] on span "Meetings" at bounding box center [490, 123] width 46 height 14
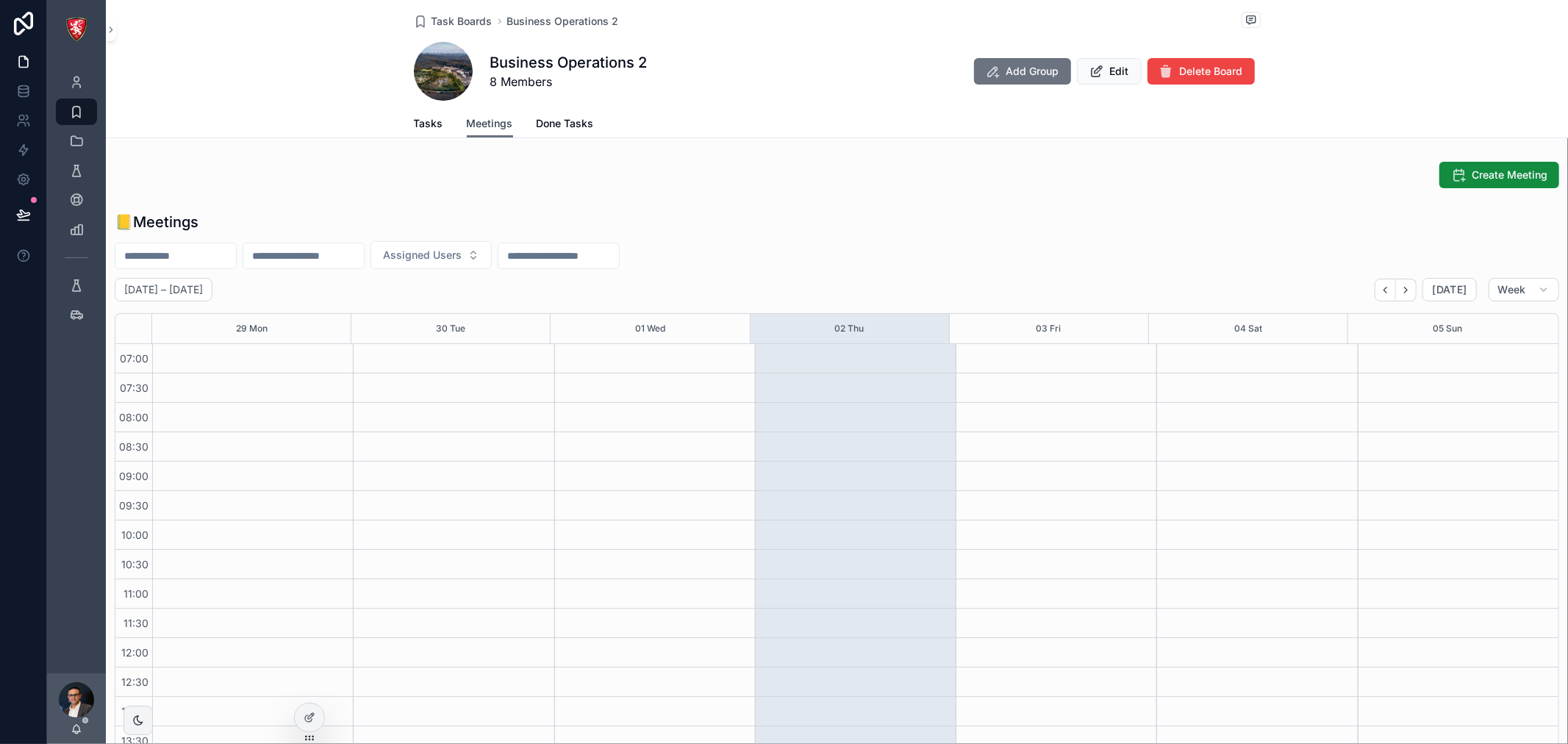
scroll to position [412, 0]
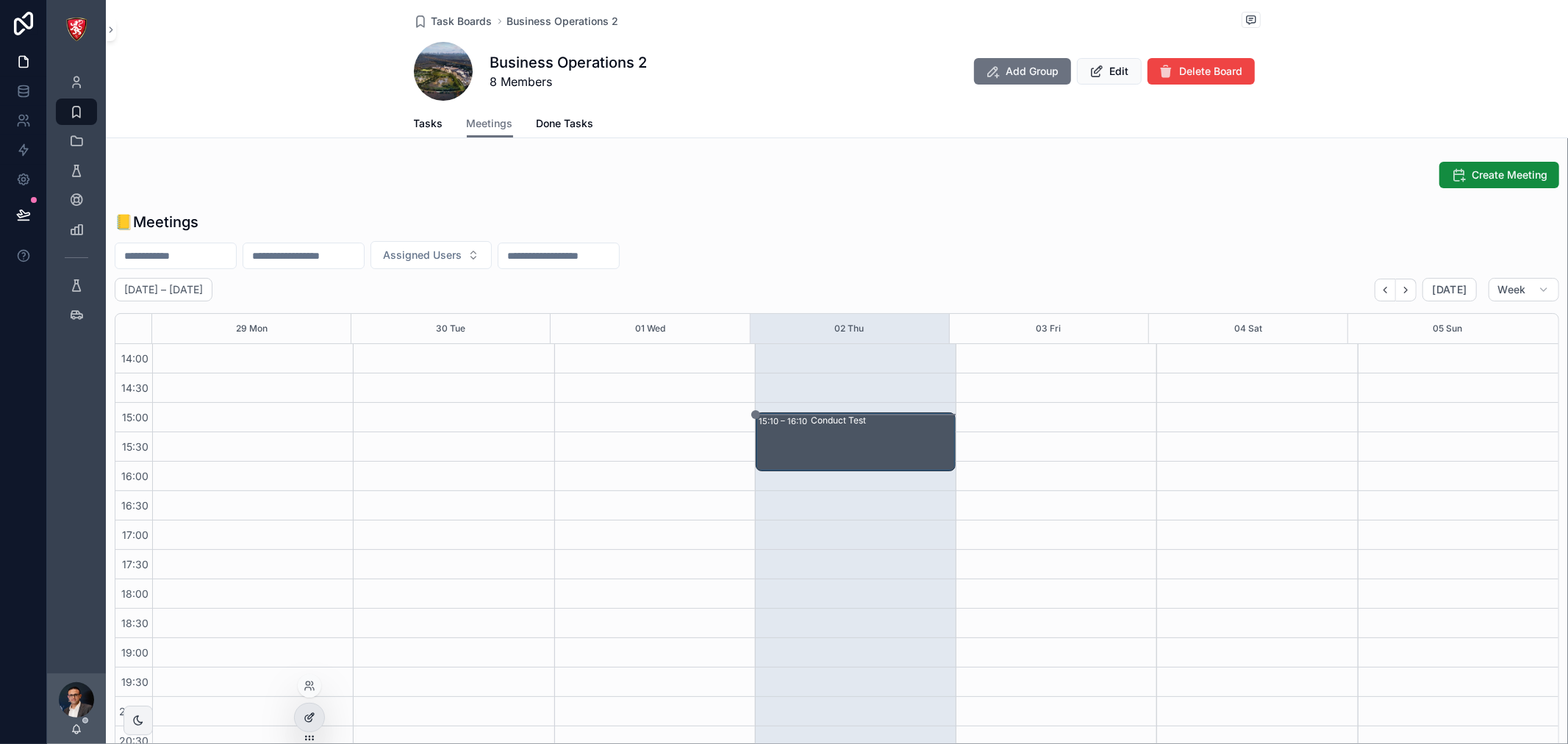
click at [316, 722] on div at bounding box center [309, 717] width 29 height 28
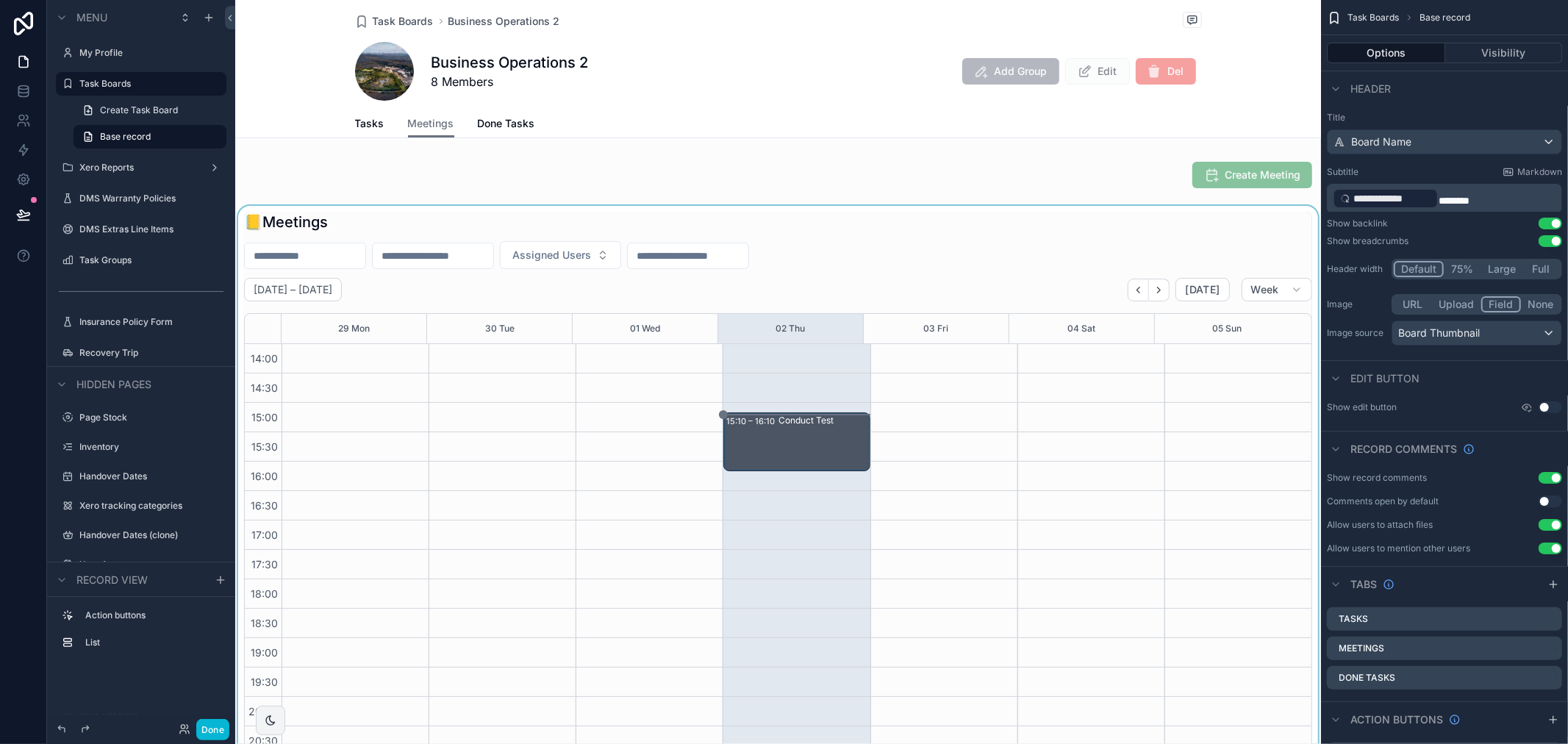
click at [929, 273] on div "scrollable content" at bounding box center [777, 490] width 1085 height 570
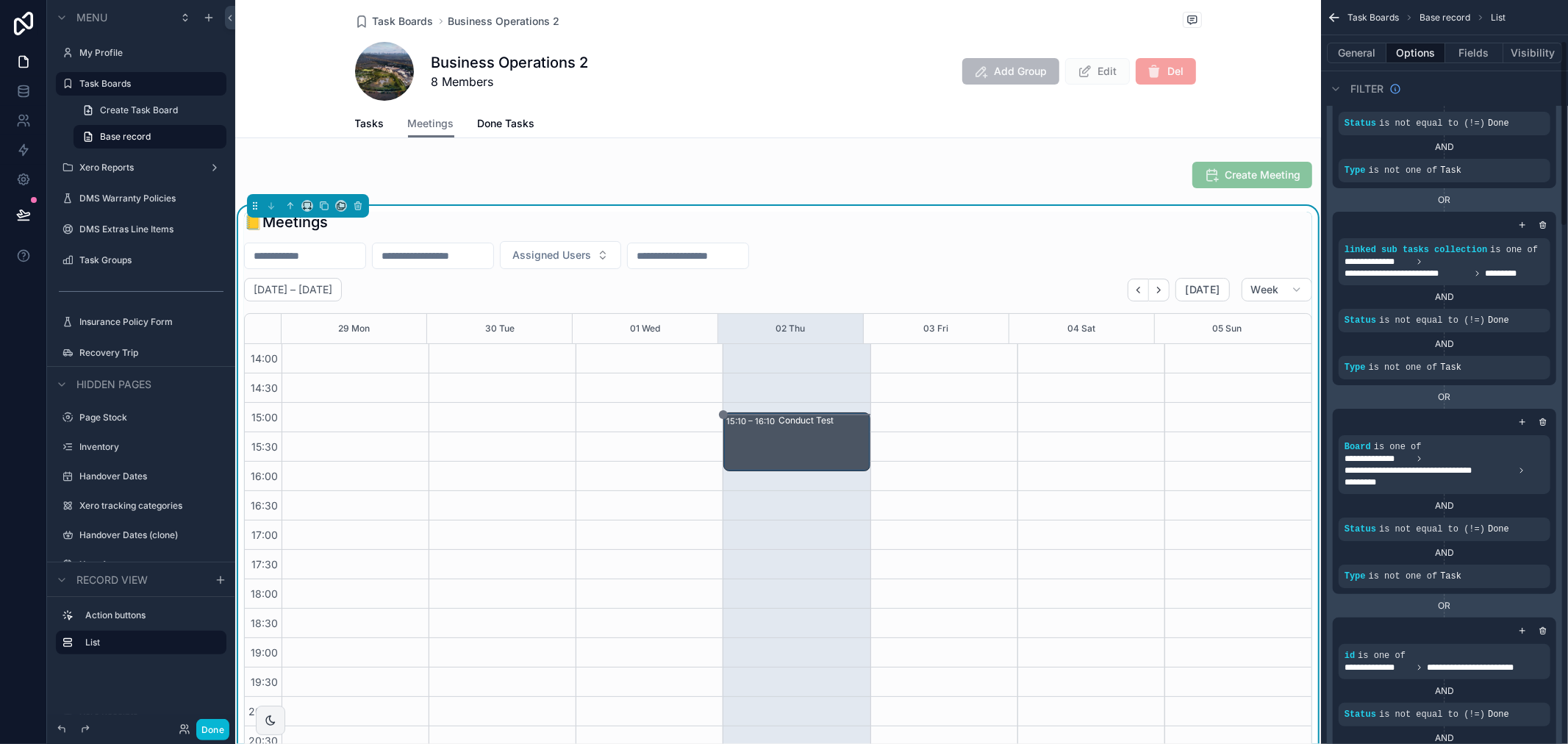
scroll to position [163, 0]
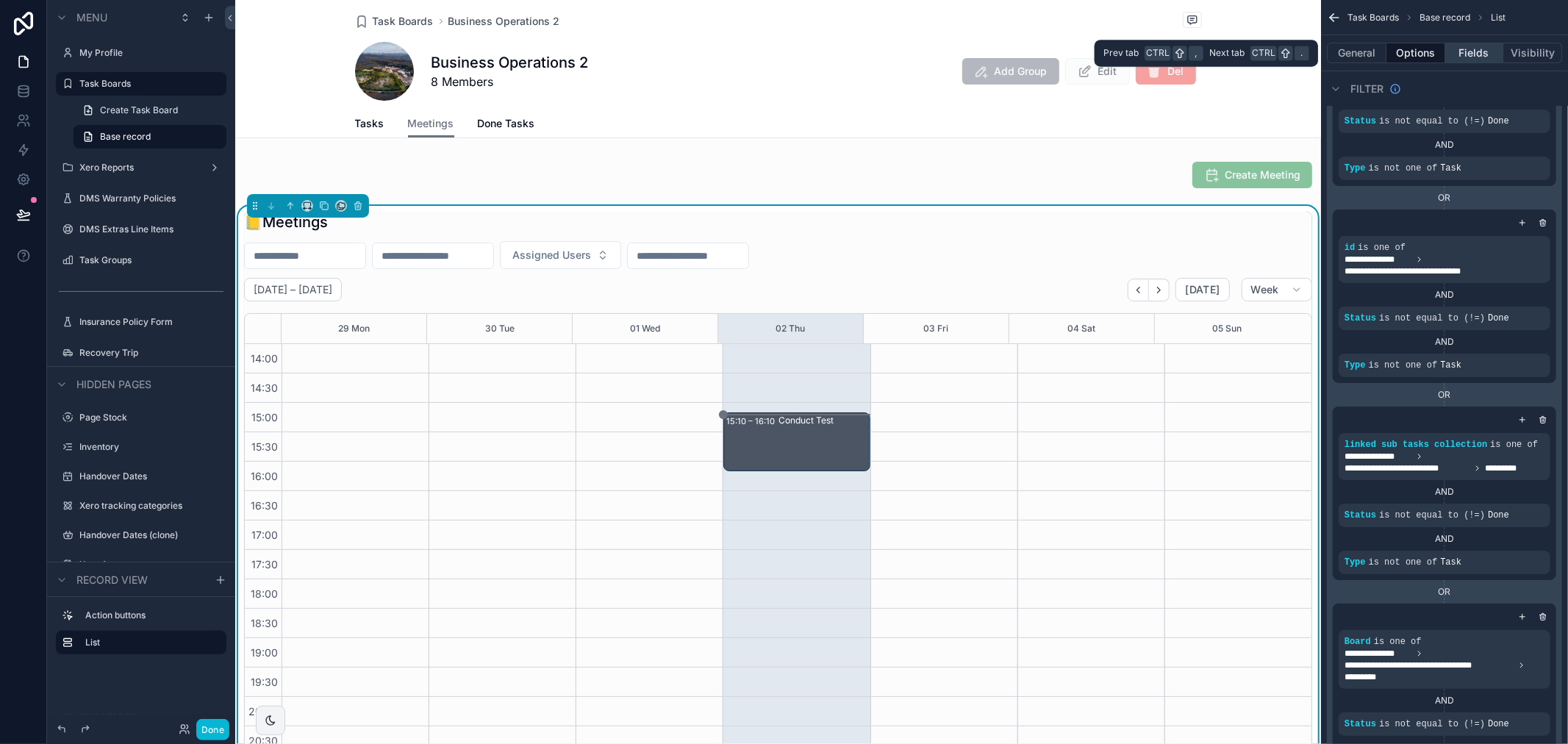
click at [1488, 56] on button "Fields" at bounding box center [1475, 53] width 59 height 21
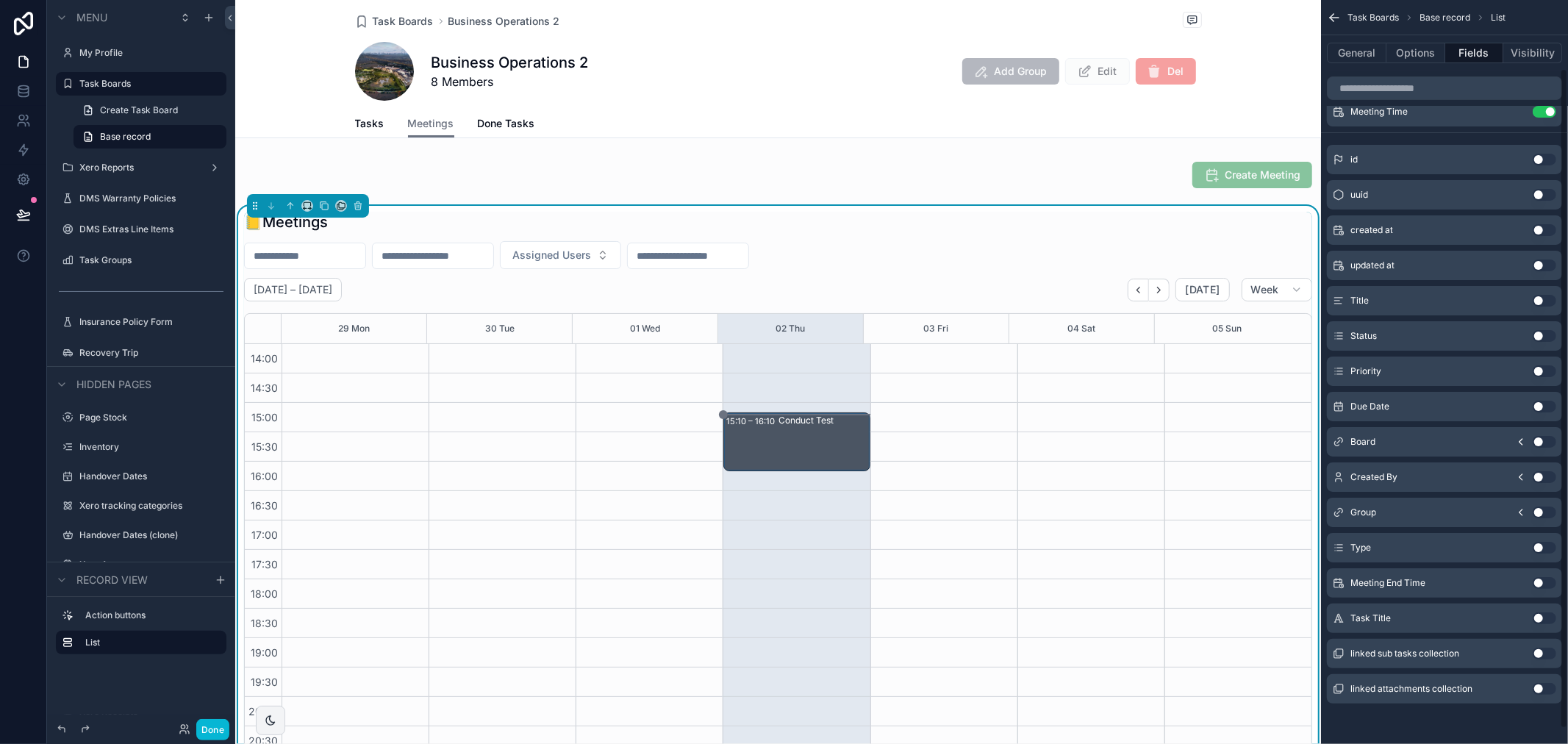
scroll to position [0, 0]
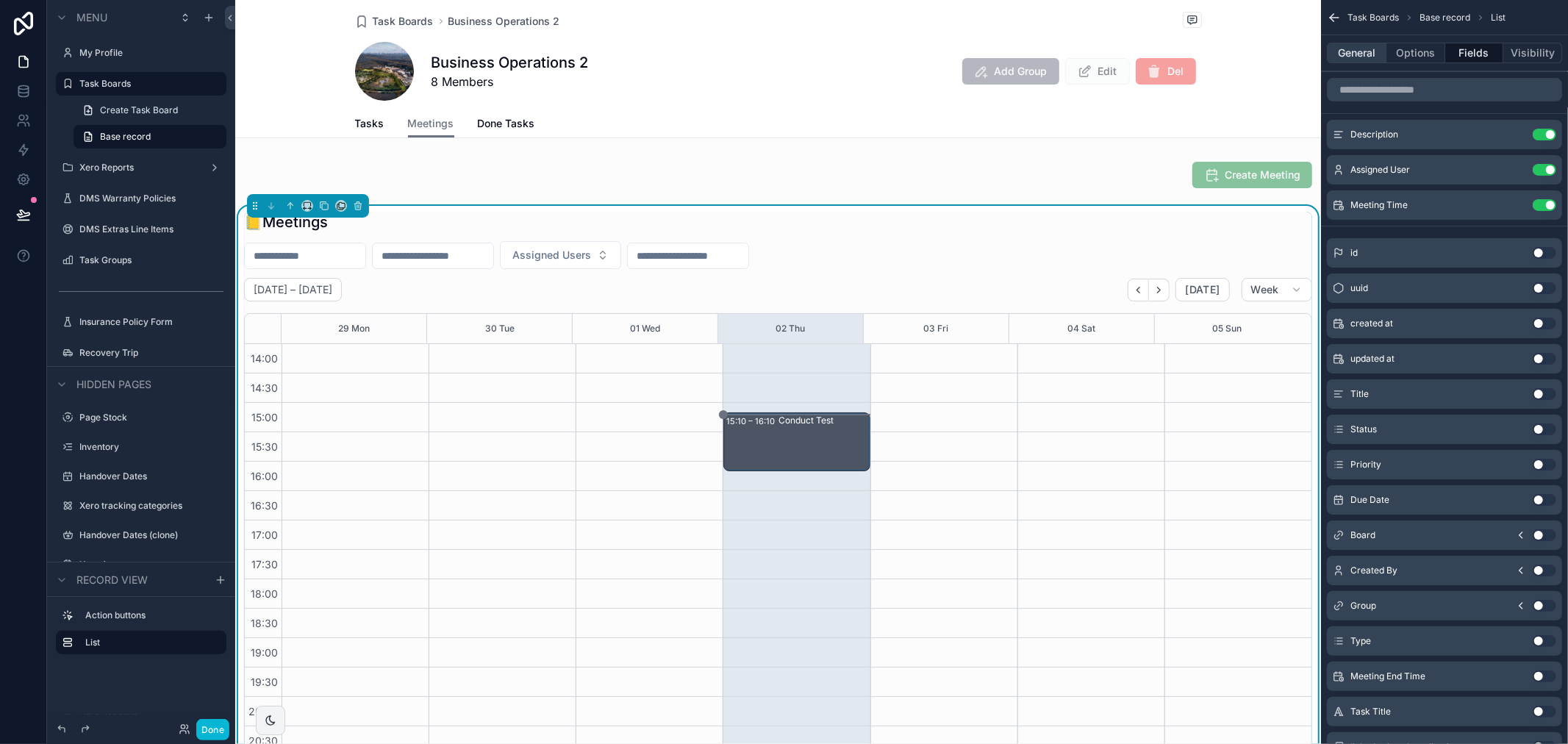
click at [1356, 53] on button "General" at bounding box center [1356, 53] width 60 height 21
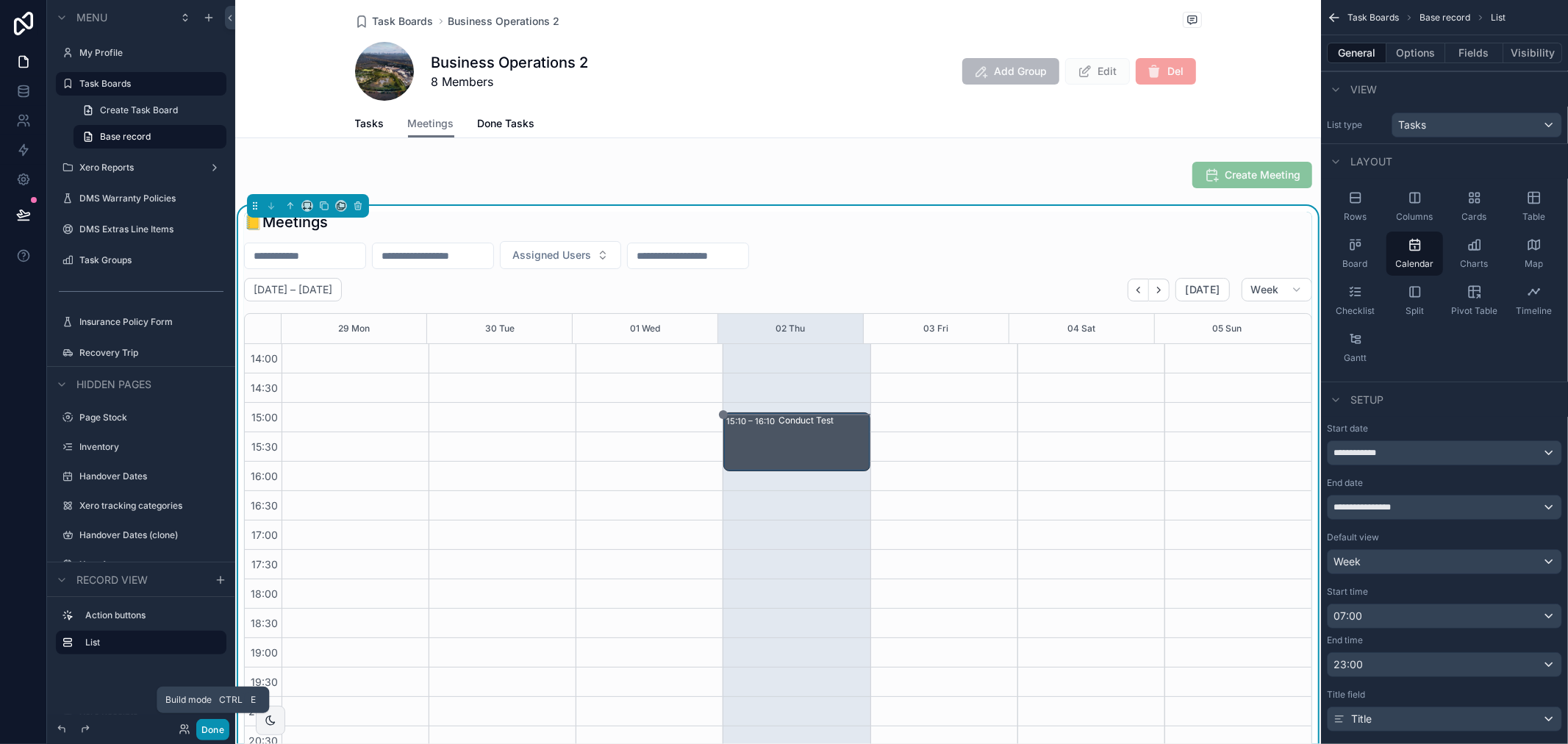
click at [212, 735] on button "Done" at bounding box center [213, 730] width 33 height 22
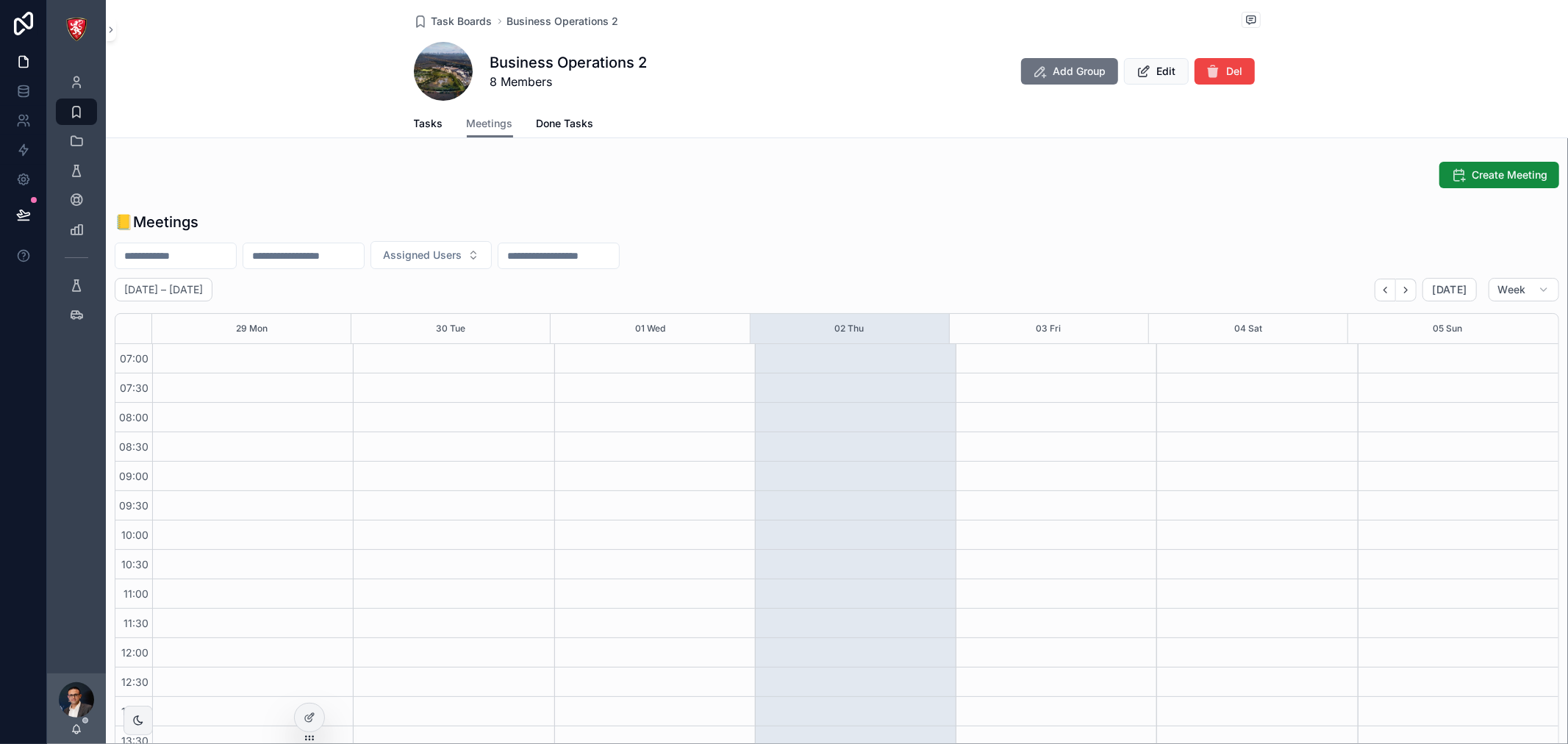
scroll to position [412, 0]
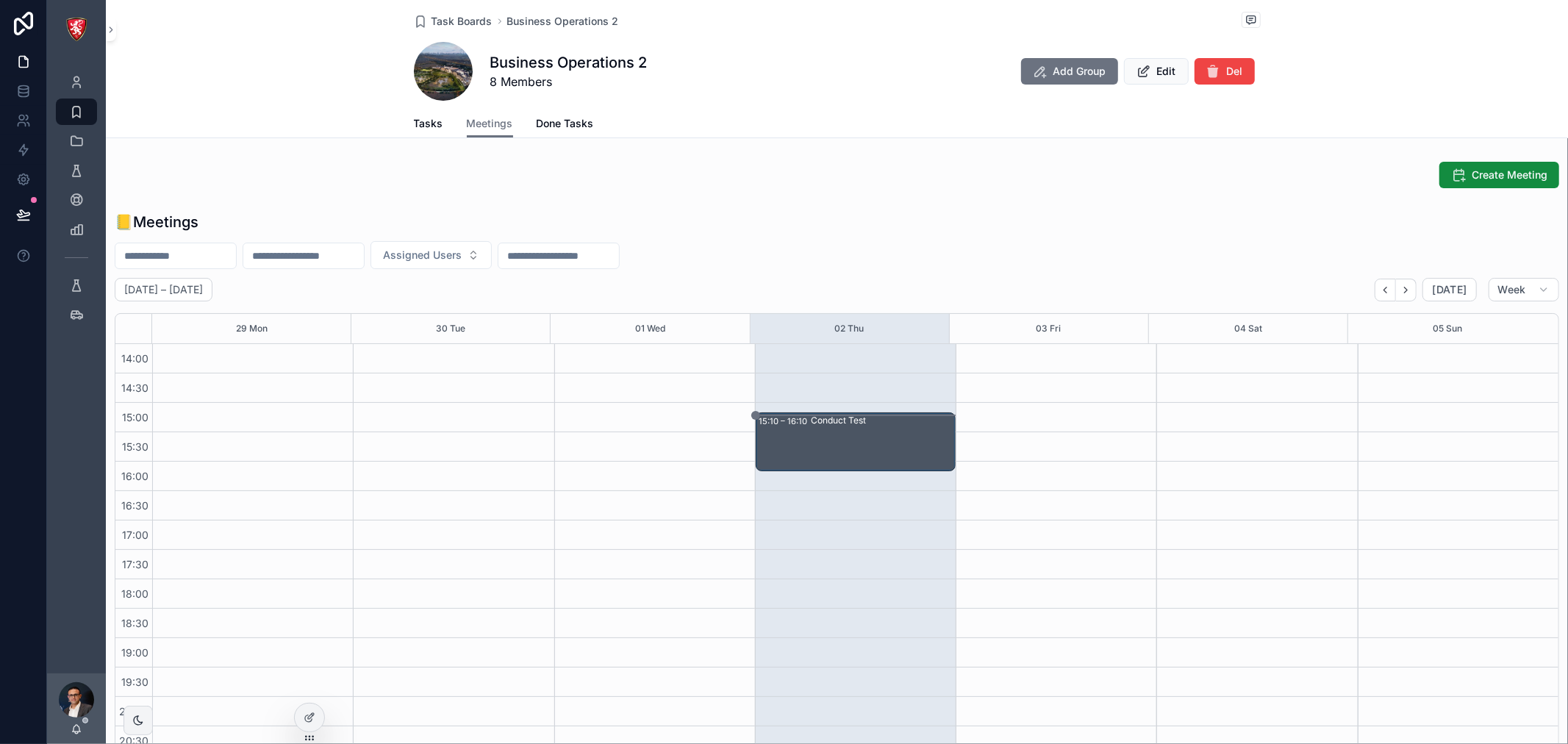
click at [851, 429] on div "Conduct Test" at bounding box center [882, 442] width 143 height 56
click at [893, 444] on div "Conduct Test" at bounding box center [882, 442] width 143 height 56
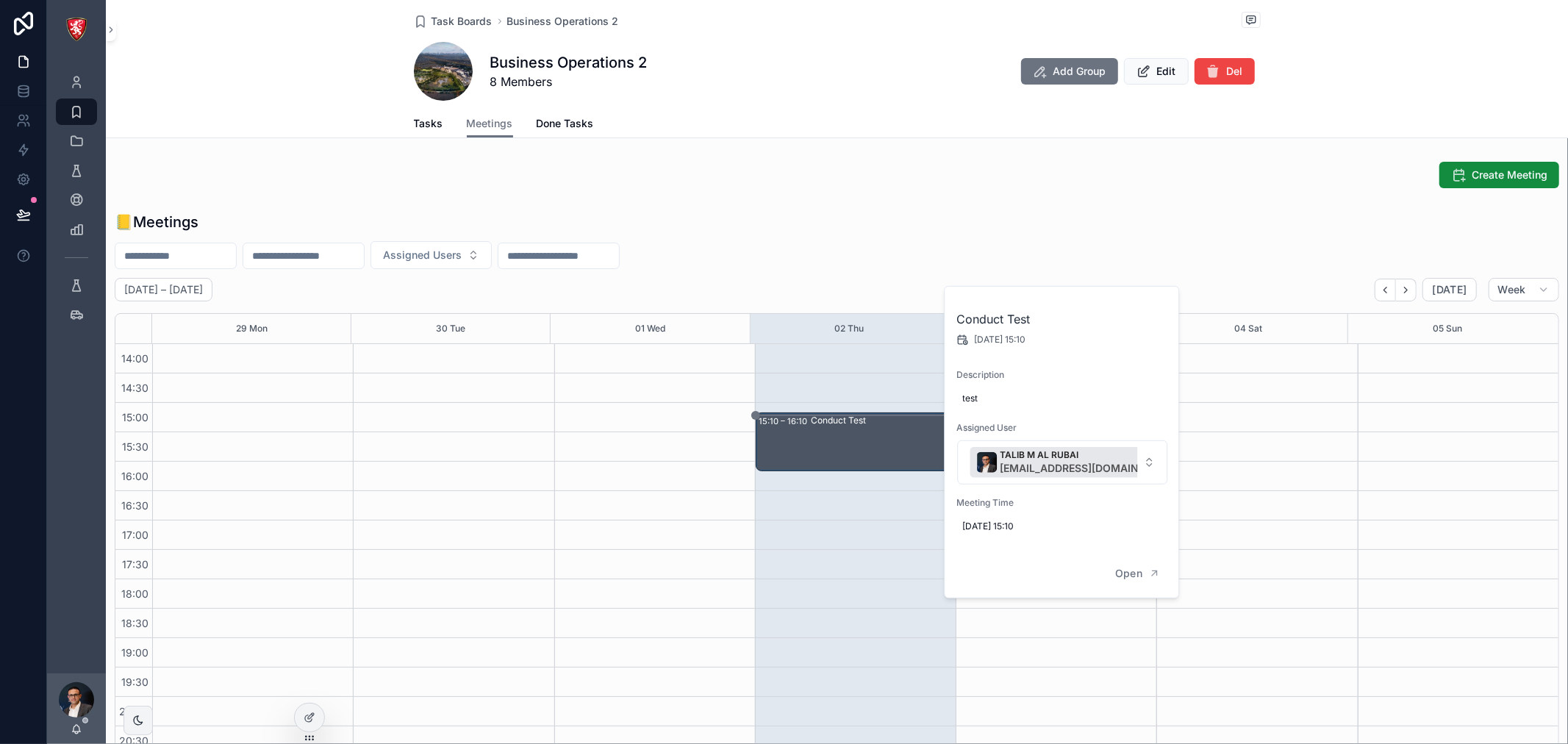
click at [1158, 223] on div "📒Meetings" at bounding box center [837, 222] width 1445 height 21
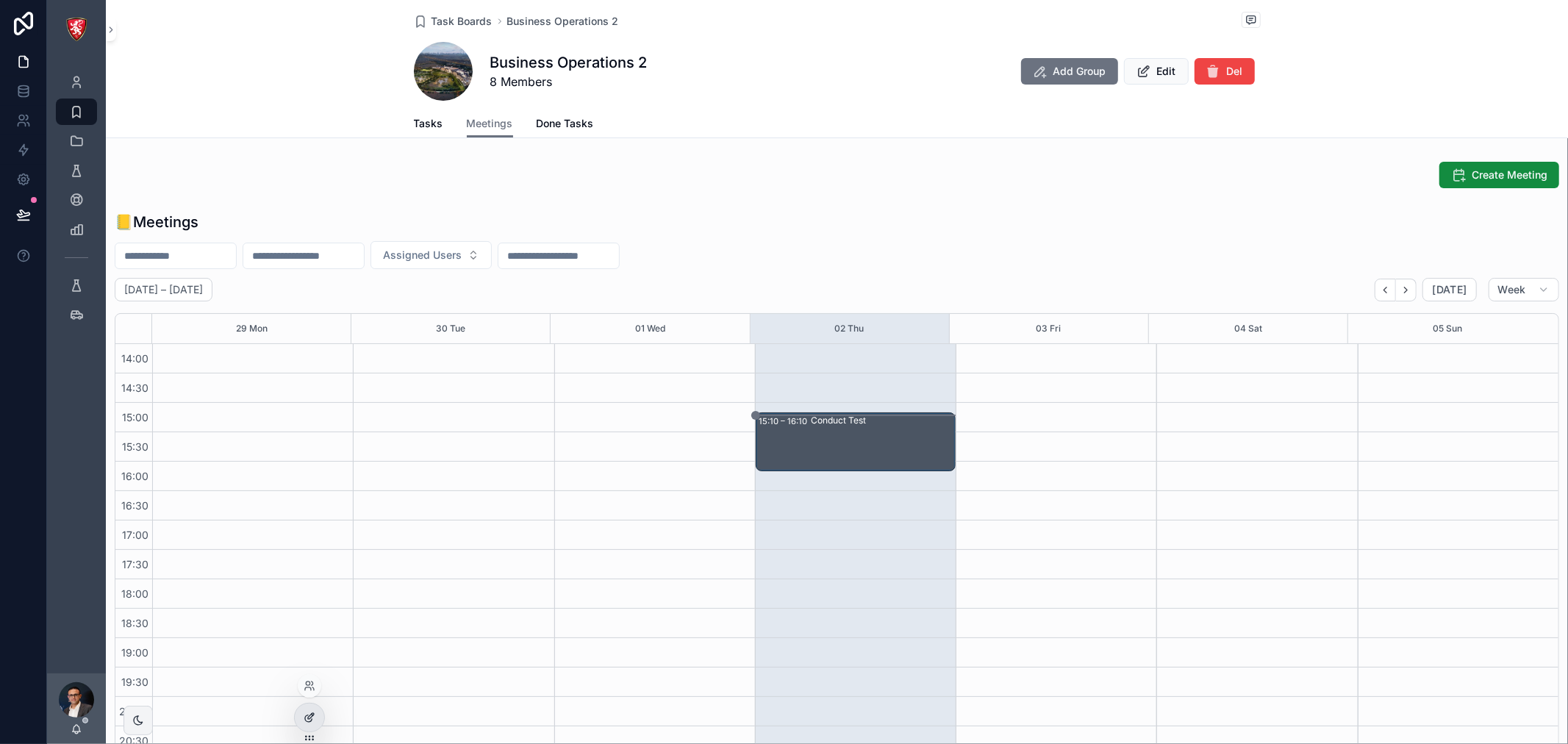
click at [317, 725] on div at bounding box center [309, 717] width 29 height 28
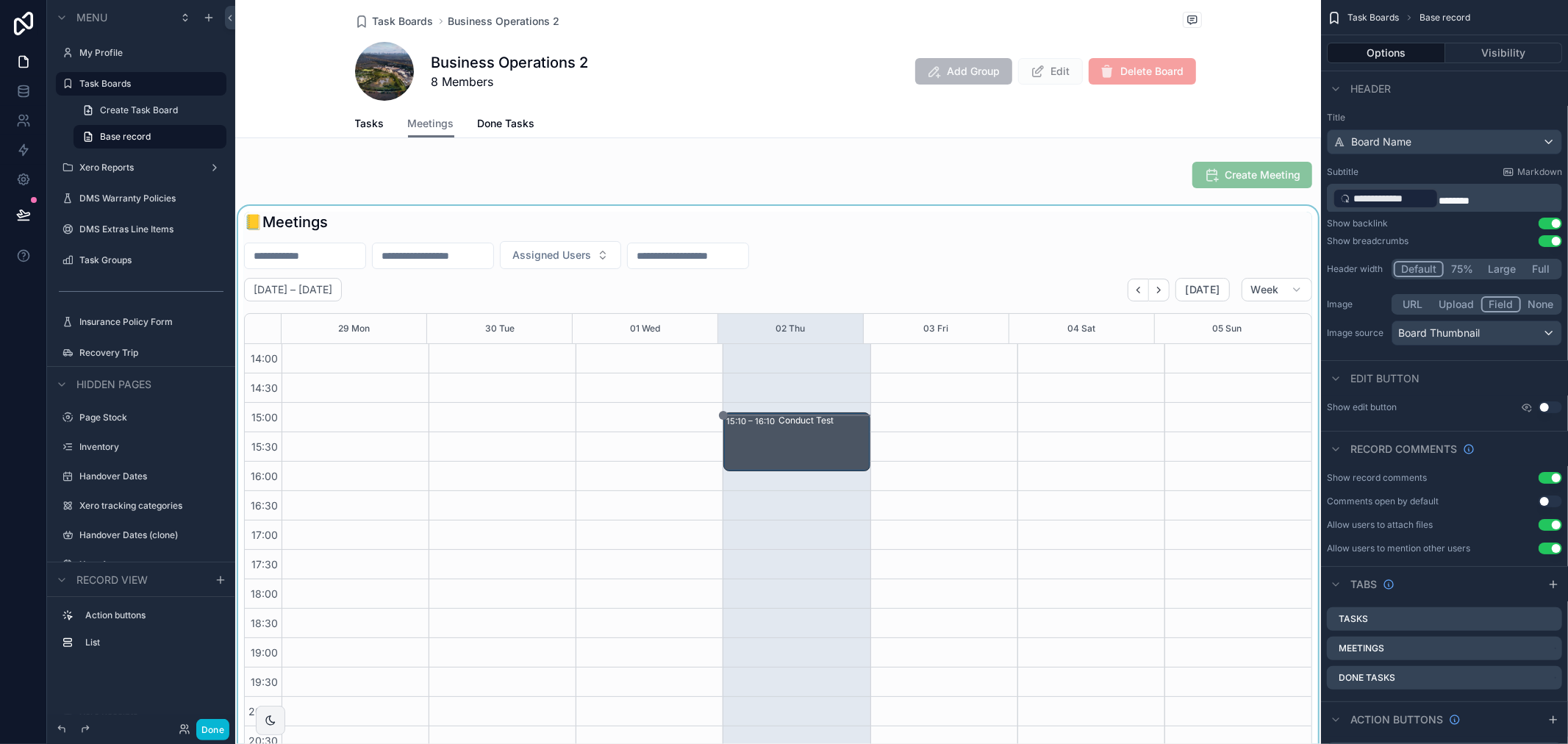
click at [929, 253] on div "scrollable content" at bounding box center [777, 490] width 1085 height 570
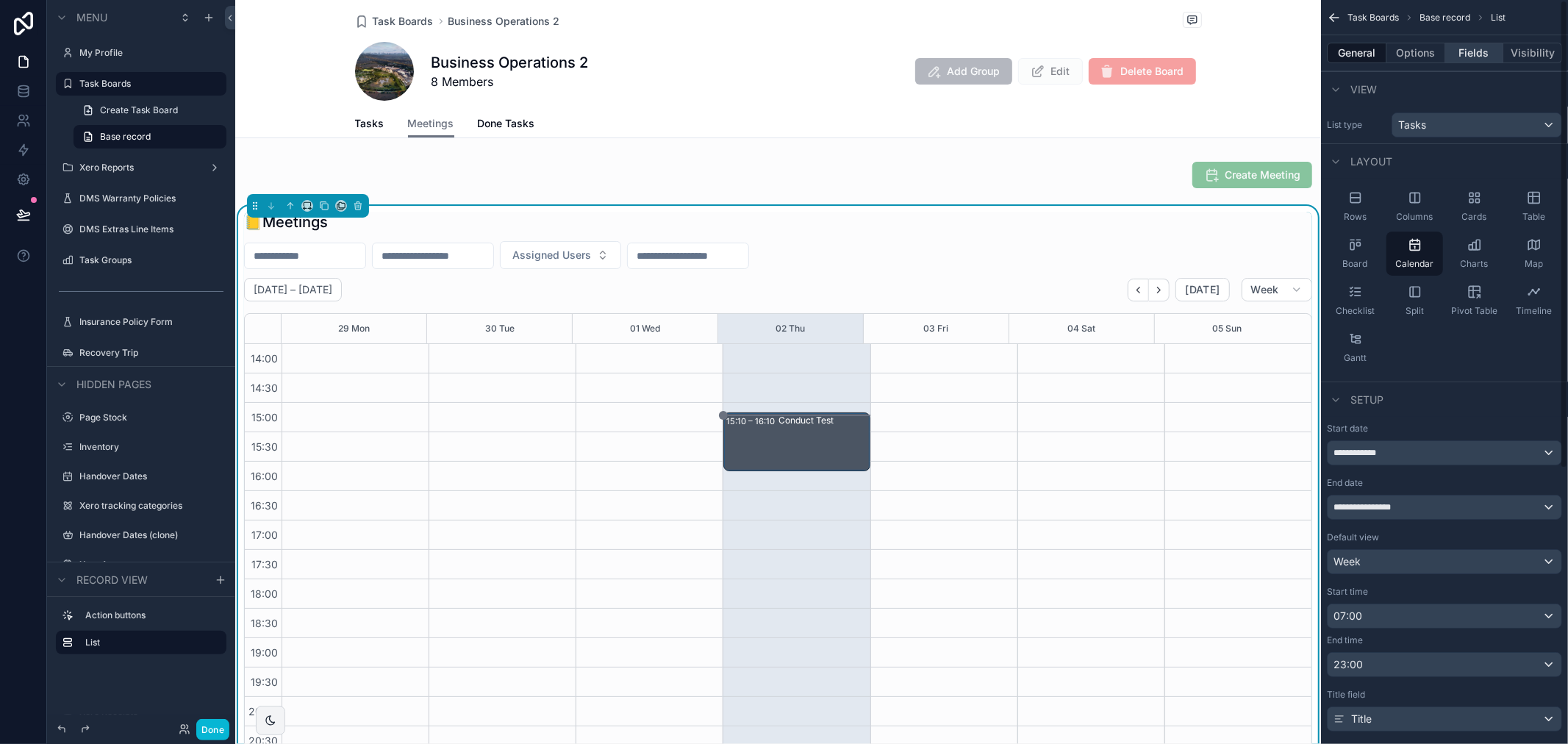
click at [1461, 46] on button "Fields" at bounding box center [1475, 53] width 59 height 21
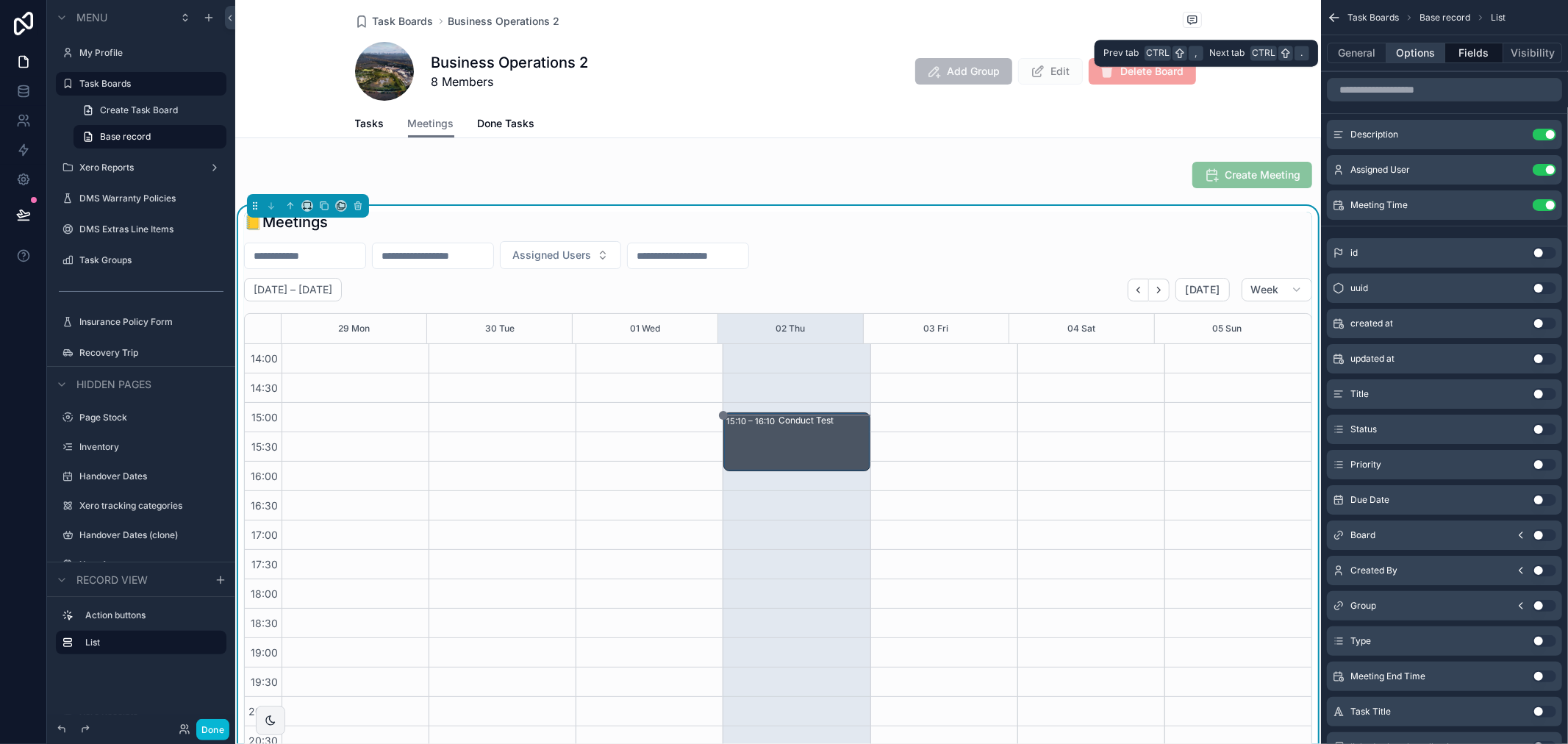
click at [1421, 53] on button "Options" at bounding box center [1416, 53] width 59 height 21
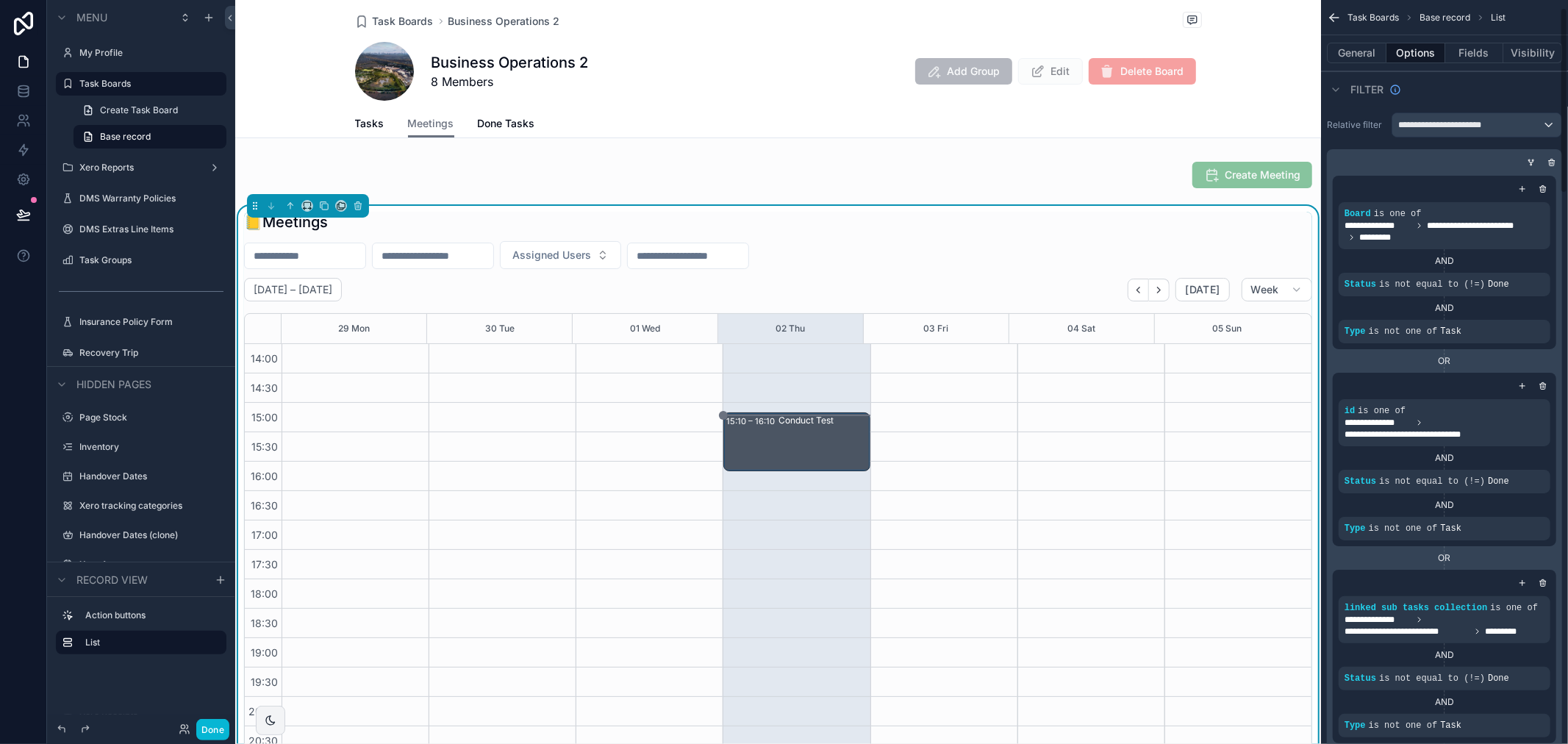
scroll to position [81, 0]
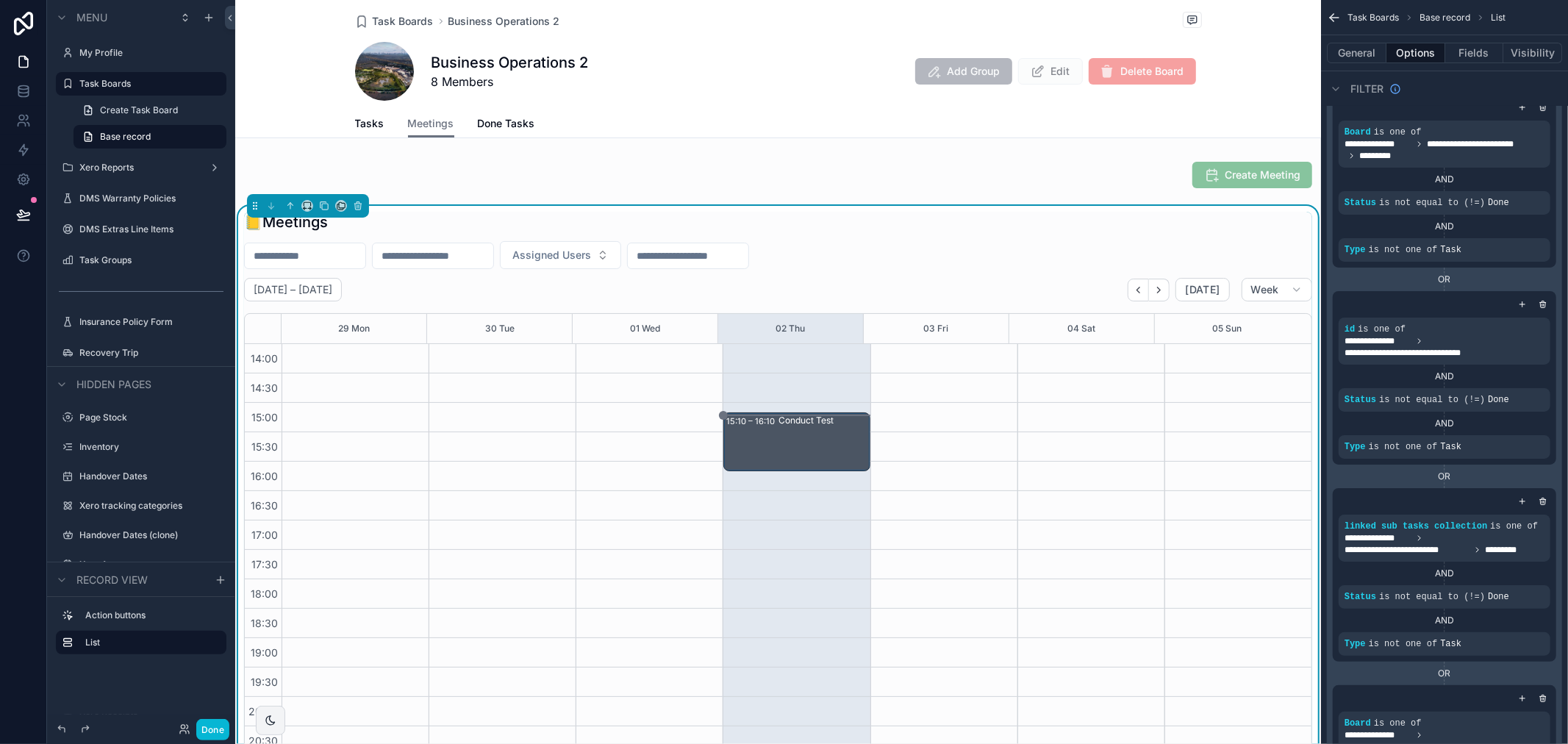
click at [804, 444] on div "Conduct Test" at bounding box center [823, 442] width 90 height 56
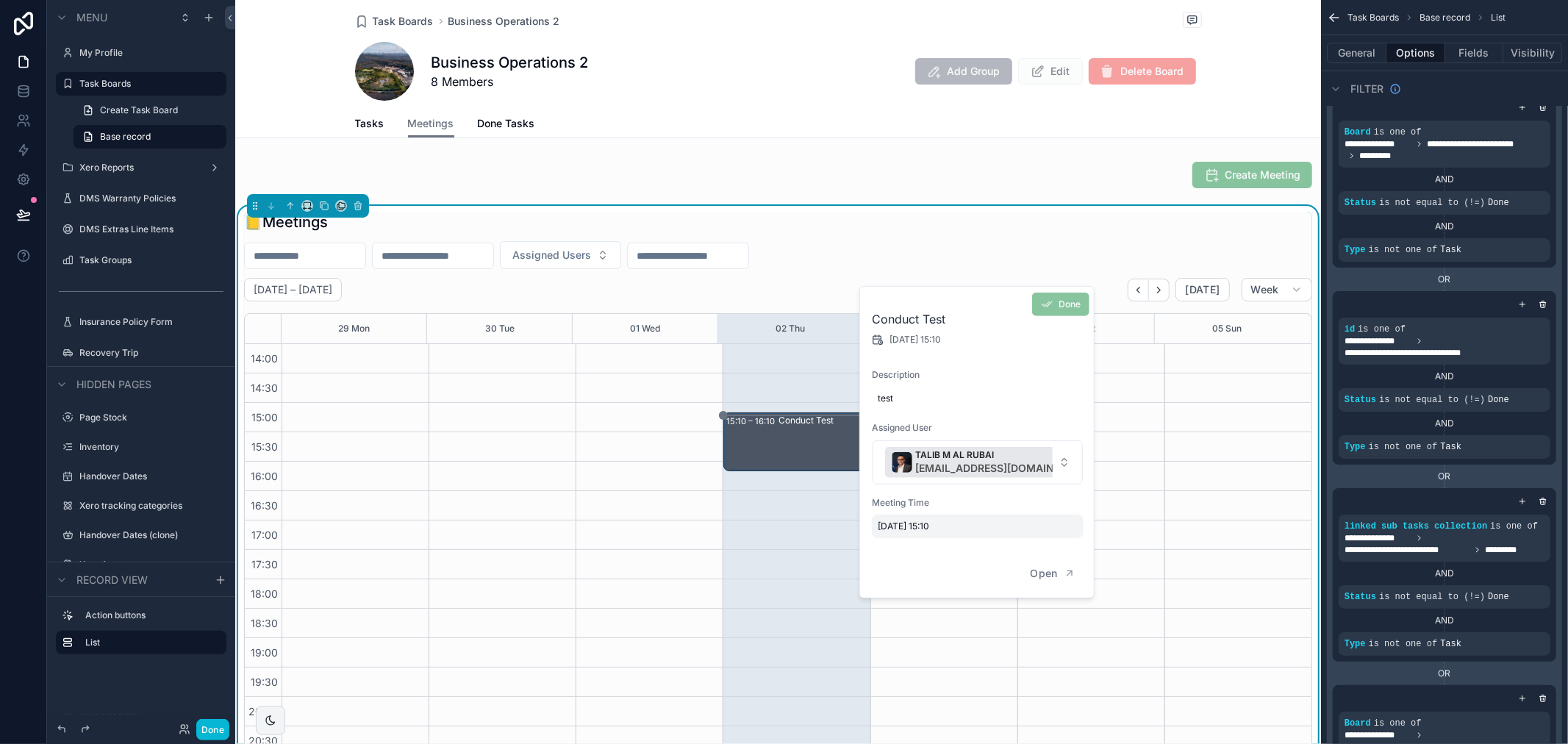
click at [920, 525] on span "[DATE] 15:10" at bounding box center [977, 527] width 200 height 12
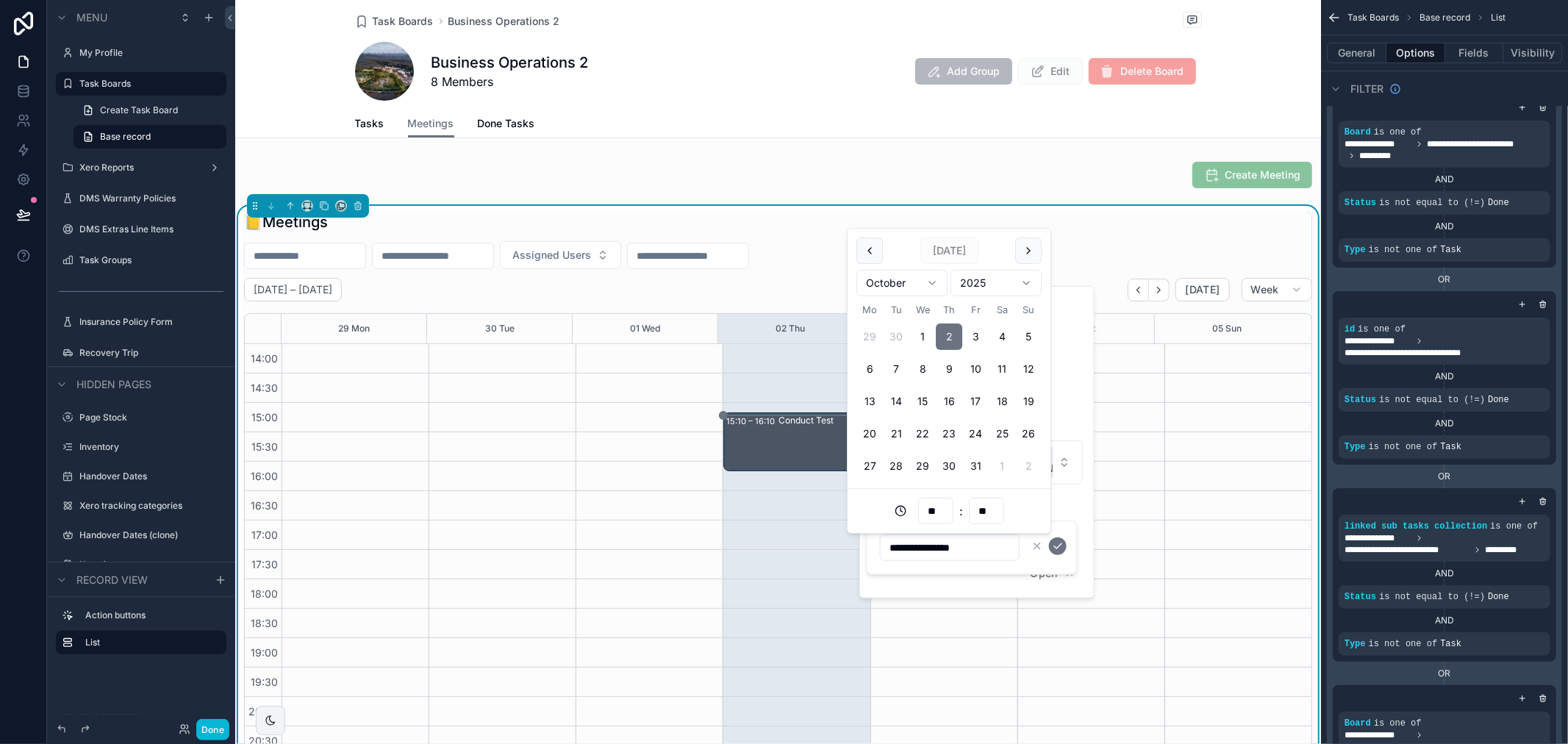
click at [750, 545] on div "15:10 – 16:10 Conduct Test" at bounding box center [796, 403] width 147 height 942
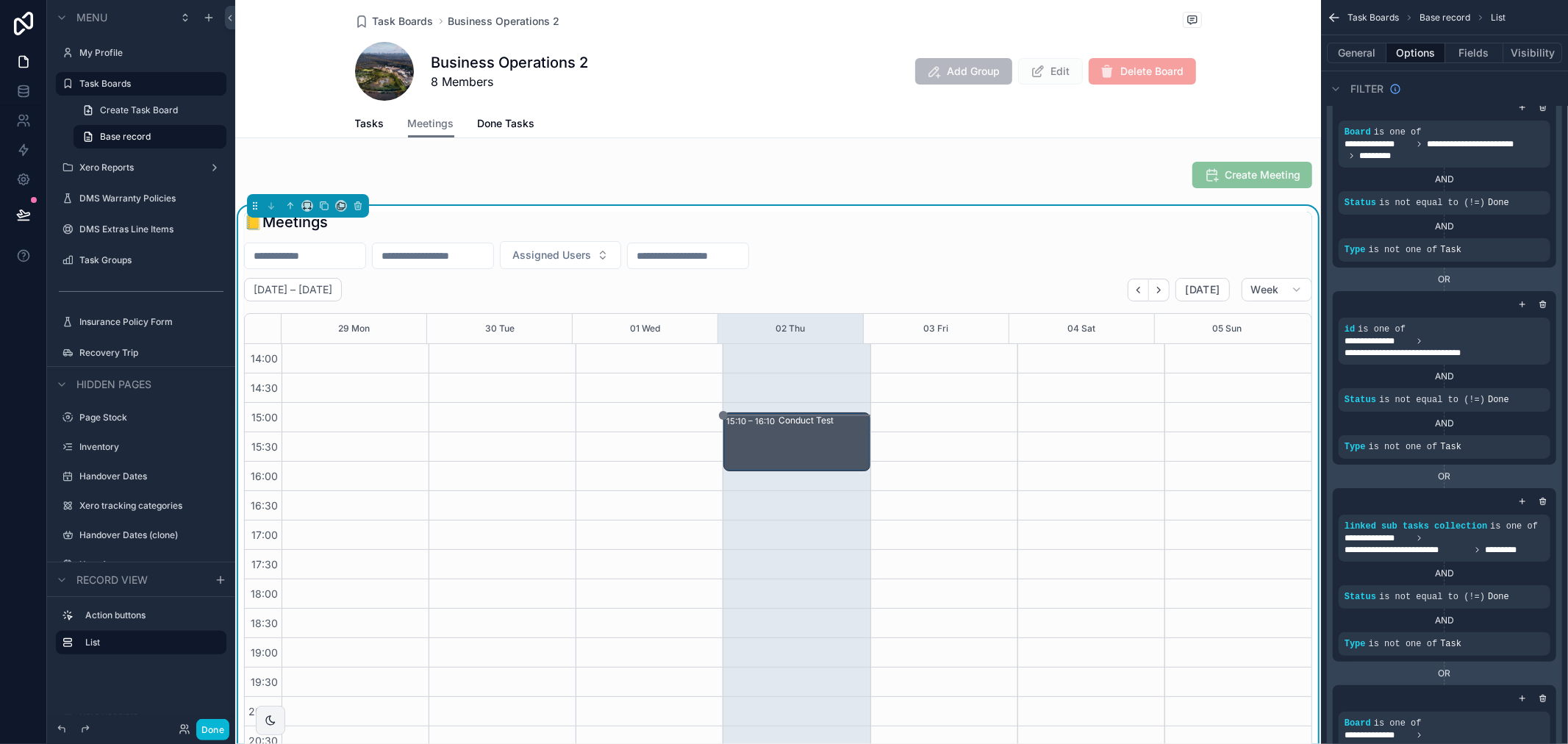
click at [879, 255] on div "Assigned Users" at bounding box center [777, 255] width 1068 height 28
click at [1072, 166] on div "scrollable content" at bounding box center [777, 175] width 1085 height 38
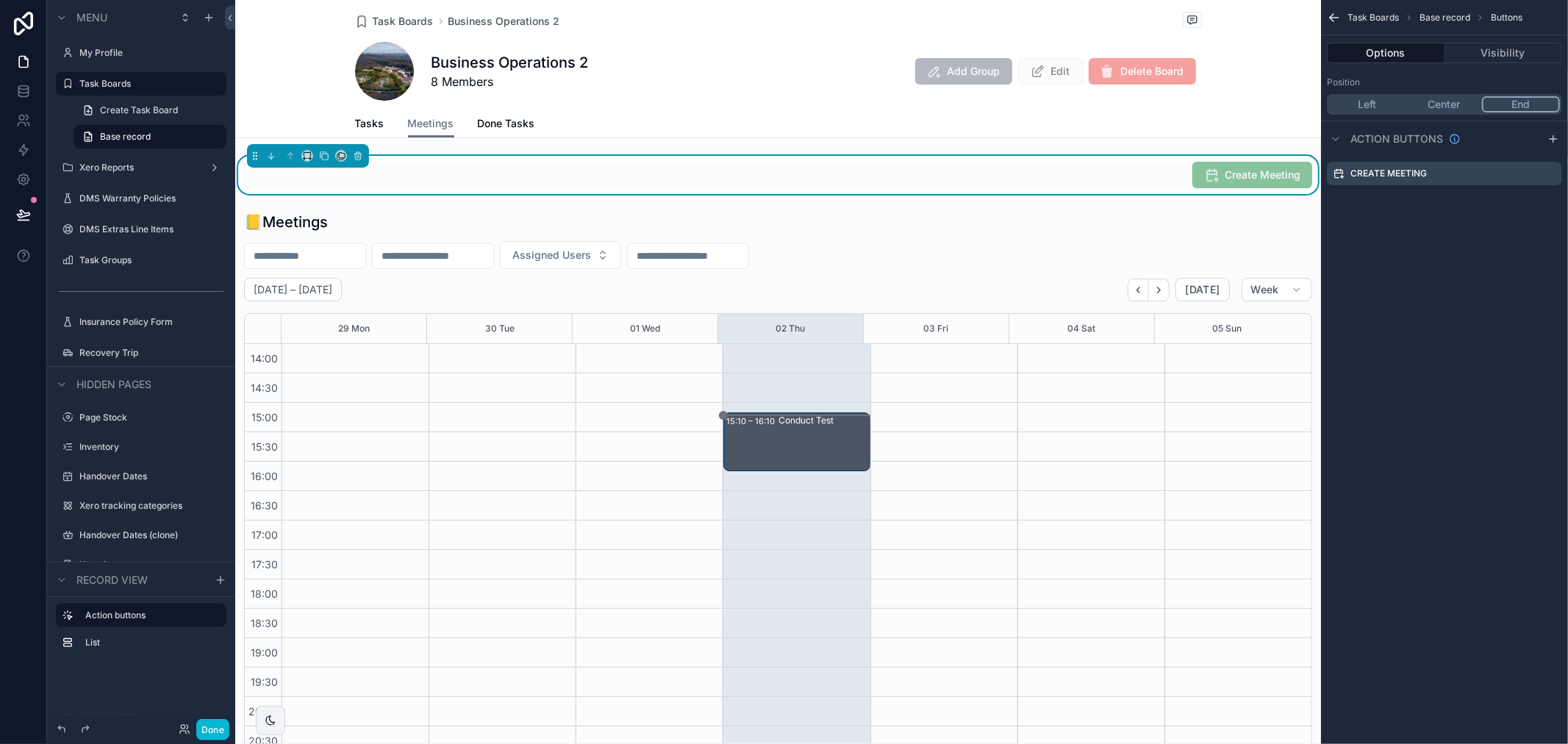
scroll to position [0, 0]
drag, startPoint x: 364, startPoint y: 123, endPoint x: 397, endPoint y: 125, distance: 33.1
click at [364, 123] on span "Tasks" at bounding box center [370, 123] width 29 height 14
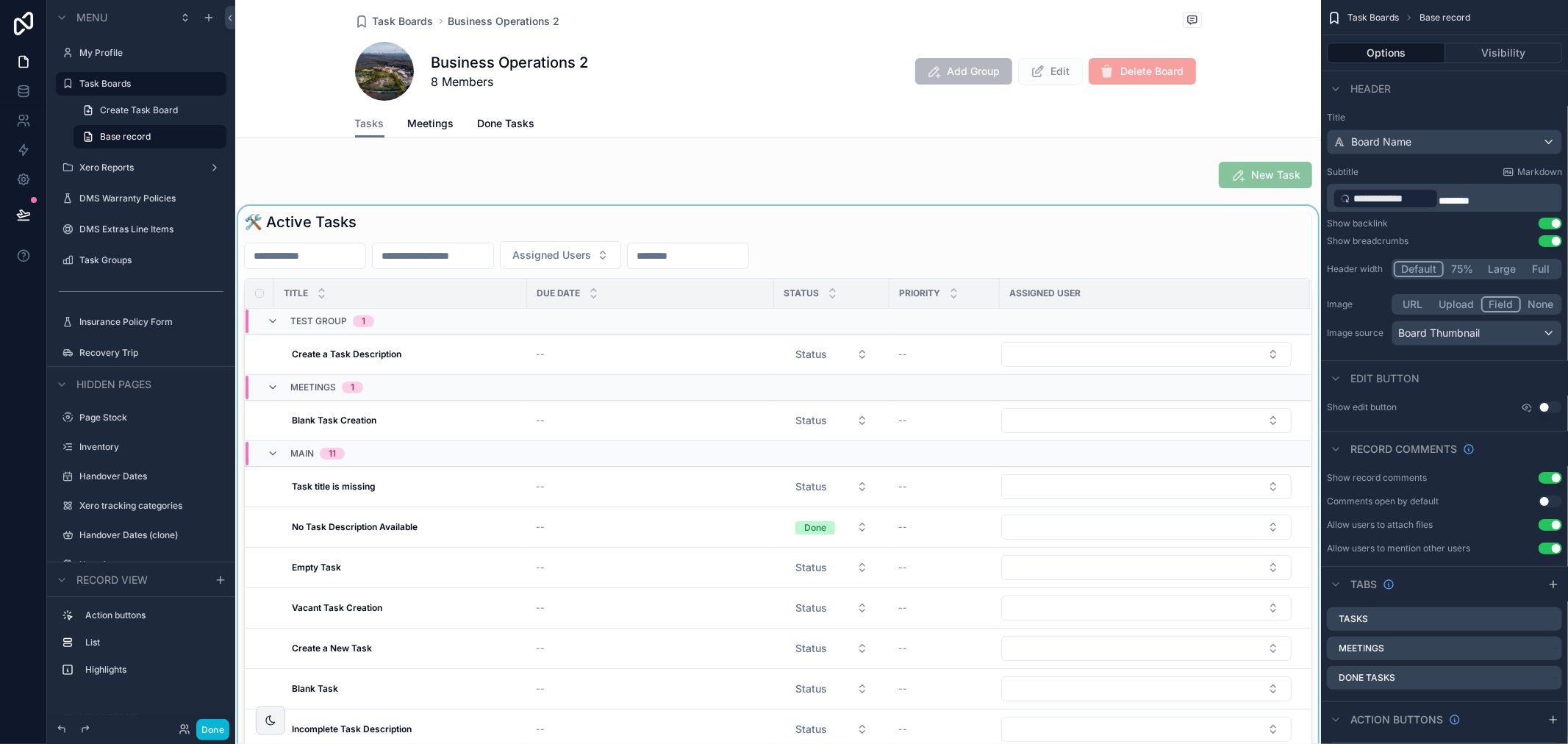
click at [922, 233] on div "scrollable content" at bounding box center [777, 524] width 1085 height 637
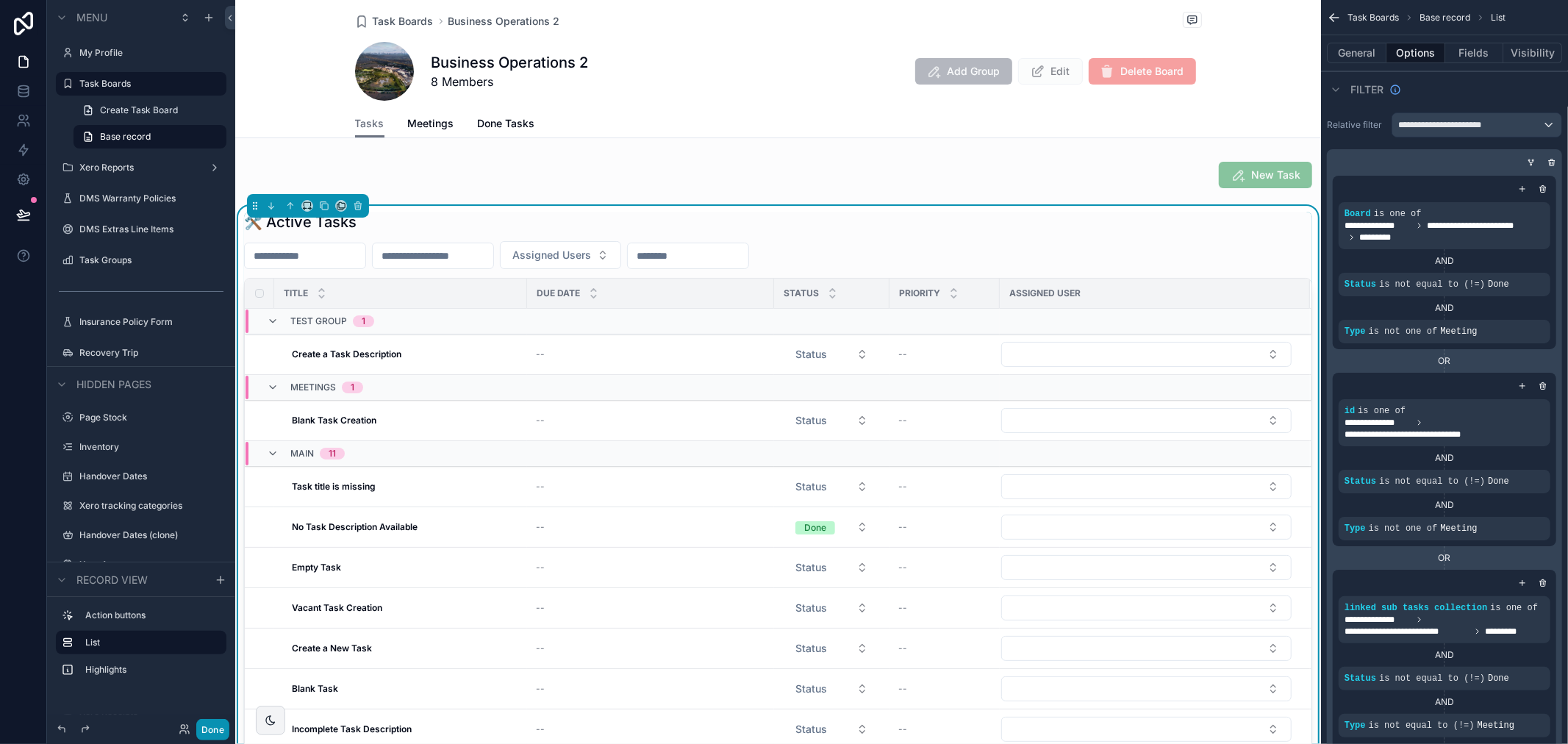
click at [205, 732] on button "Done" at bounding box center [213, 730] width 33 height 22
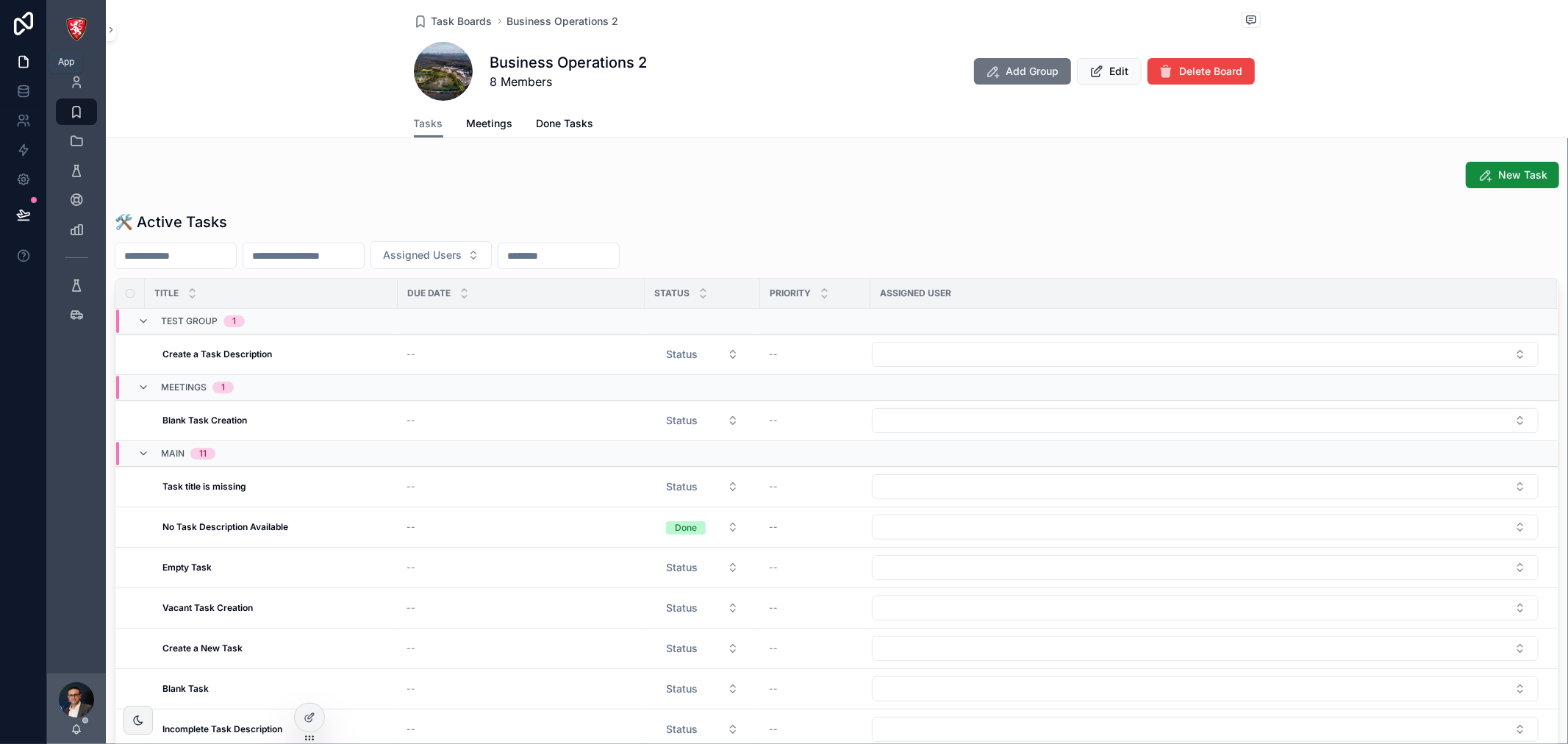
drag, startPoint x: 22, startPoint y: 64, endPoint x: 35, endPoint y: 72, distance: 15.3
click at [22, 64] on icon at bounding box center [23, 61] width 14 height 14
click at [80, 80] on icon "scrollable content" at bounding box center [76, 82] width 14 height 14
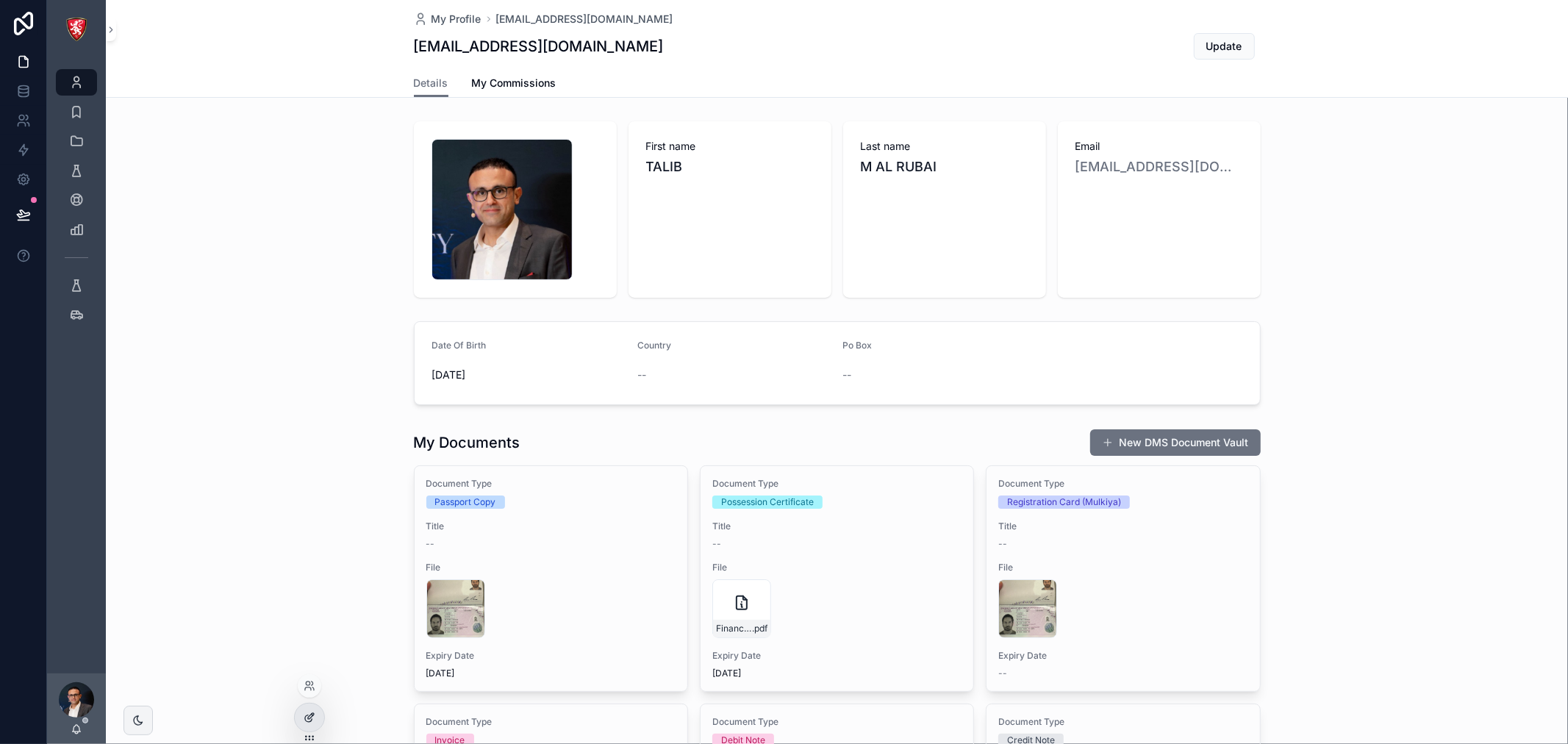
click at [312, 715] on icon at bounding box center [312, 715] width 2 height 2
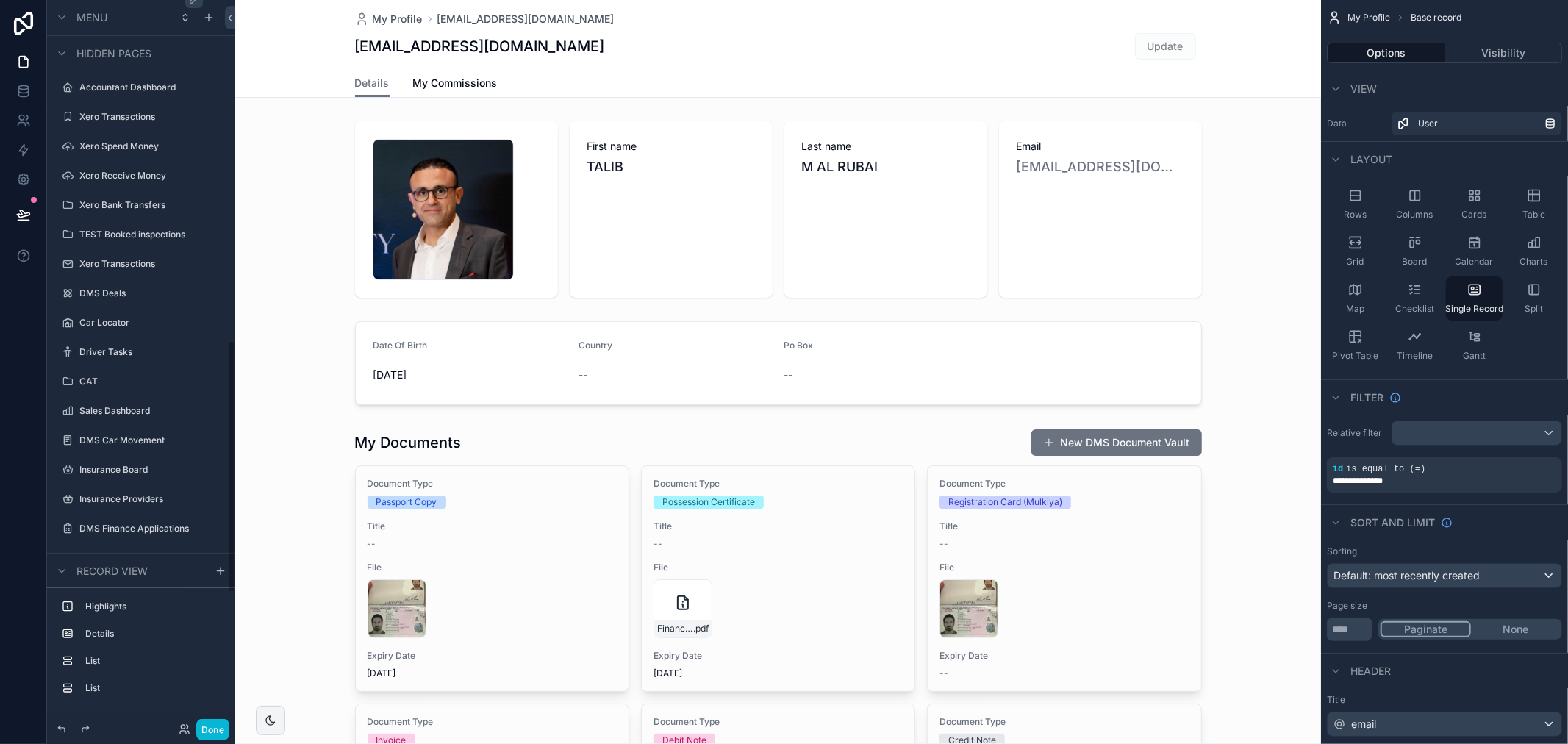
scroll to position [980, 0]
click at [147, 440] on label "Insurance Board" at bounding box center [139, 441] width 118 height 12
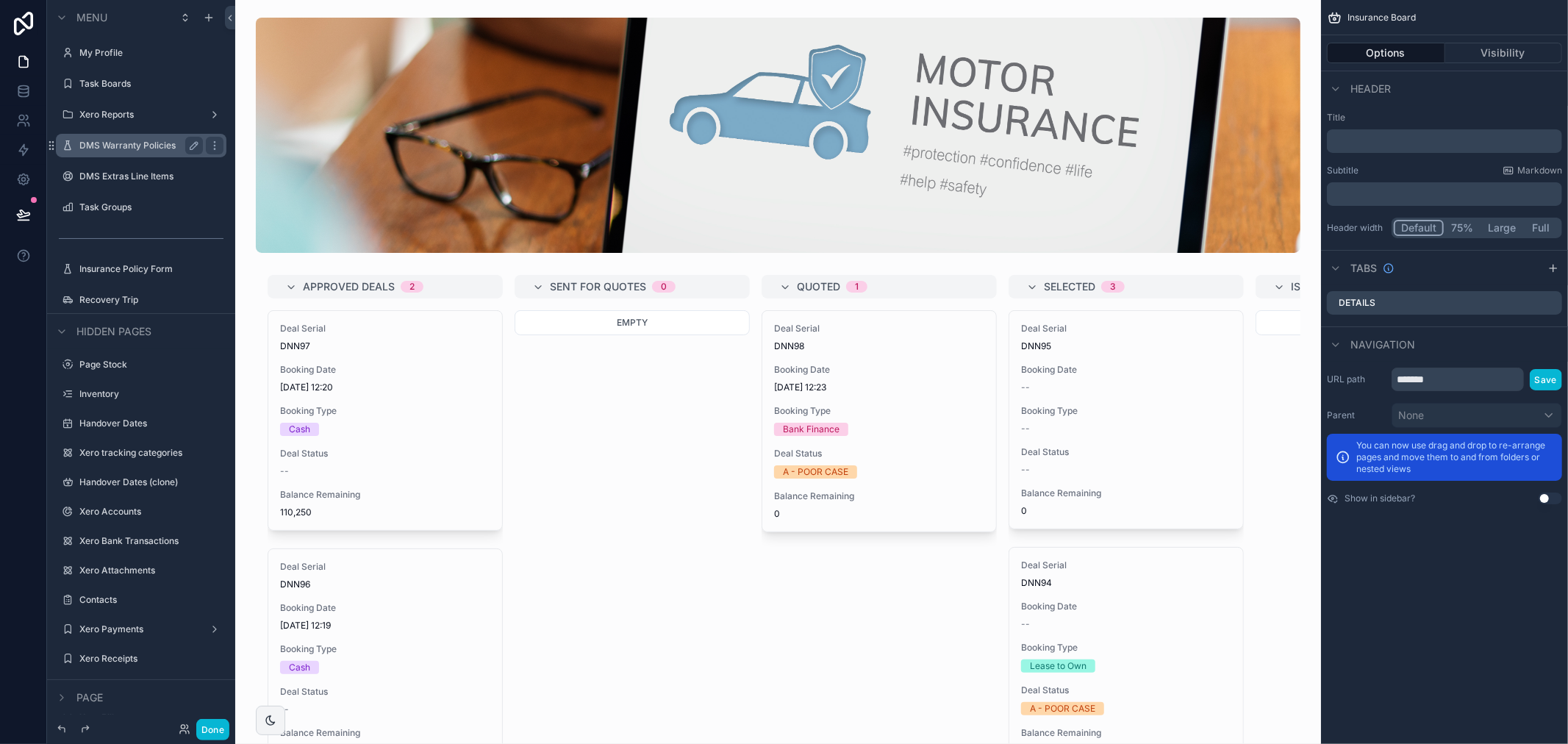
click at [131, 146] on label "DMS Warranty Policies" at bounding box center [139, 145] width 118 height 12
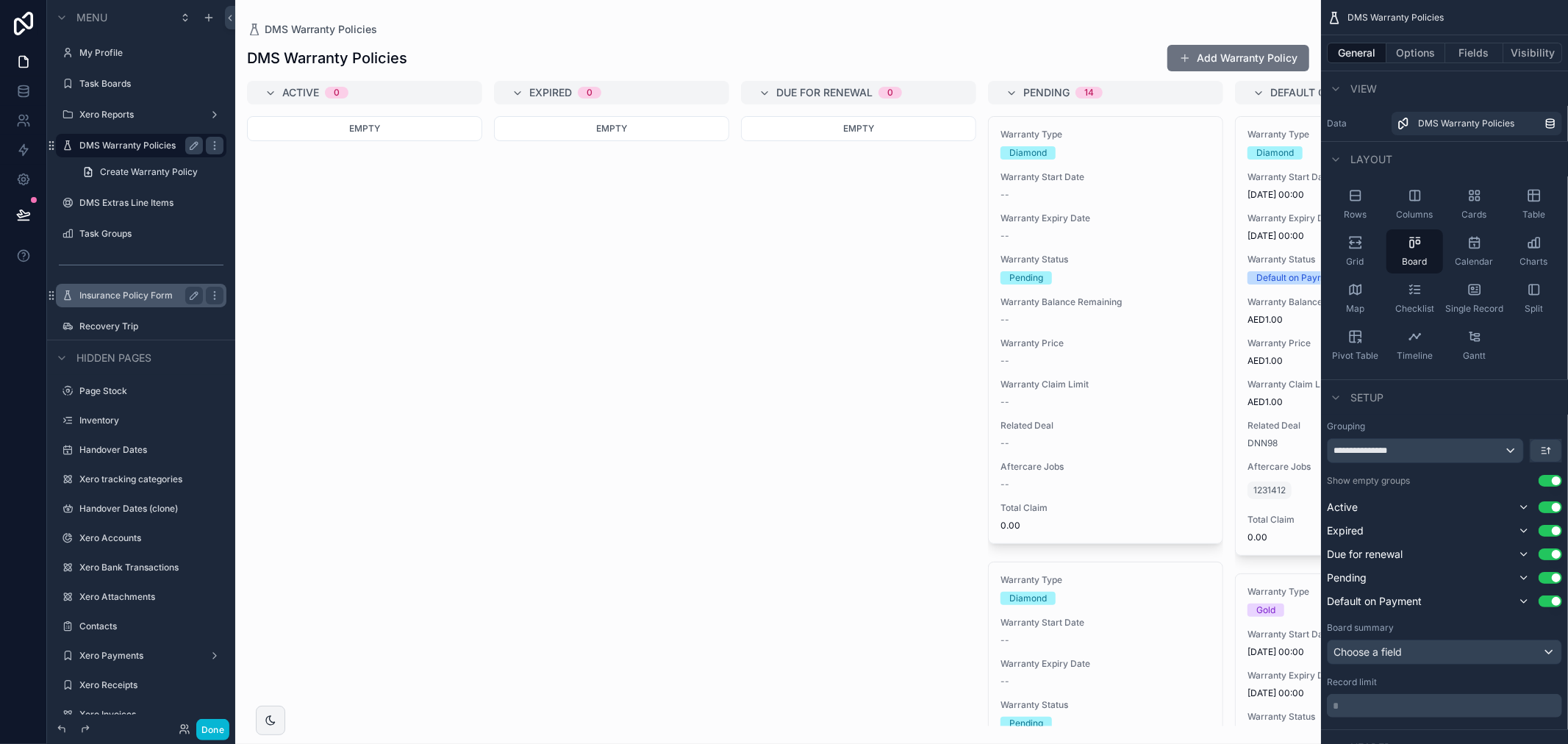
click at [135, 292] on label "Insurance Policy Form" at bounding box center [139, 296] width 118 height 12
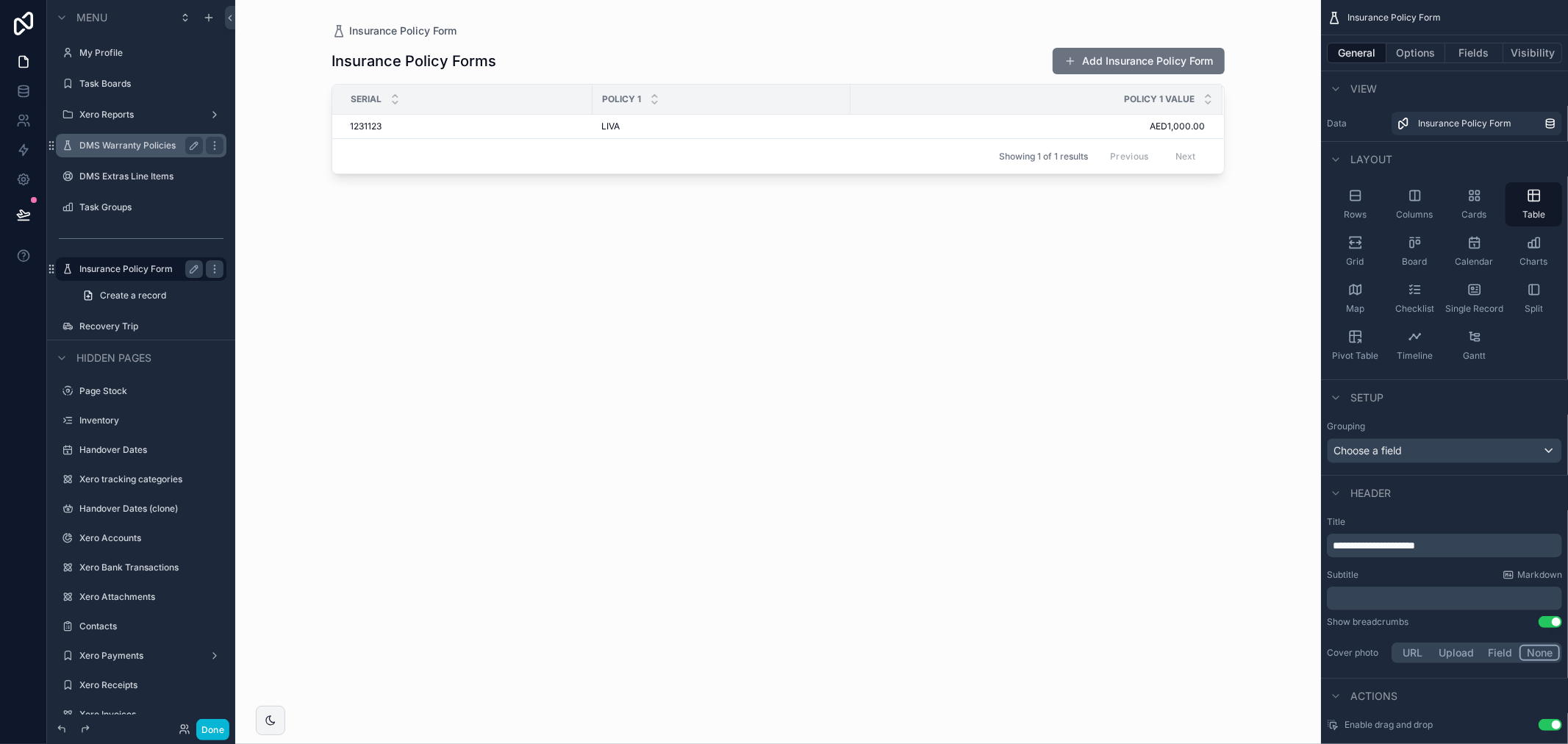
click at [554, 145] on div "Showing 1 of 1 results Previous Next" at bounding box center [778, 156] width 892 height 35
click at [1097, 49] on button "Add Insurance Policy Form" at bounding box center [1139, 61] width 172 height 26
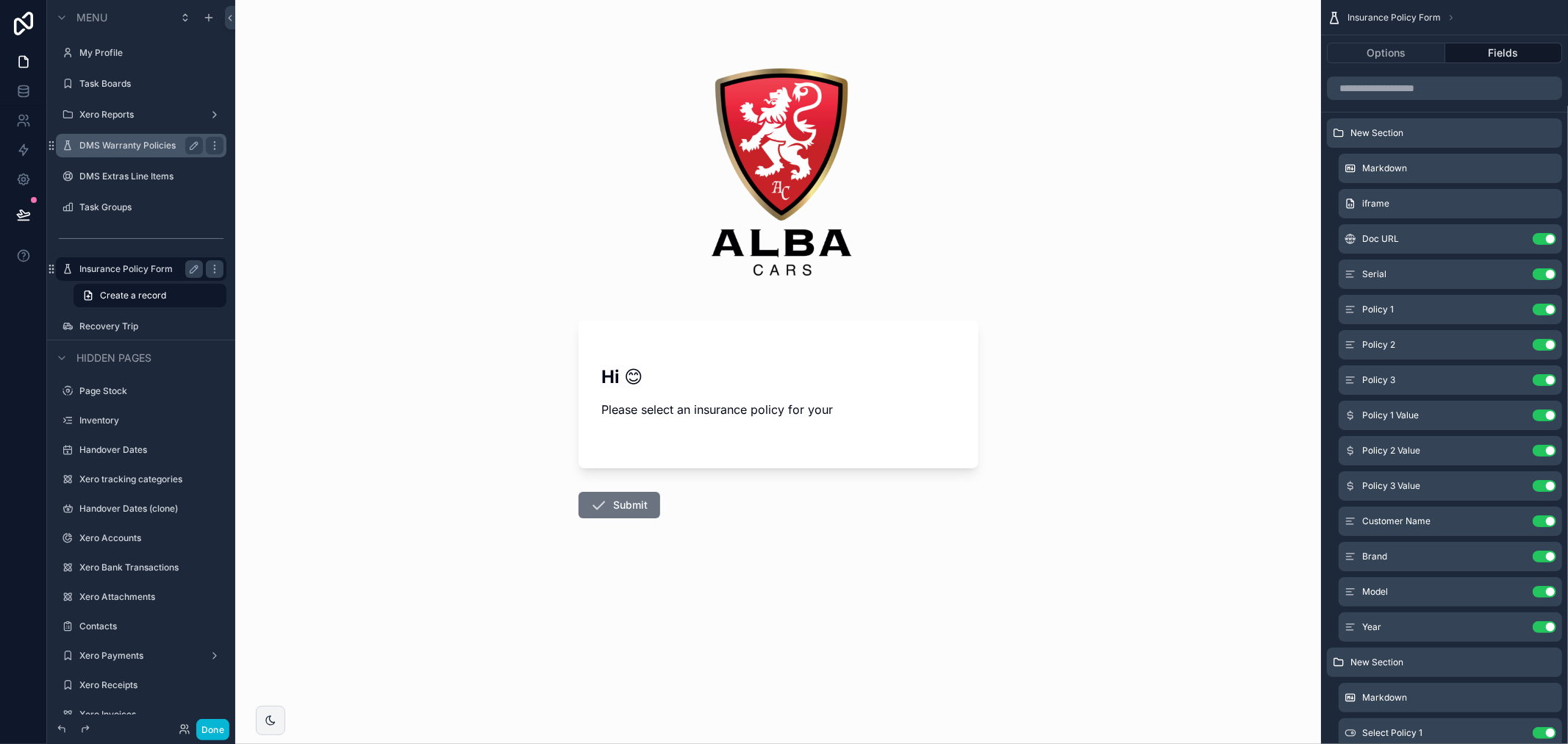
click at [733, 405] on p "Please select an insurance policy for your" at bounding box center [778, 409] width 353 height 18
click at [1448, 311] on div "Policy 1 Use setting" at bounding box center [1450, 309] width 224 height 29
click at [1520, 311] on icon "scrollable content" at bounding box center [1515, 309] width 12 height 12
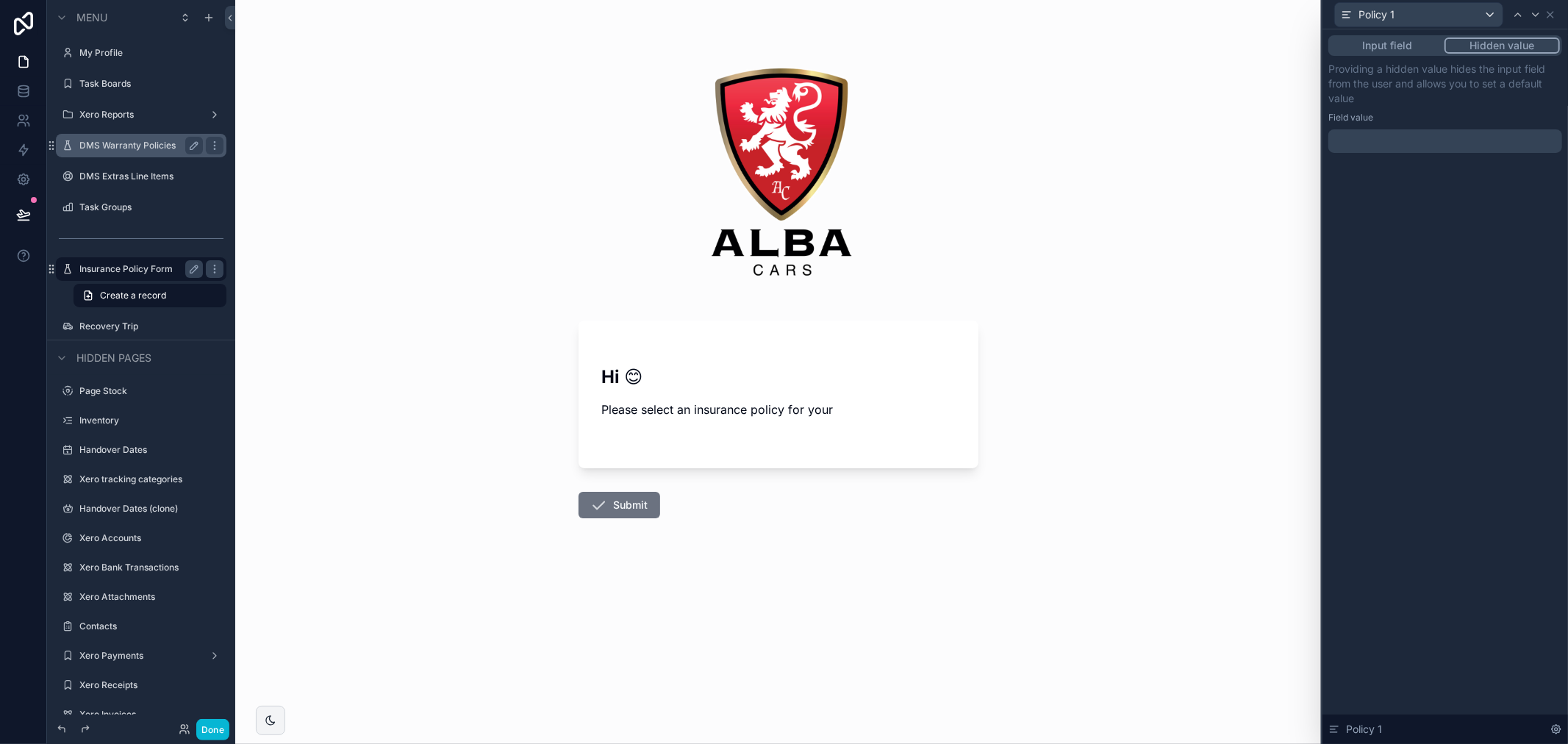
click at [1412, 43] on button "Input field" at bounding box center [1387, 45] width 114 height 16
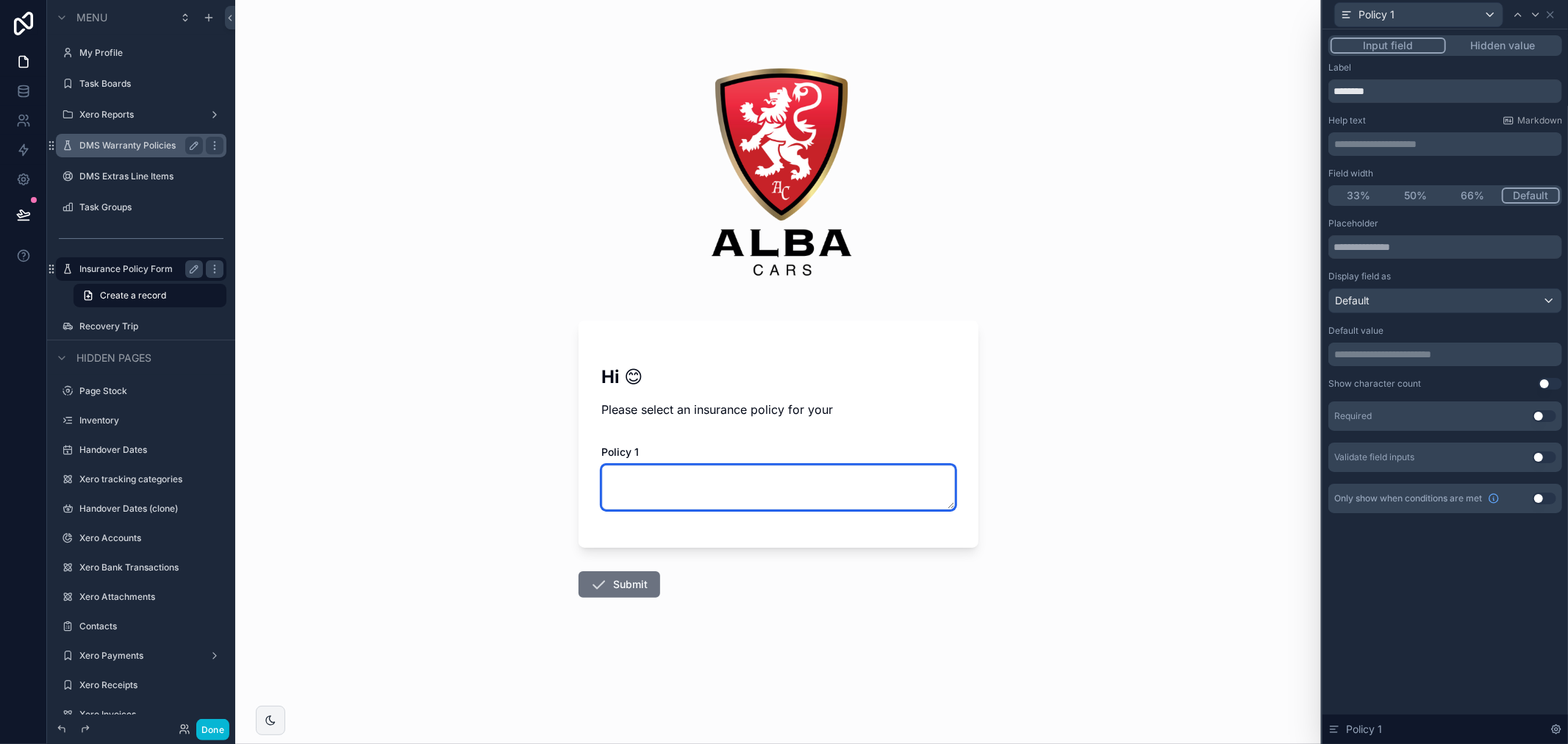
click at [761, 488] on textarea "scrollable content" at bounding box center [778, 487] width 353 height 44
click at [1523, 43] on button "Hidden value" at bounding box center [1503, 45] width 114 height 16
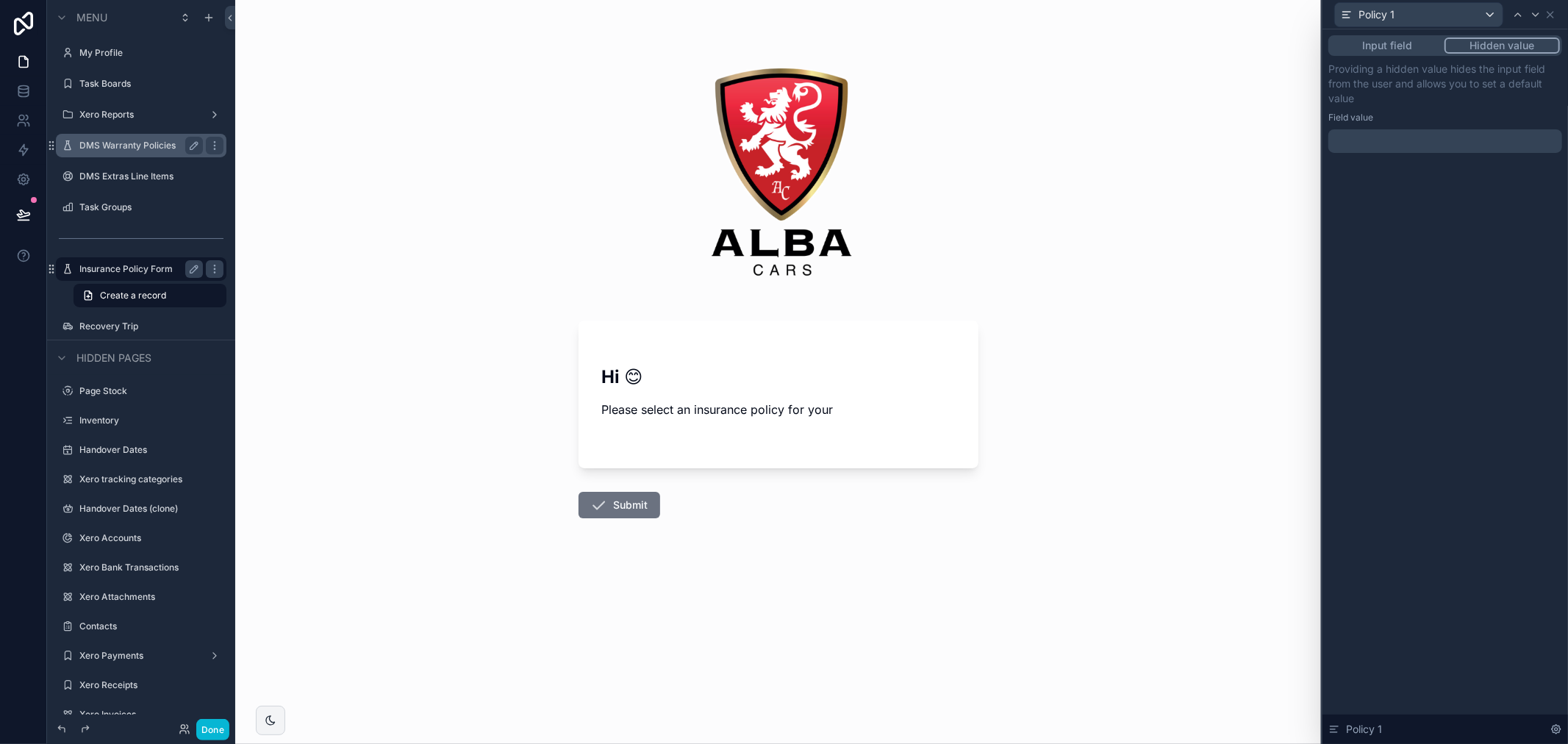
click at [1552, 18] on icon at bounding box center [1550, 14] width 12 height 12
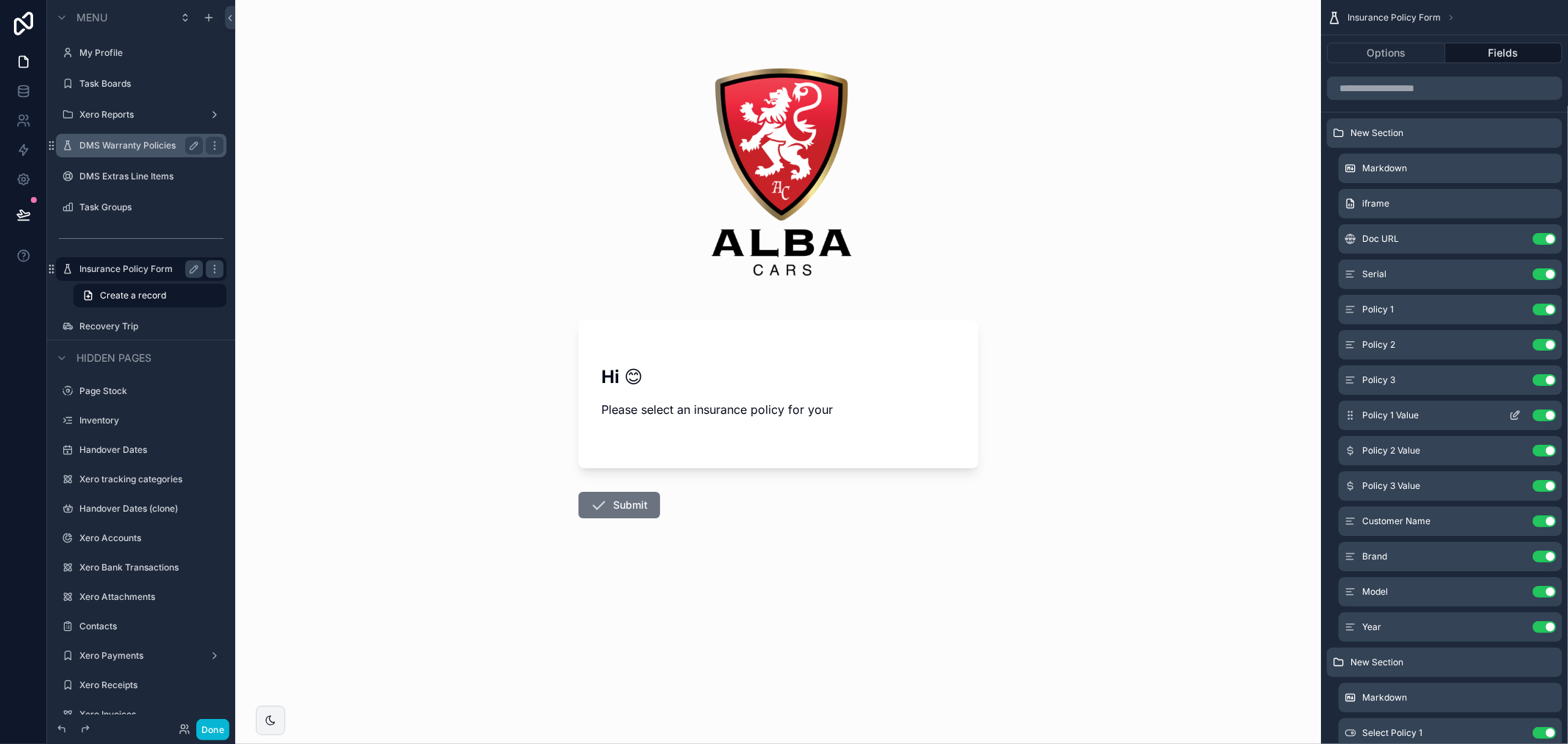
click at [1517, 413] on icon "scrollable content" at bounding box center [1518, 413] width 2 height 2
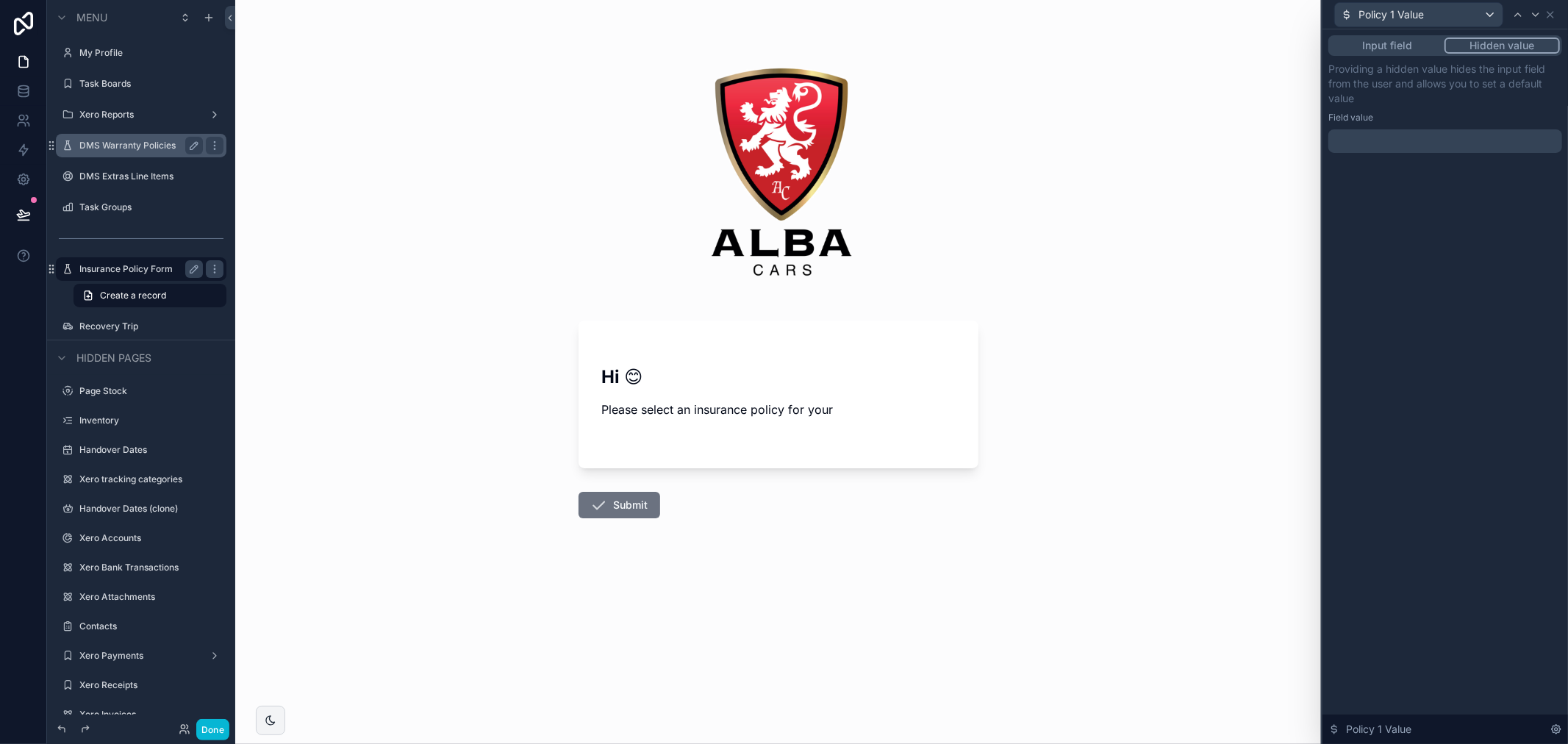
click at [1384, 42] on button "Input field" at bounding box center [1387, 45] width 114 height 16
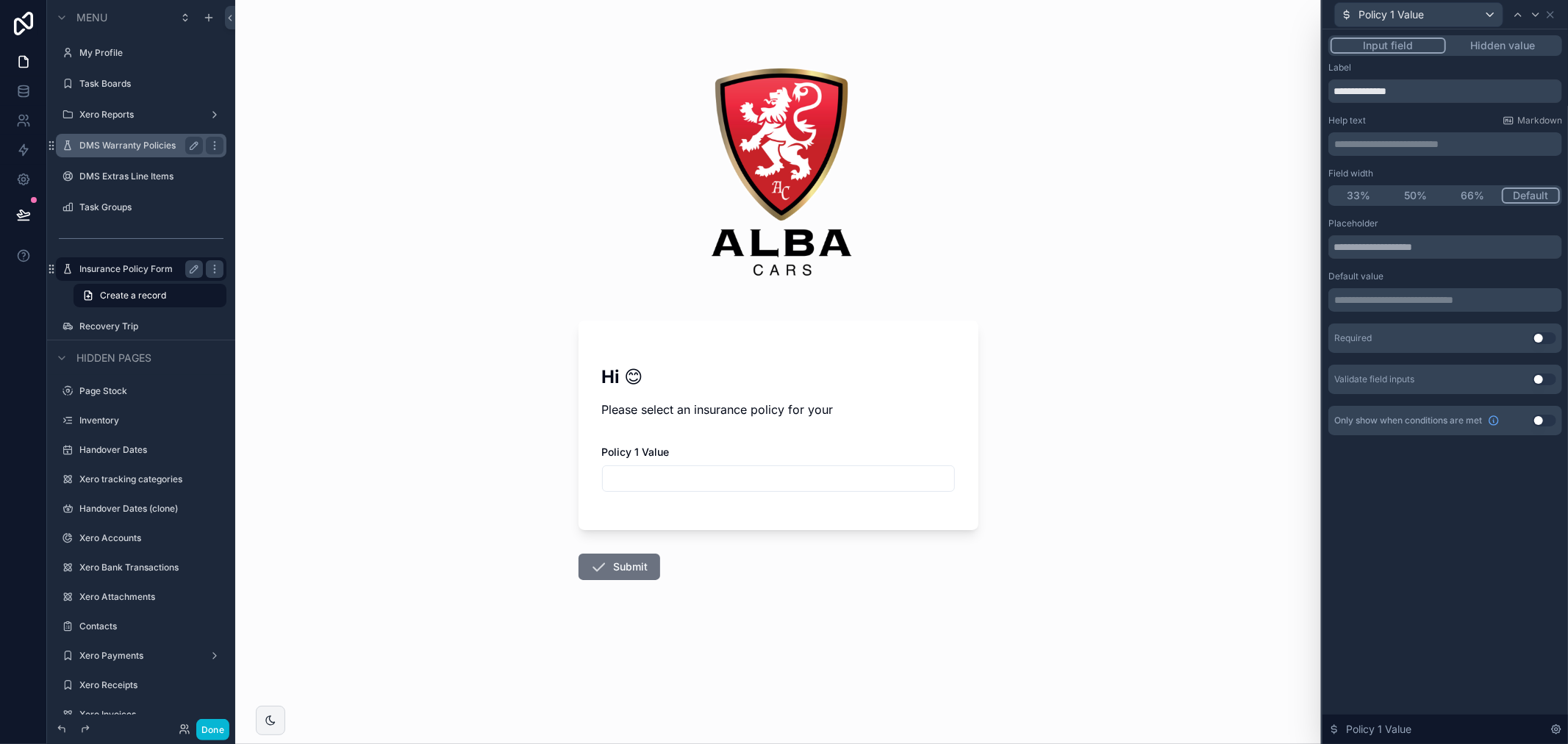
click at [902, 476] on input "scrollable content" at bounding box center [778, 479] width 351 height 21
click at [1510, 45] on button "Hidden value" at bounding box center [1503, 45] width 114 height 16
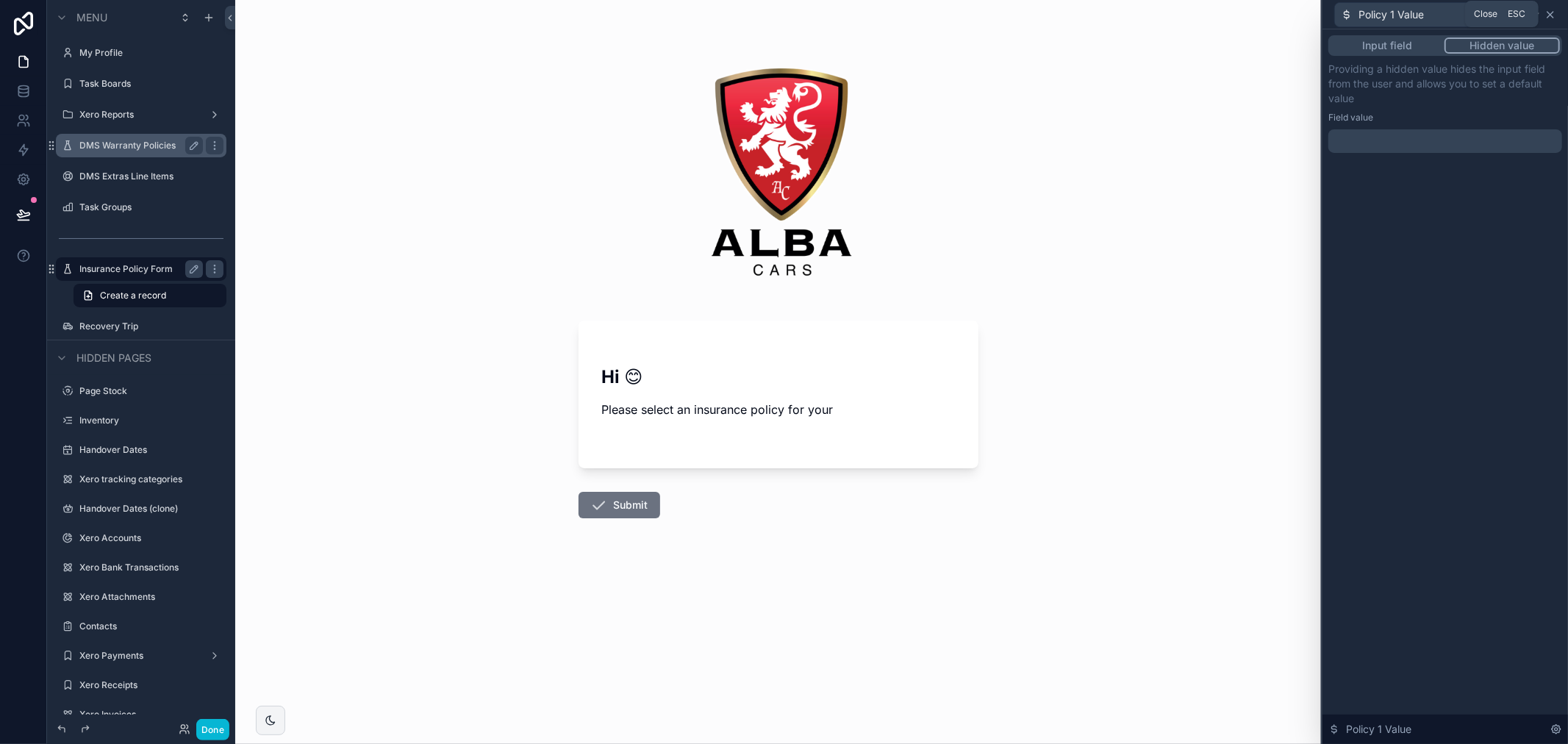
click at [1550, 17] on icon at bounding box center [1550, 14] width 12 height 12
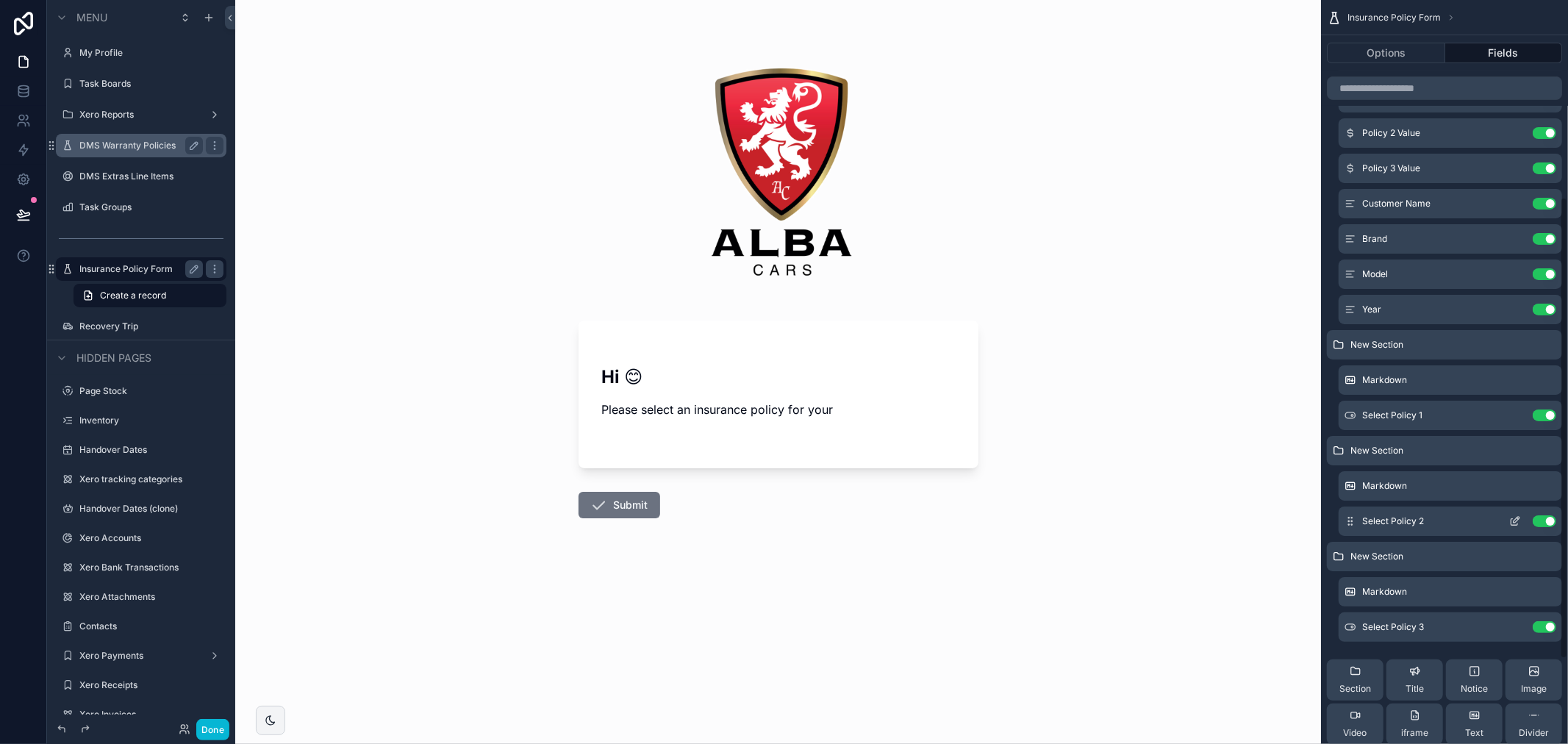
scroll to position [454, 0]
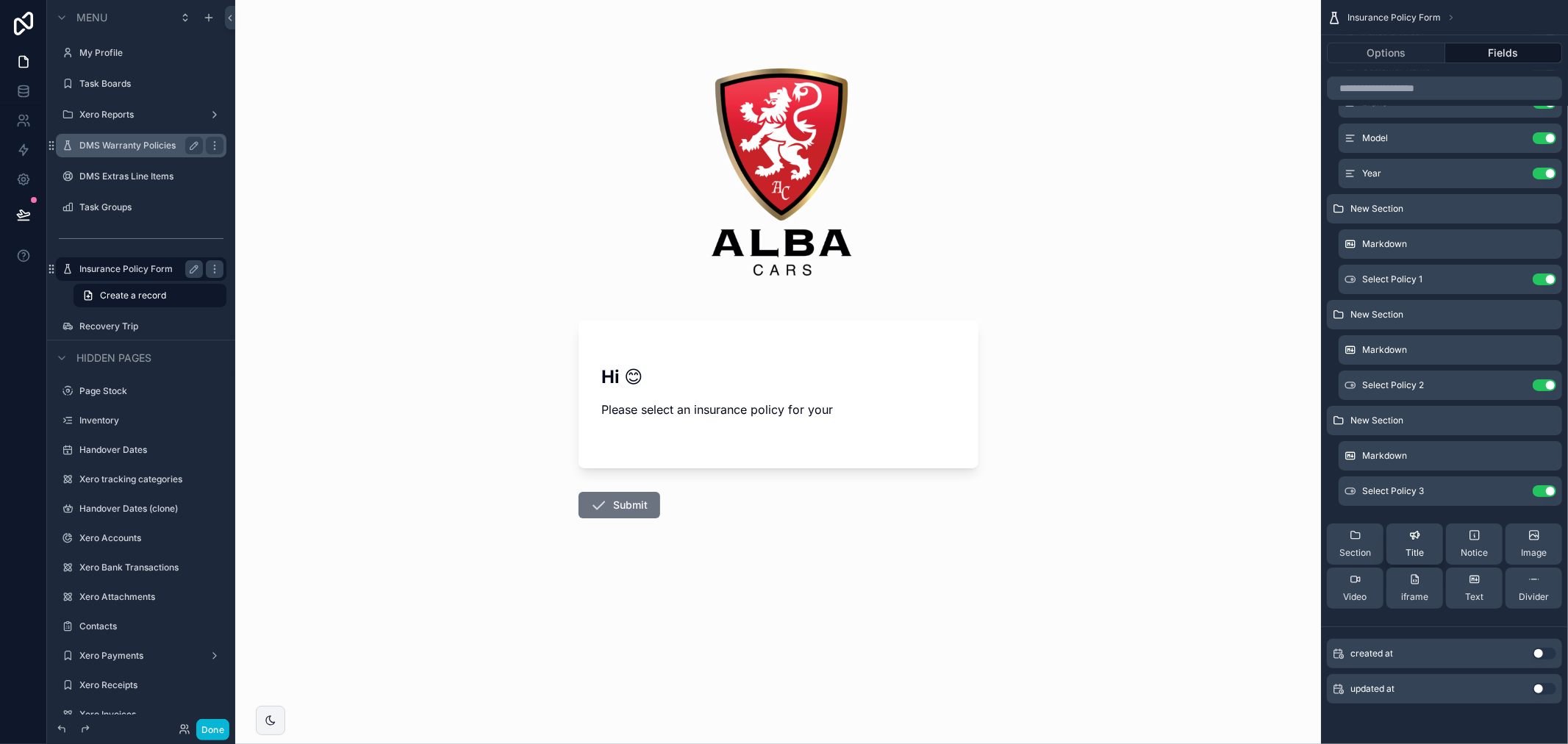
click at [1414, 534] on icon "scrollable content" at bounding box center [1413, 535] width 2 height 6
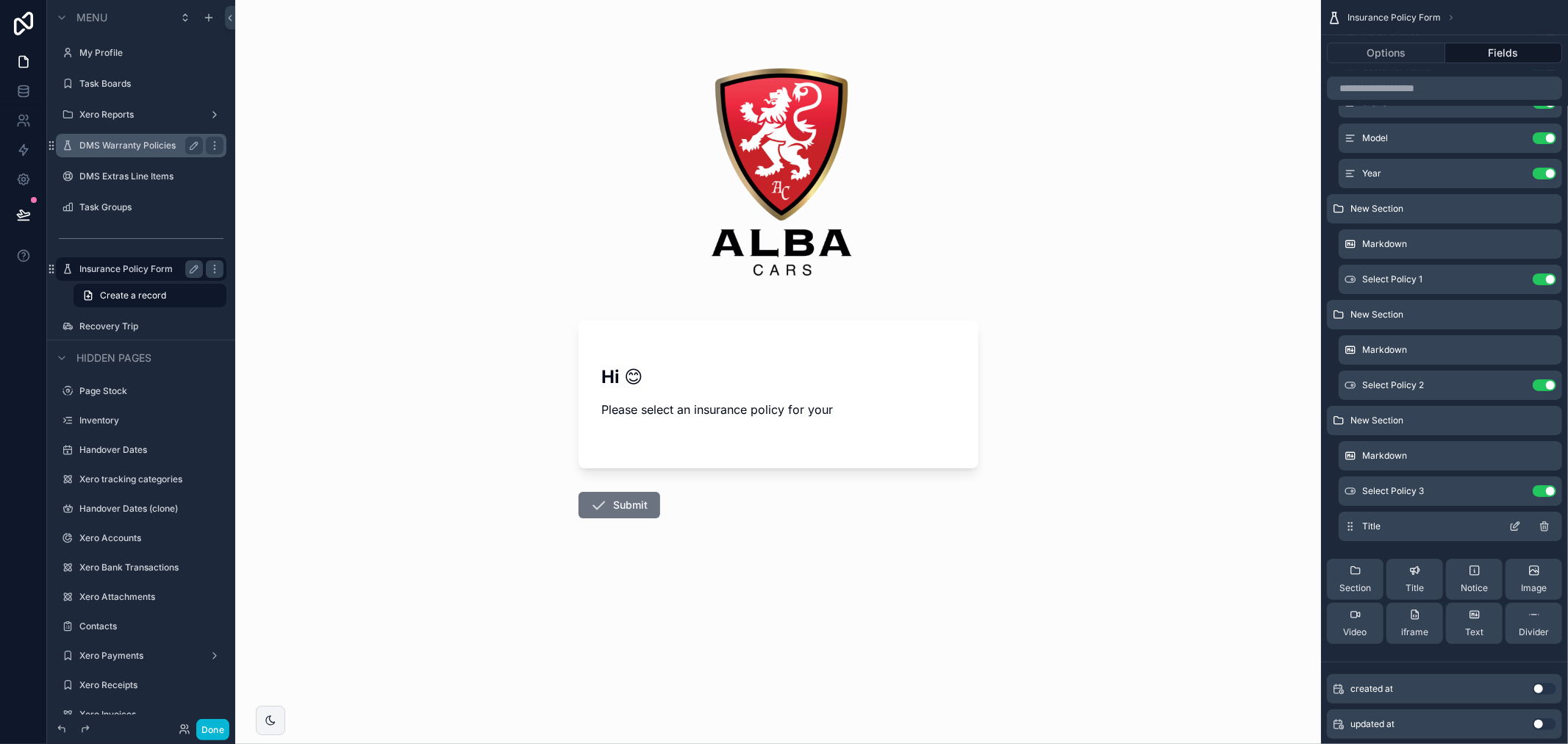
click at [1559, 525] on div "Title" at bounding box center [1450, 526] width 224 height 29
click at [1545, 527] on icon "scrollable content" at bounding box center [1545, 527] width 0 height 3
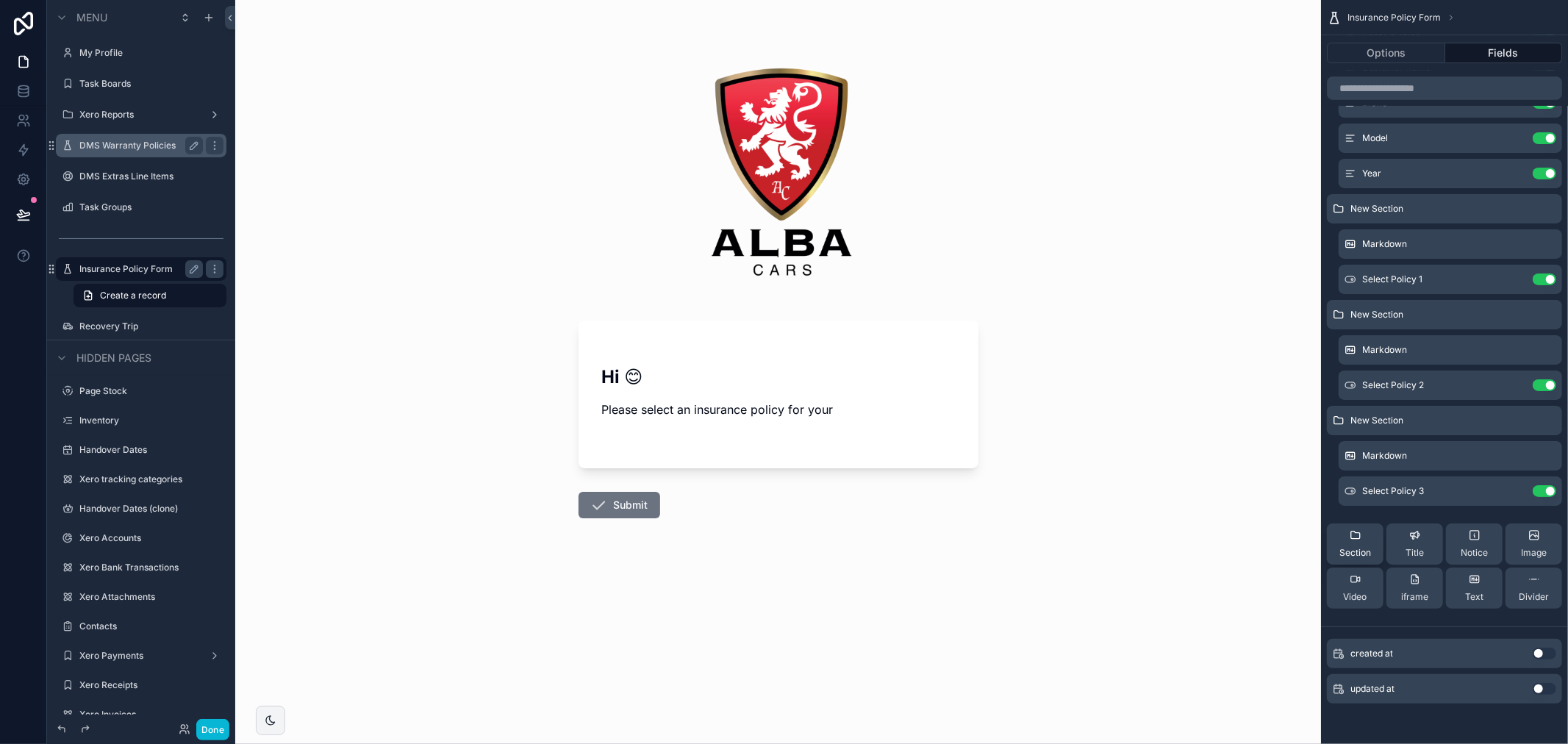
click at [1363, 544] on div "Section" at bounding box center [1355, 544] width 32 height 29
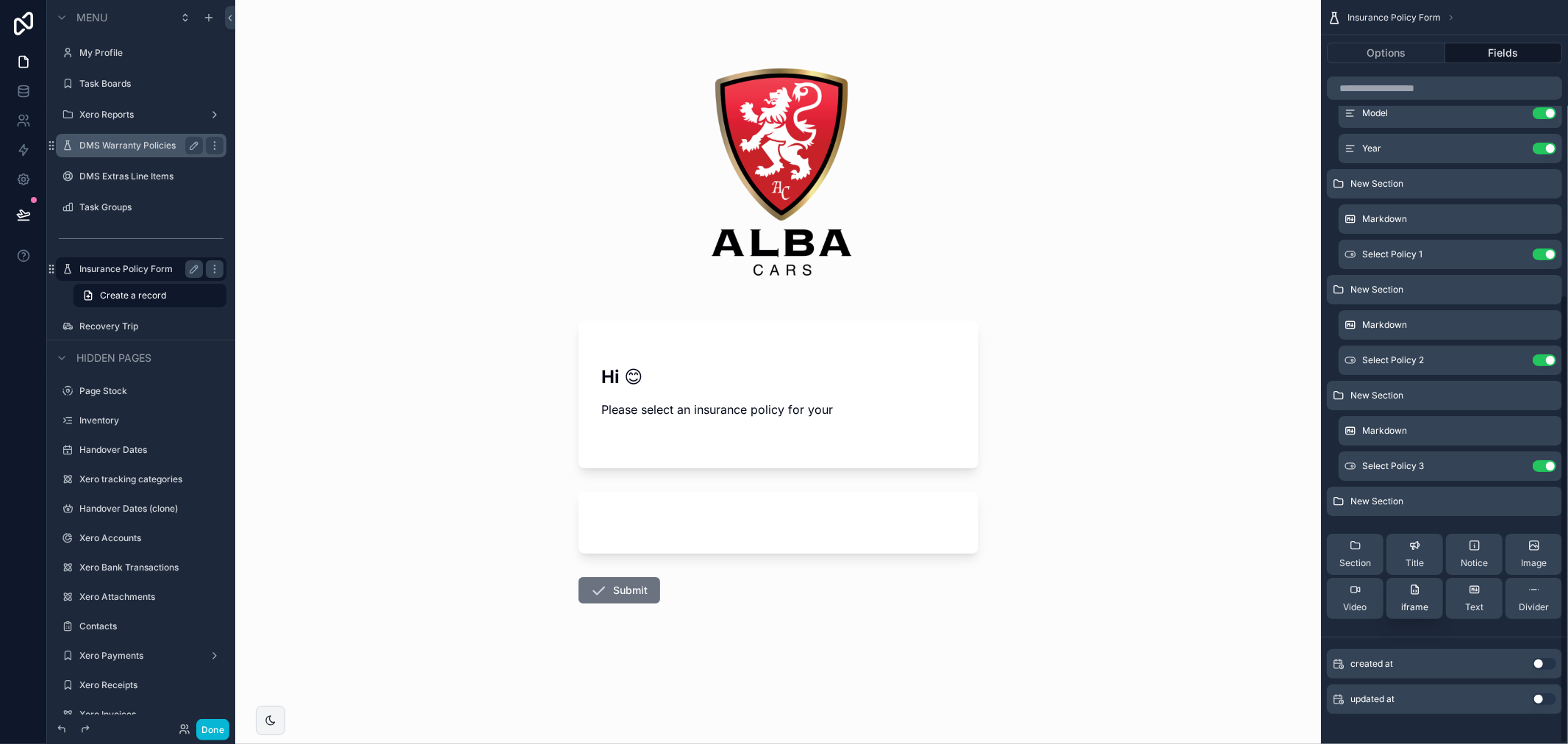
scroll to position [489, 0]
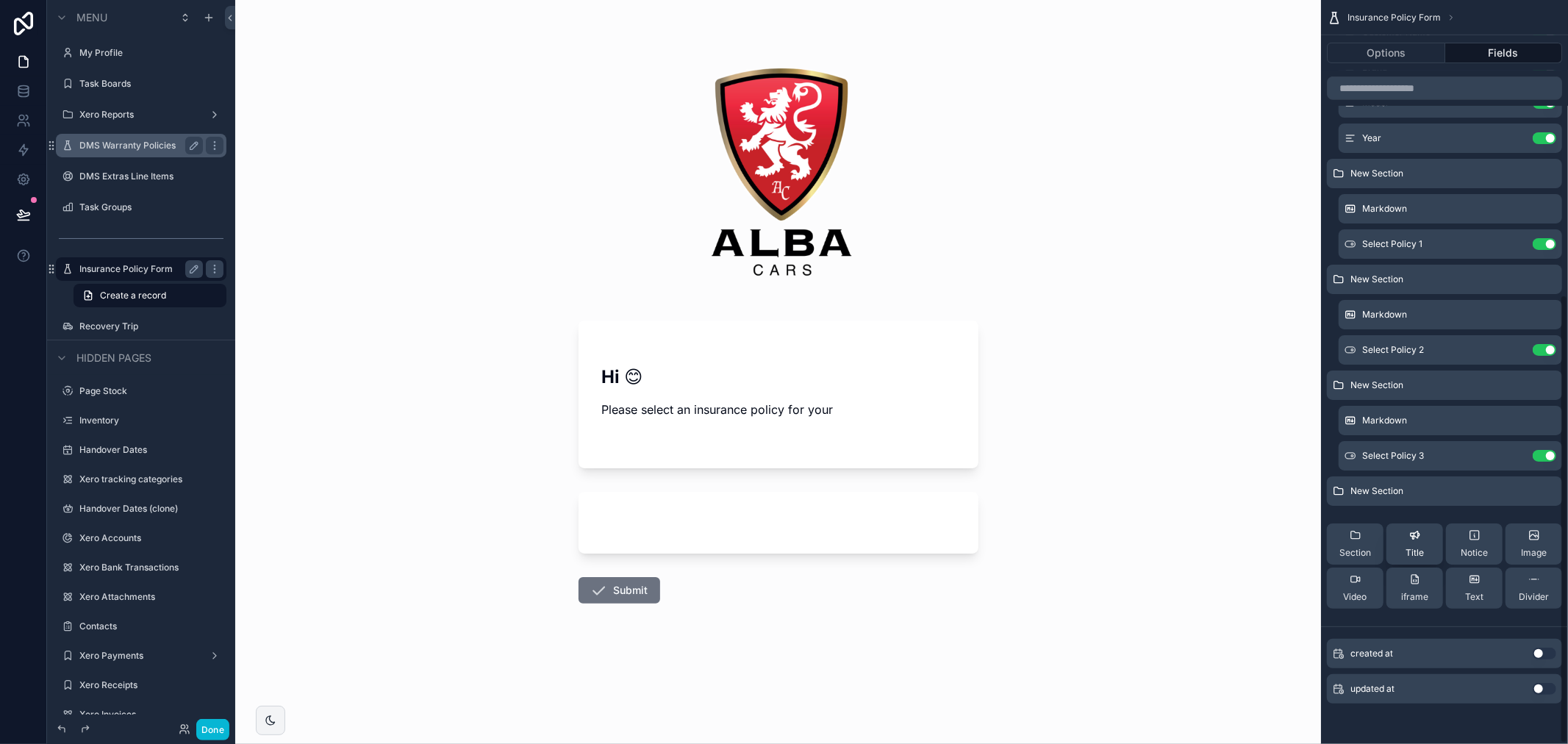
click at [1417, 547] on span "Title" at bounding box center [1414, 553] width 18 height 12
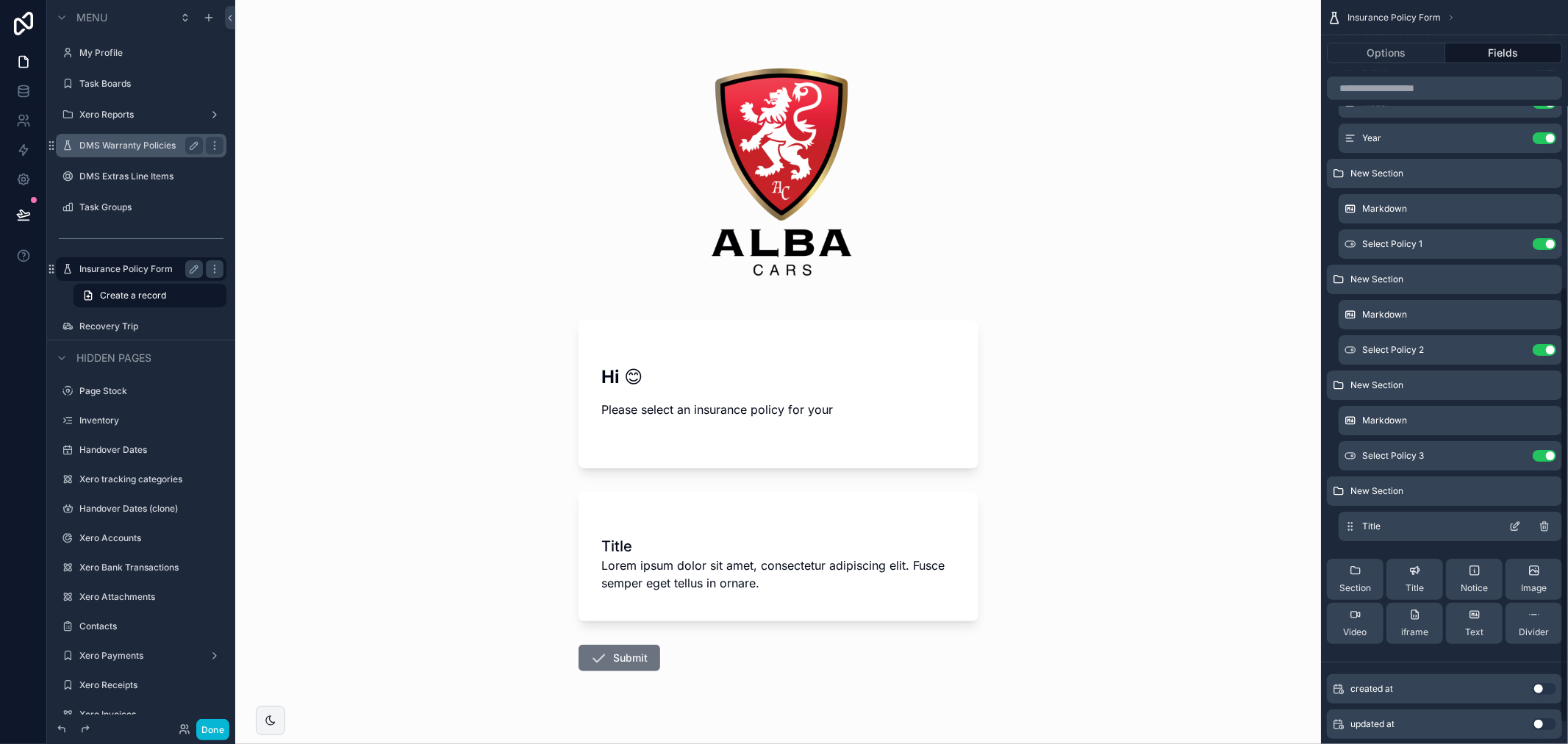
click at [1504, 522] on div "Title" at bounding box center [1450, 526] width 224 height 29
click at [1507, 523] on div "Title" at bounding box center [1450, 526] width 224 height 29
click at [1509, 523] on icon "scrollable content" at bounding box center [1515, 527] width 12 height 12
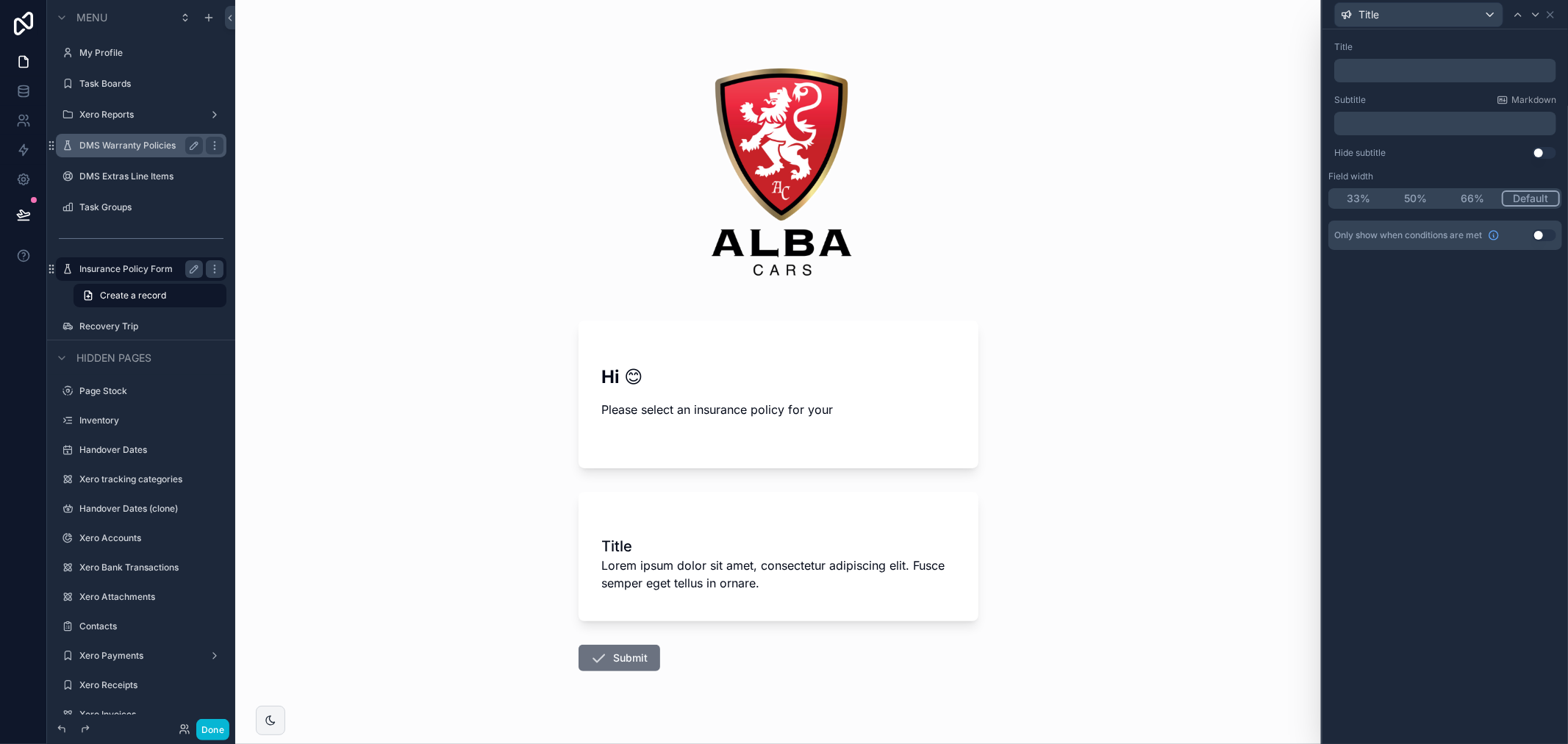
click at [1449, 120] on p "﻿" at bounding box center [1447, 123] width 213 height 14
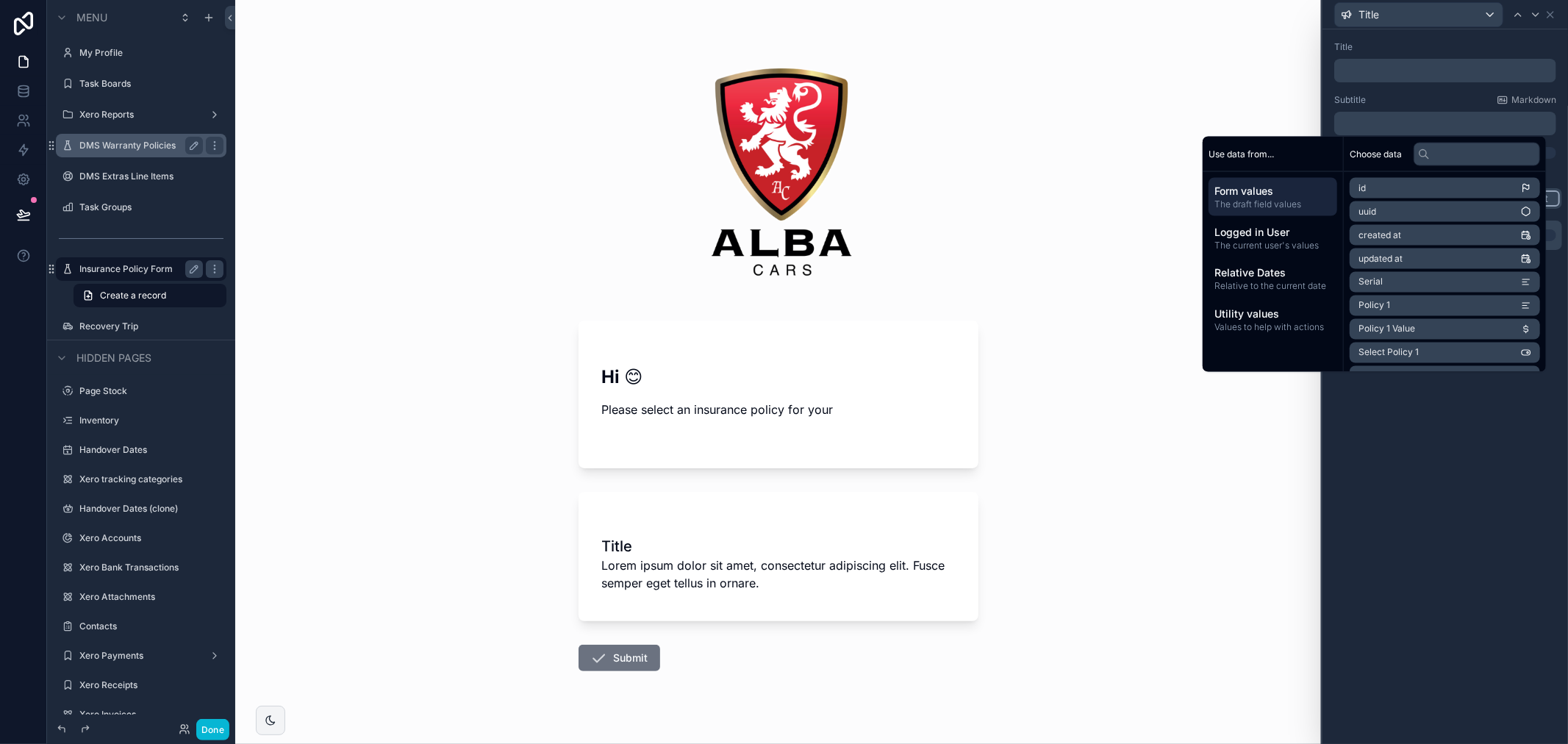
click at [1429, 68] on p "﻿" at bounding box center [1447, 70] width 213 height 14
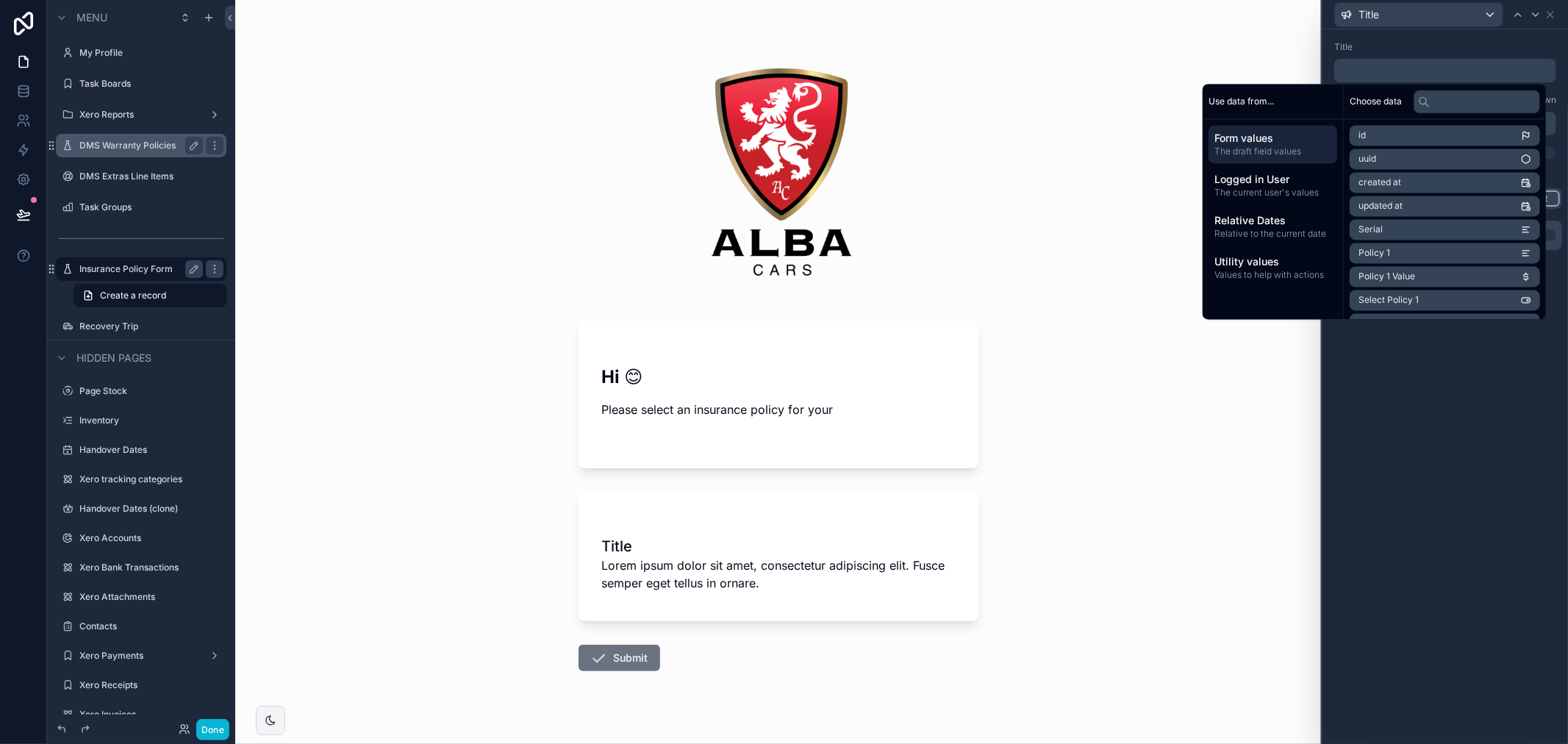
click at [1447, 52] on div "Title" at bounding box center [1445, 47] width 222 height 12
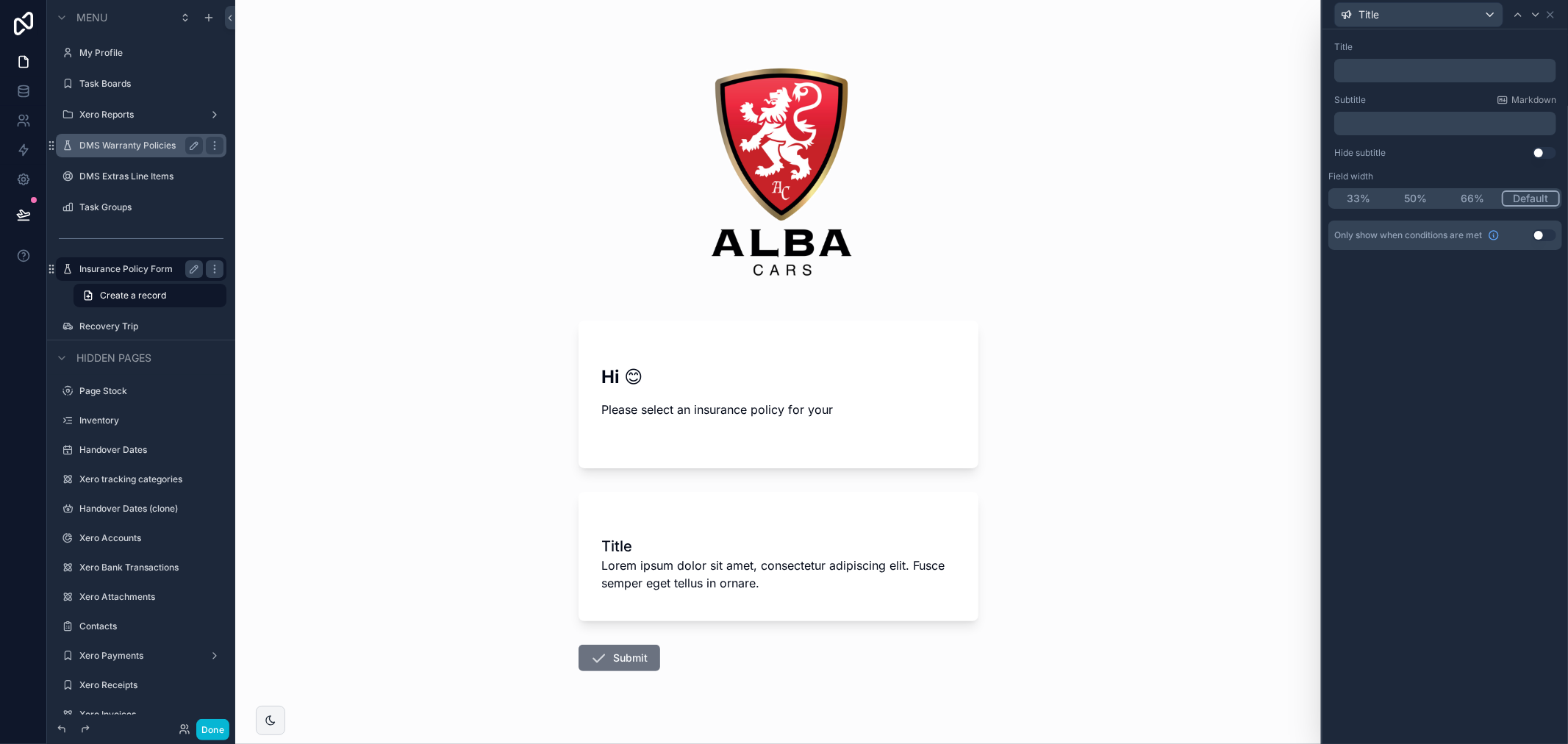
click at [1494, 65] on p "﻿" at bounding box center [1447, 70] width 213 height 14
click at [1489, 46] on div "Title" at bounding box center [1445, 47] width 222 height 12
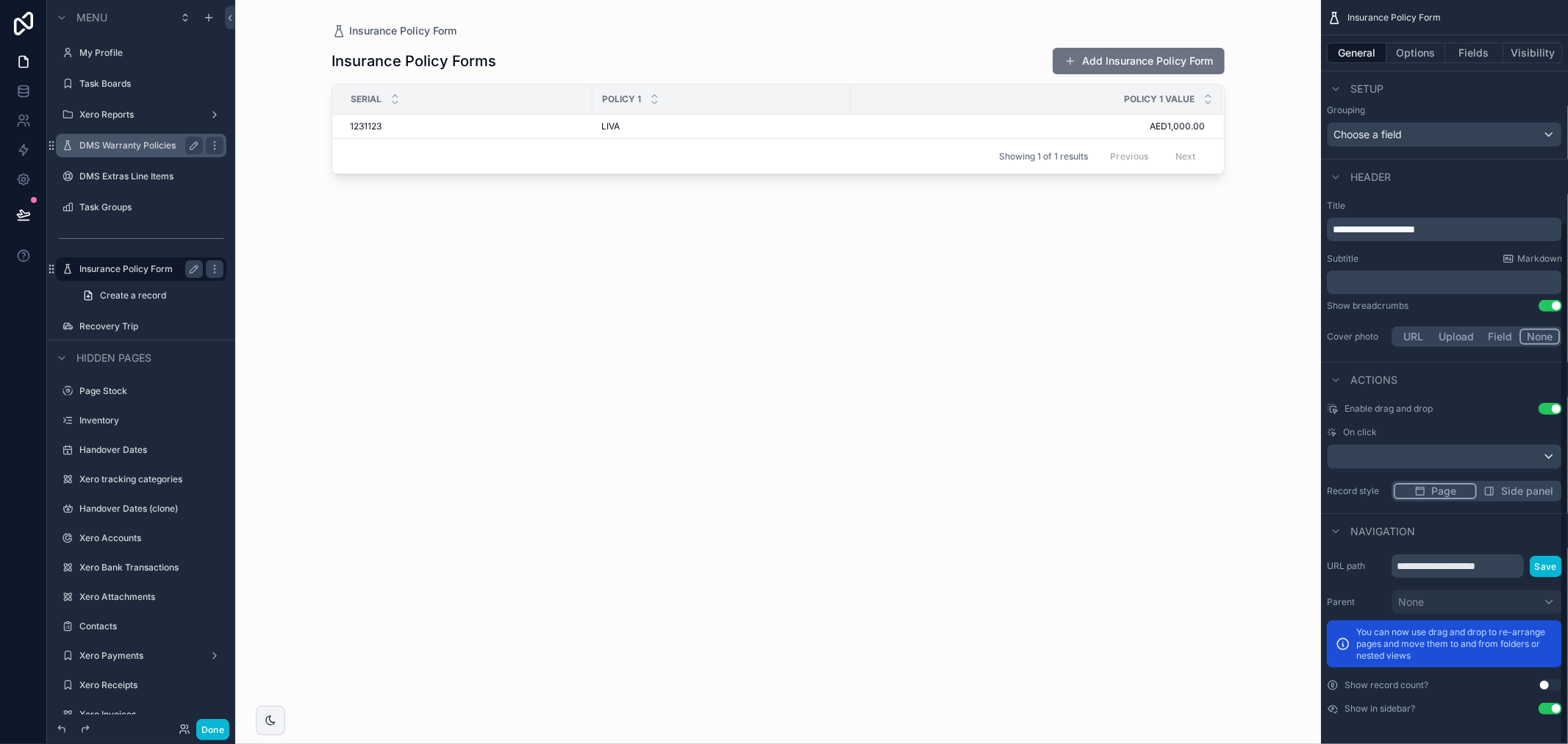
scroll to position [316, 0]
click at [629, 129] on div "[PERSON_NAME]" at bounding box center [721, 126] width 240 height 12
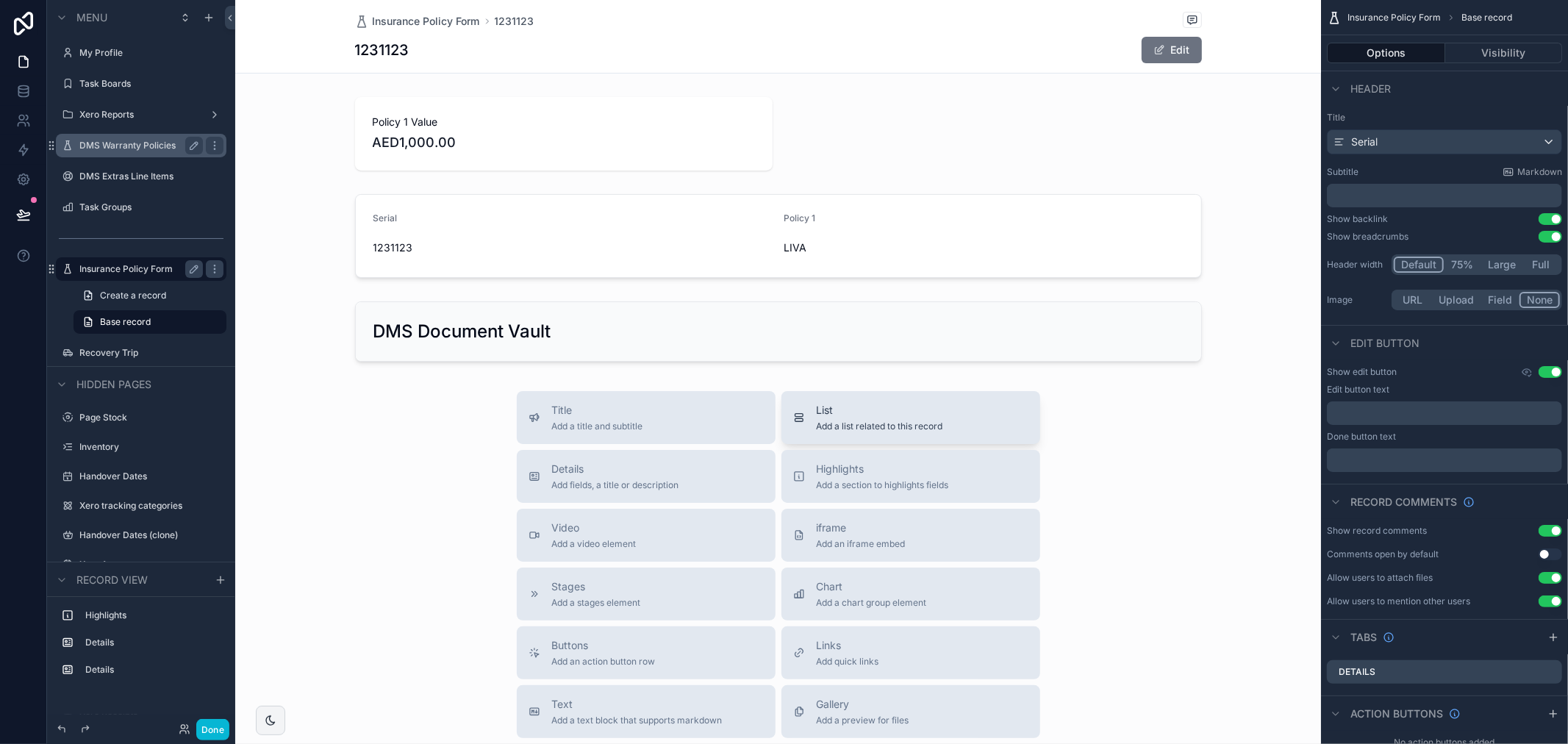
click at [805, 406] on div "List Add a list related to this record" at bounding box center [910, 417] width 235 height 29
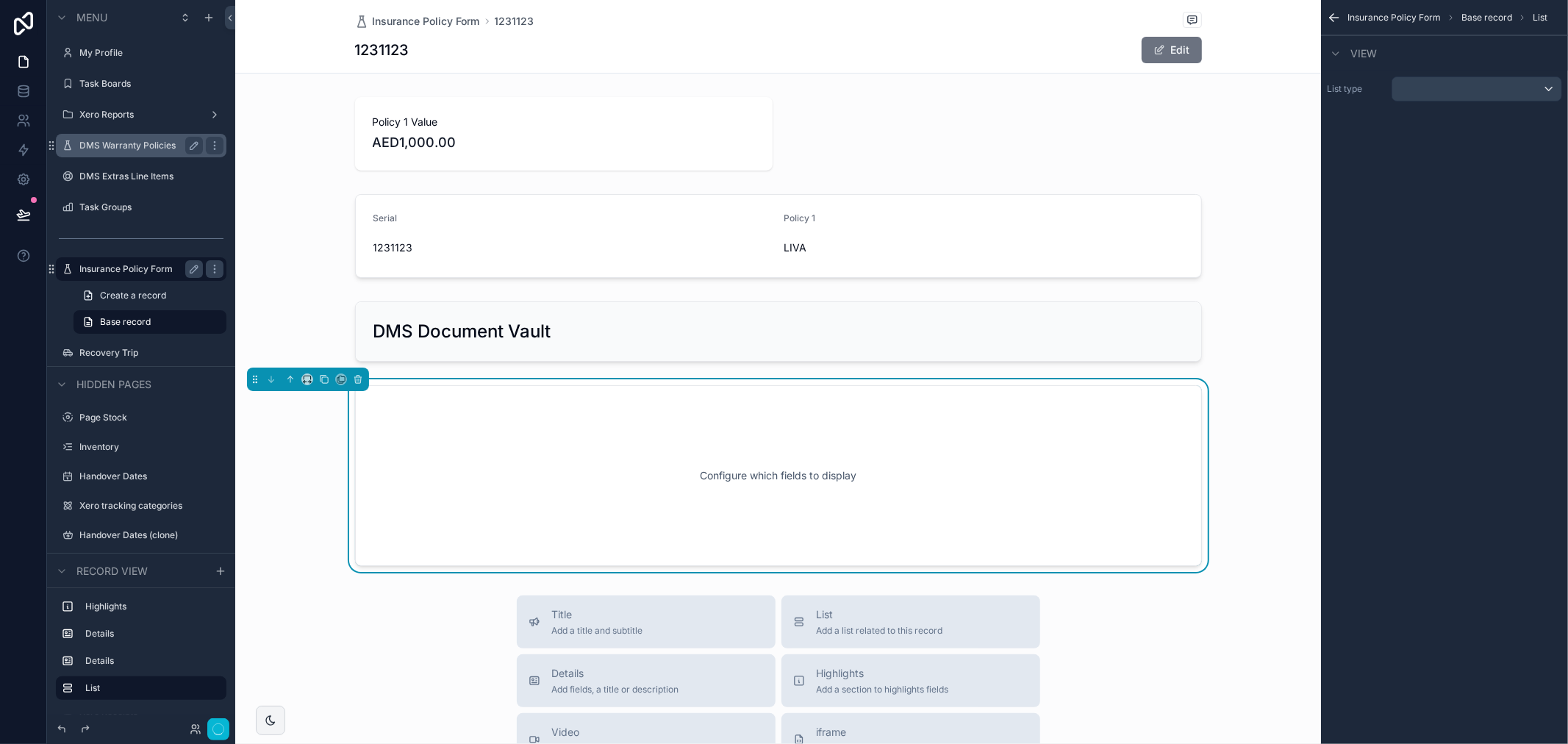
scroll to position [104, 0]
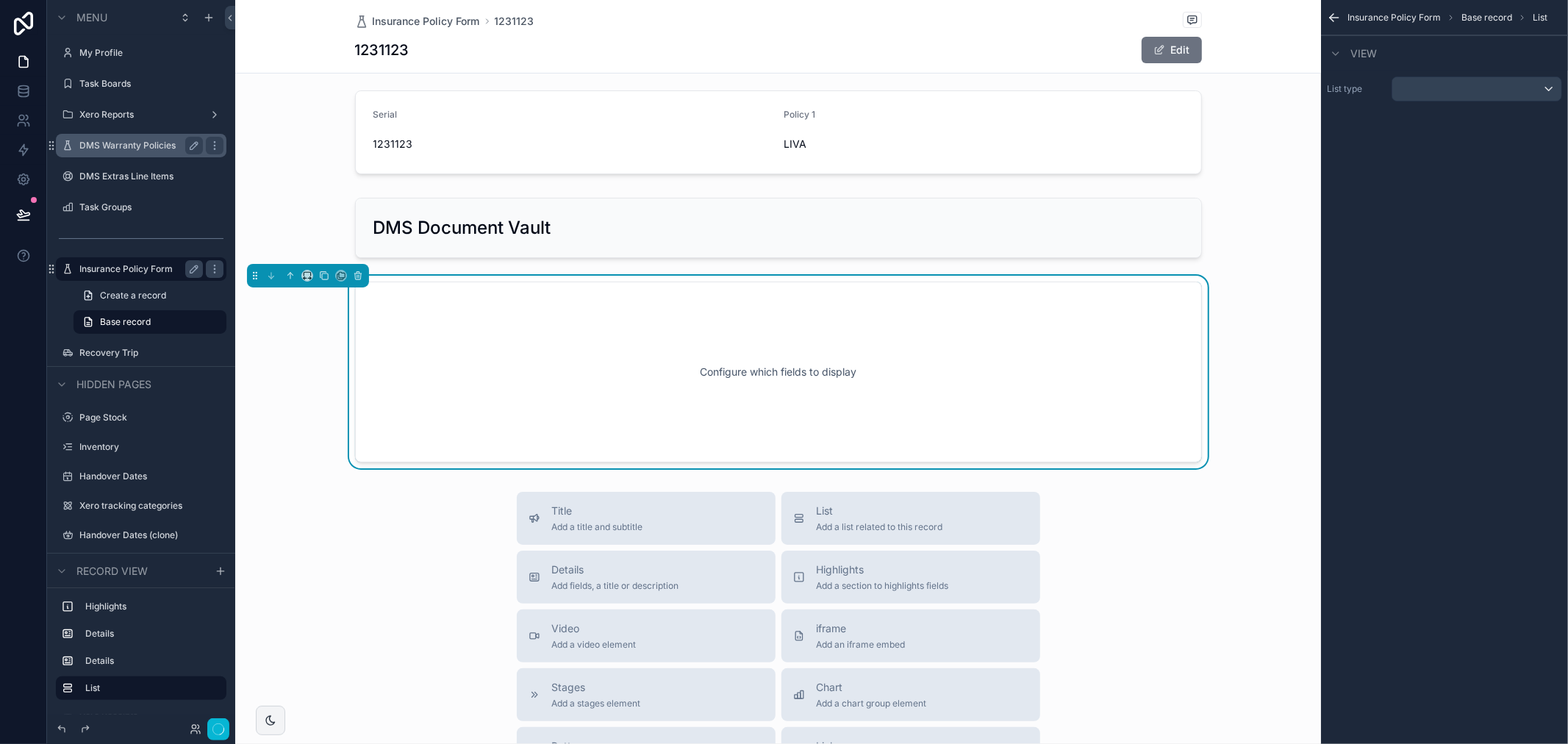
click at [1508, 104] on div "List type" at bounding box center [1445, 89] width 247 height 37
click at [1508, 92] on div "scrollable content" at bounding box center [1476, 89] width 169 height 24
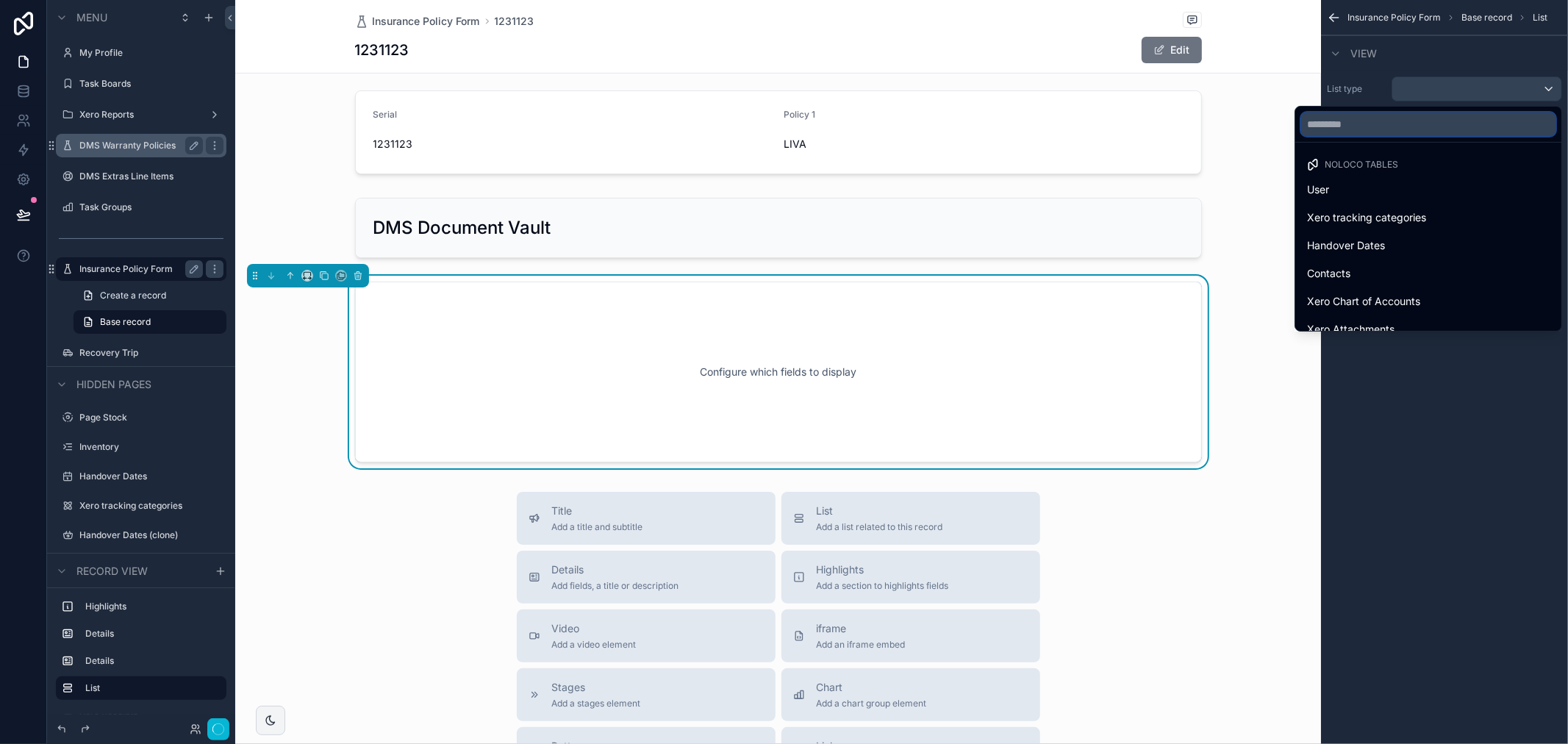
click at [1468, 133] on input "text" at bounding box center [1428, 124] width 254 height 24
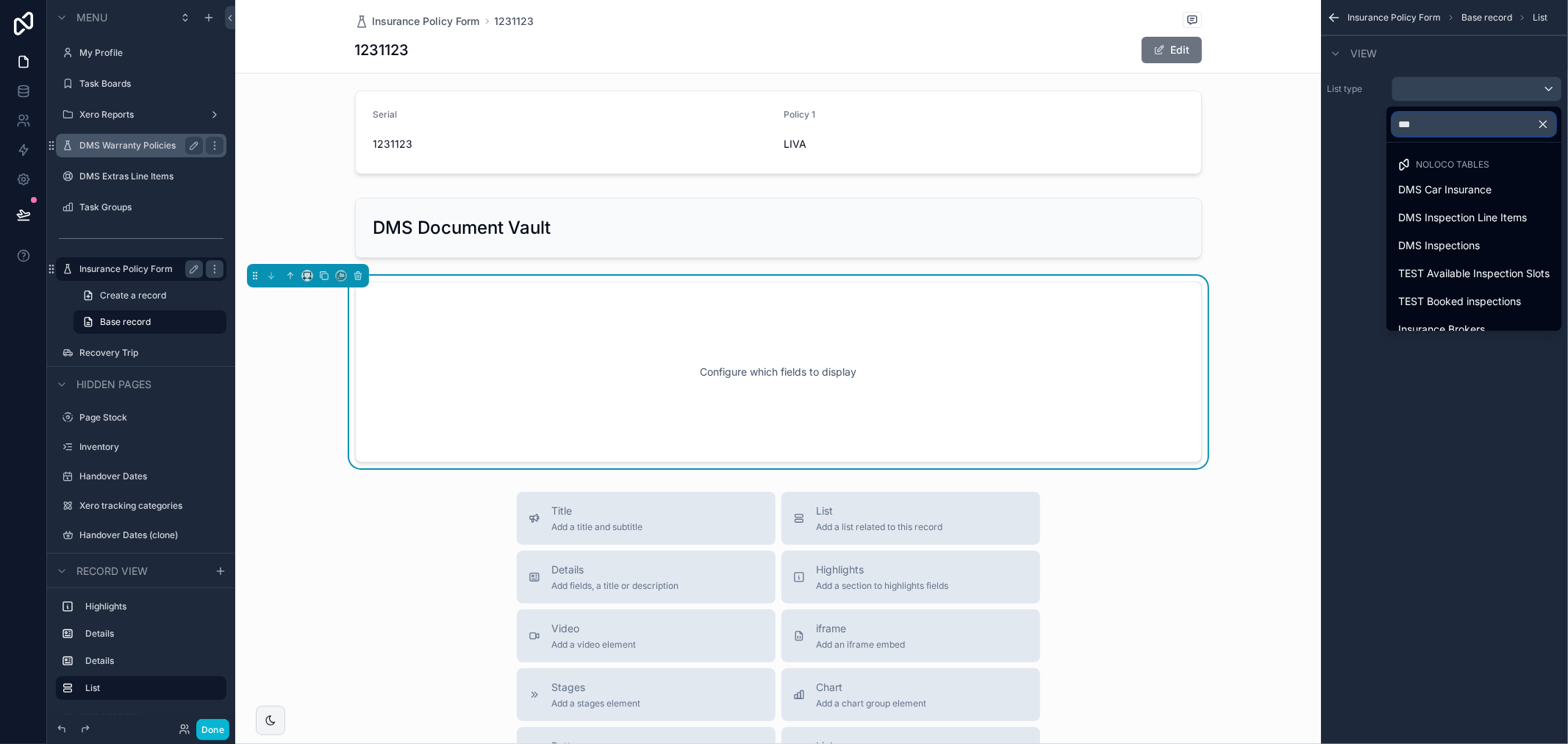
type input "***"
click at [952, 382] on div "Configure which fields to display" at bounding box center [778, 372] width 798 height 132
click at [358, 278] on icon "scrollable content" at bounding box center [358, 276] width 10 height 10
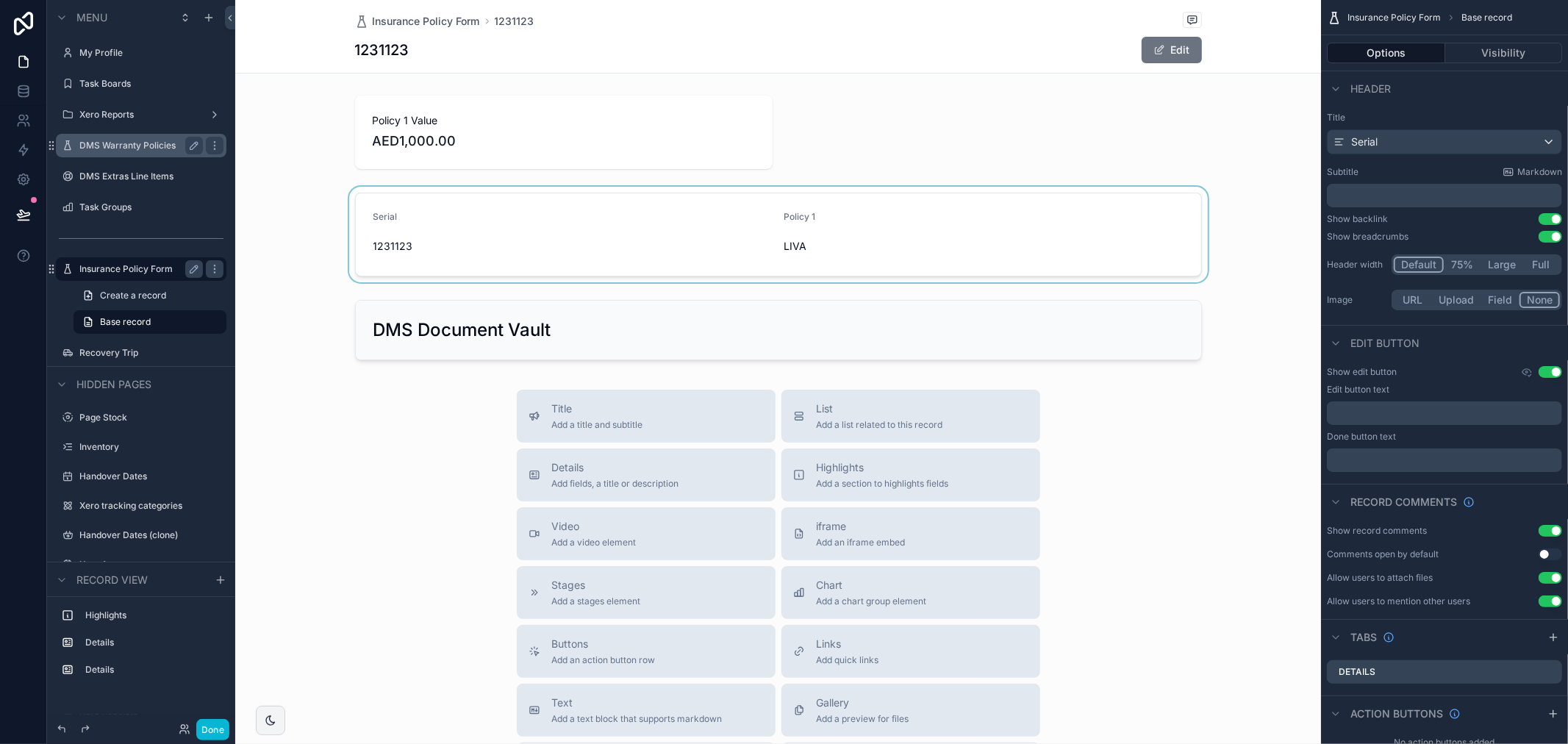
scroll to position [0, 0]
